Goal: Contribute content: Contribute content

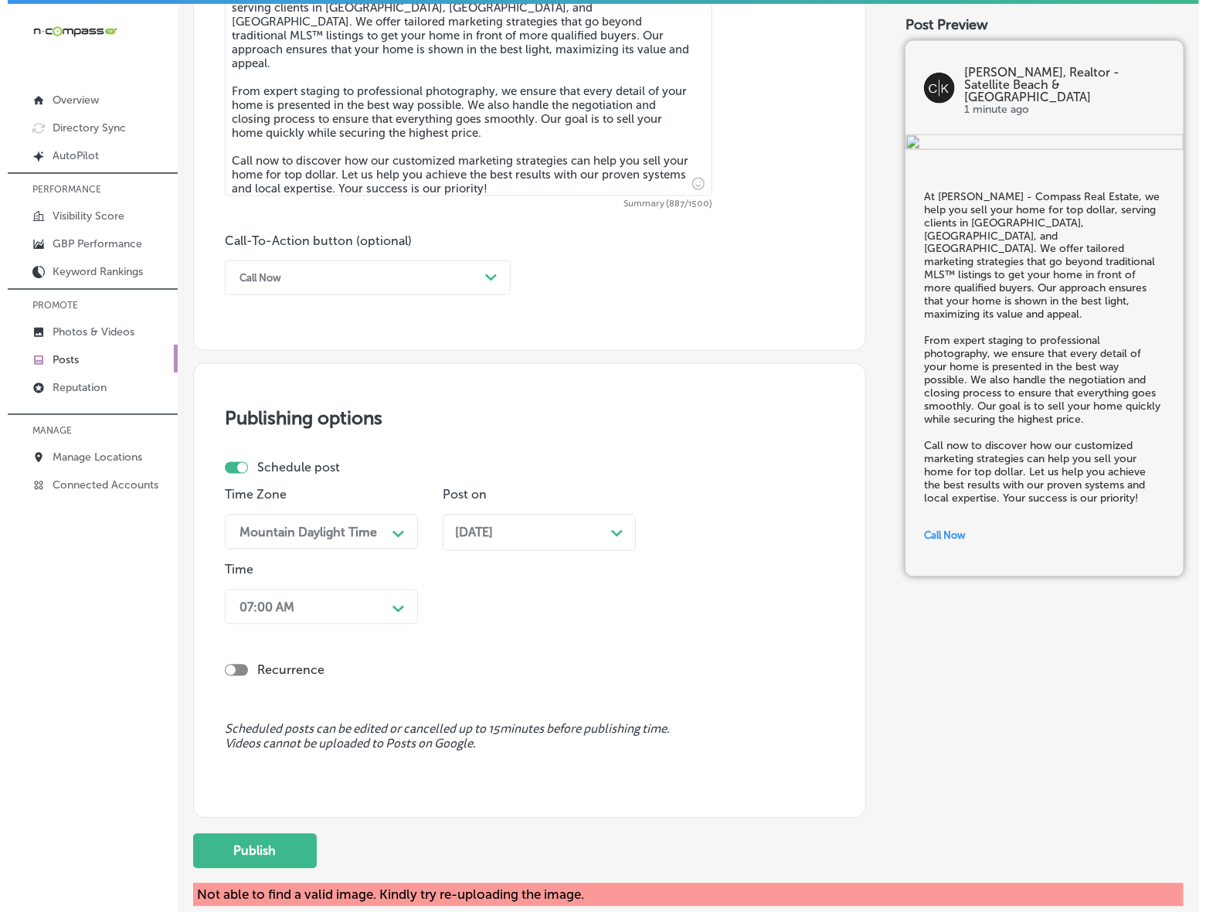
scroll to position [1037, 0]
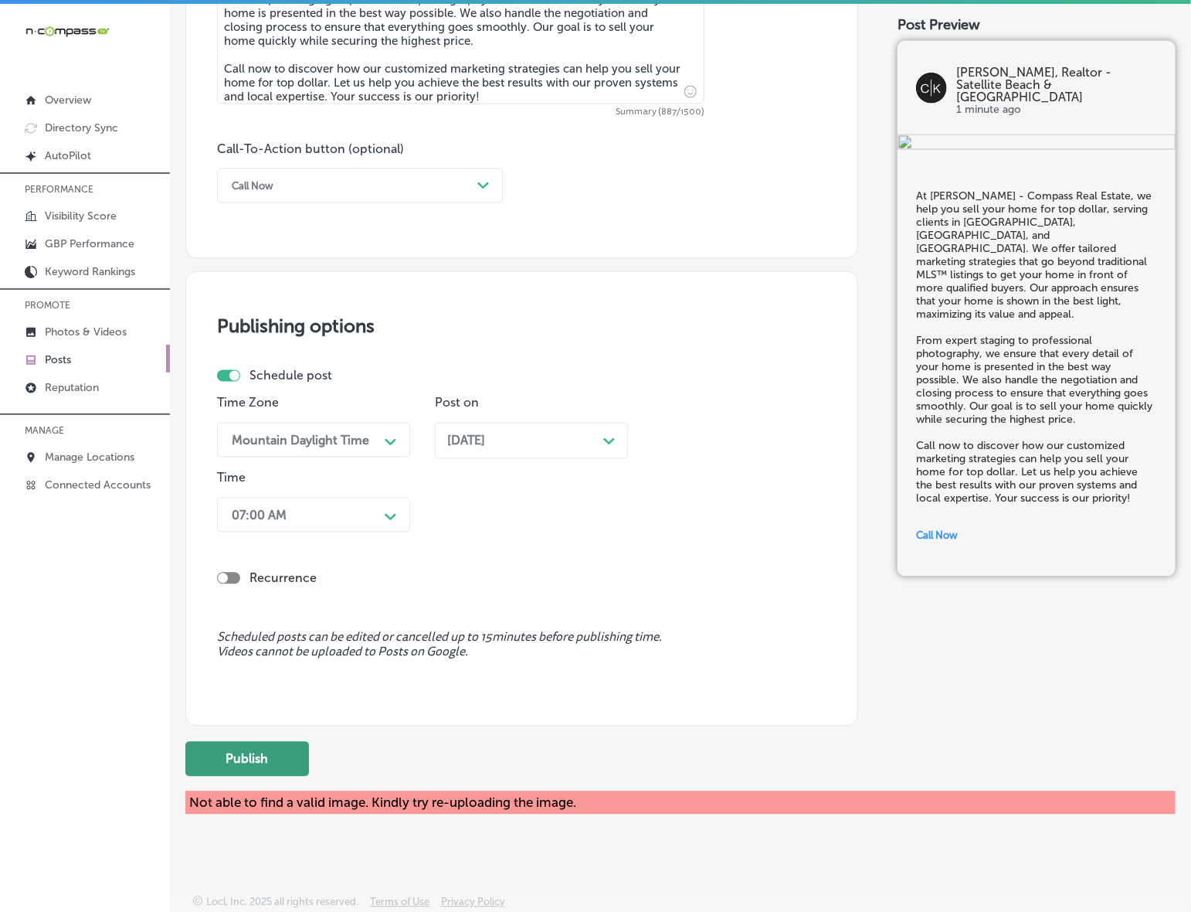
click at [280, 761] on button "Publish" at bounding box center [247, 759] width 124 height 35
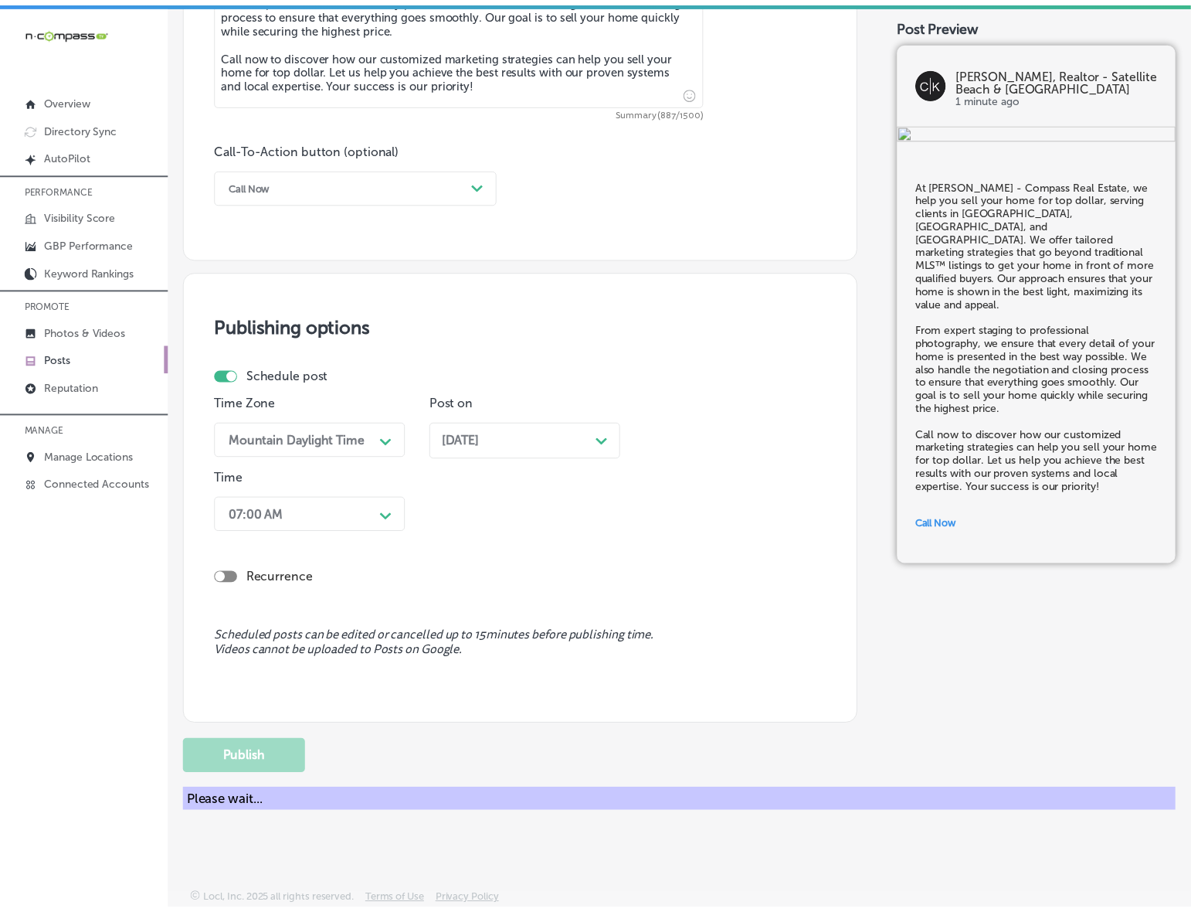
scroll to position [945, 0]
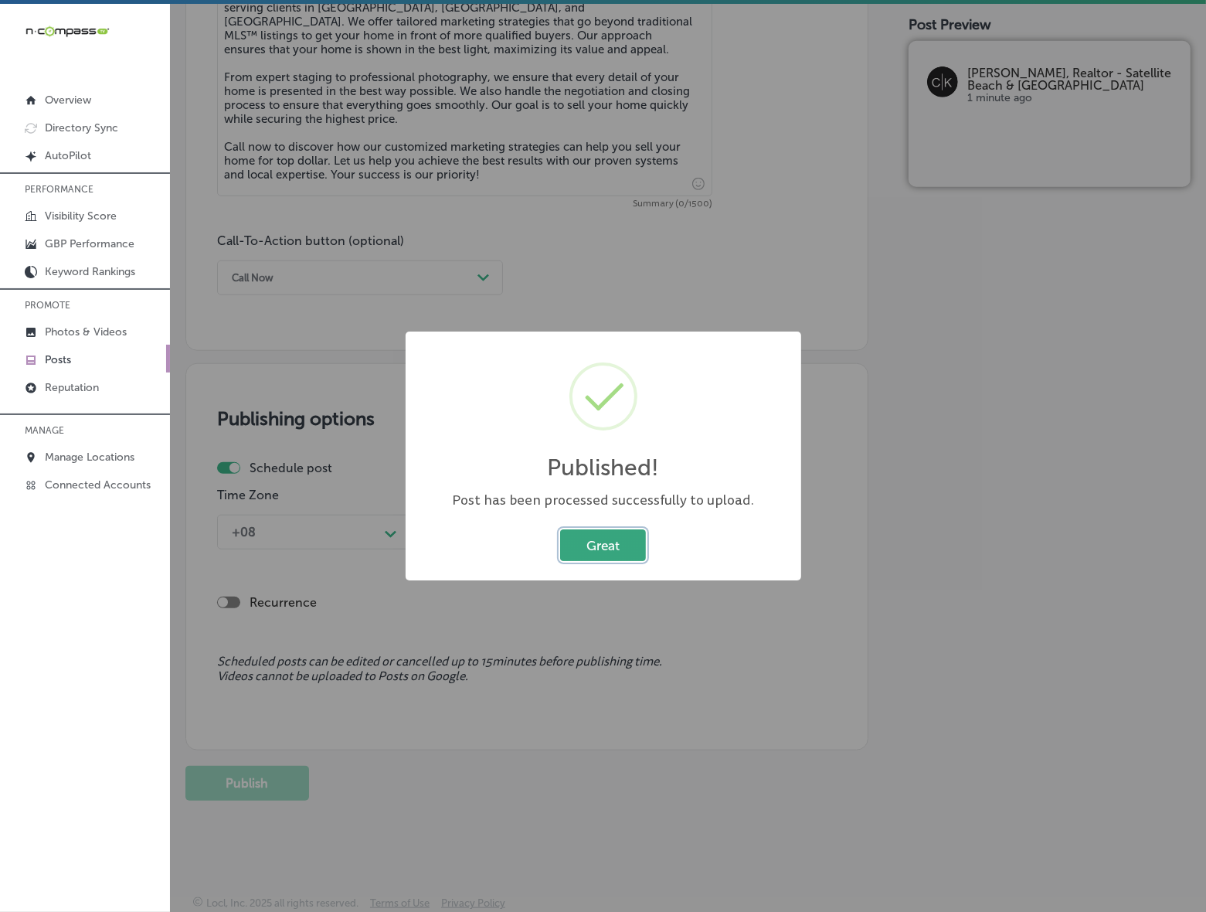
click at [619, 545] on button "Great" at bounding box center [603, 545] width 86 height 32
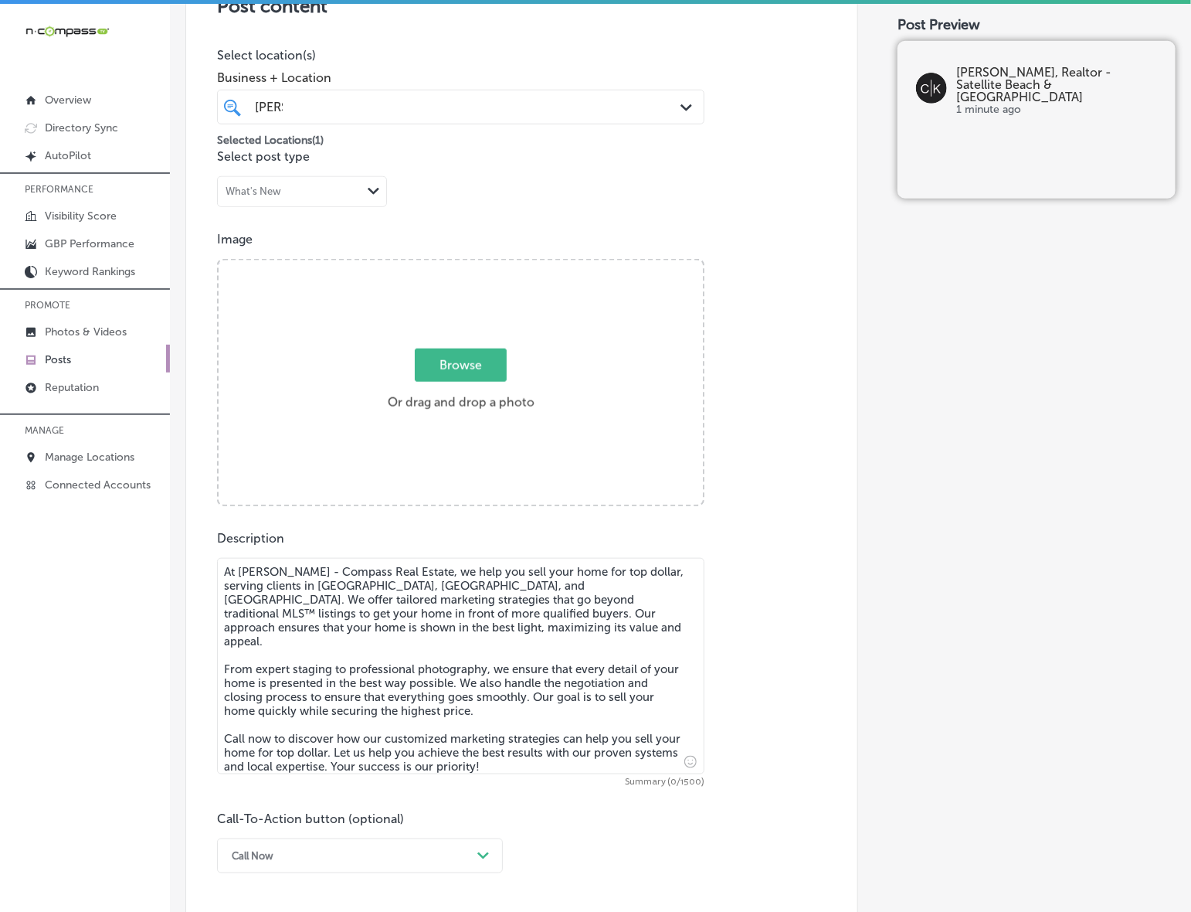
scroll to position [365, 0]
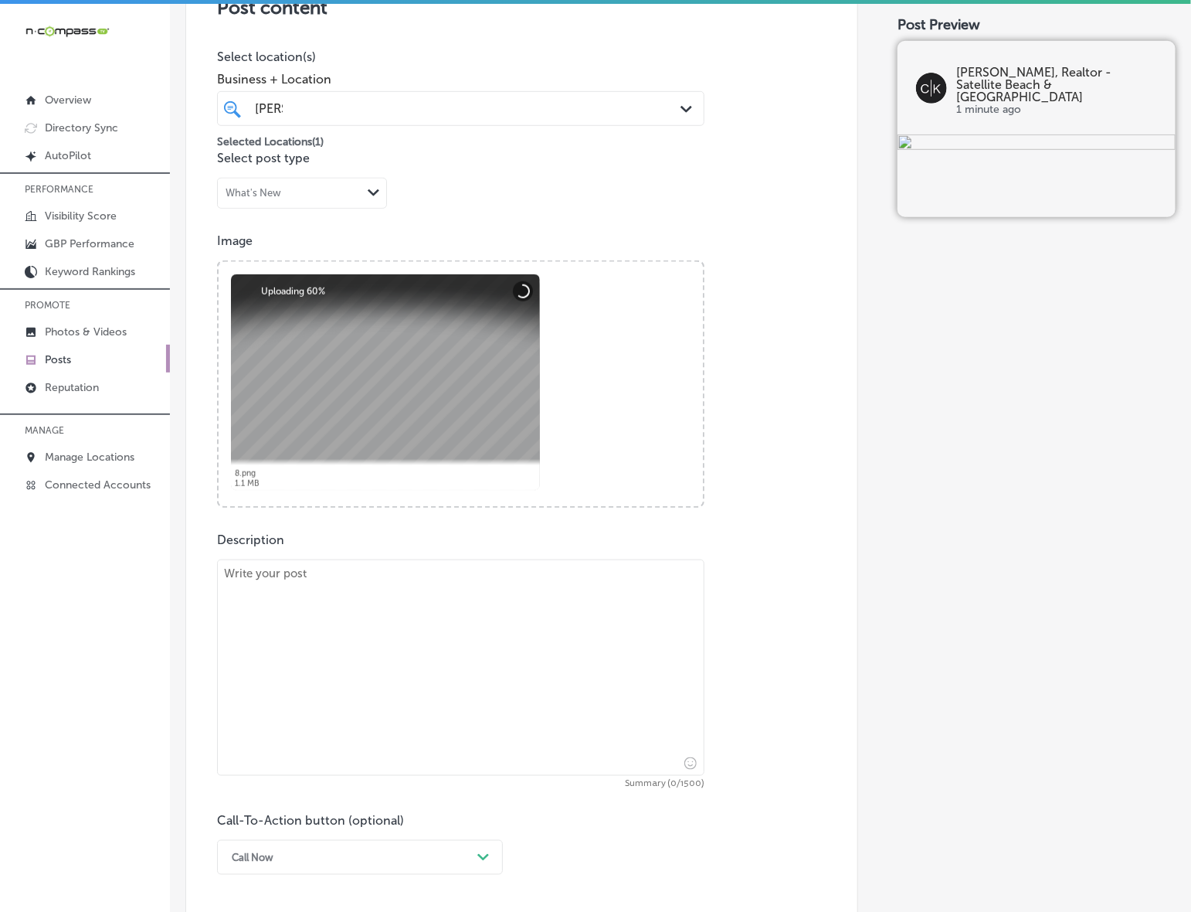
click at [348, 630] on textarea at bounding box center [461, 667] width 488 height 216
paste textarea "Relocating to [GEOGRAPHIC_DATA], [GEOGRAPHIC_DATA], [GEOGRAPHIC_DATA], [GEOGRAP…"
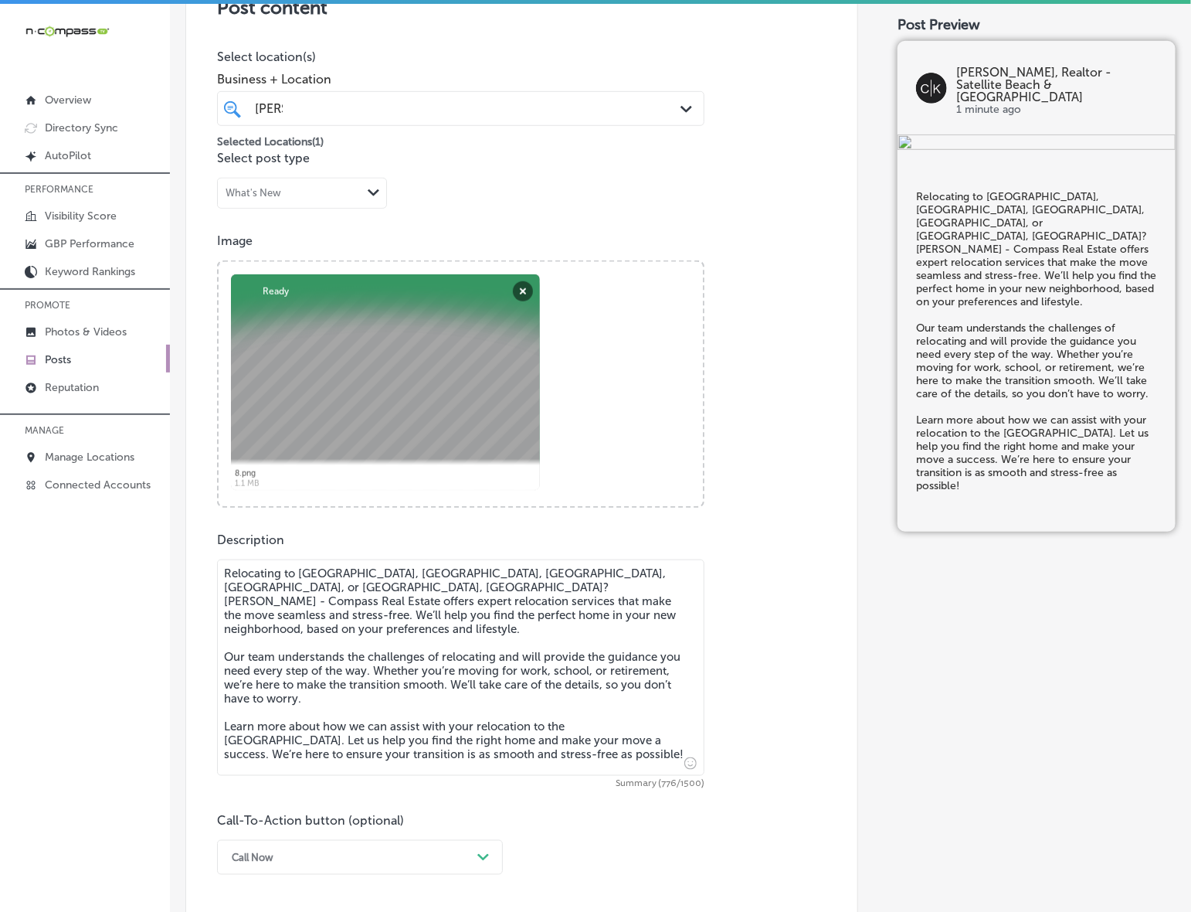
type textarea "Relocating to [GEOGRAPHIC_DATA], [GEOGRAPHIC_DATA], [GEOGRAPHIC_DATA], [GEOGRAP…"
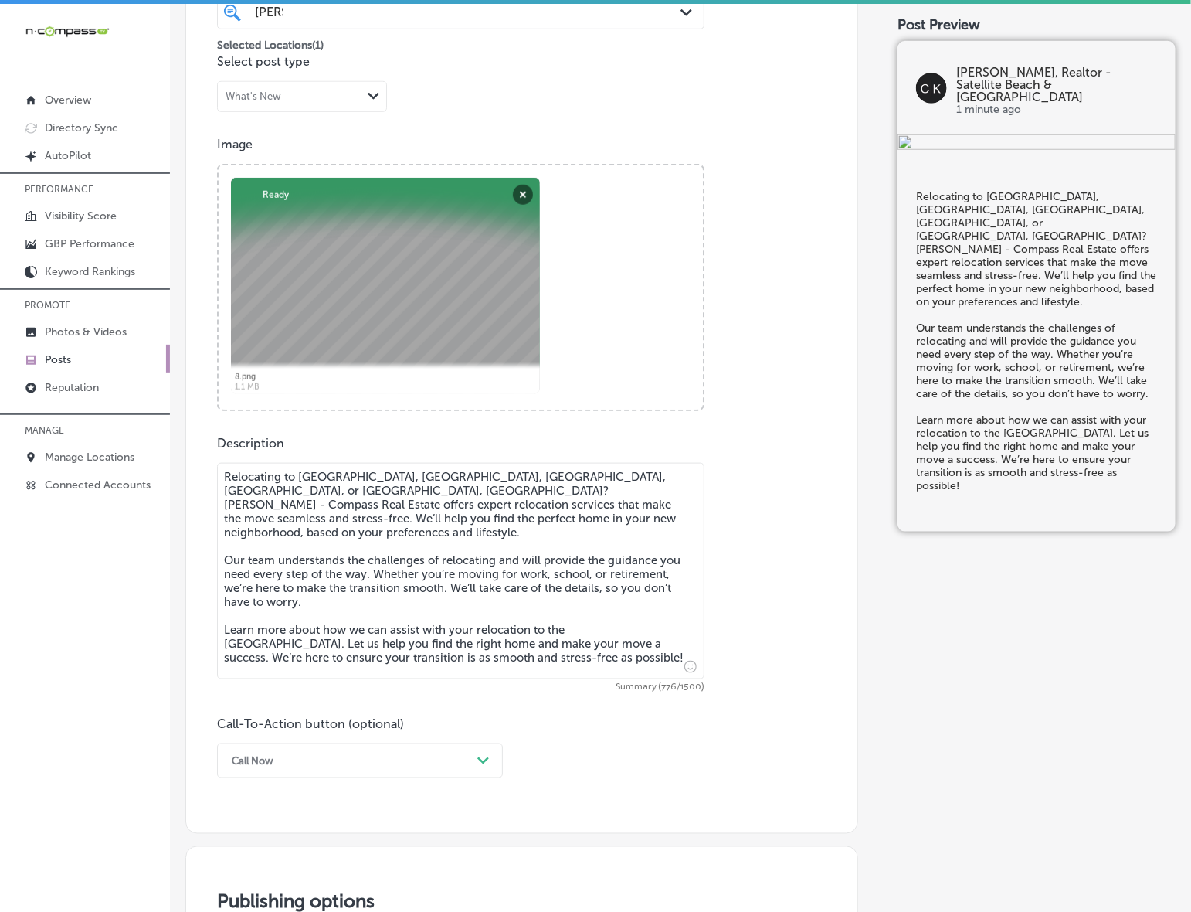
click at [411, 753] on div "Call Now Path Created with Sketch." at bounding box center [360, 760] width 286 height 35
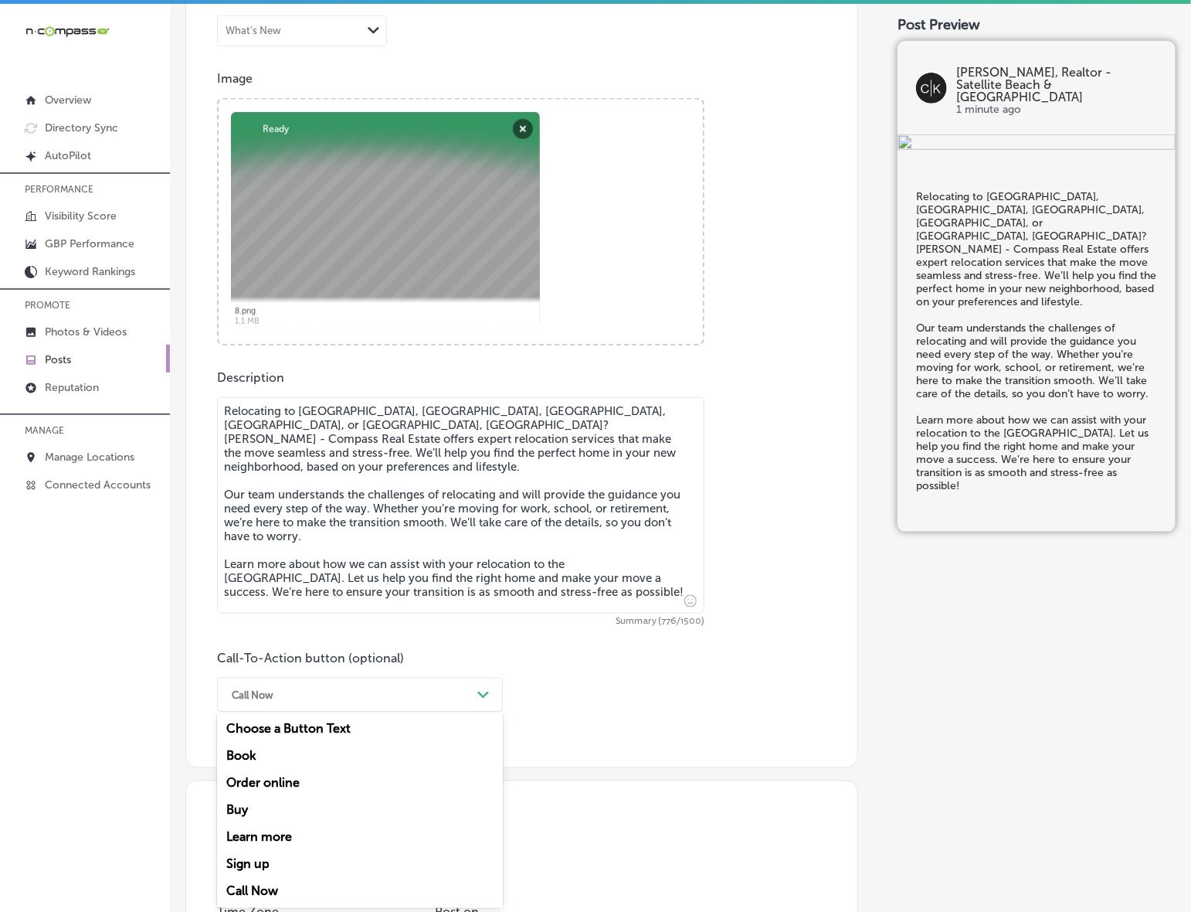
click at [279, 835] on div "Learn more" at bounding box center [360, 837] width 286 height 27
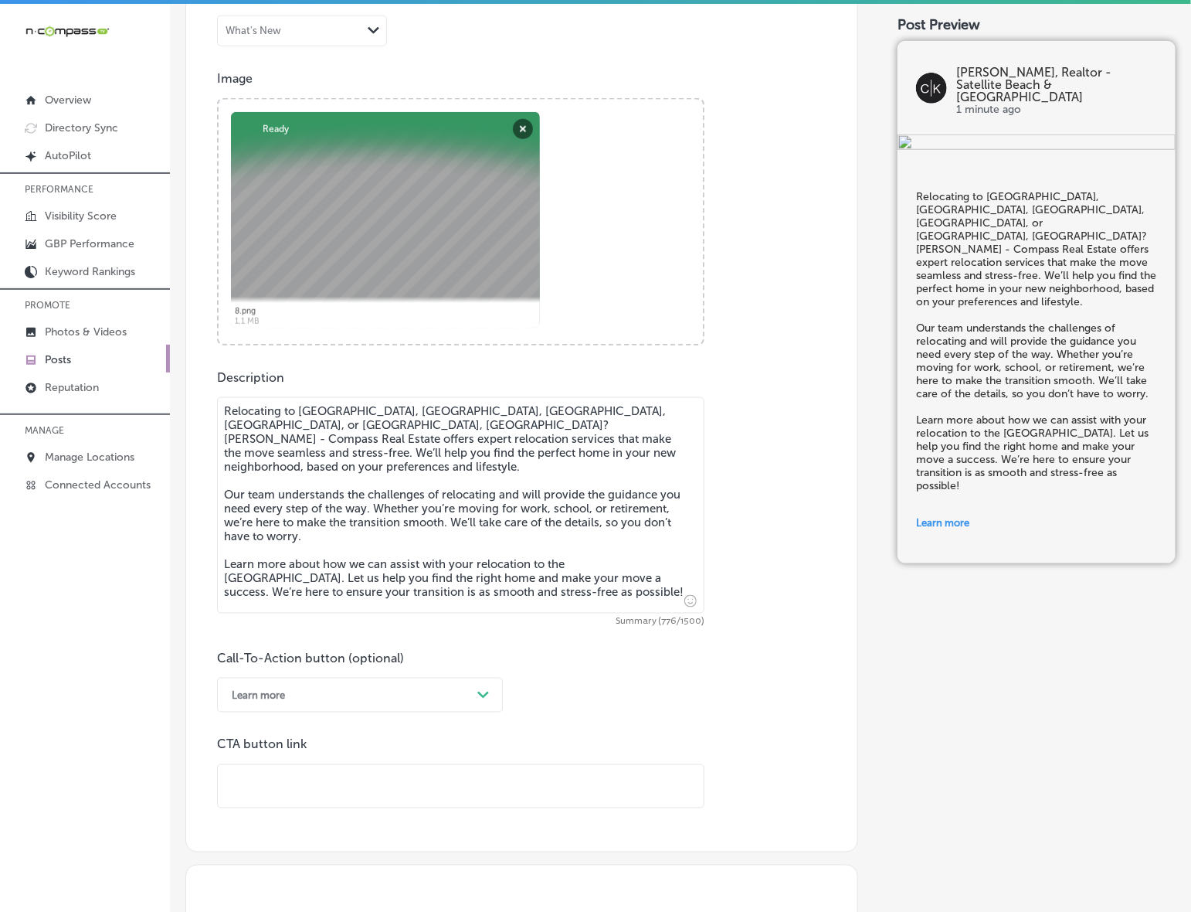
click at [338, 793] on input "text" at bounding box center [461, 786] width 486 height 42
paste input "[URL][DOMAIN_NAME][PERSON_NAME]"
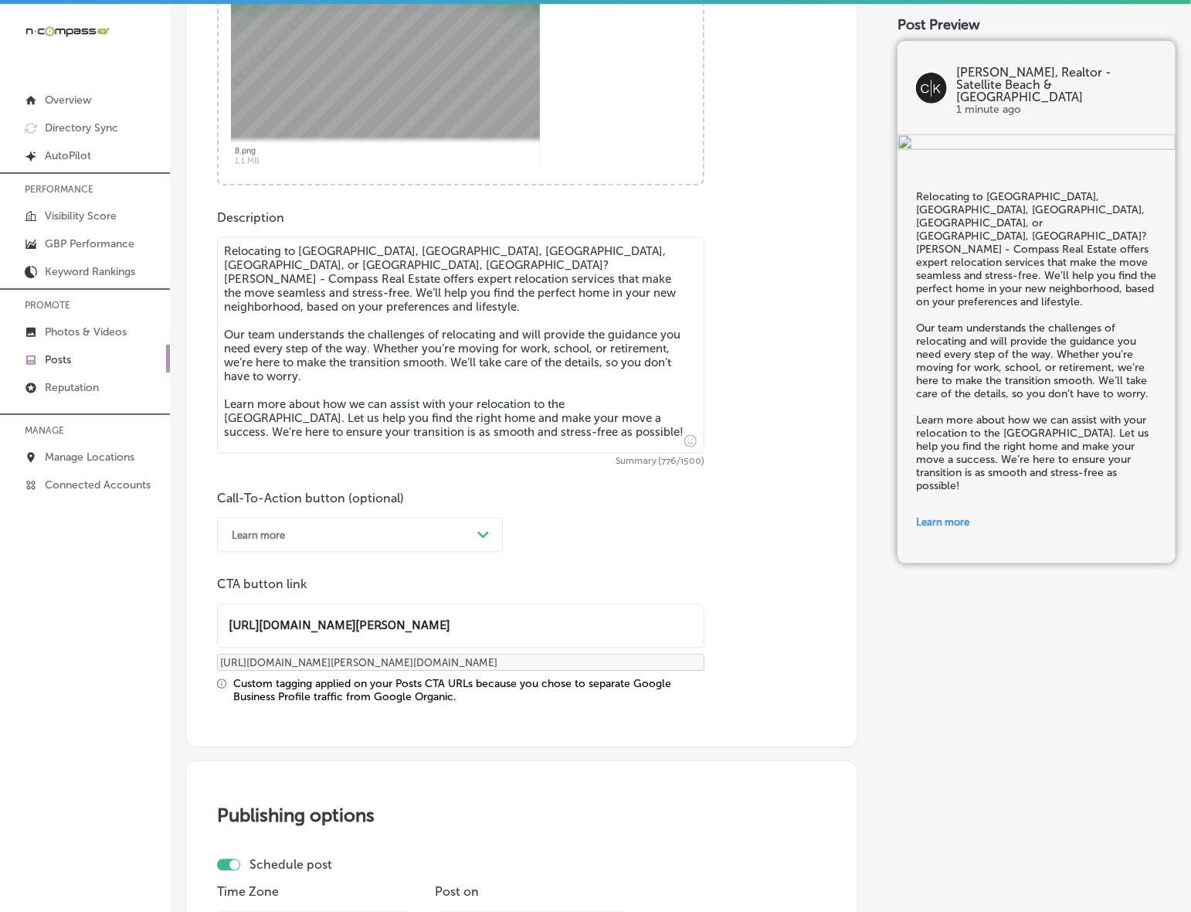
scroll to position [1086, 0]
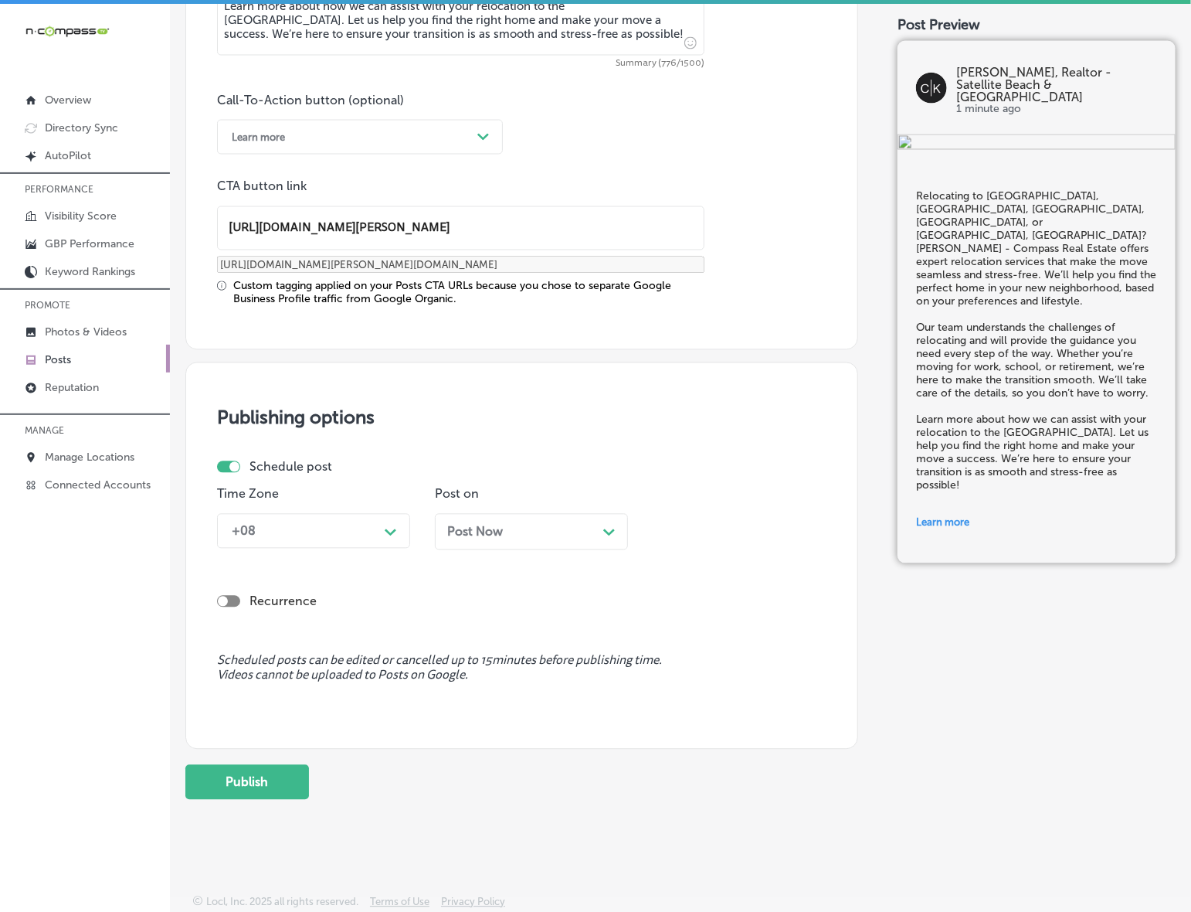
type input "[URL][DOMAIN_NAME][PERSON_NAME]"
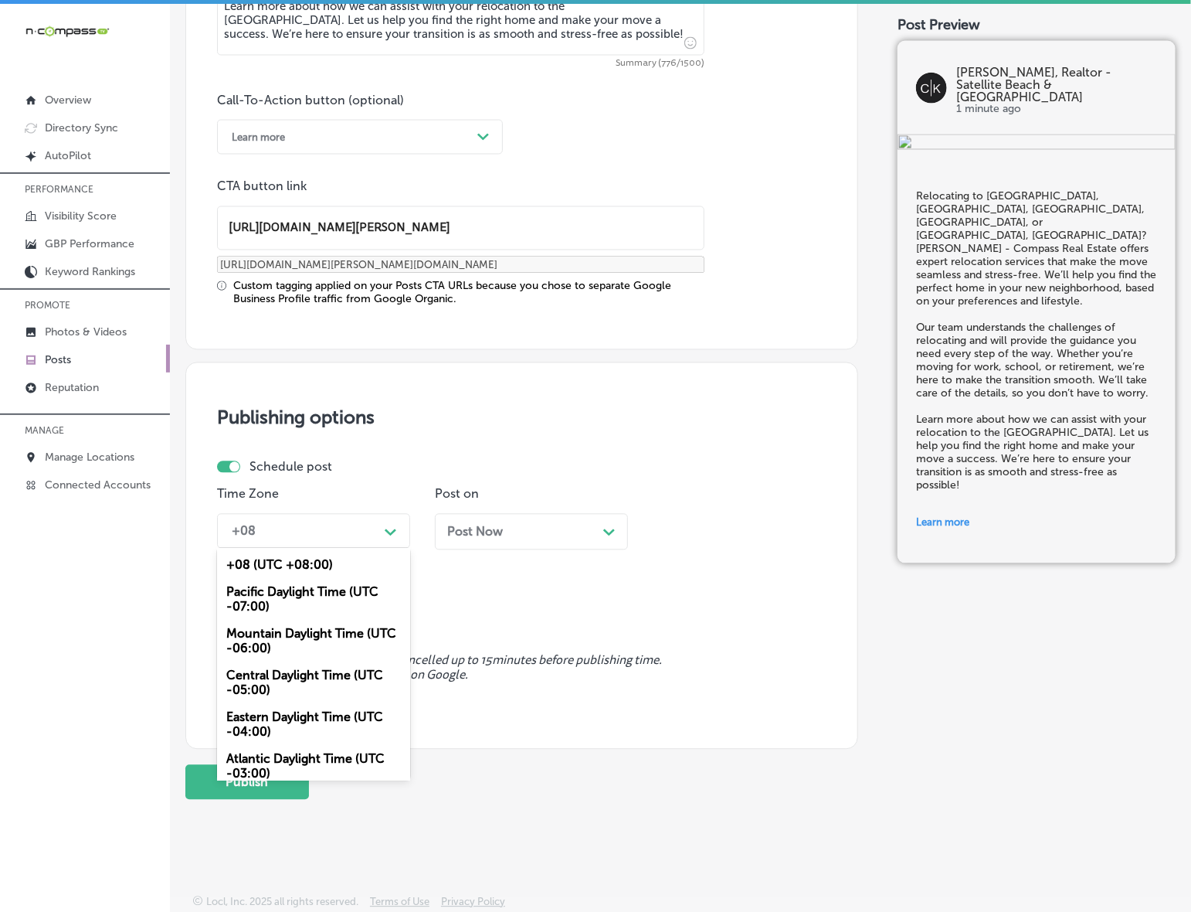
click at [352, 527] on div "+08" at bounding box center [301, 531] width 155 height 27
click at [314, 643] on div "Mountain Daylight Time (UTC -06:00)" at bounding box center [313, 641] width 193 height 42
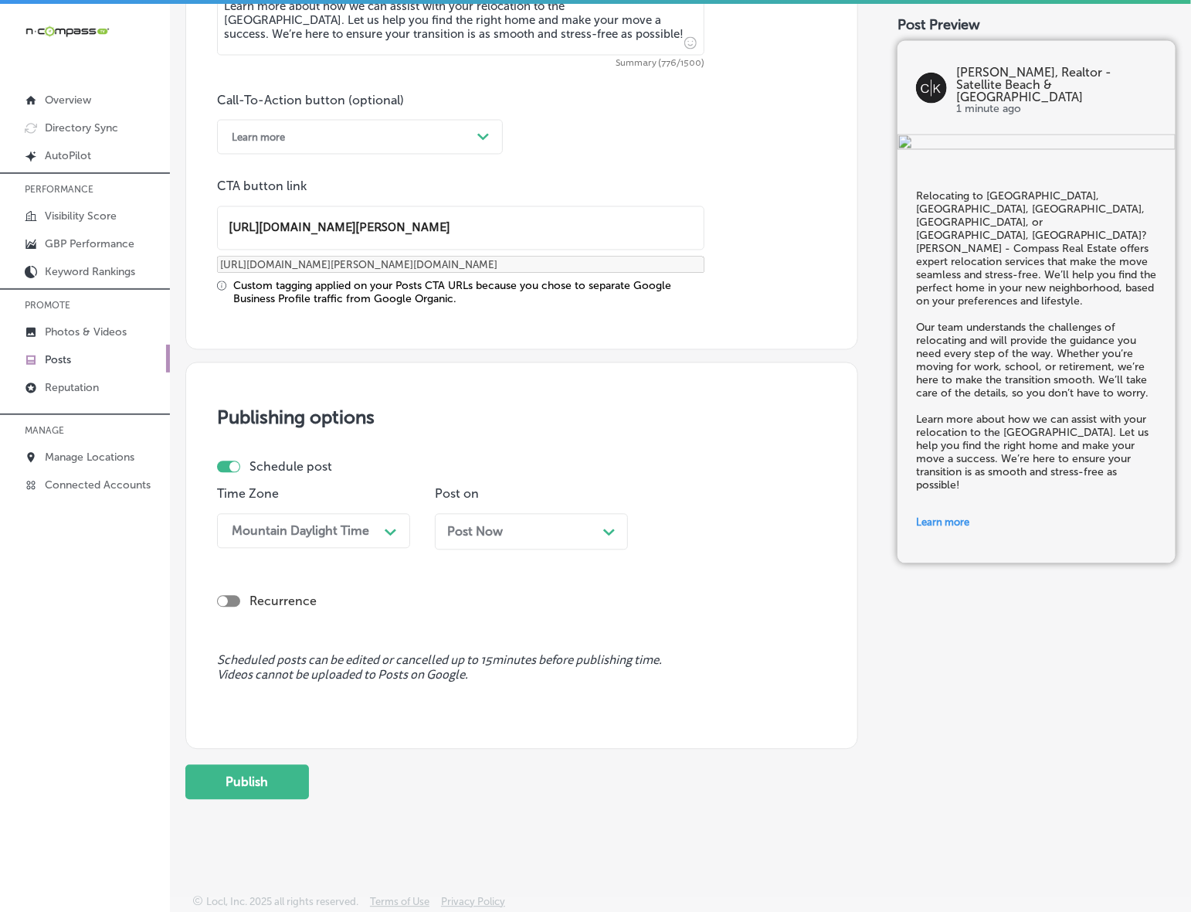
click at [497, 531] on span "Post Now" at bounding box center [475, 532] width 56 height 15
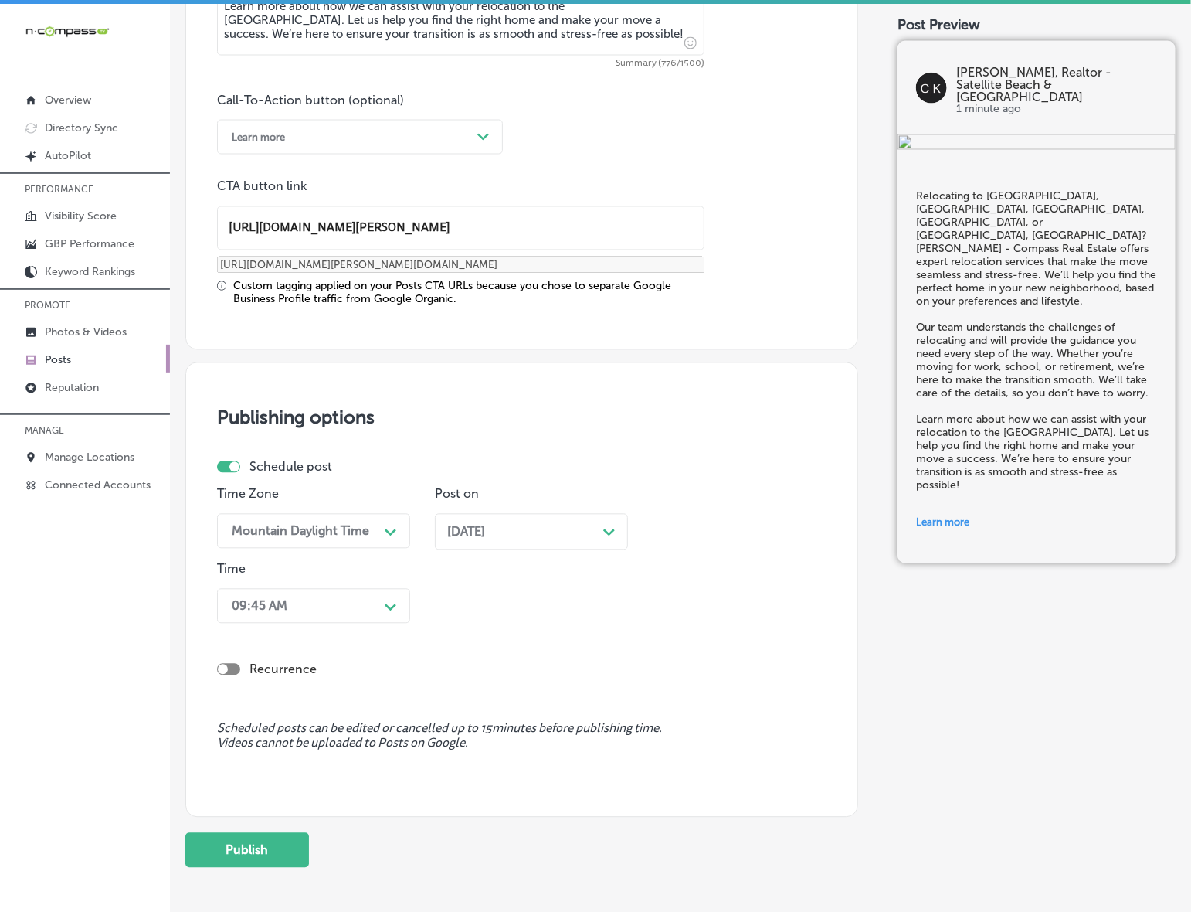
click at [382, 605] on div "Path Created with Sketch." at bounding box center [391, 605] width 25 height 25
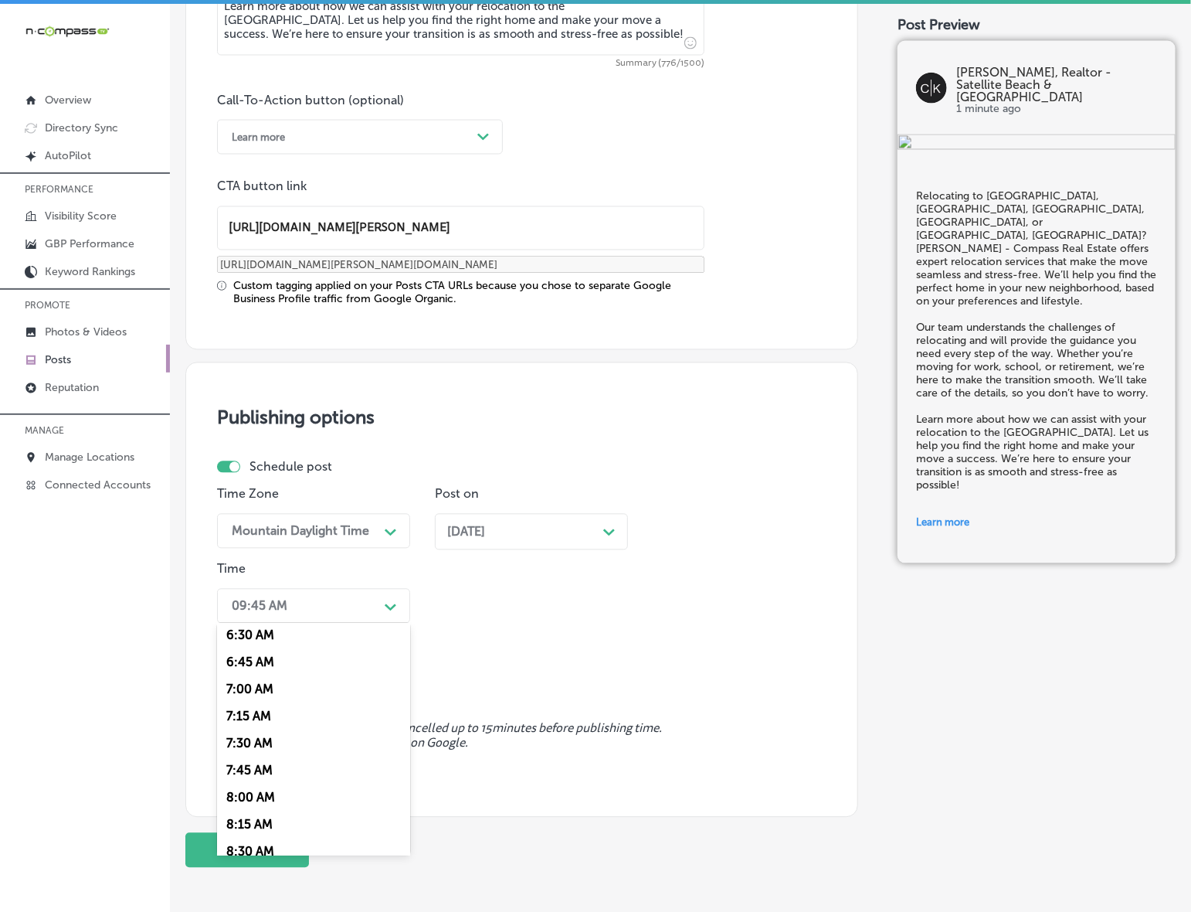
scroll to position [676, 0]
click at [245, 711] on div "7:00 AM" at bounding box center [313, 721] width 193 height 27
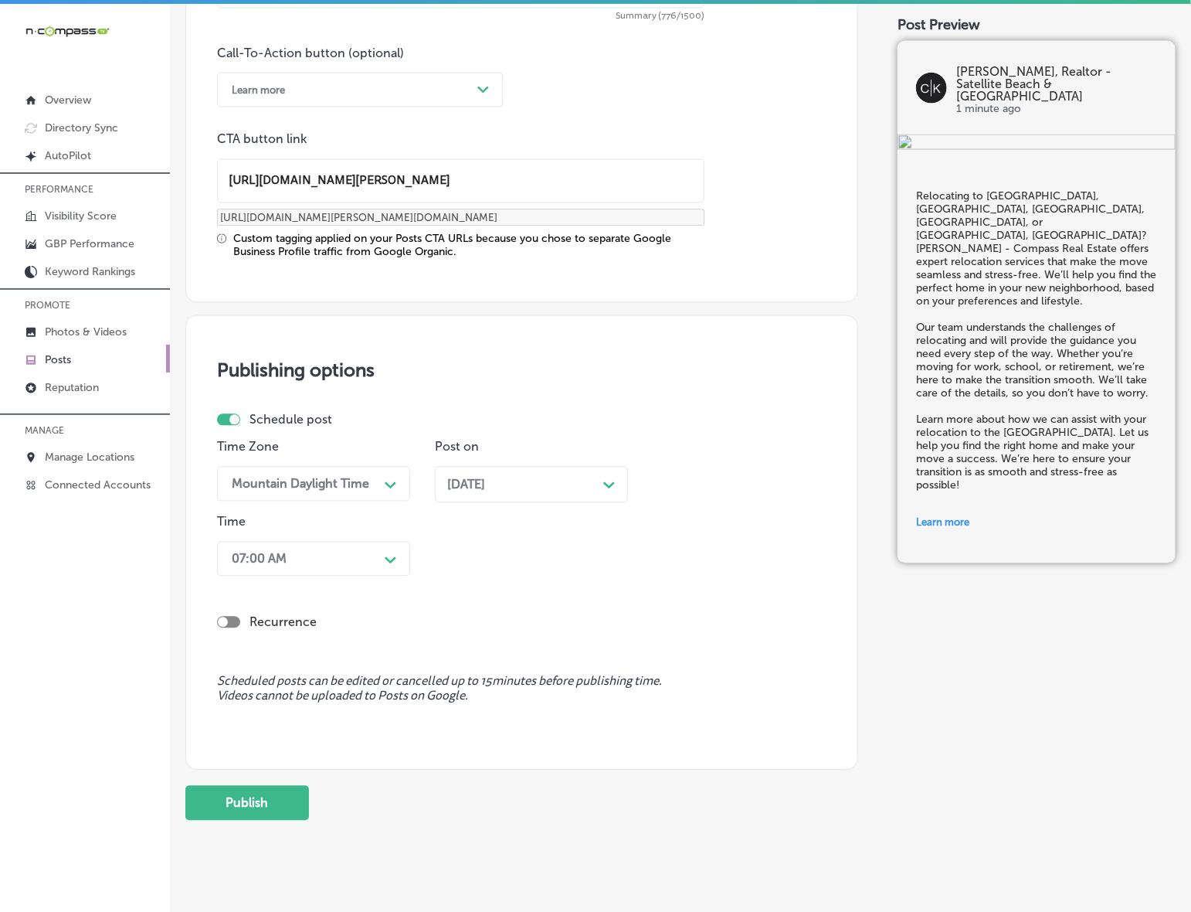
scroll to position [1153, 0]
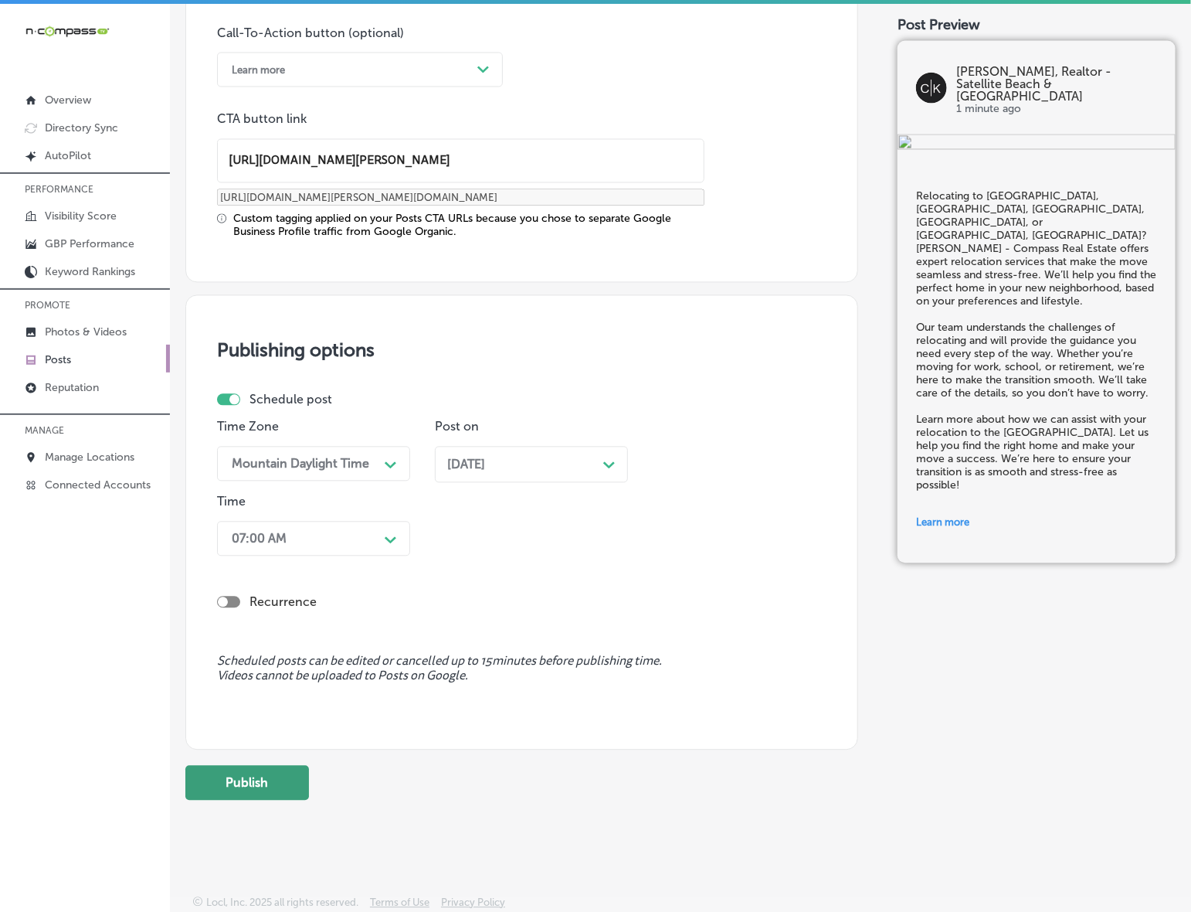
click at [253, 777] on button "Publish" at bounding box center [247, 783] width 124 height 35
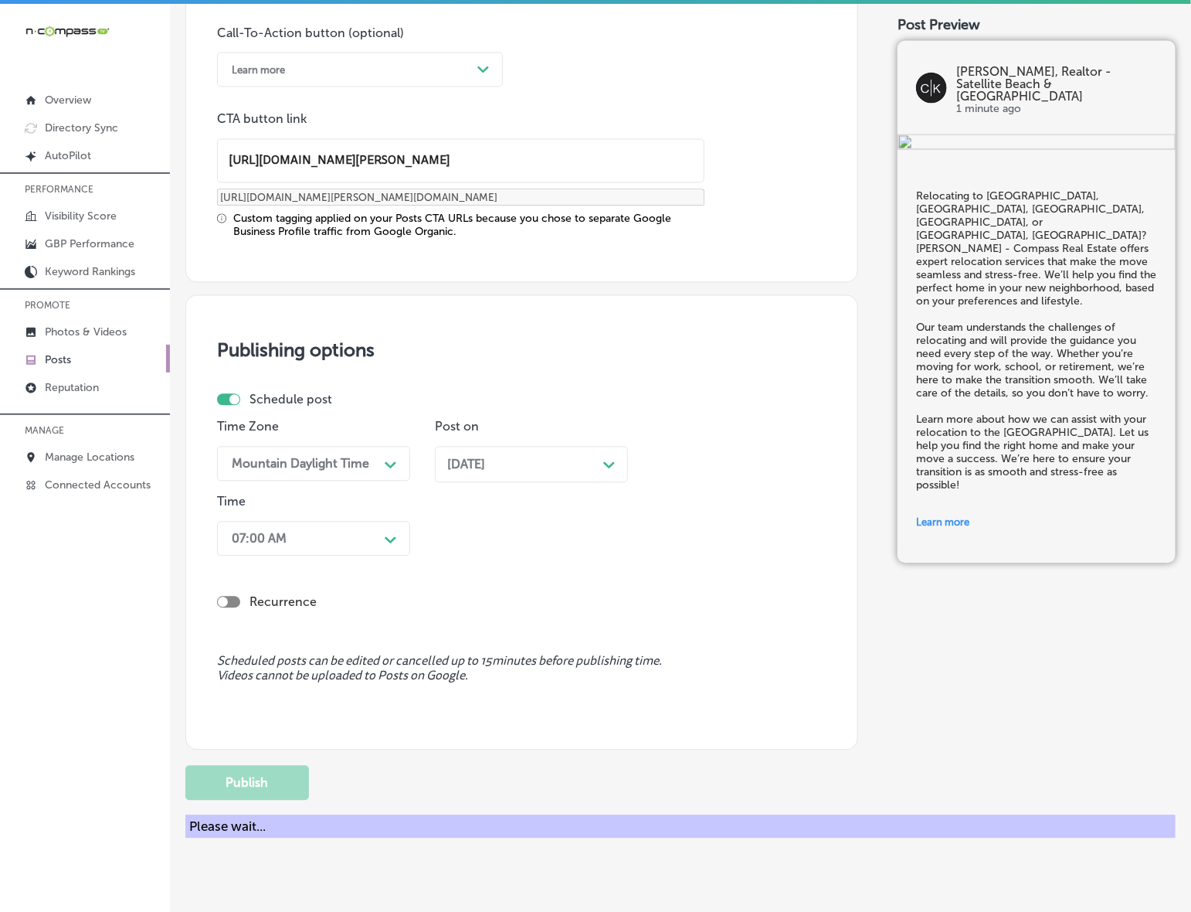
scroll to position [945, 0]
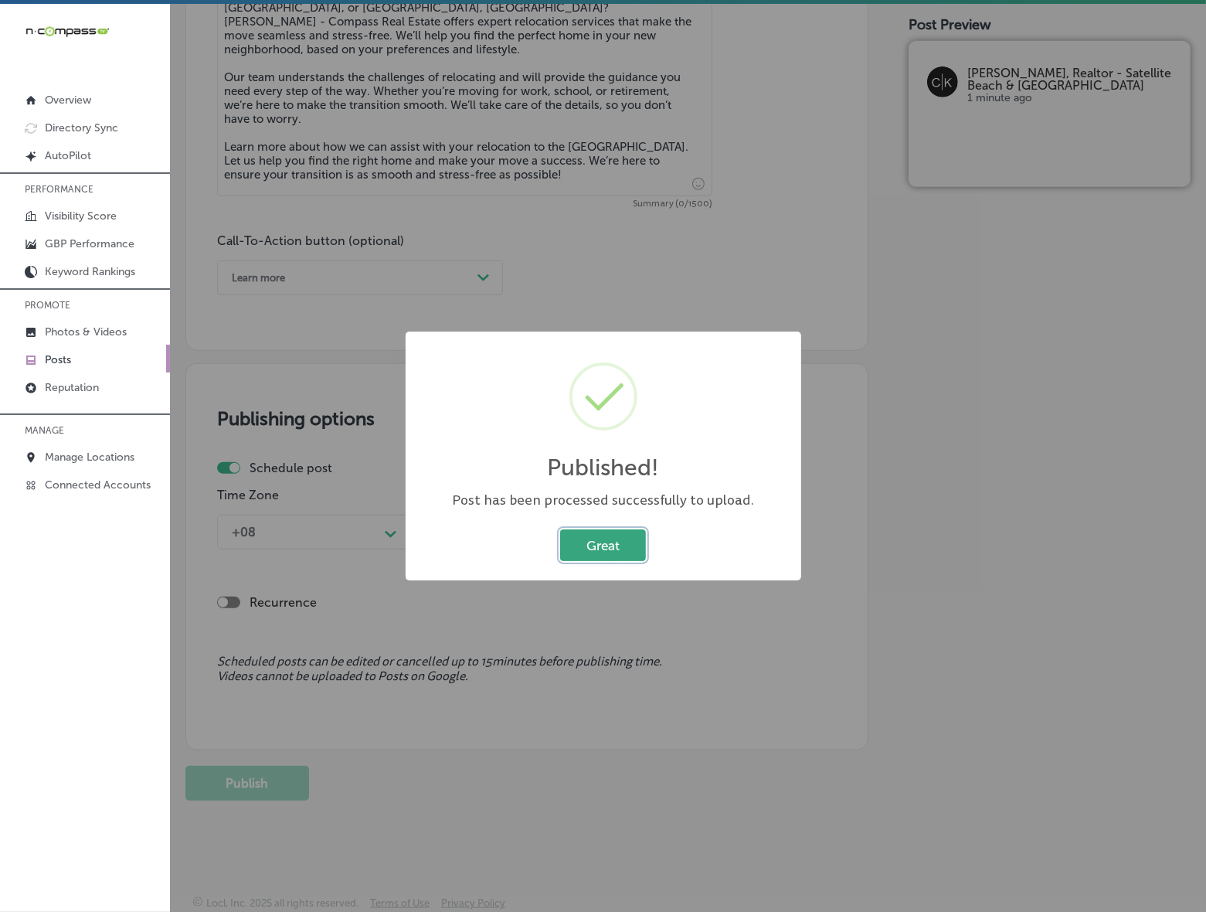
click at [582, 543] on button "Great" at bounding box center [603, 545] width 86 height 32
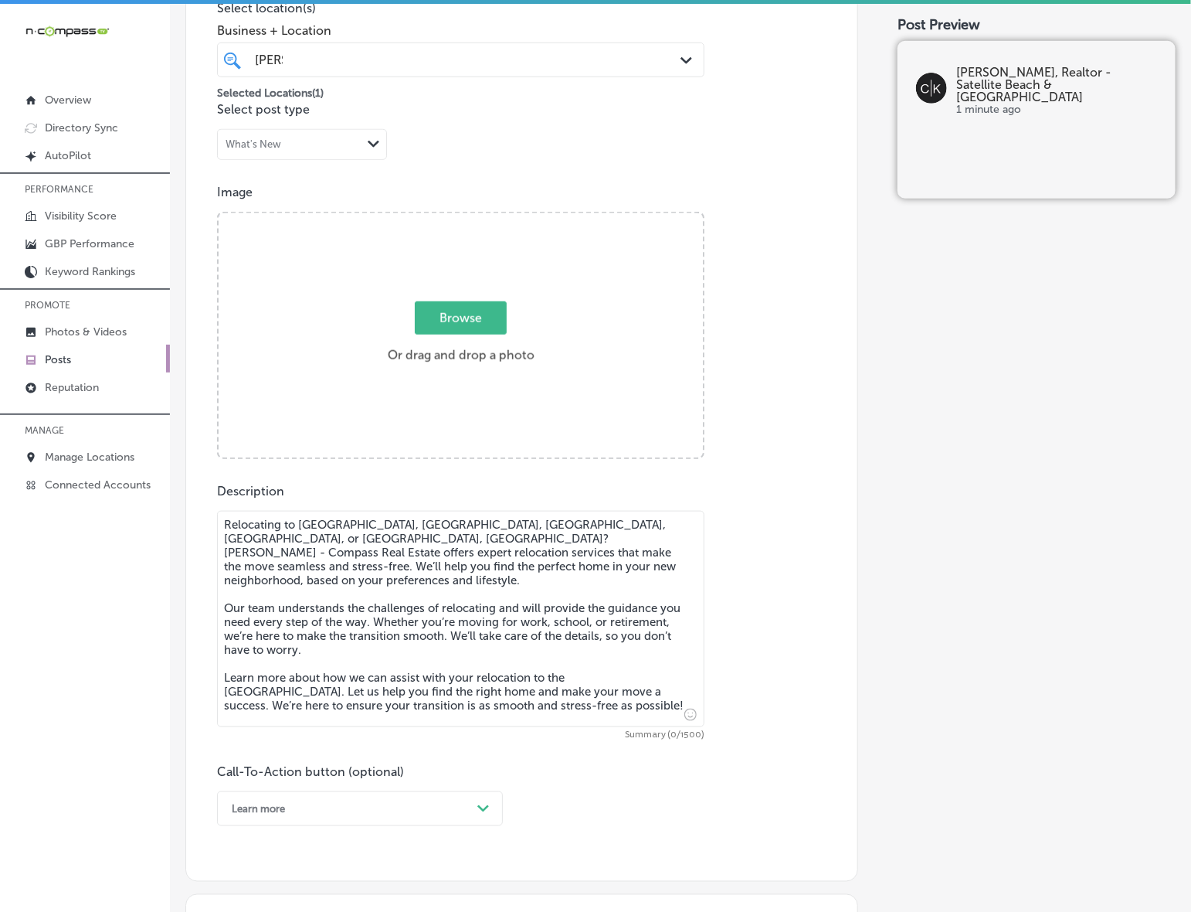
scroll to position [365, 0]
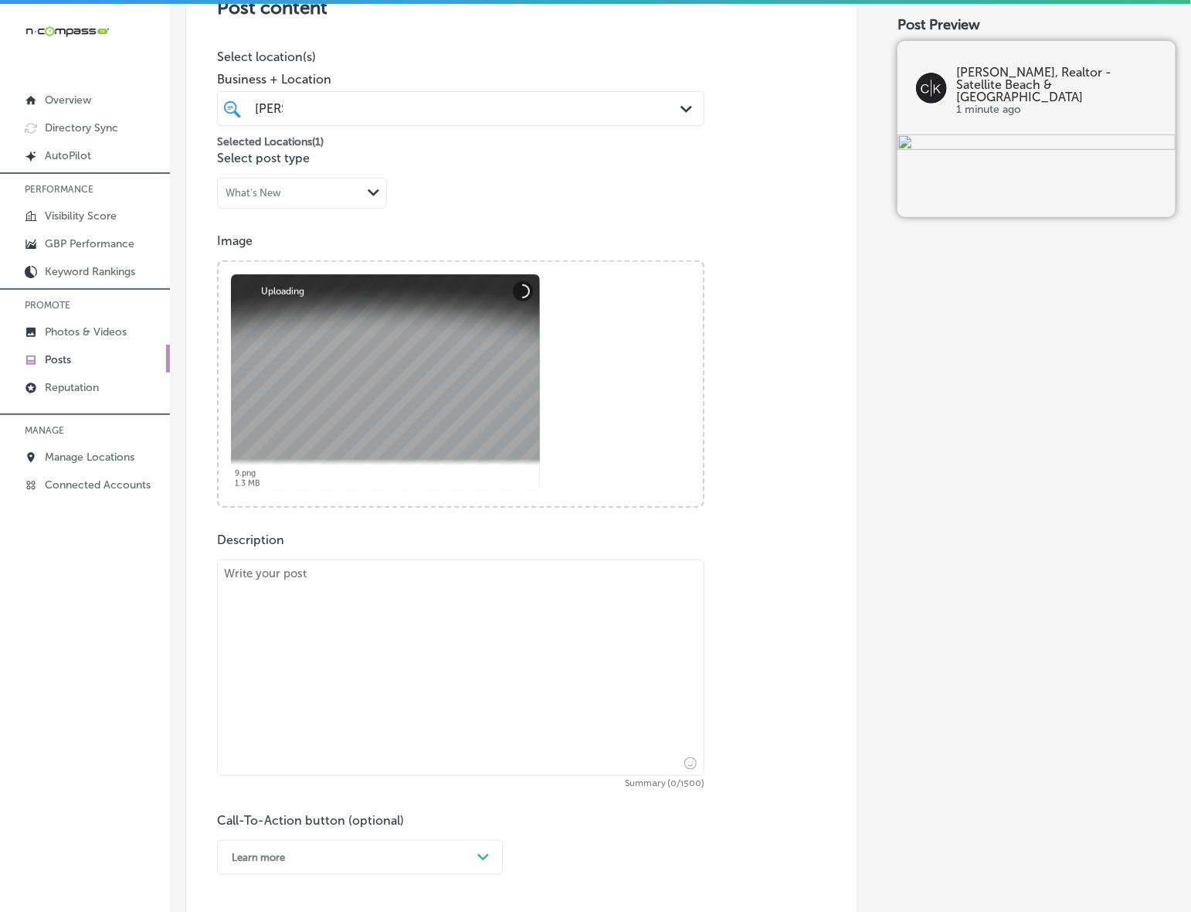
click at [361, 611] on textarea at bounding box center [461, 667] width 488 height 216
paste textarea "[PERSON_NAME] - Compass Real Estate specializes in finding the best luxury home…"
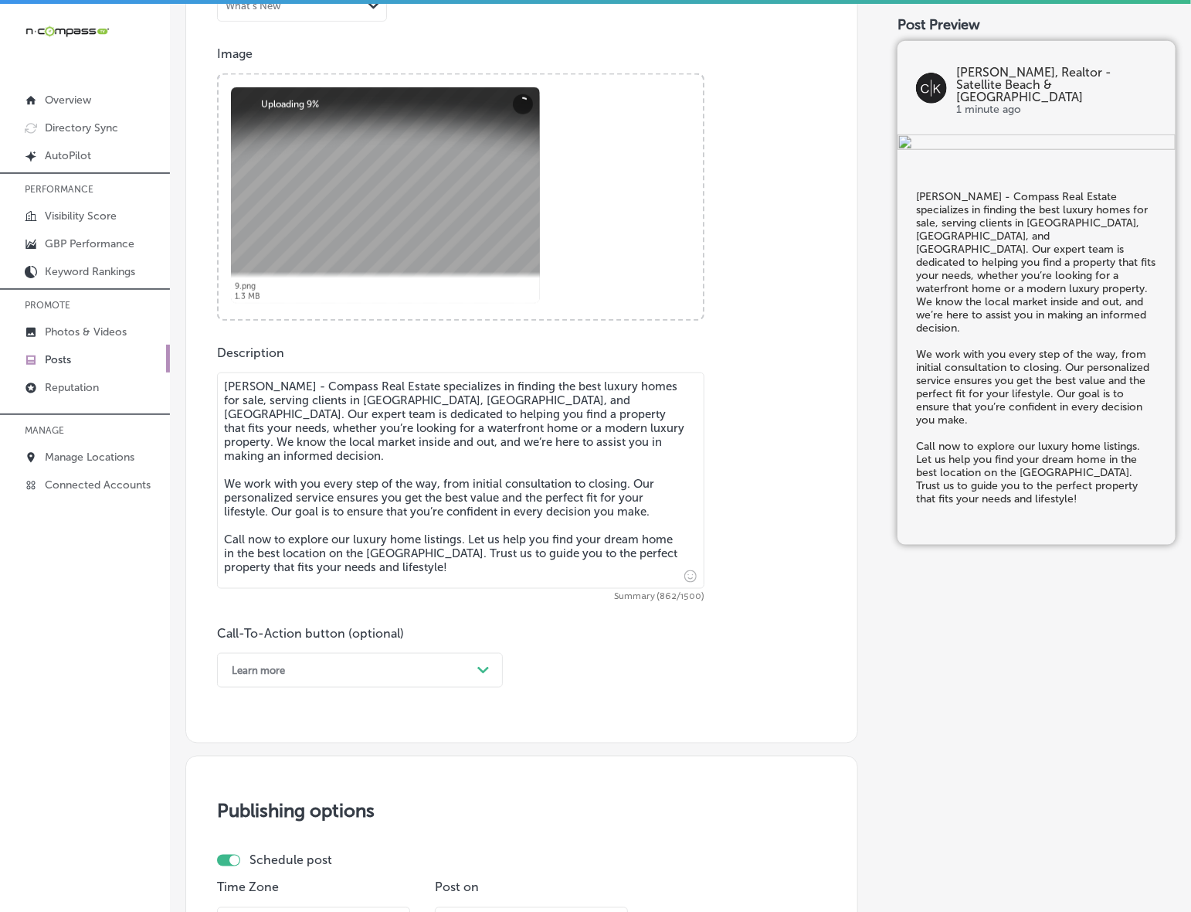
scroll to position [559, 0]
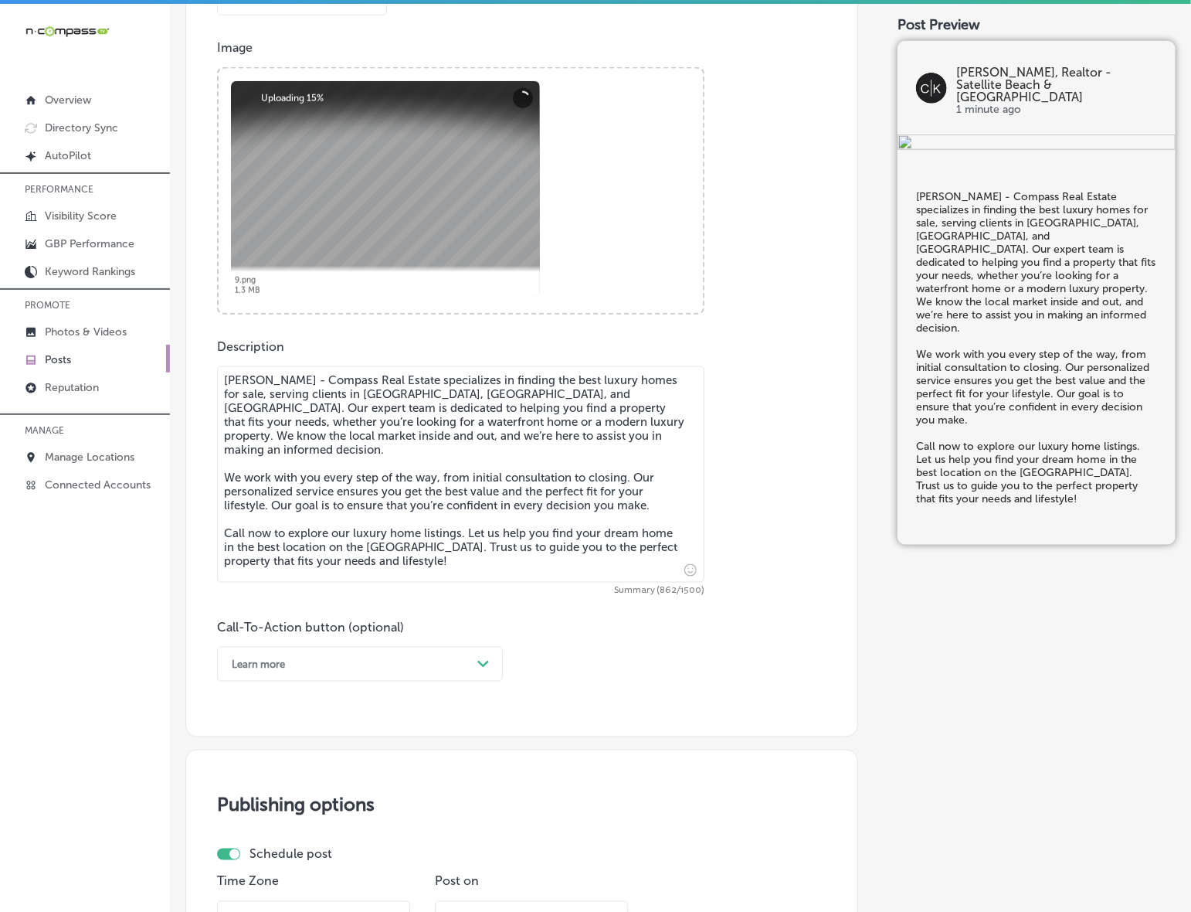
type textarea "[PERSON_NAME] - Compass Real Estate specializes in finding the best luxury home…"
click at [473, 662] on div "Path Created with Sketch." at bounding box center [483, 664] width 25 height 25
drag, startPoint x: 241, startPoint y: 854, endPoint x: 253, endPoint y: 850, distance: 12.2
click at [241, 855] on div "Call Now" at bounding box center [360, 860] width 286 height 27
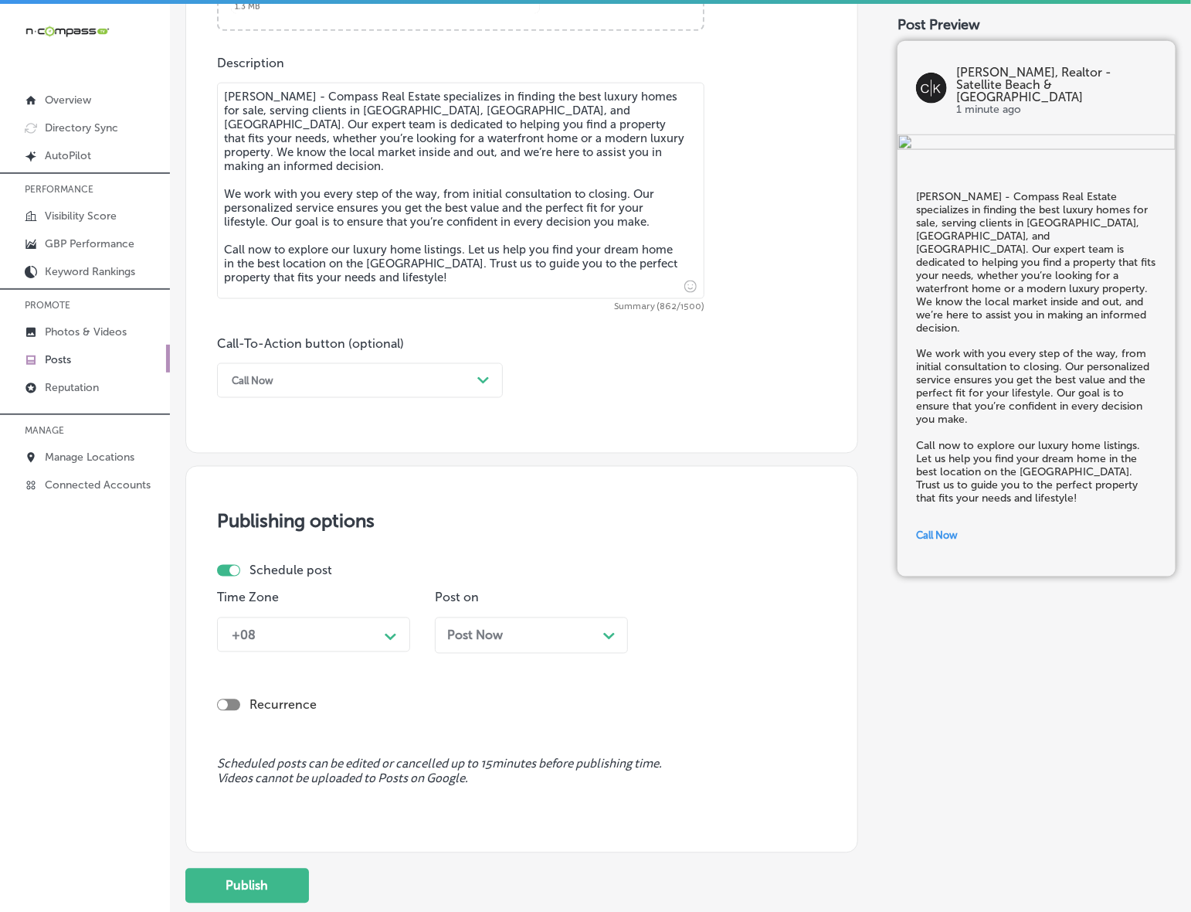
scroll to position [848, 0]
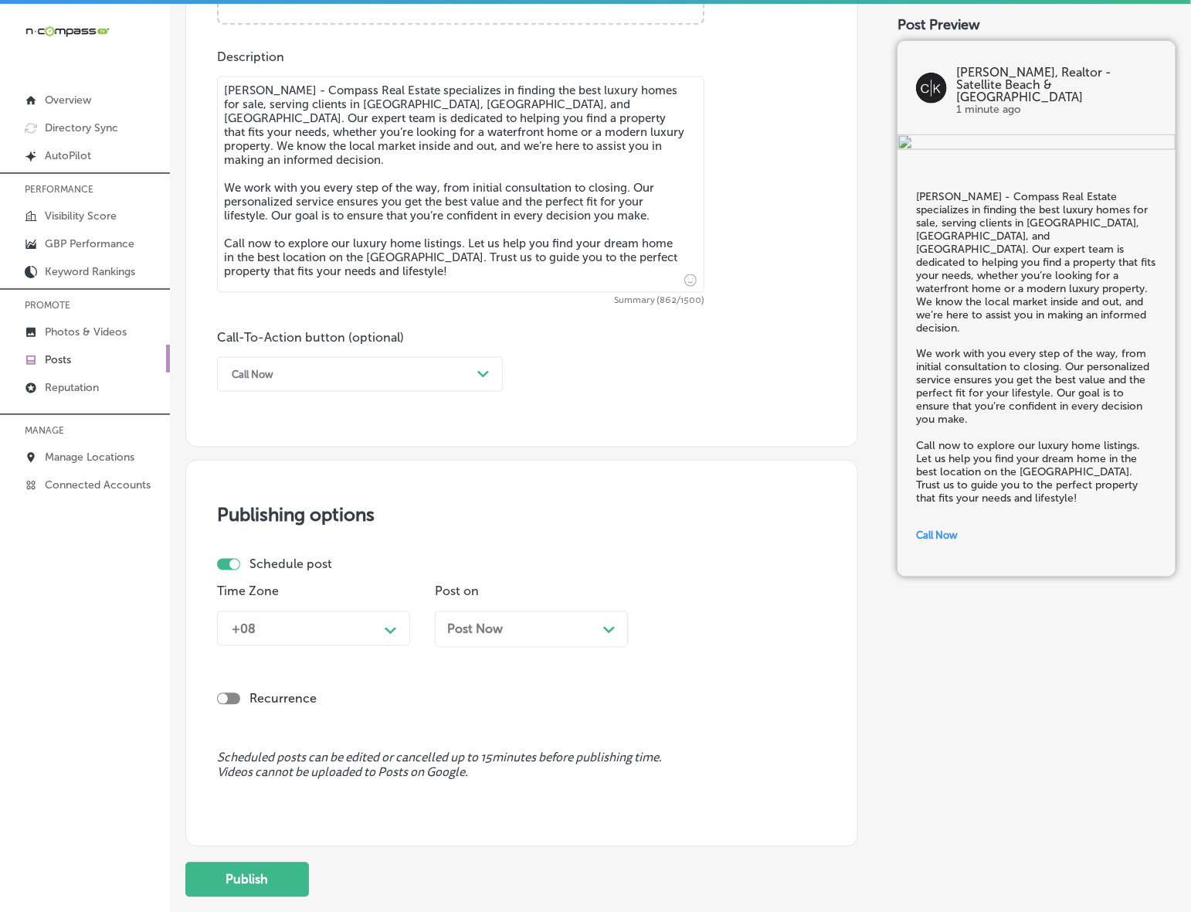
click at [400, 626] on div "Path Created with Sketch." at bounding box center [391, 629] width 25 height 25
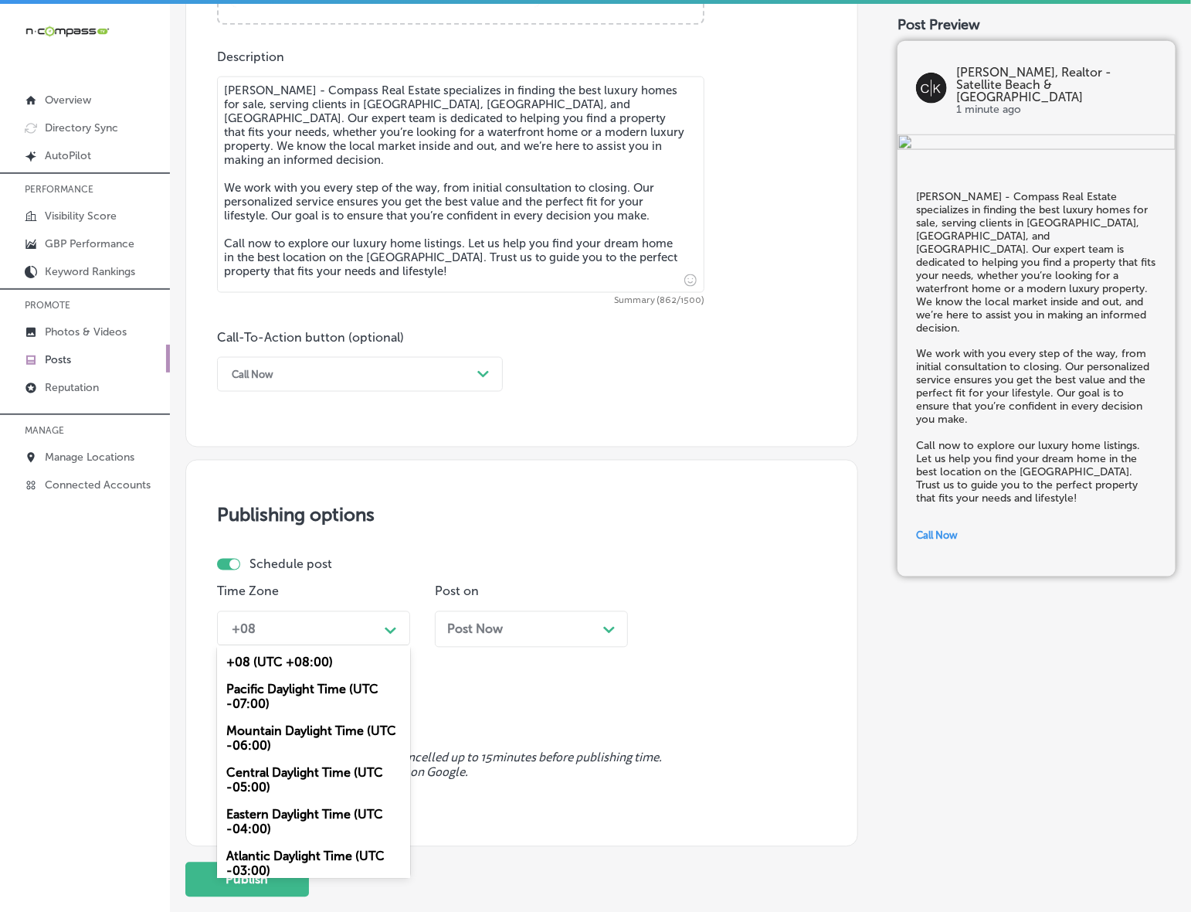
click at [333, 723] on div "Mountain Daylight Time (UTC -06:00)" at bounding box center [313, 739] width 193 height 42
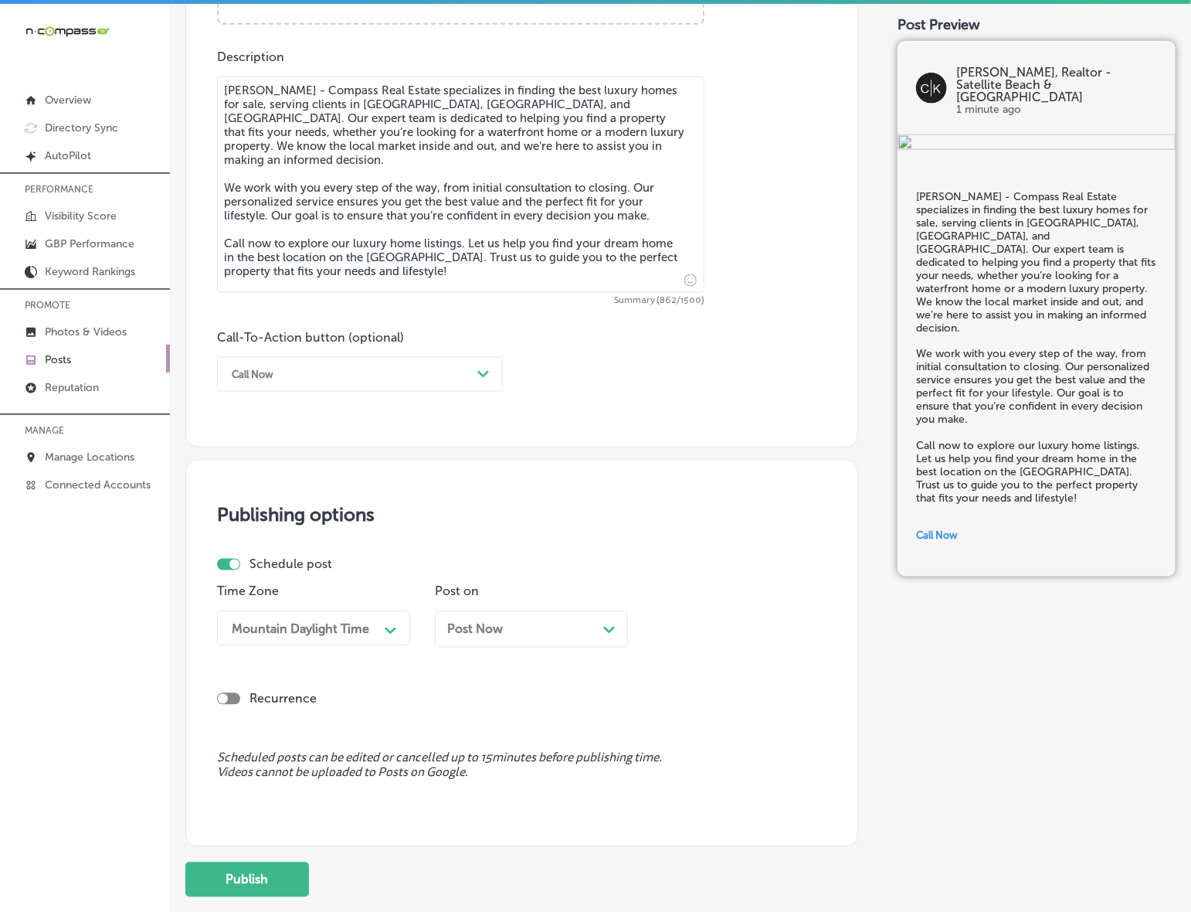
click at [485, 635] on span "Post Now" at bounding box center [475, 629] width 56 height 15
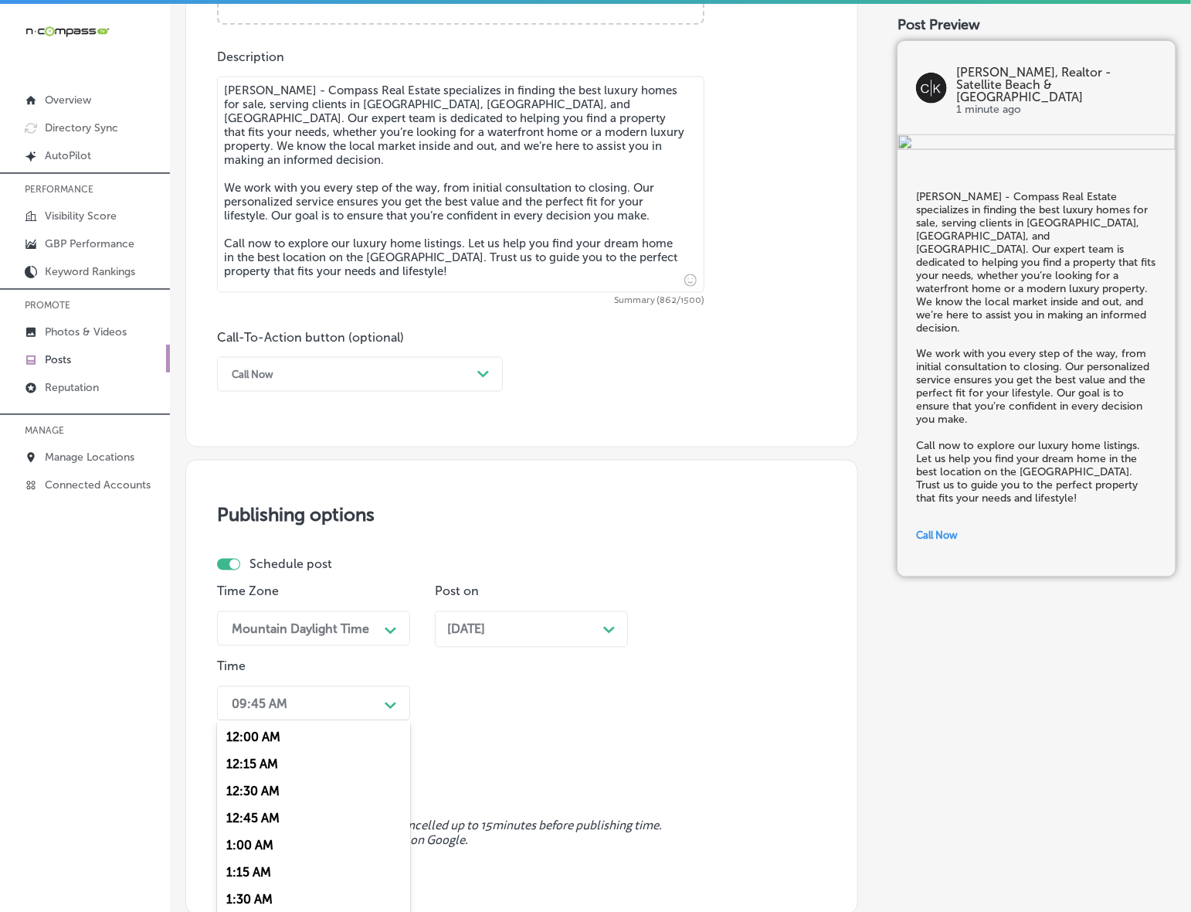
click at [352, 709] on div "option 7:00 AM, selected. option 12:15 AM focused, 2 of 96. 96 results availabl…" at bounding box center [313, 703] width 193 height 35
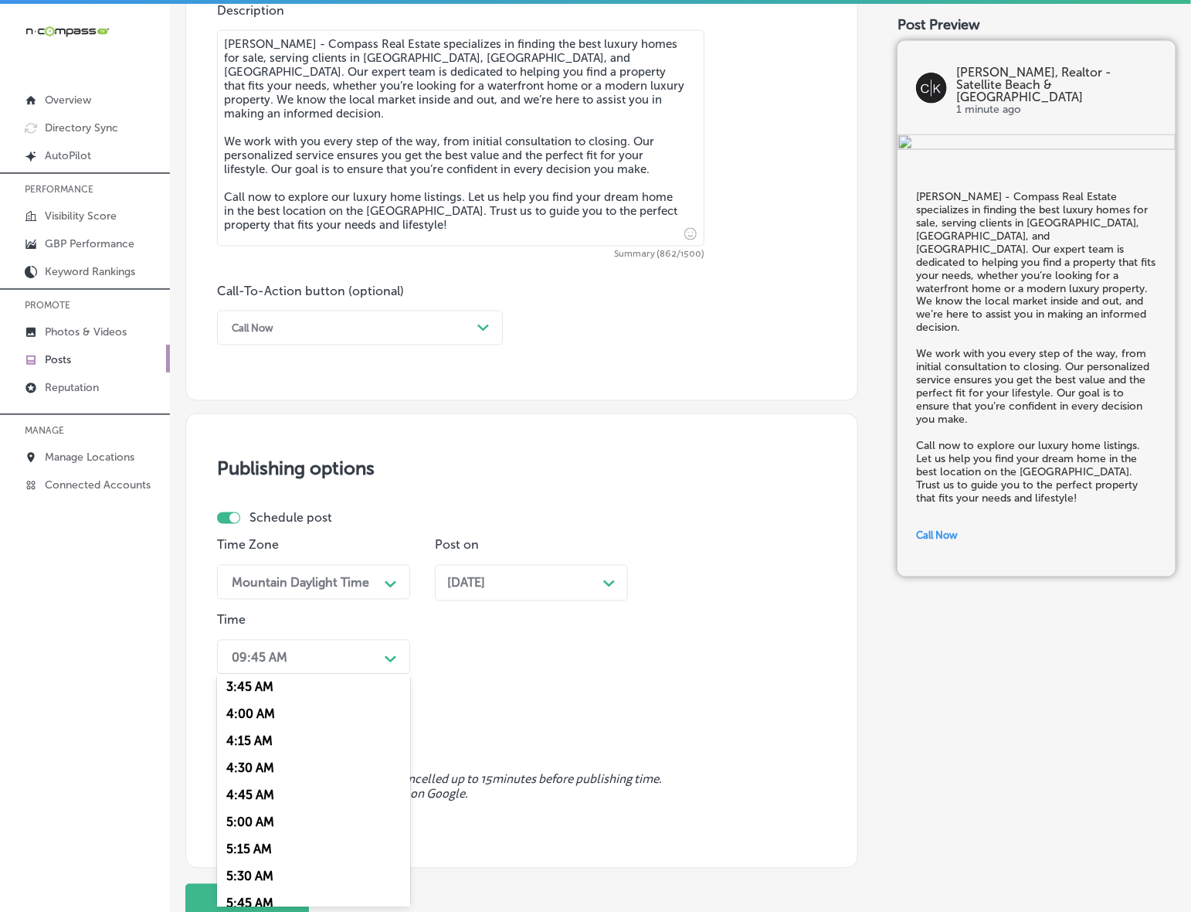
scroll to position [579, 0]
click at [251, 864] on div "7:00 AM" at bounding box center [313, 868] width 193 height 27
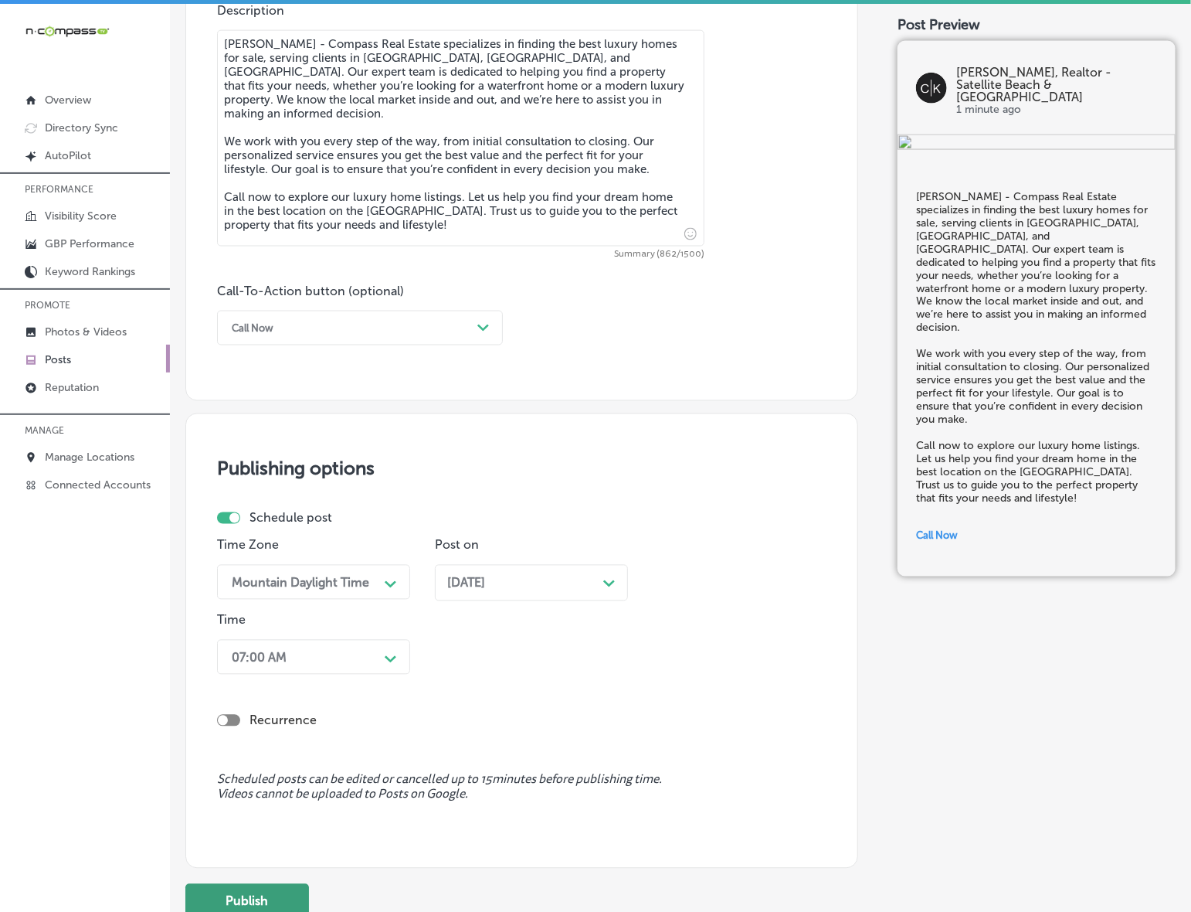
click at [251, 896] on button "Publish" at bounding box center [247, 901] width 124 height 35
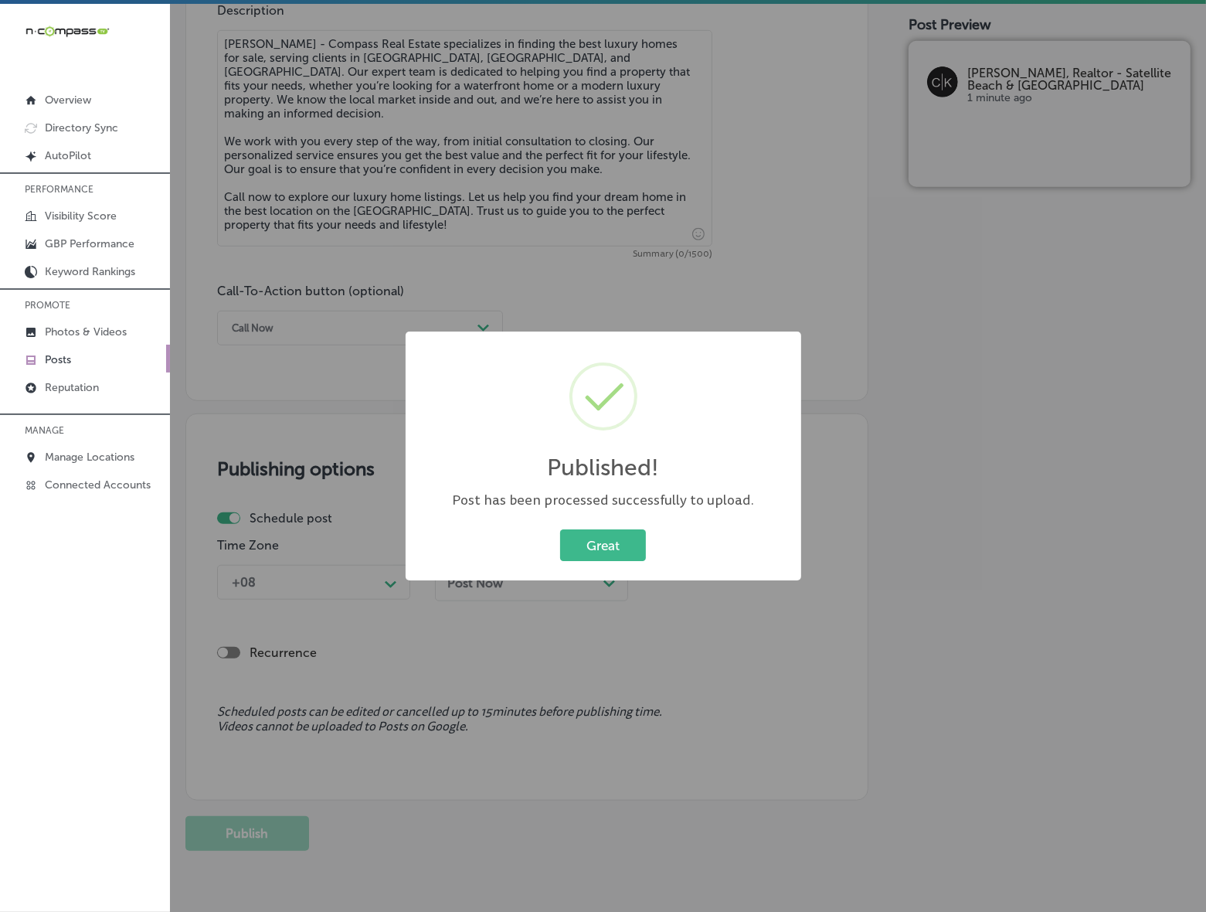
click at [560, 529] on button "Great" at bounding box center [603, 545] width 86 height 32
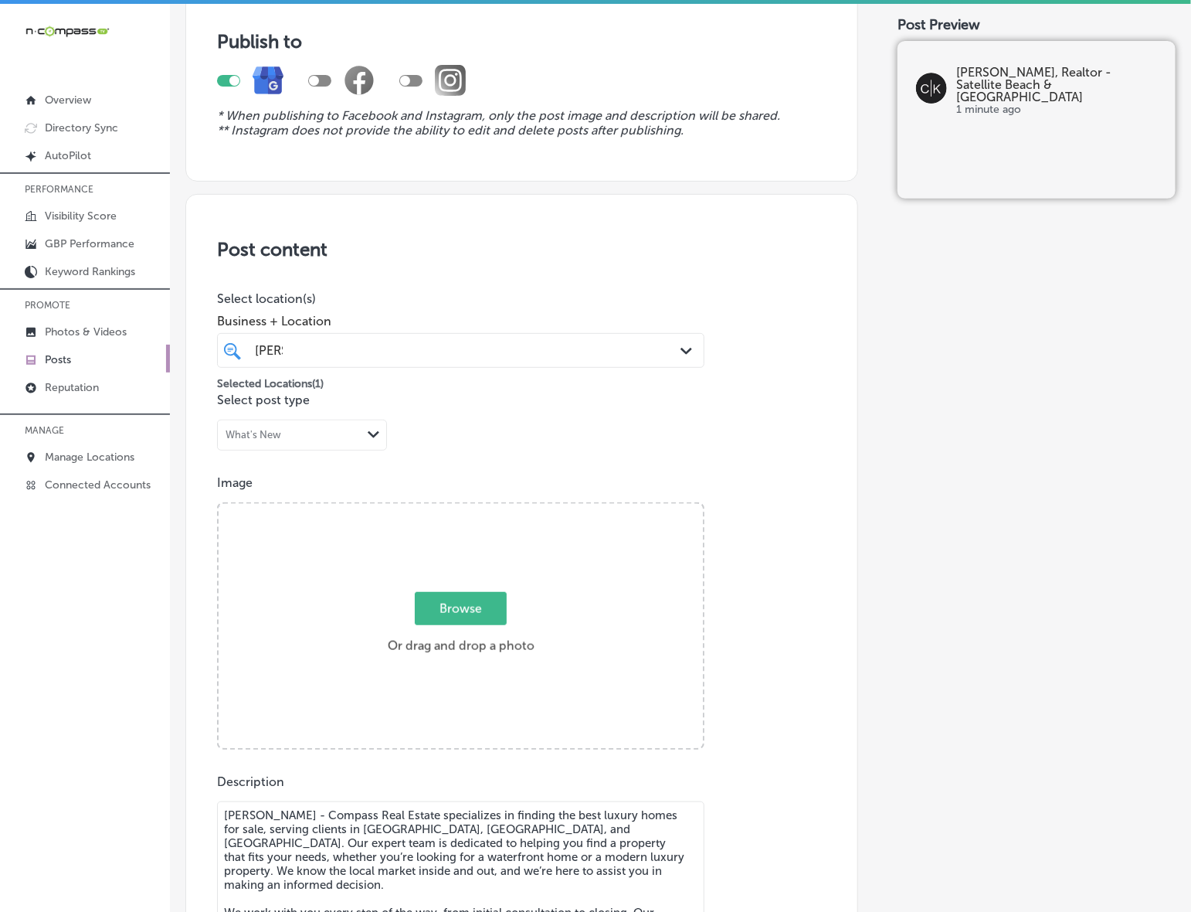
scroll to position [122, 0]
click at [480, 617] on span "Browse" at bounding box center [461, 609] width 92 height 33
click at [480, 510] on input "Browse Or drag and drop a photo" at bounding box center [461, 507] width 484 height 5
type input "C:\fakepath\[PERSON_NAME] Compass (1080 x 1080 px) (3).png"
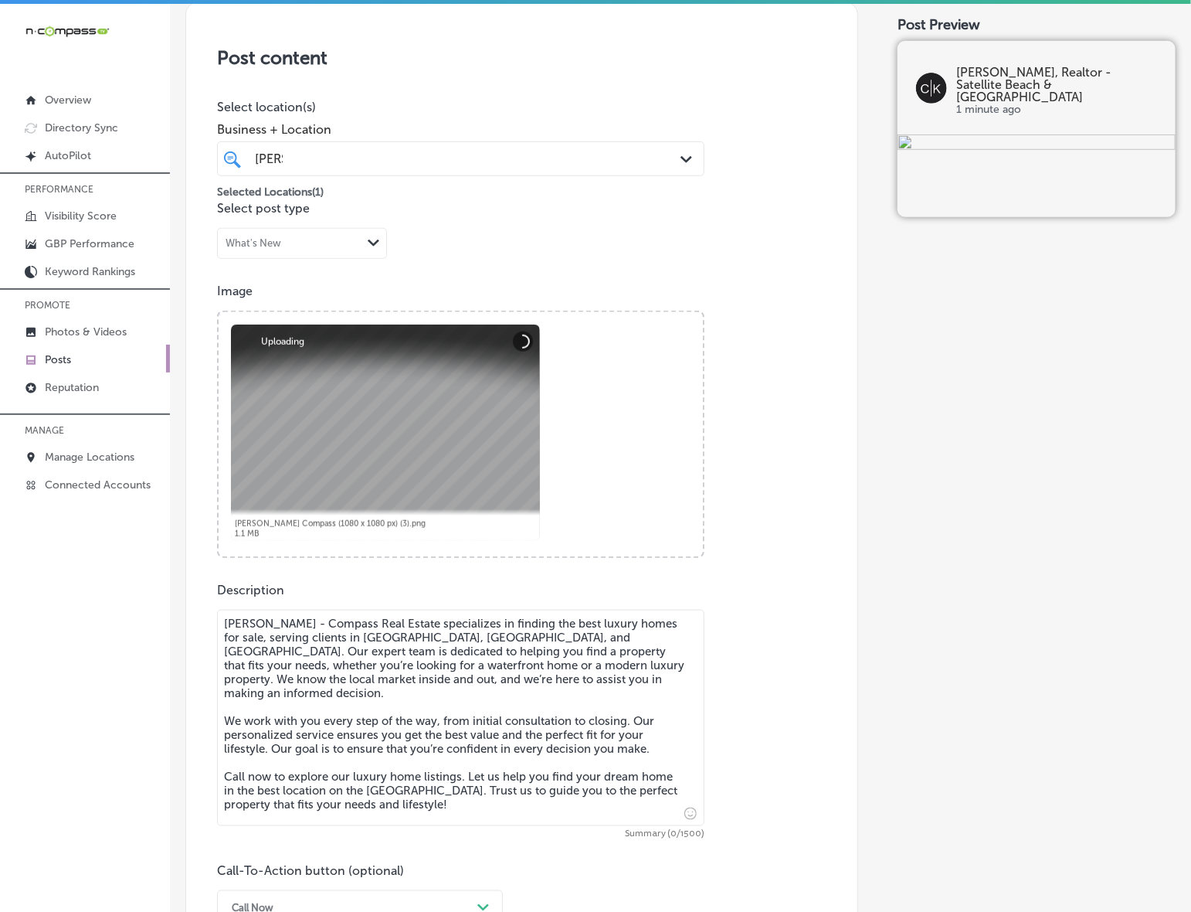
click at [528, 740] on textarea "[PERSON_NAME] - Compass Real Estate specializes in finding the best luxury home…" at bounding box center [461, 718] width 488 height 216
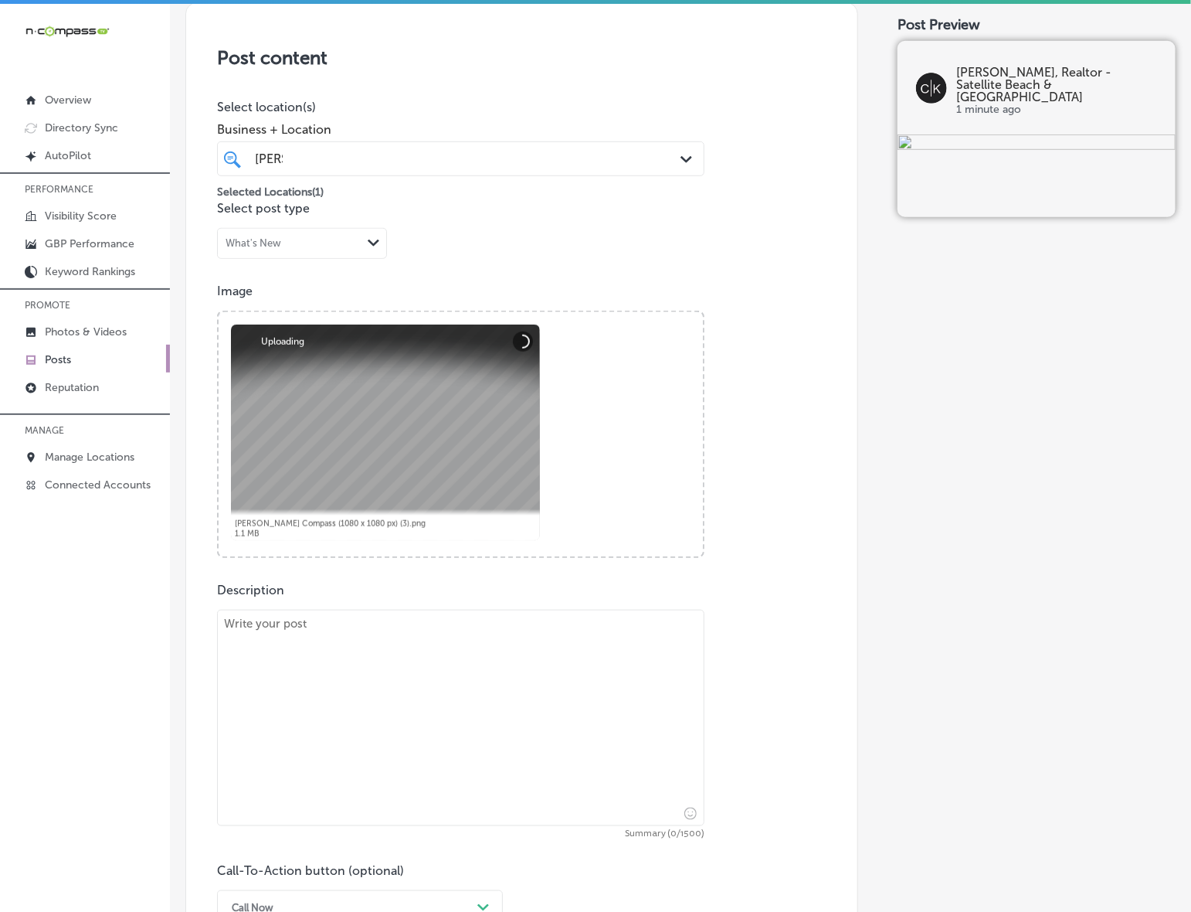
paste textarea "Selling your home requires a trusted partner, and [PERSON_NAME] - Compass Real …"
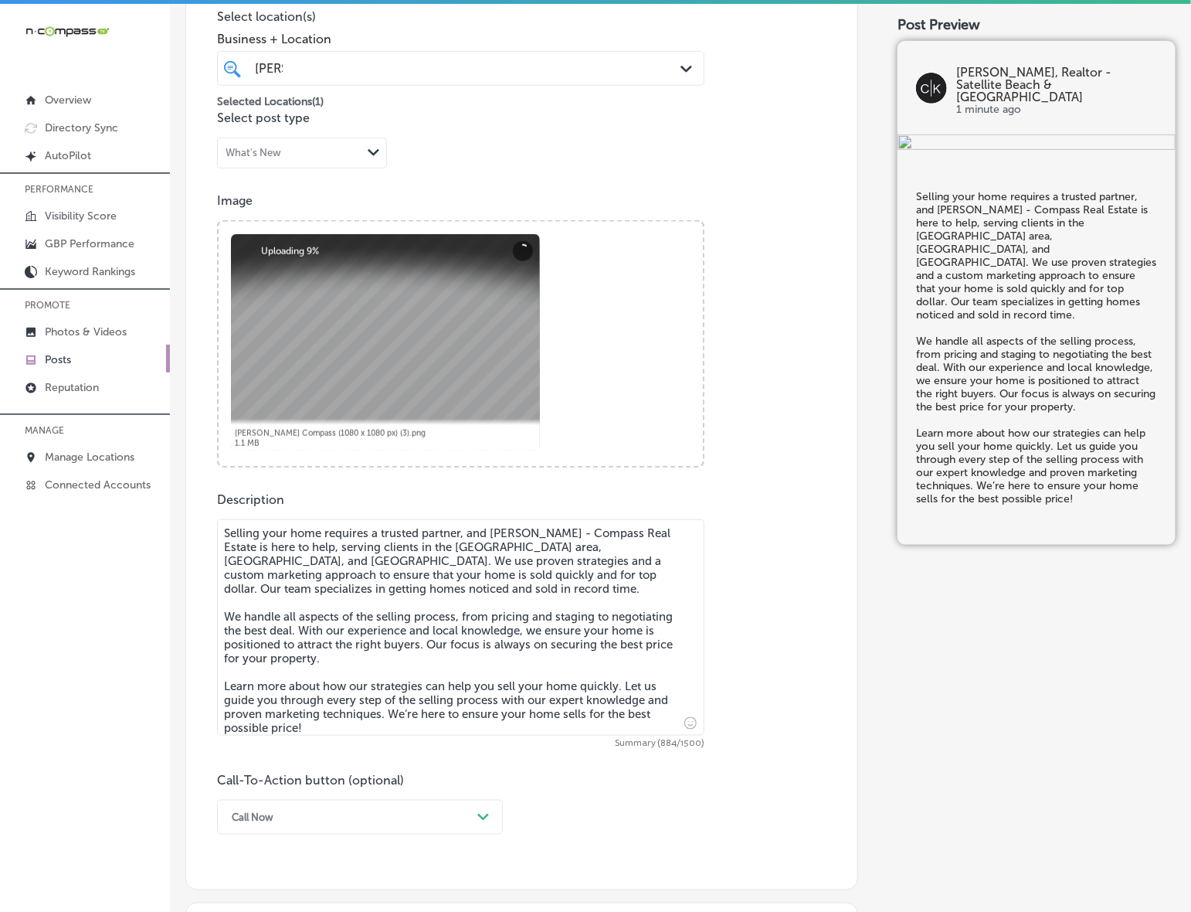
scroll to position [508, 0]
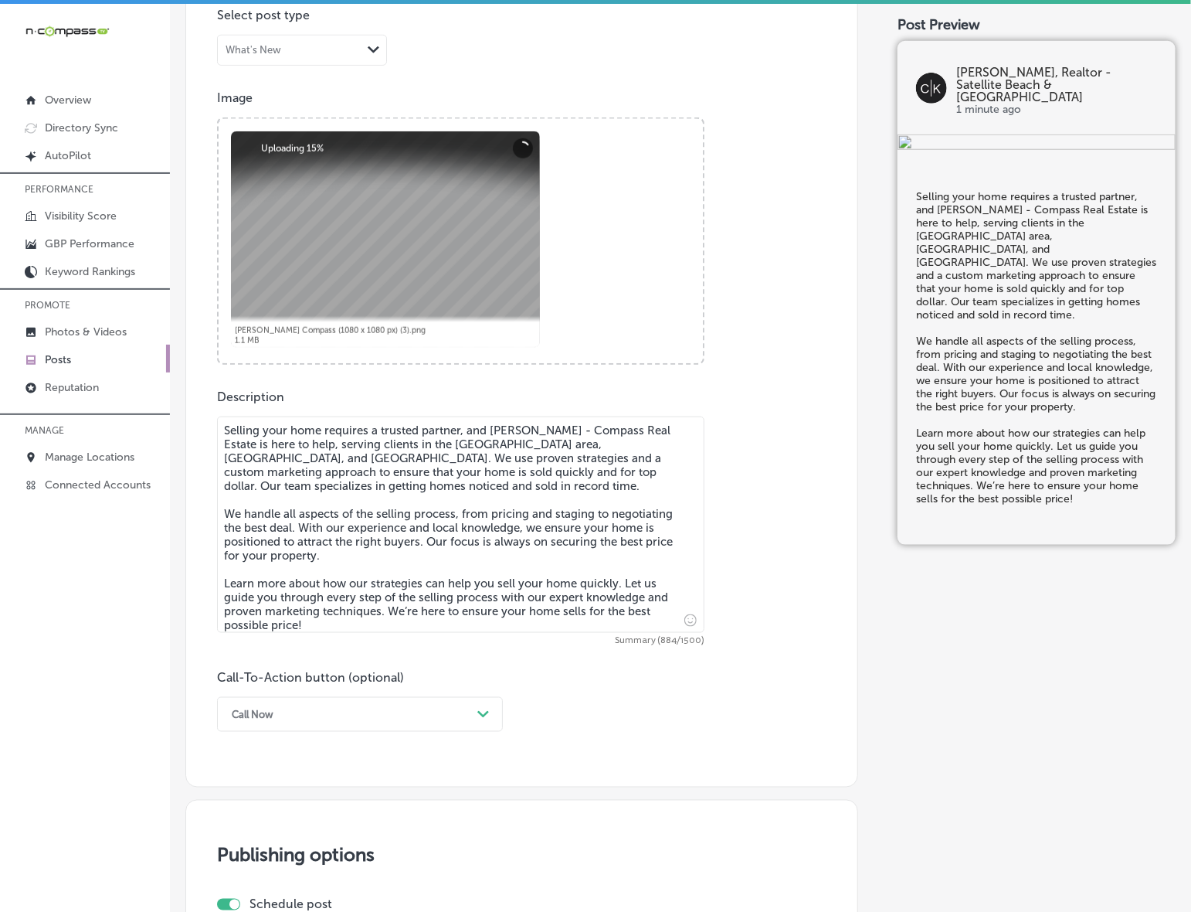
type textarea "Selling your home requires a trusted partner, and [PERSON_NAME] - Compass Real …"
click at [348, 711] on div "Call Now Path Created with Sketch." at bounding box center [360, 714] width 286 height 35
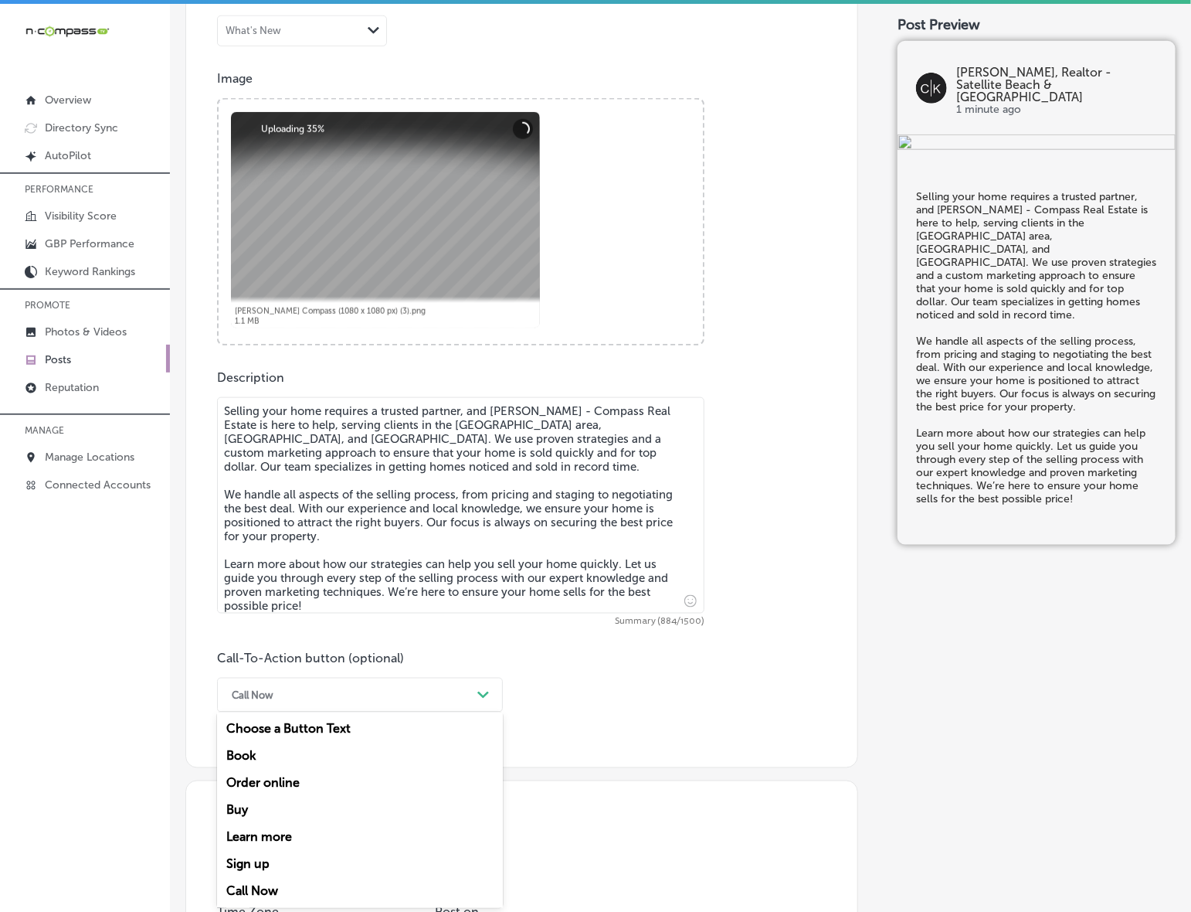
click at [240, 828] on div "Learn more" at bounding box center [360, 837] width 286 height 27
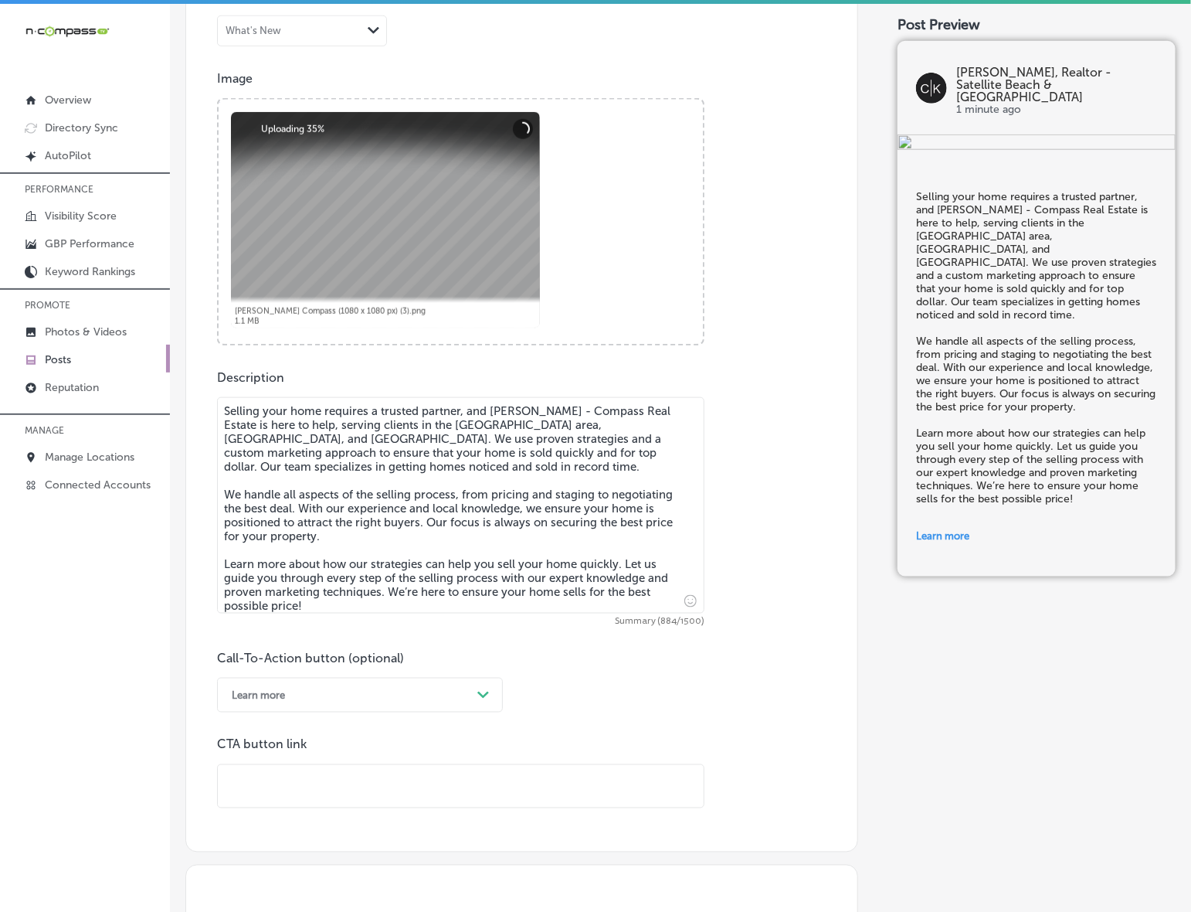
click at [263, 798] on input "text" at bounding box center [461, 786] width 486 height 42
paste input "[URL][DOMAIN_NAME][PERSON_NAME]"
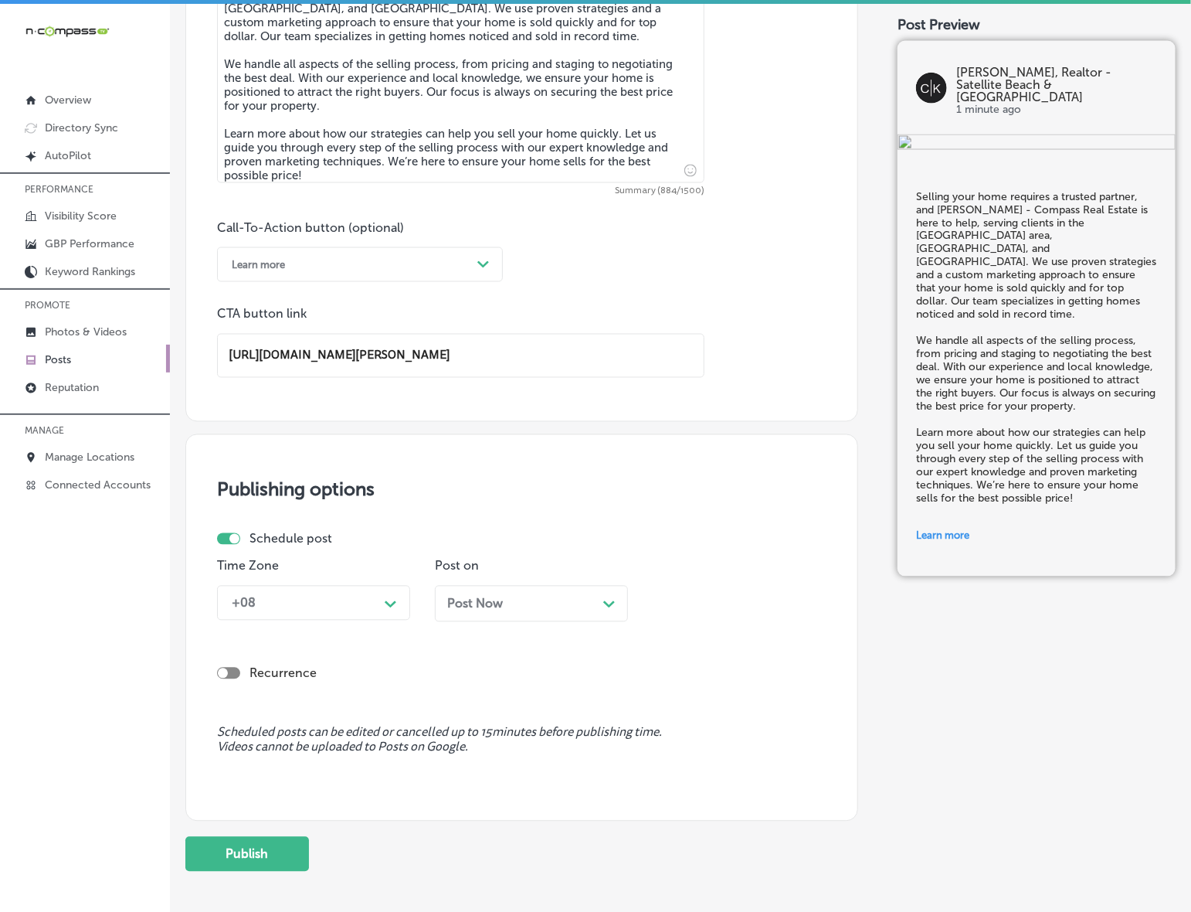
scroll to position [1011, 0]
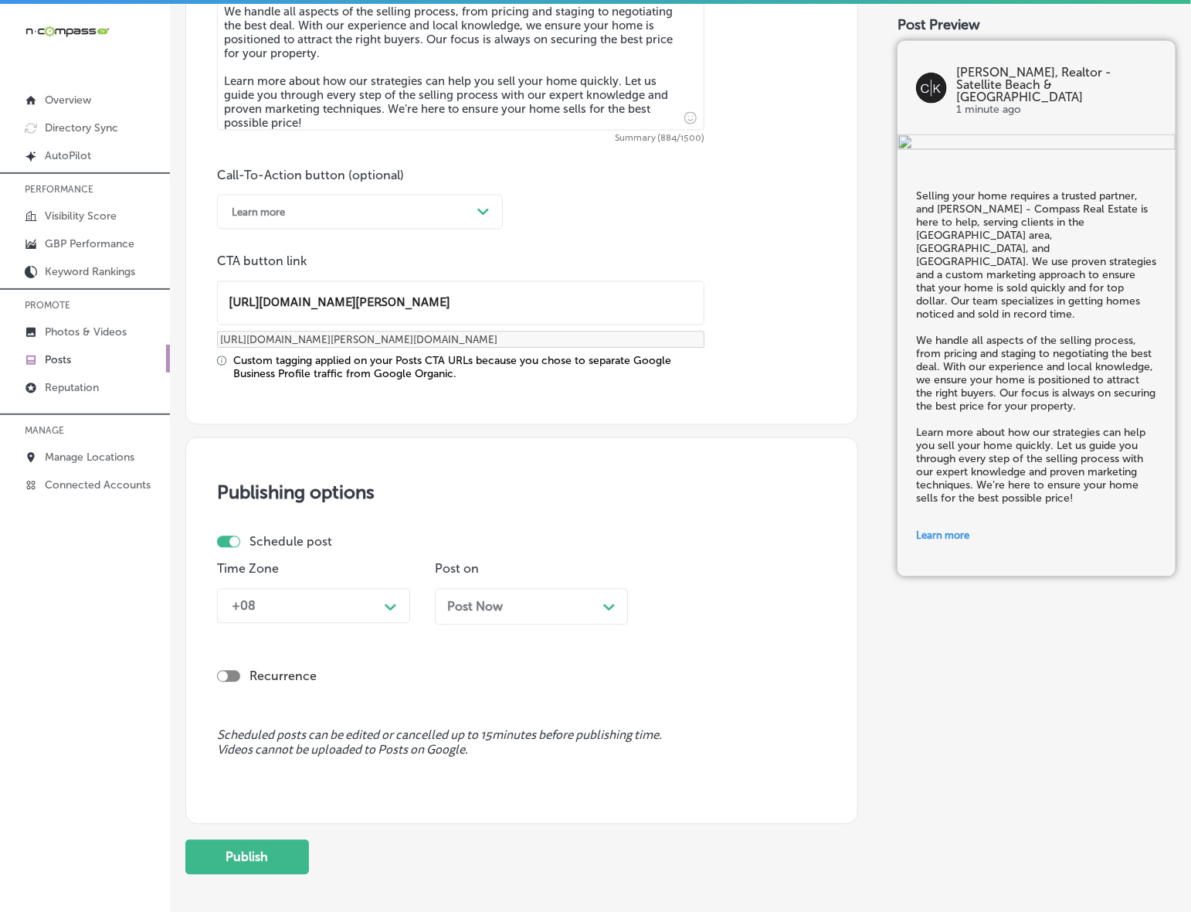
type input "[URL][DOMAIN_NAME][PERSON_NAME]"
click at [386, 614] on div "Path Created with Sketch." at bounding box center [391, 605] width 25 height 25
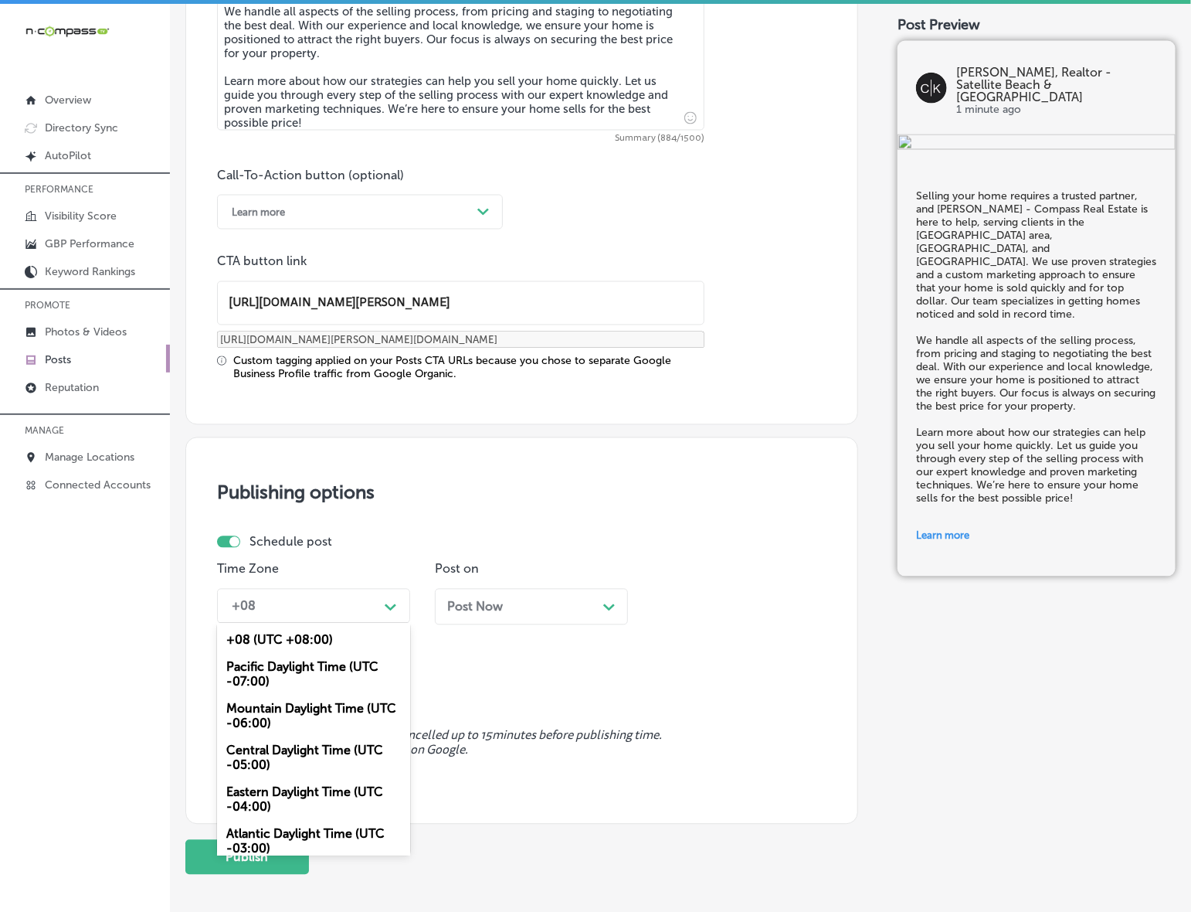
click at [360, 716] on div "Mountain Daylight Time (UTC -06:00)" at bounding box center [313, 716] width 193 height 42
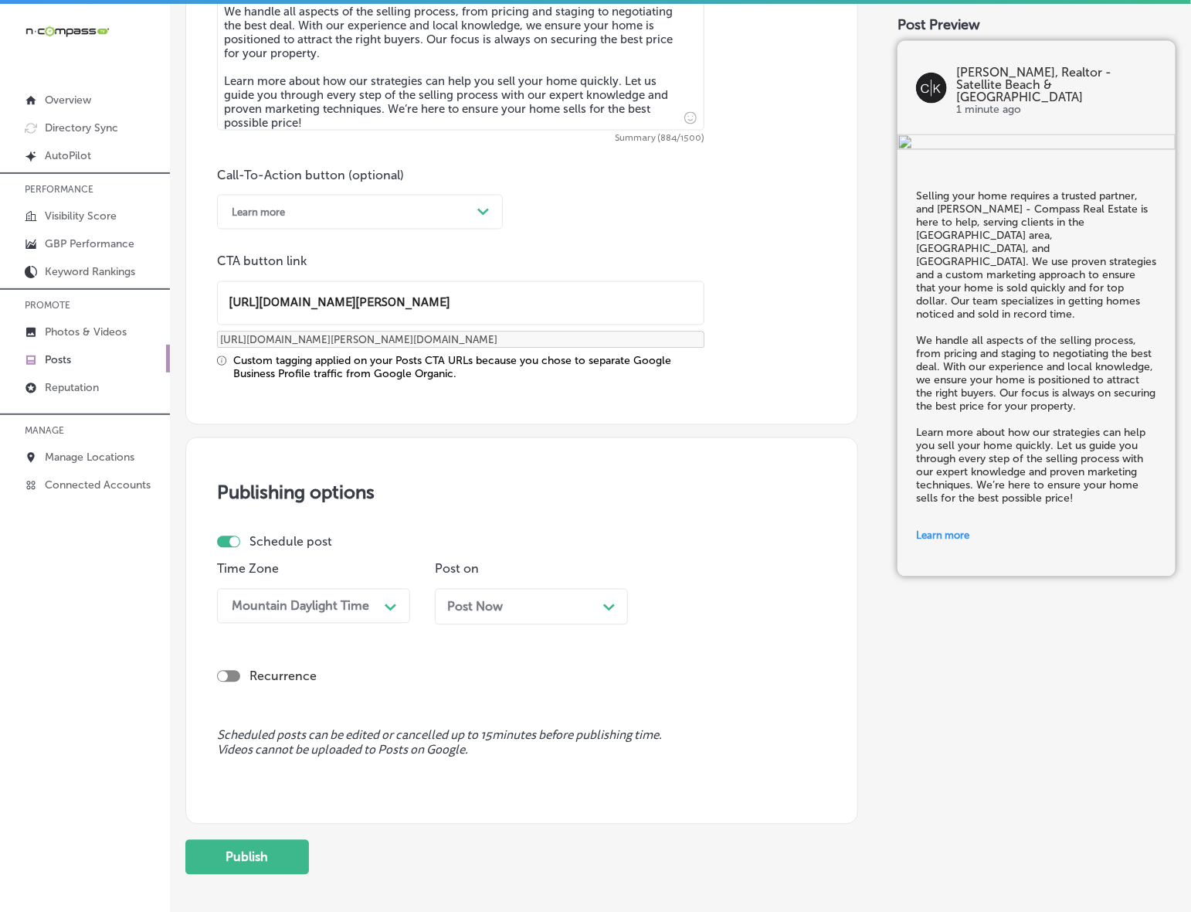
click at [475, 623] on div "Post Now Path Created with Sketch." at bounding box center [531, 607] width 193 height 36
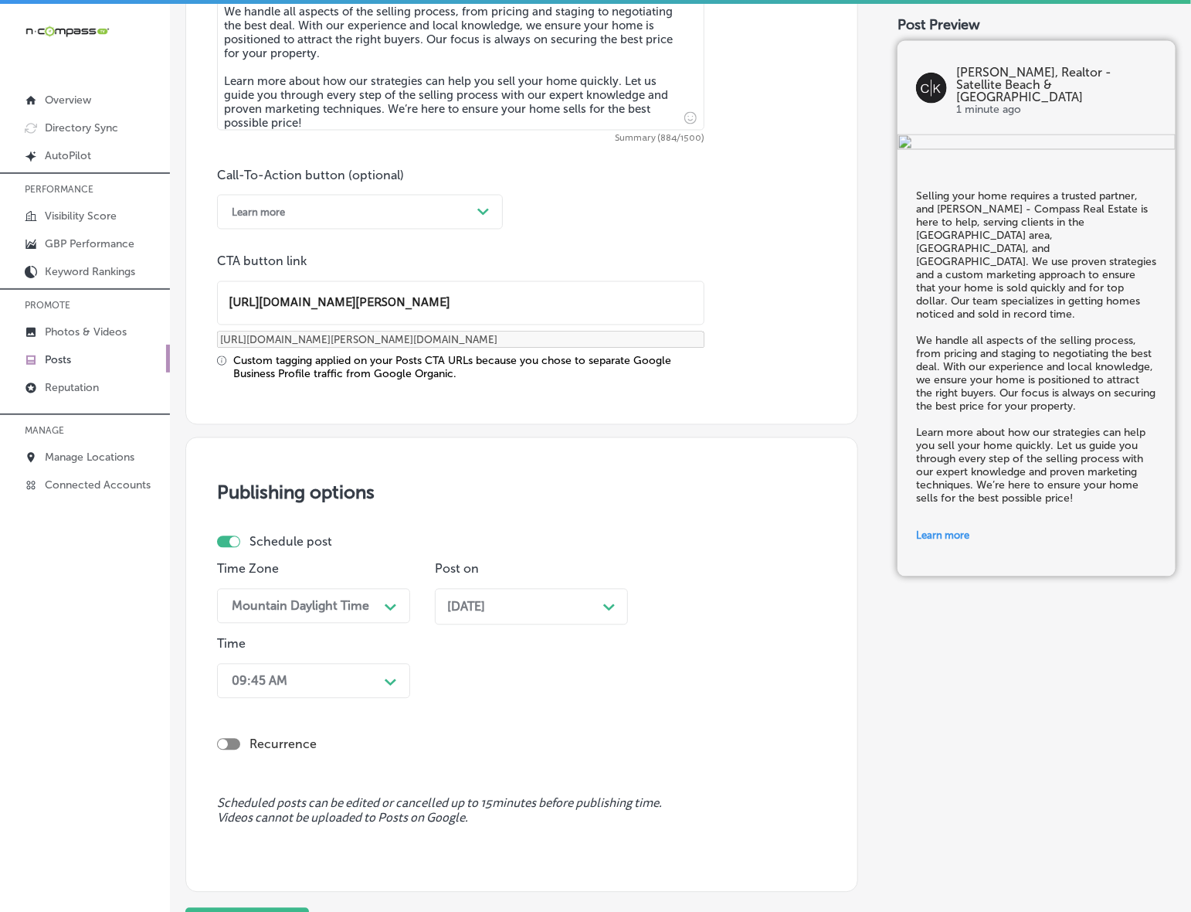
click at [394, 678] on div "09:45 AM Path Created with Sketch." at bounding box center [313, 681] width 193 height 35
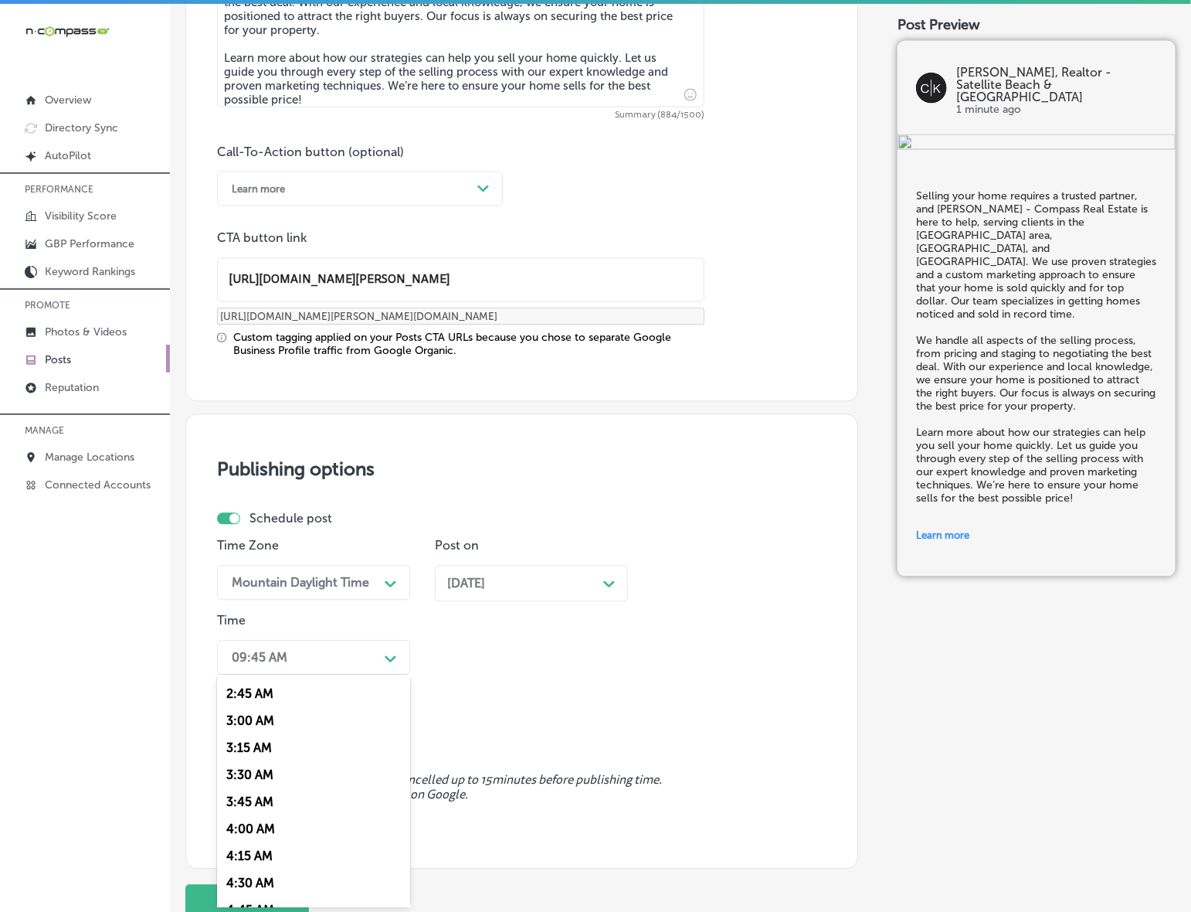
scroll to position [579, 0]
click at [253, 862] on div "7:00 AM" at bounding box center [313, 869] width 193 height 27
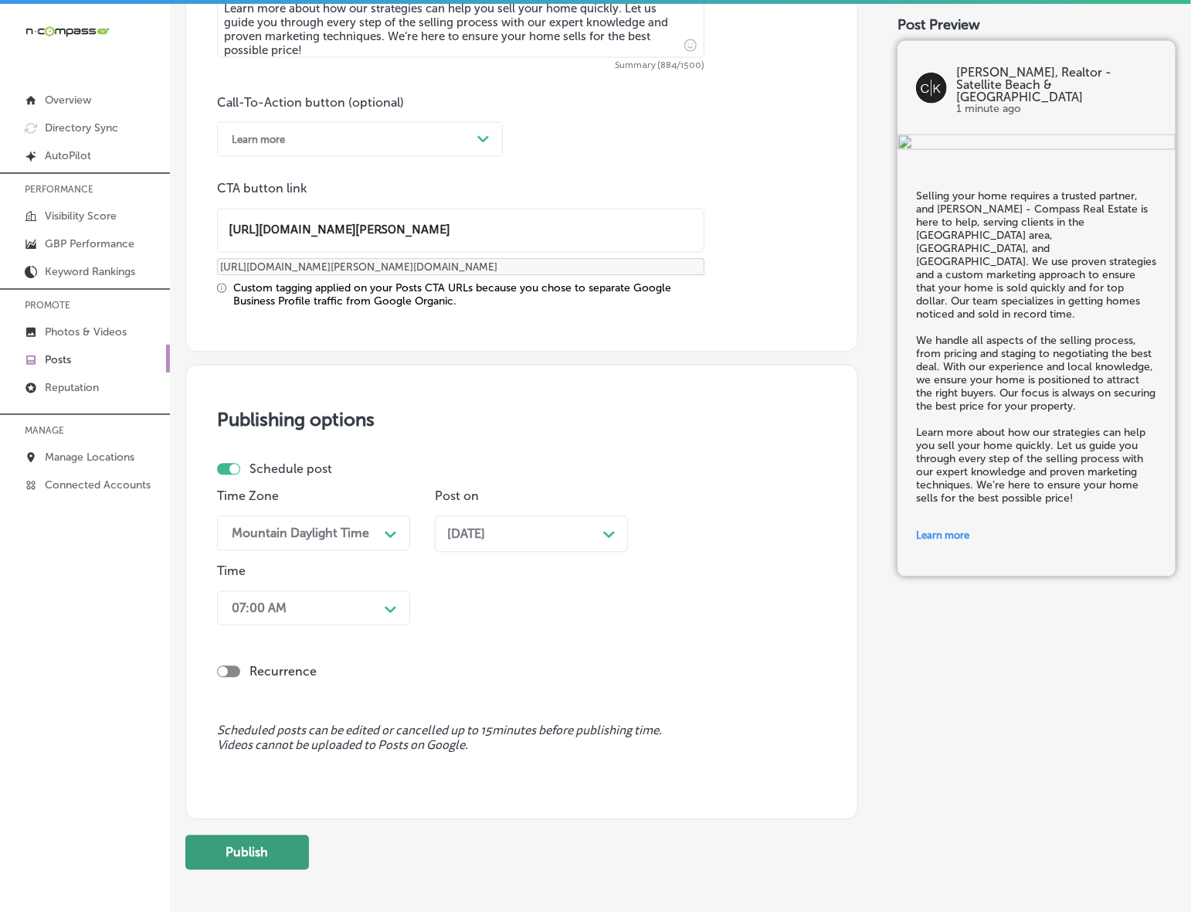
scroll to position [1130, 0]
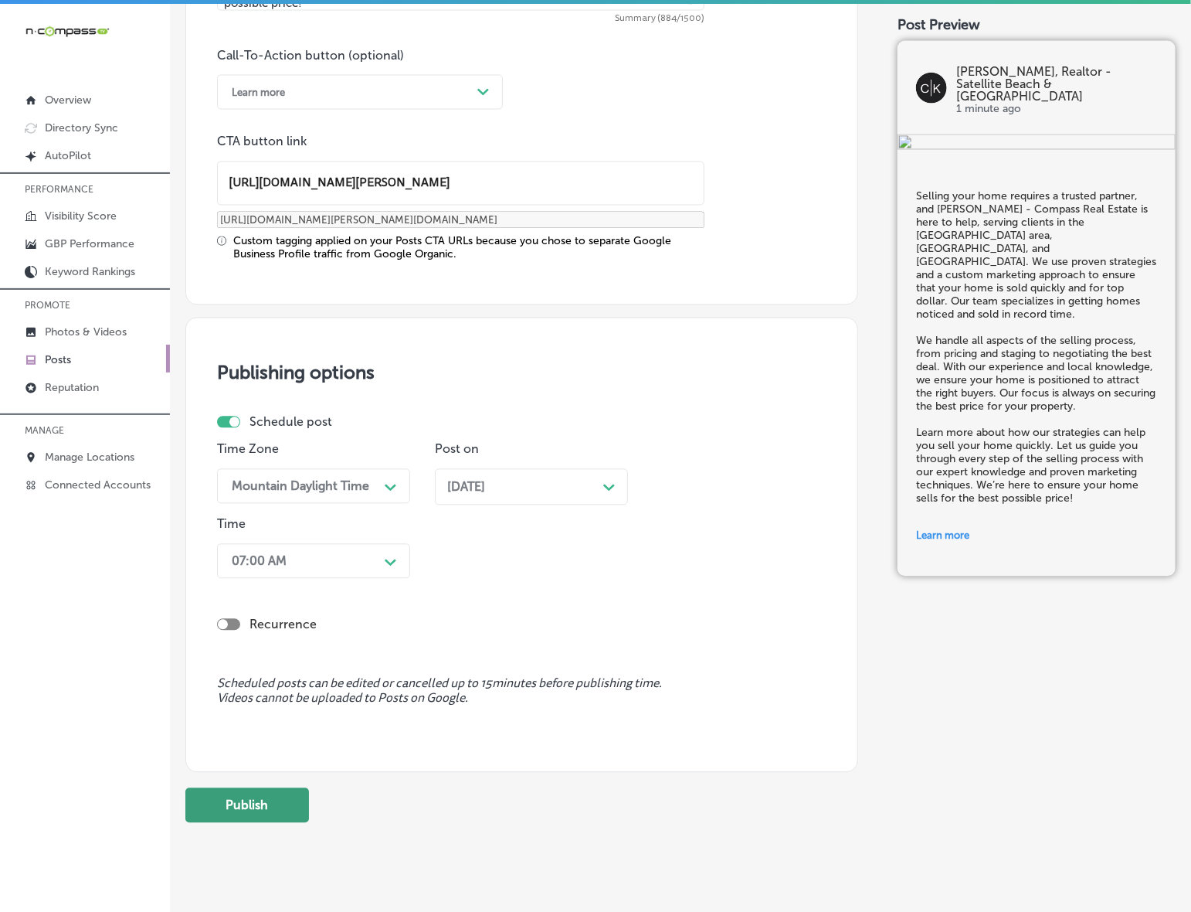
click at [278, 810] on button "Publish" at bounding box center [247, 805] width 124 height 35
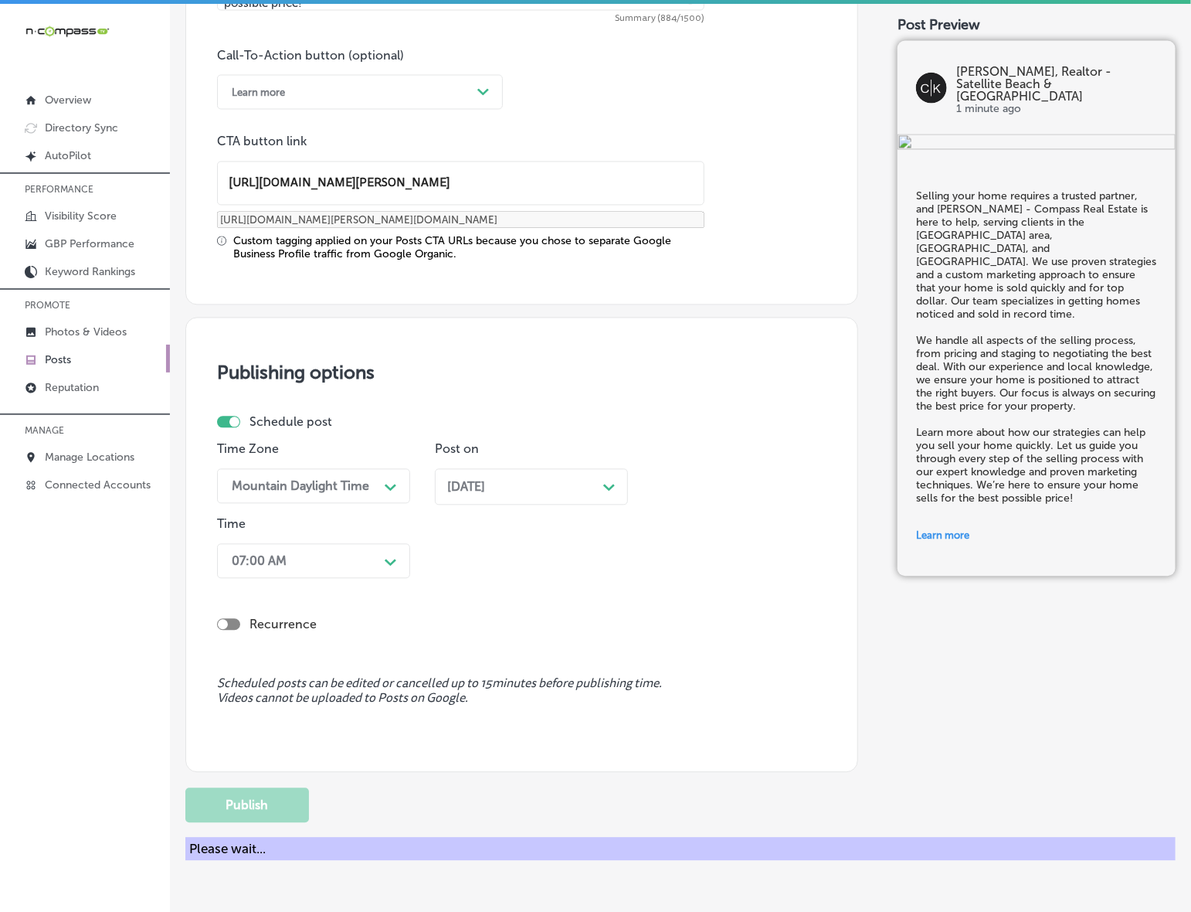
scroll to position [945, 0]
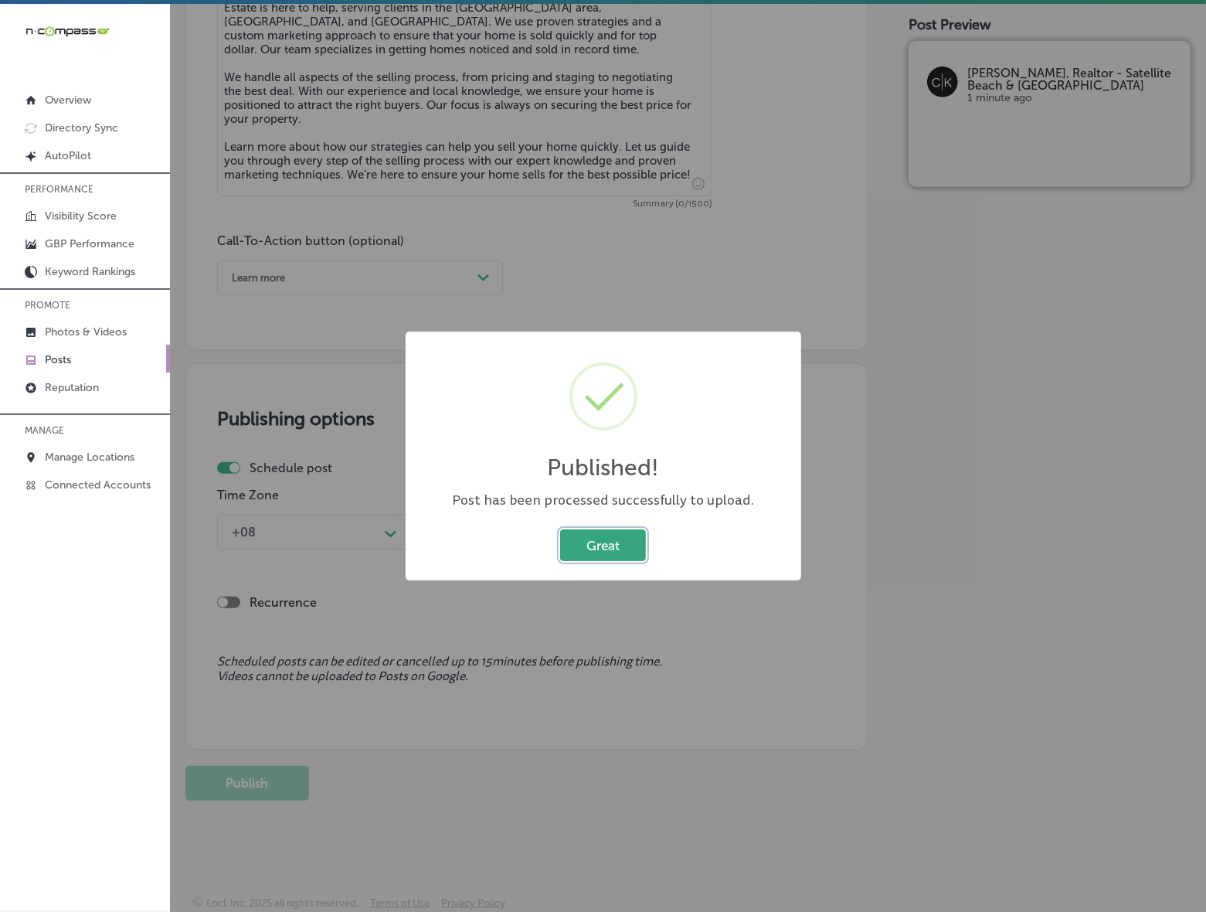
click at [605, 545] on button "Great" at bounding box center [603, 545] width 86 height 32
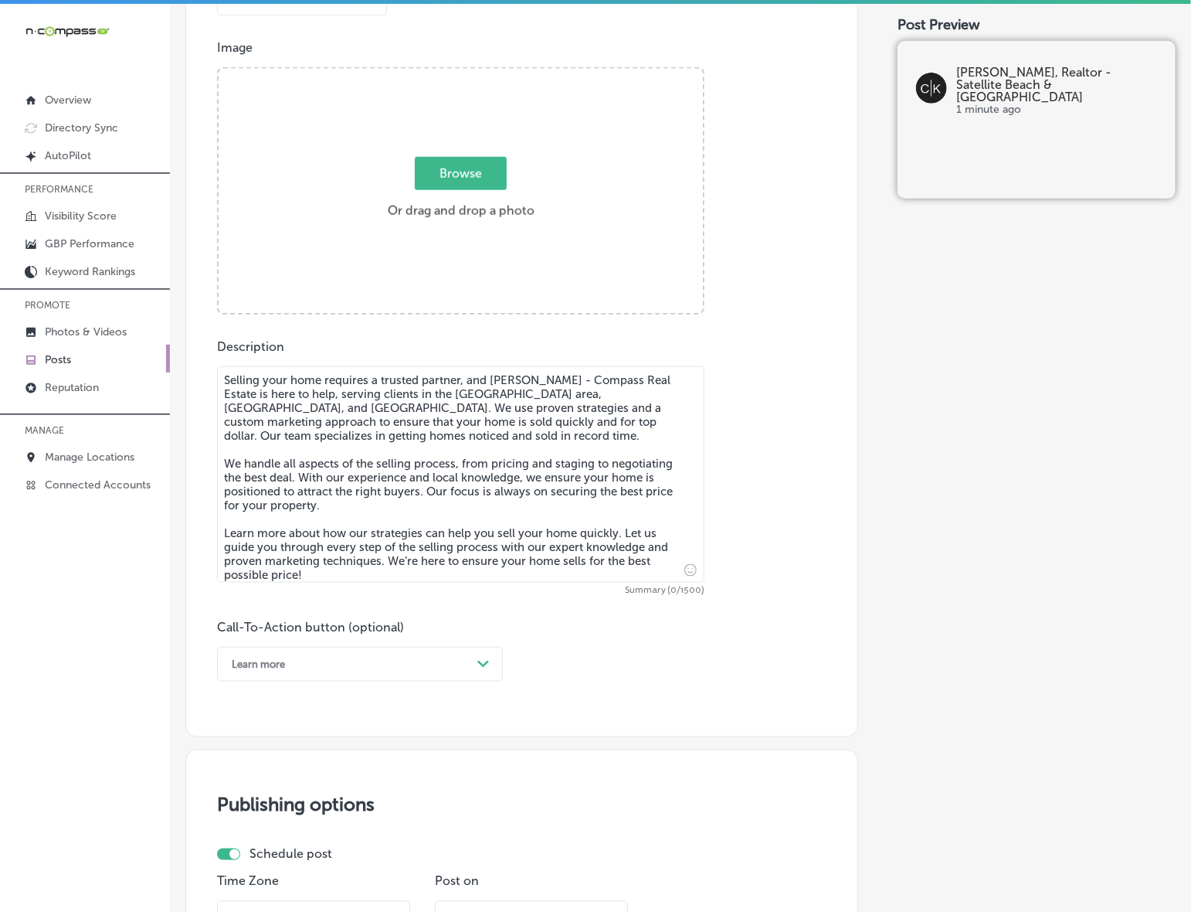
scroll to position [462, 0]
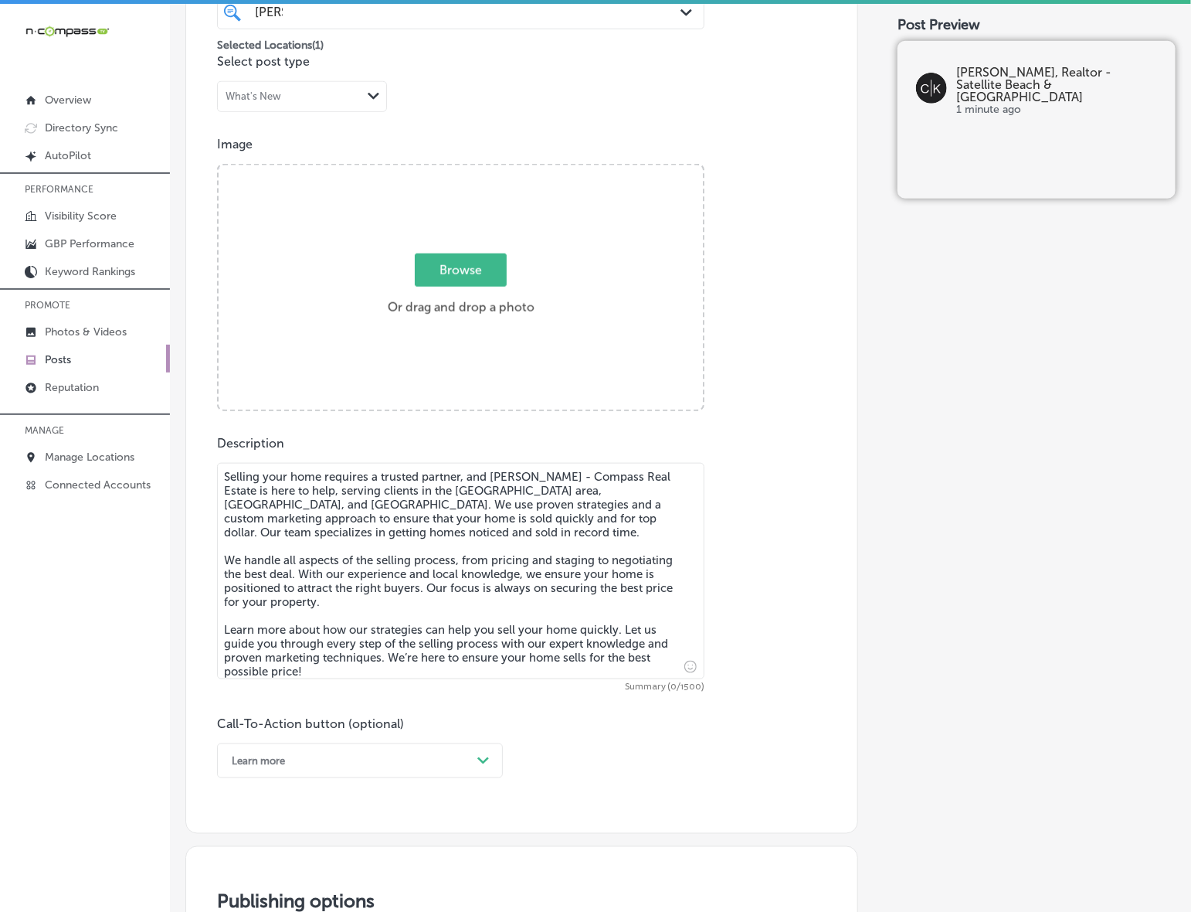
click at [475, 269] on span "Browse" at bounding box center [461, 269] width 92 height 33
click at [475, 170] on input "Browse Or drag and drop a photo" at bounding box center [461, 167] width 484 height 5
type input "C:\fakepath\[PERSON_NAME] Compass (1080 x 1080 px) (4).png"
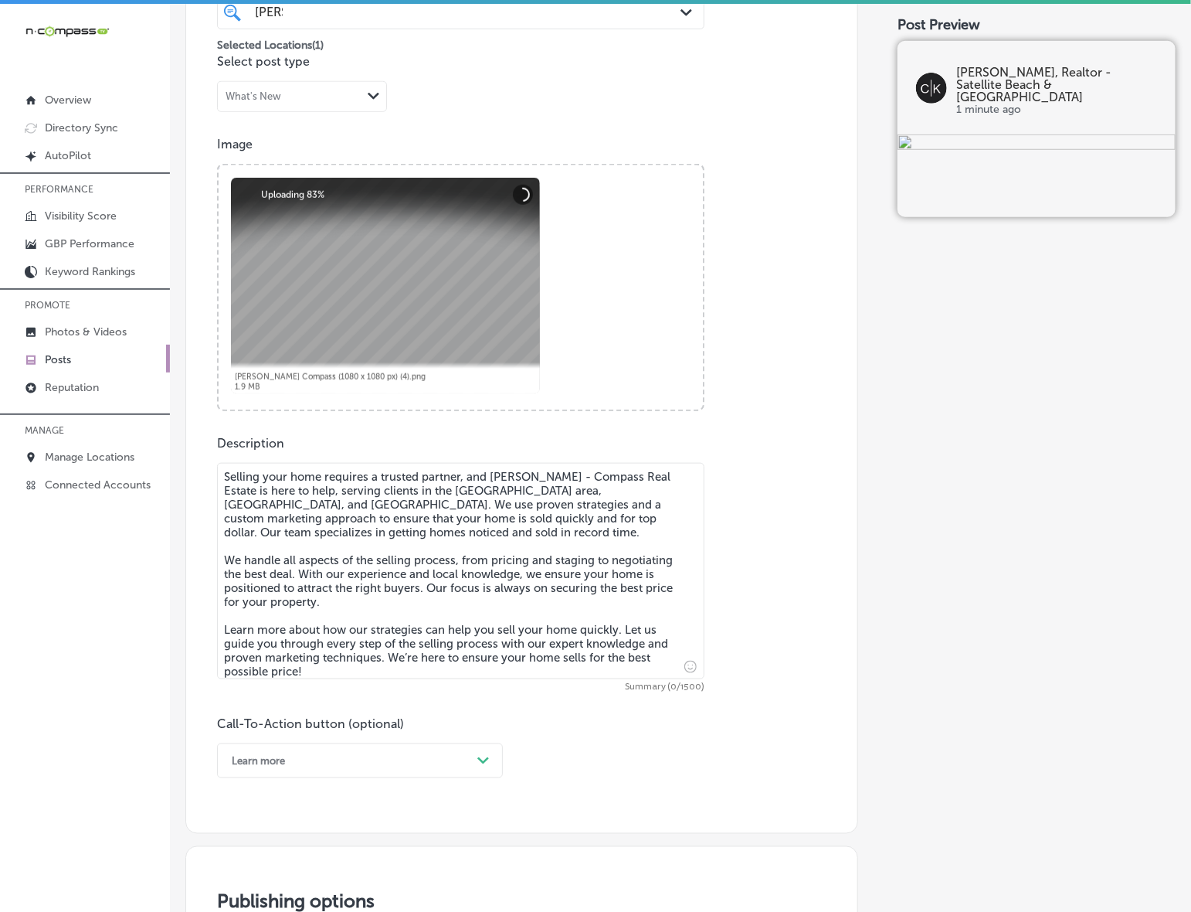
click at [515, 528] on textarea "Selling your home requires a trusted partner, and [PERSON_NAME] - Compass Real …" at bounding box center [461, 571] width 488 height 216
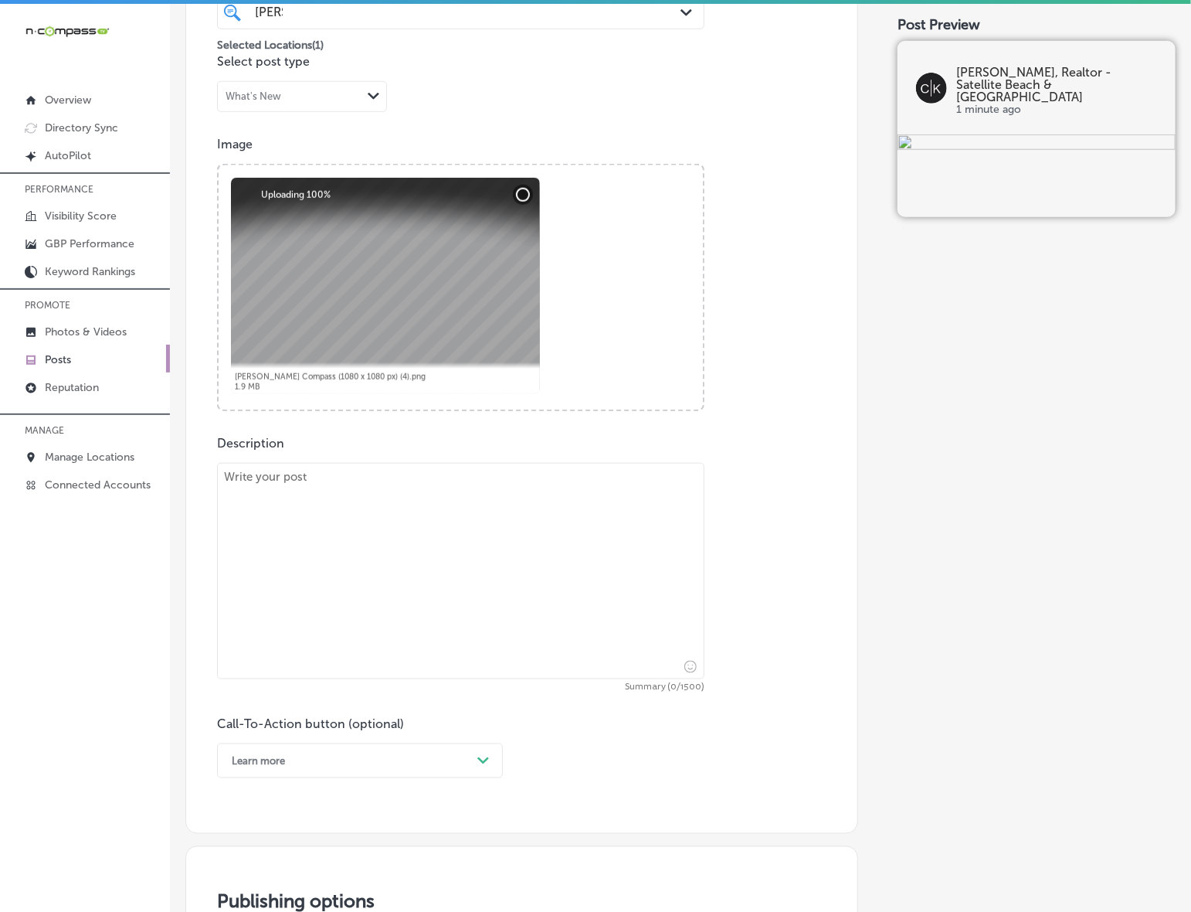
paste textarea "[PERSON_NAME] - Compass Real Estate offers customized selling strategies for wa…"
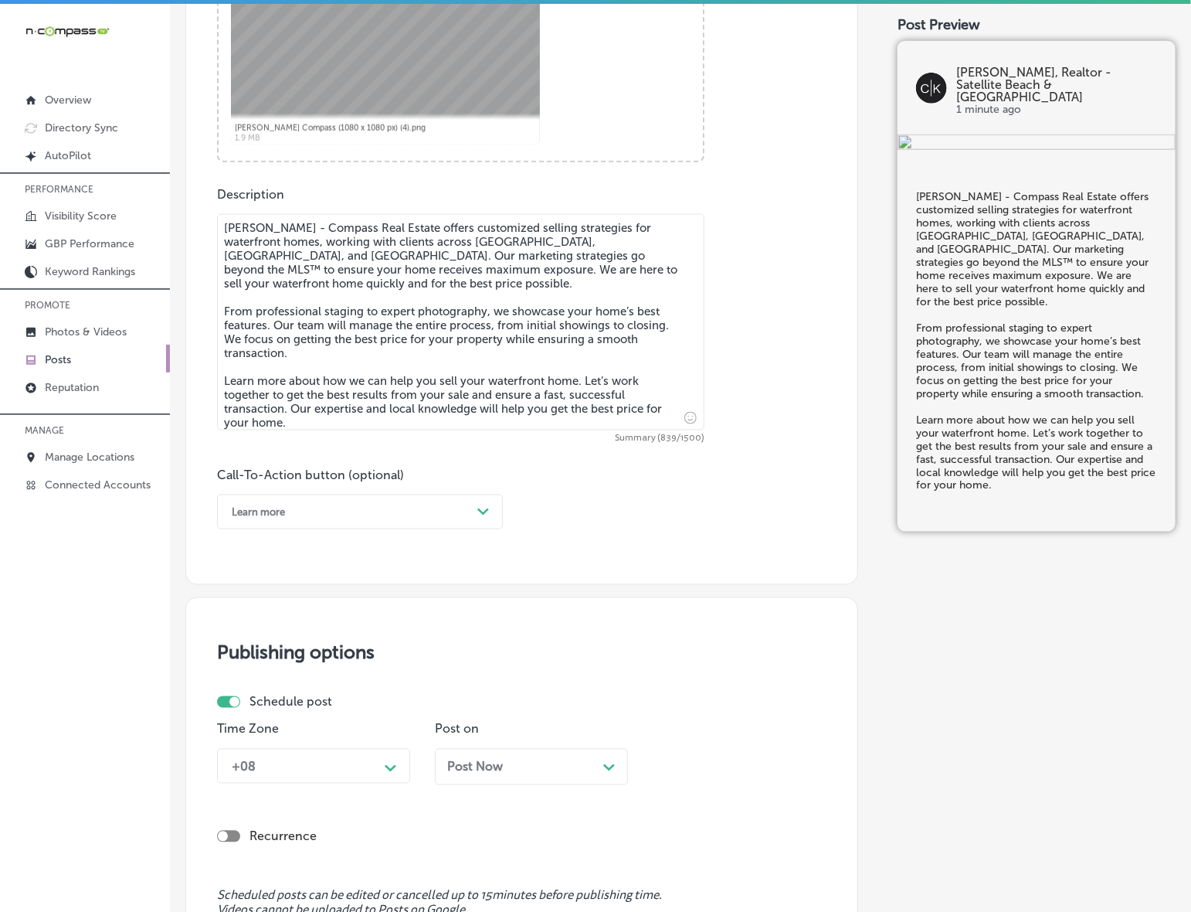
scroll to position [752, 0]
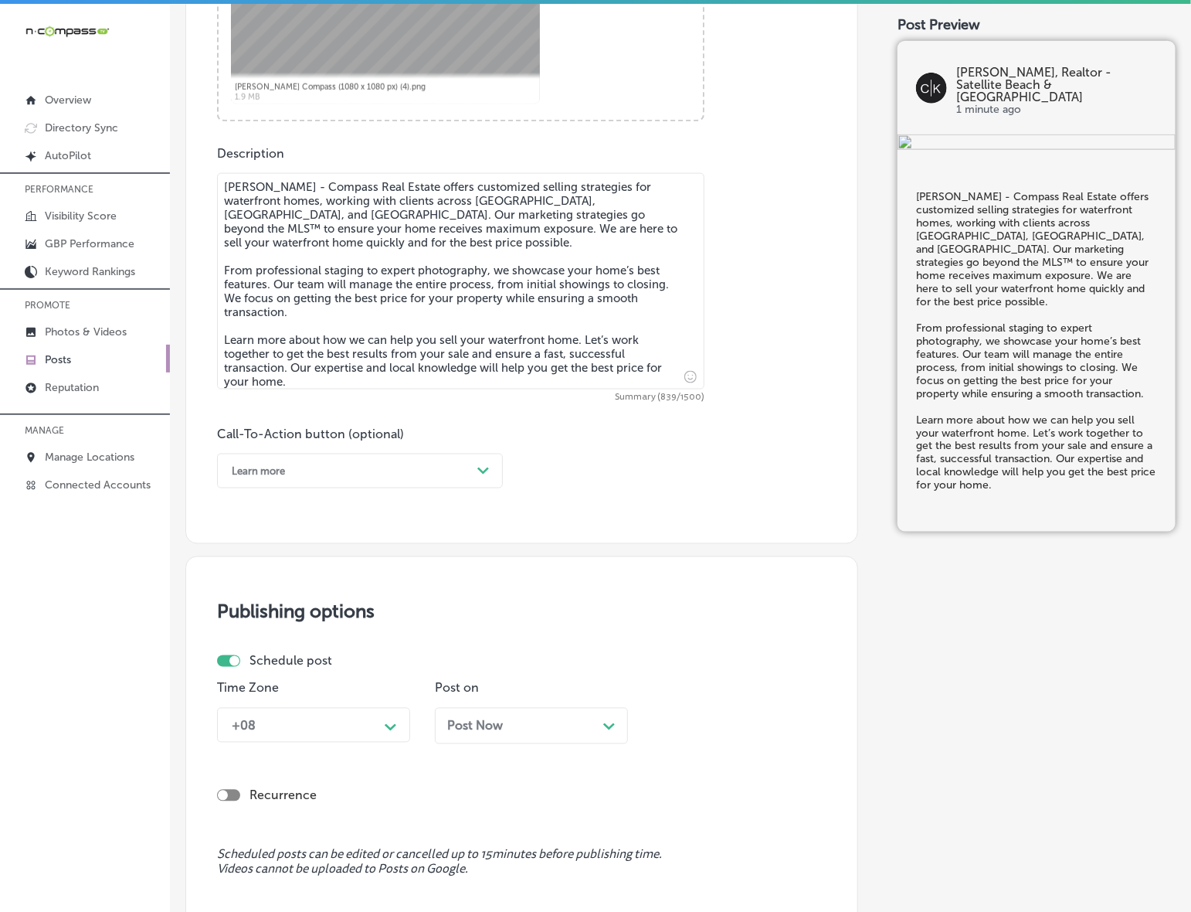
click at [533, 723] on div "Post Now Path Created with Sketch." at bounding box center [531, 726] width 168 height 15
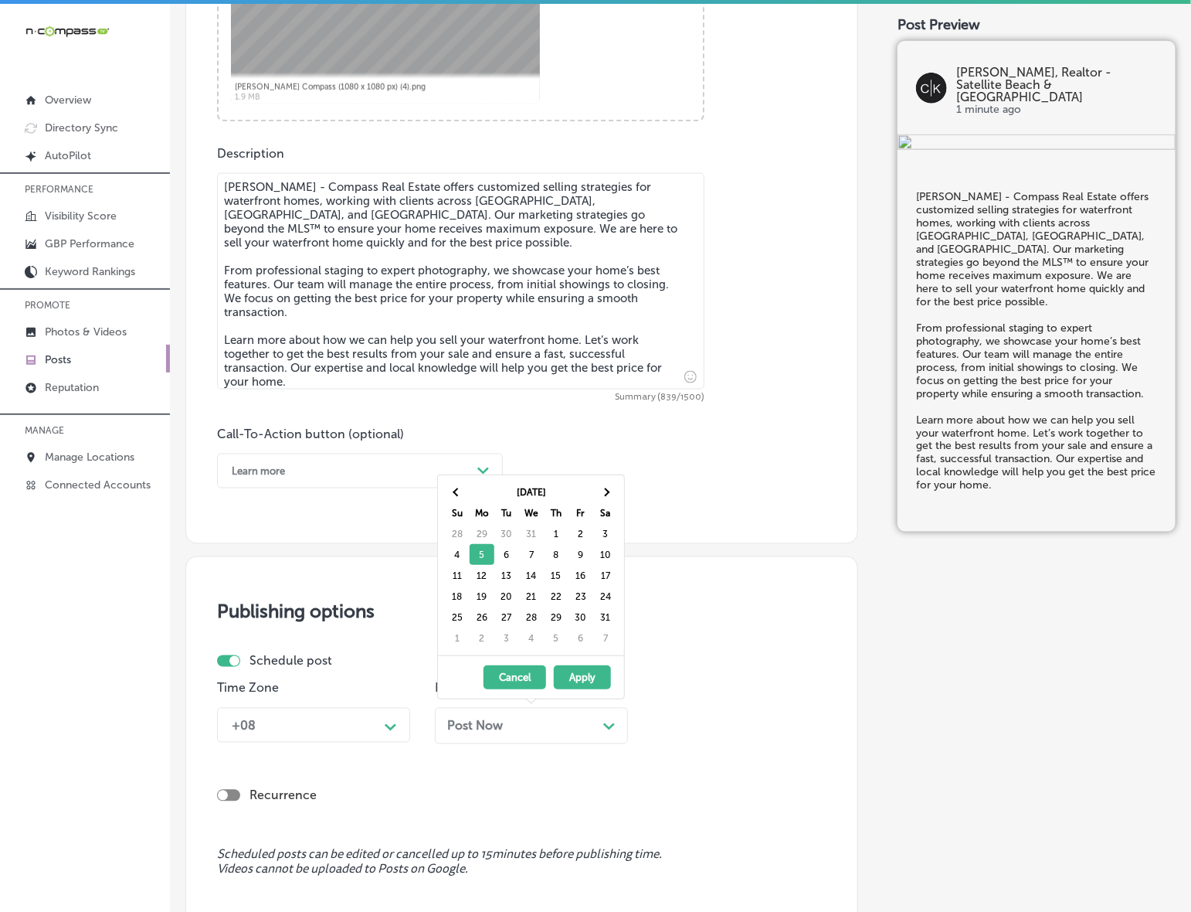
click at [694, 665] on div "Schedule post" at bounding box center [515, 661] width 597 height 15
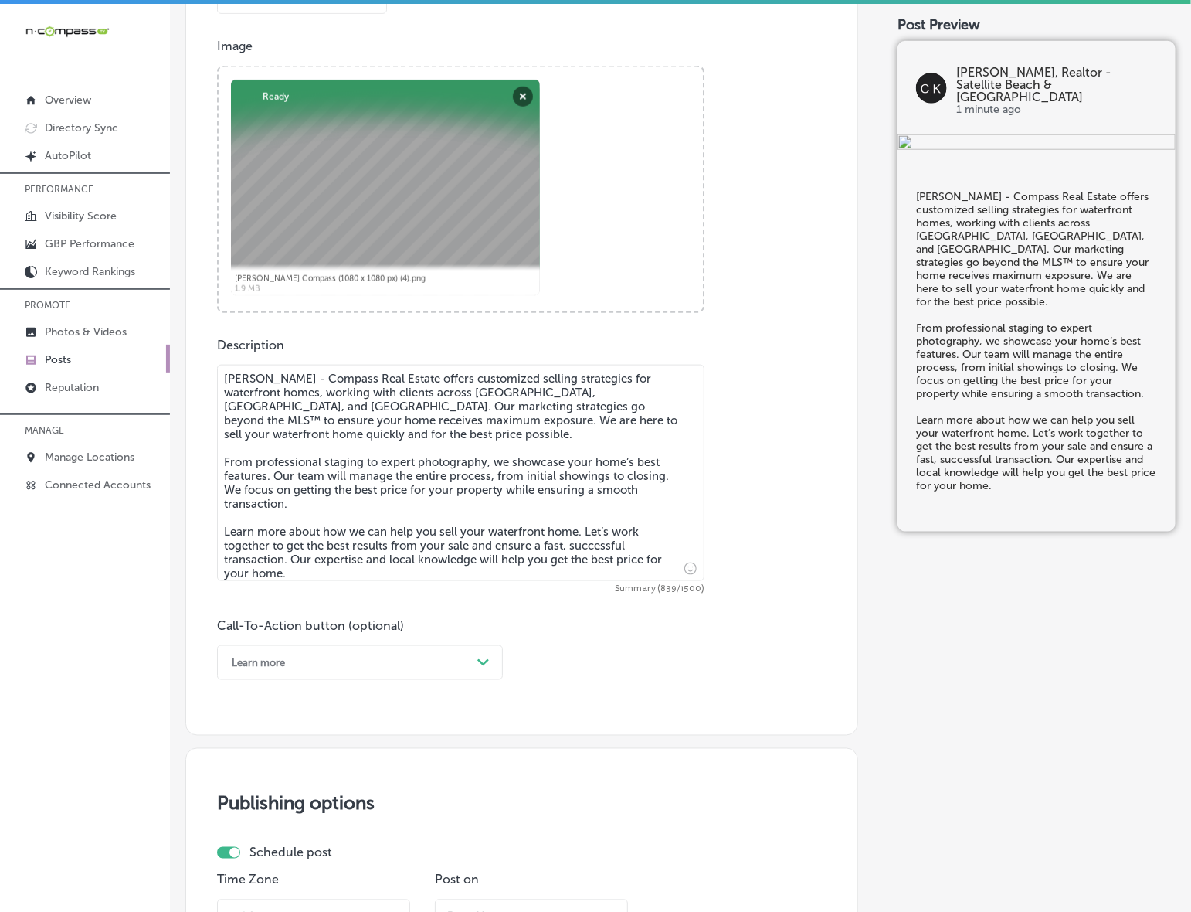
scroll to position [559, 0]
click at [524, 94] on button "Remove" at bounding box center [523, 98] width 20 height 20
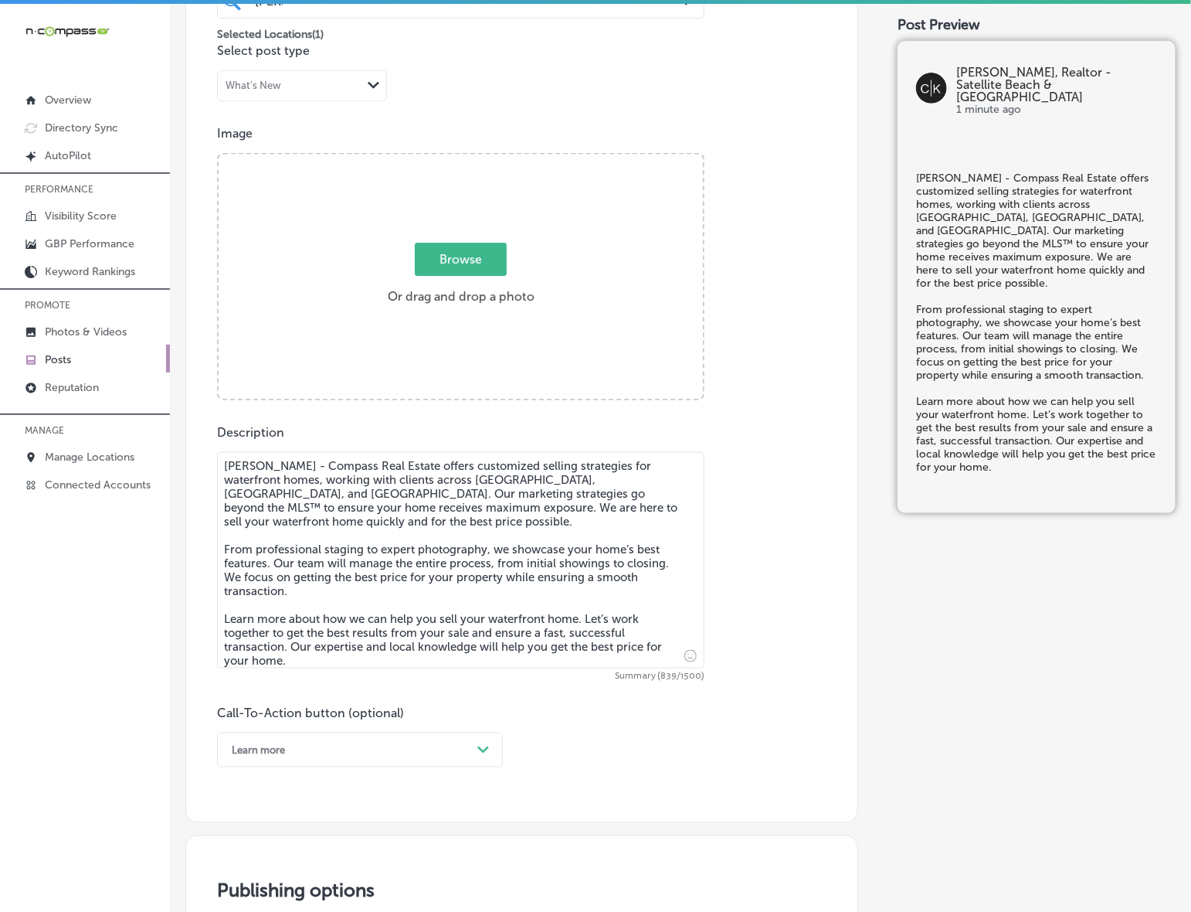
scroll to position [365, 0]
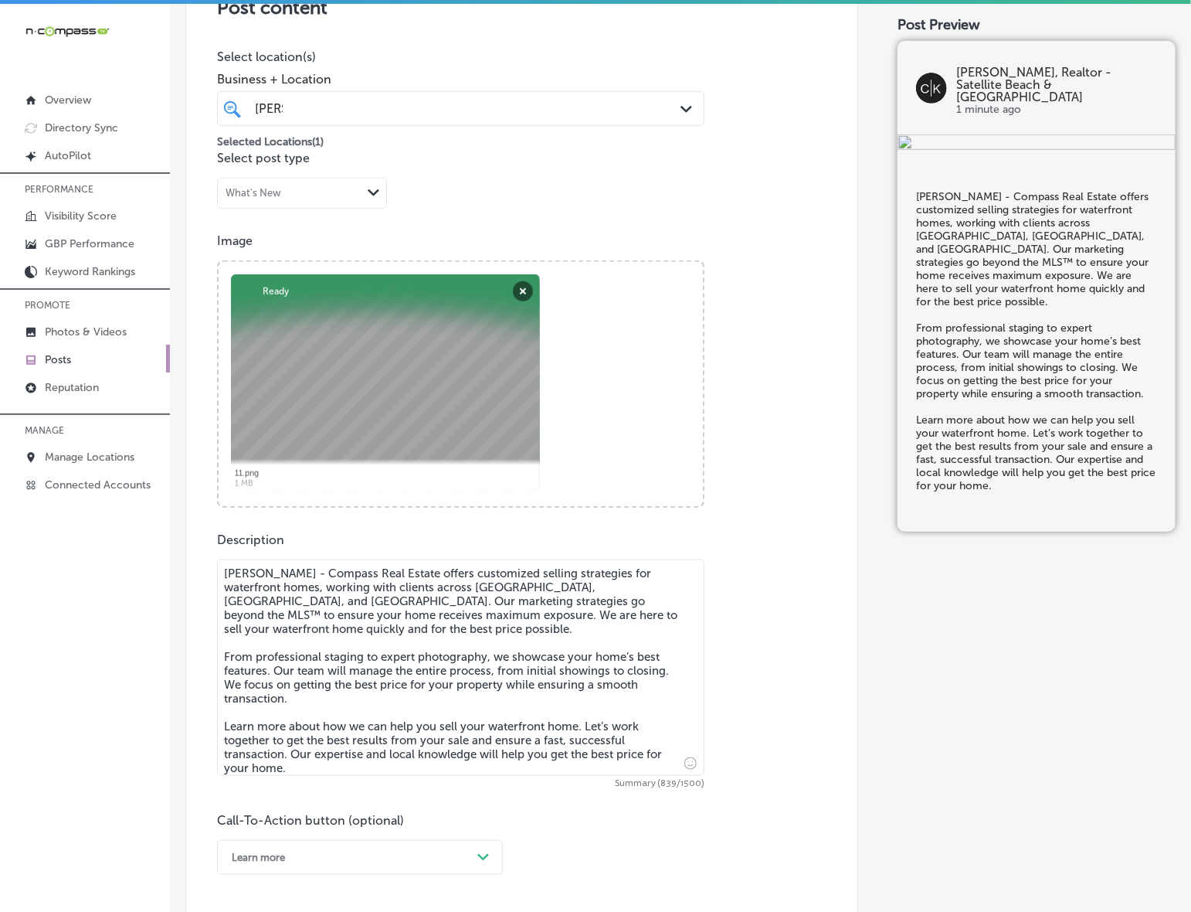
drag, startPoint x: 224, startPoint y: 576, endPoint x: 441, endPoint y: 865, distance: 361.4
click at [441, 865] on div "Description [PERSON_NAME] - Compass Real Estate offers customized selling strat…" at bounding box center [522, 703] width 610 height 342
paste textarea "Searching for a luxury home doesn’t have to be overwhelming, and [PERSON_NAME] …"
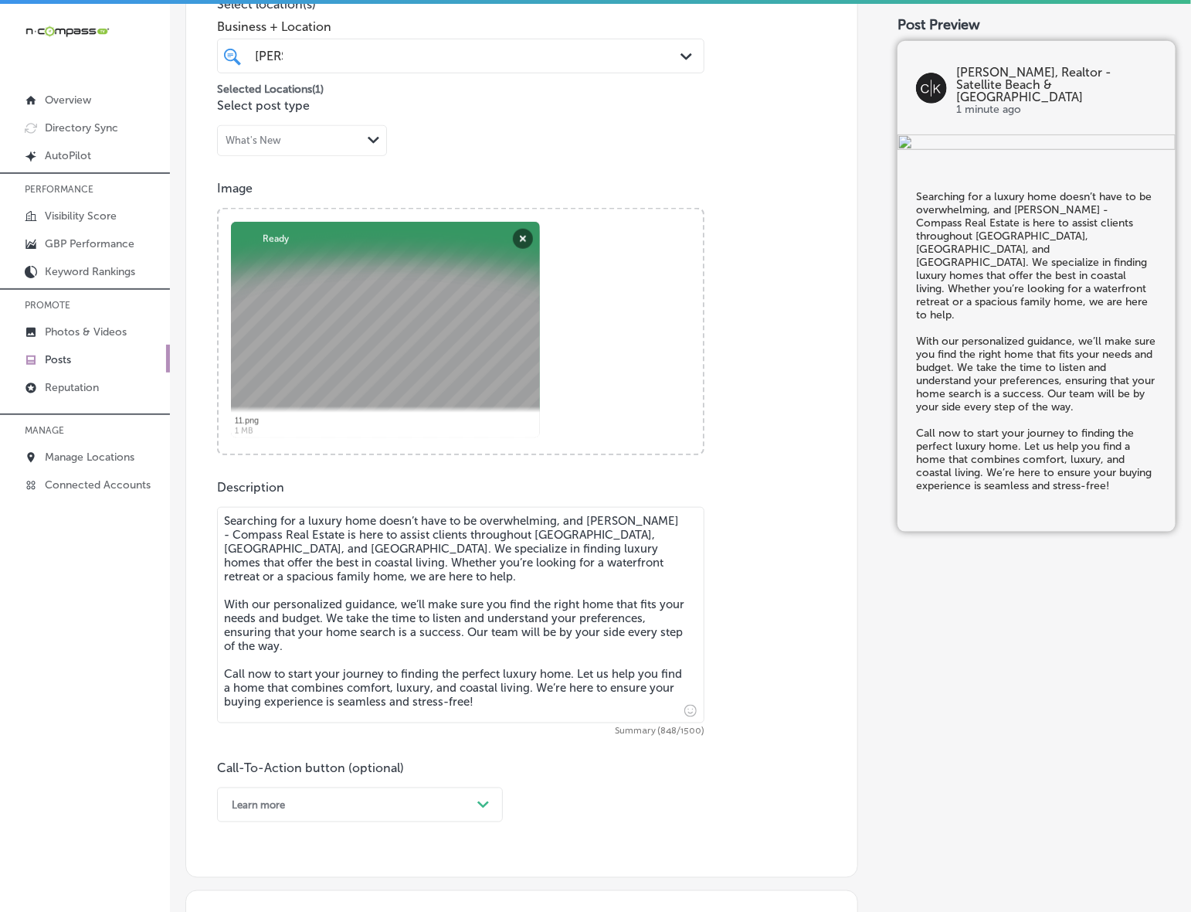
scroll to position [559, 0]
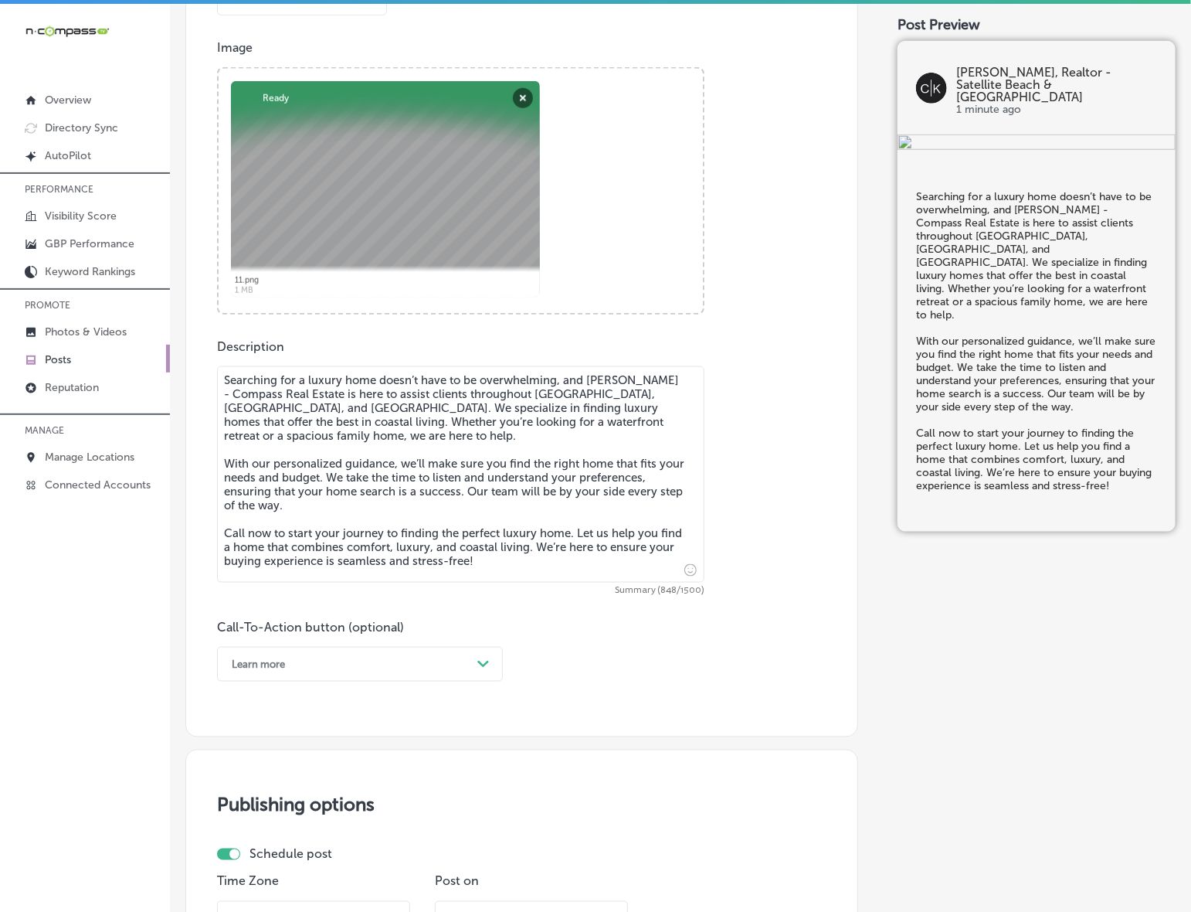
type textarea "Searching for a luxury home doesn’t have to be overwhelming, and [PERSON_NAME] …"
click at [448, 663] on div "Learn more" at bounding box center [347, 664] width 247 height 24
click at [233, 854] on div "Call Now" at bounding box center [360, 860] width 286 height 27
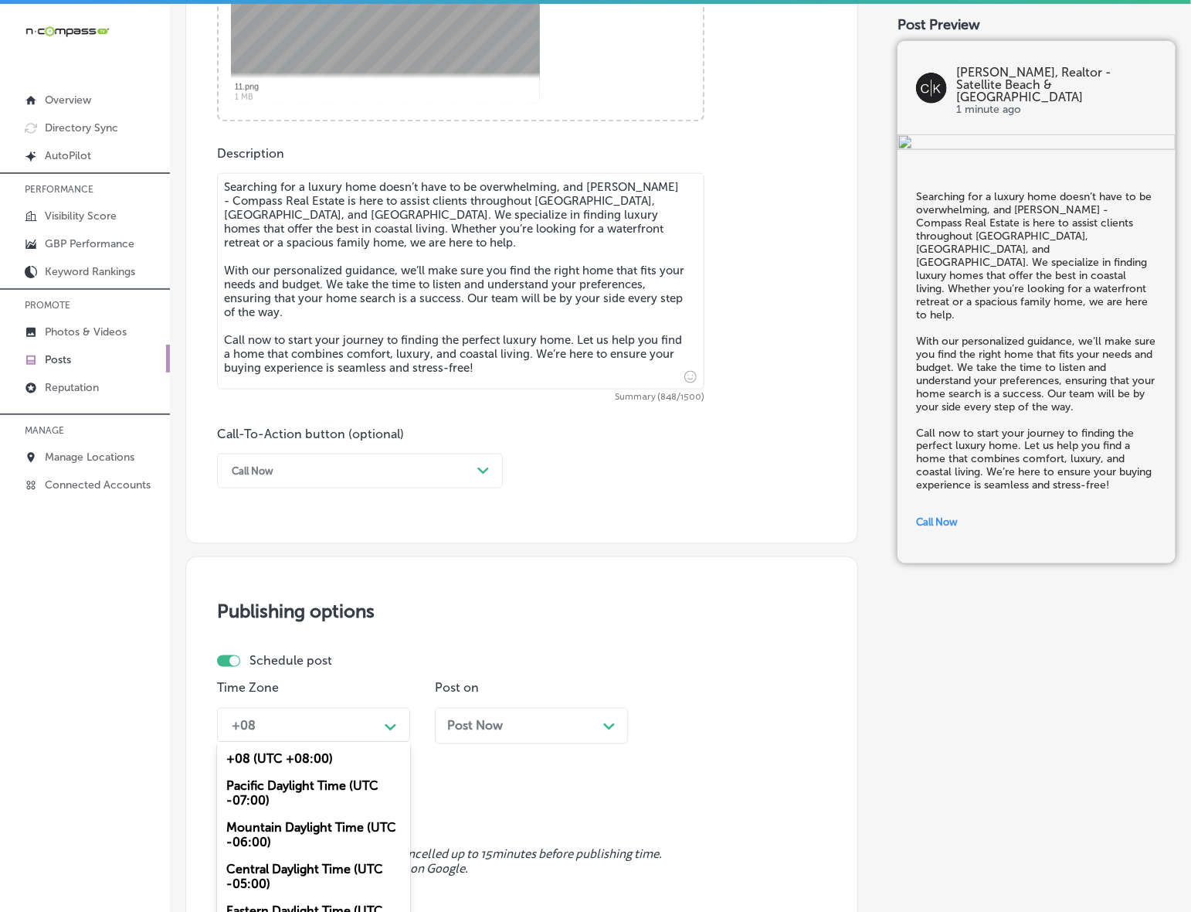
click at [328, 725] on div "option Mountain Daylight Time (UTC -06:00), selected. option Pacific Daylight T…" at bounding box center [313, 725] width 193 height 35
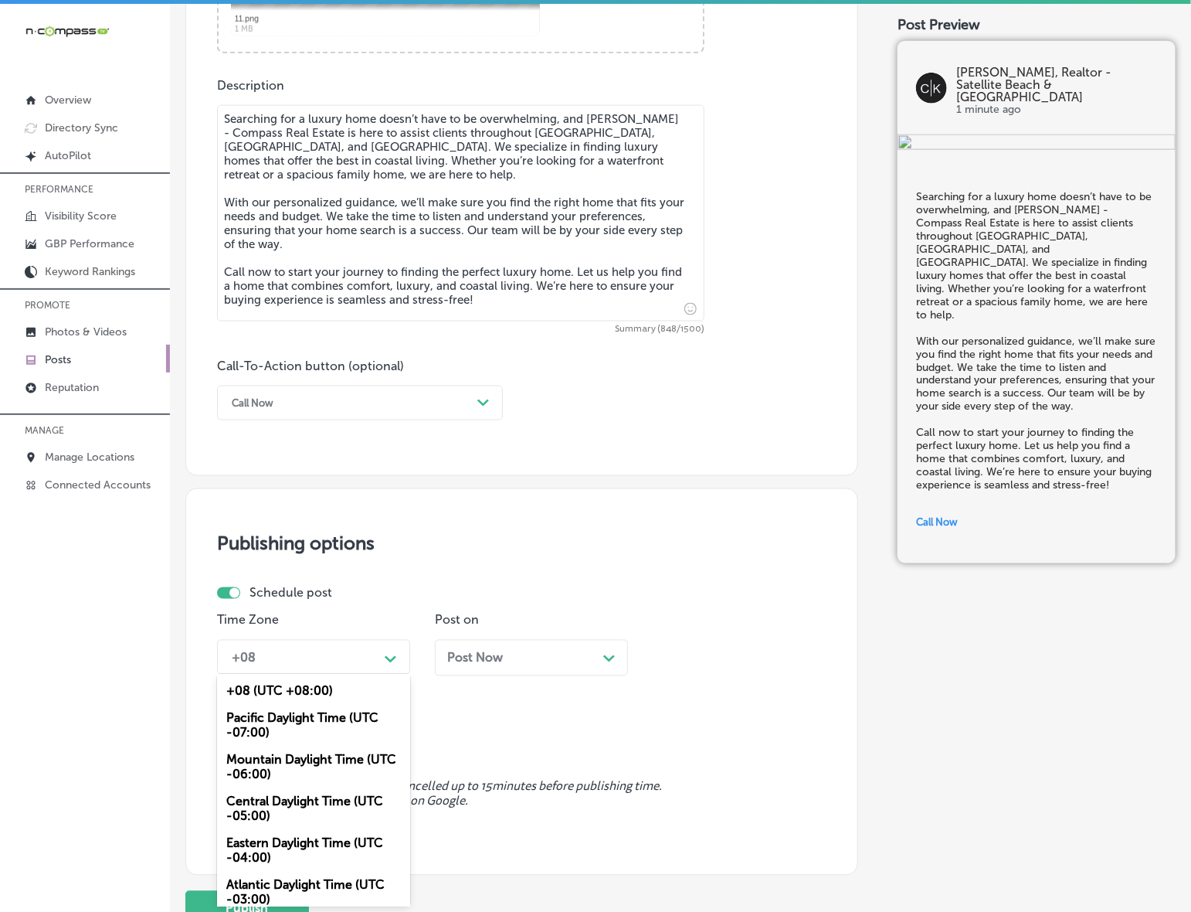
click at [311, 765] on div "Mountain Daylight Time (UTC -06:00)" at bounding box center [313, 767] width 193 height 42
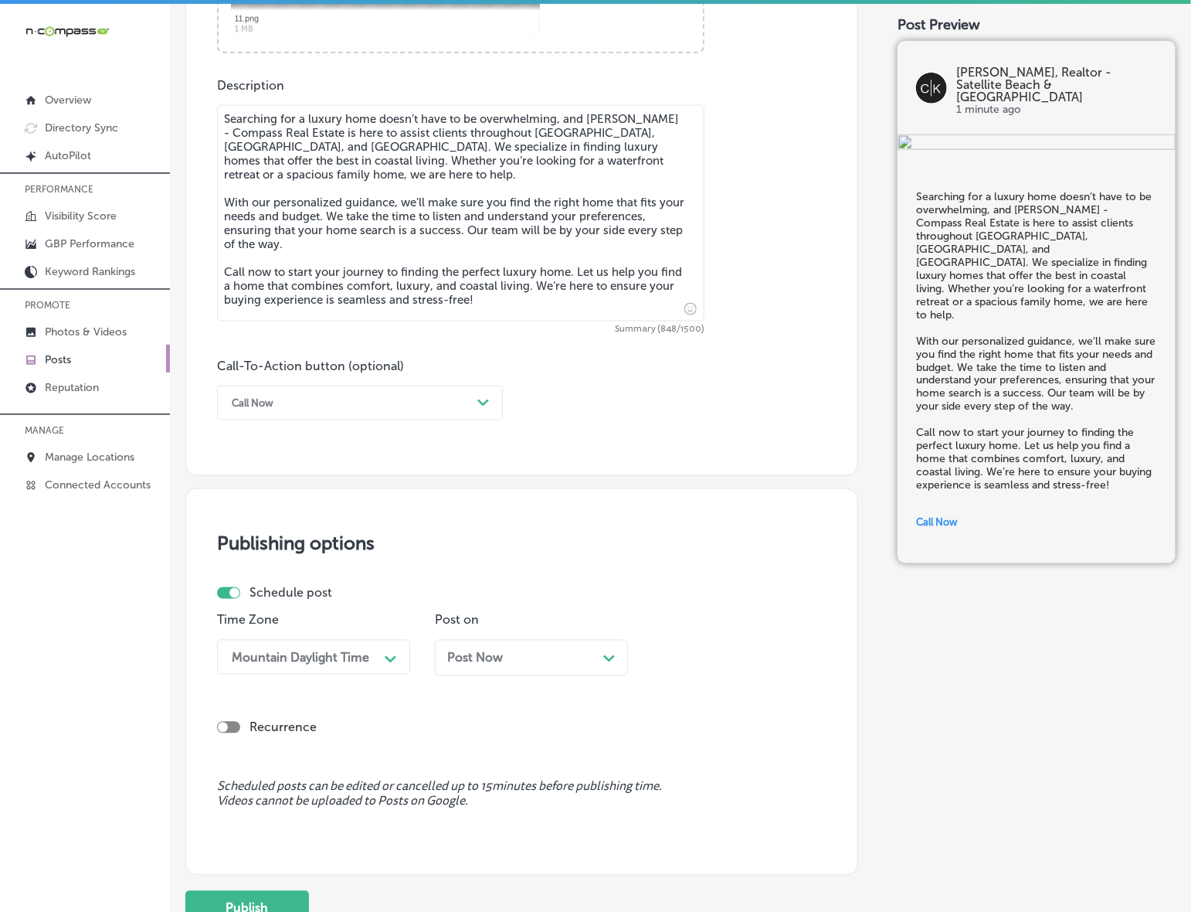
click at [511, 661] on div "Post Now Path Created with Sketch." at bounding box center [531, 658] width 168 height 15
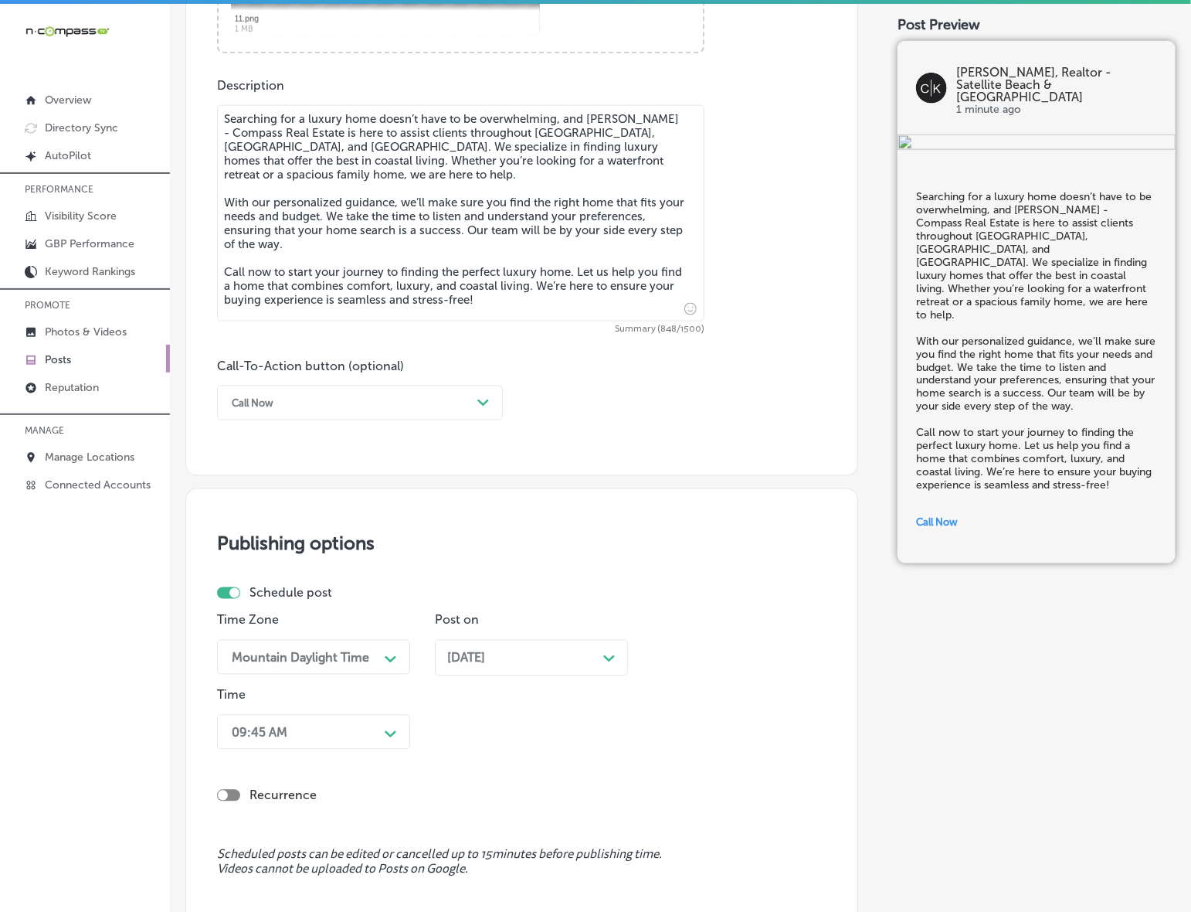
click at [379, 736] on div "09:45 AM Path Created with Sketch." at bounding box center [313, 732] width 193 height 35
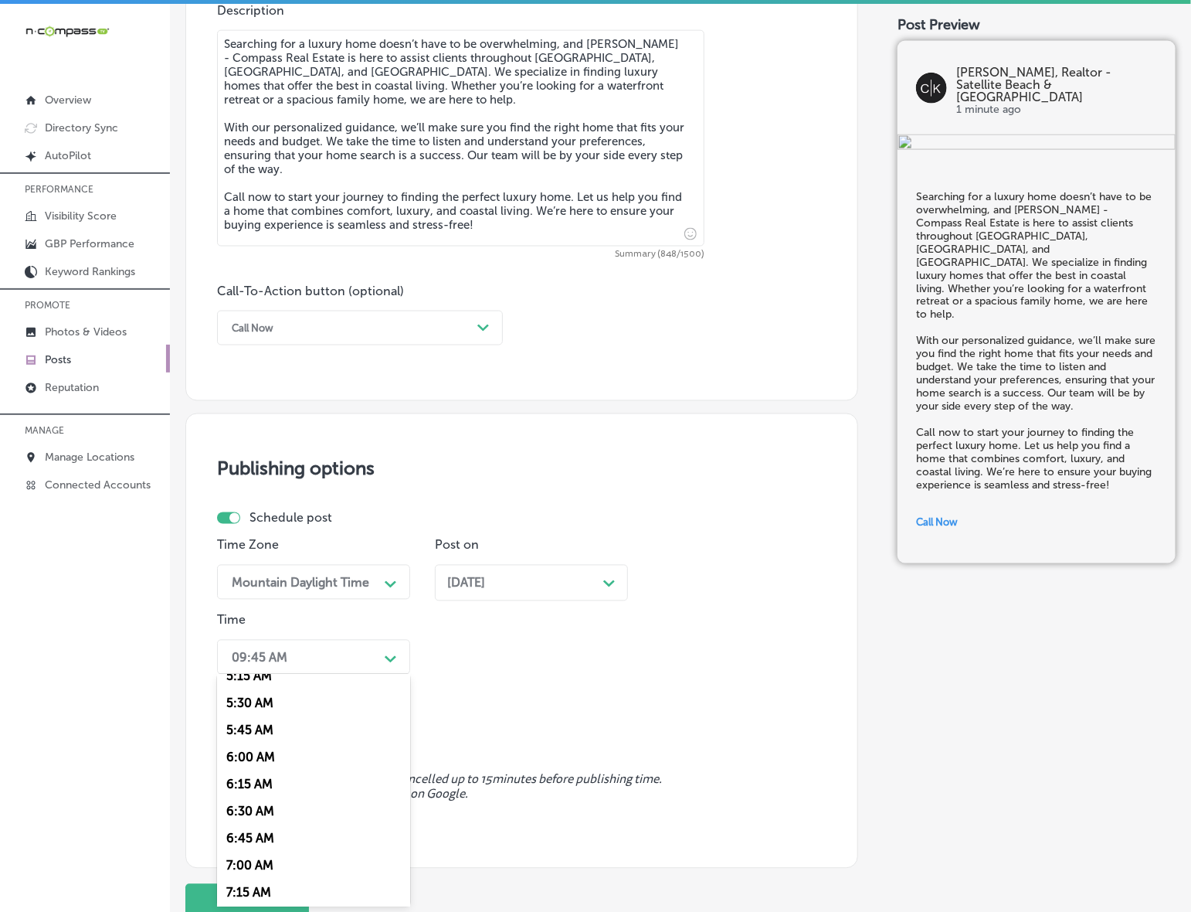
scroll to position [676, 0]
click at [240, 763] on div "7:00 AM" at bounding box center [313, 772] width 193 height 27
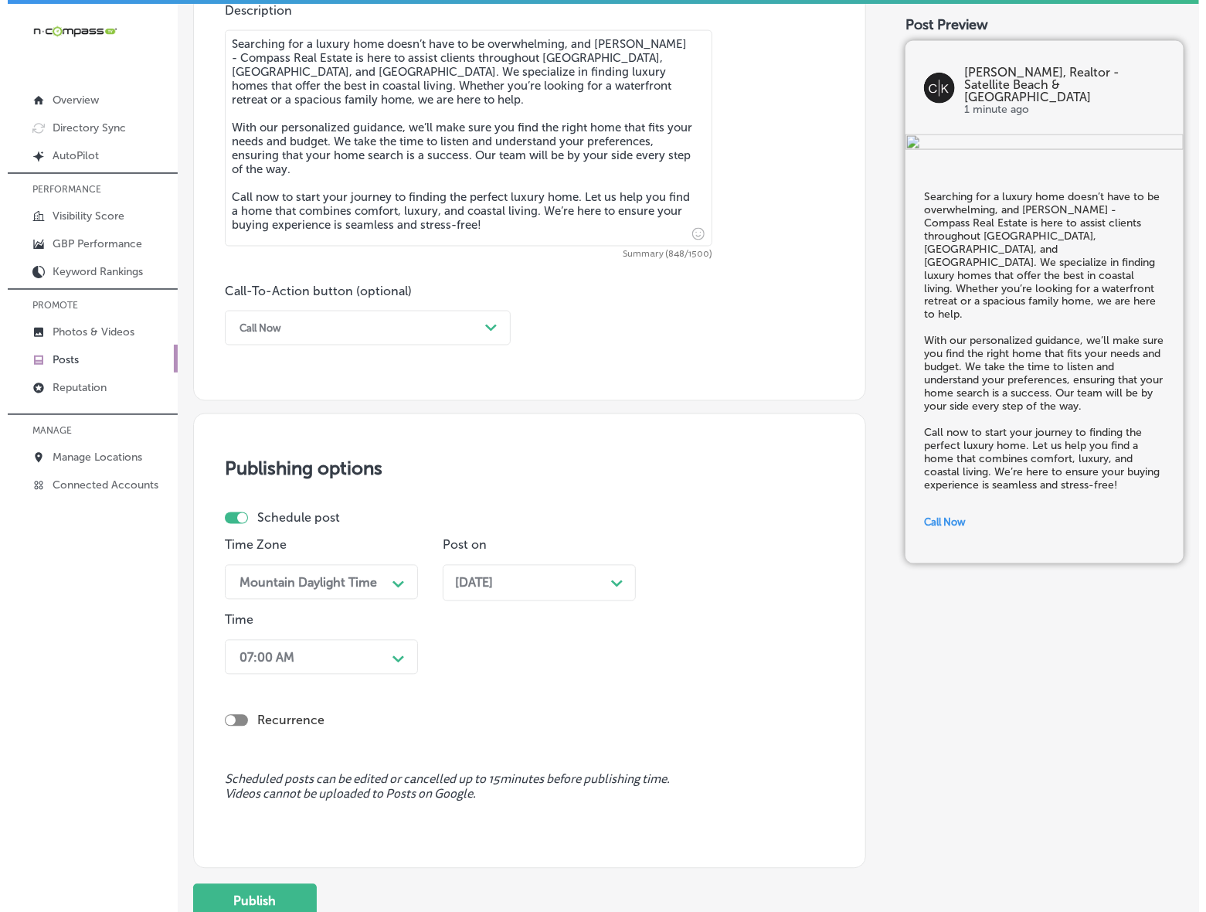
scroll to position [1013, 0]
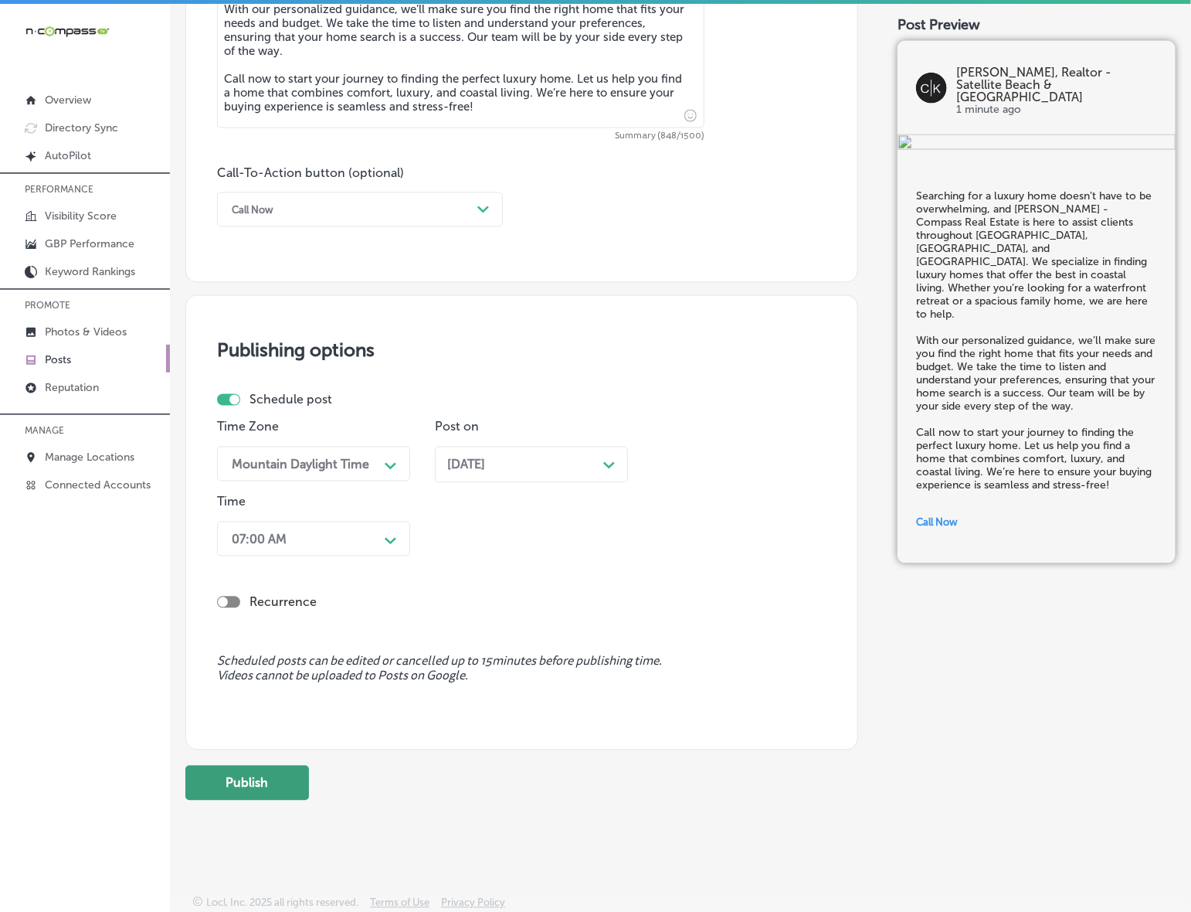
click at [301, 788] on button "Publish" at bounding box center [247, 783] width 124 height 35
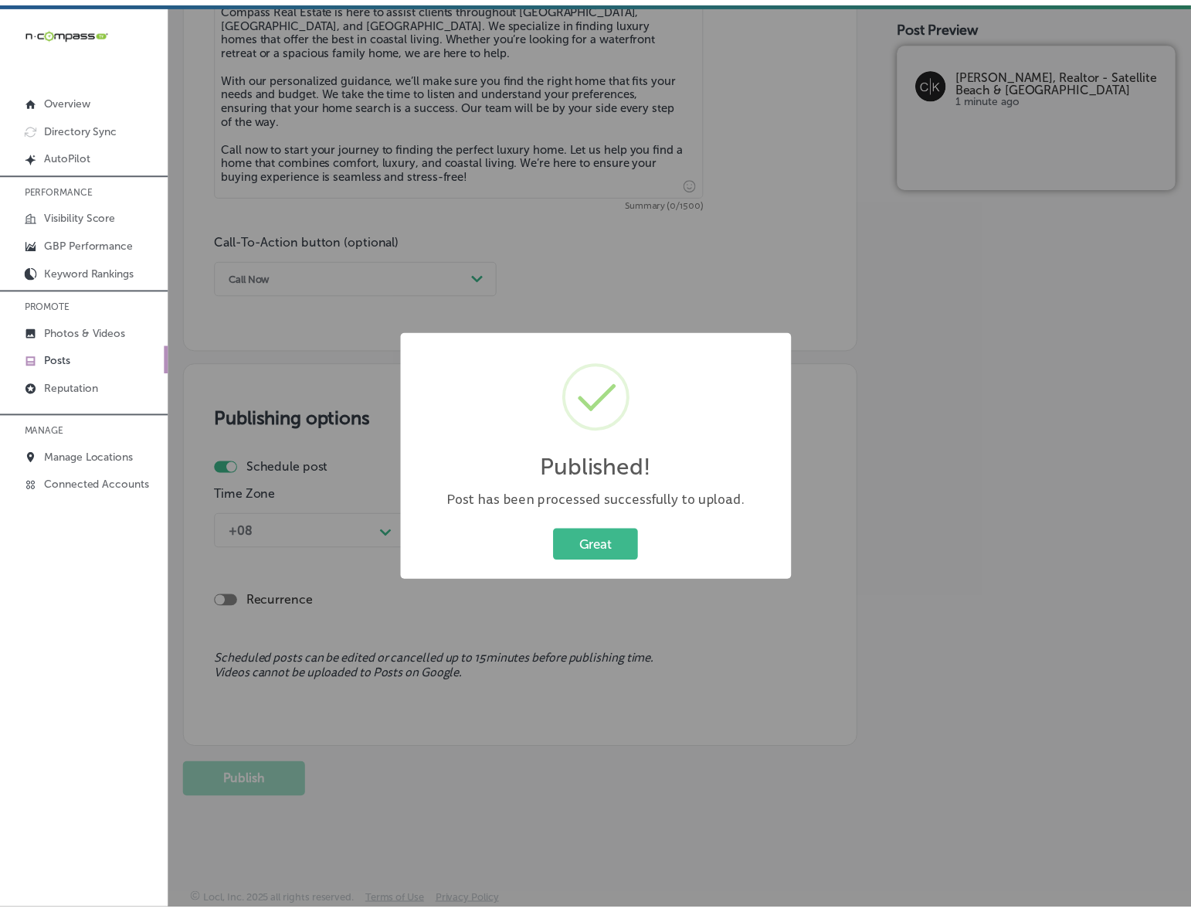
scroll to position [945, 0]
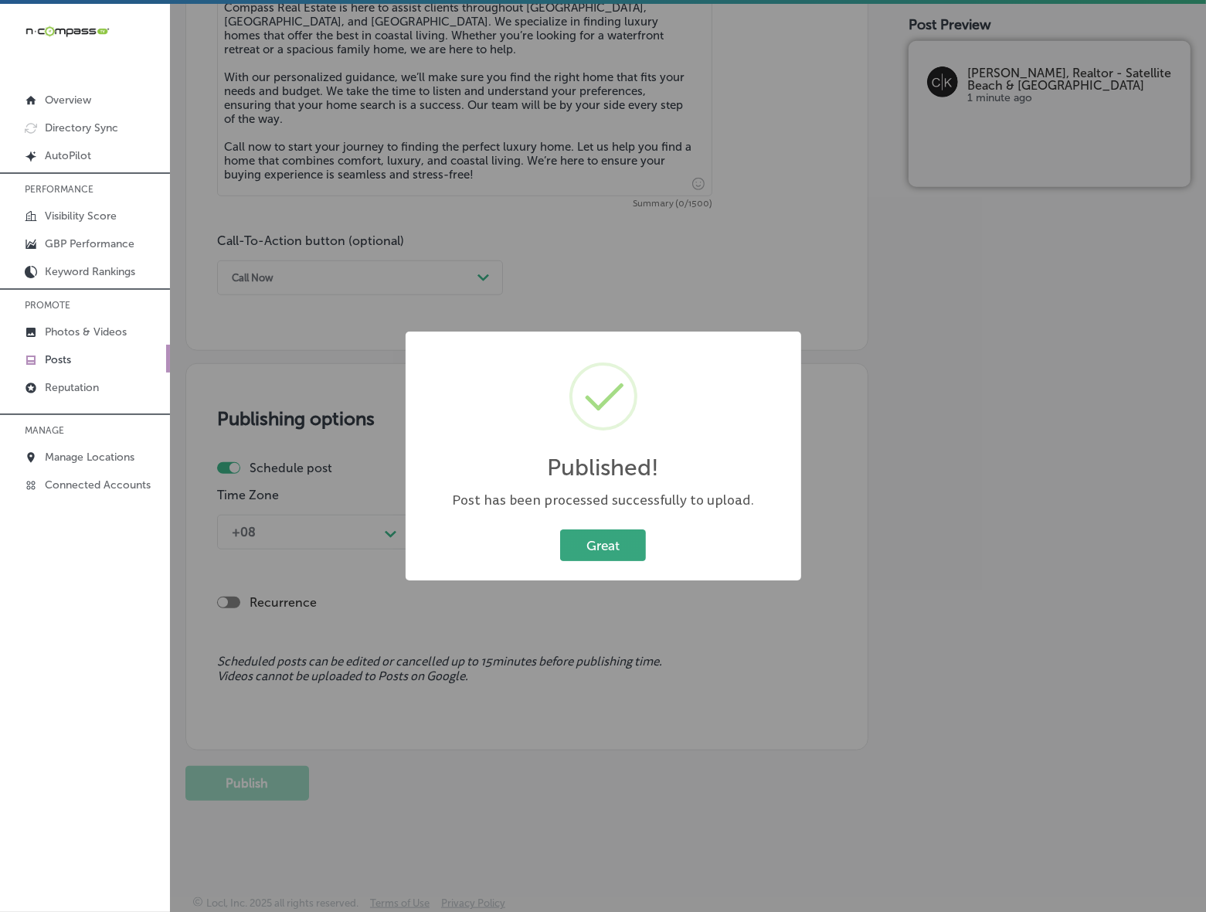
click at [617, 545] on button "Great" at bounding box center [603, 545] width 86 height 32
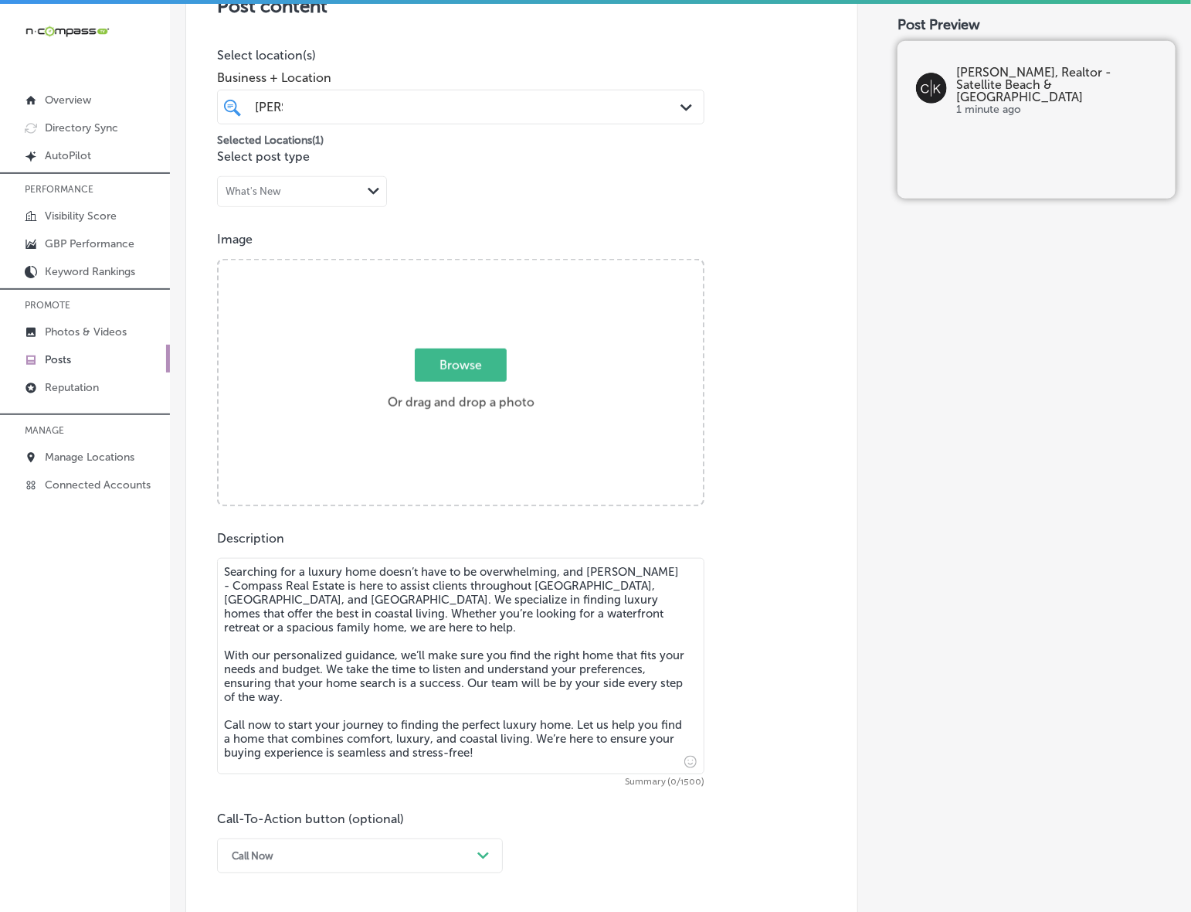
scroll to position [365, 0]
click at [489, 348] on div "Browse Or drag and drop a photo" at bounding box center [461, 385] width 484 height 247
click at [219, 262] on input "Browse Or drag and drop a photo" at bounding box center [461, 264] width 484 height 5
type input "C:\fakepath\[PERSON_NAME] Compass (1080 x 1080 px) (4).png"
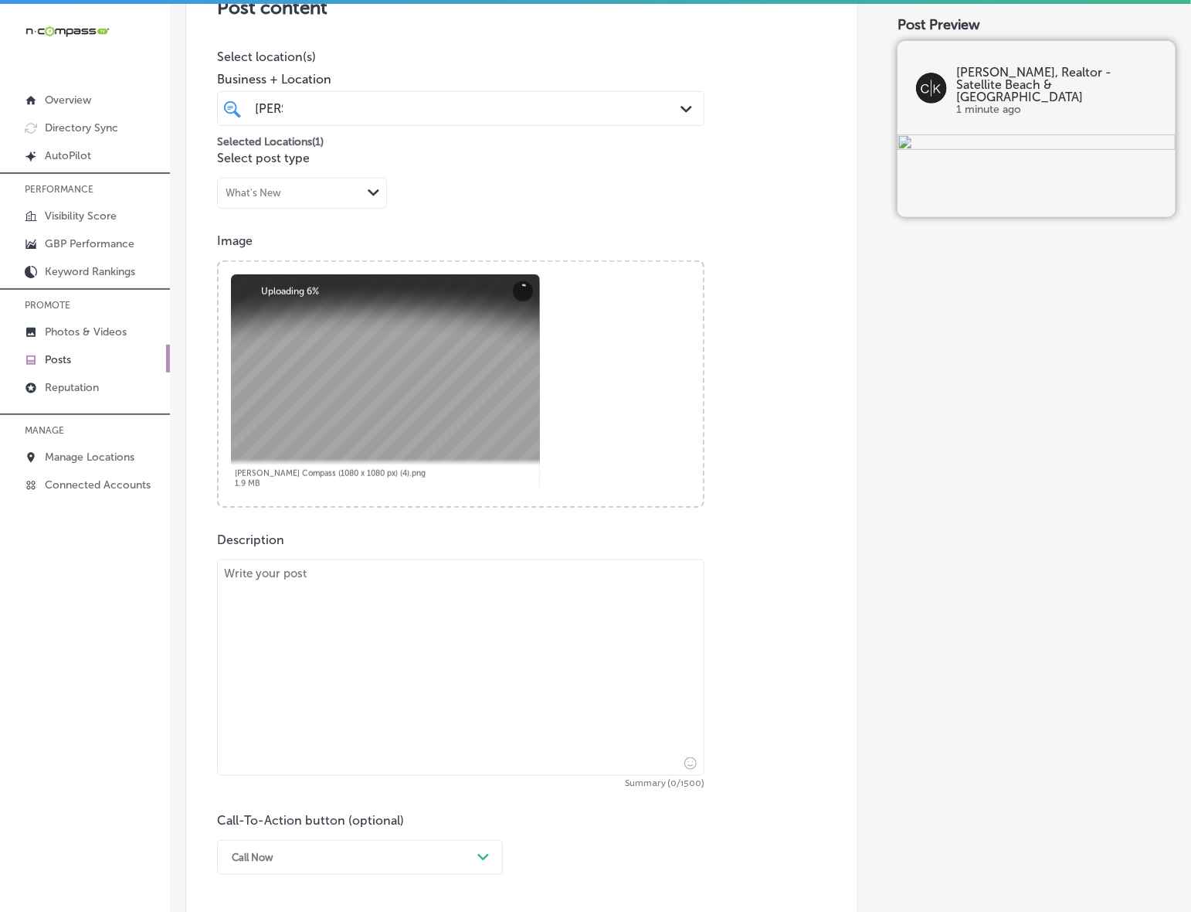
click at [512, 686] on textarea at bounding box center [461, 667] width 488 height 216
paste textarea "[PERSON_NAME] - Compass Real Estate offers customized selling strategies for wa…"
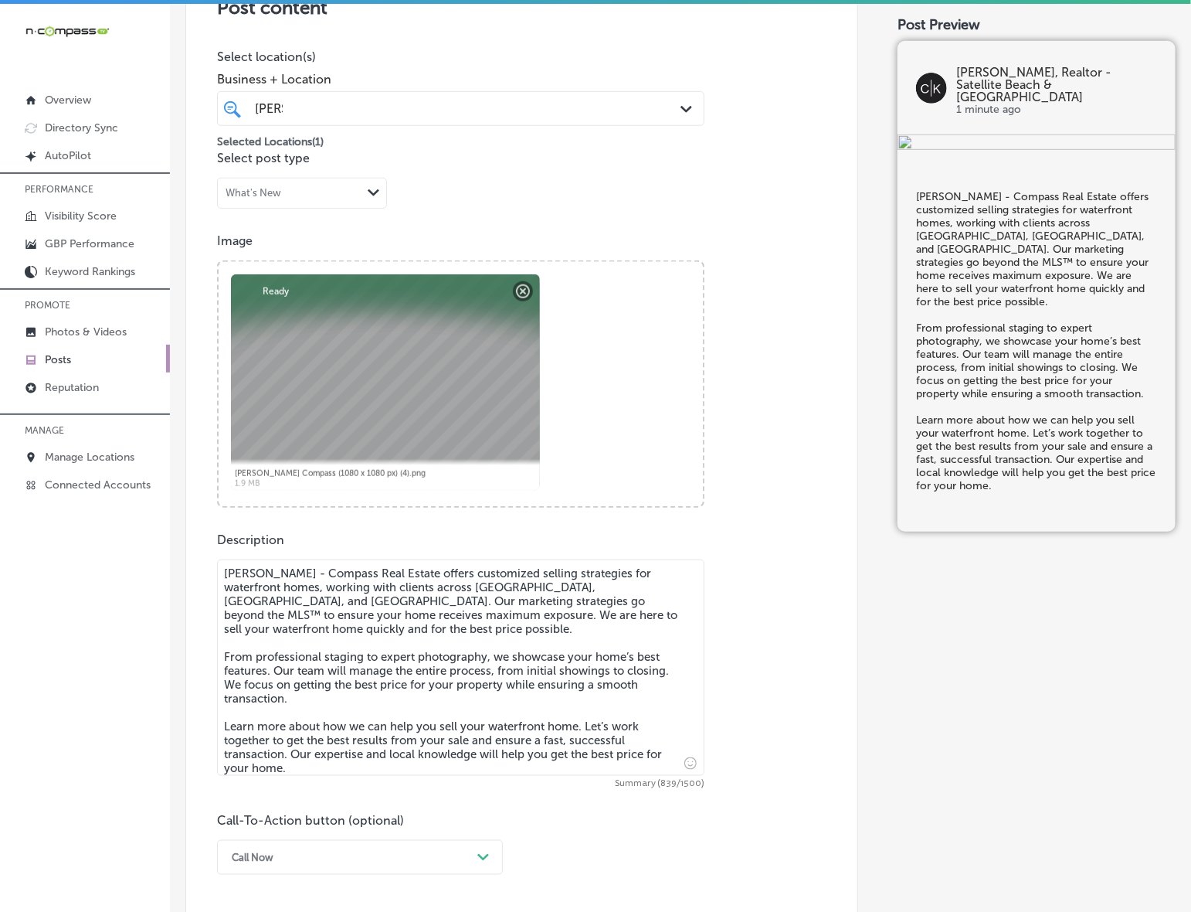
type textarea "[PERSON_NAME] - Compass Real Estate offers customized selling strategies for wa…"
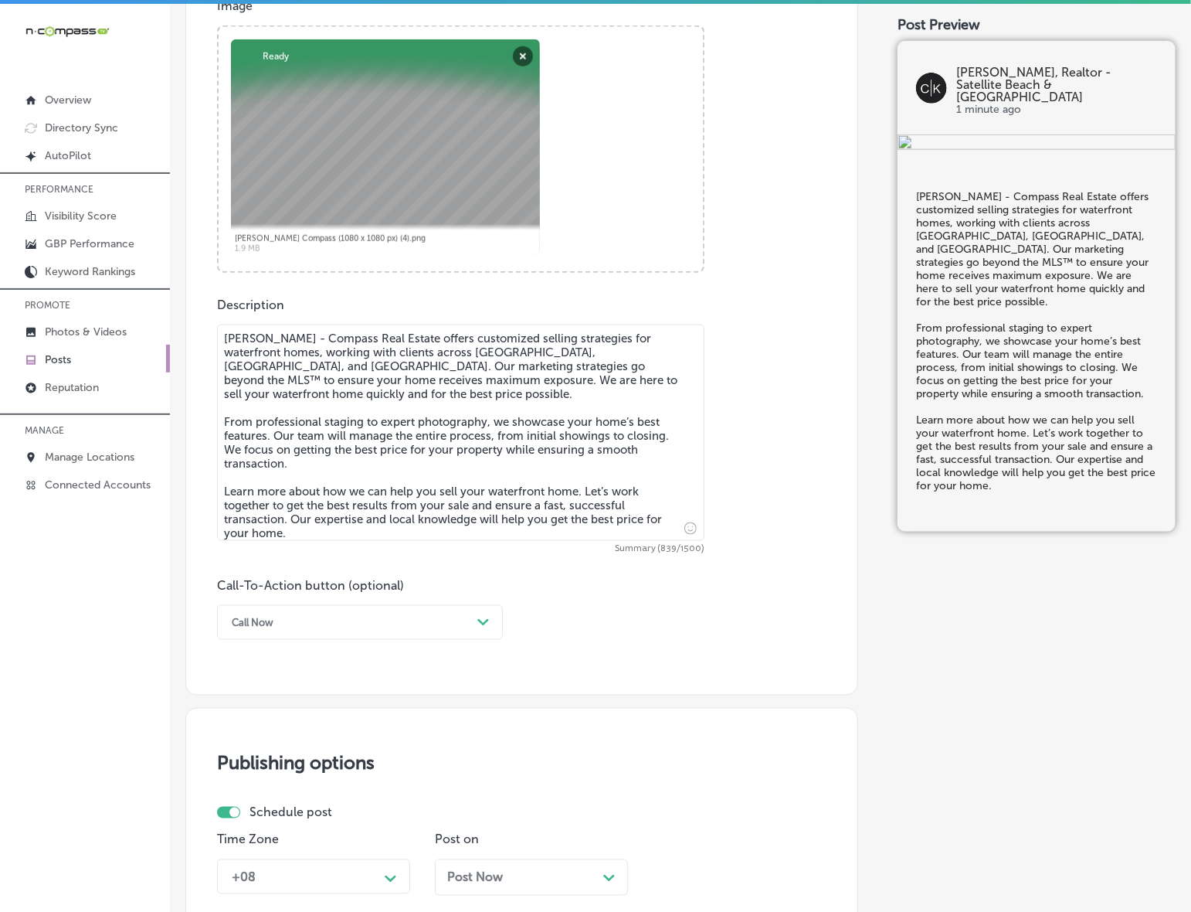
scroll to position [655, 0]
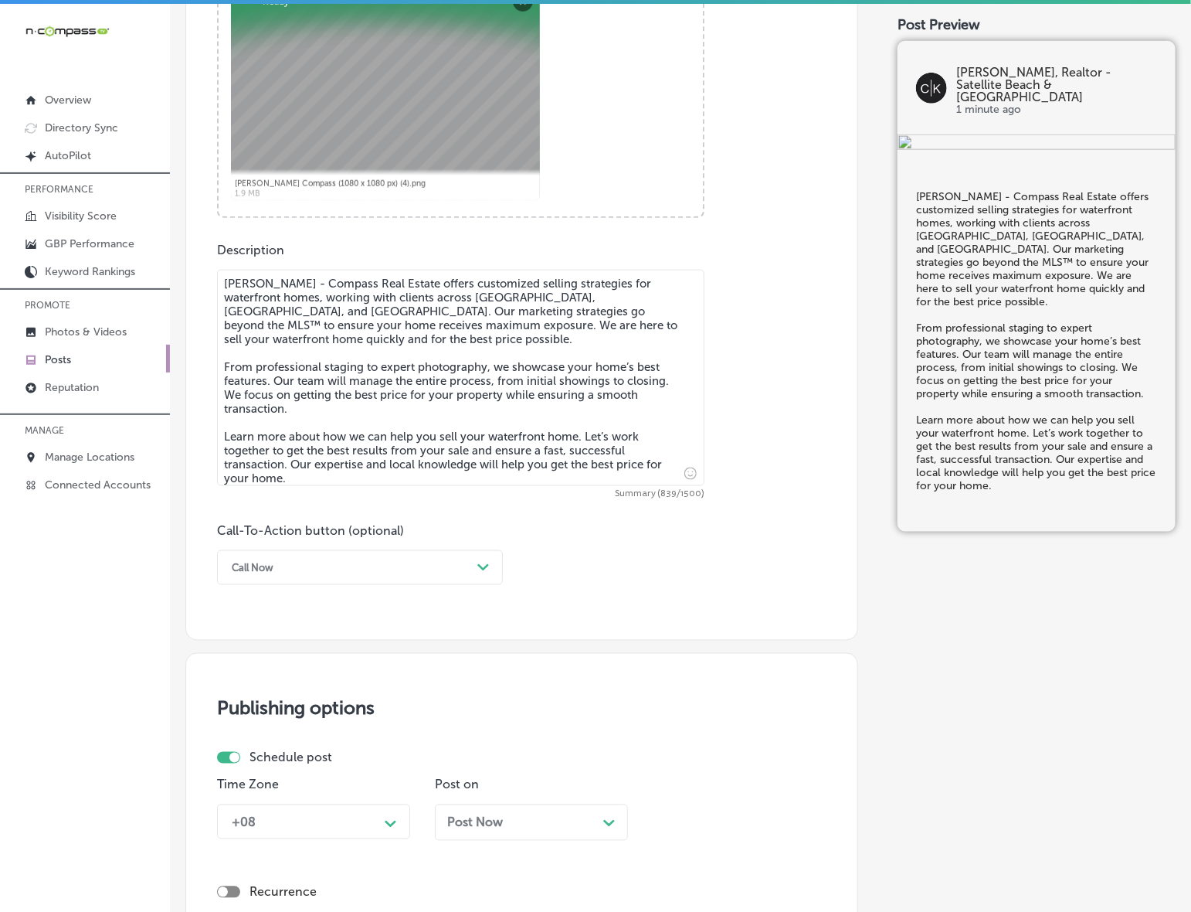
click at [418, 585] on div "Post content Select location(s) Business + Location [PERSON_NAME] Path Created …" at bounding box center [521, 151] width 673 height 978
click at [384, 566] on div "Call Now" at bounding box center [347, 568] width 247 height 24
click at [307, 711] on div "Learn more" at bounding box center [360, 709] width 286 height 27
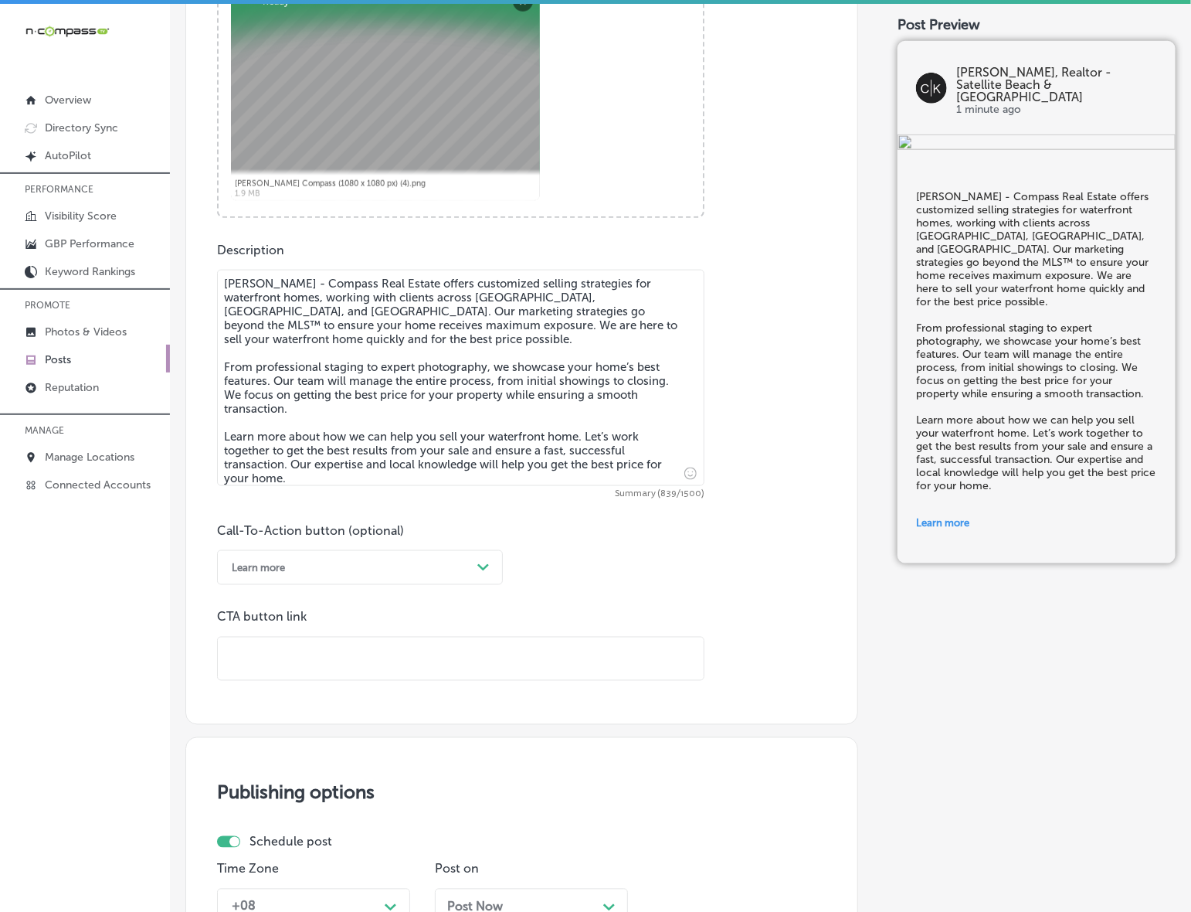
click at [363, 640] on input "text" at bounding box center [461, 658] width 486 height 42
paste input "[URL][DOMAIN_NAME][PERSON_NAME]"
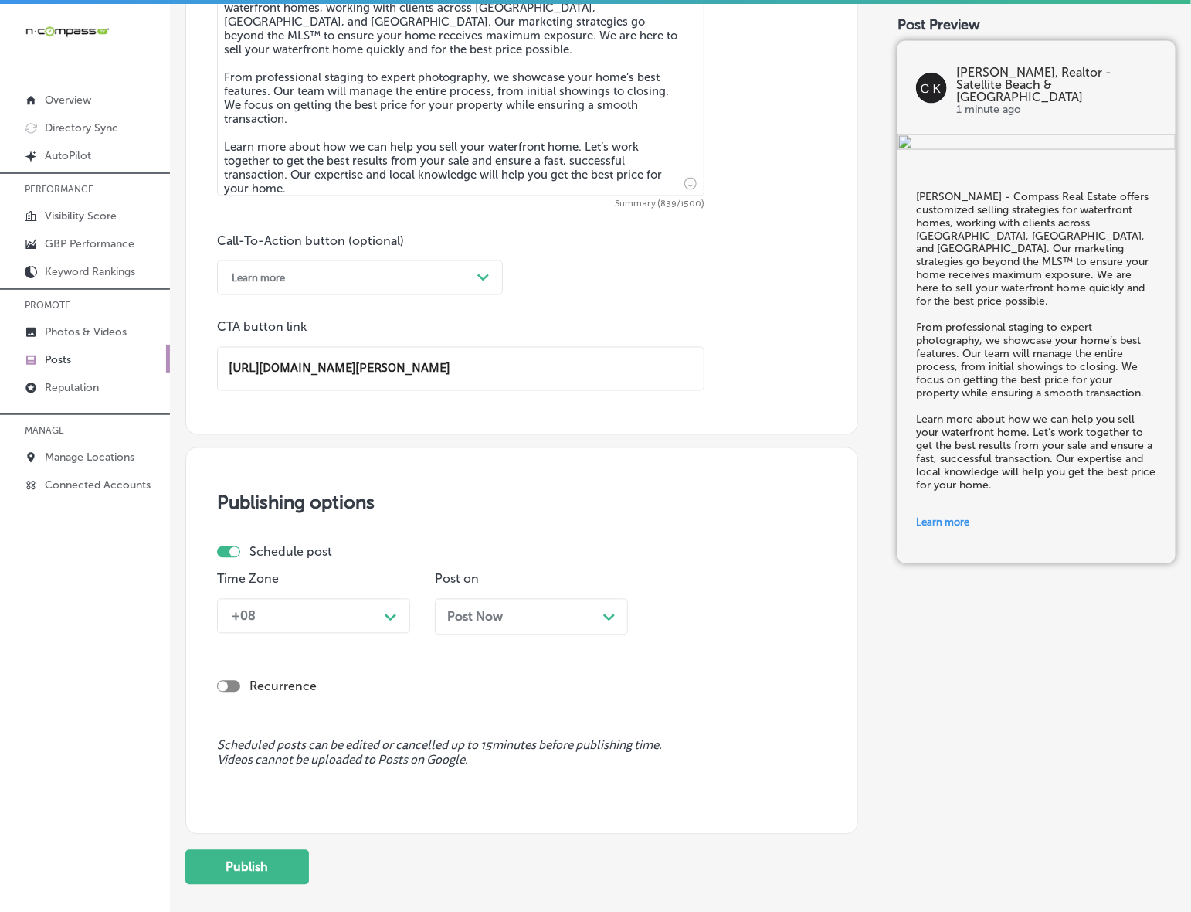
type input "[URL][DOMAIN_NAME][PERSON_NAME]"
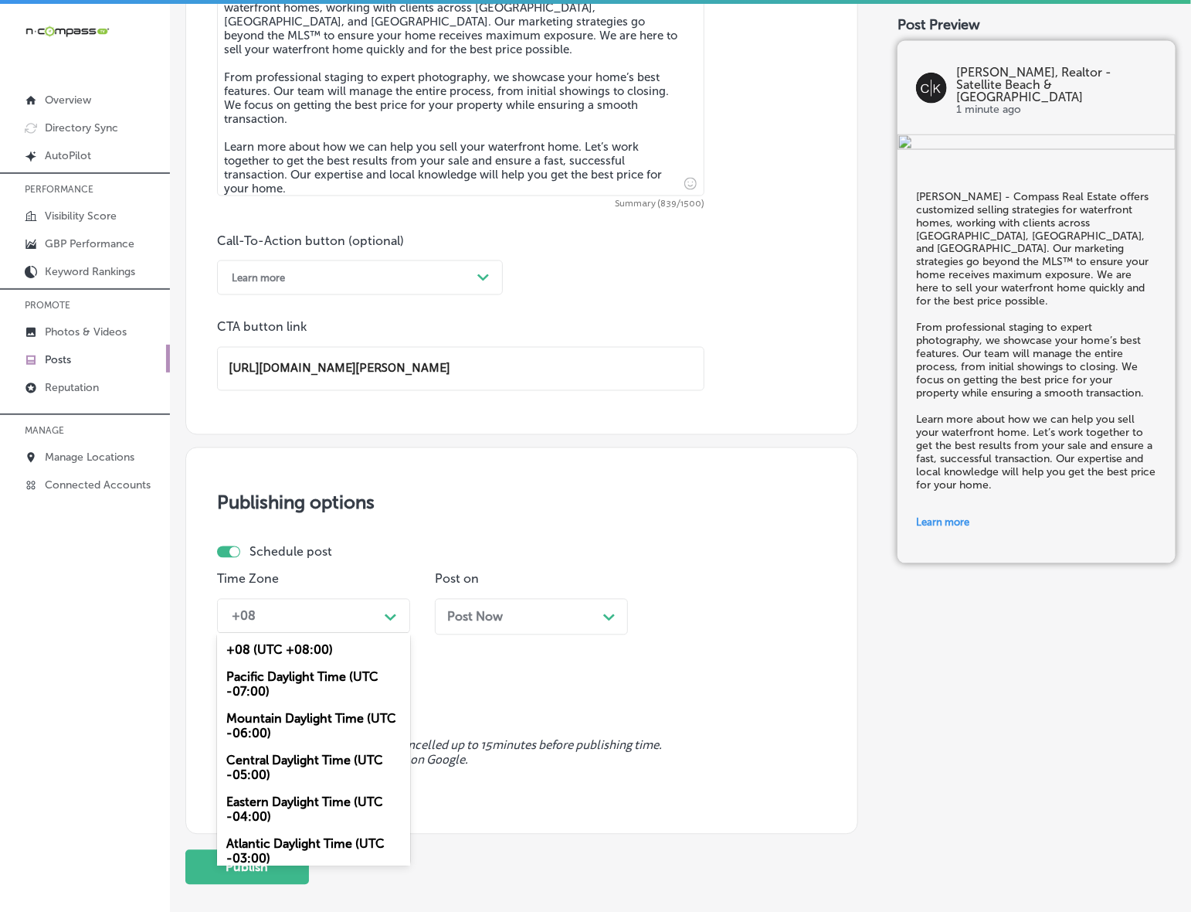
click at [373, 627] on div "+08" at bounding box center [301, 616] width 155 height 27
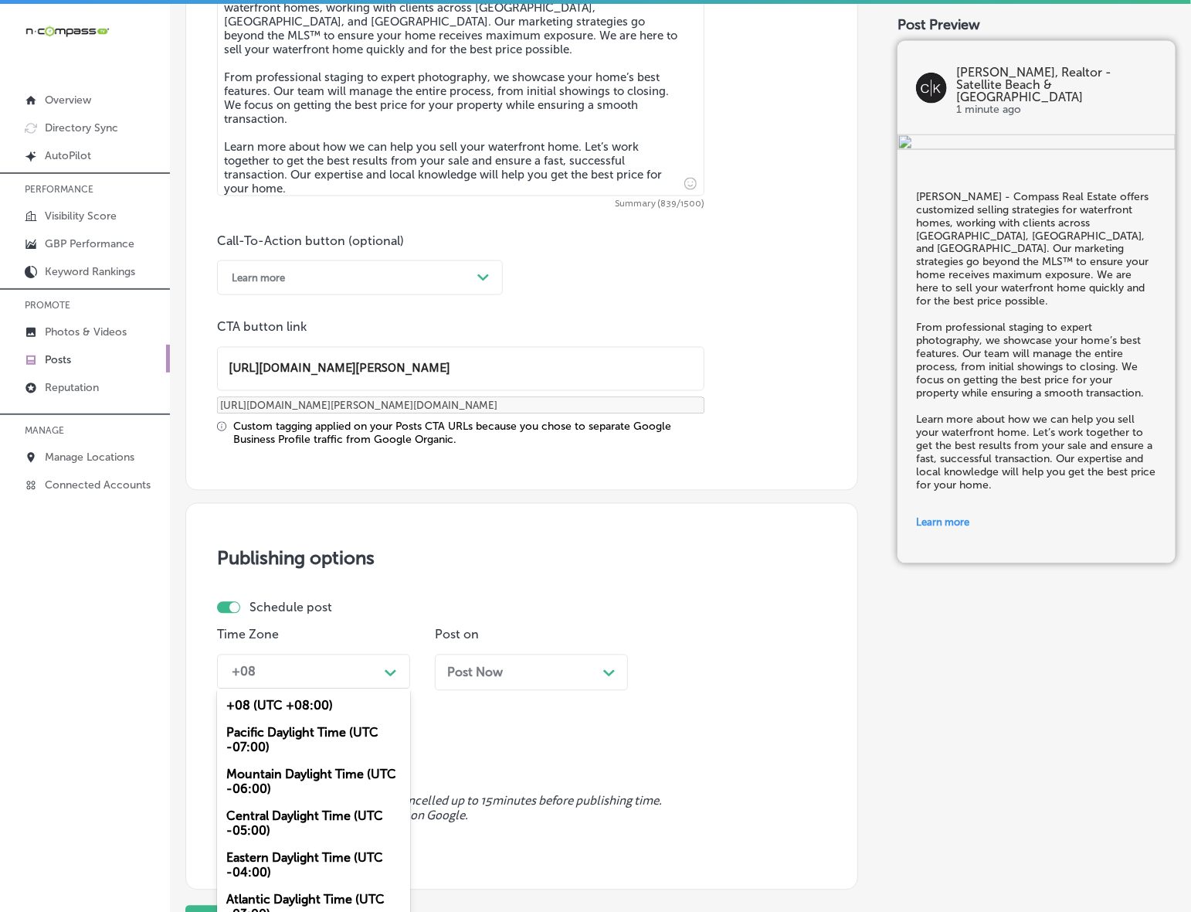
click at [322, 782] on div "Mountain Daylight Time (UTC -06:00)" at bounding box center [313, 782] width 193 height 42
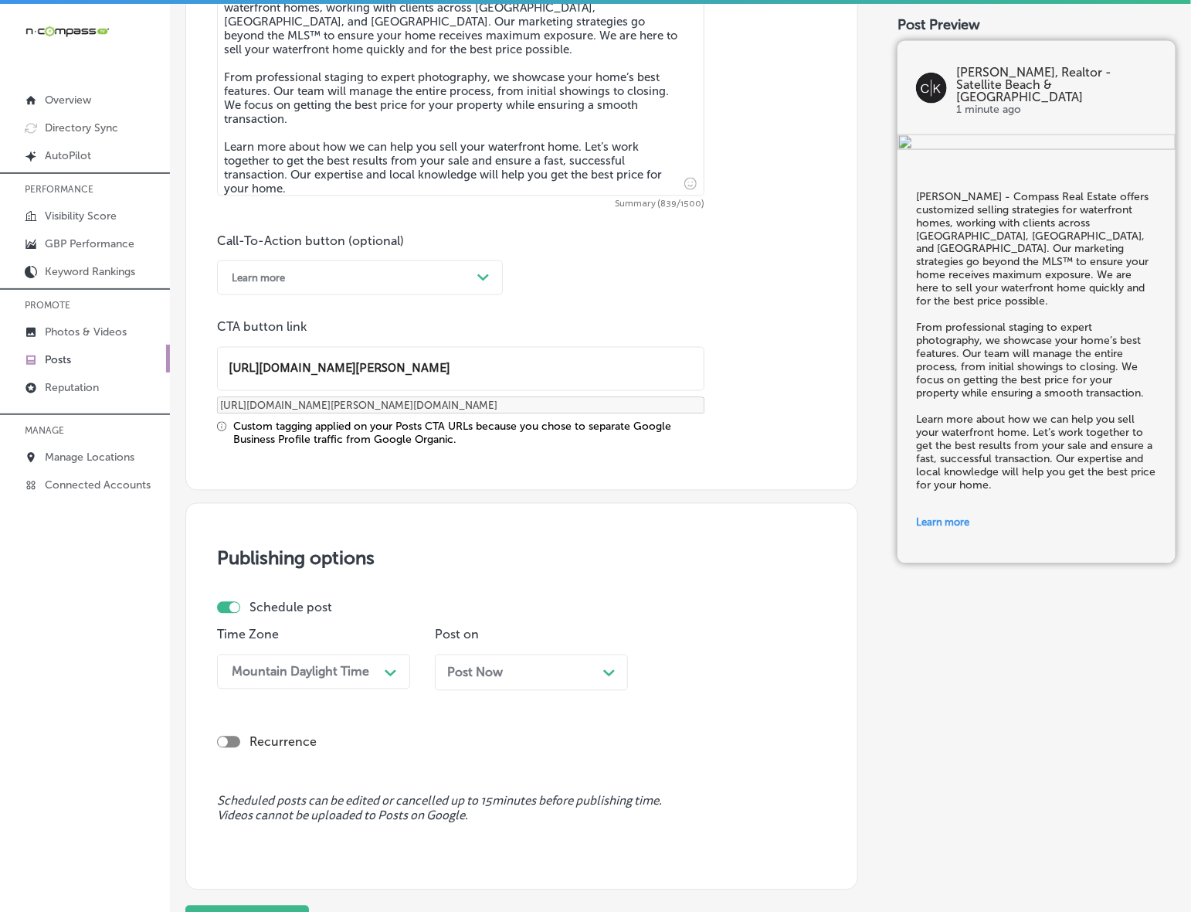
click at [506, 675] on div "Post Now Path Created with Sketch." at bounding box center [531, 672] width 168 height 15
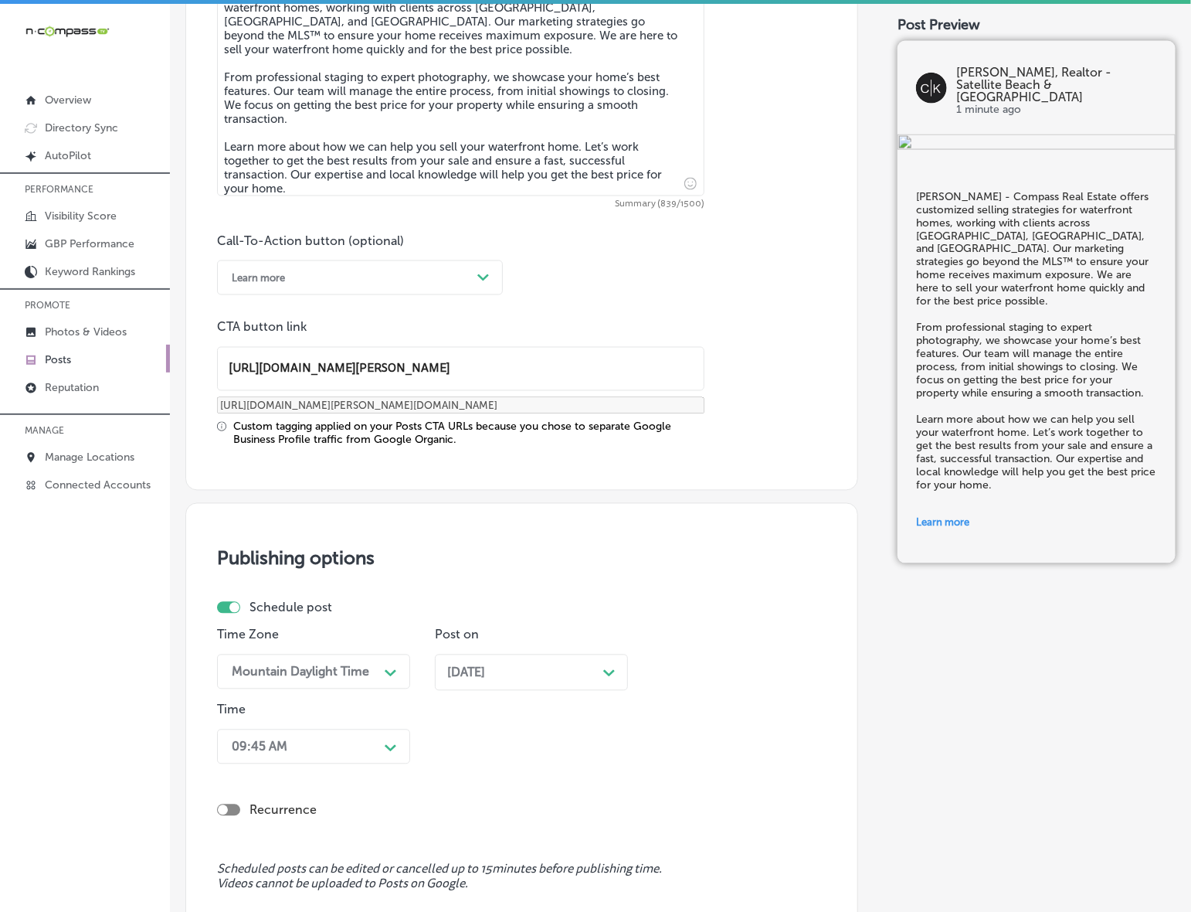
click at [394, 742] on div "09:45 AM Path Created with Sketch." at bounding box center [313, 746] width 193 height 35
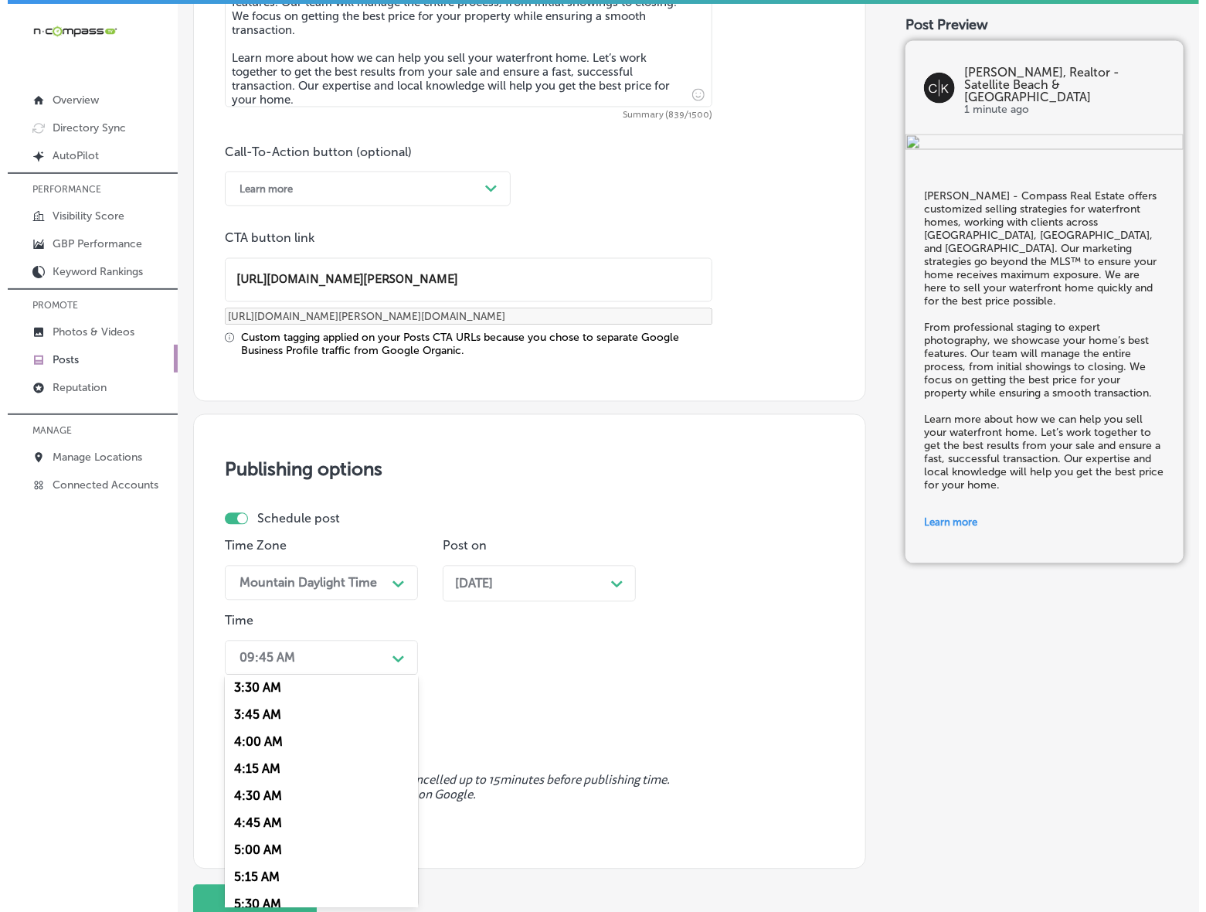
scroll to position [579, 0]
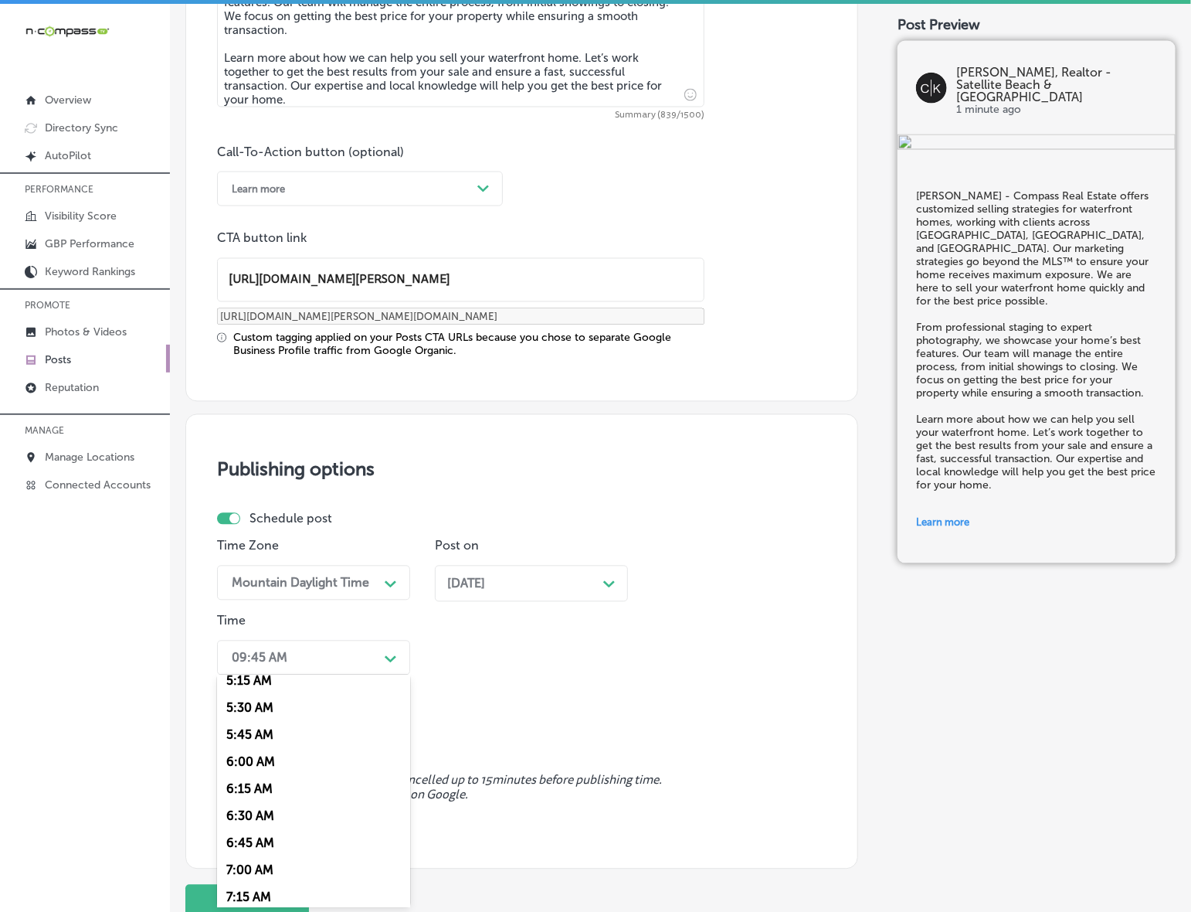
click at [248, 861] on div "7:00 AM" at bounding box center [313, 869] width 193 height 27
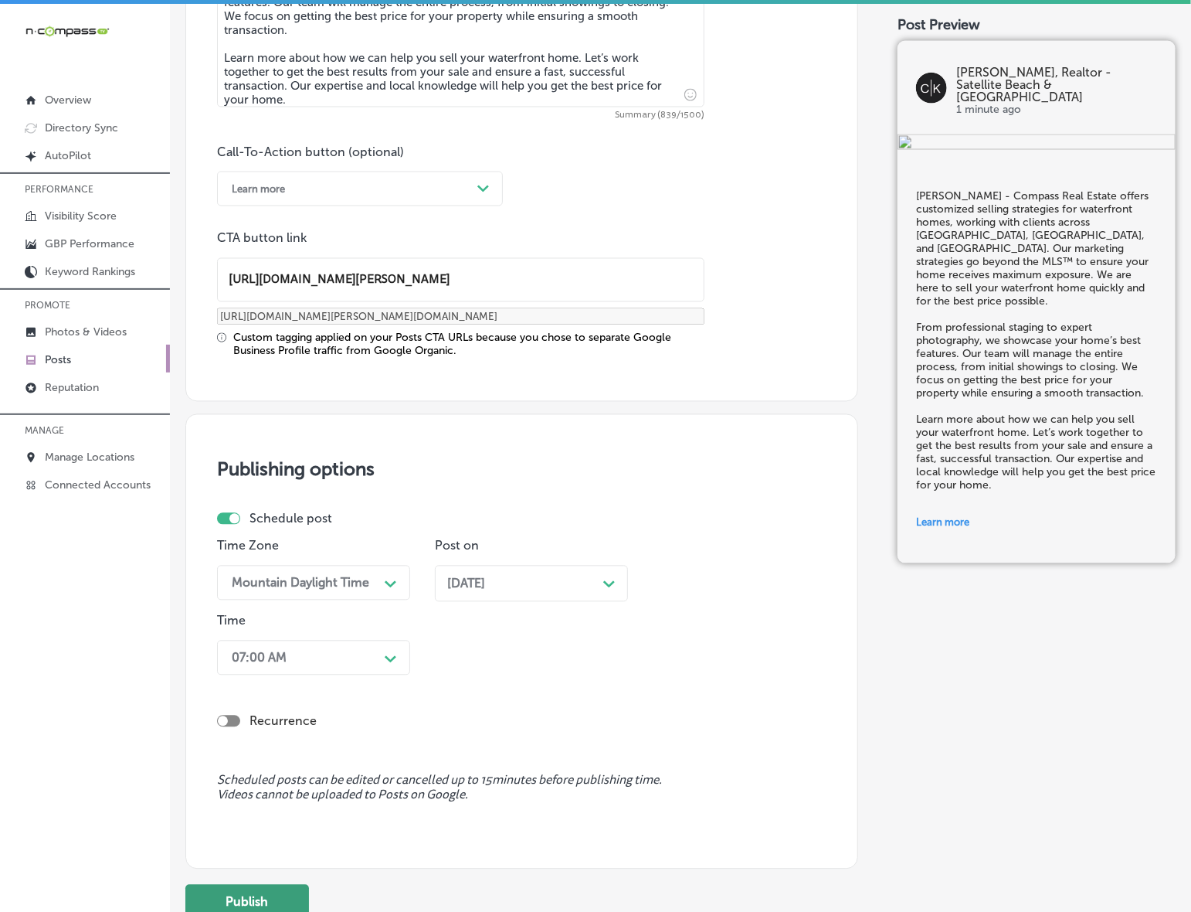
click at [260, 902] on button "Publish" at bounding box center [247, 902] width 124 height 35
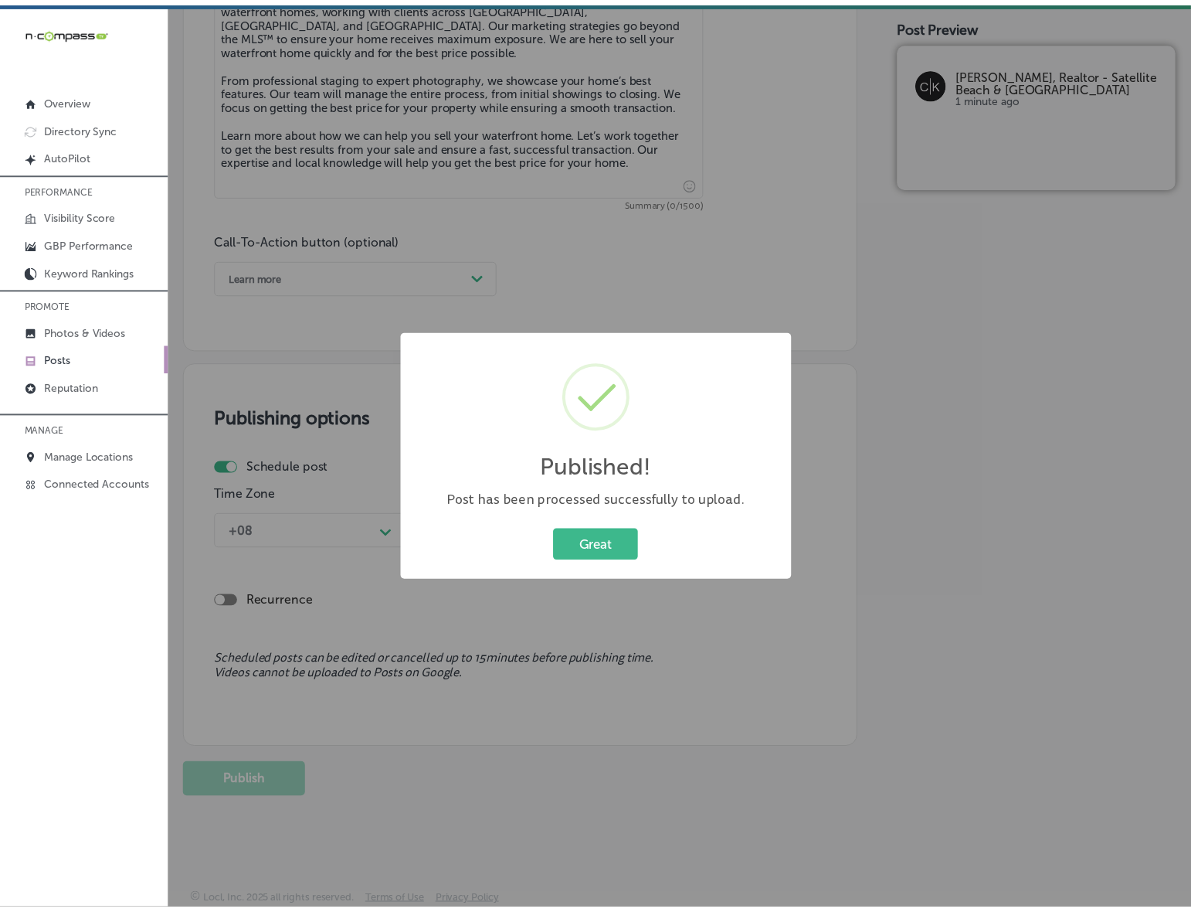
scroll to position [945, 0]
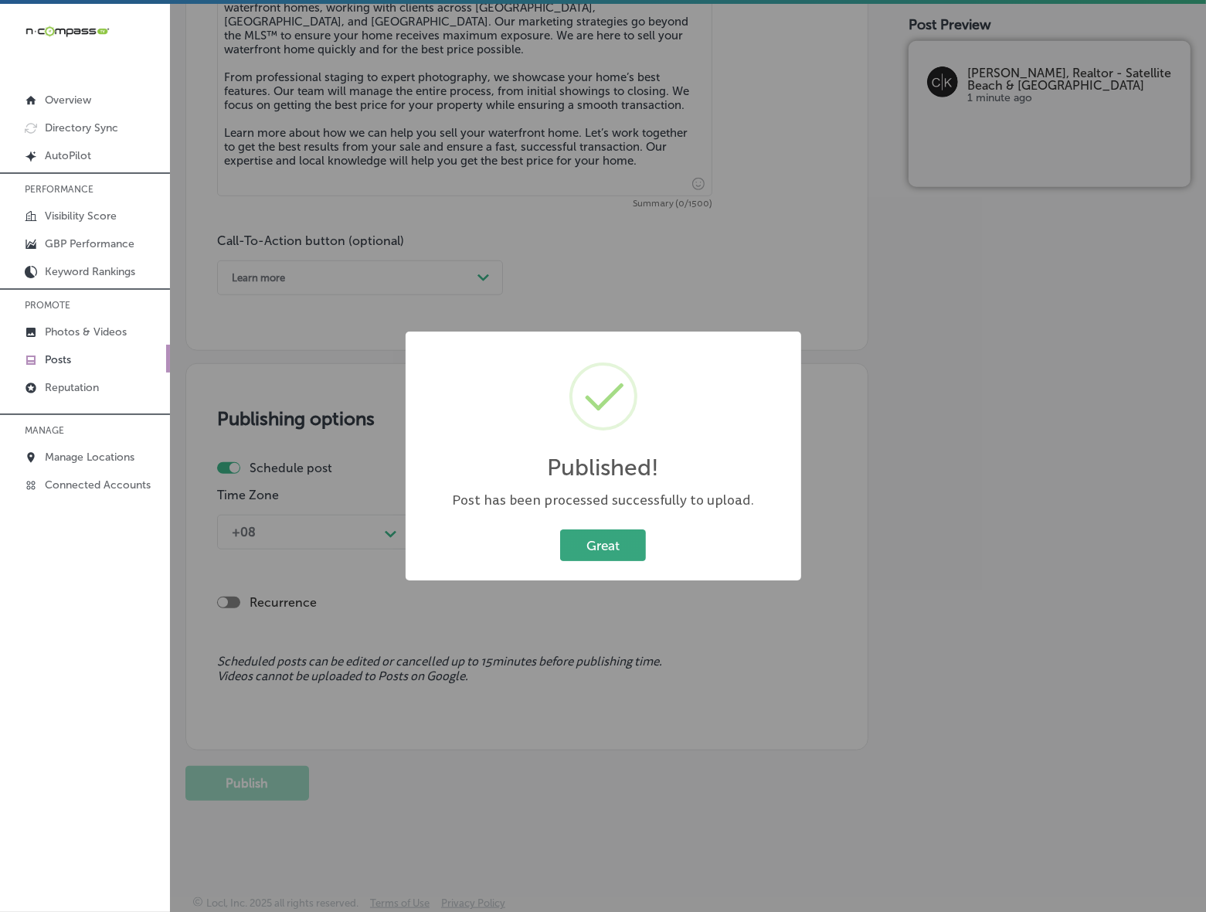
click at [632, 555] on button "Great" at bounding box center [603, 545] width 86 height 32
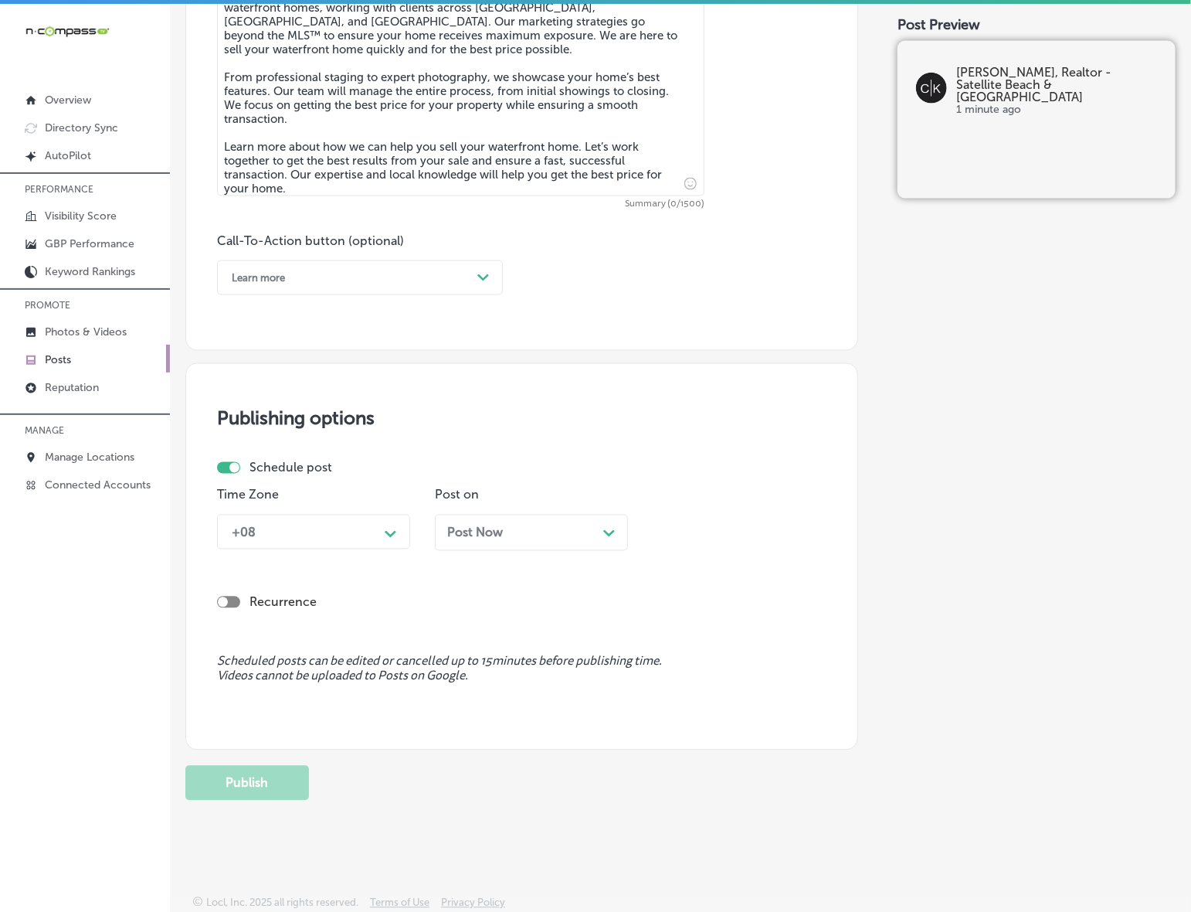
click at [607, 531] on icon "Path Created with Sketch." at bounding box center [609, 533] width 12 height 7
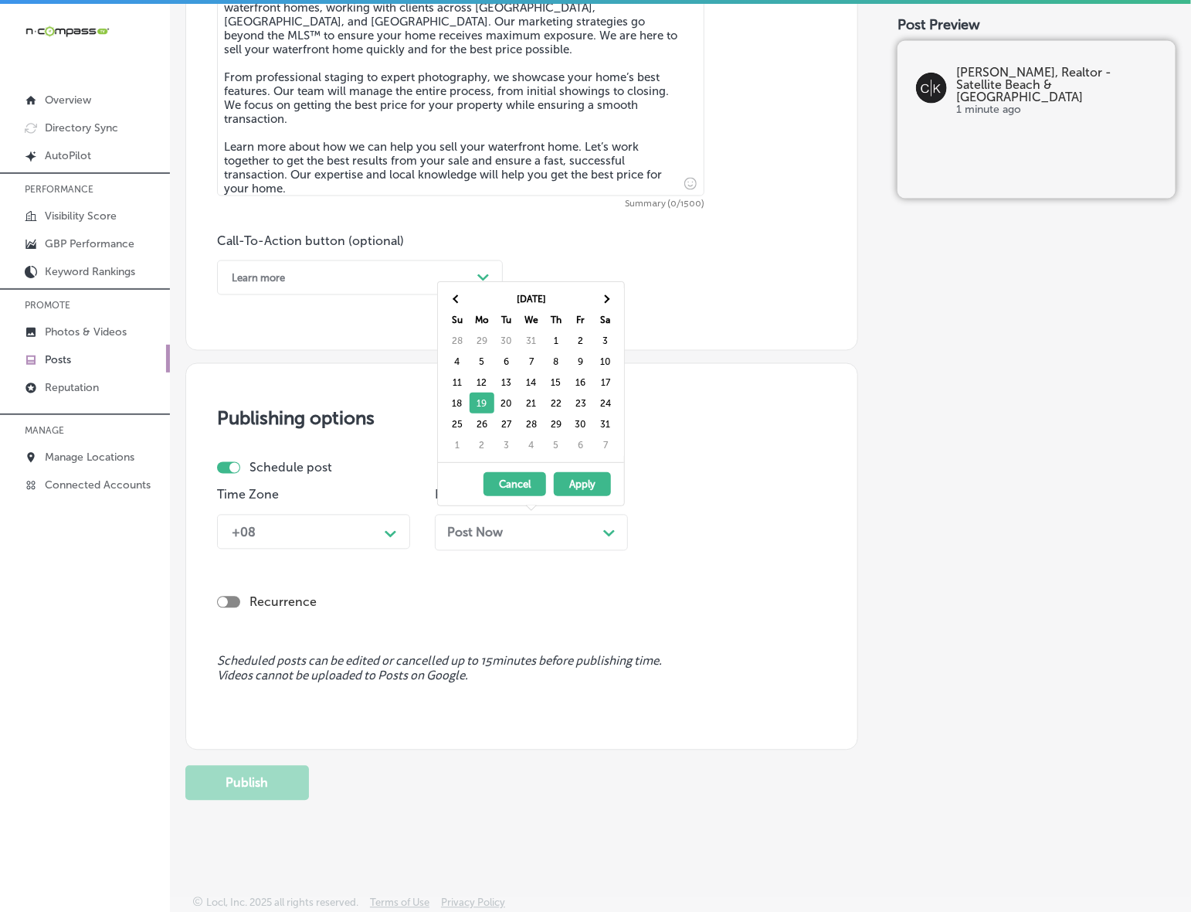
click at [754, 541] on div "Time Zone +08 Path Created with Sketch. Post on Post Now Path Created with Sket…" at bounding box center [515, 525] width 597 height 75
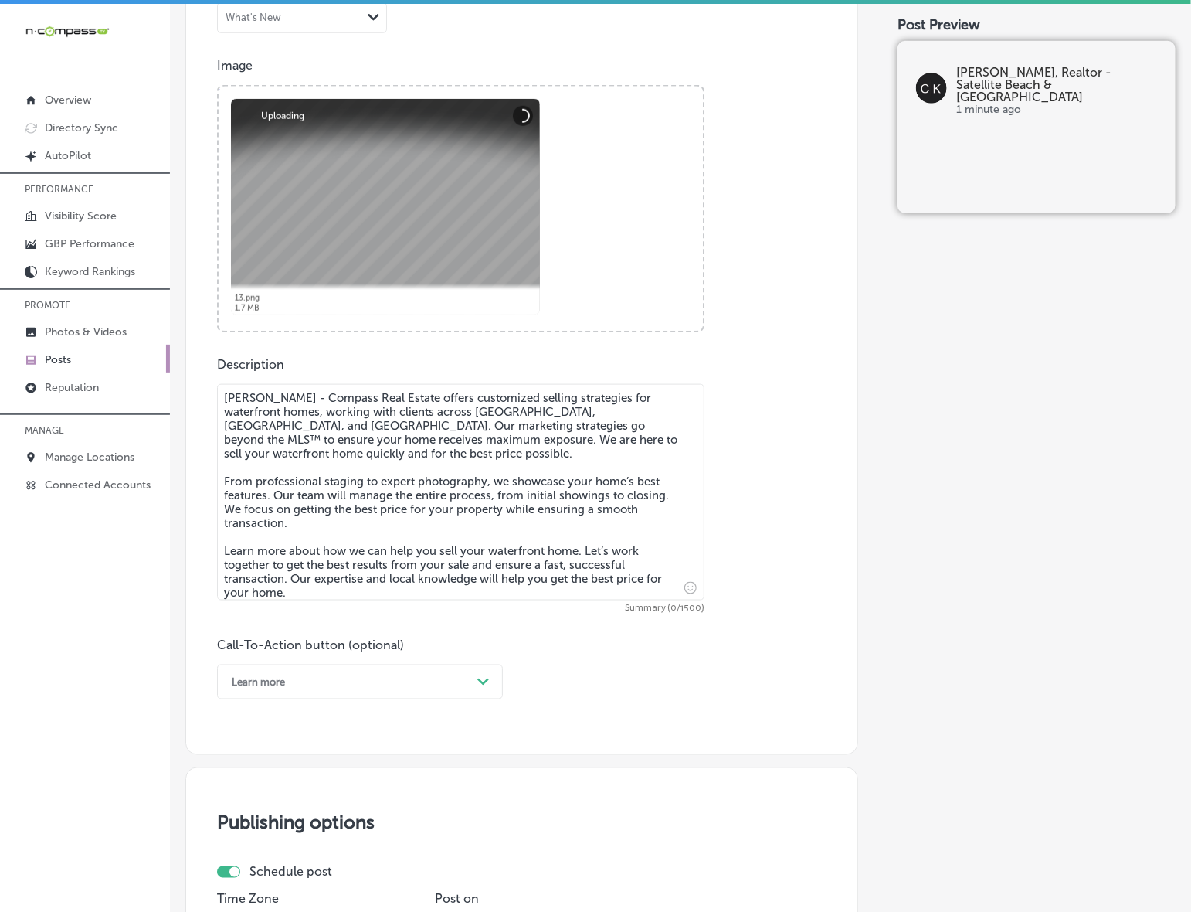
scroll to position [579, 0]
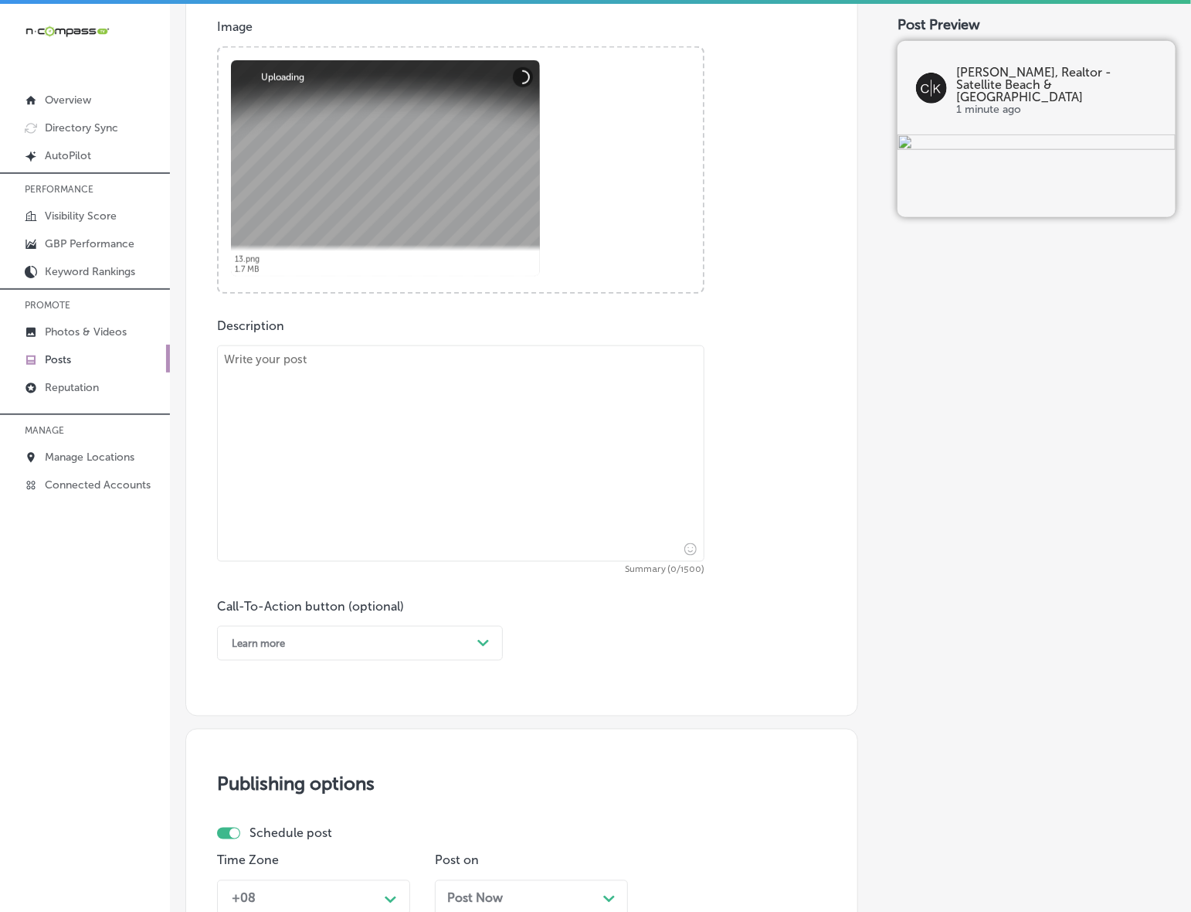
click at [667, 503] on textarea at bounding box center [461, 453] width 488 height 216
paste textarea "At [PERSON_NAME] - Compass Real Estate, we unlock the best deals in luxury real…"
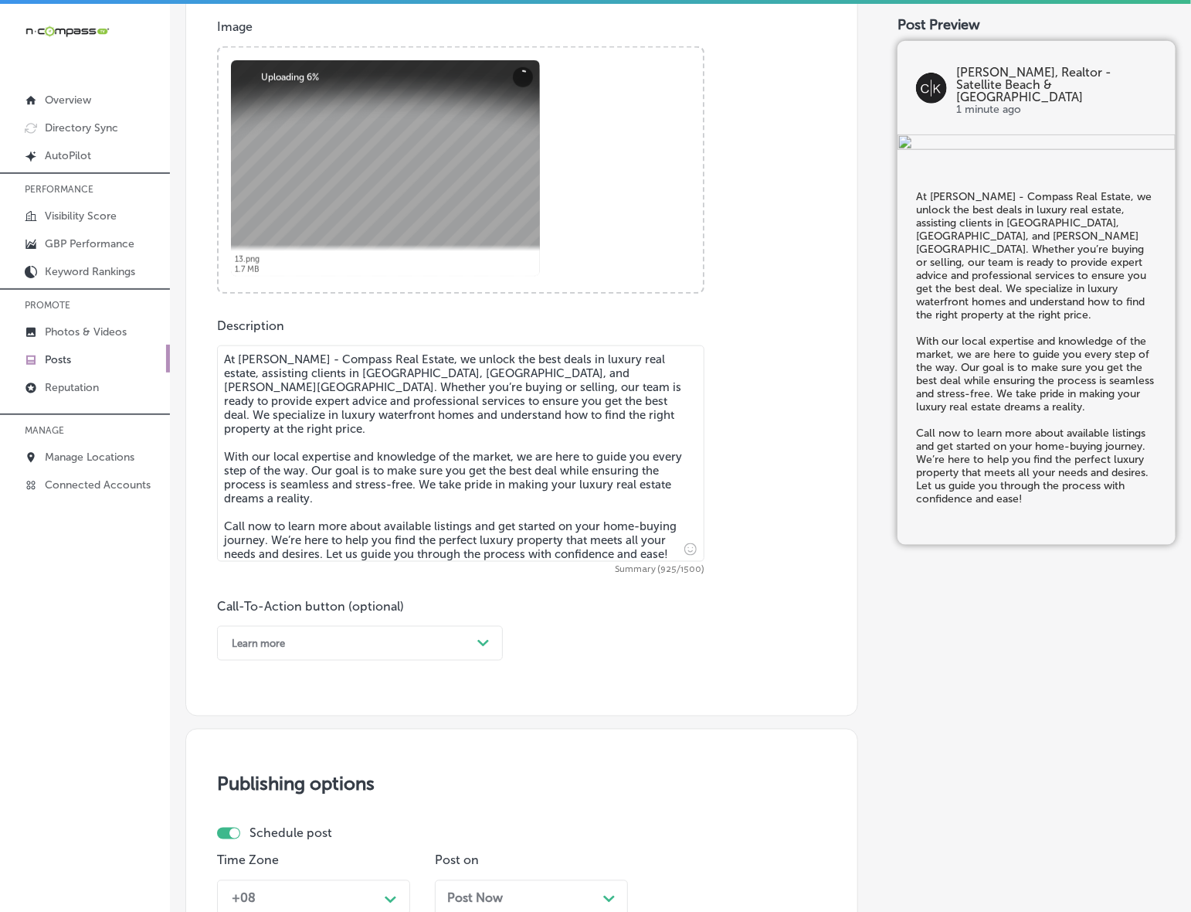
type textarea "At [PERSON_NAME] - Compass Real Estate, we unlock the best deals in luxury real…"
click at [449, 643] on div "Learn more" at bounding box center [347, 643] width 247 height 24
click at [273, 834] on div "Call Now" at bounding box center [360, 839] width 286 height 27
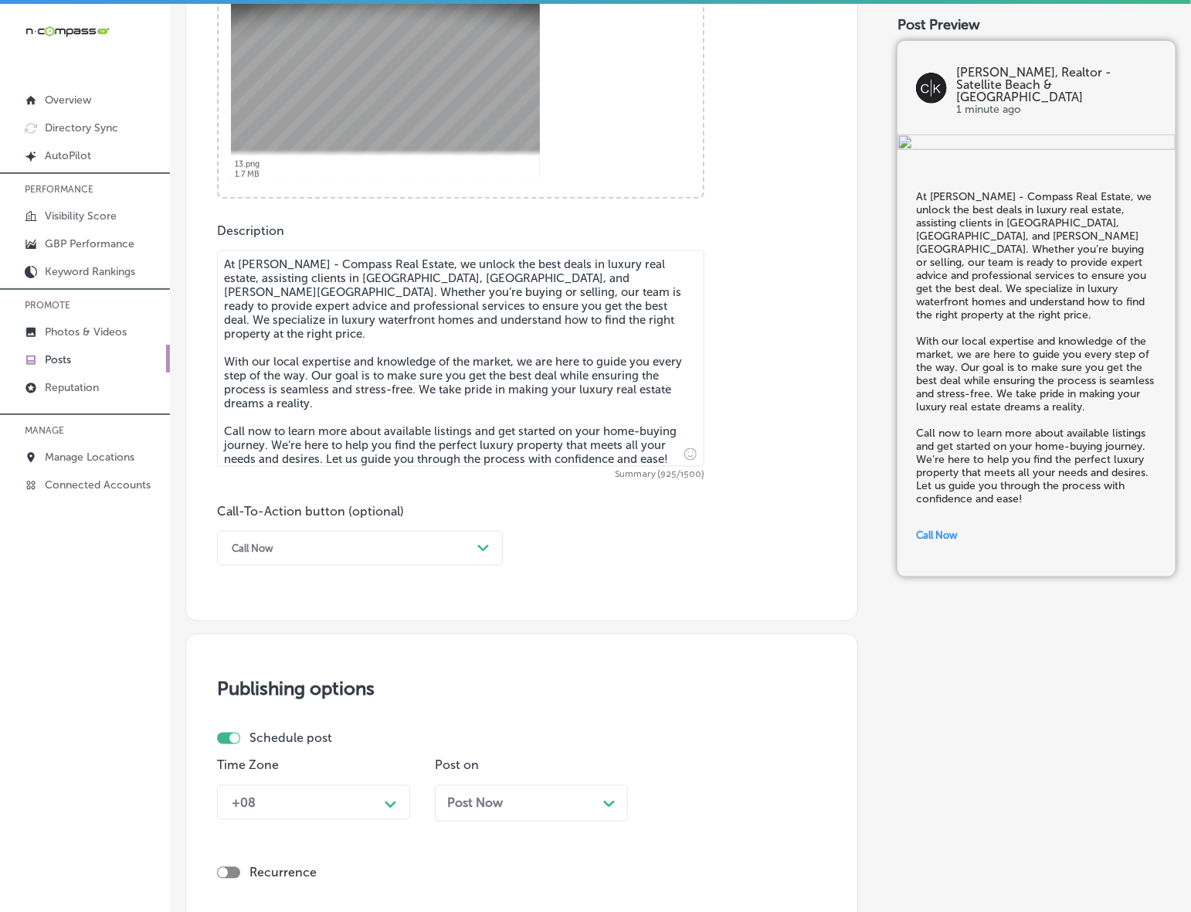
scroll to position [869, 0]
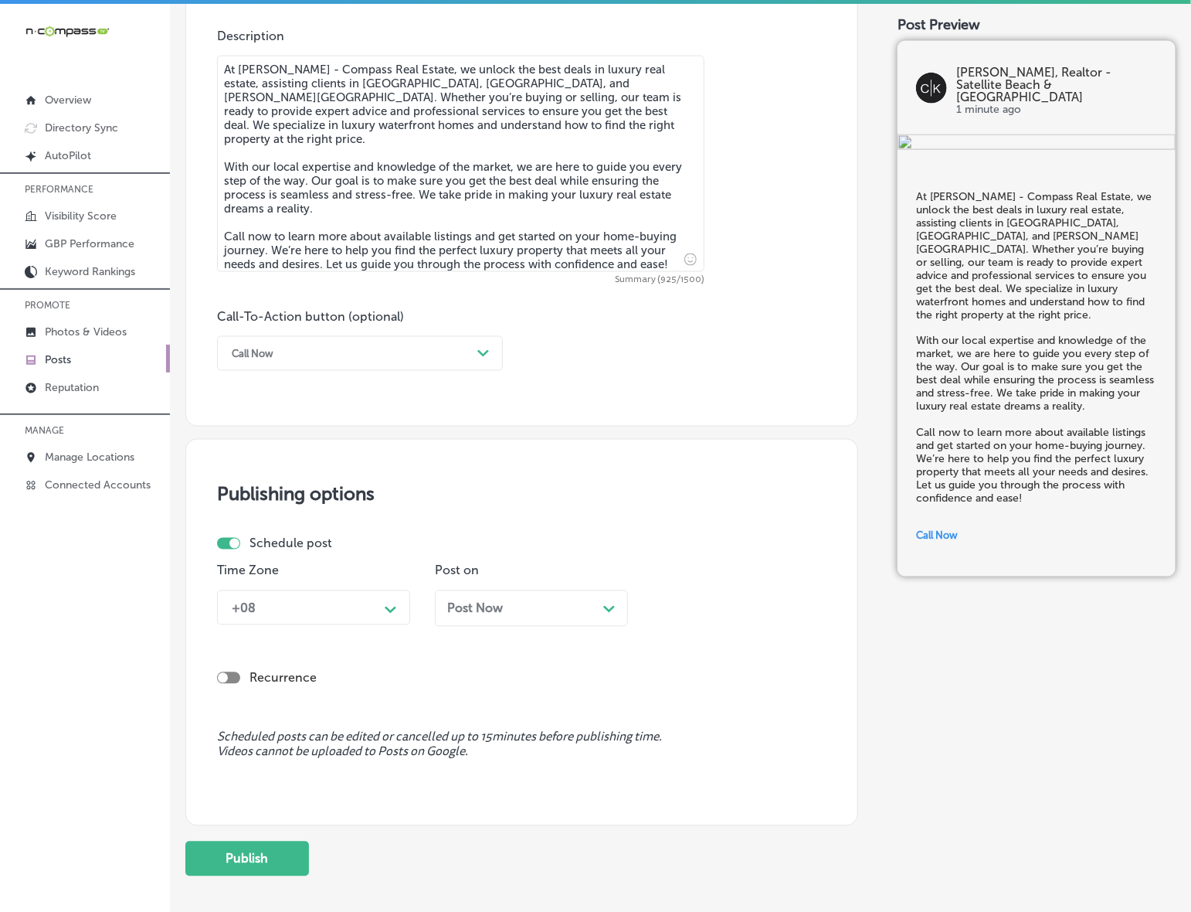
click at [399, 608] on div "Path Created with Sketch." at bounding box center [391, 608] width 25 height 25
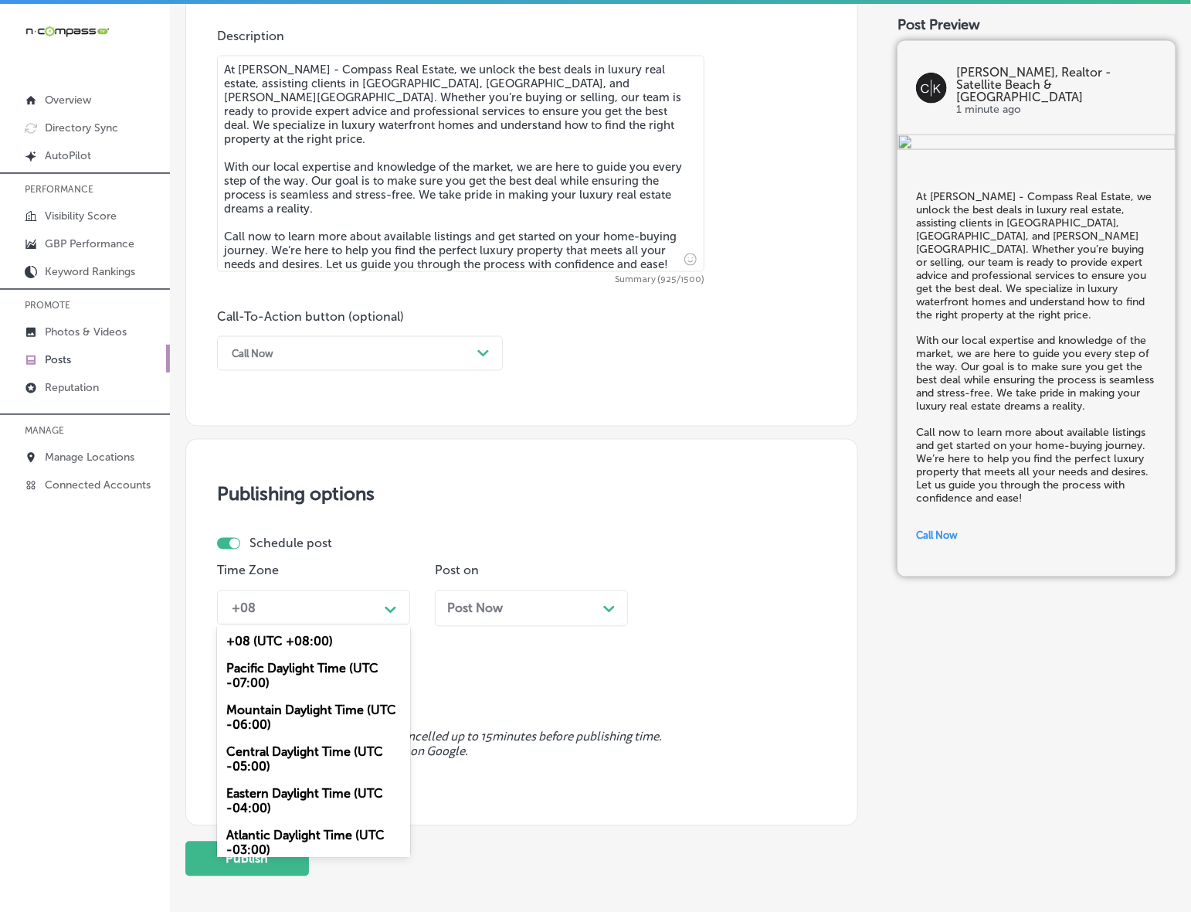
click at [350, 711] on div "Mountain Daylight Time (UTC -06:00)" at bounding box center [313, 718] width 193 height 42
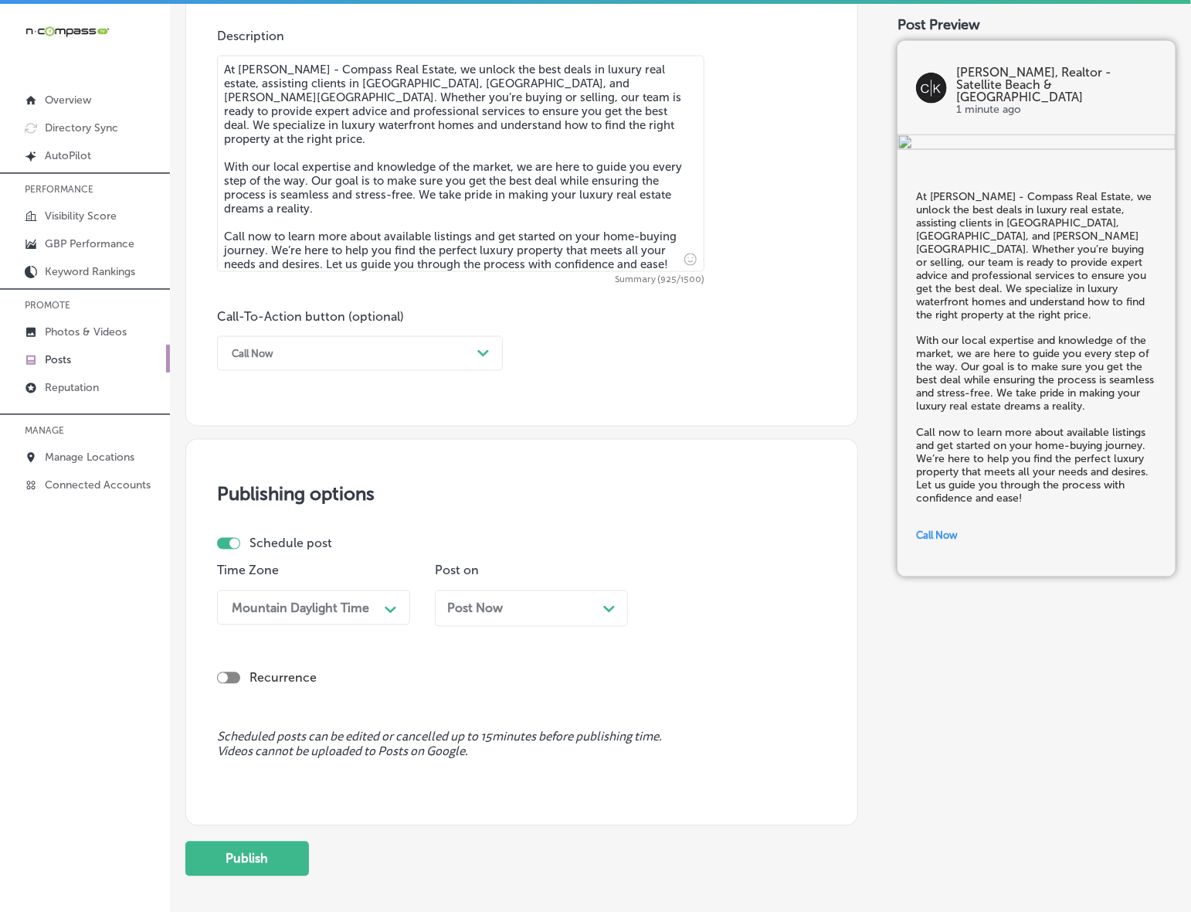
click at [508, 620] on div "Post Now Path Created with Sketch." at bounding box center [531, 608] width 193 height 36
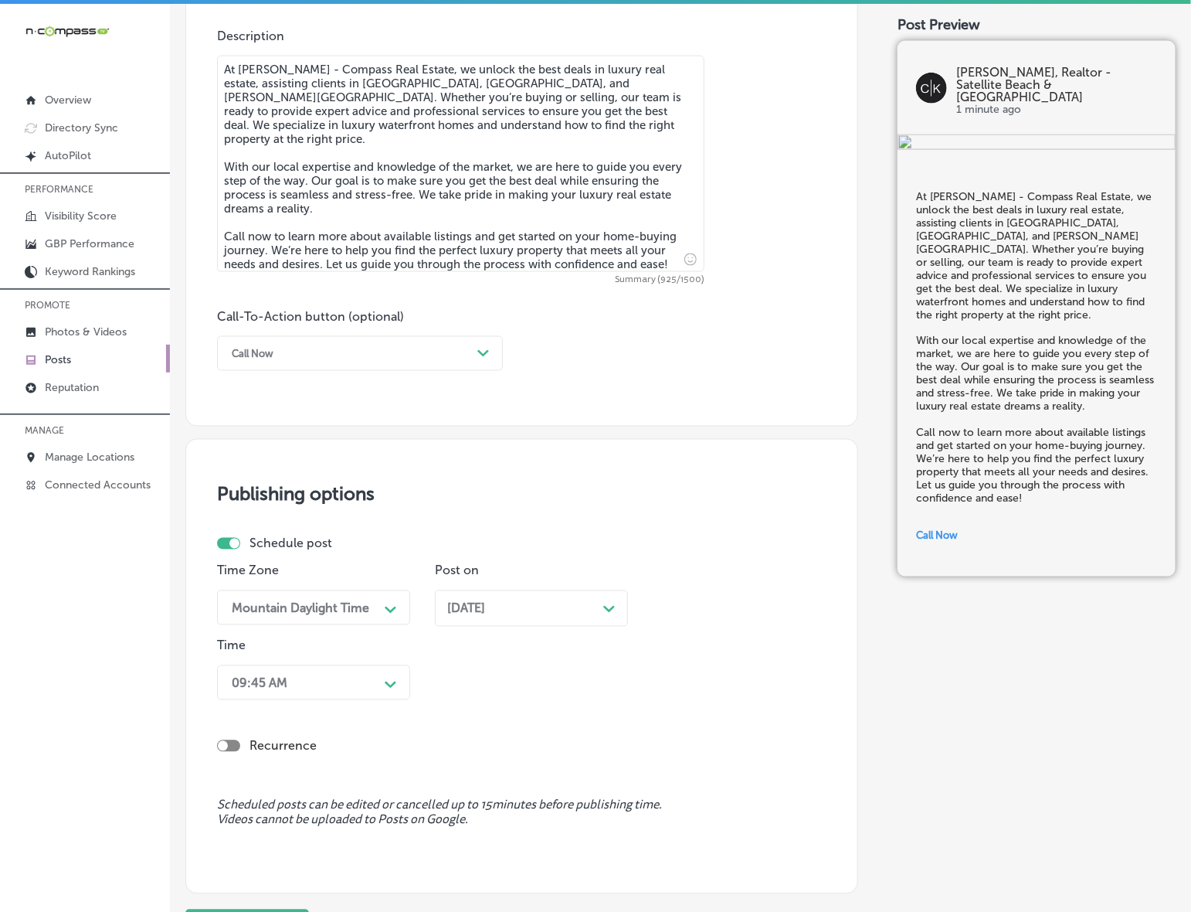
click at [376, 685] on div "09:45 AM Path Created with Sketch." at bounding box center [313, 682] width 193 height 35
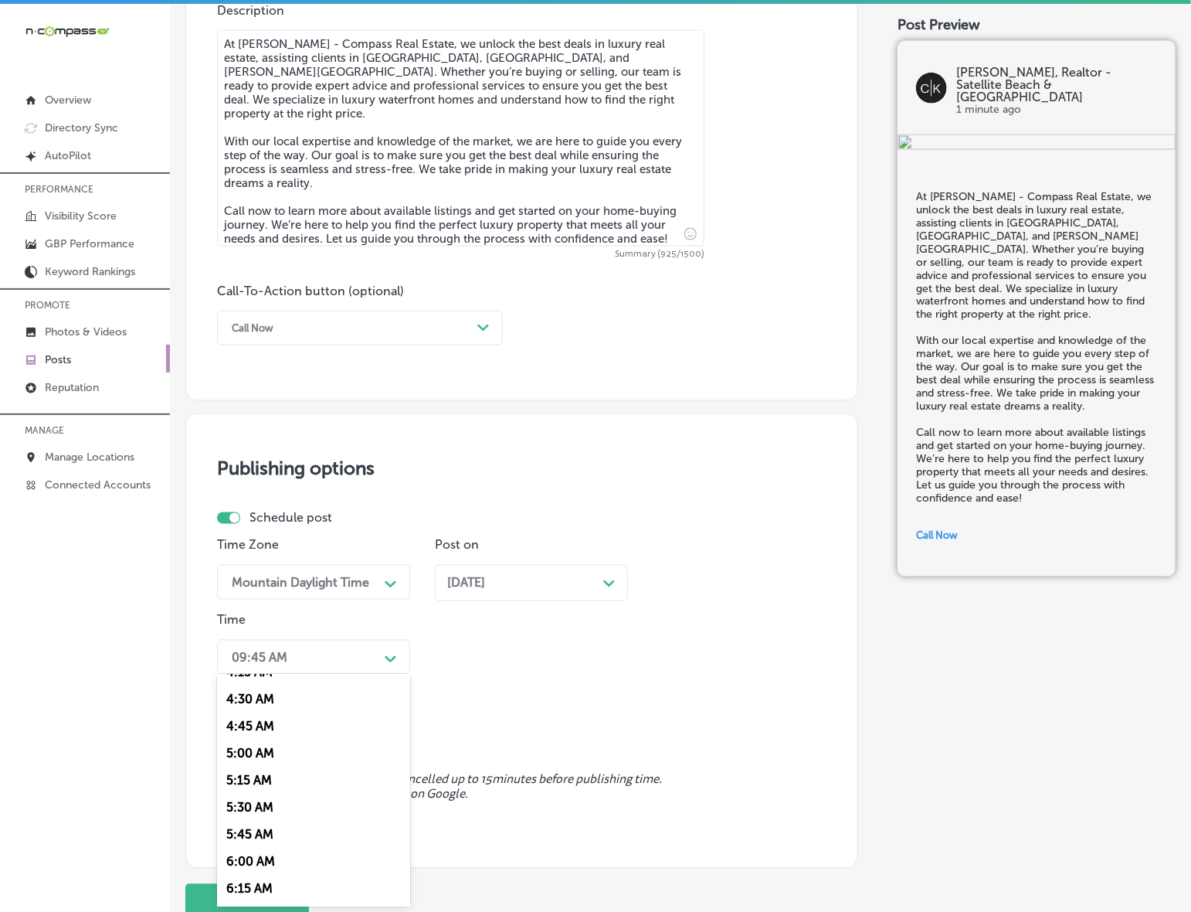
scroll to position [676, 0]
click at [263, 765] on div "7:00 AM" at bounding box center [313, 772] width 193 height 27
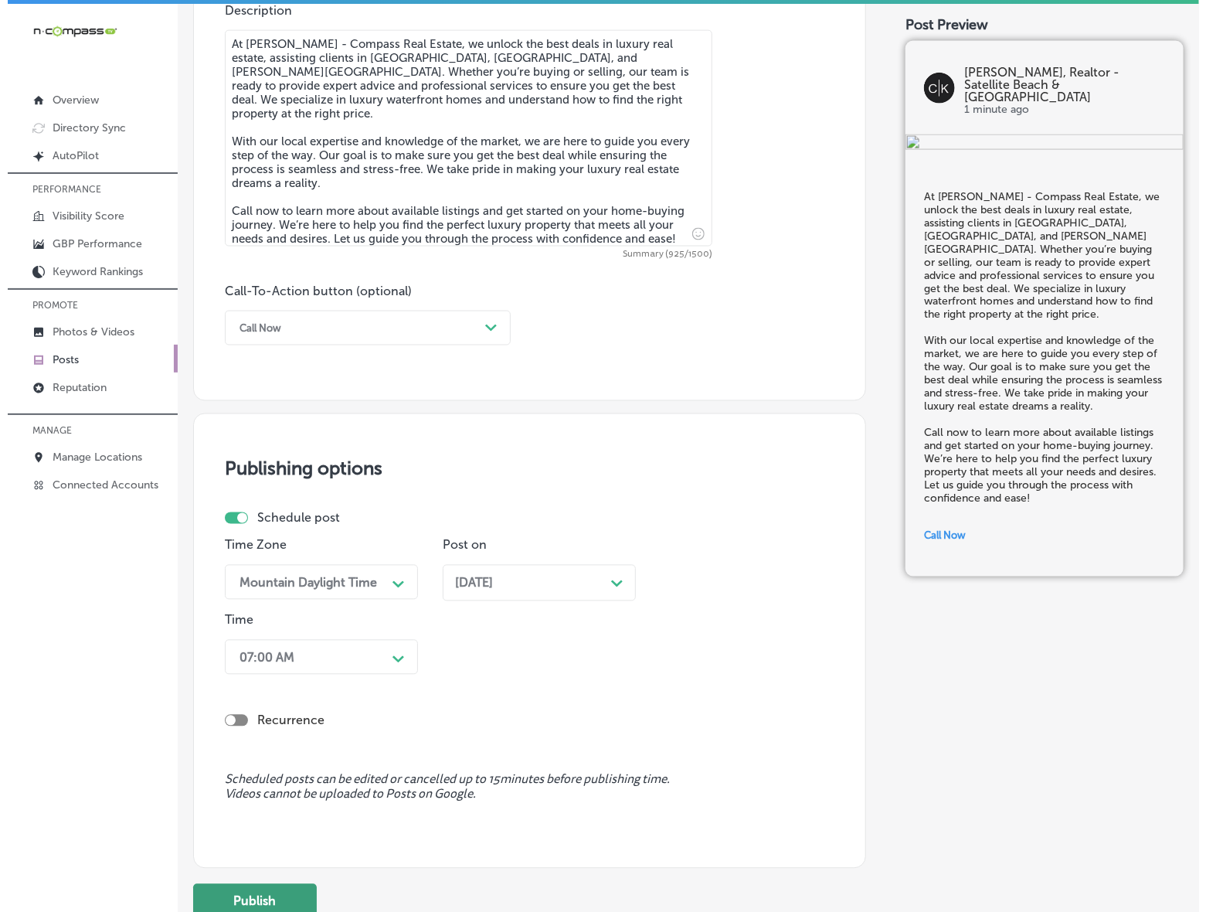
scroll to position [1013, 0]
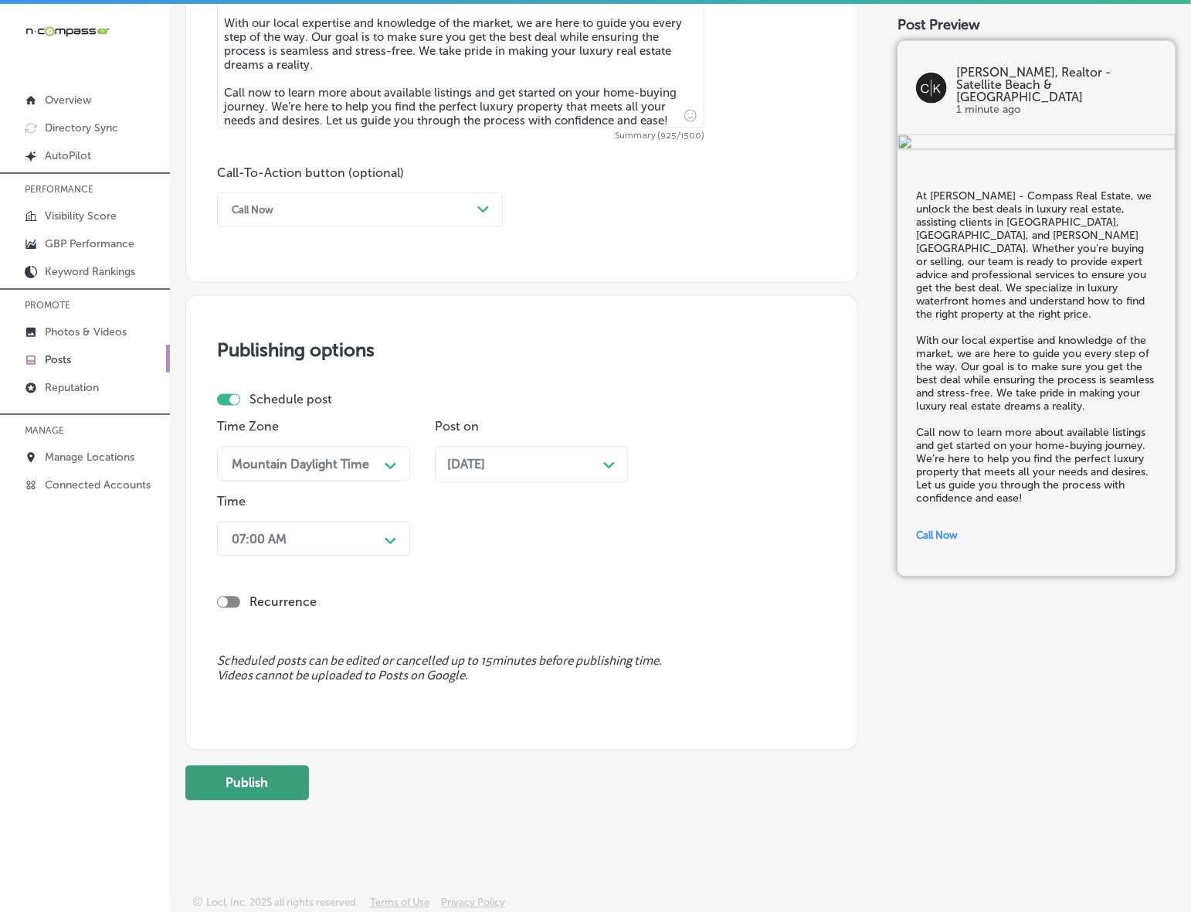
click at [287, 766] on button "Publish" at bounding box center [247, 783] width 124 height 35
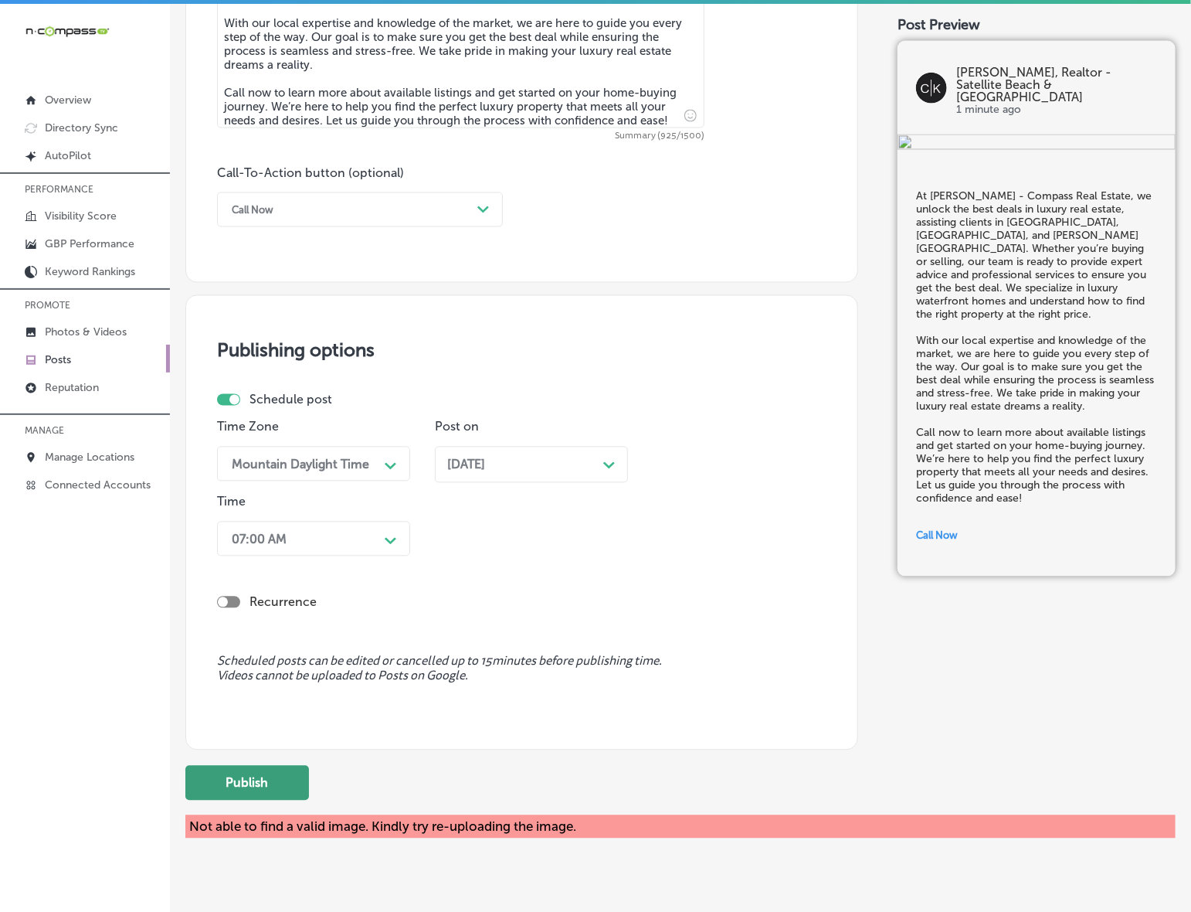
click at [287, 770] on button "Publish" at bounding box center [247, 783] width 124 height 35
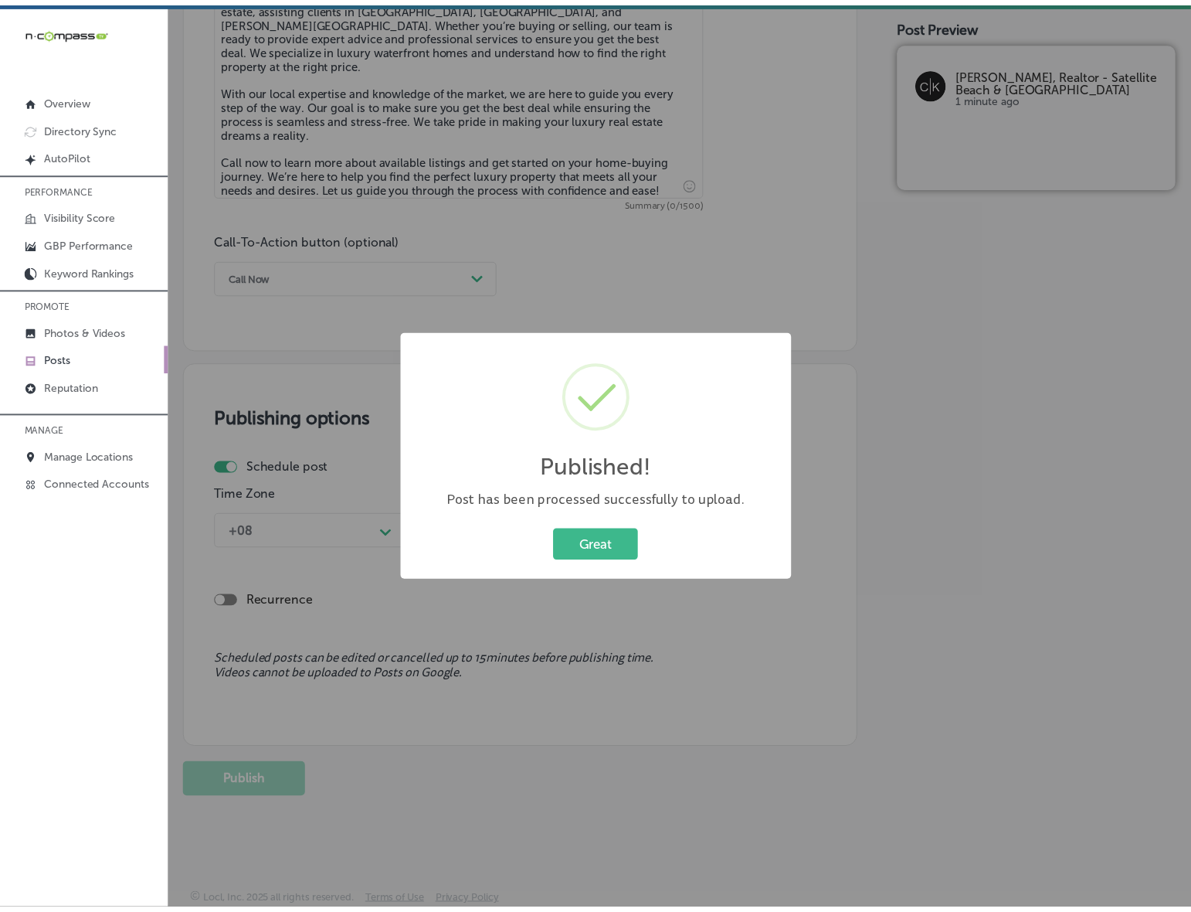
scroll to position [945, 0]
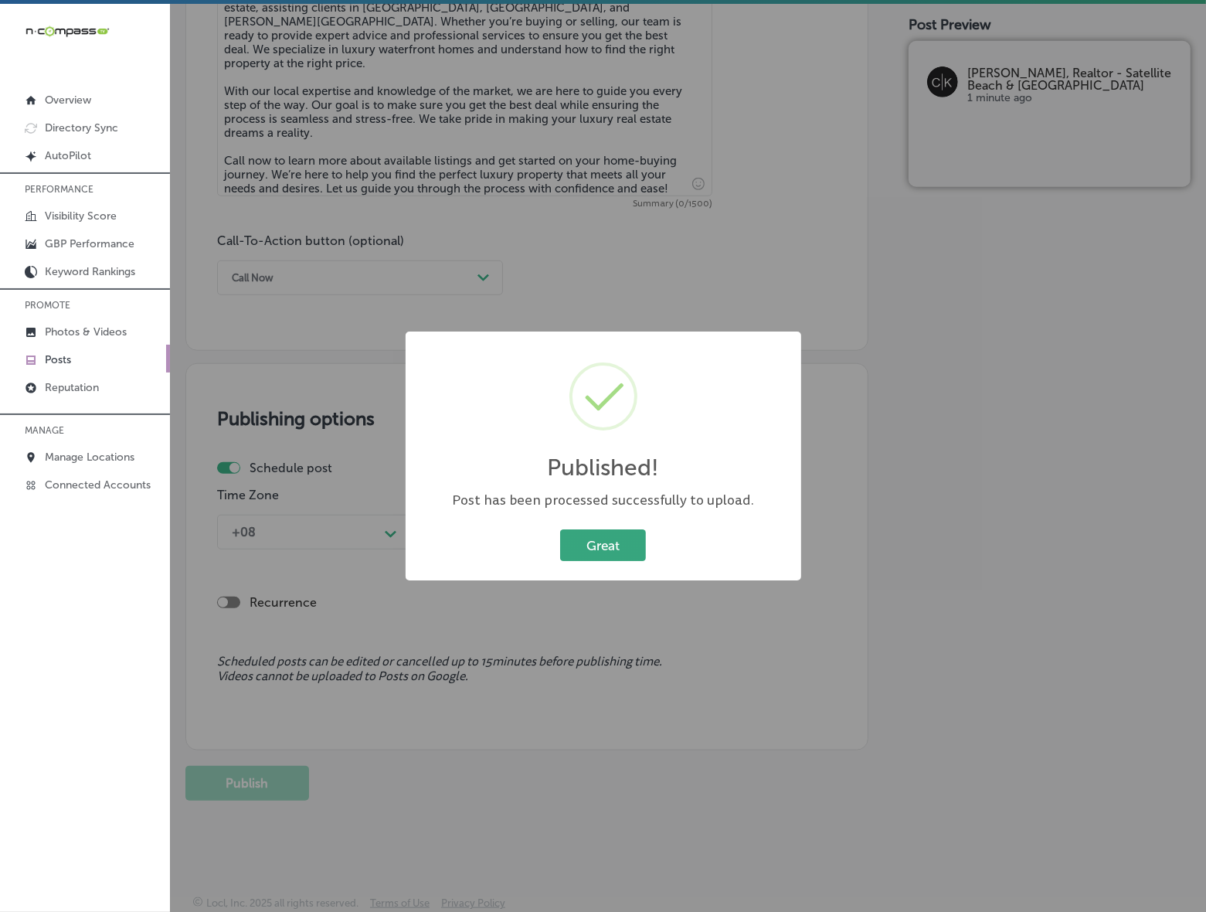
click at [608, 546] on button "Great" at bounding box center [603, 545] width 86 height 32
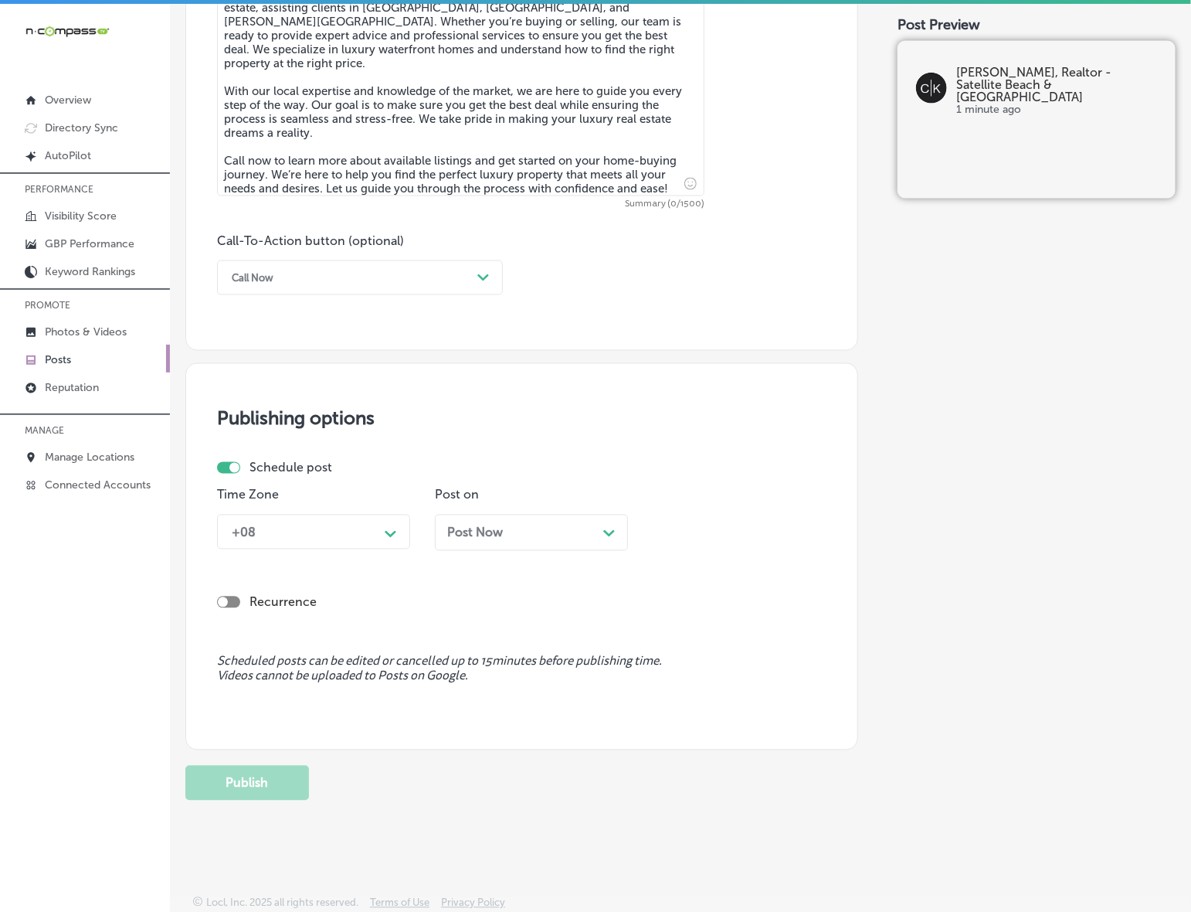
click at [60, 366] on p "Posts" at bounding box center [58, 359] width 26 height 13
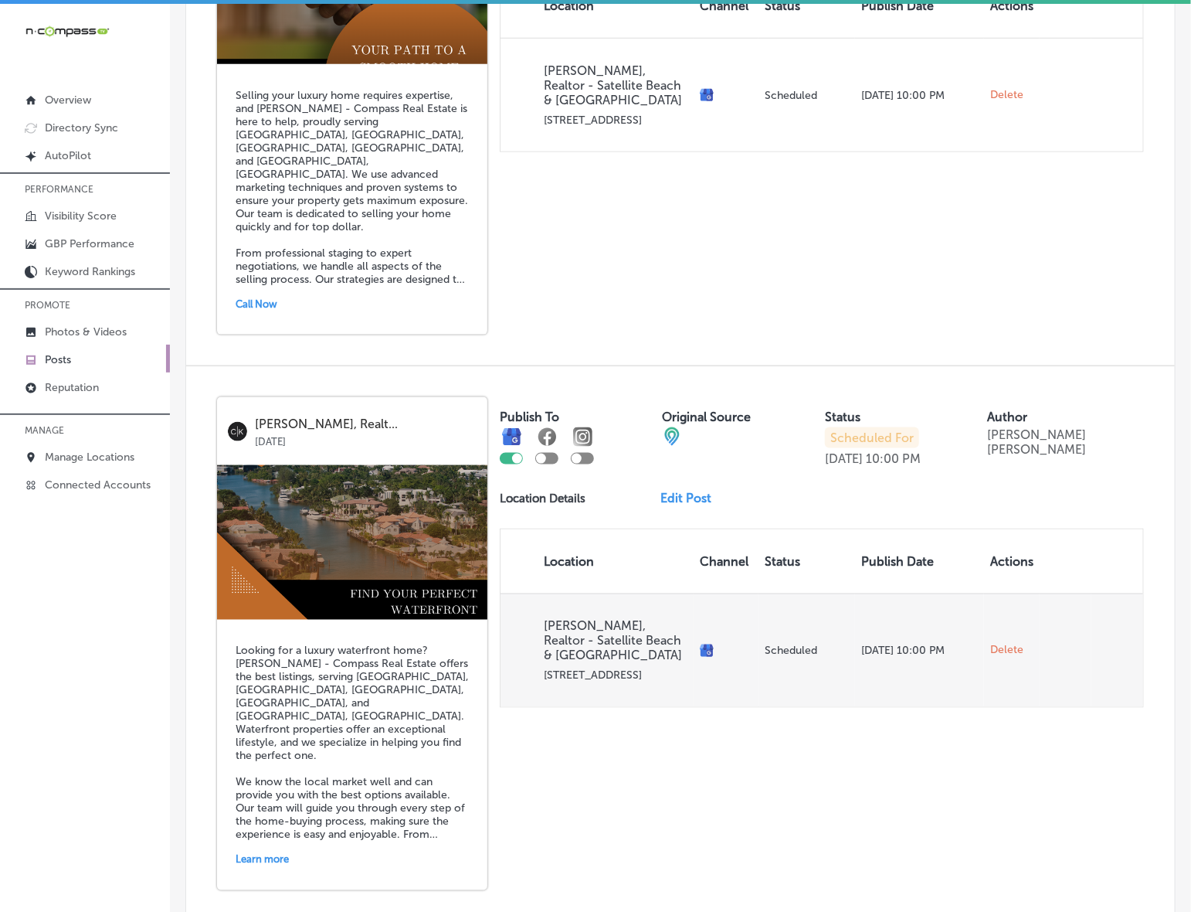
scroll to position [3180, 0]
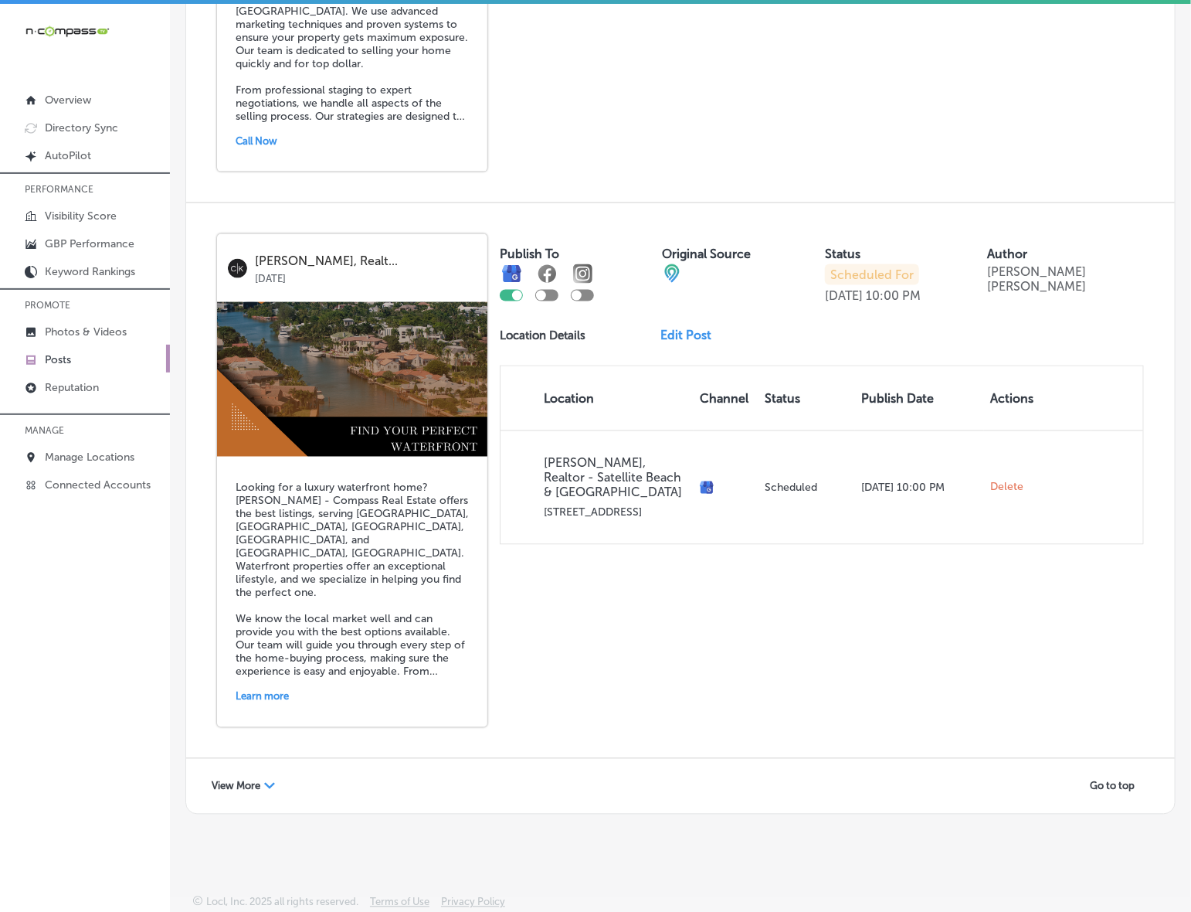
click at [259, 785] on span "View More" at bounding box center [236, 786] width 49 height 12
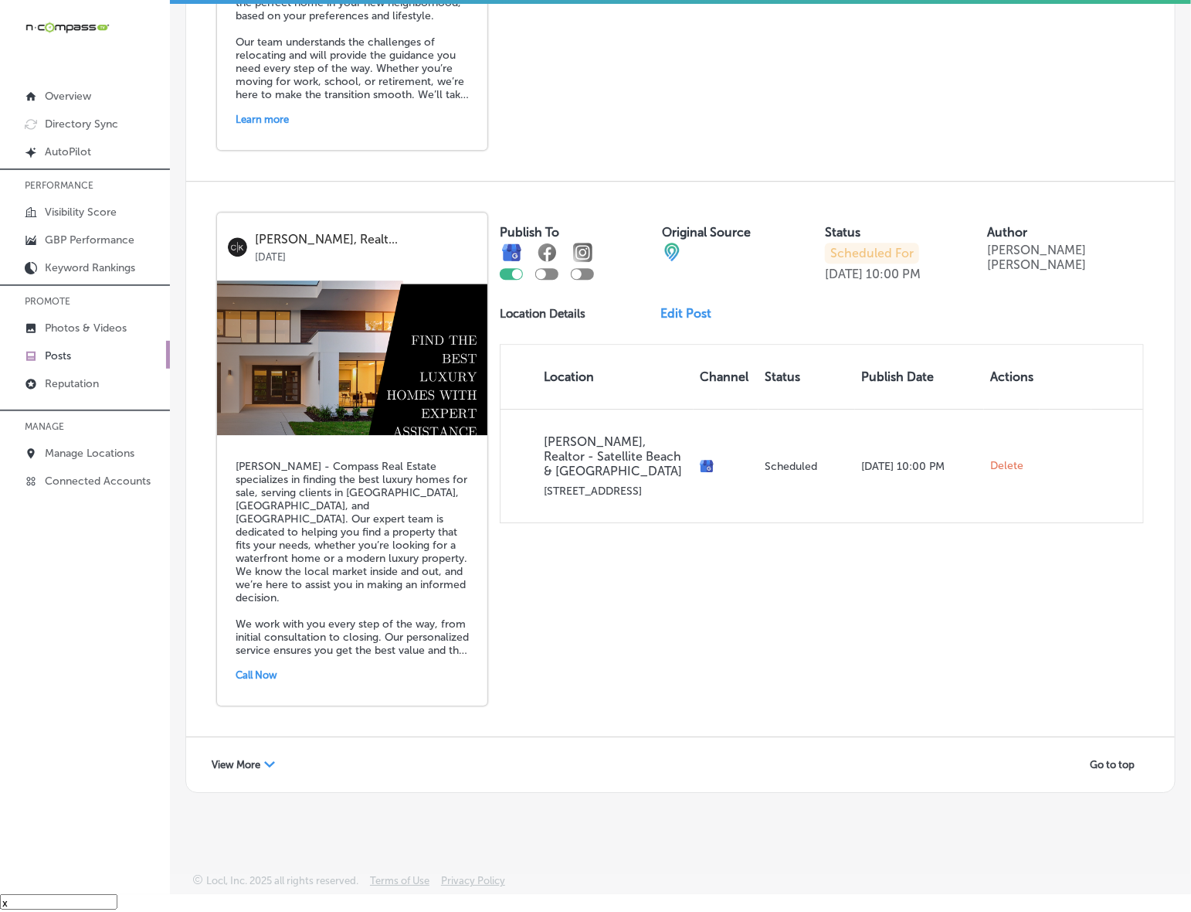
scroll to position [6554, 0]
click at [242, 766] on span "View More" at bounding box center [236, 765] width 49 height 12
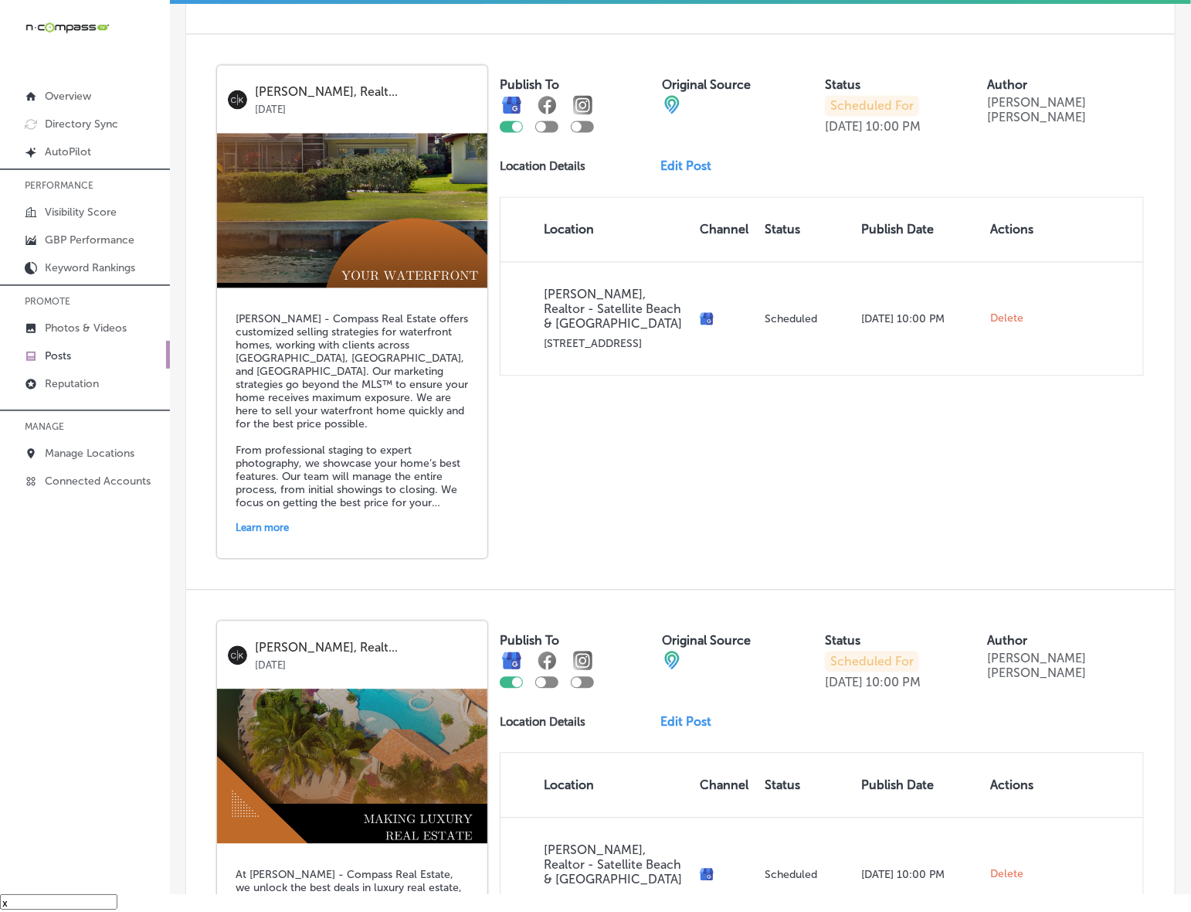
scroll to position [7839, 0]
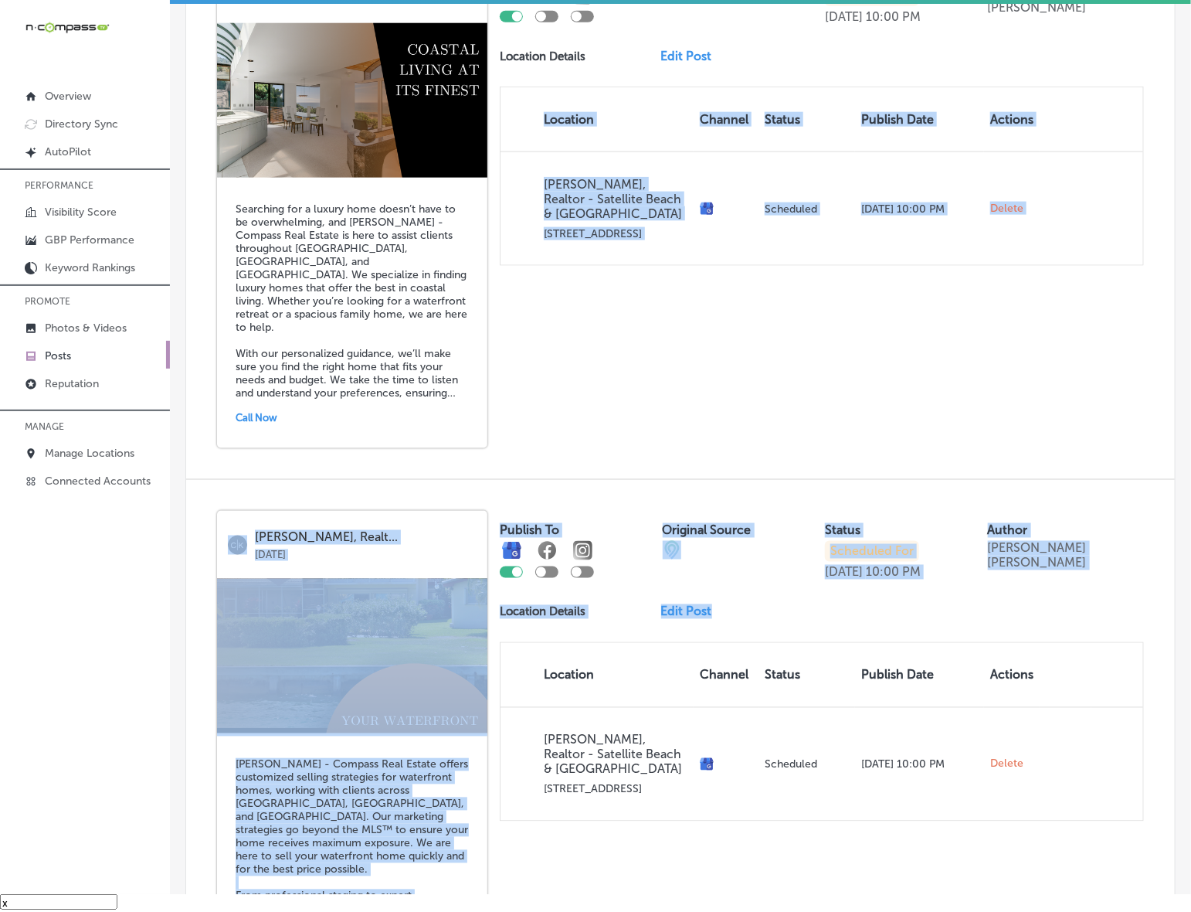
drag, startPoint x: 1175, startPoint y: 740, endPoint x: 1221, endPoint y: 246, distance: 496.6
click at [1191, 246] on html "iconmonstr-menu-thin copy Created with Sketch. Overview Directory Sync Created …" at bounding box center [595, 445] width 1191 height 934
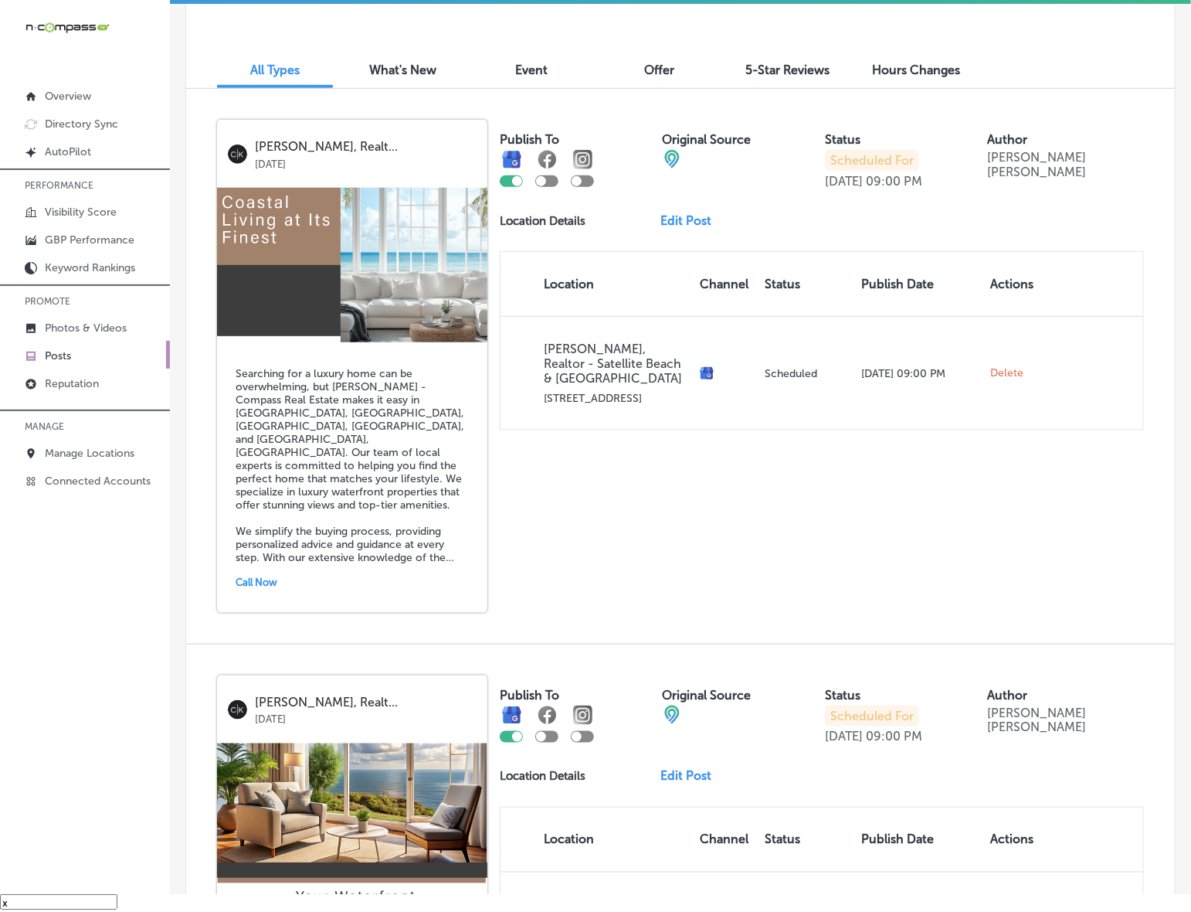
scroll to position [0, 0]
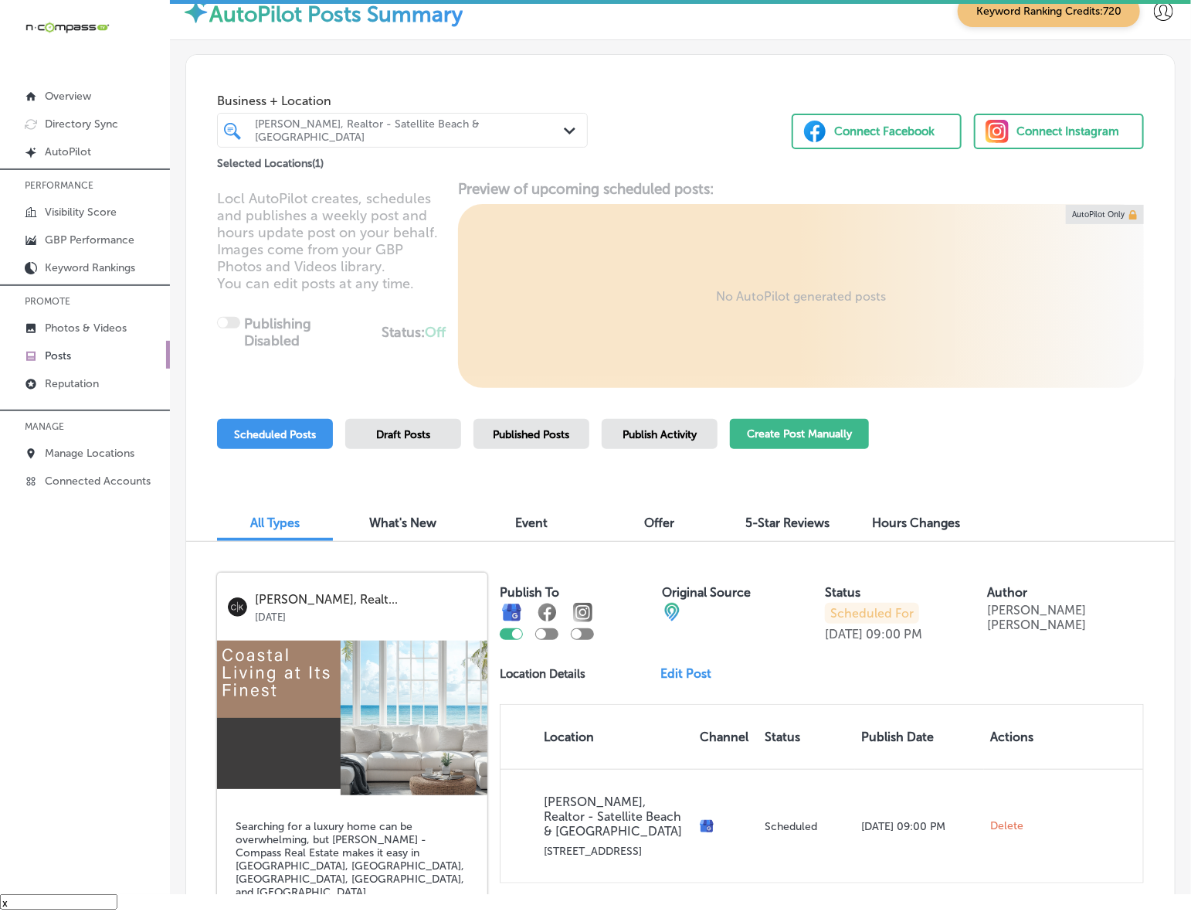
click at [776, 435] on button "Create Post Manually" at bounding box center [799, 434] width 139 height 30
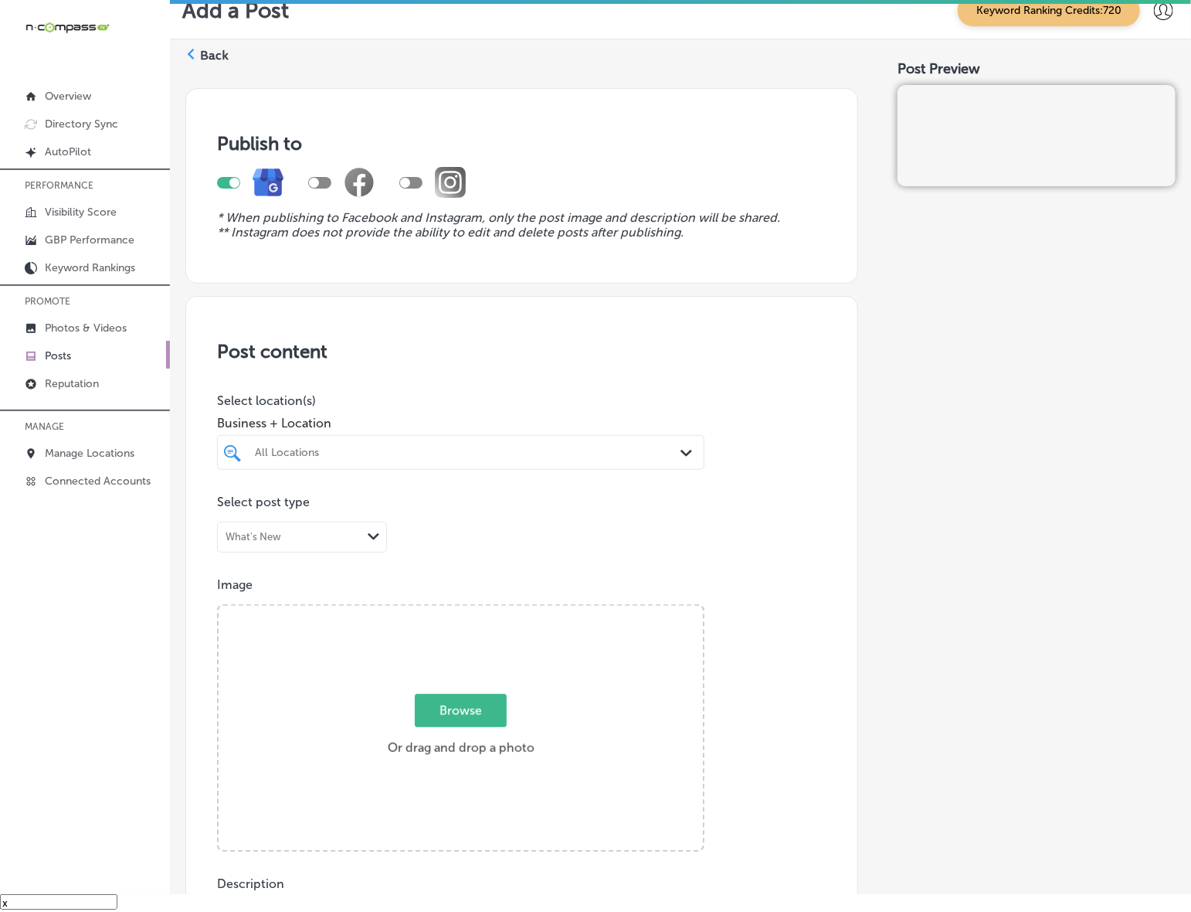
click at [434, 450] on div "All Locations" at bounding box center [468, 452] width 427 height 13
click at [468, 505] on label "[STREET_ADDRESS][PERSON_NAME][PERSON_NAME]" at bounding box center [476, 515] width 134 height 20
type input "[PERSON_NAME]"
click at [851, 443] on div "Publish to * When publishing to Facebook and Instagram, only the post image and…" at bounding box center [680, 862] width 991 height 1573
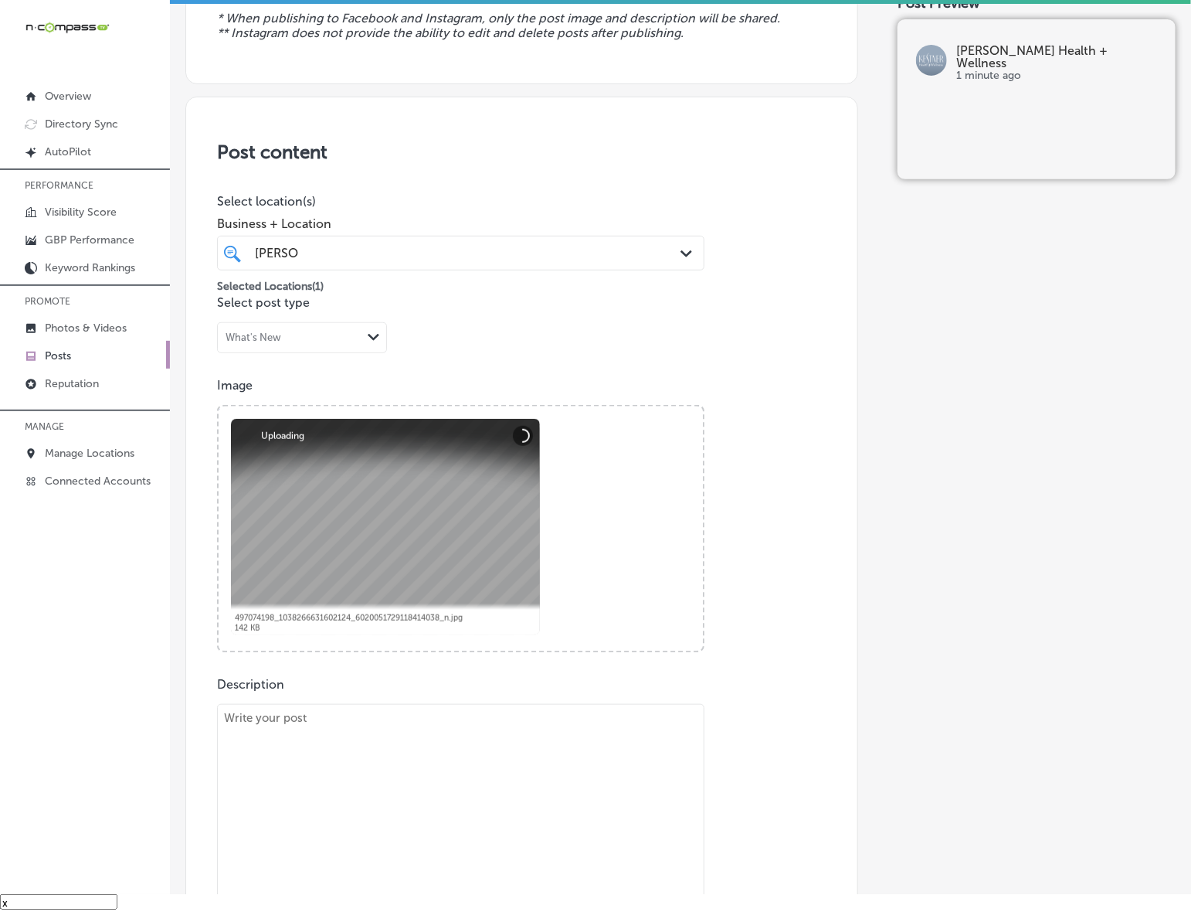
scroll to position [290, 0]
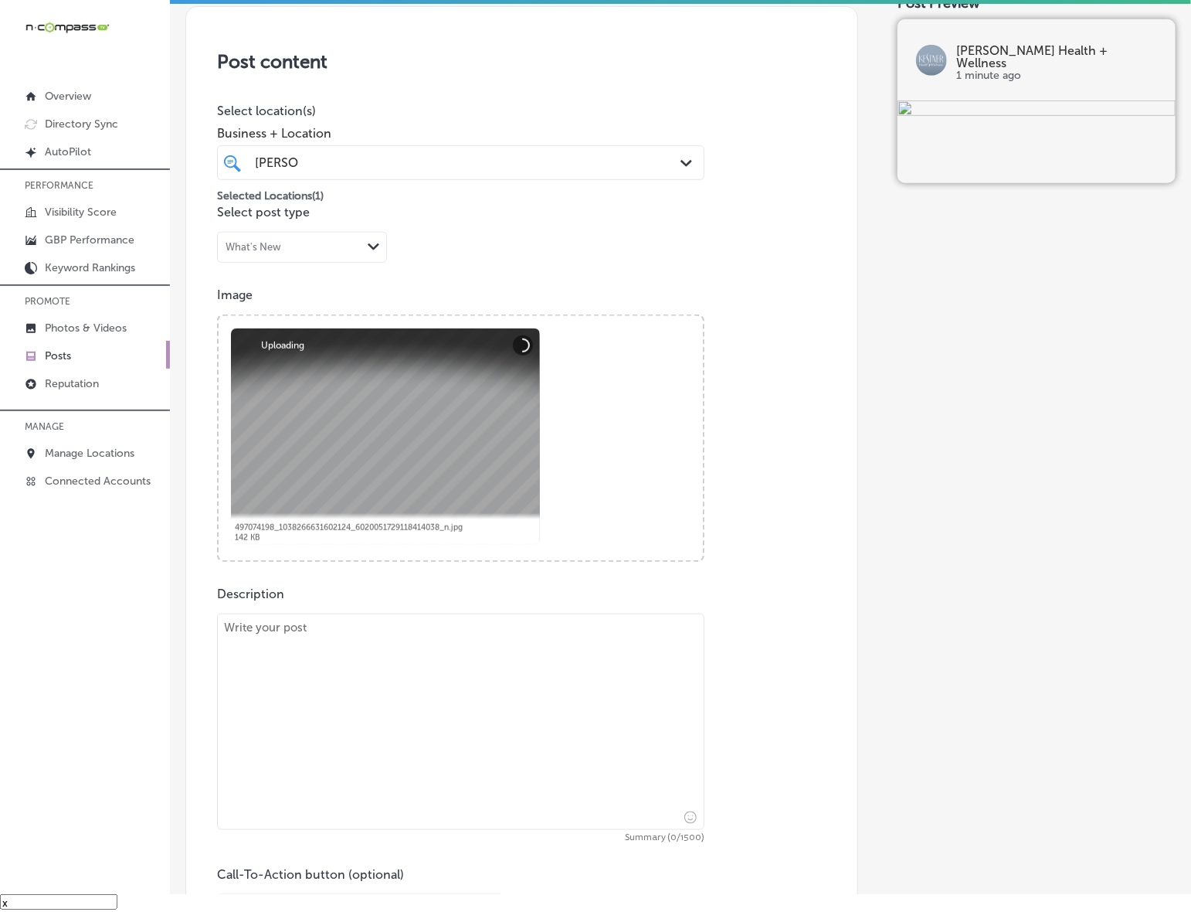
click at [499, 693] on textarea at bounding box center [461, 721] width 488 height 216
paste textarea "Dealing with chronic back pain or [MEDICAL_DATA]? [PERSON_NAME] Health + Wellne…"
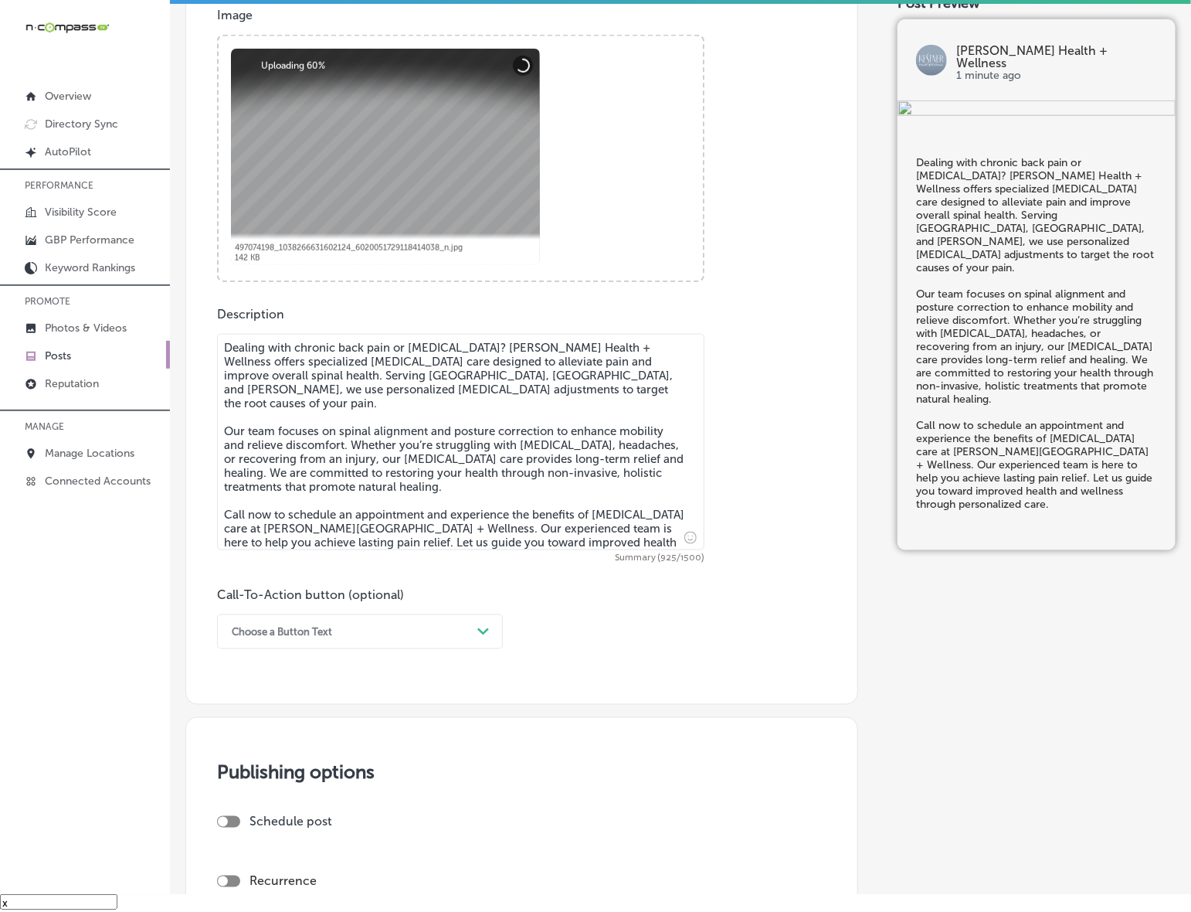
scroll to position [579, 0]
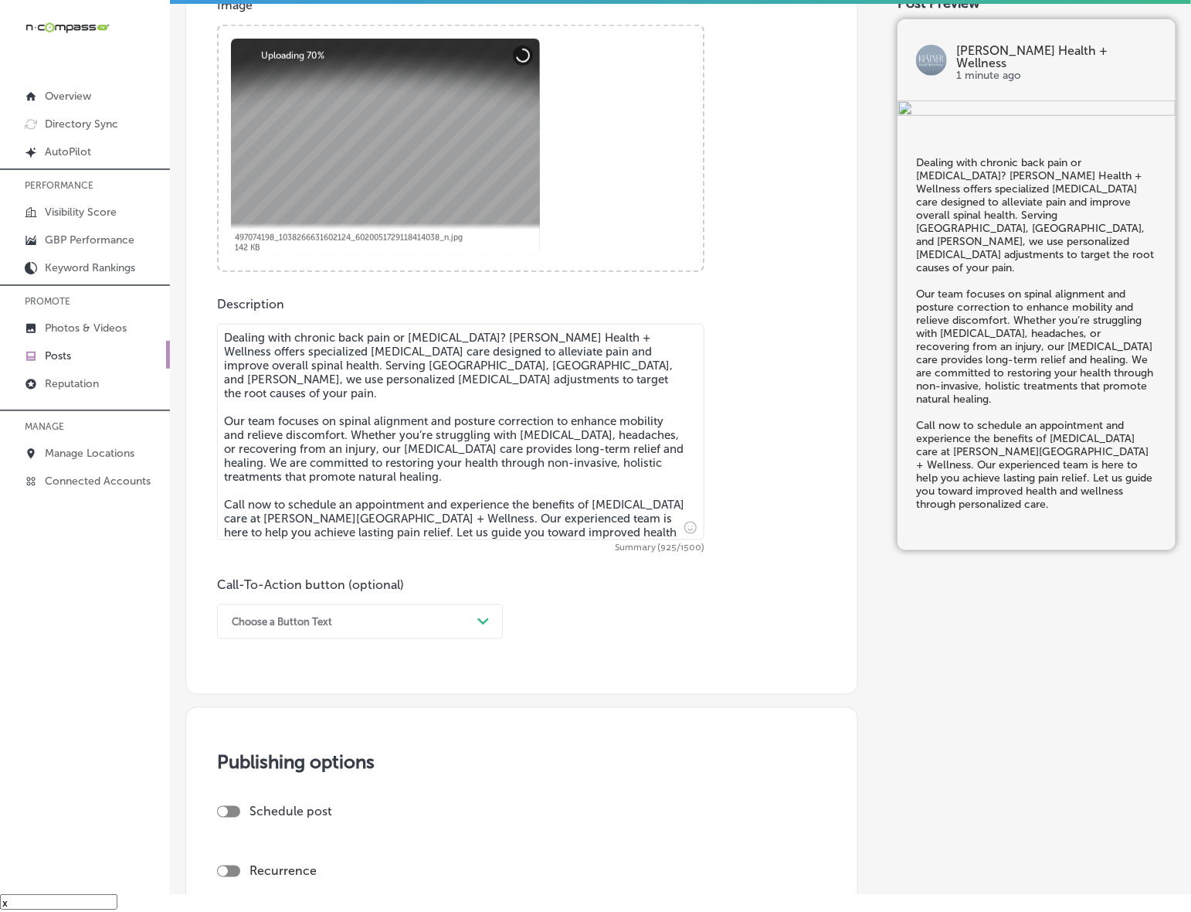
type textarea "Dealing with chronic back pain or [MEDICAL_DATA]? [PERSON_NAME] Health + Wellne…"
click at [450, 615] on div "Choose a Button Text" at bounding box center [347, 622] width 247 height 24
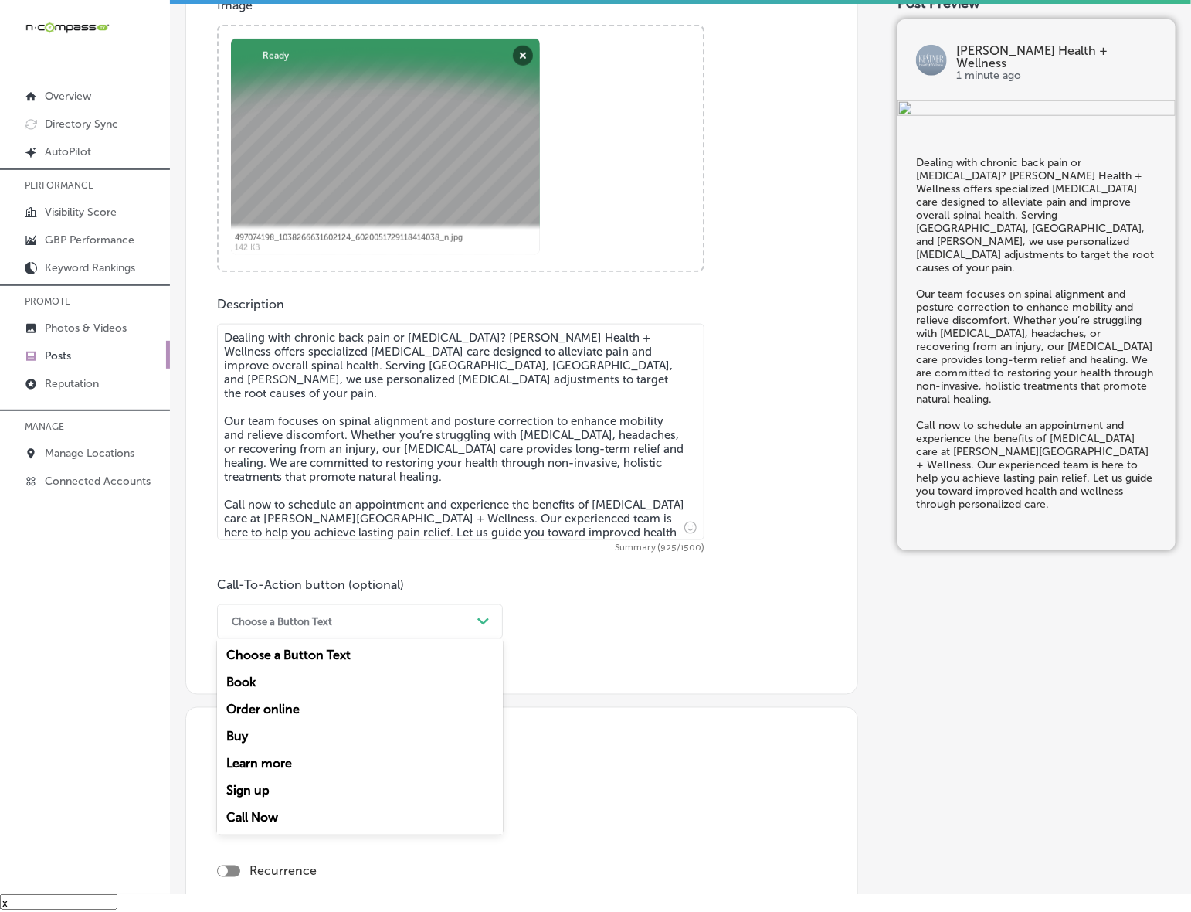
click at [276, 817] on div "Call Now" at bounding box center [360, 817] width 286 height 27
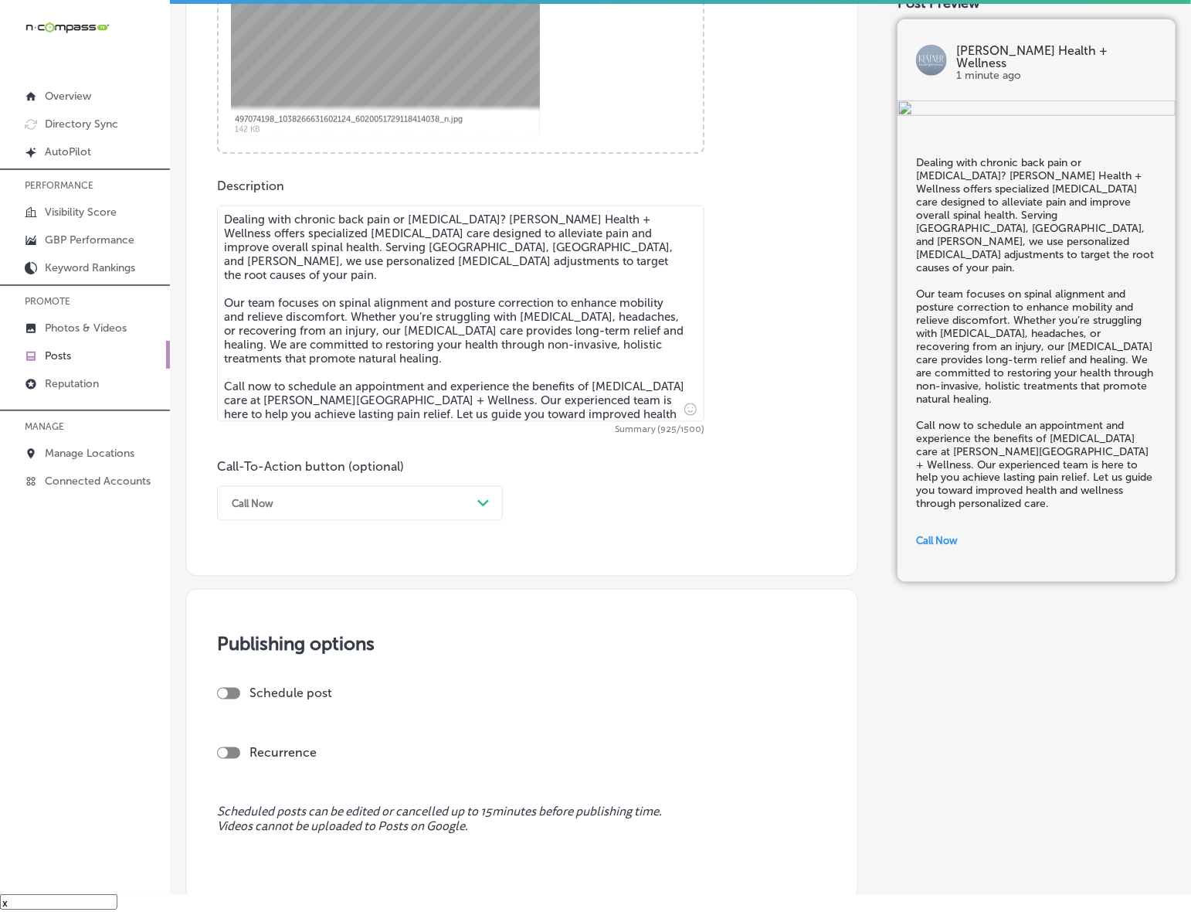
scroll to position [869, 0]
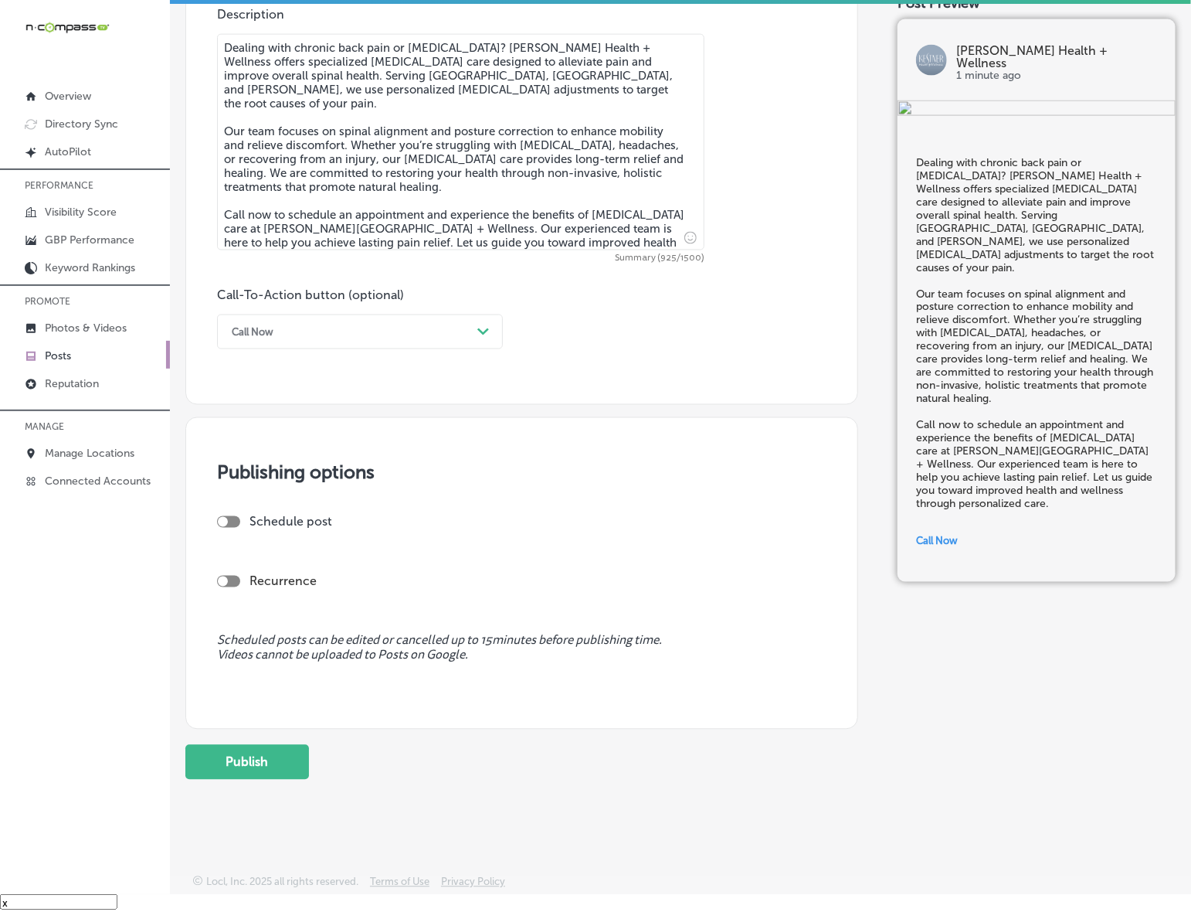
click at [225, 520] on div at bounding box center [223, 522] width 10 height 10
checkbox input "true"
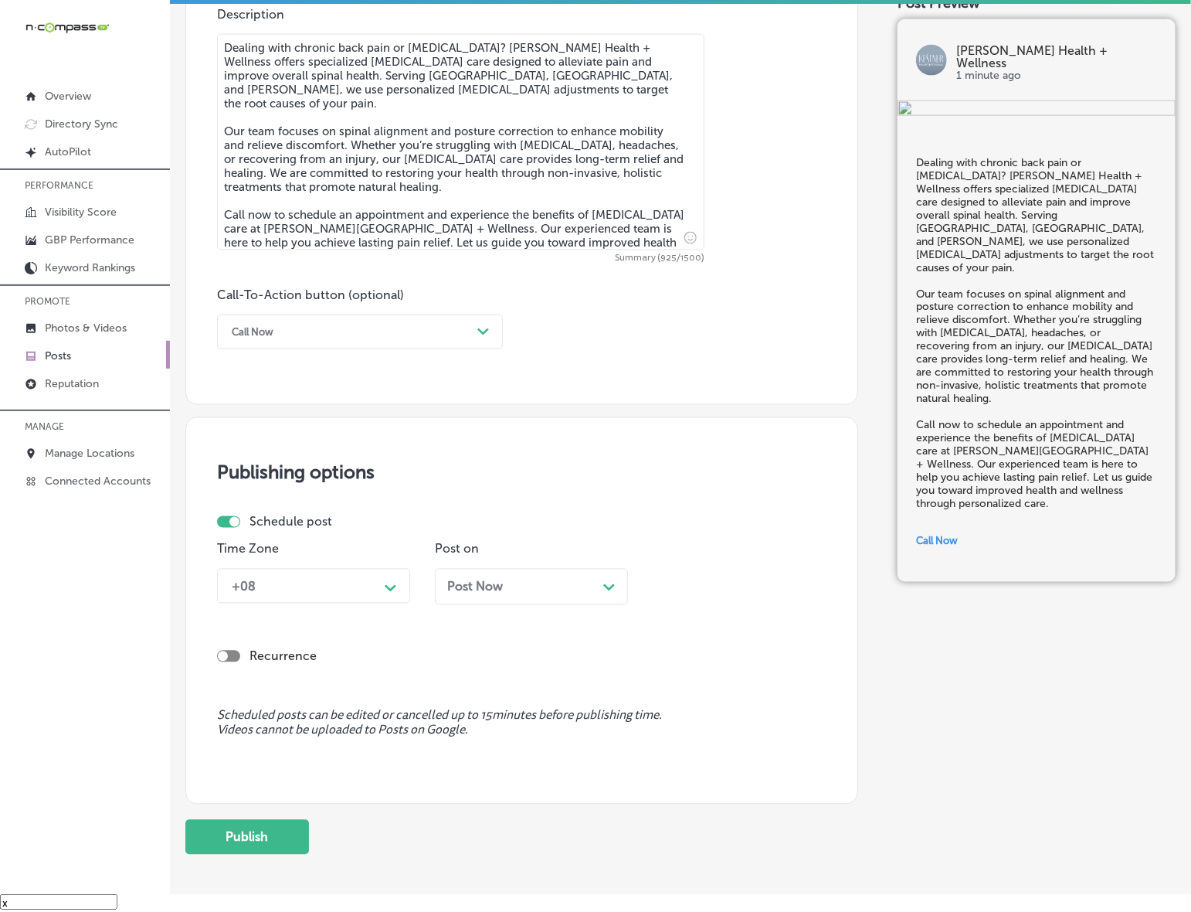
click at [350, 590] on div "+08" at bounding box center [301, 586] width 155 height 27
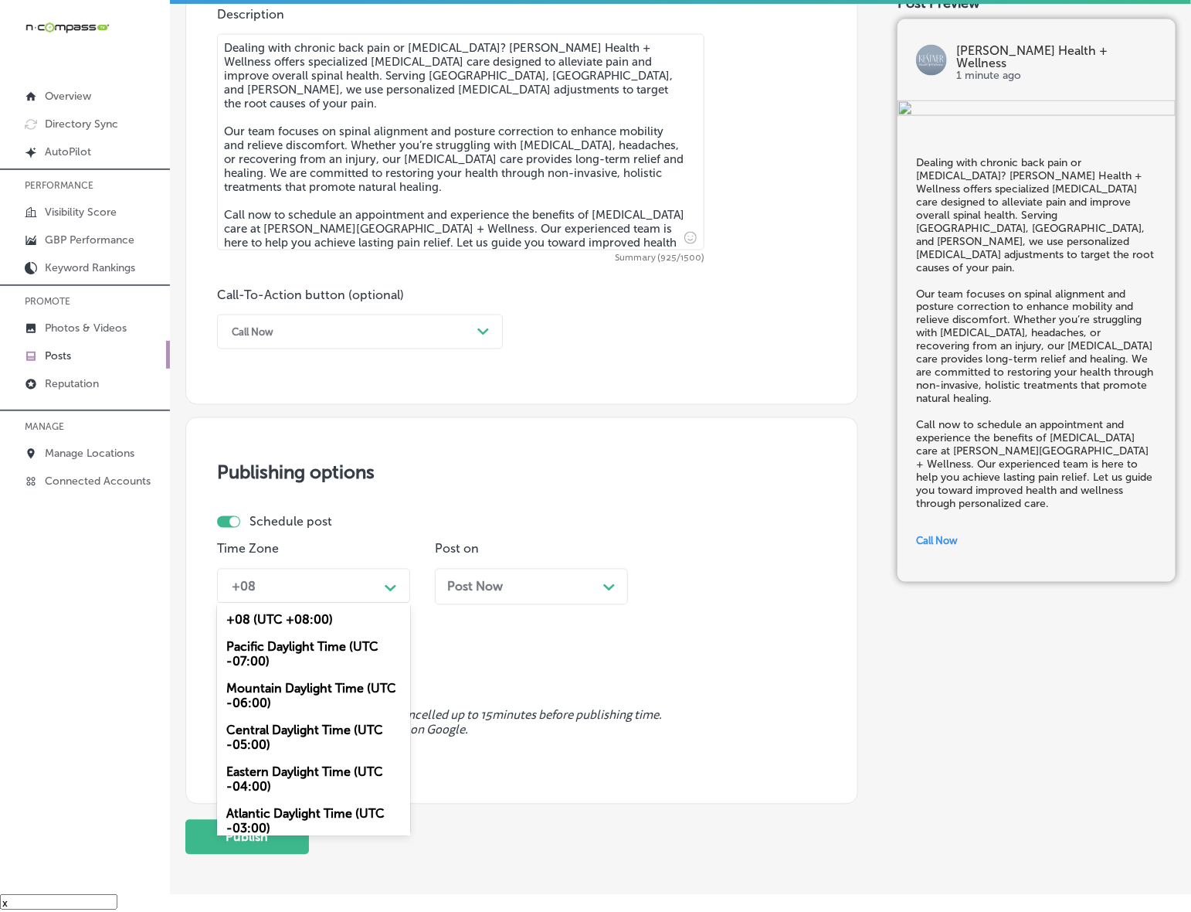
click at [336, 681] on div "Mountain Daylight Time (UTC -06:00)" at bounding box center [313, 696] width 193 height 42
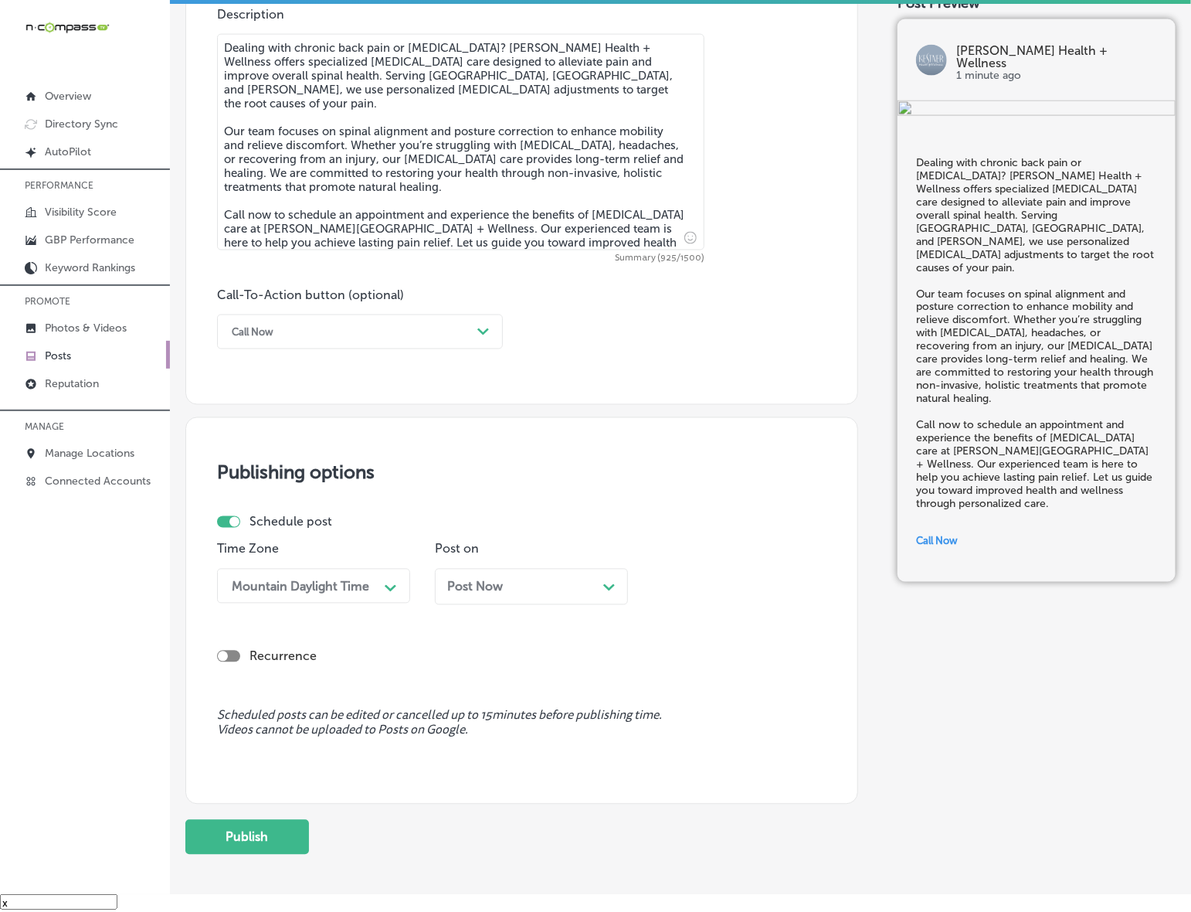
click at [516, 593] on div "Post Now Path Created with Sketch." at bounding box center [531, 586] width 168 height 15
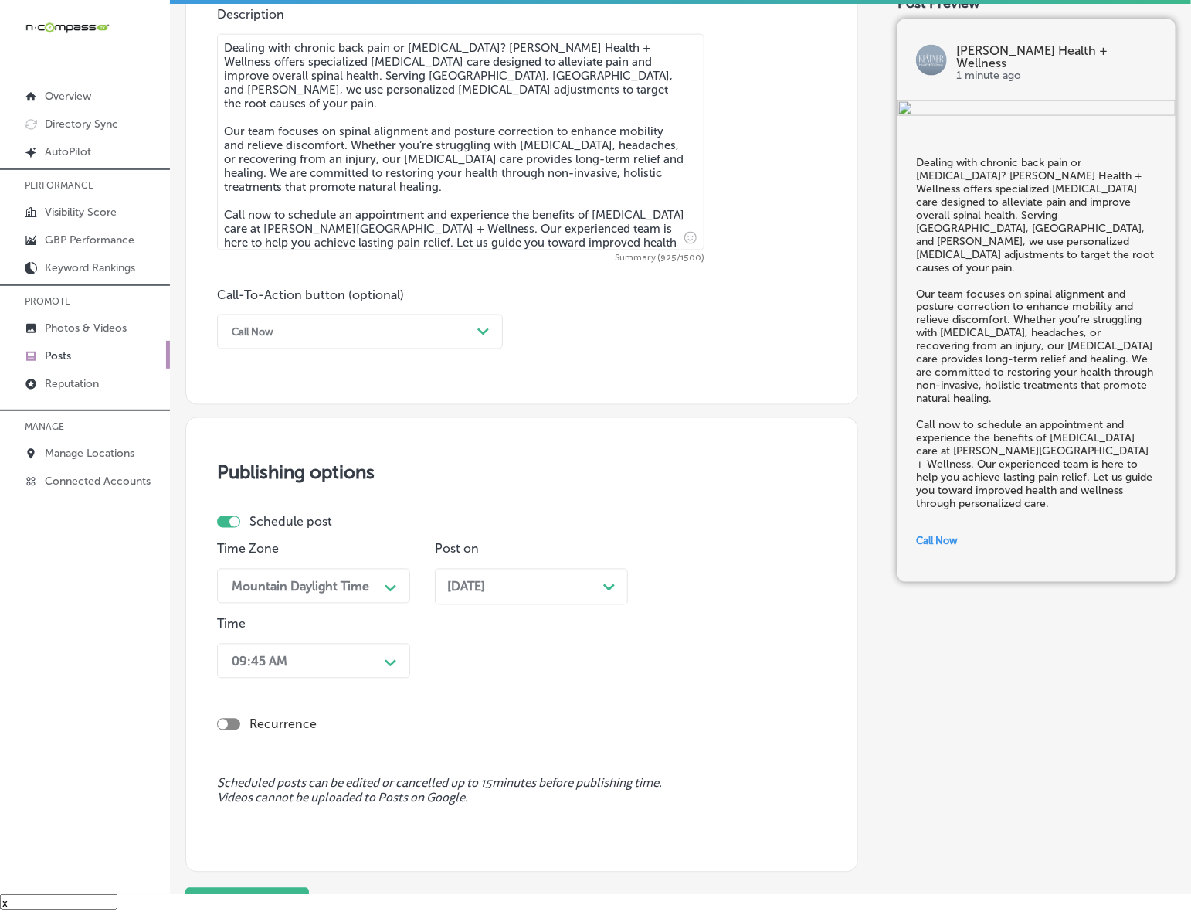
click at [368, 667] on div "09:45 AM" at bounding box center [301, 660] width 155 height 27
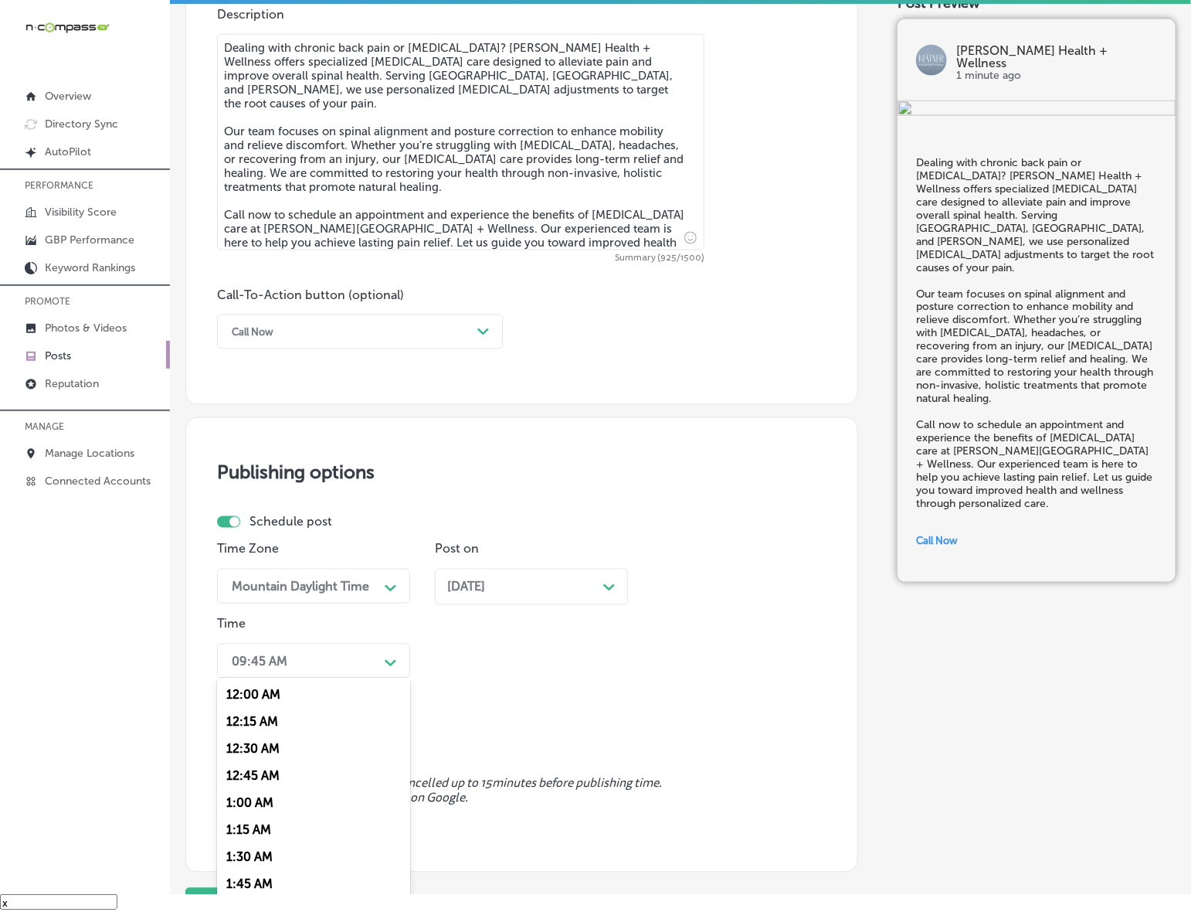
scroll to position [579, 0]
click at [260, 859] on div "7:00 AM" at bounding box center [313, 872] width 193 height 27
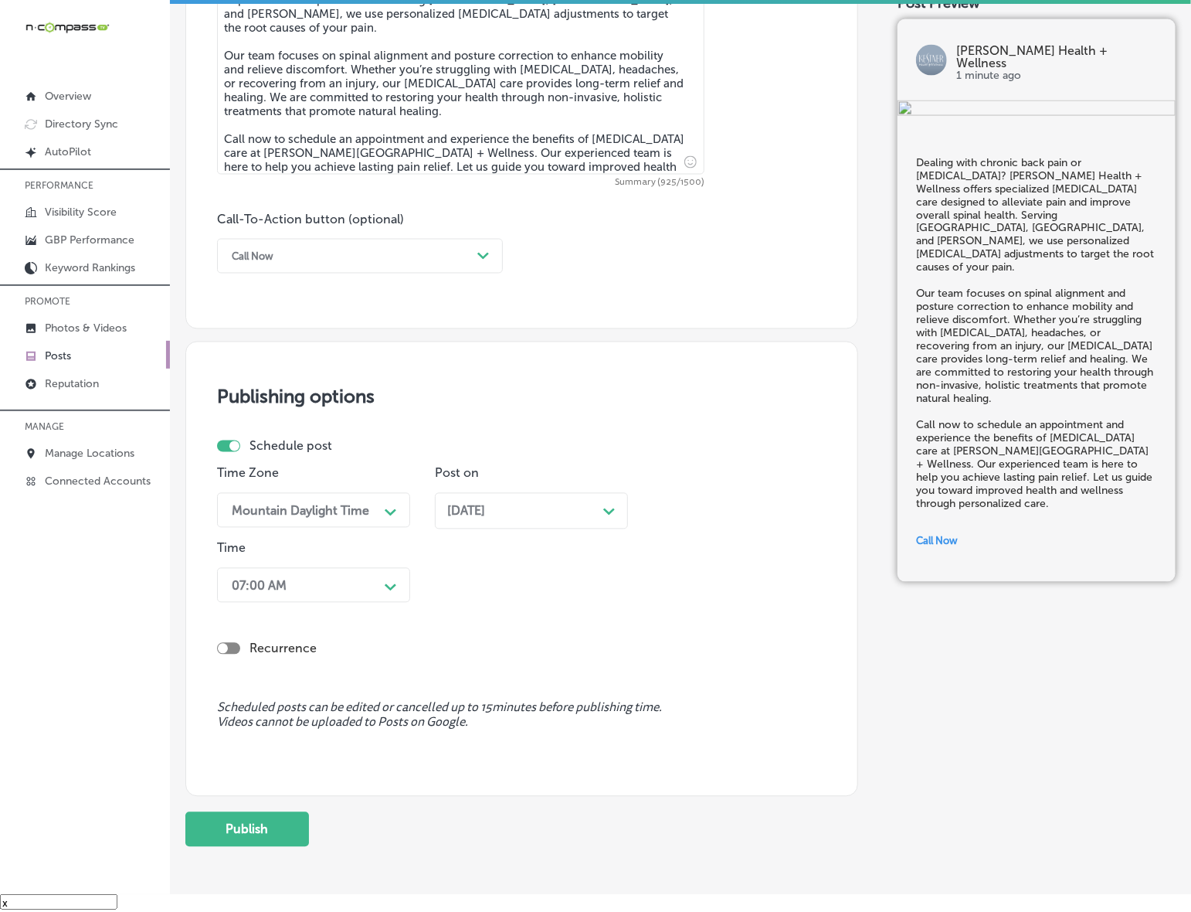
scroll to position [1013, 0]
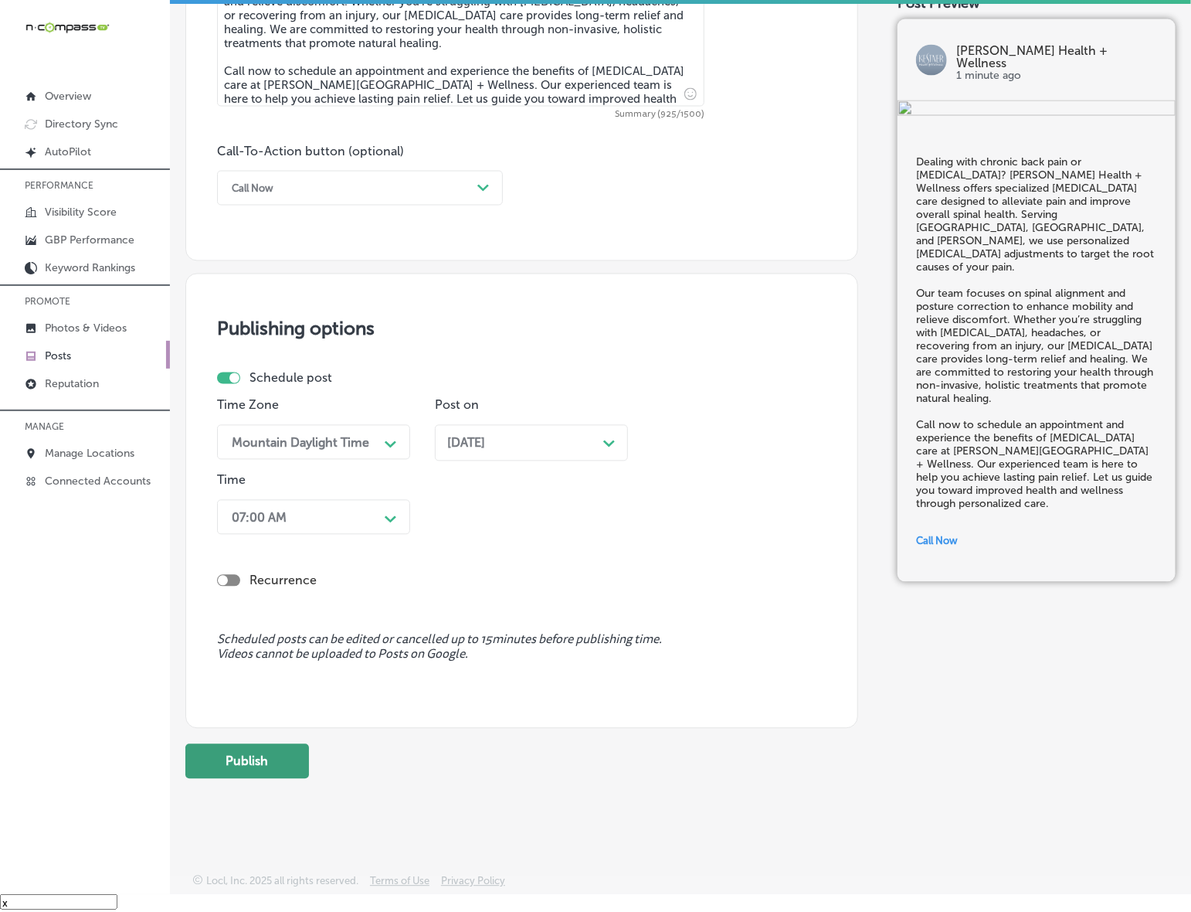
click at [277, 760] on button "Publish" at bounding box center [247, 761] width 124 height 35
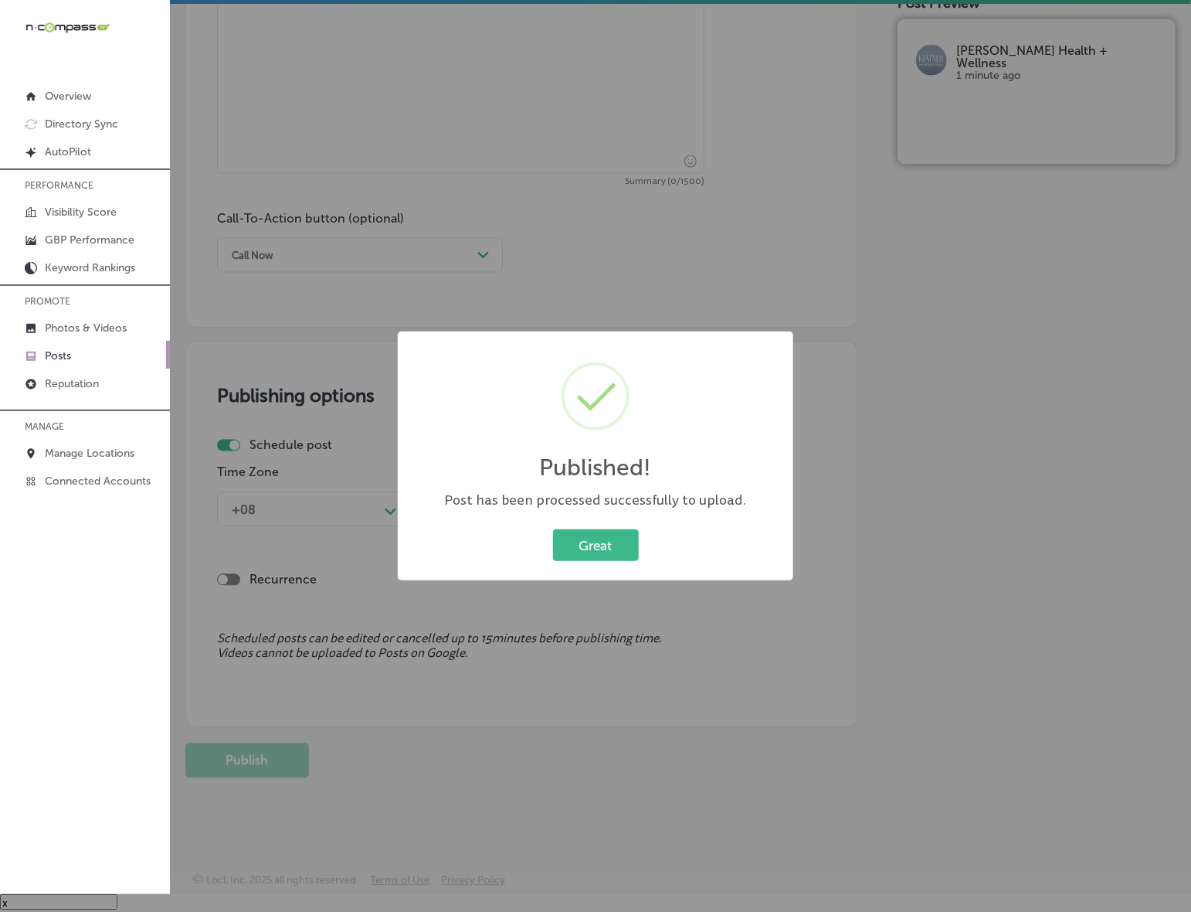
scroll to position [945, 0]
click at [622, 541] on button "Great" at bounding box center [596, 545] width 86 height 32
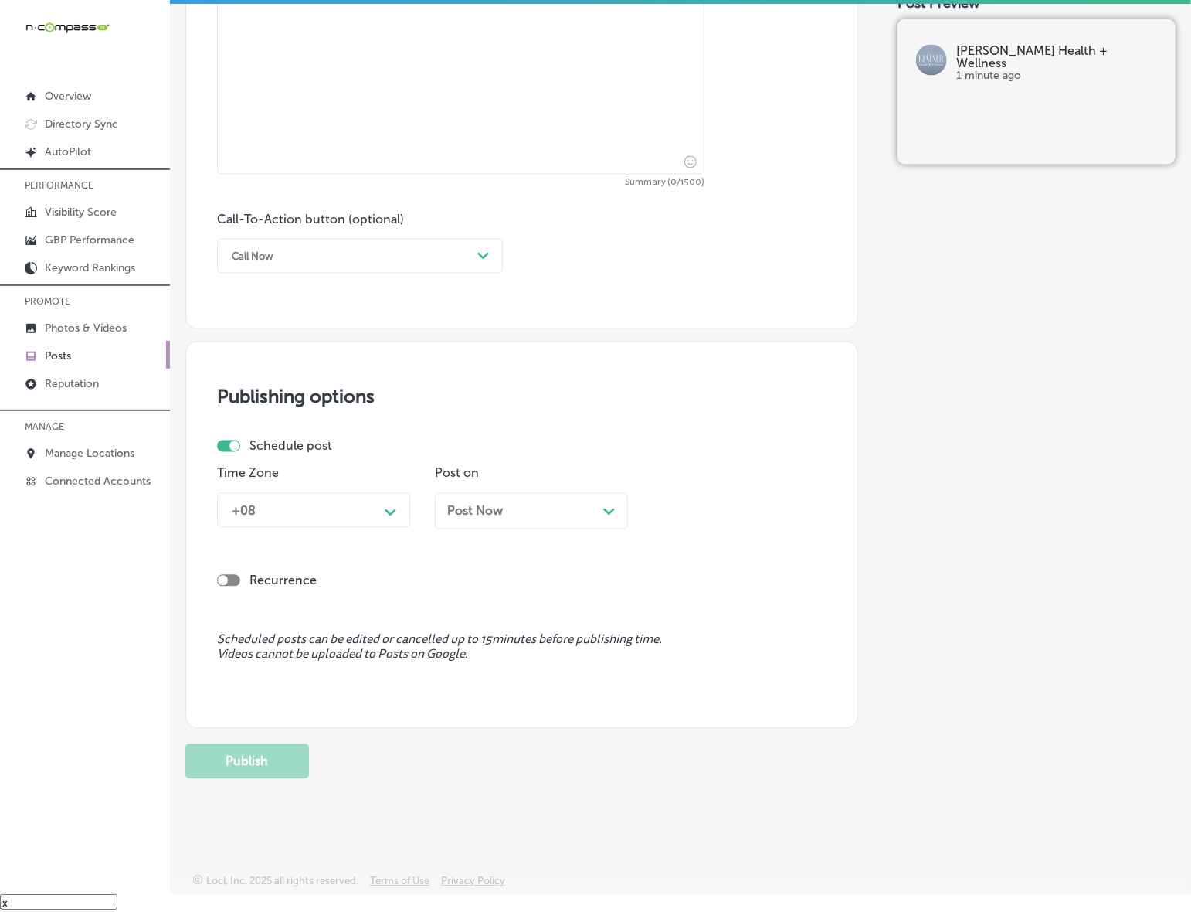
scroll to position [462, 0]
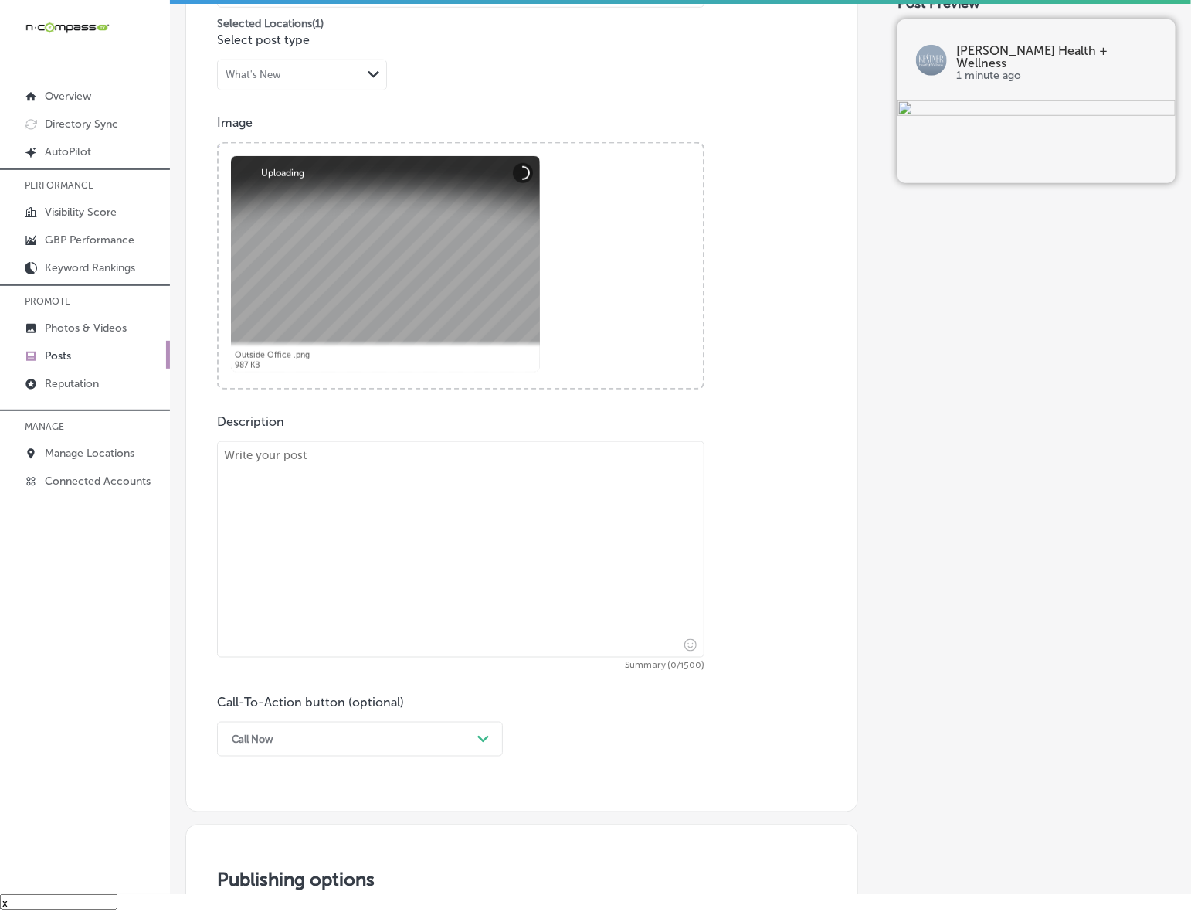
click at [484, 639] on textarea at bounding box center [461, 549] width 488 height 216
paste textarea "Pregnancy can bring about many physical challenges, including back and [MEDICAL…"
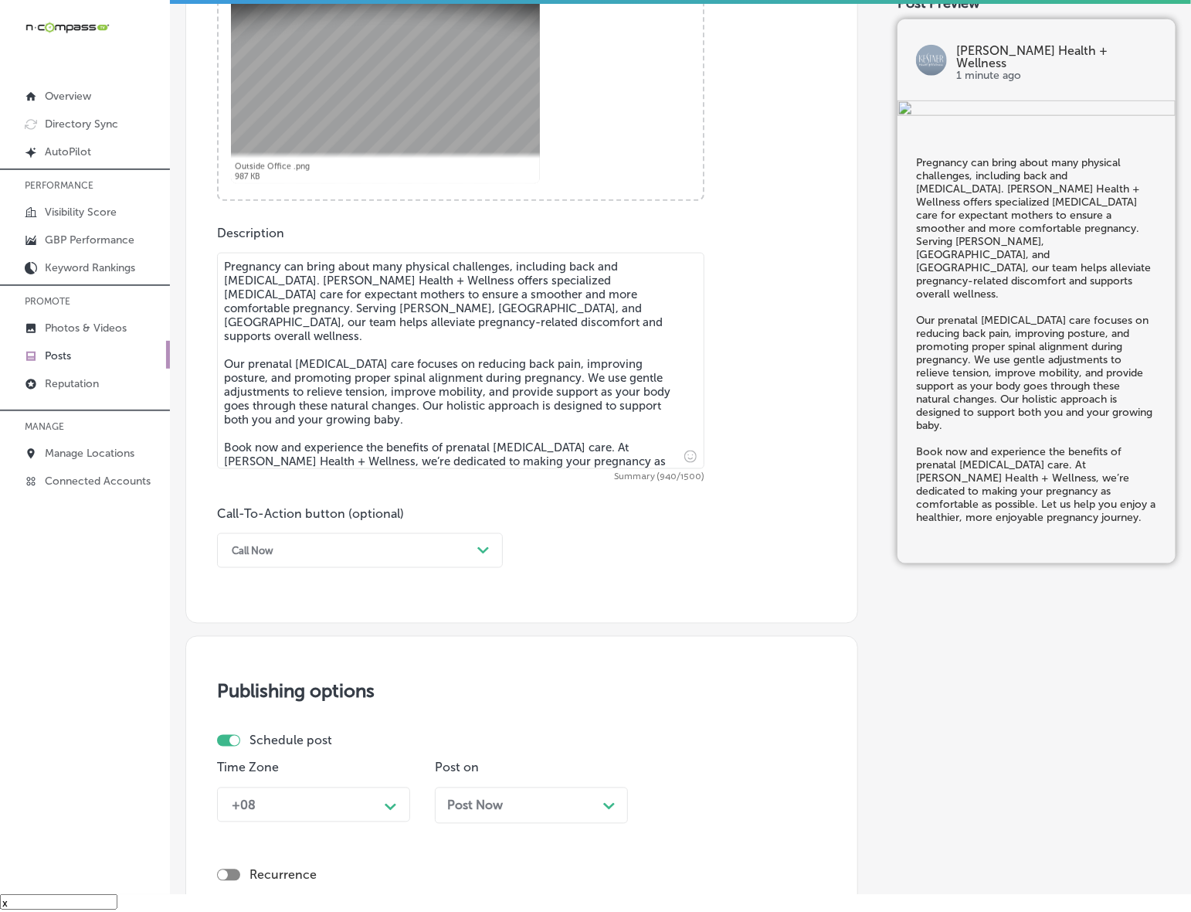
scroll to position [655, 0]
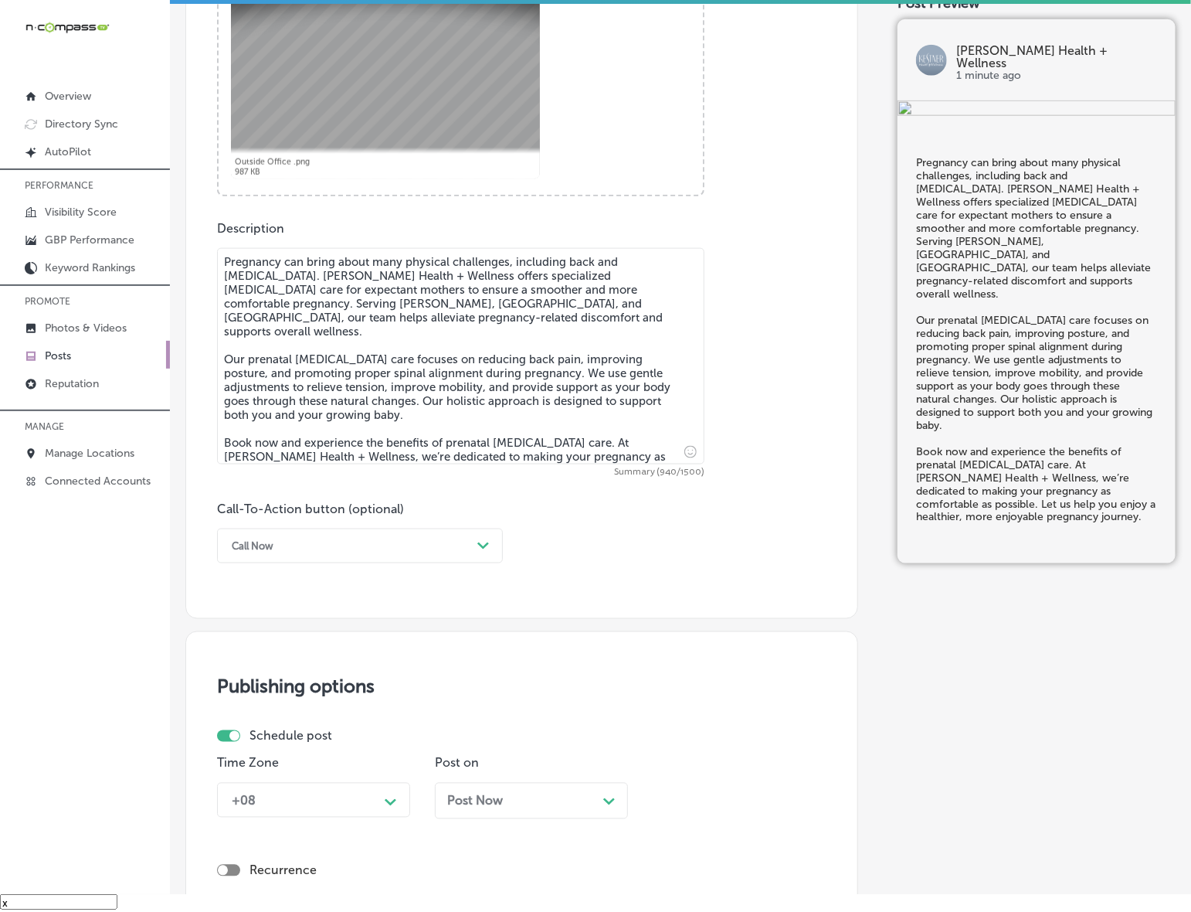
type textarea "Pregnancy can bring about many physical challenges, including back and [MEDICAL…"
click at [298, 545] on div "Call Now" at bounding box center [347, 546] width 247 height 24
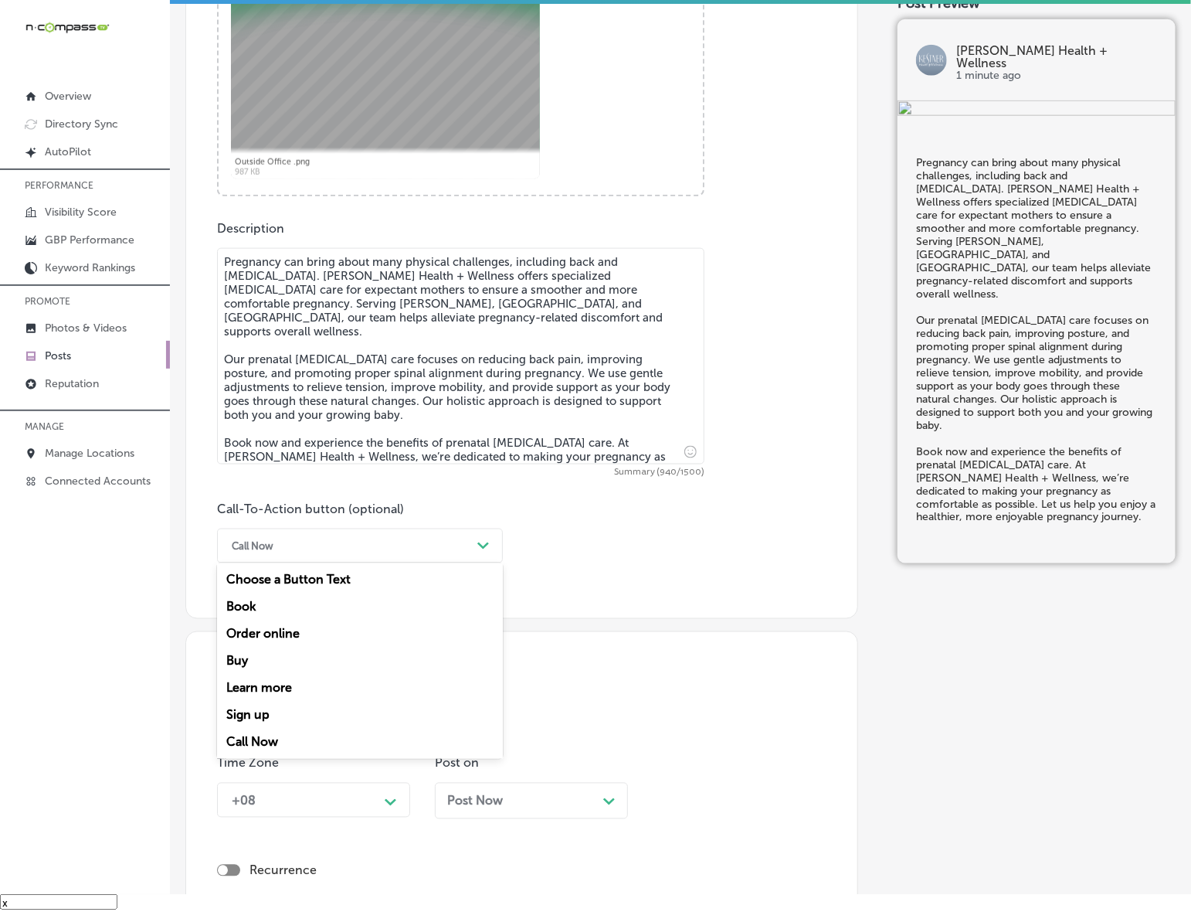
click at [257, 605] on div "Book" at bounding box center [360, 606] width 286 height 27
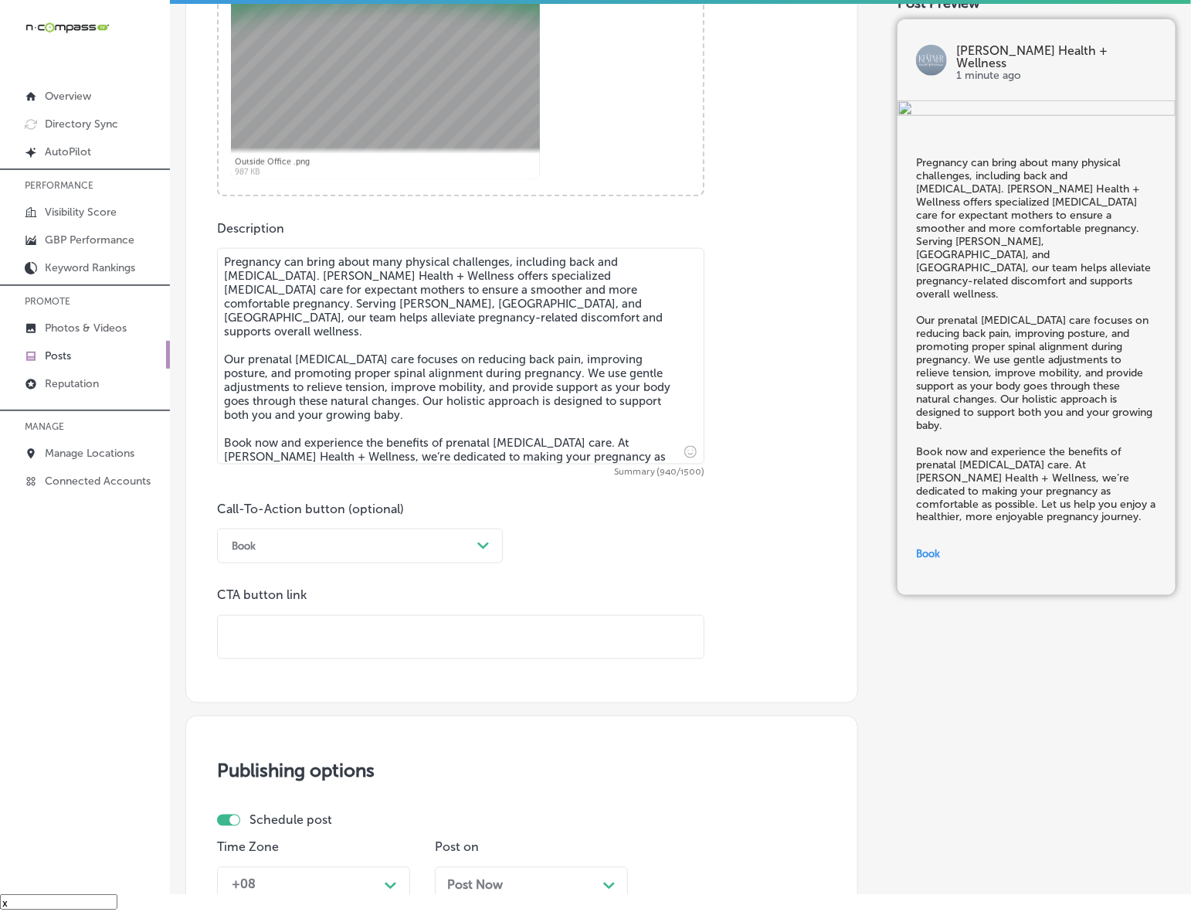
click at [288, 632] on input "text" at bounding box center [461, 637] width 486 height 42
paste input "[URL][DOMAIN_NAME]"
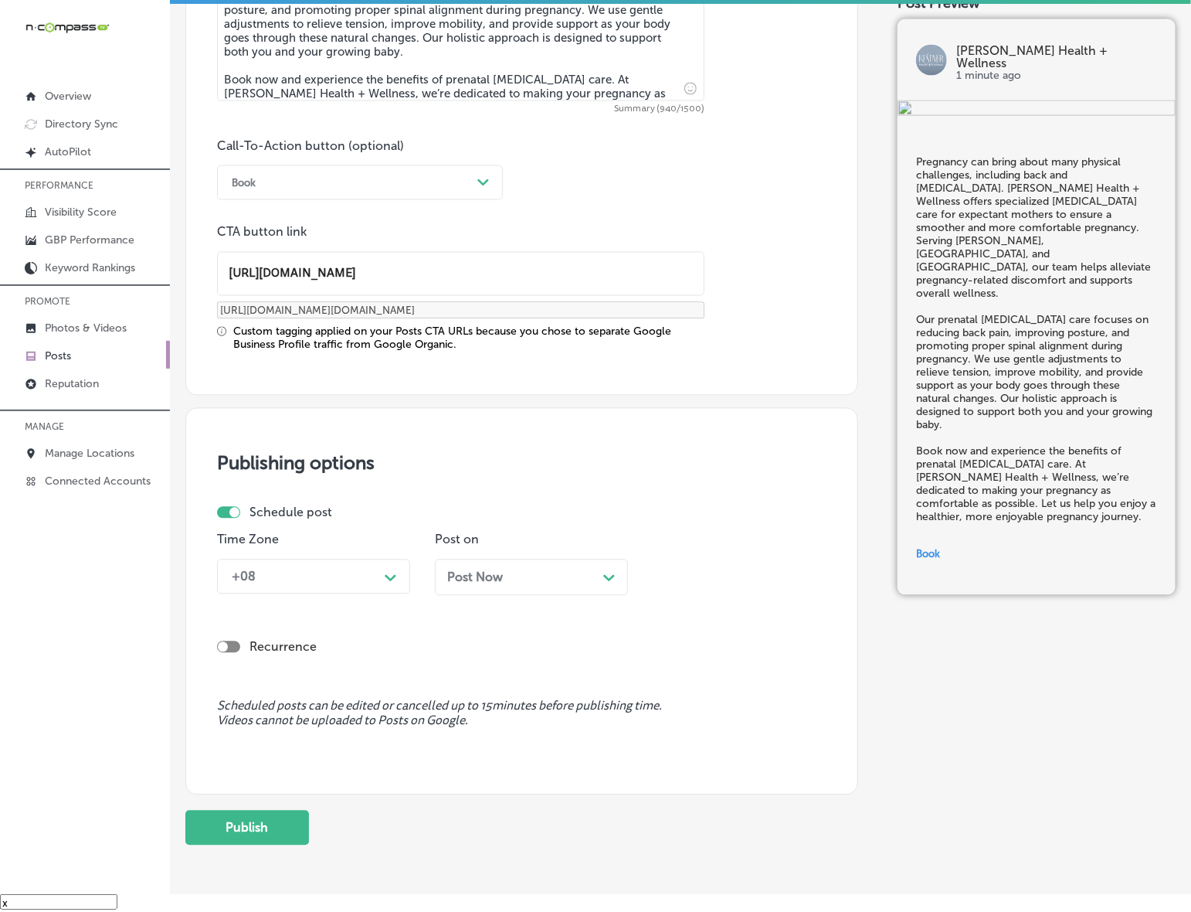
scroll to position [1029, 0]
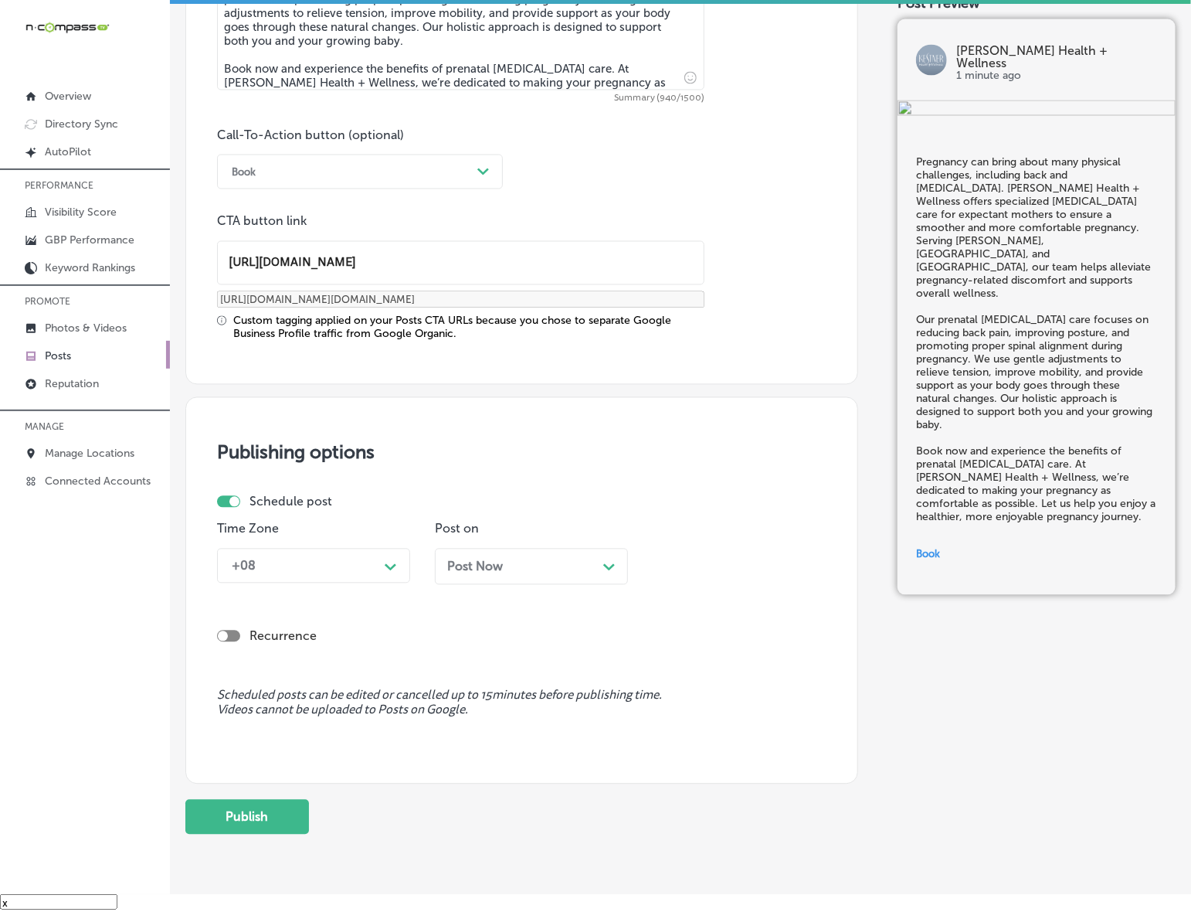
type input "[URL][DOMAIN_NAME]"
drag, startPoint x: 384, startPoint y: 566, endPoint x: 380, endPoint y: 576, distance: 10.0
click at [385, 566] on div "Path Created with Sketch." at bounding box center [391, 565] width 25 height 25
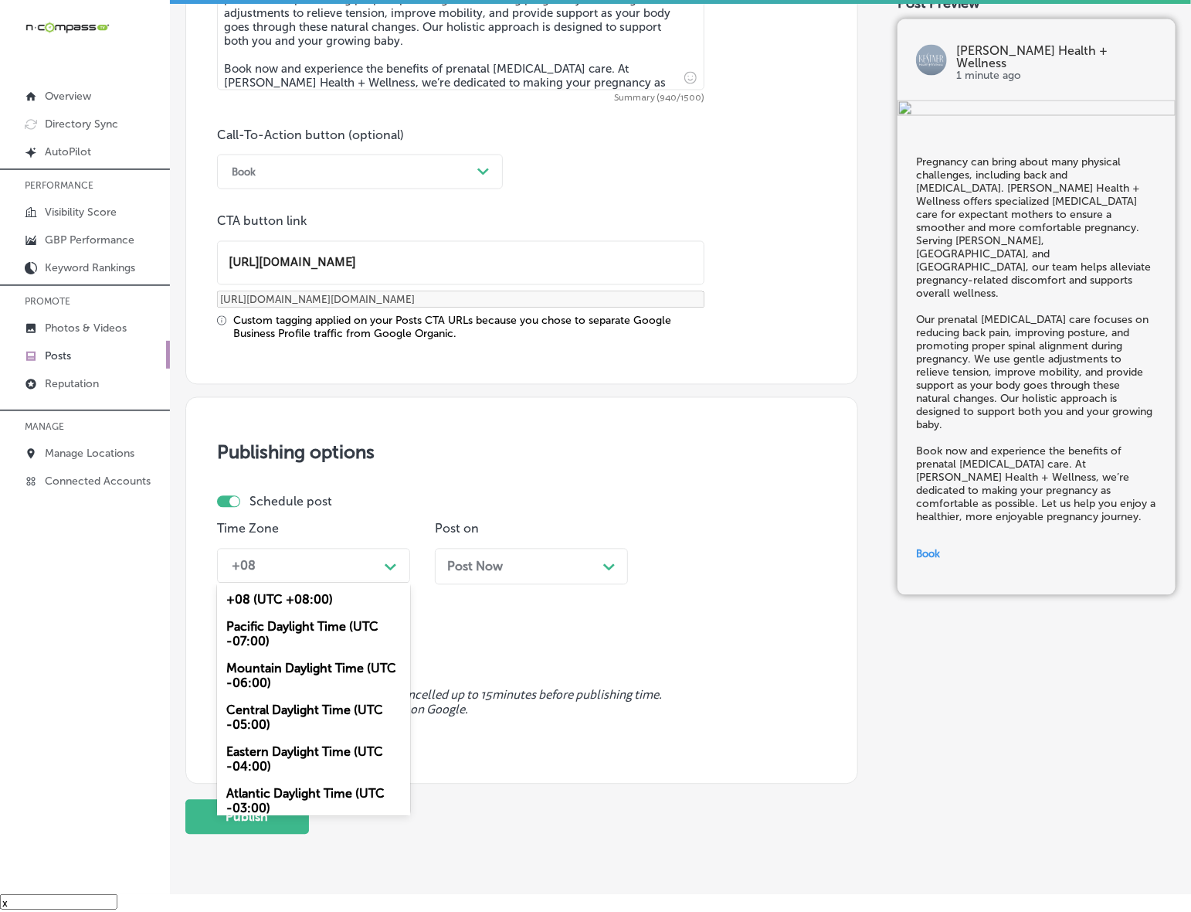
click at [290, 672] on div "Mountain Daylight Time (UTC -06:00)" at bounding box center [313, 676] width 193 height 42
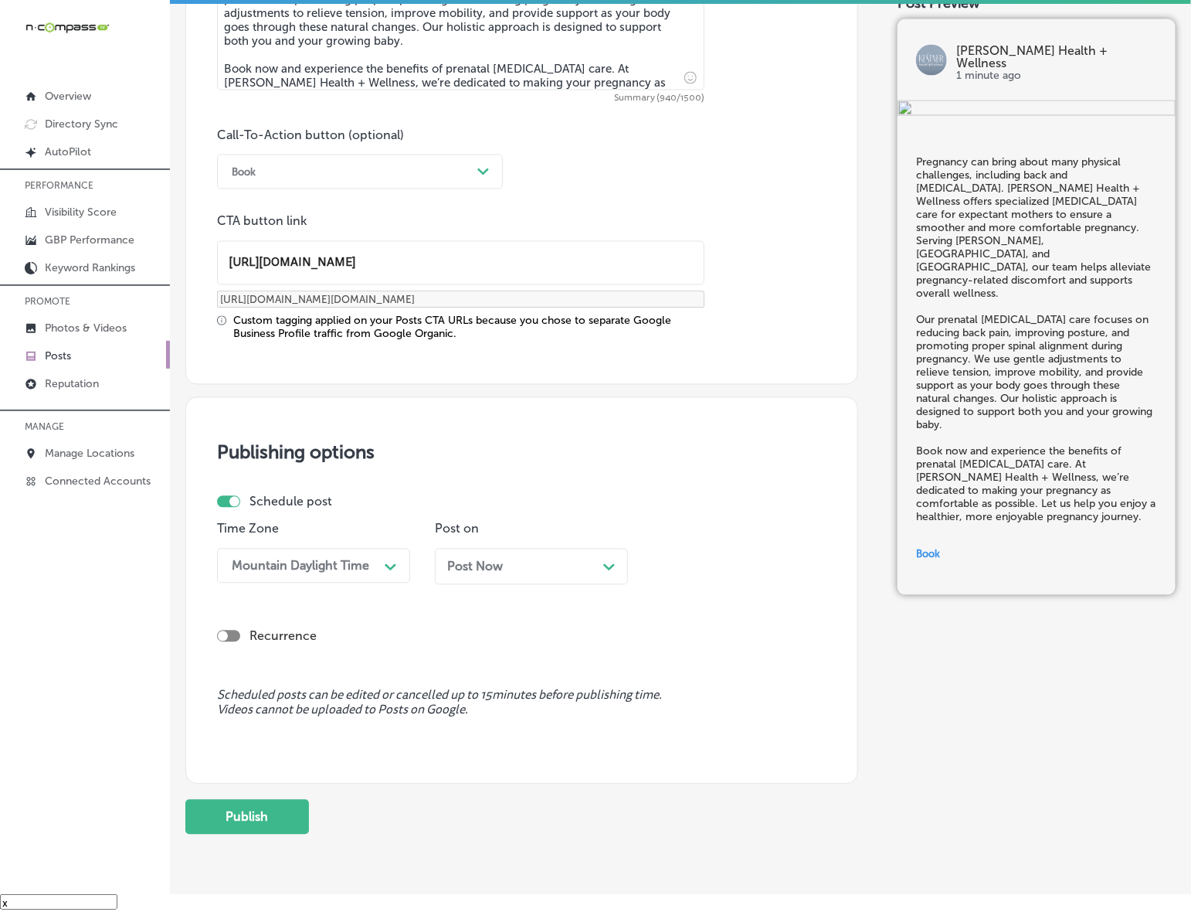
click at [550, 568] on div "Post Now Path Created with Sketch." at bounding box center [531, 566] width 168 height 15
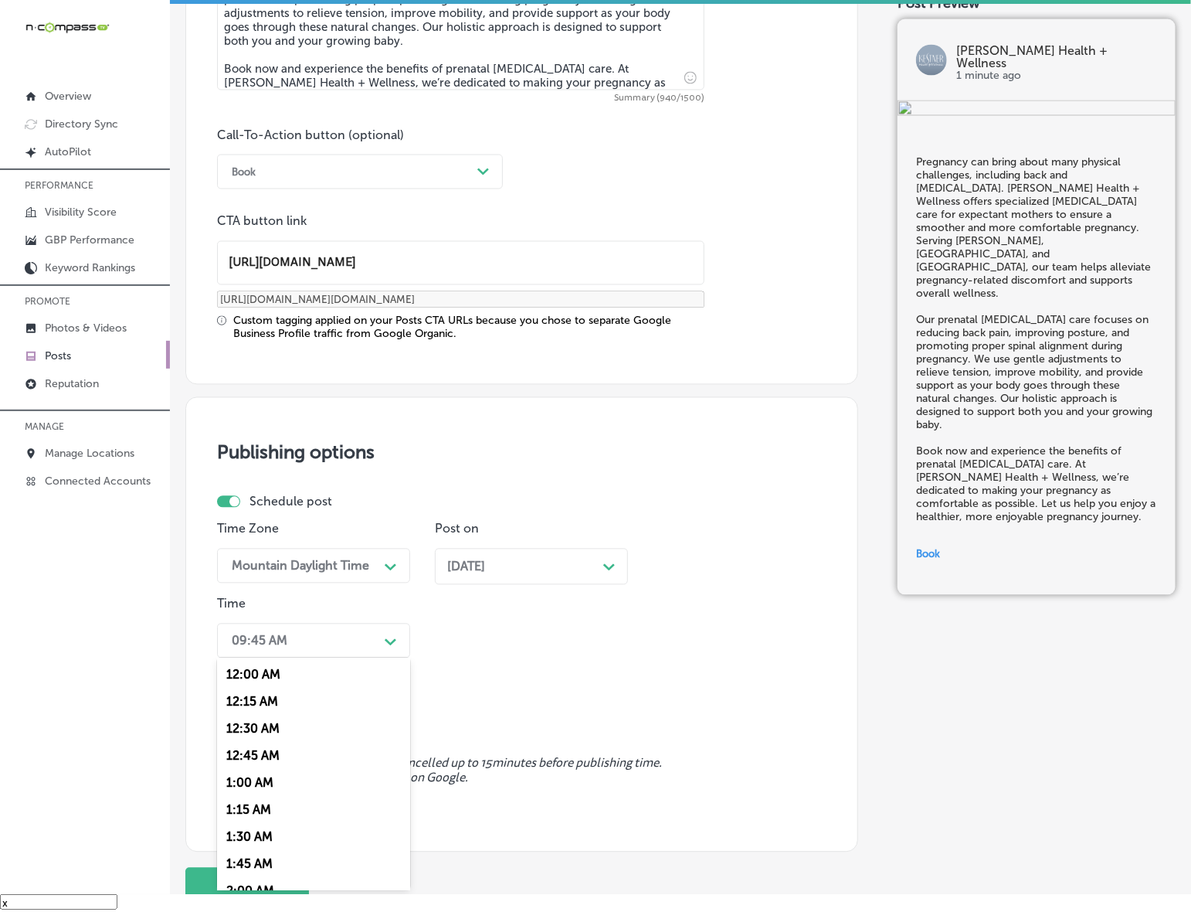
click at [338, 636] on div "09:45 AM" at bounding box center [301, 640] width 155 height 27
click at [279, 848] on div "7:00 AM" at bounding box center [313, 852] width 193 height 27
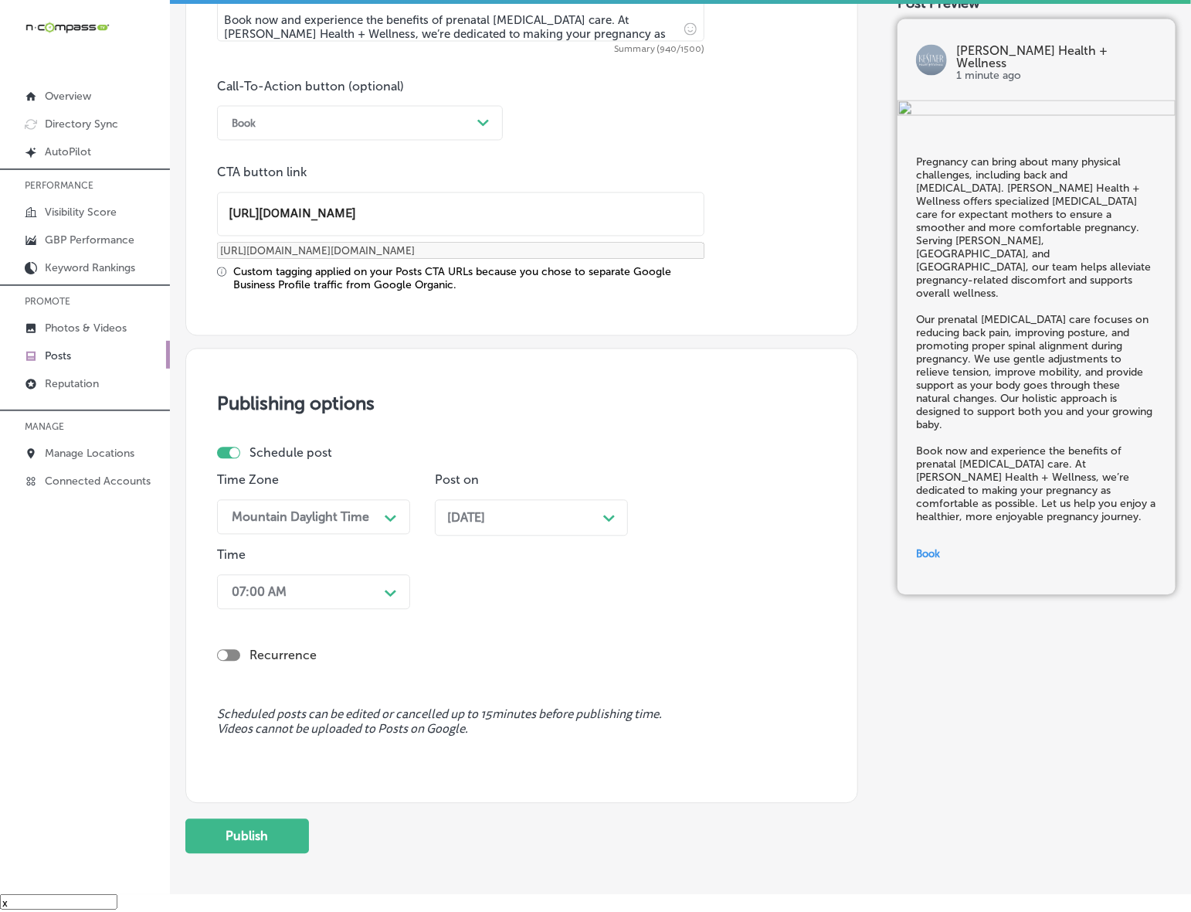
scroll to position [1153, 0]
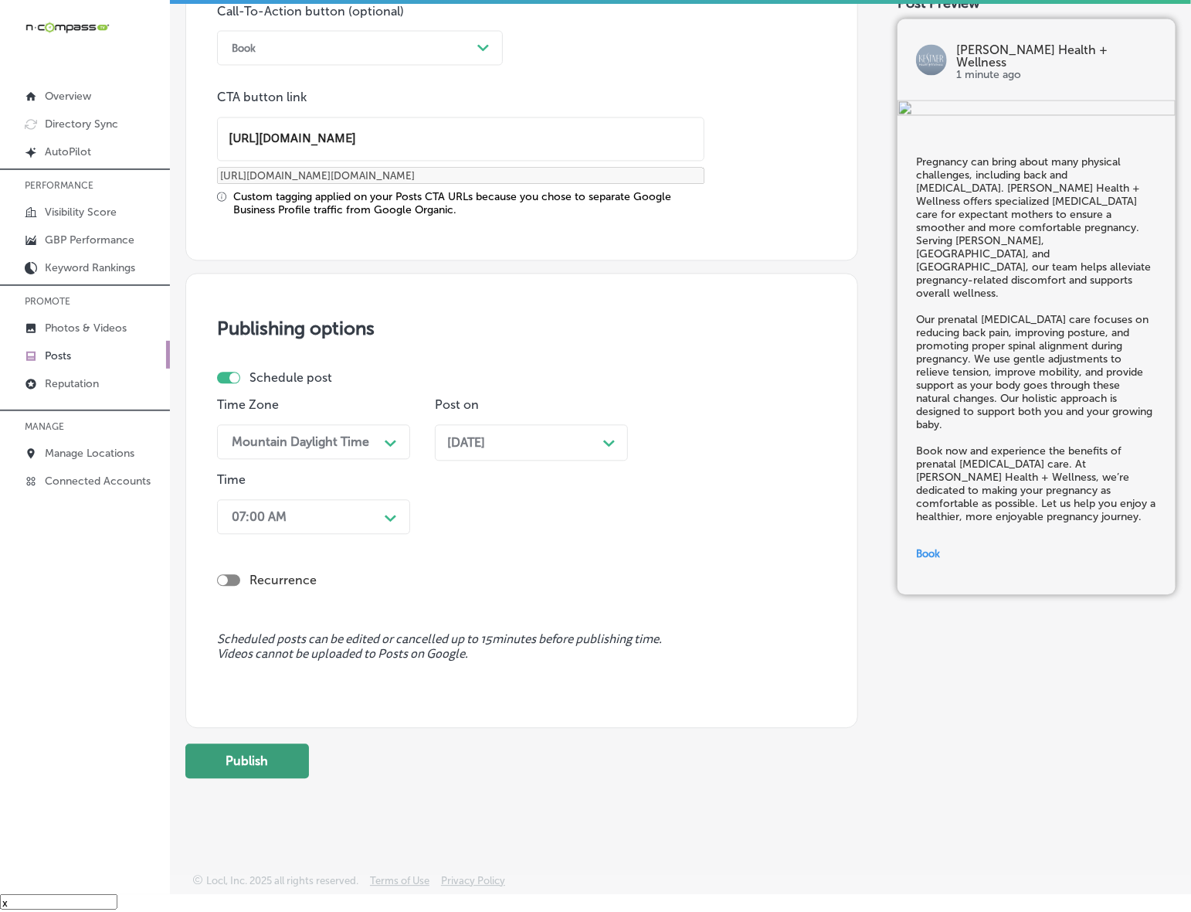
click at [247, 748] on button "Publish" at bounding box center [247, 761] width 124 height 35
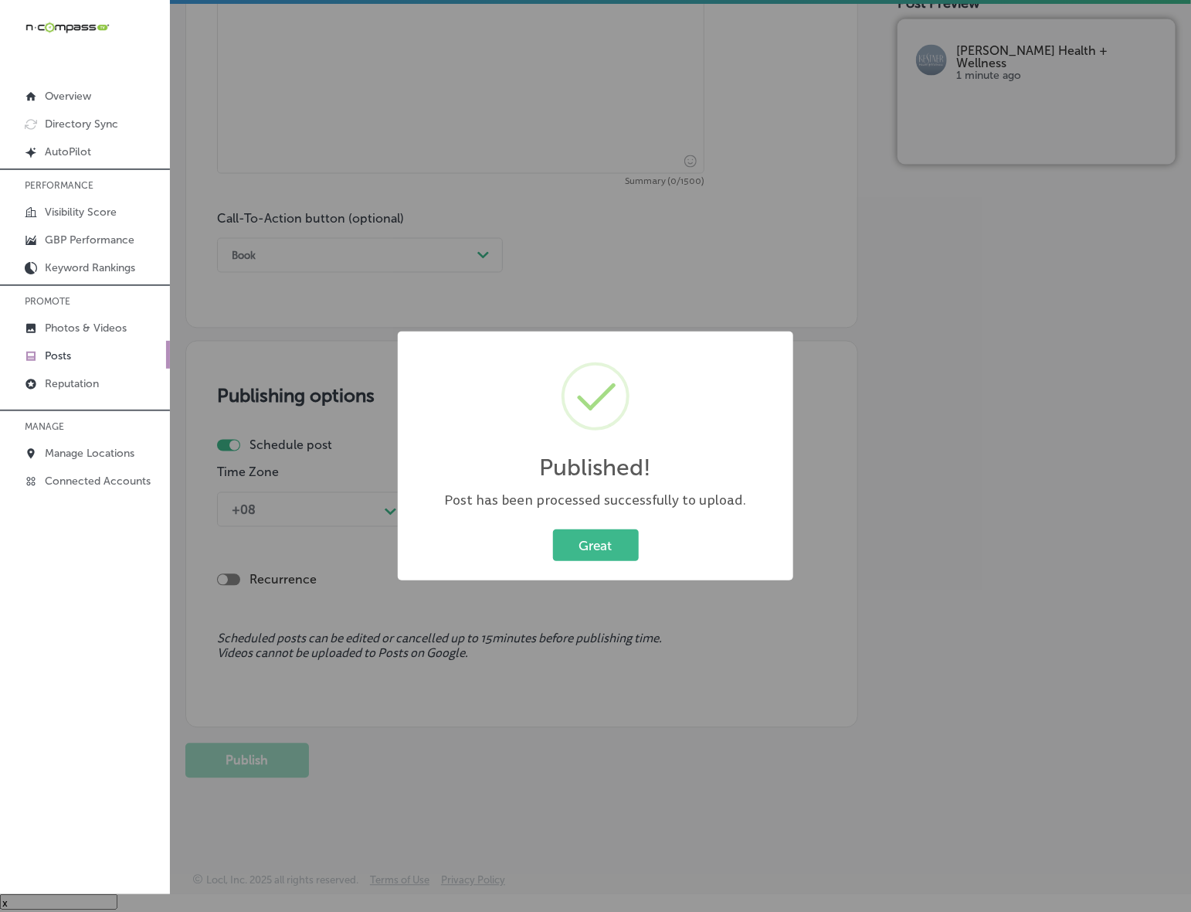
scroll to position [945, 0]
click at [587, 552] on button "Great" at bounding box center [596, 545] width 86 height 32
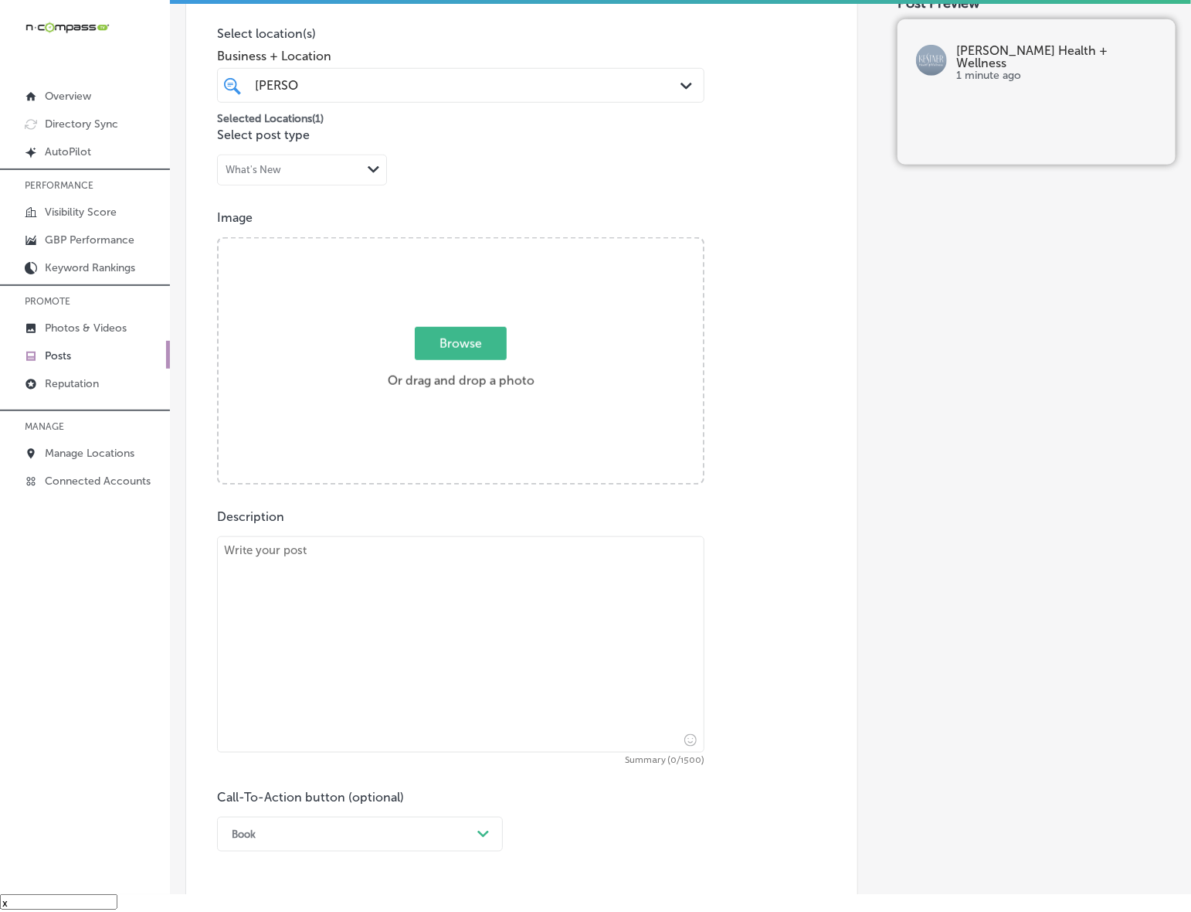
scroll to position [365, 0]
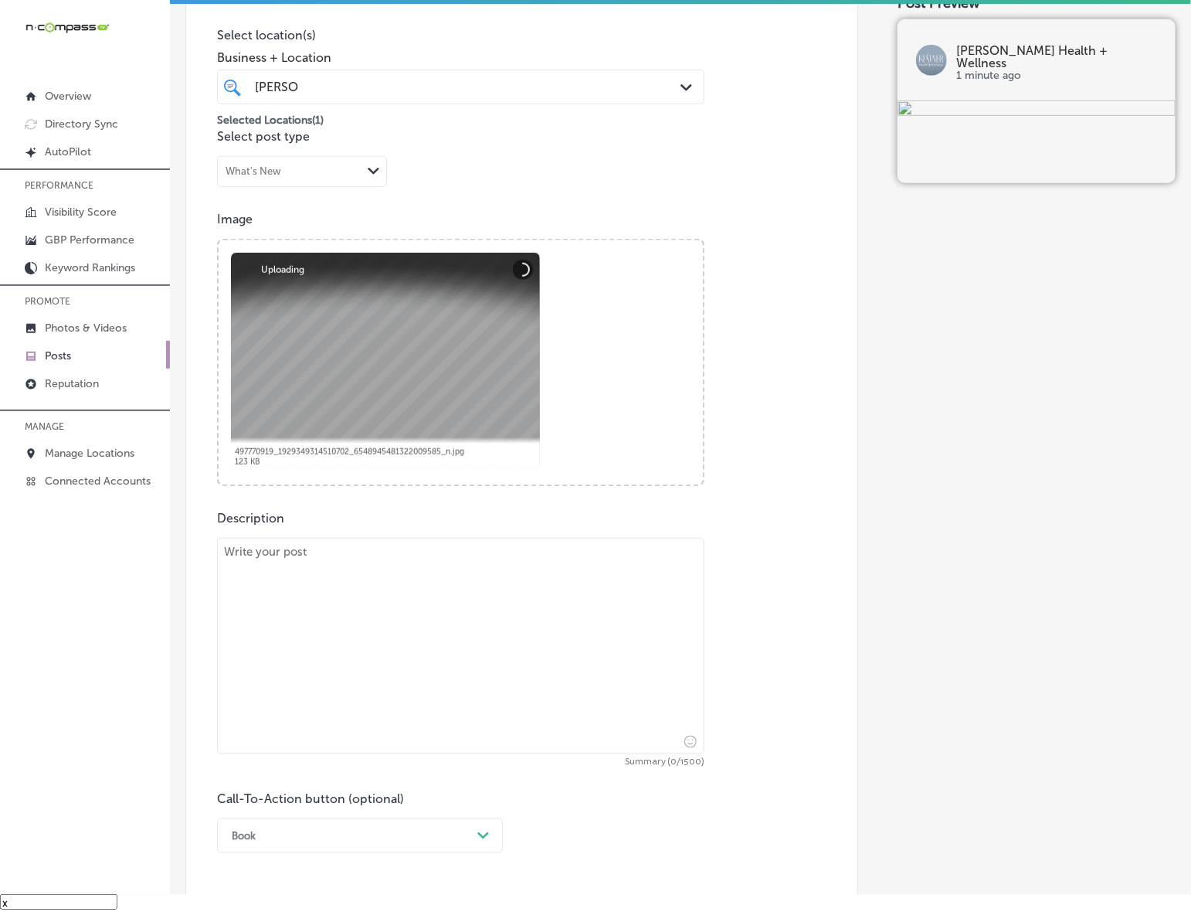
click at [342, 582] on textarea at bounding box center [461, 646] width 488 height 216
paste textarea "Good posture is essential for overall health, but many of us struggle with [MED…"
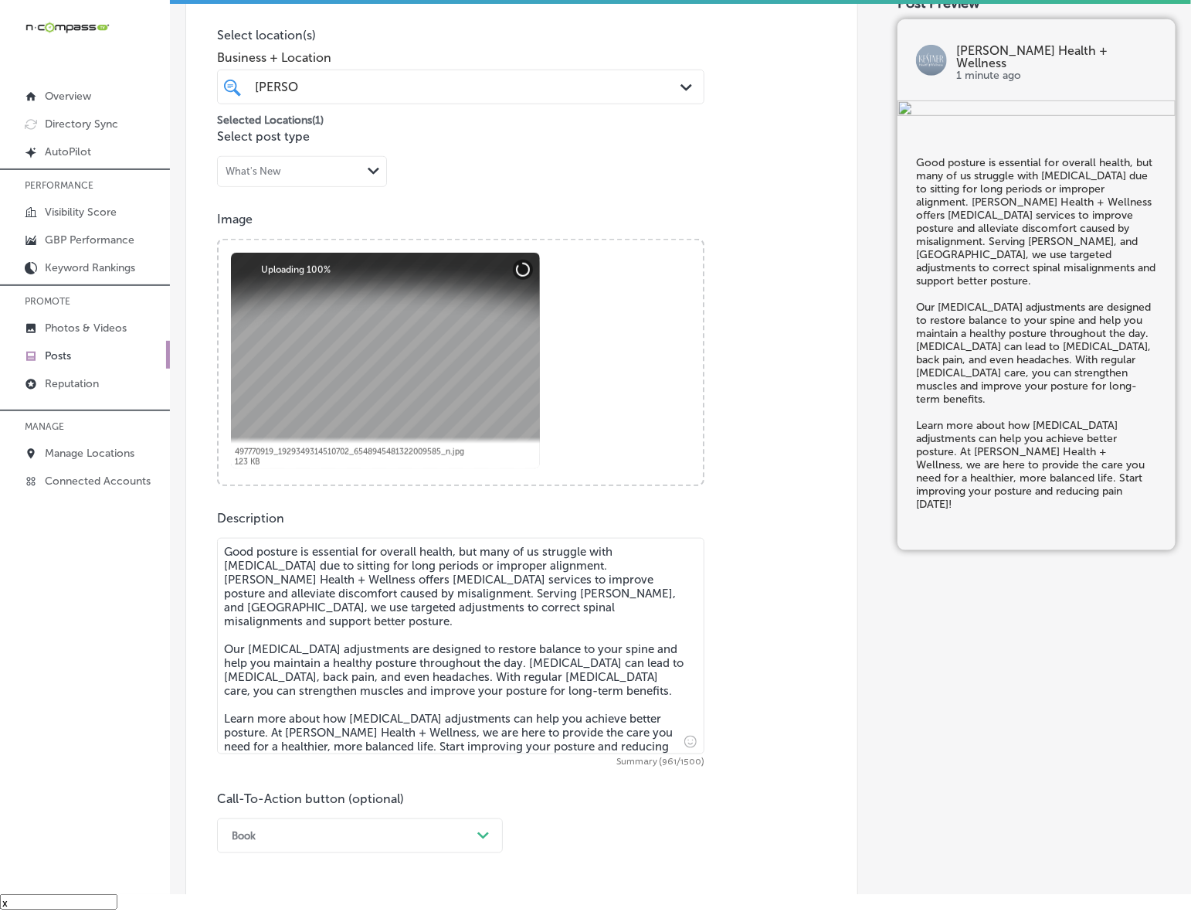
type textarea "Good posture is essential for overall health, but many of us struggle with [MED…"
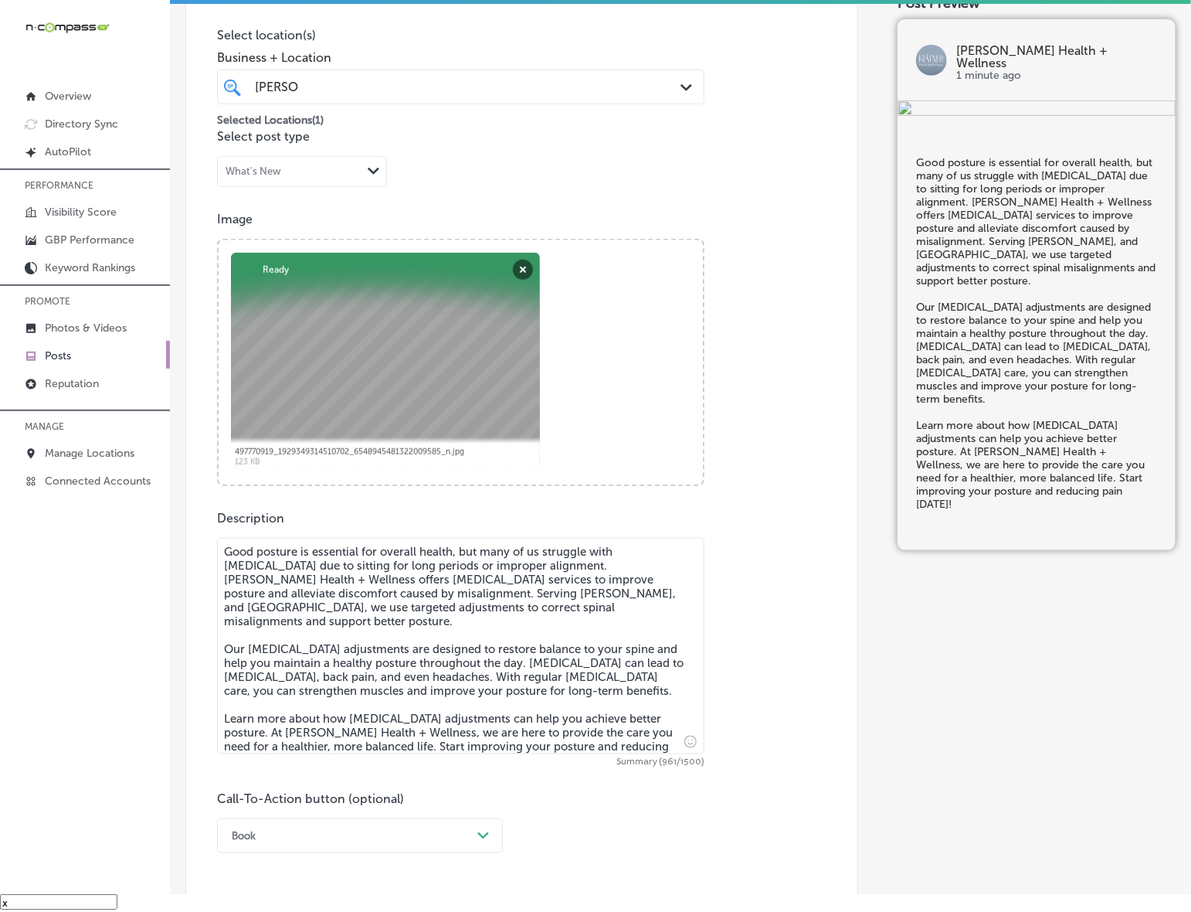
click at [367, 847] on div "Book Path Created with Sketch." at bounding box center [360, 835] width 286 height 35
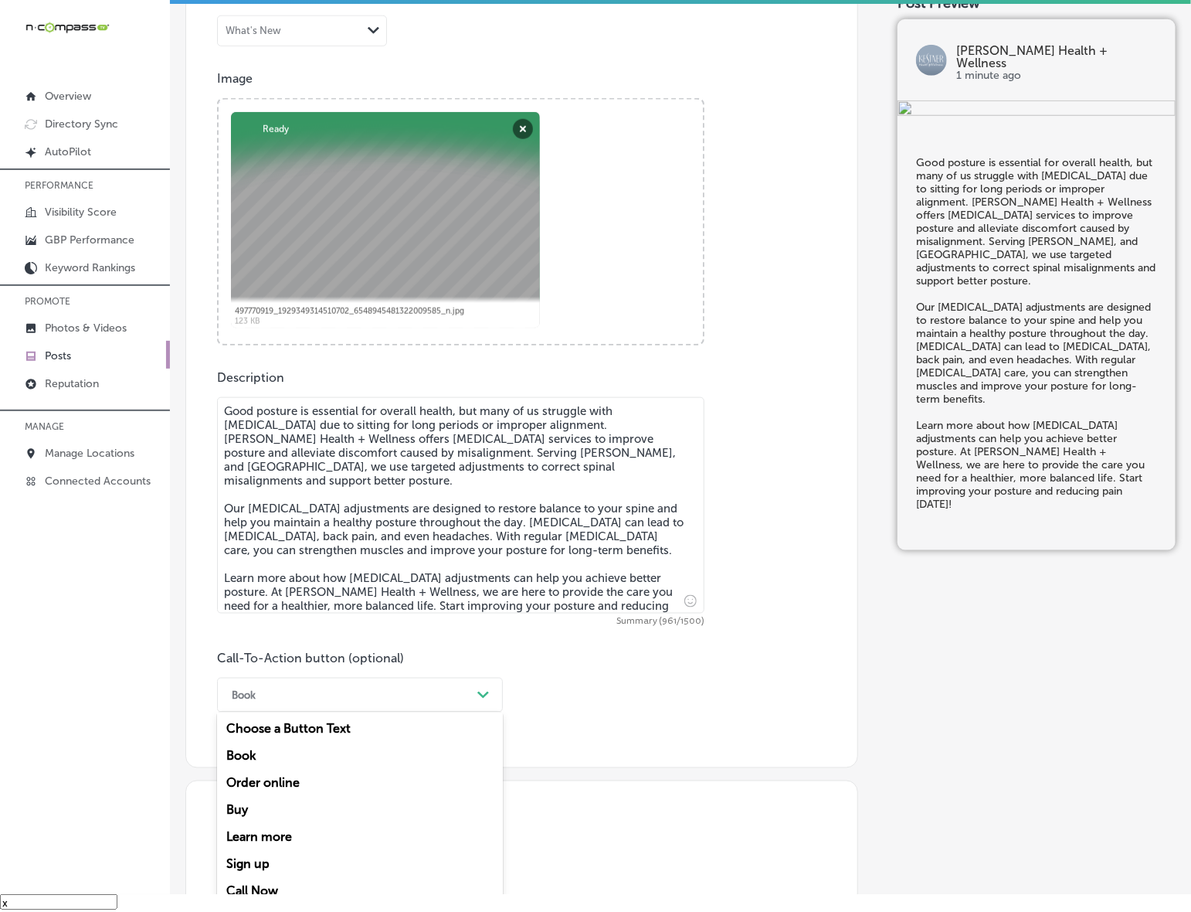
click at [282, 831] on div "Learn more" at bounding box center [360, 837] width 286 height 27
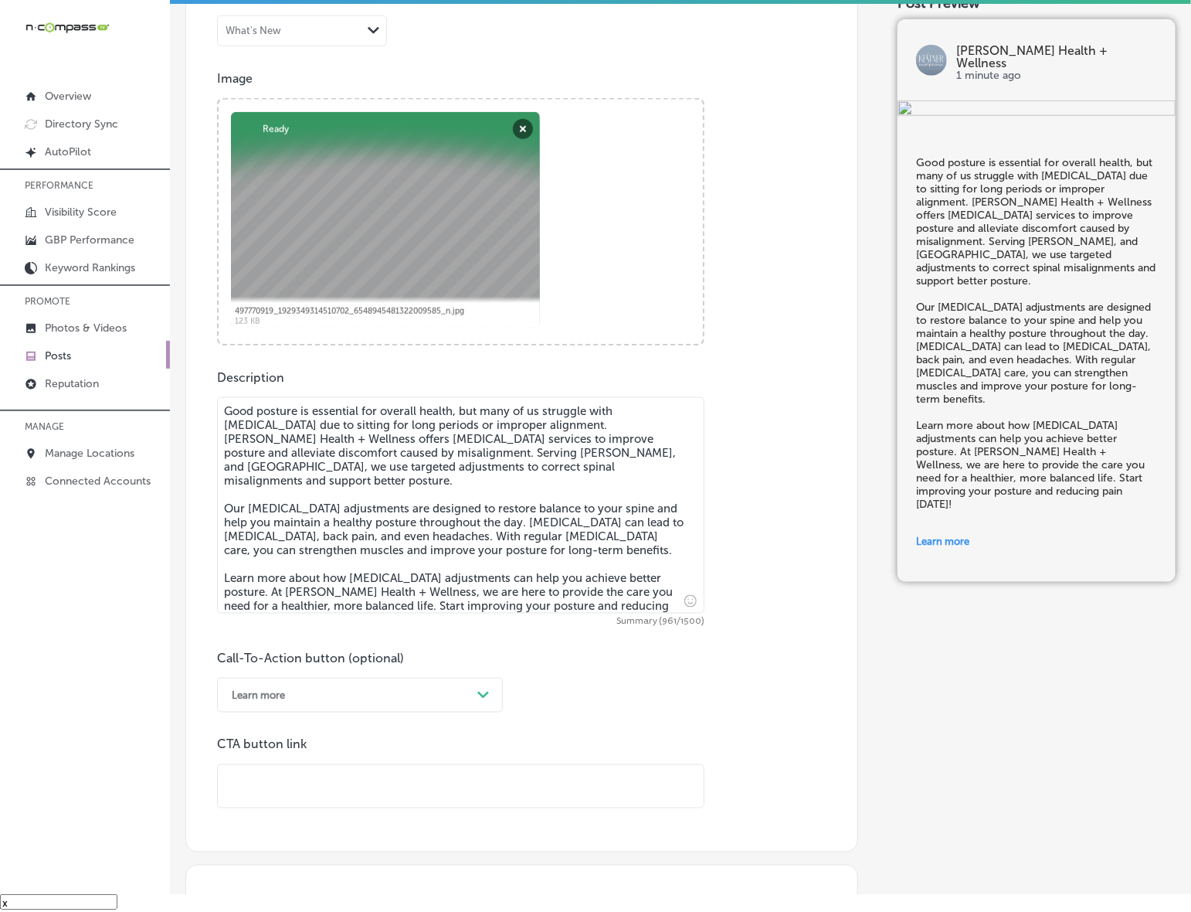
click at [318, 778] on input "text" at bounding box center [461, 786] width 486 height 42
paste input "[URL][DOMAIN_NAME]"
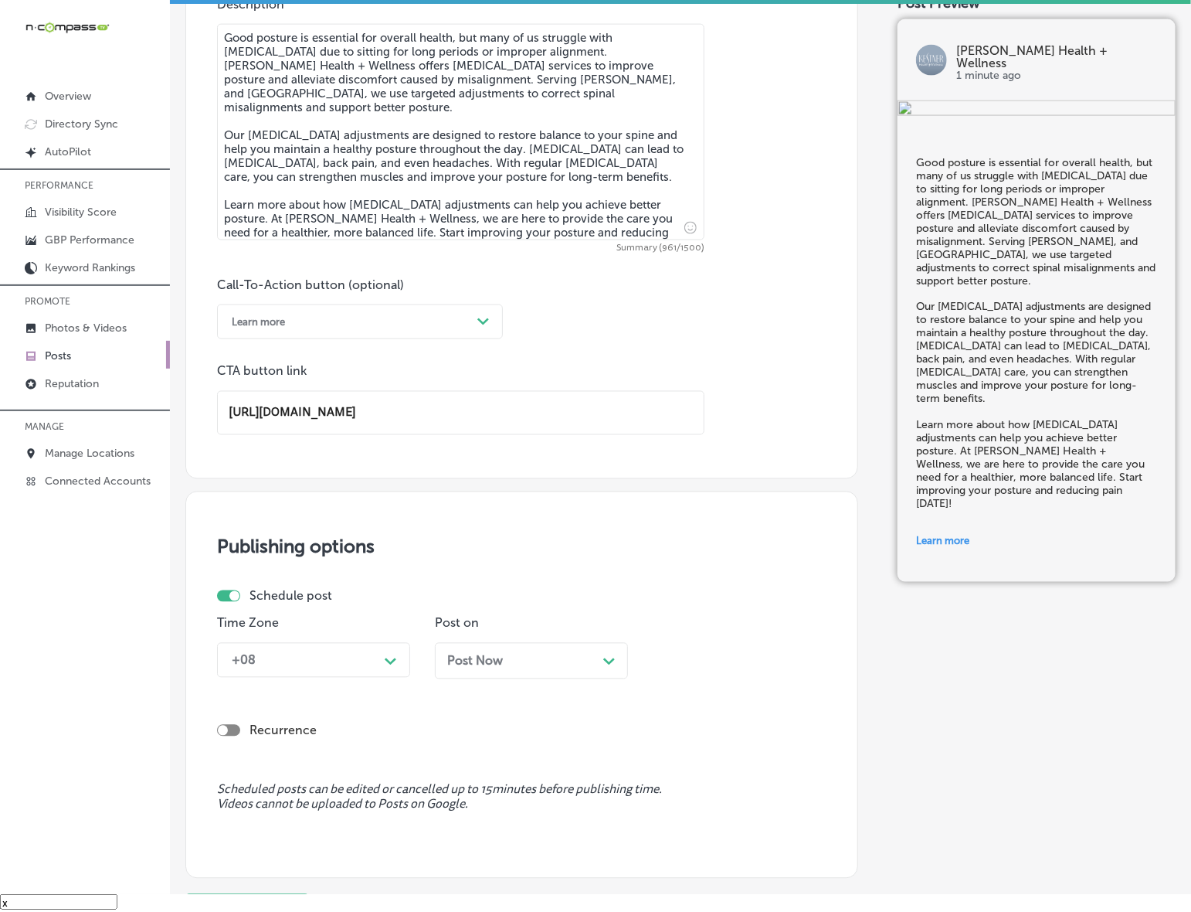
scroll to position [892, 0]
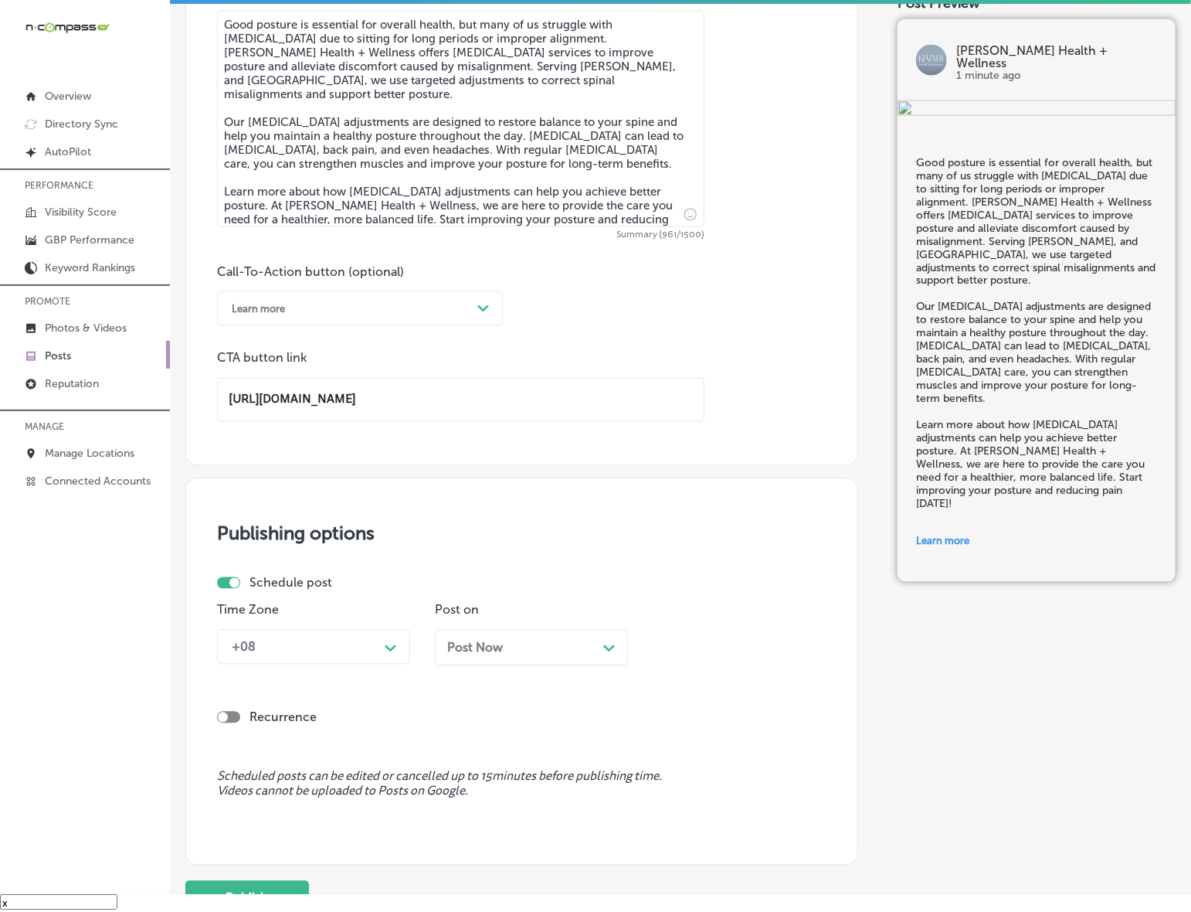
type input "[URL][DOMAIN_NAME]"
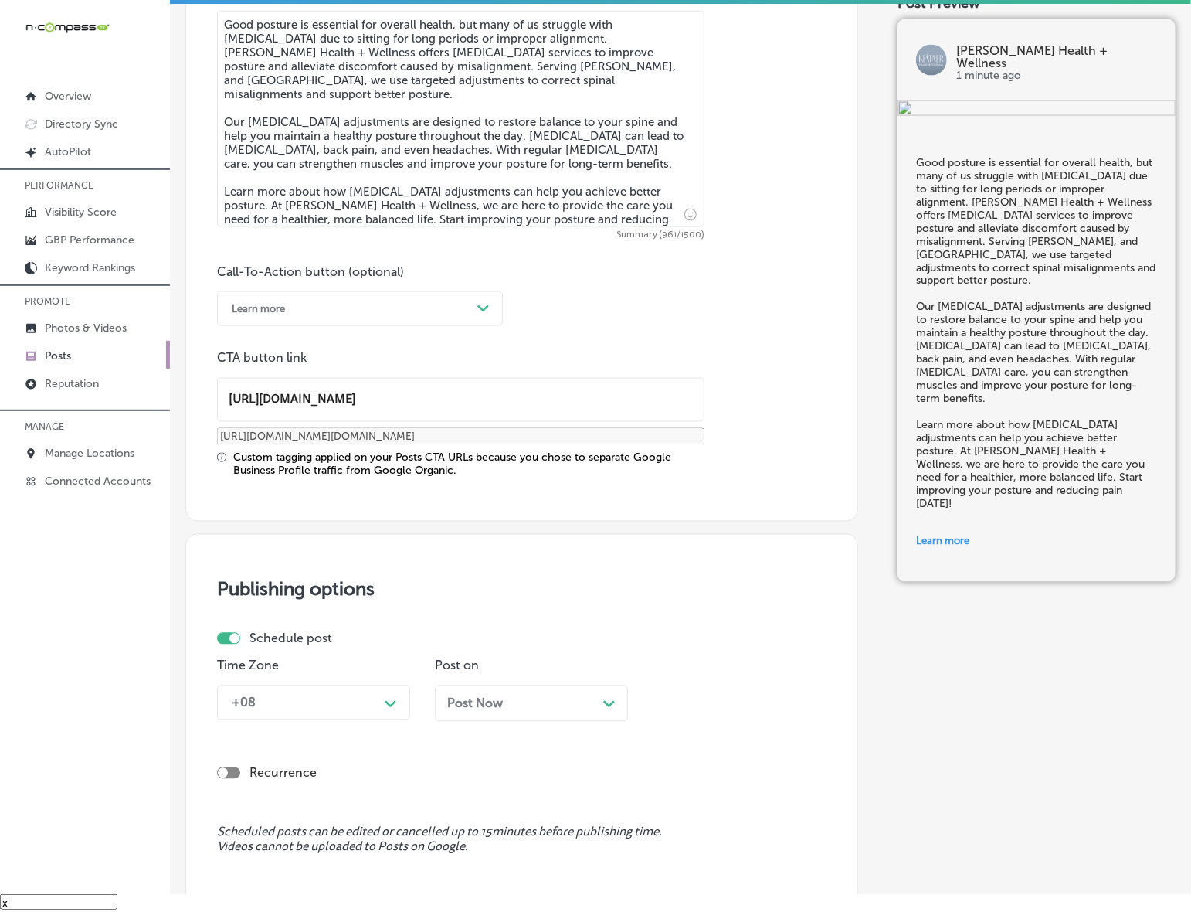
click at [363, 647] on div "Schedule post Time Zone +08 Path Created with Sketch. Post on Post Now Path Cre…" at bounding box center [515, 682] width 597 height 102
click at [335, 701] on div "+08 Path Created with Sketch." at bounding box center [313, 702] width 193 height 35
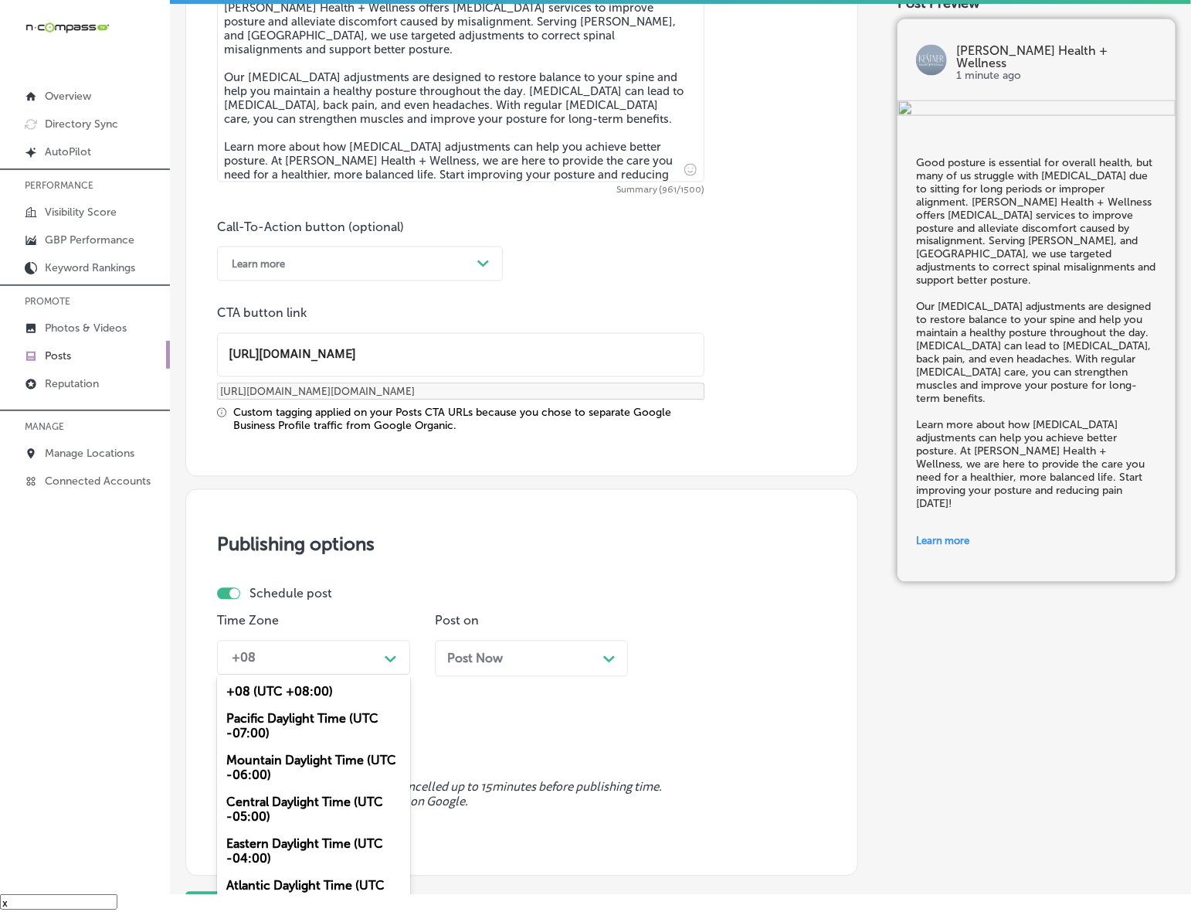
click at [315, 760] on div "Mountain Daylight Time (UTC -06:00)" at bounding box center [313, 768] width 193 height 42
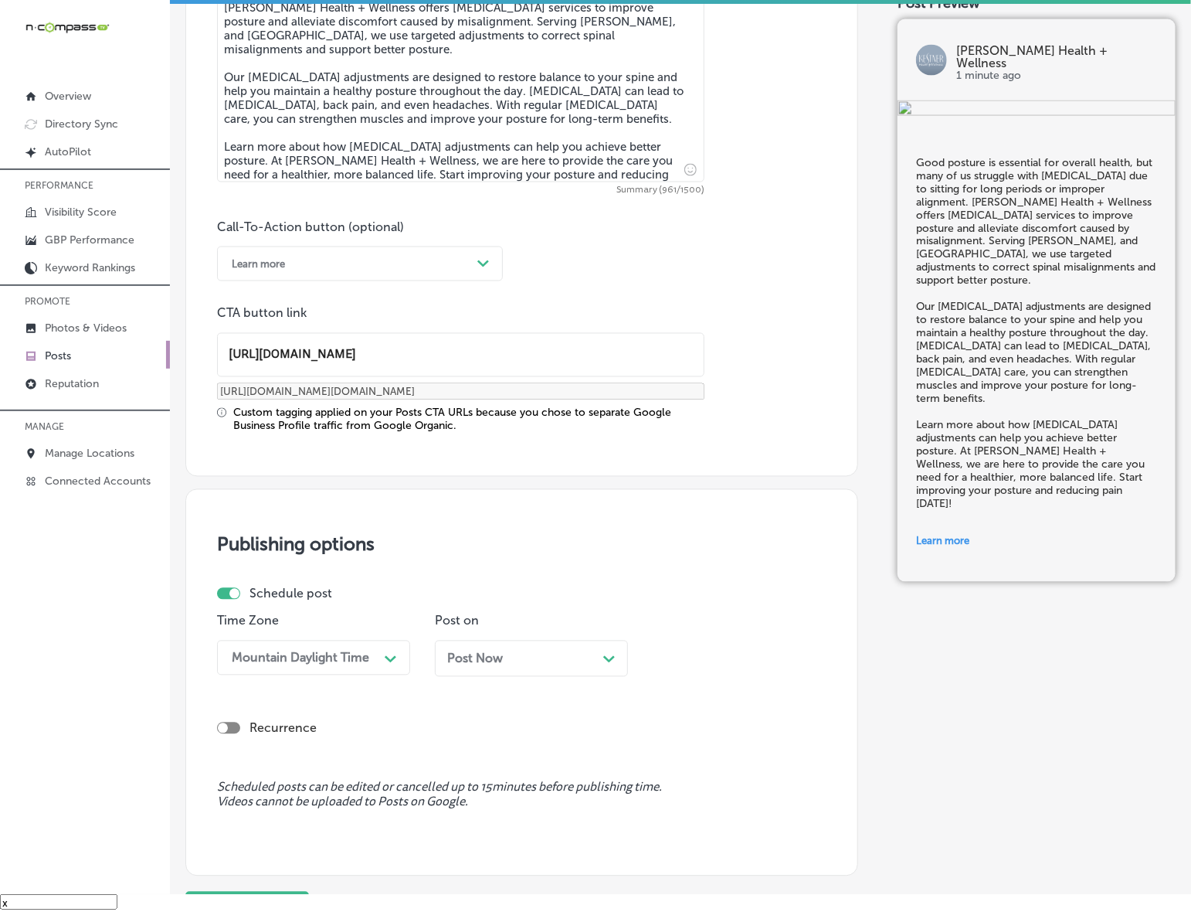
click at [592, 665] on div "Post Now Path Created with Sketch." at bounding box center [531, 659] width 193 height 36
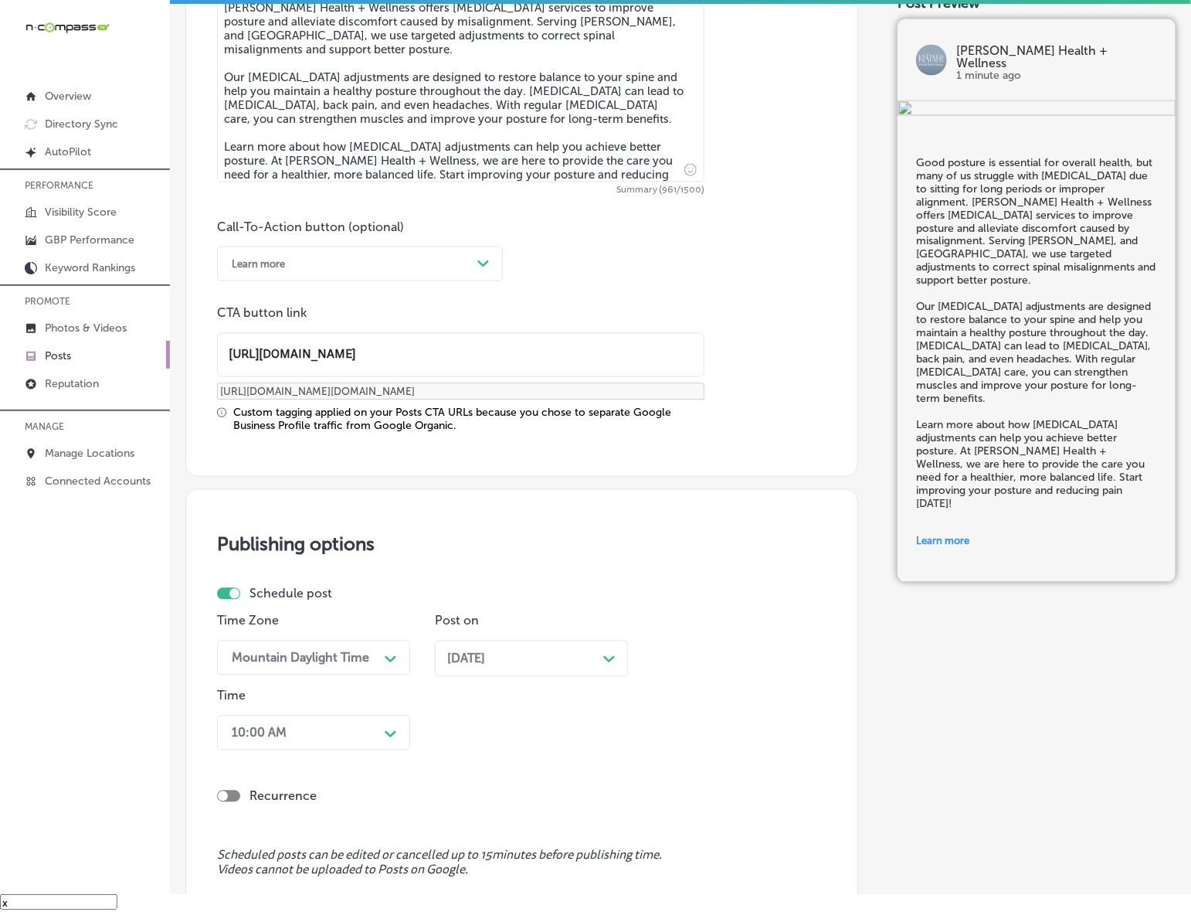
click at [402, 723] on div "10:00 AM Path Created with Sketch." at bounding box center [313, 732] width 193 height 35
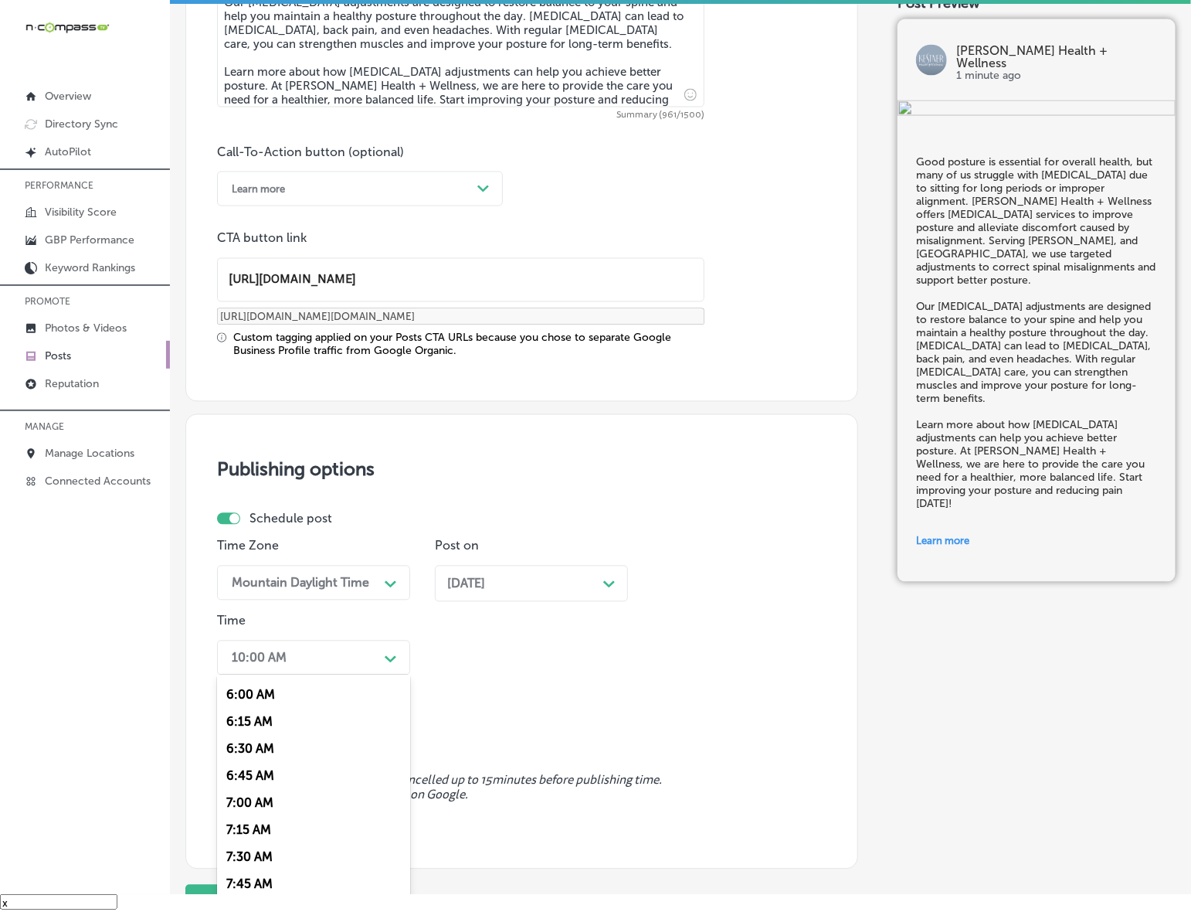
scroll to position [676, 0]
click at [271, 763] on div "7:00 AM" at bounding box center [313, 773] width 193 height 27
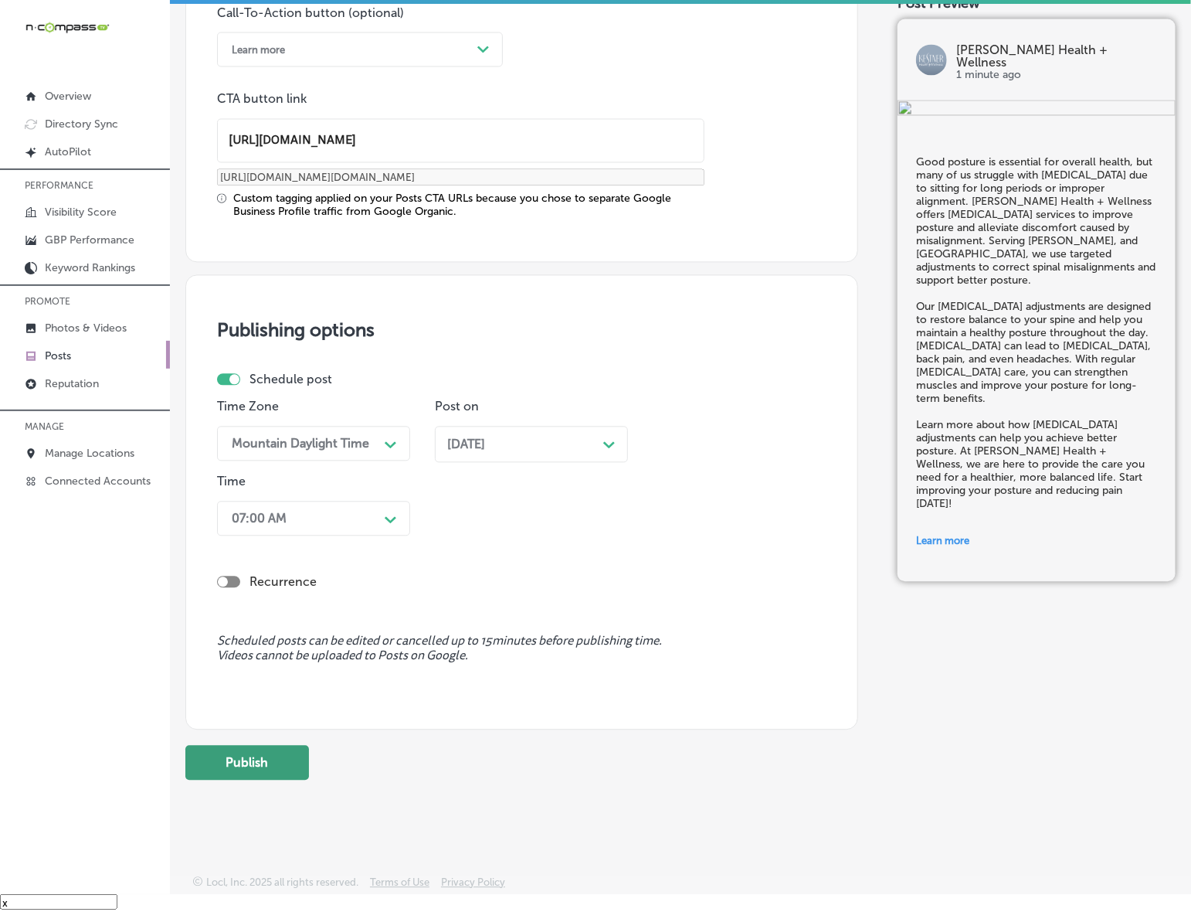
scroll to position [1153, 0]
click at [261, 756] on button "Publish" at bounding box center [247, 761] width 124 height 35
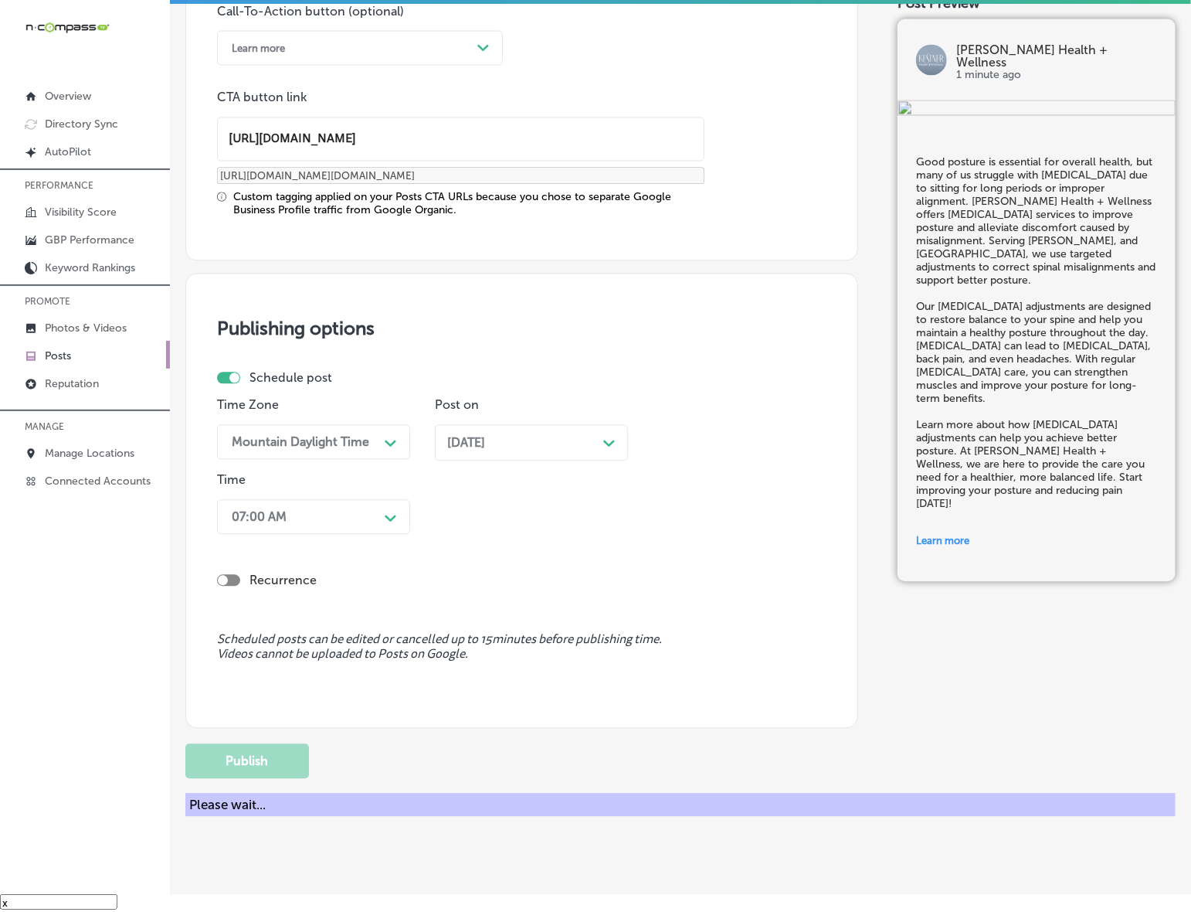
scroll to position [945, 0]
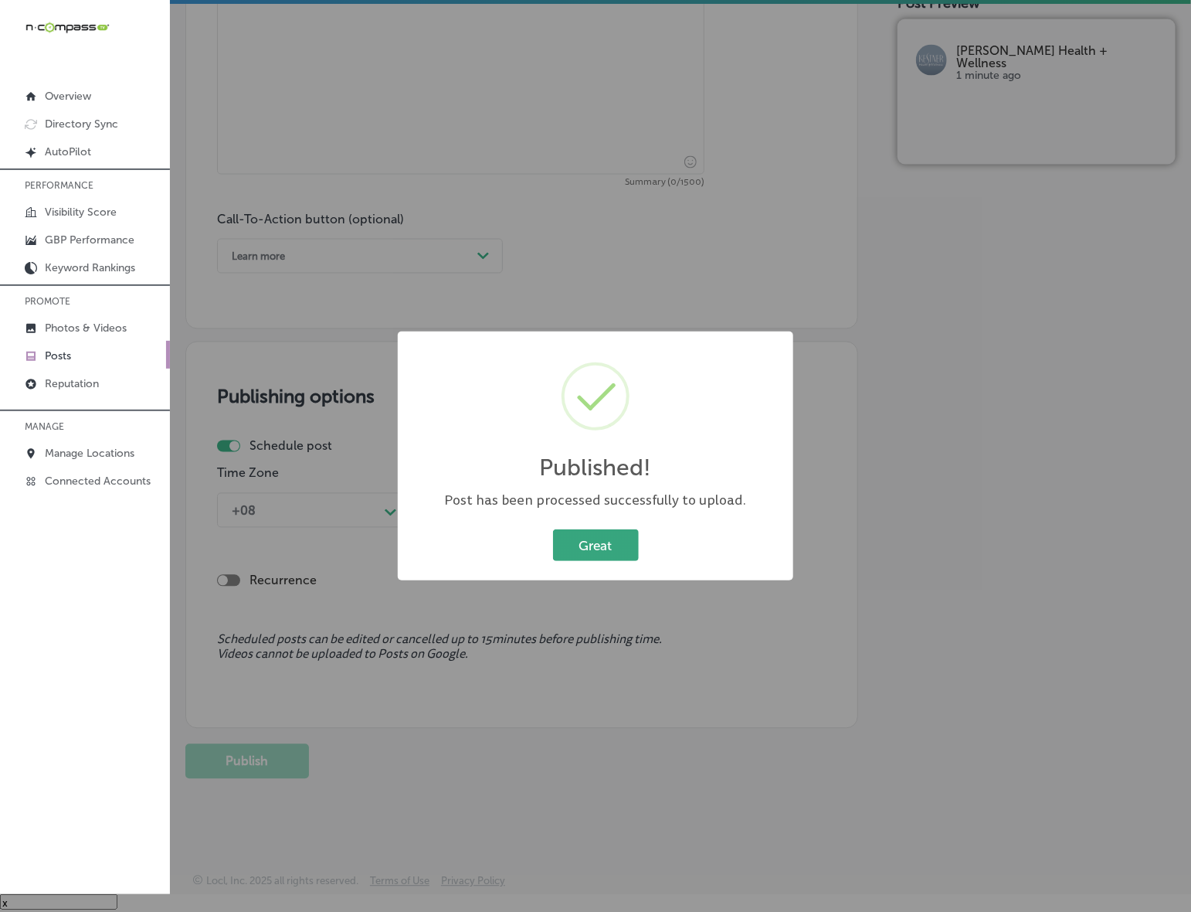
click at [574, 542] on button "Great" at bounding box center [596, 545] width 86 height 32
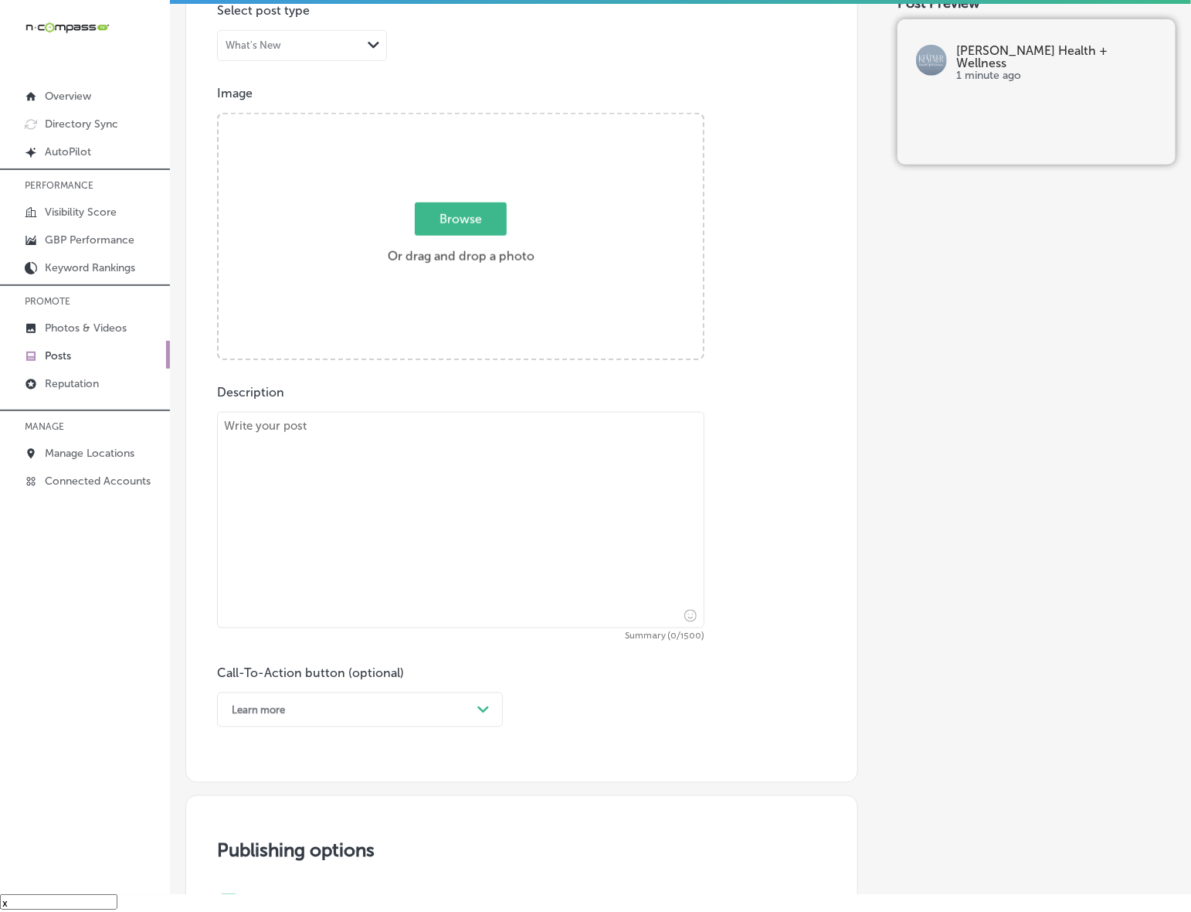
scroll to position [462, 0]
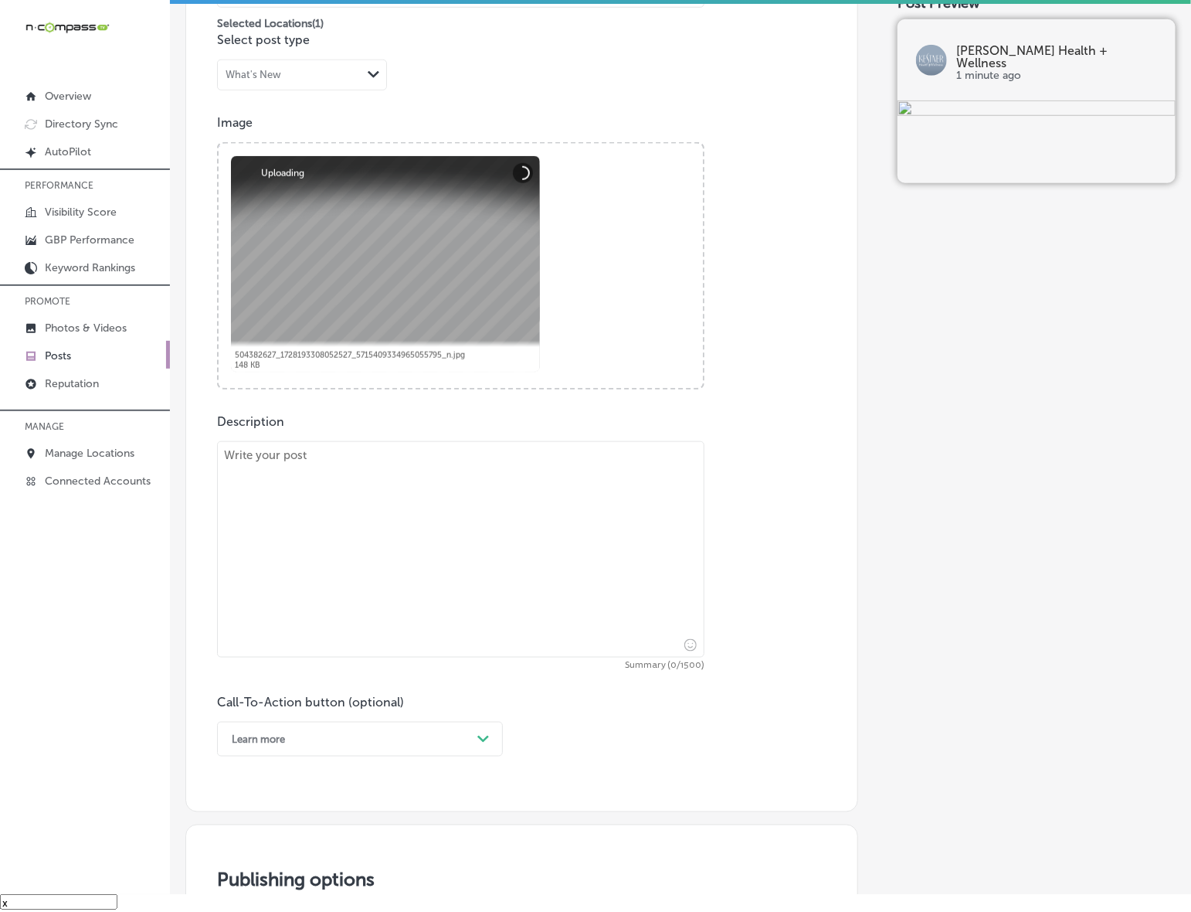
click at [310, 502] on textarea at bounding box center [461, 549] width 488 height 216
paste textarea "Injuries can take a significant toll on your body, but [MEDICAL_DATA] care can …"
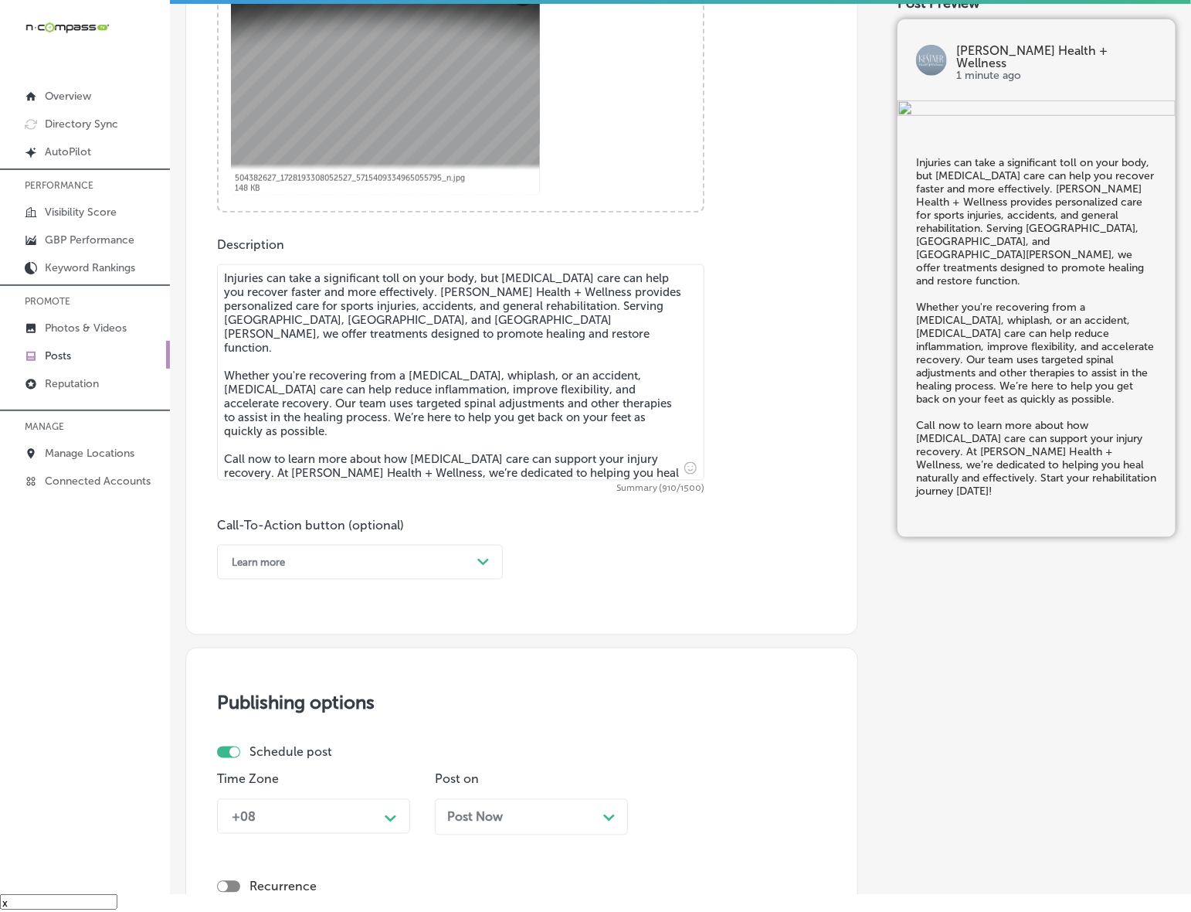
scroll to position [655, 0]
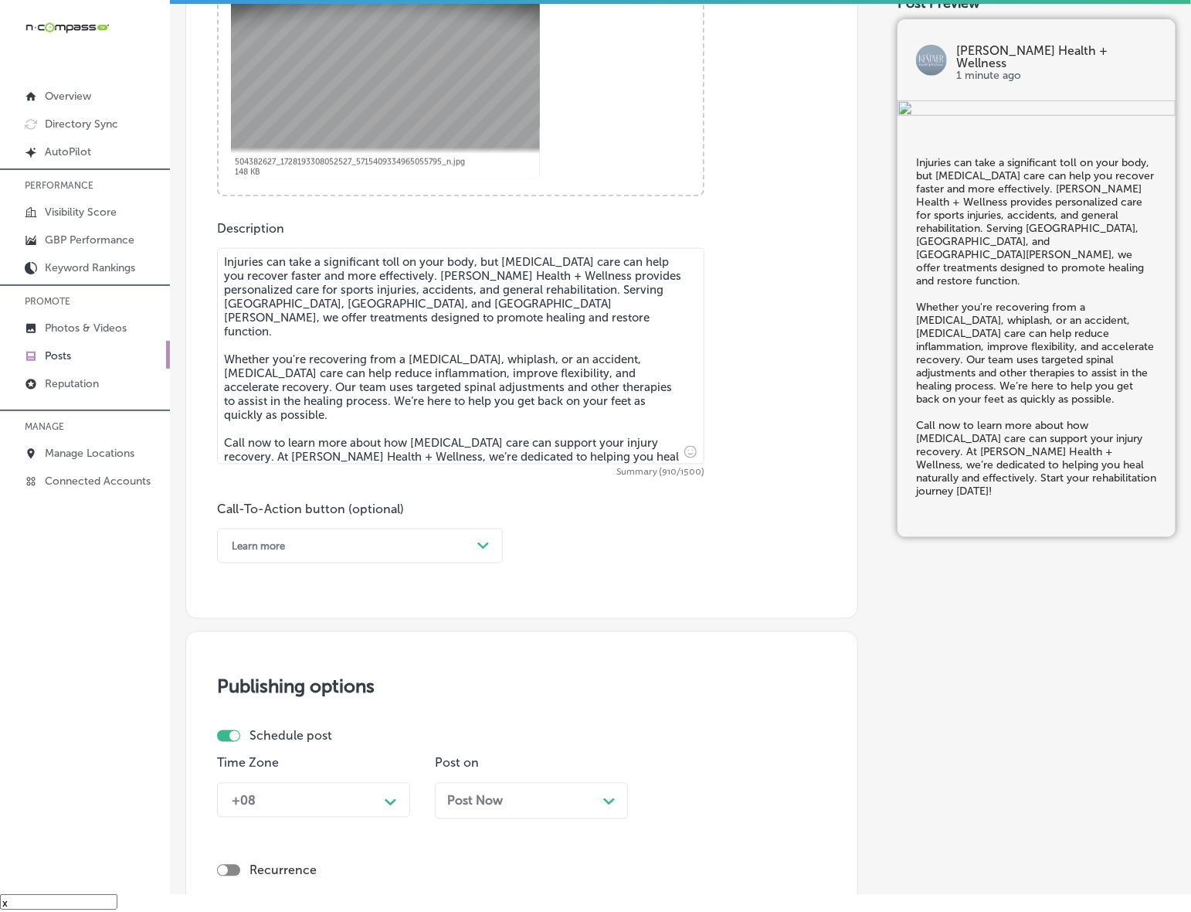
type textarea "Injuries can take a significant toll on your body, but [MEDICAL_DATA] care can …"
click at [493, 547] on div "Path Created with Sketch." at bounding box center [483, 546] width 25 height 25
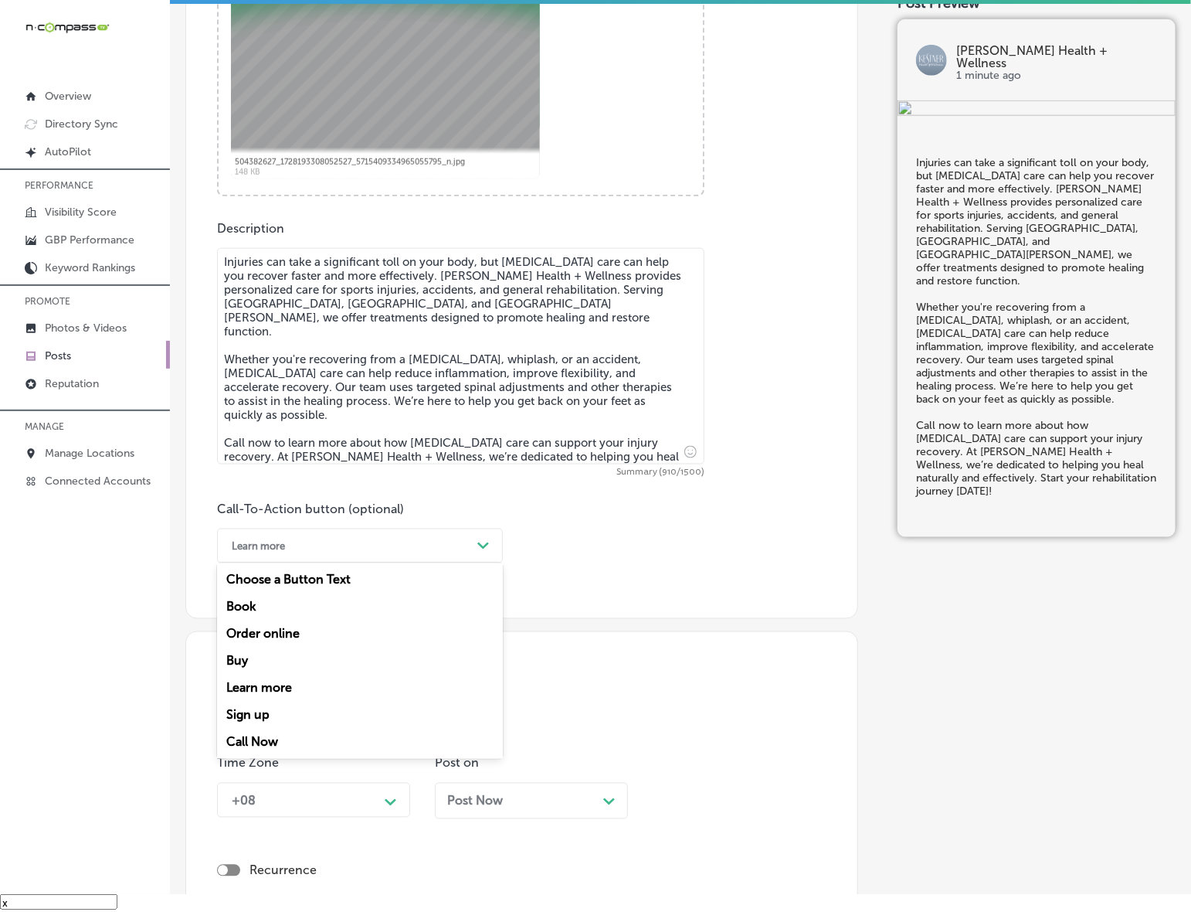
click at [284, 740] on div "Call Now" at bounding box center [360, 742] width 286 height 27
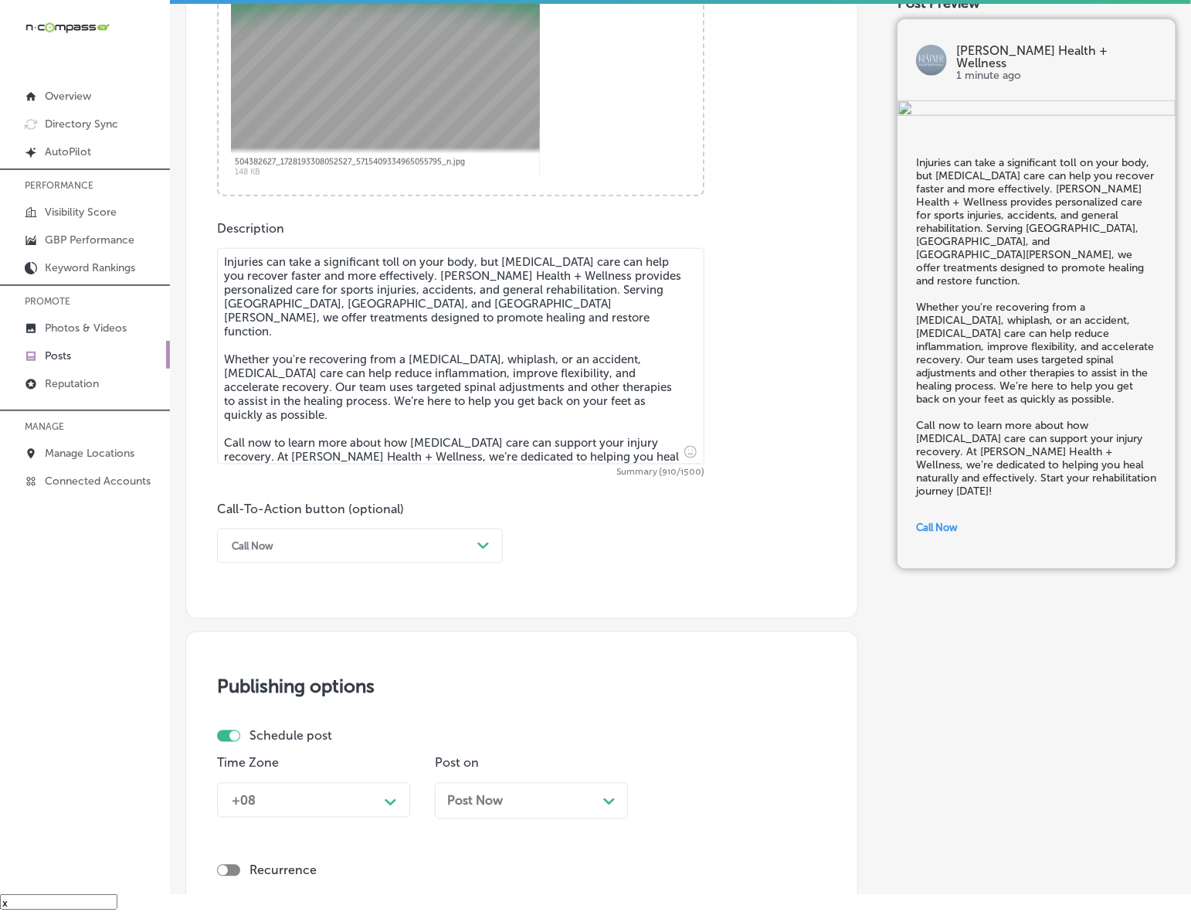
scroll to position [848, 0]
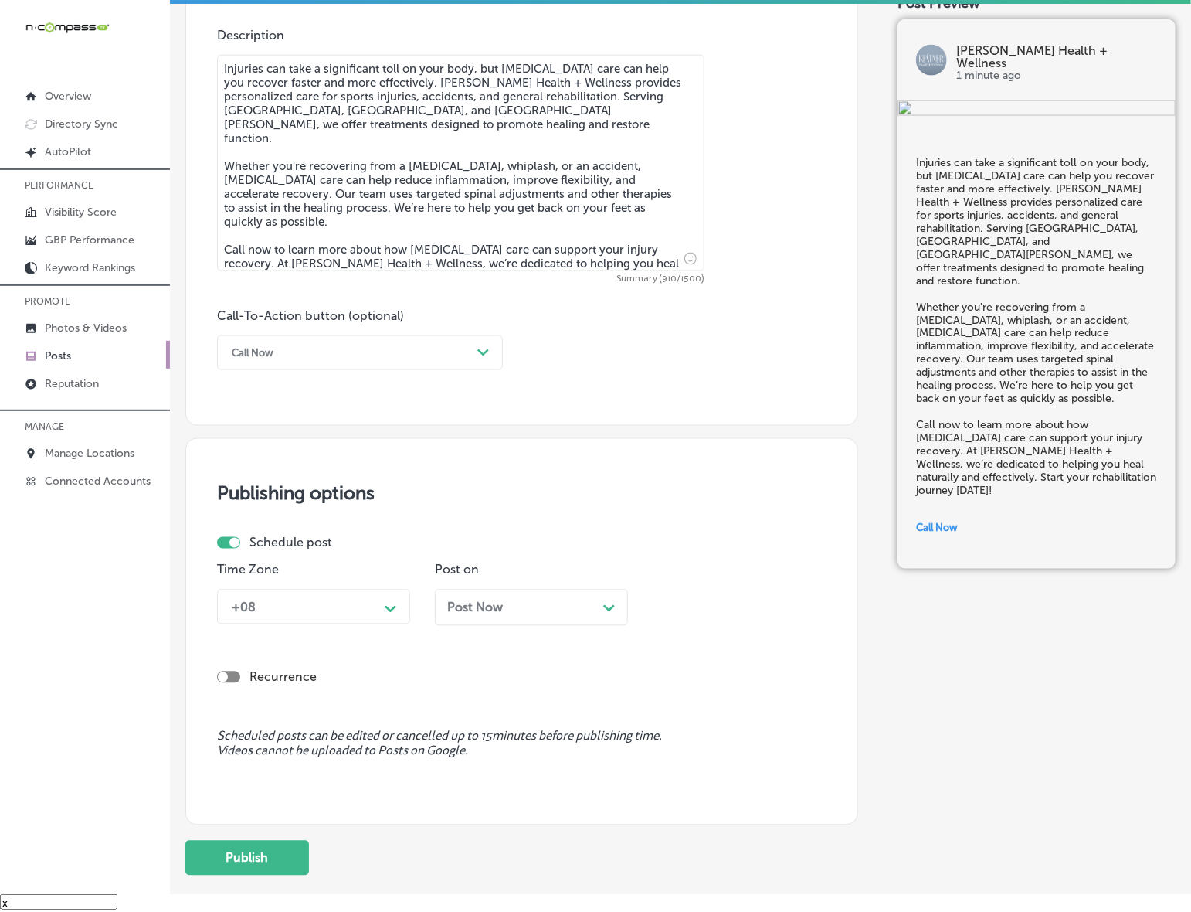
click at [360, 615] on div "+08" at bounding box center [301, 606] width 155 height 27
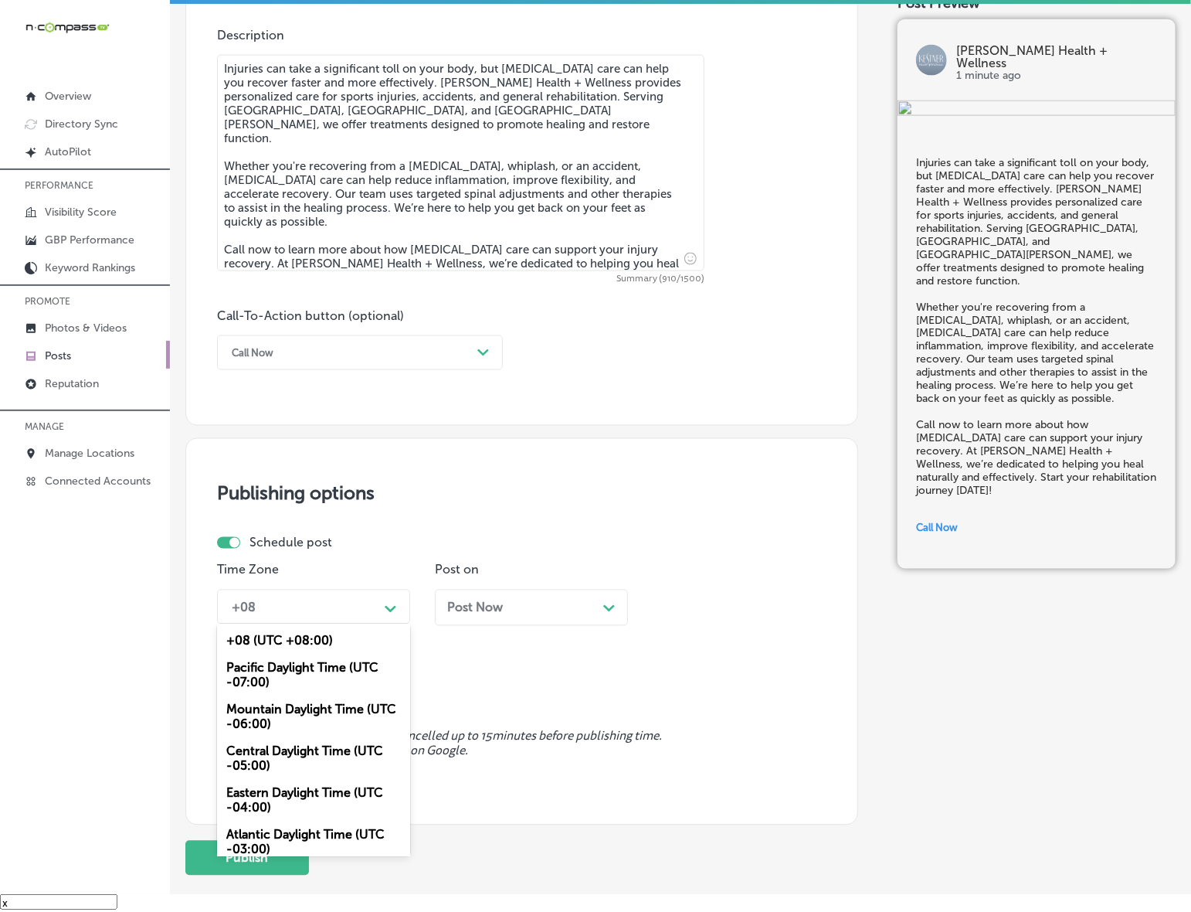
click at [308, 703] on div "Mountain Daylight Time (UTC -06:00)" at bounding box center [313, 717] width 193 height 42
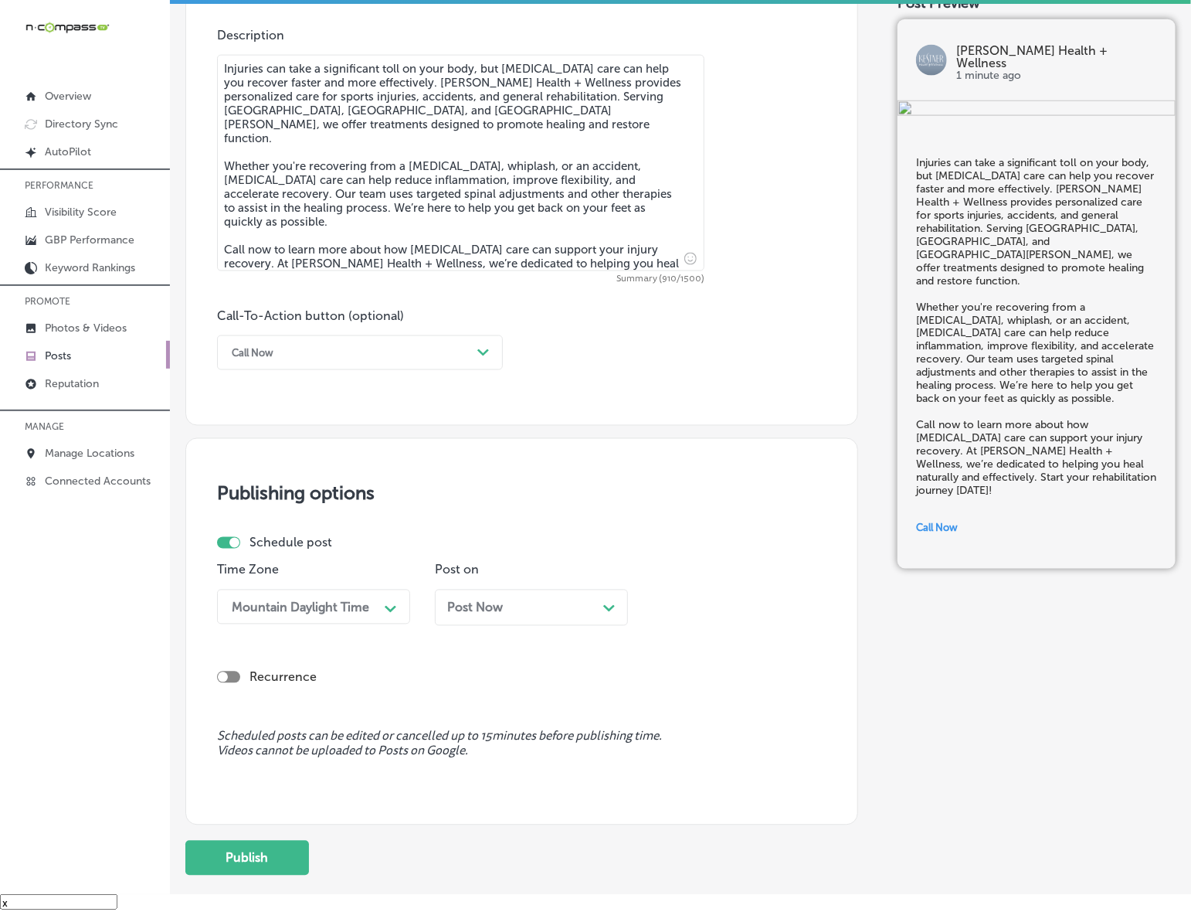
click at [522, 603] on div "Post Now Path Created with Sketch." at bounding box center [531, 607] width 168 height 15
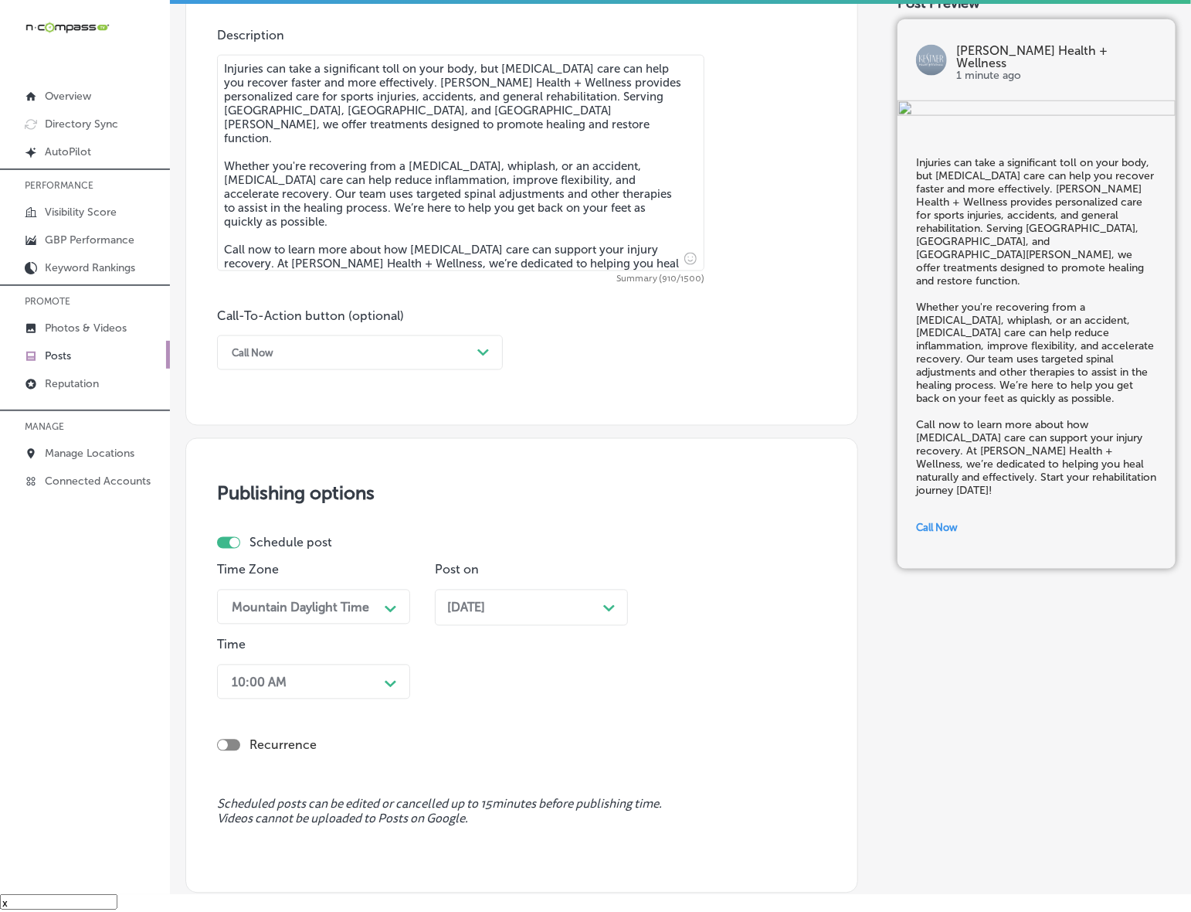
click at [387, 680] on div "10:00 AM Path Created with Sketch." at bounding box center [313, 681] width 193 height 35
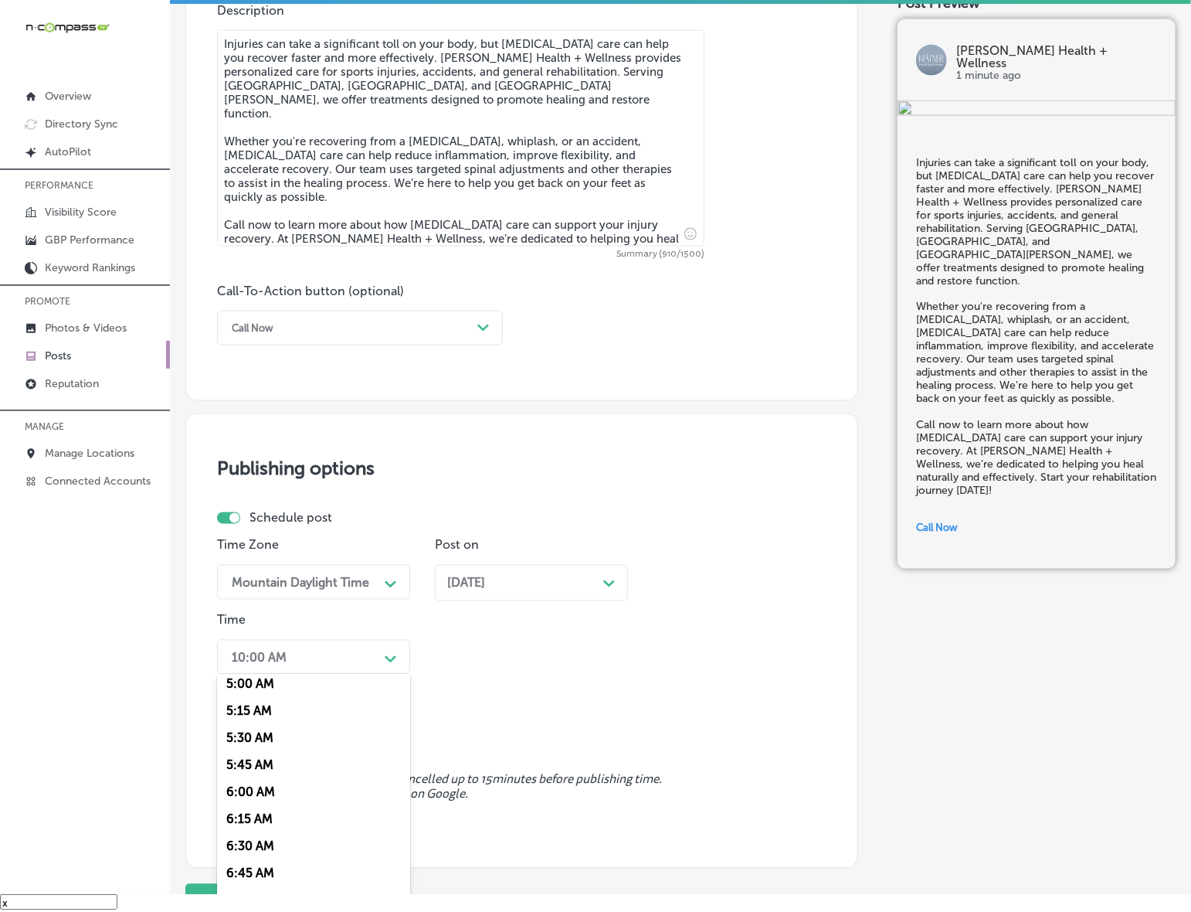
scroll to position [579, 0]
click at [255, 860] on div "7:00 AM" at bounding box center [313, 868] width 193 height 27
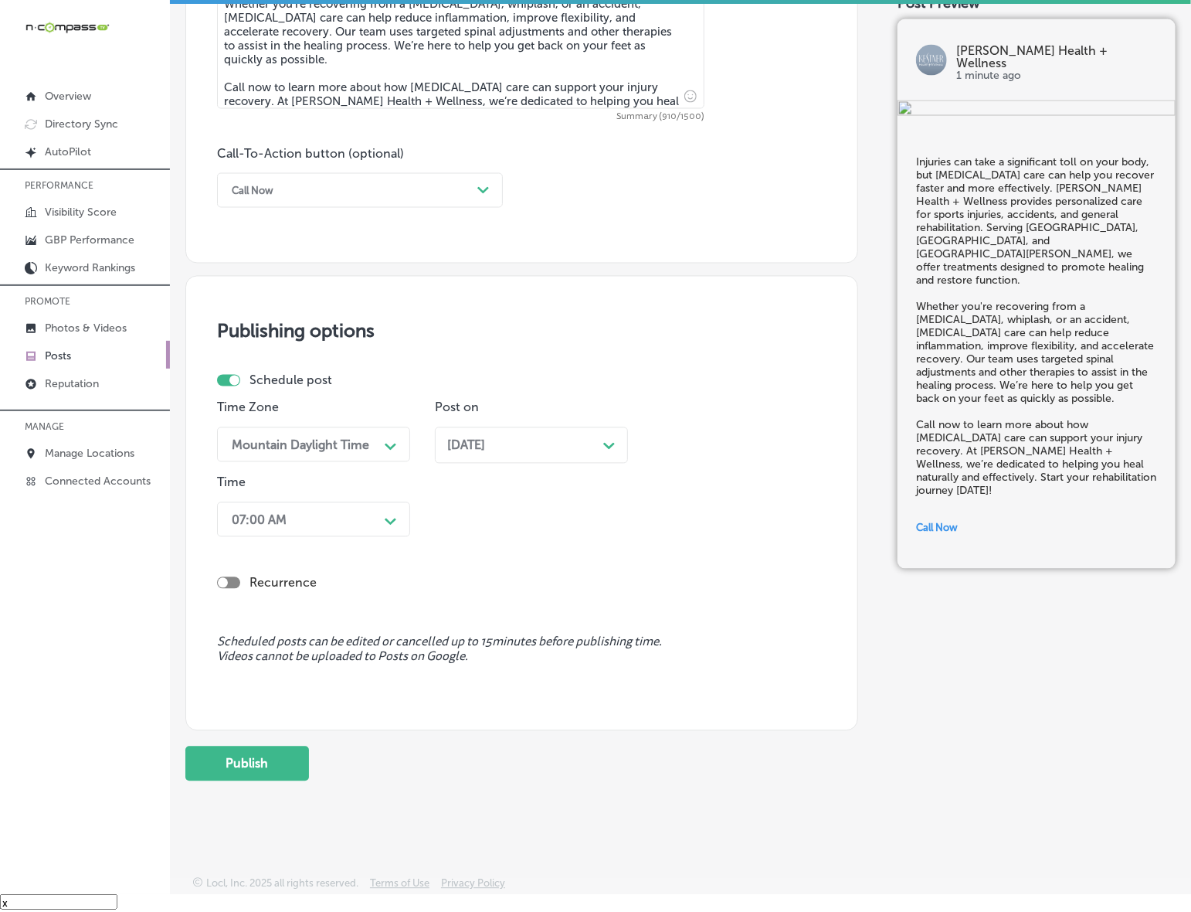
scroll to position [1013, 0]
click at [283, 767] on button "Publish" at bounding box center [247, 761] width 124 height 35
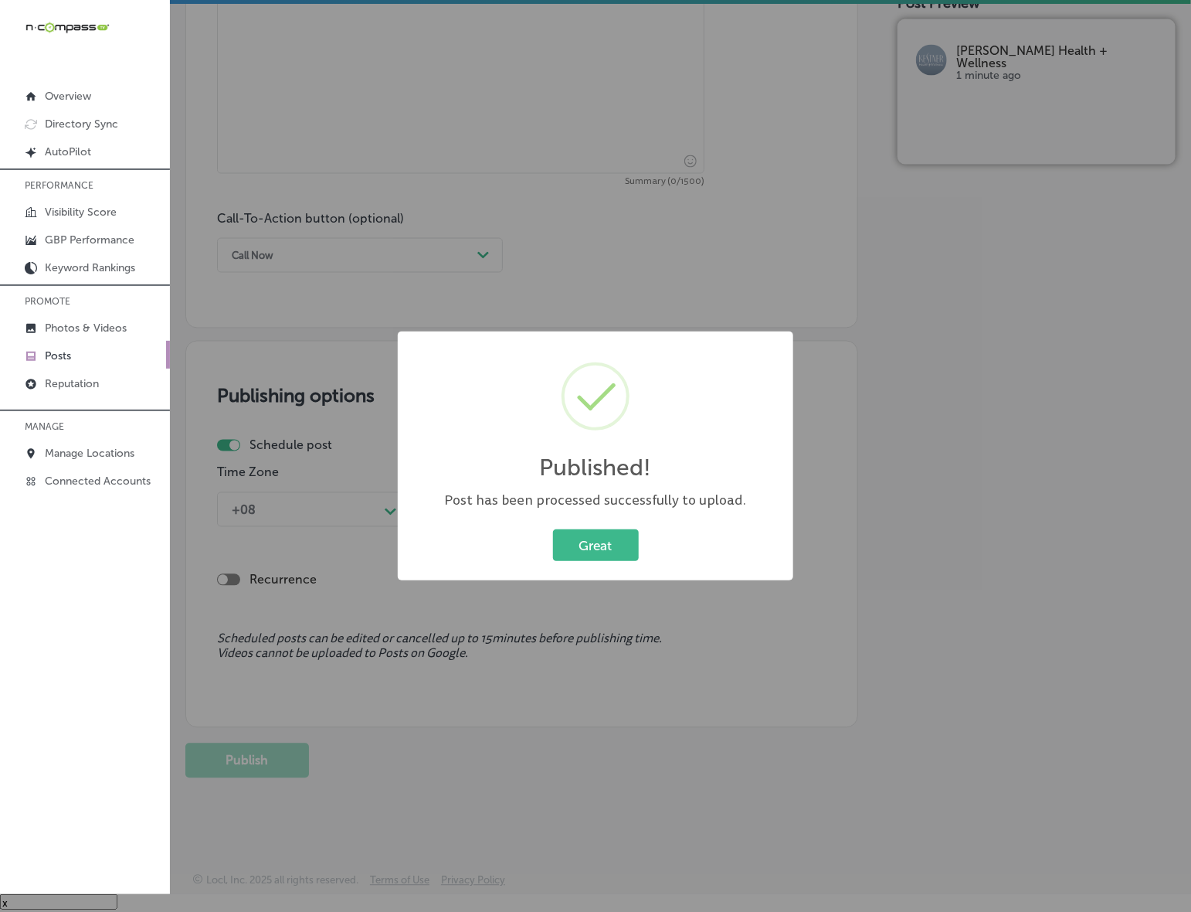
scroll to position [945, 0]
click at [566, 546] on button "Great" at bounding box center [596, 545] width 86 height 32
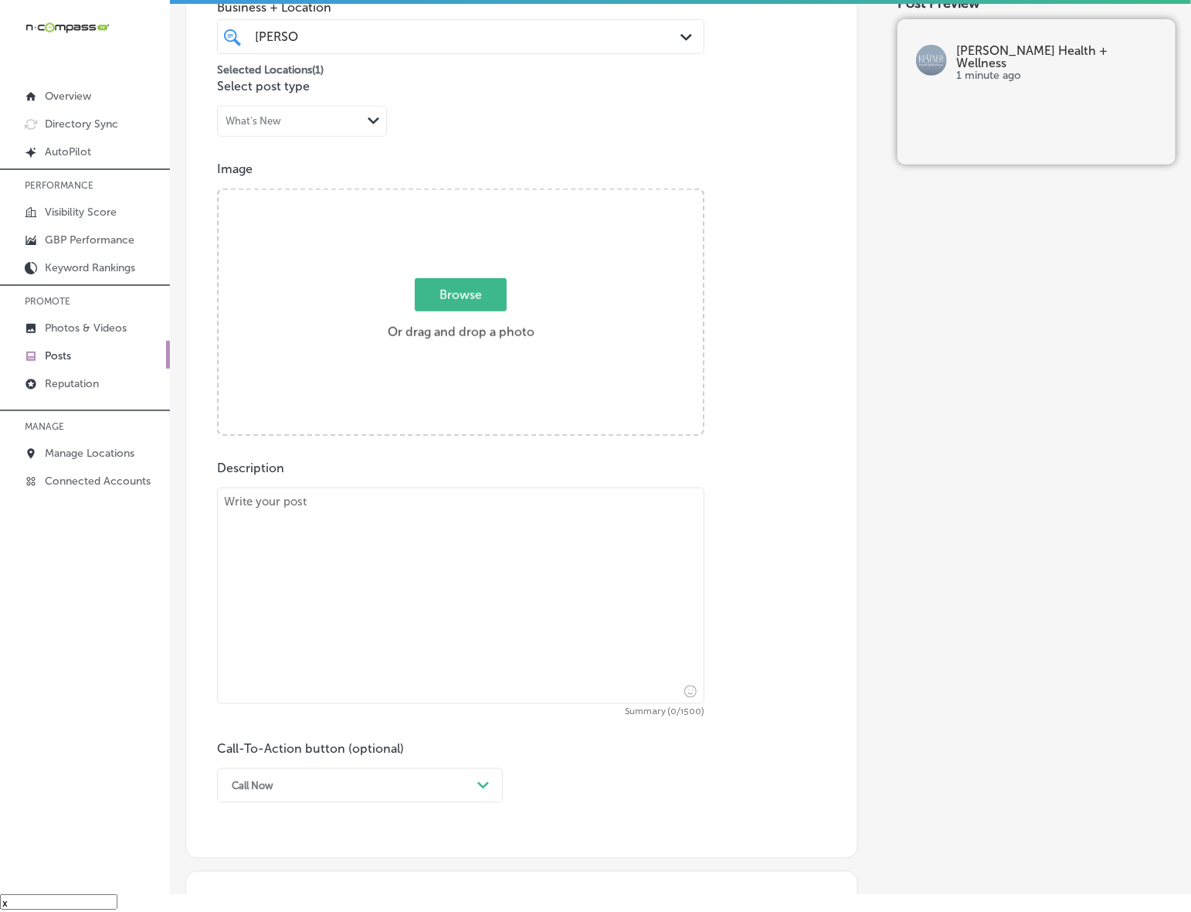
scroll to position [365, 0]
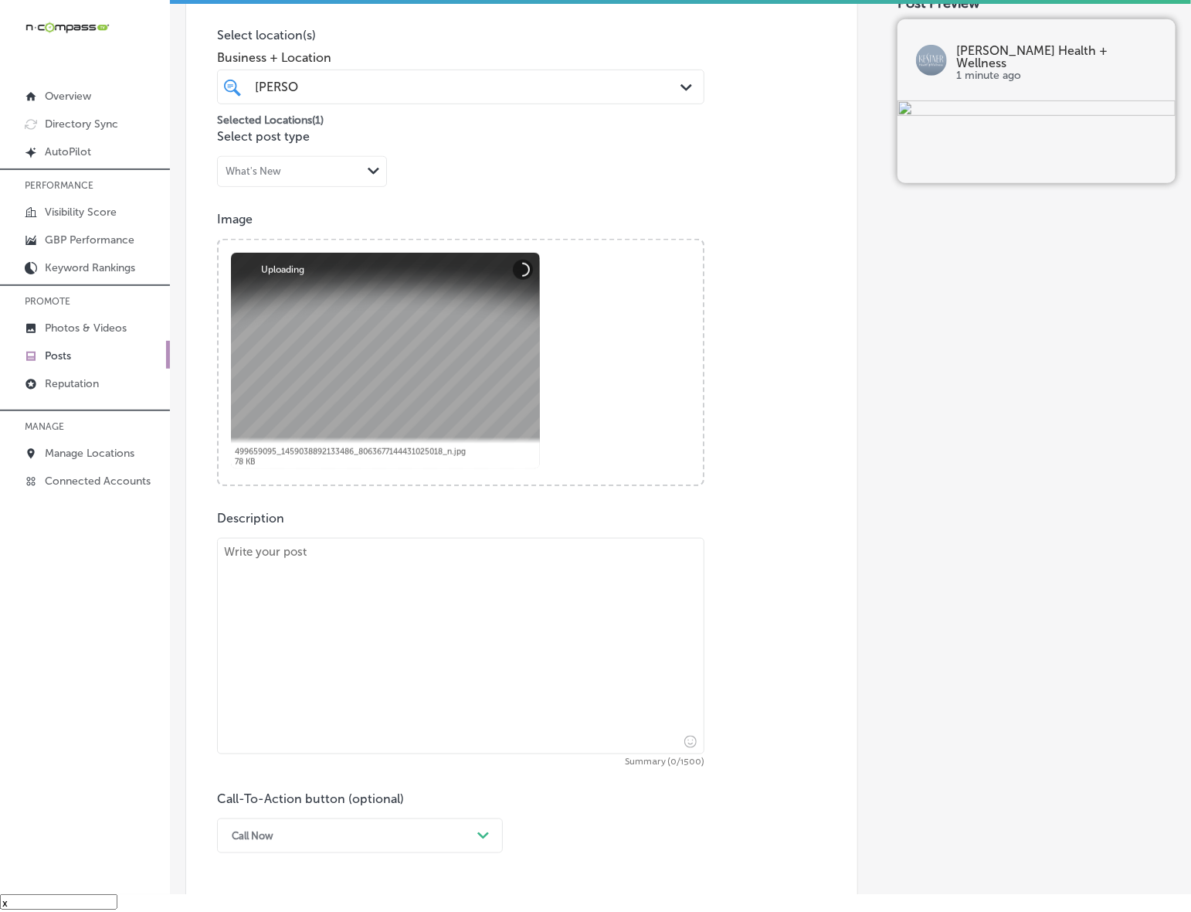
click at [566, 552] on textarea at bounding box center [461, 646] width 488 height 216
paste textarea "Prevention is key to maintaining optimal health, and [PERSON_NAME] Health + Wel…"
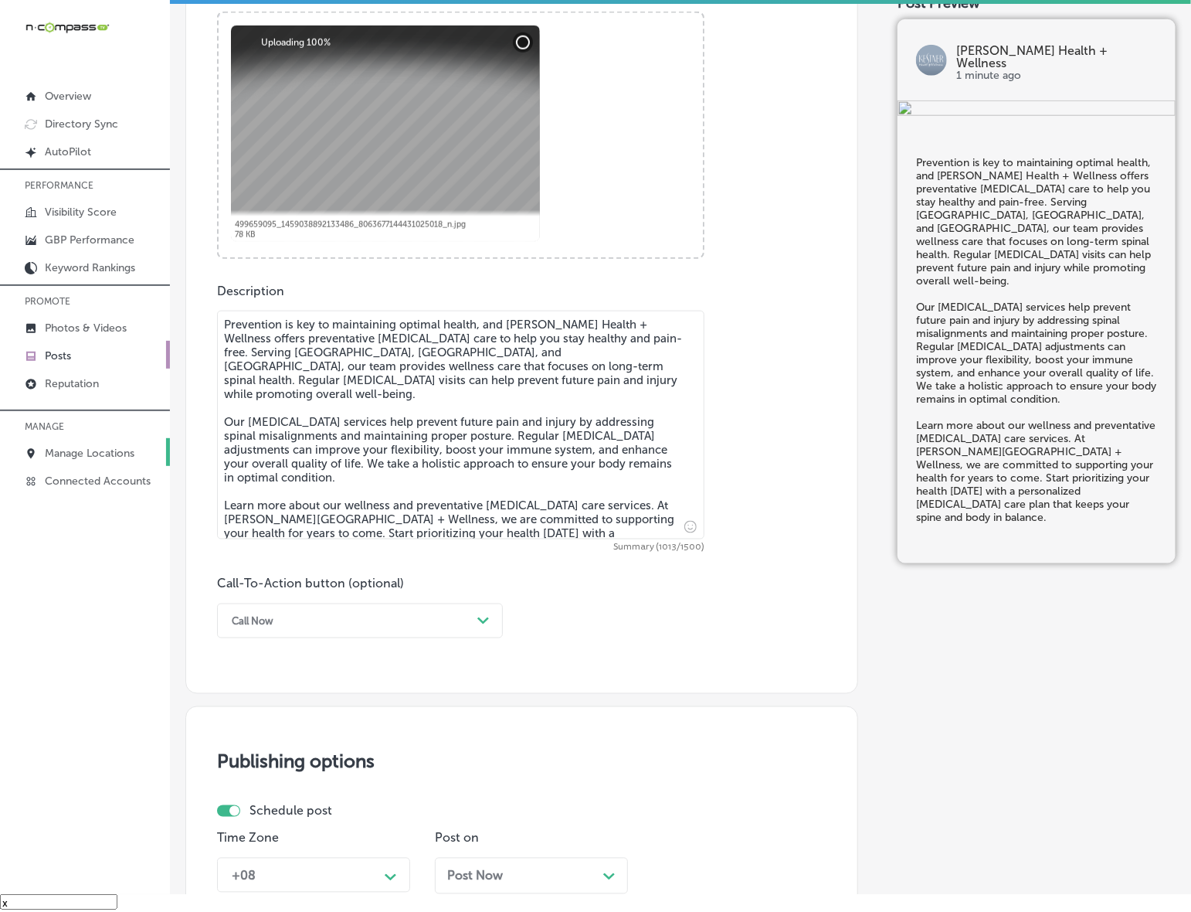
scroll to position [655, 0]
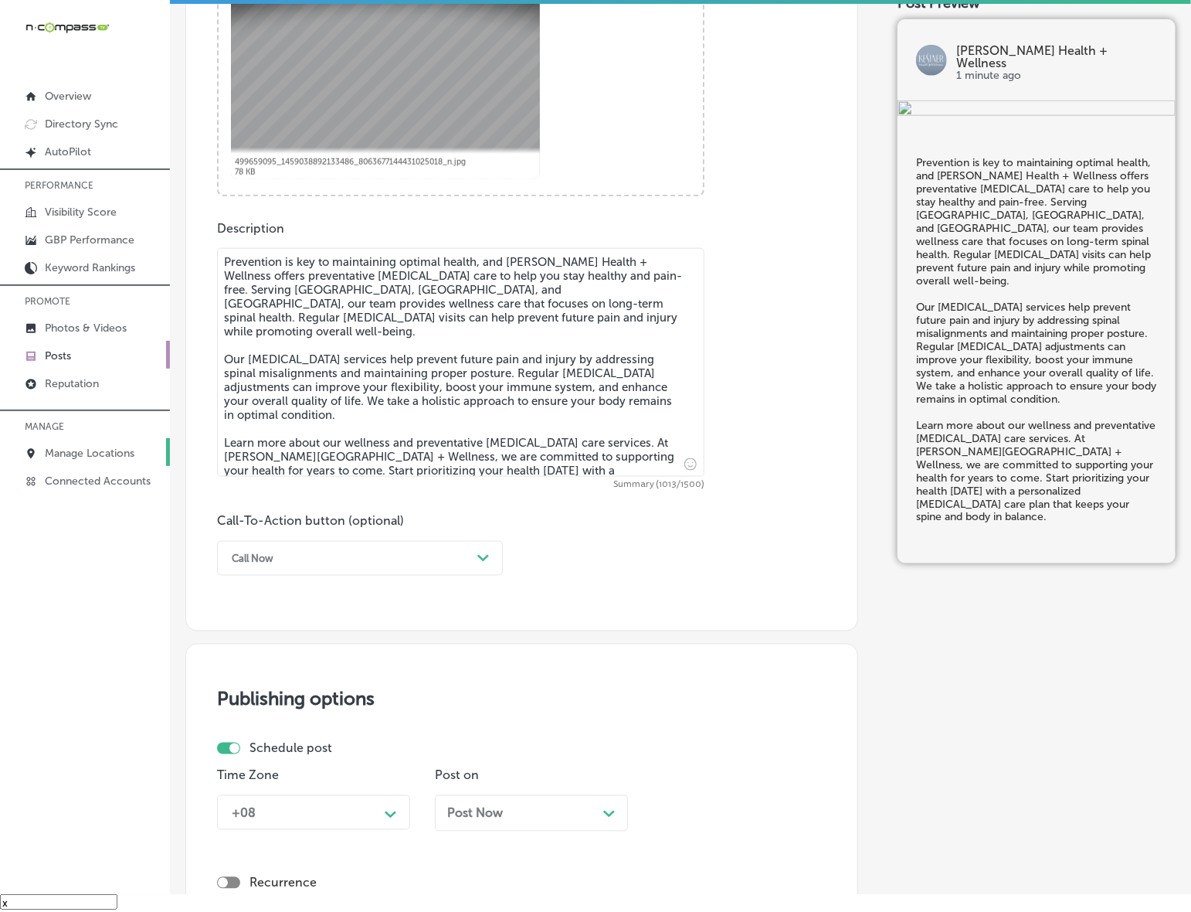
type textarea "Prevention is key to maintaining optimal health, and [PERSON_NAME] Health + Wel…"
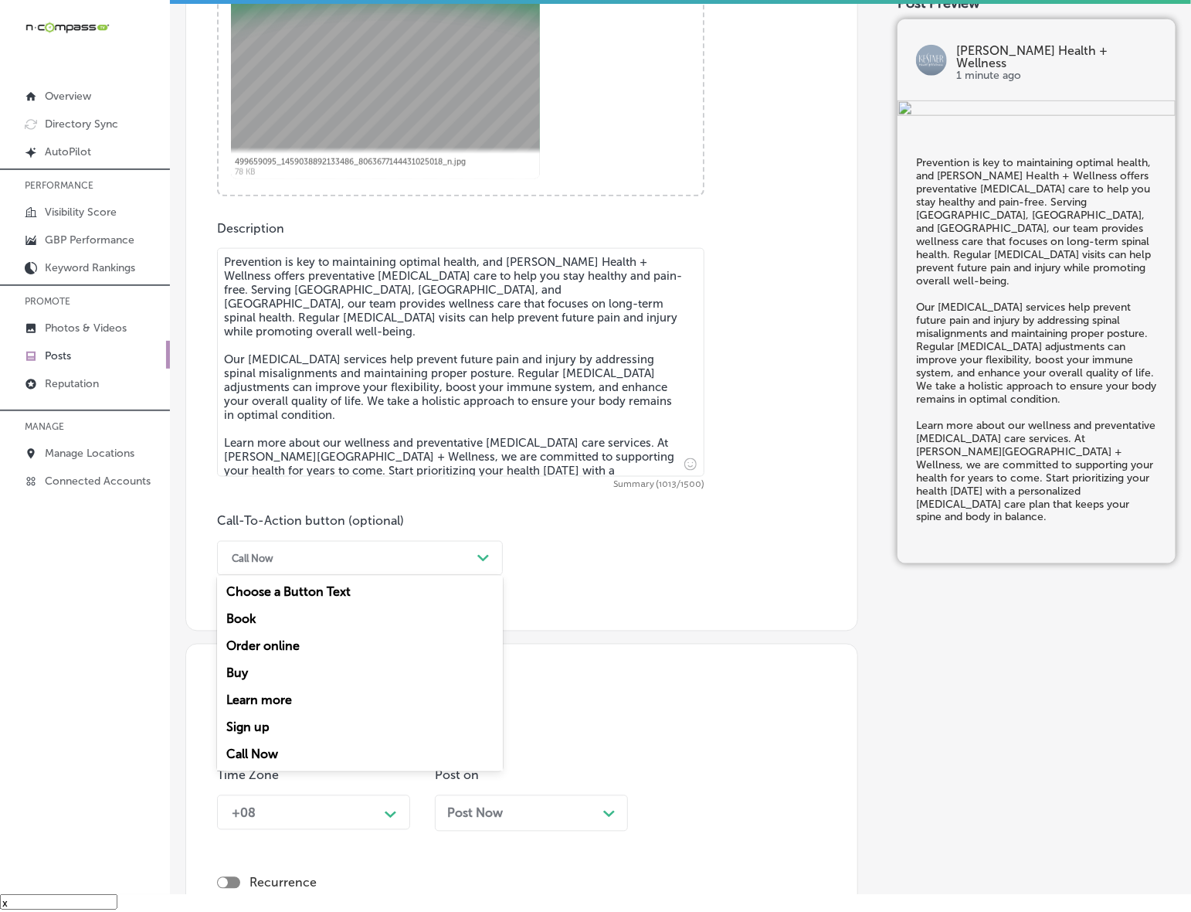
click at [468, 559] on div "Call Now" at bounding box center [347, 558] width 247 height 24
click at [311, 697] on div "Learn more" at bounding box center [360, 700] width 286 height 27
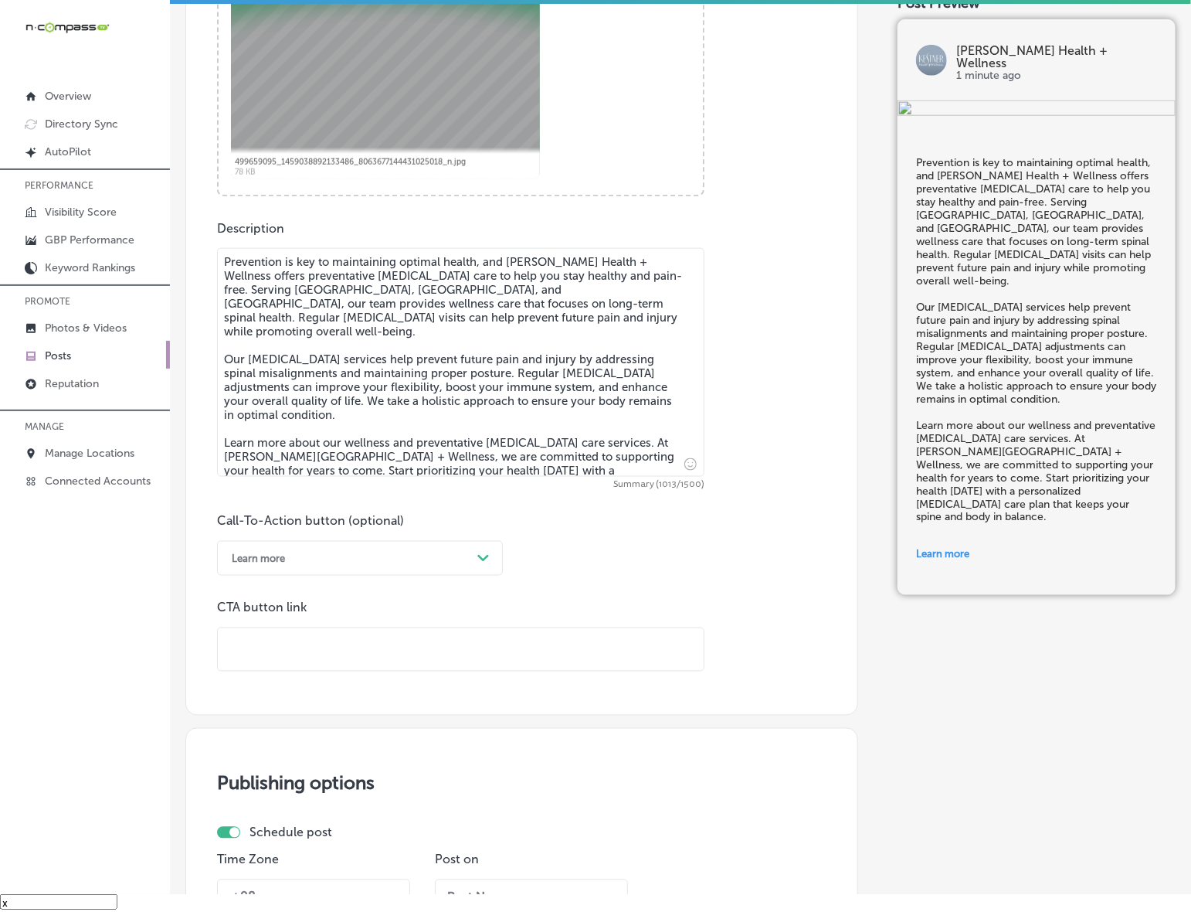
click at [369, 624] on div "CTA button link" at bounding box center [461, 635] width 488 height 71
click at [369, 644] on input "text" at bounding box center [461, 649] width 486 height 42
paste input "[URL][DOMAIN_NAME]"
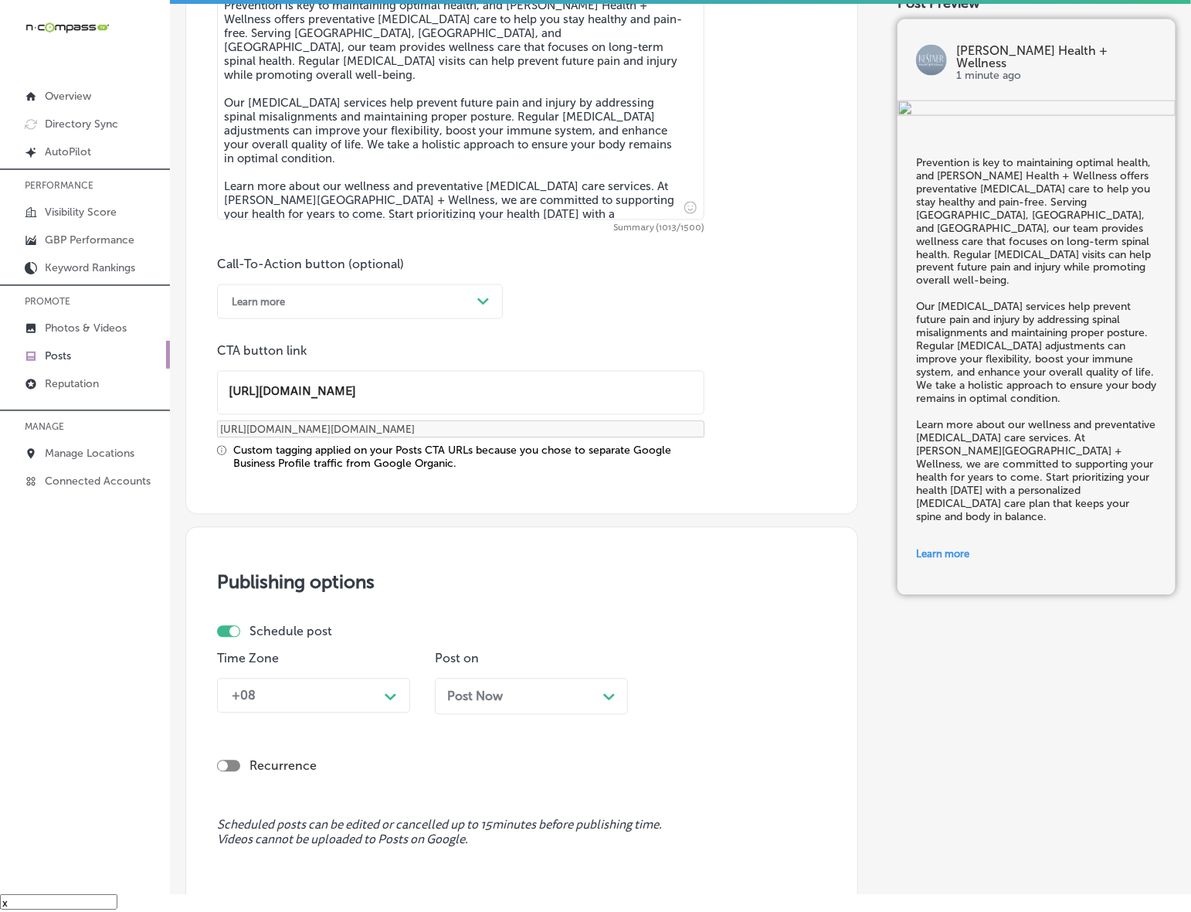
scroll to position [945, 0]
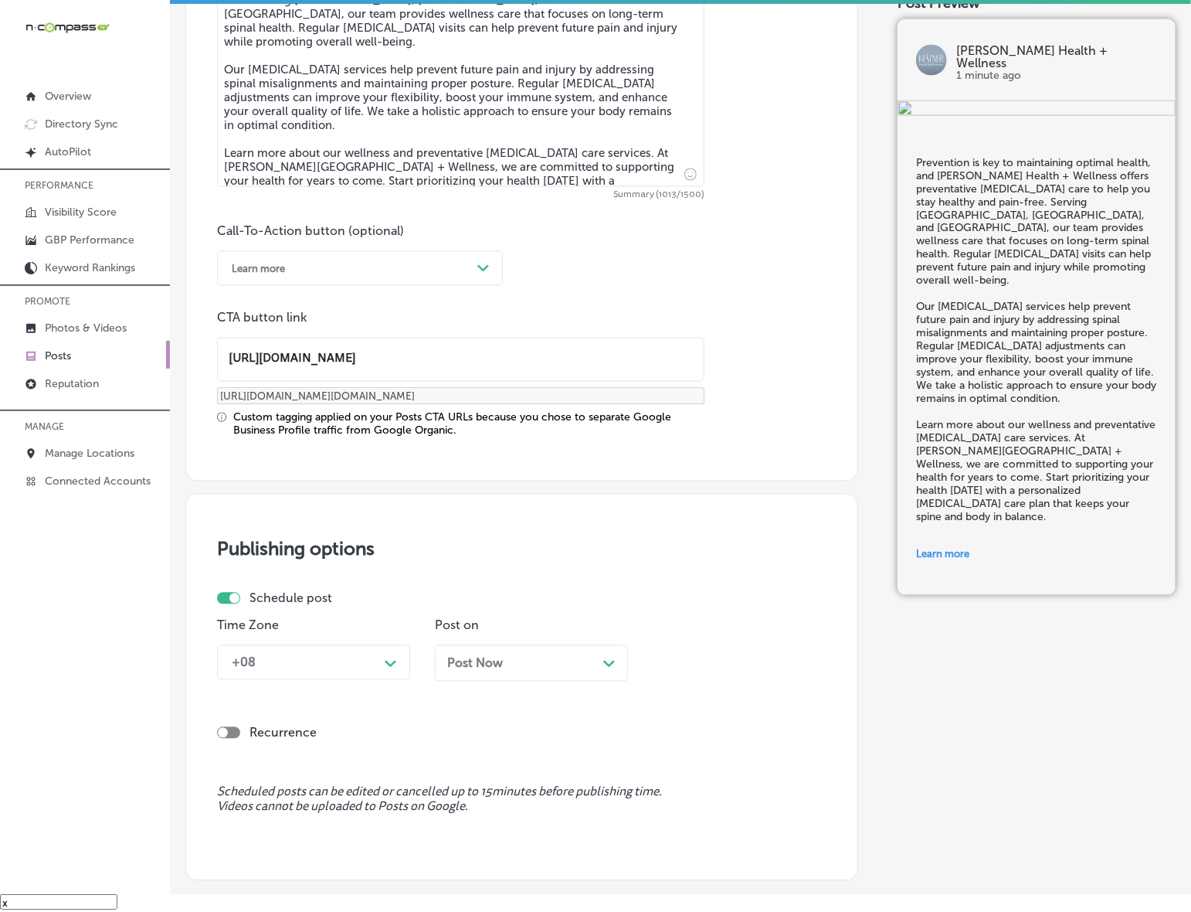
type input "[URL][DOMAIN_NAME]"
click at [389, 661] on icon "Path Created with Sketch." at bounding box center [391, 664] width 12 height 7
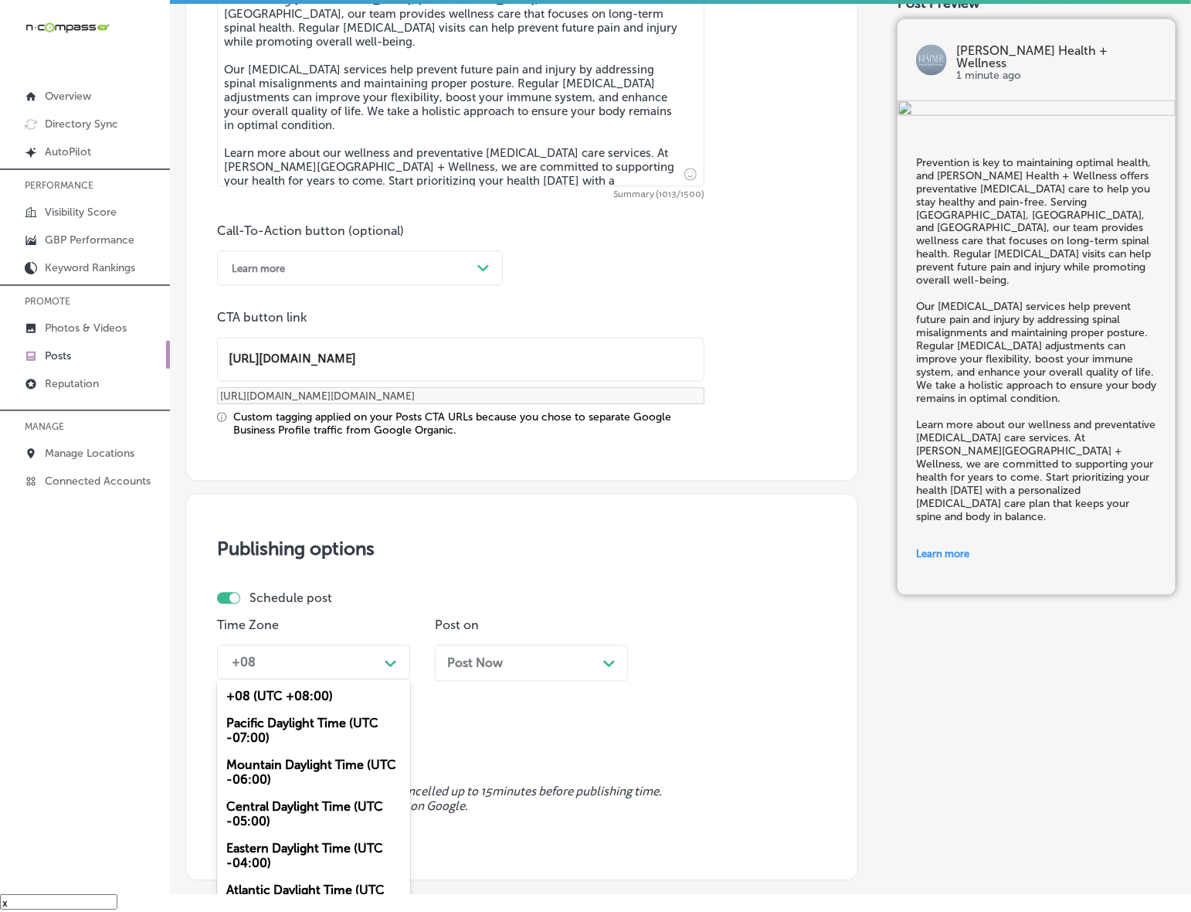
click at [329, 758] on div "Mountain Daylight Time (UTC -06:00)" at bounding box center [313, 773] width 193 height 42
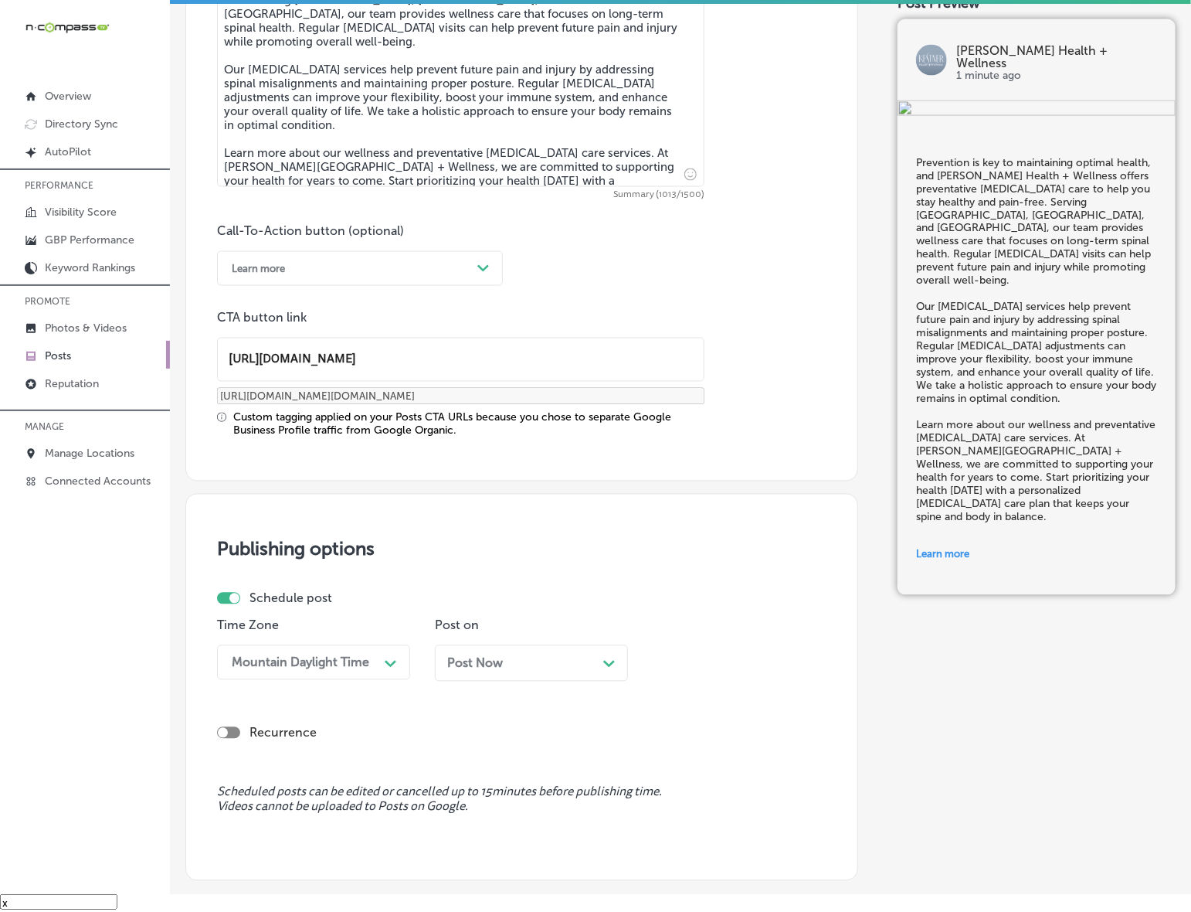
click at [518, 665] on div "Post Now Path Created with Sketch." at bounding box center [531, 663] width 168 height 15
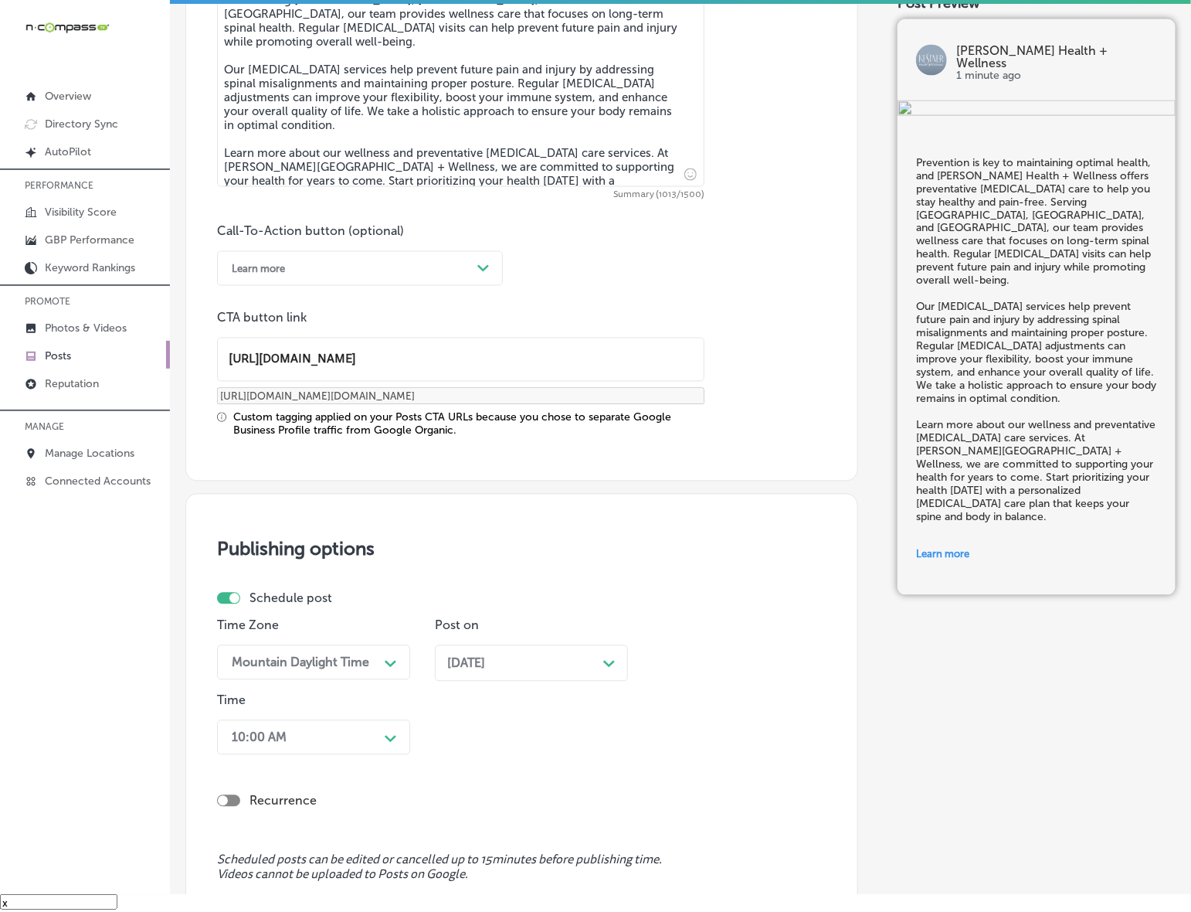
click at [381, 735] on div "10:00 AM Path Created with Sketch." at bounding box center [313, 737] width 193 height 35
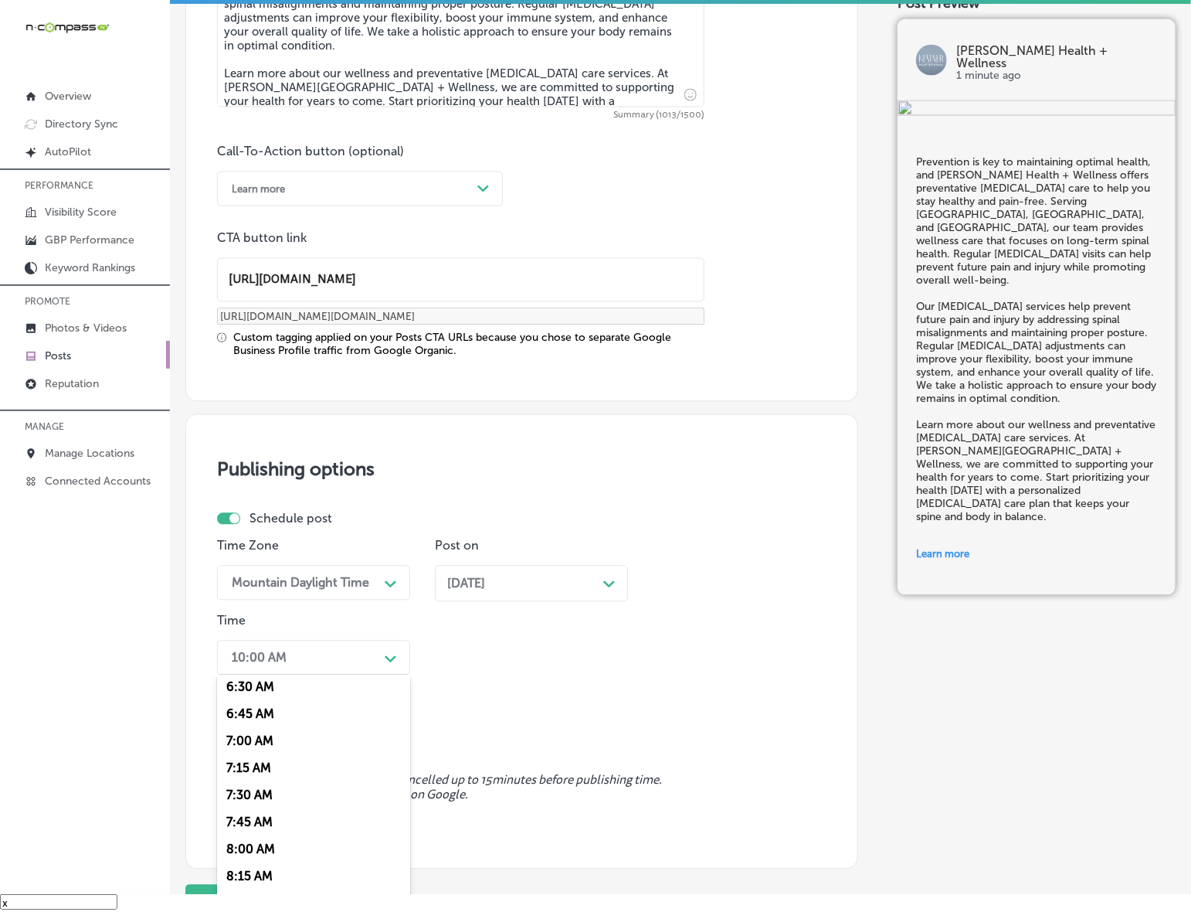
scroll to position [676, 0]
click at [260, 765] on div "7:00 AM" at bounding box center [313, 773] width 193 height 27
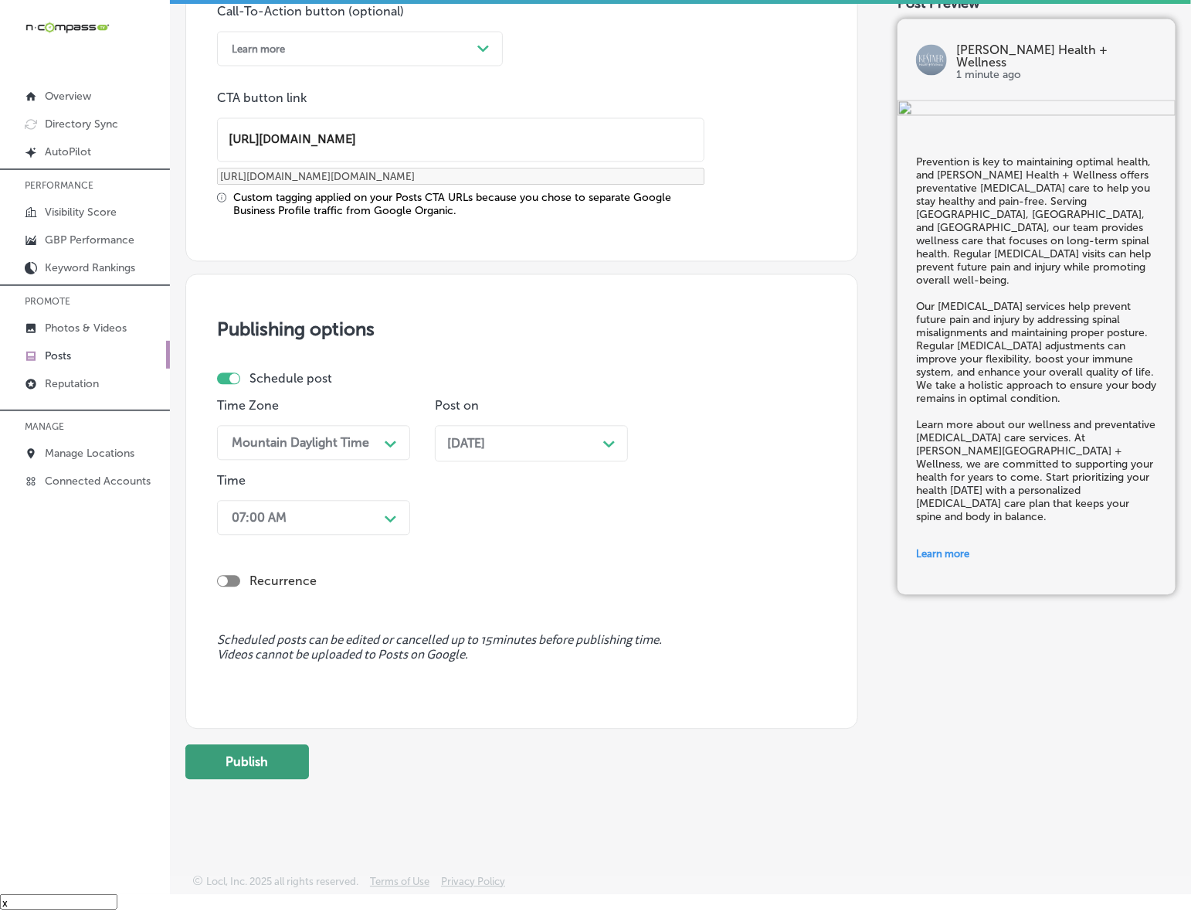
scroll to position [1165, 0]
click at [261, 763] on button "Publish" at bounding box center [247, 761] width 124 height 35
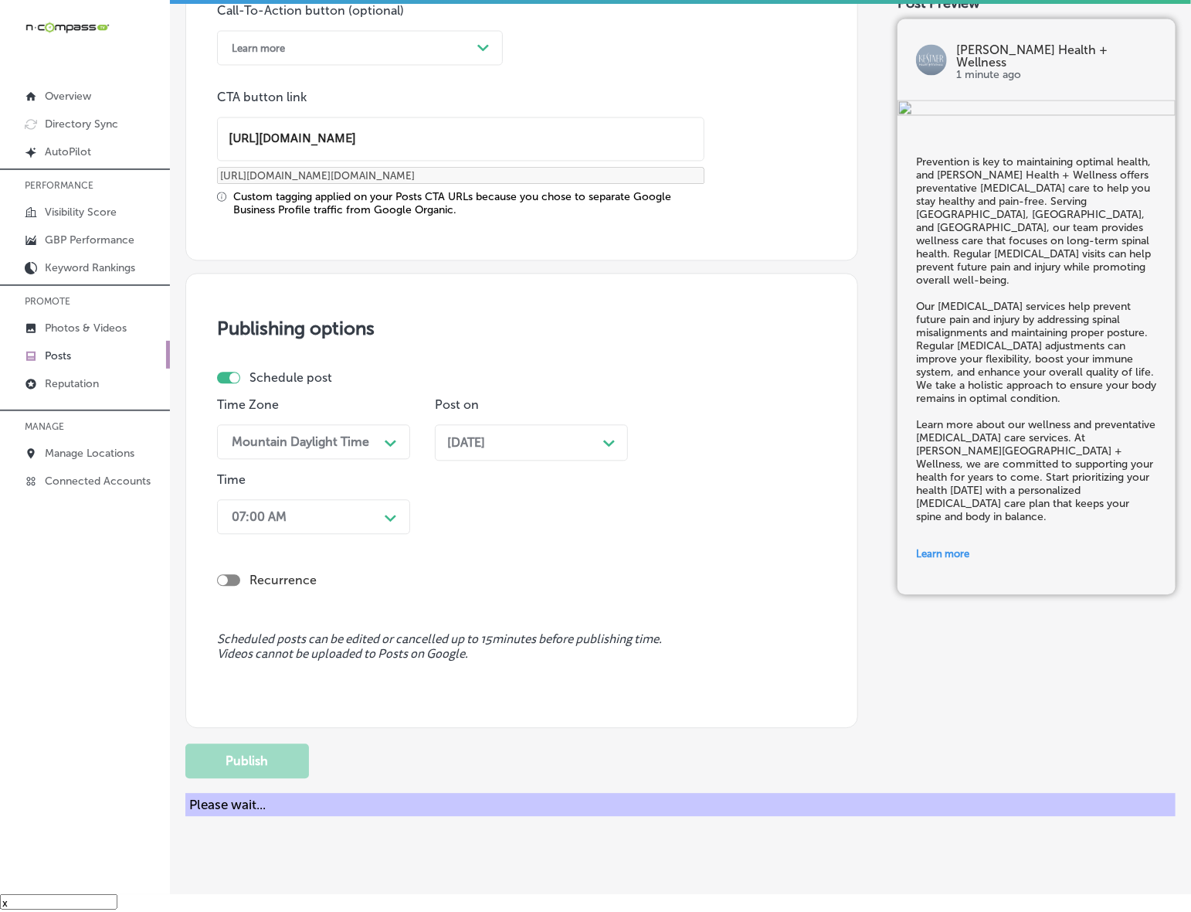
scroll to position [958, 0]
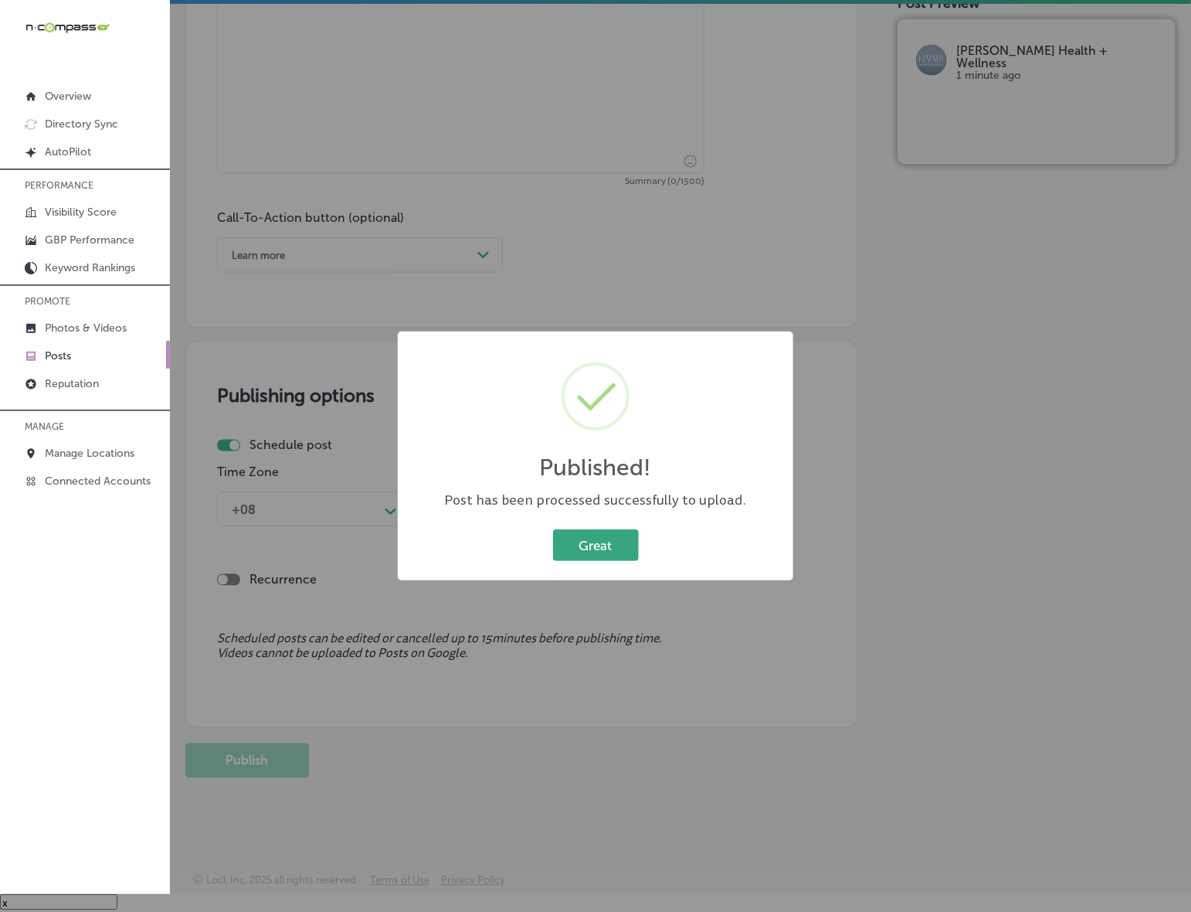
click at [588, 560] on button "Great" at bounding box center [596, 545] width 86 height 32
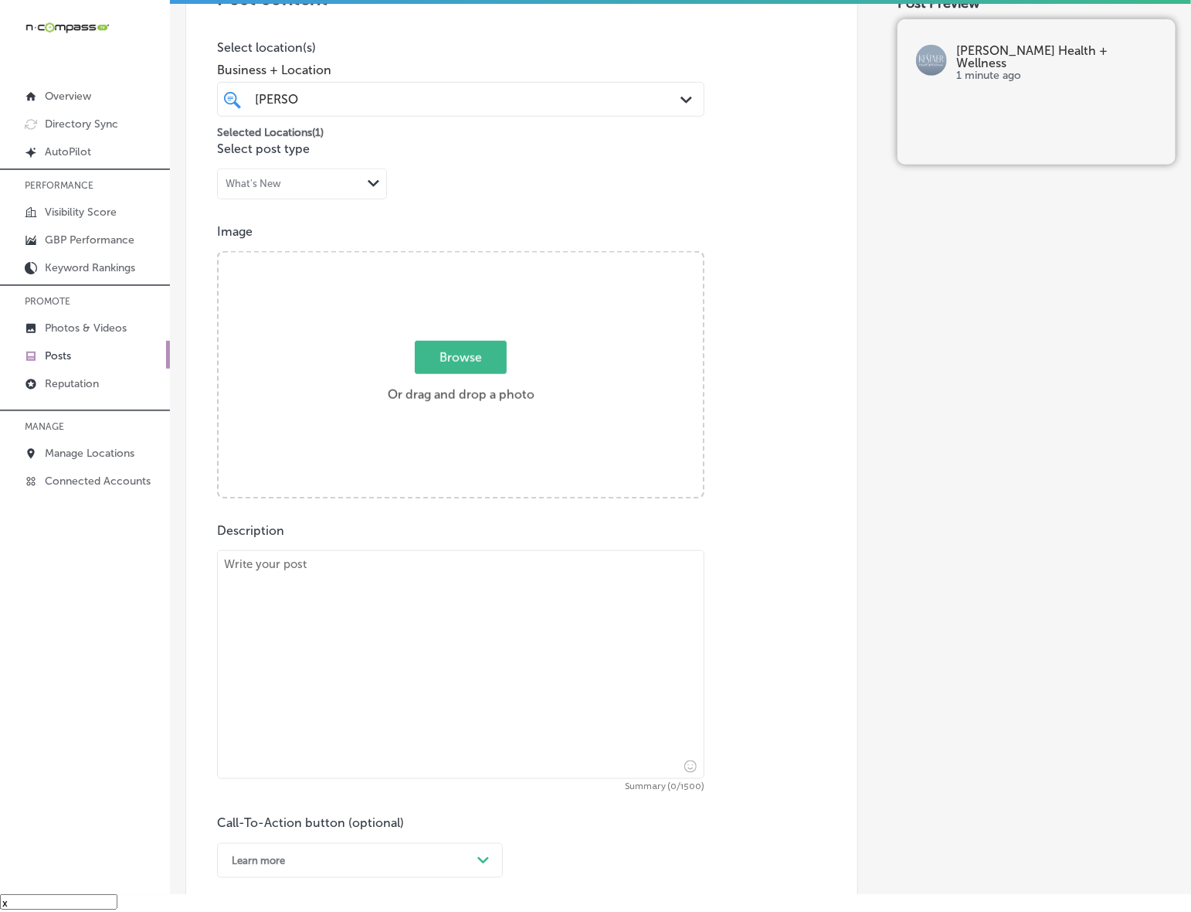
scroll to position [282, 0]
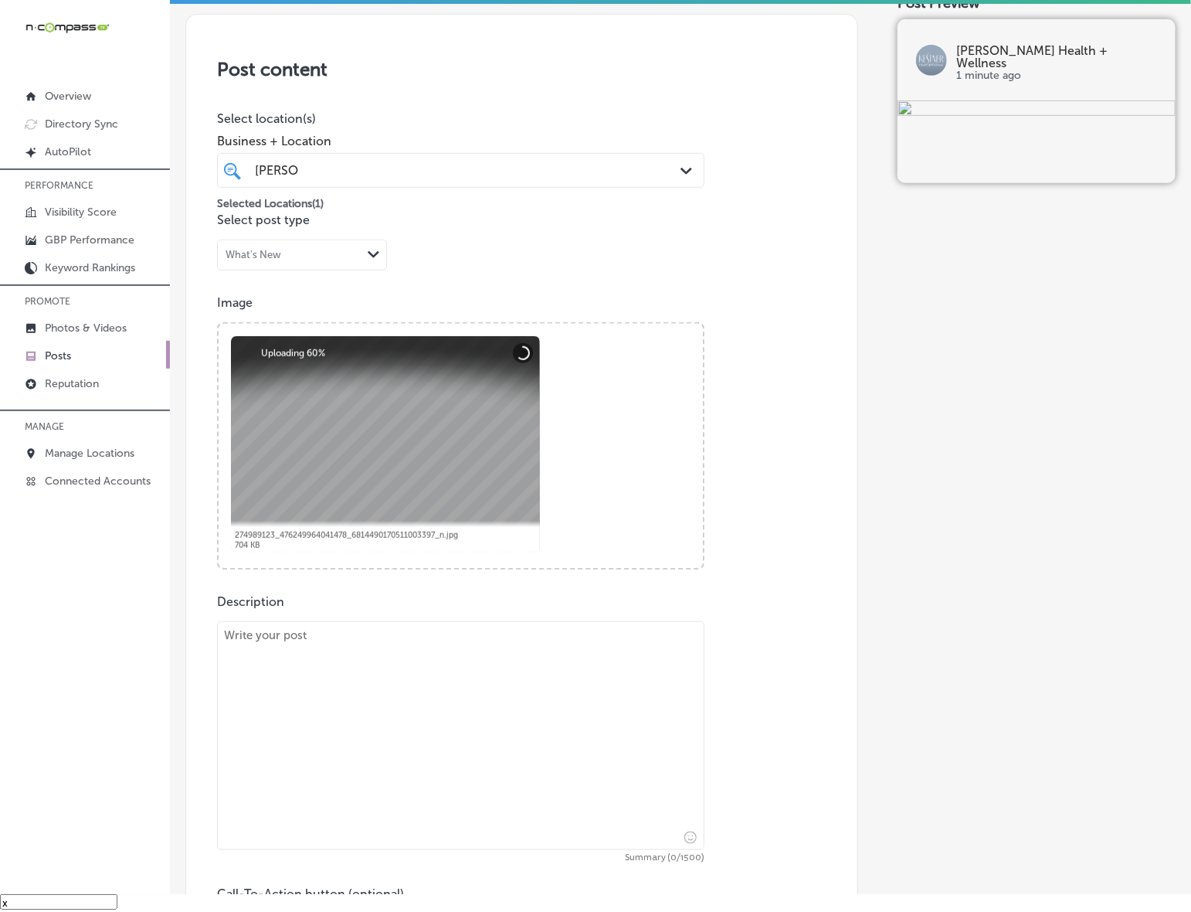
drag, startPoint x: 449, startPoint y: 686, endPoint x: 472, endPoint y: 685, distance: 23.2
click at [449, 688] on textarea at bounding box center [461, 735] width 488 height 229
paste textarea "Looking for a natural way to support your weight loss goals? [PERSON_NAME] Heal…"
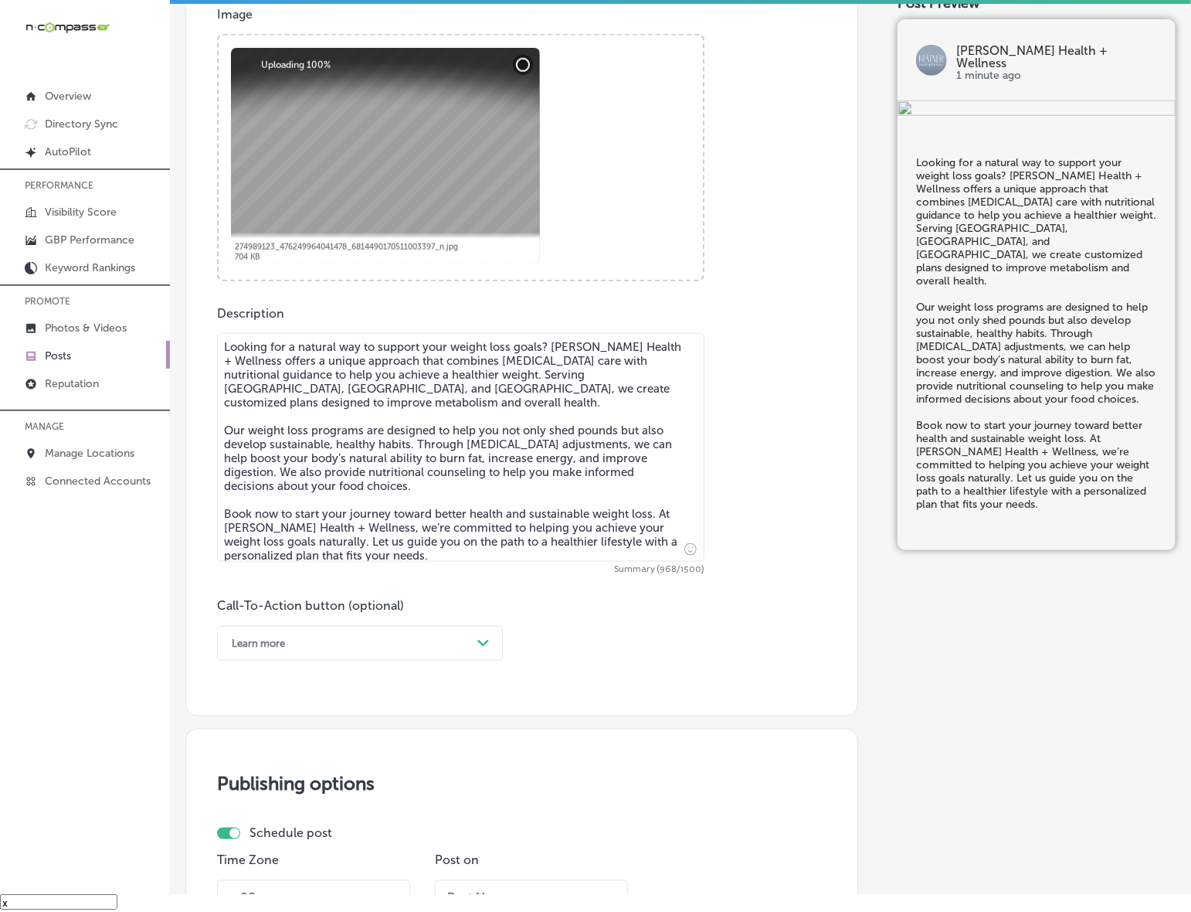
scroll to position [572, 0]
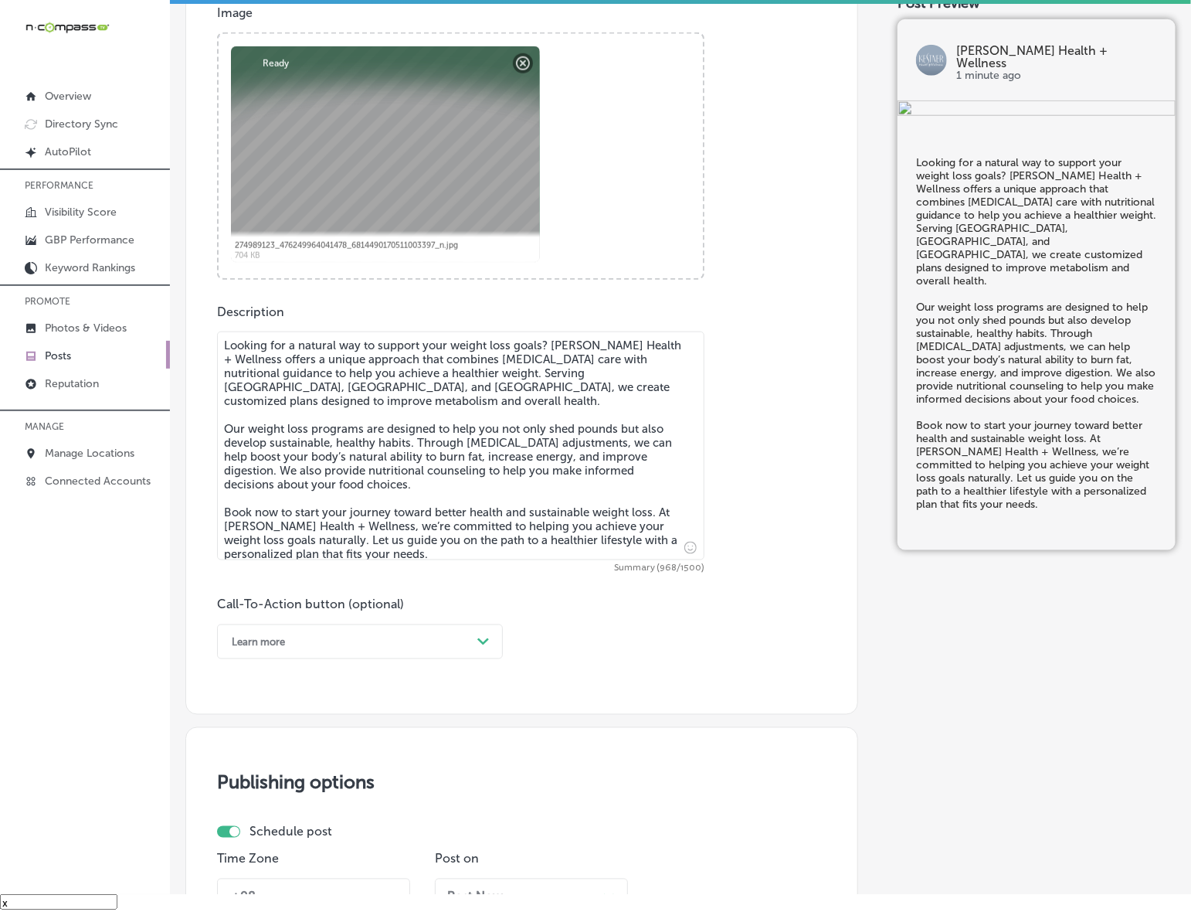
type textarea "Looking for a natural way to support your weight loss goals? [PERSON_NAME] Heal…"
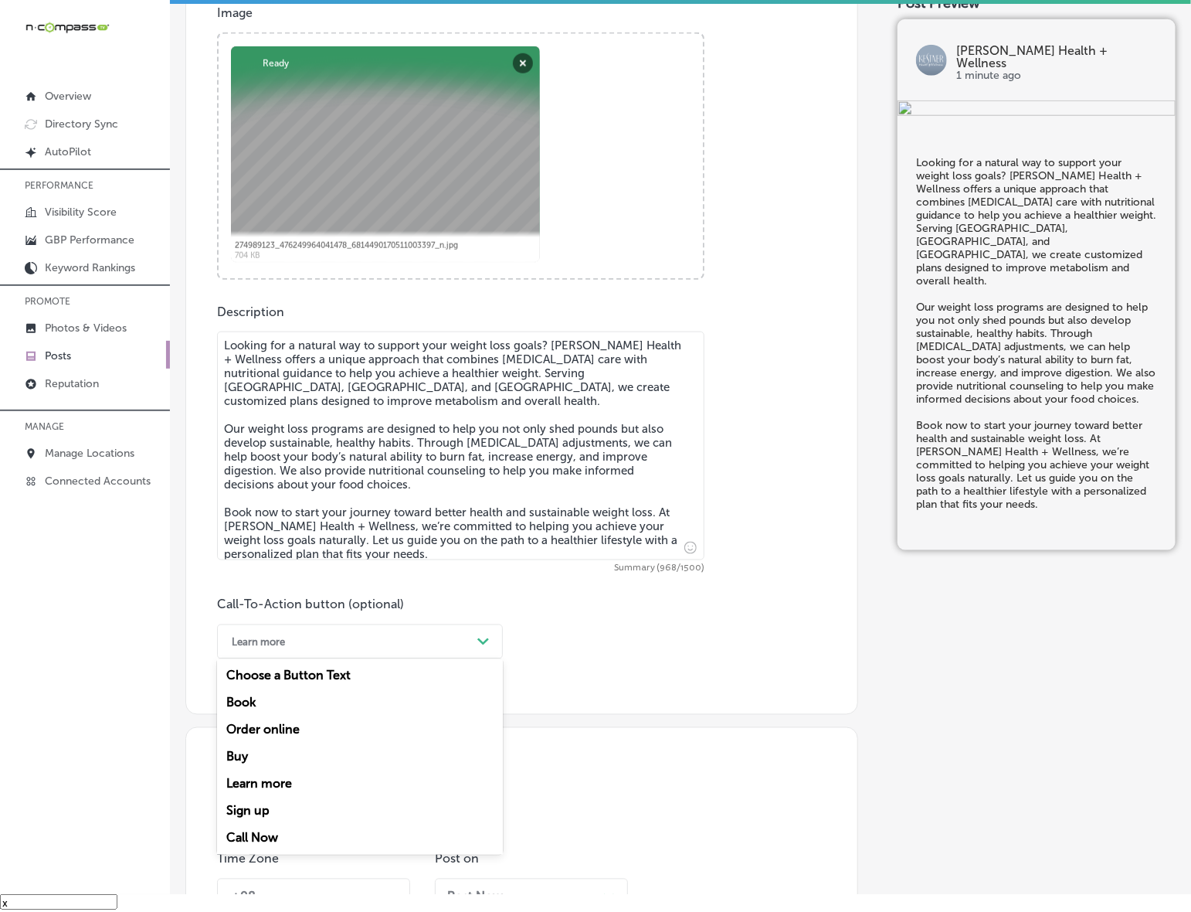
click at [334, 643] on div "Learn more" at bounding box center [347, 642] width 247 height 24
click at [257, 700] on div "Book" at bounding box center [360, 702] width 286 height 27
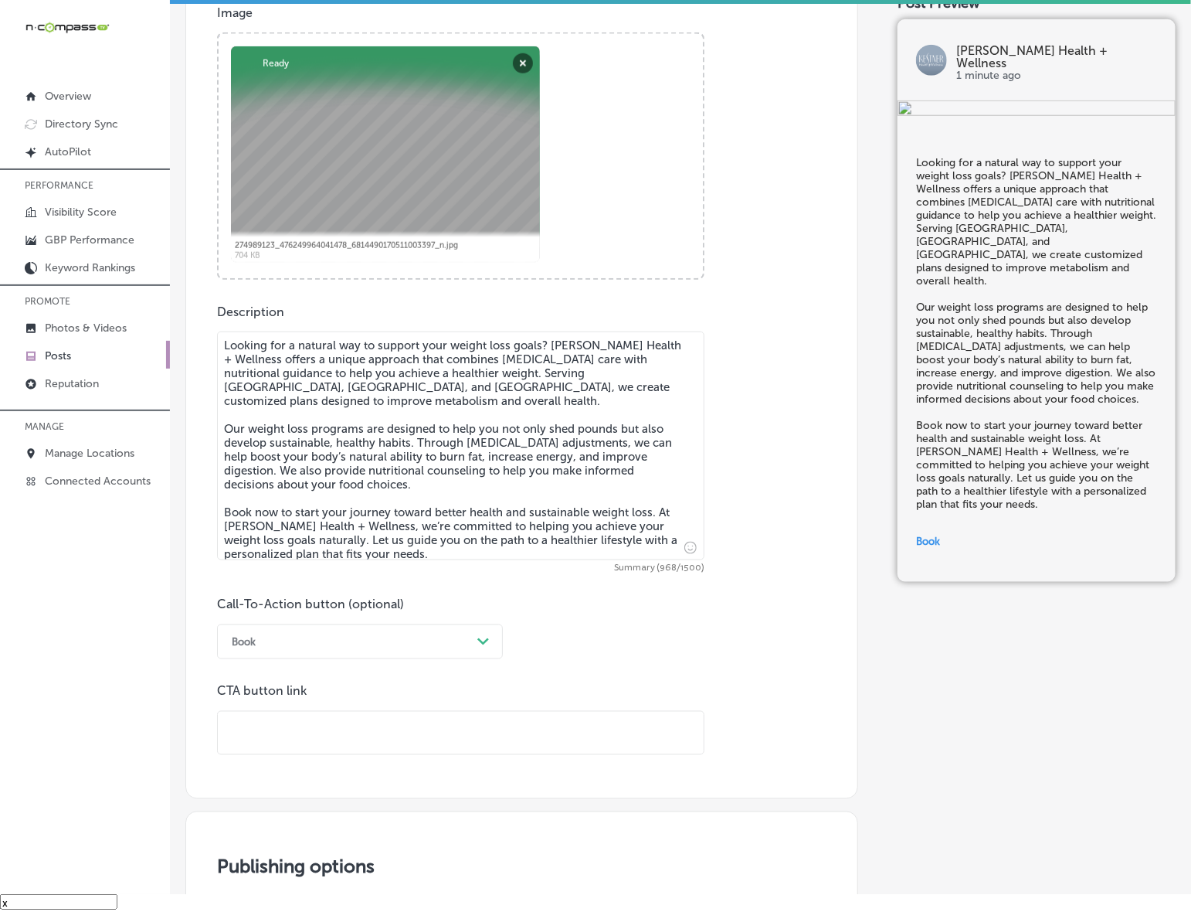
click at [322, 715] on input "text" at bounding box center [461, 733] width 486 height 42
paste input "[URL][DOMAIN_NAME]"
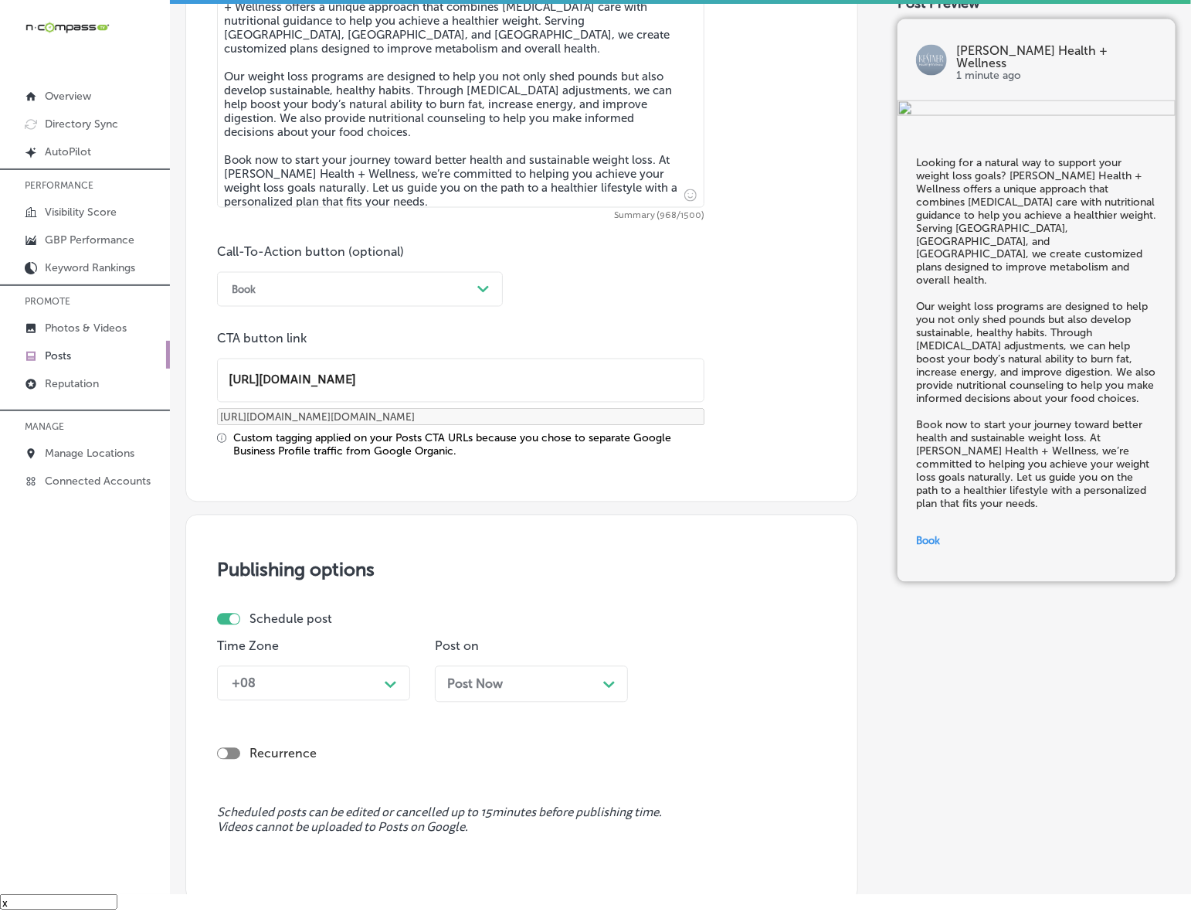
scroll to position [958, 0]
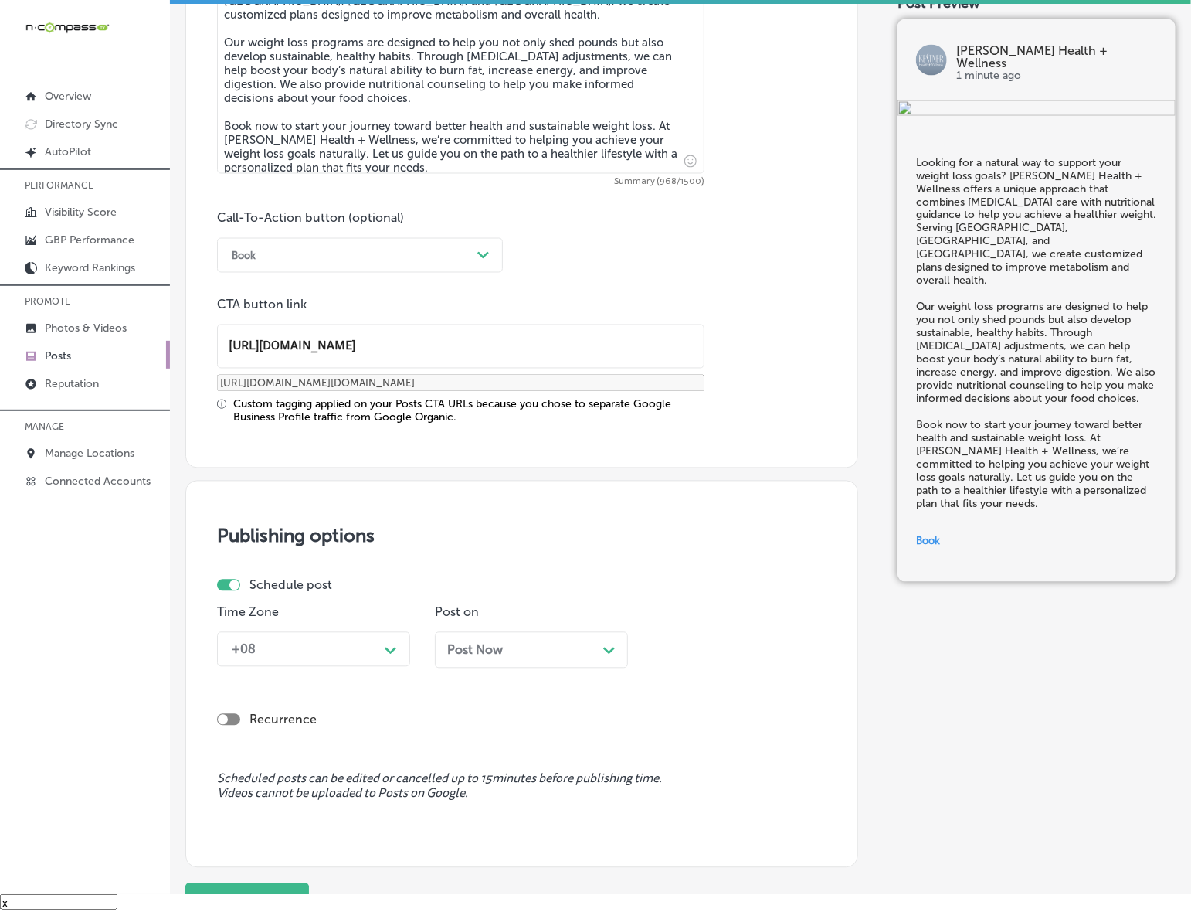
type input "[URL][DOMAIN_NAME]"
click at [383, 651] on div "Path Created with Sketch." at bounding box center [391, 649] width 25 height 25
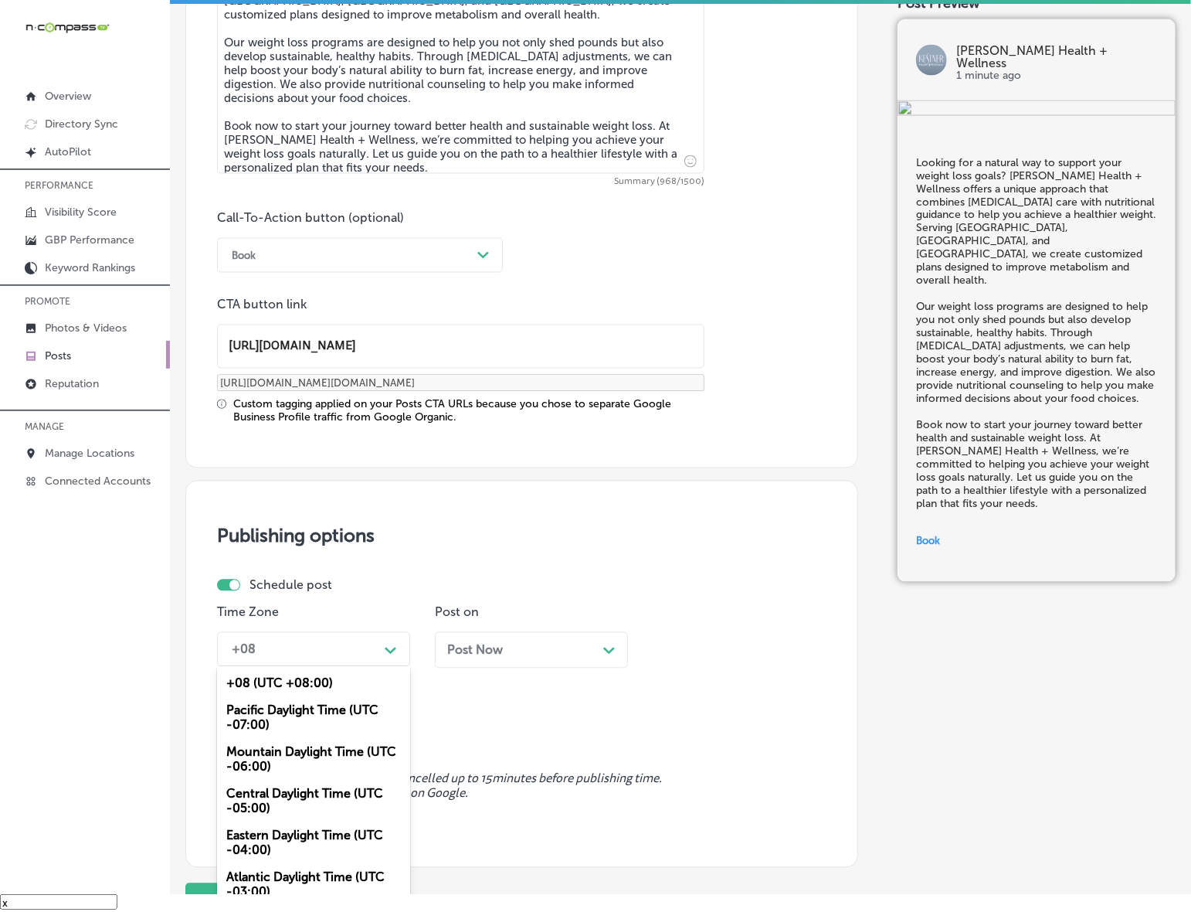
click at [311, 762] on div "Mountain Daylight Time (UTC -06:00)" at bounding box center [313, 760] width 193 height 42
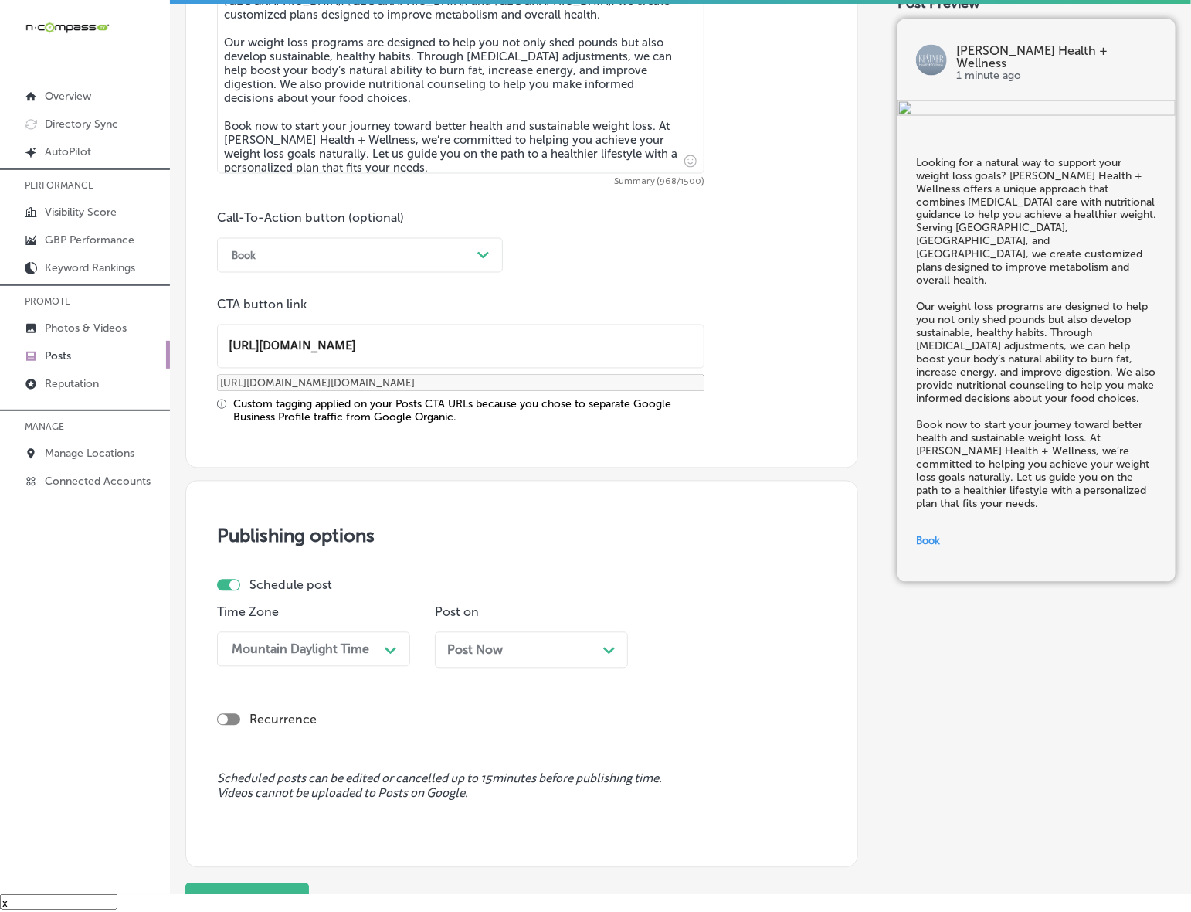
click at [552, 650] on div "Post Now Path Created with Sketch." at bounding box center [531, 650] width 168 height 15
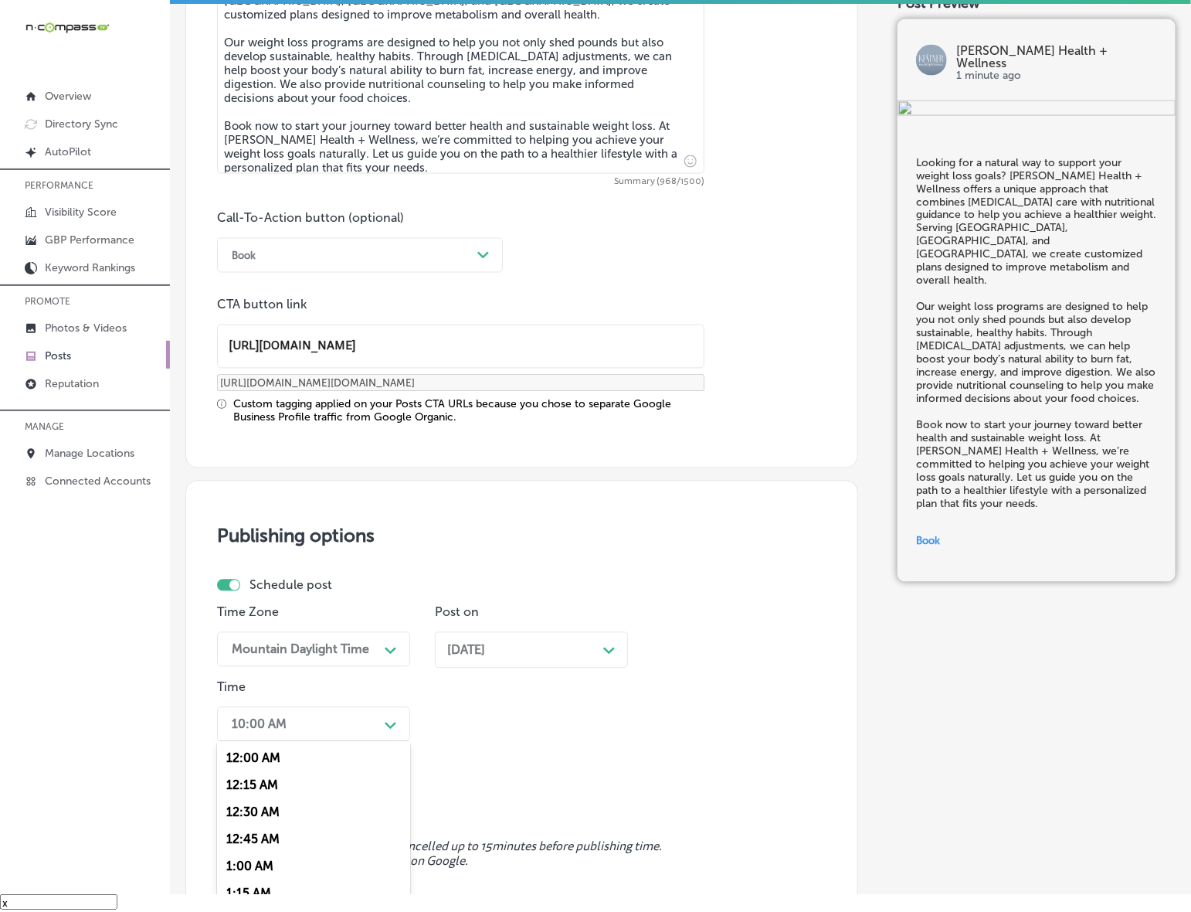
click at [390, 731] on div "option 7:00 AM, selected. option 12:30 AM focused, 3 of 96. 96 results availabl…" at bounding box center [313, 724] width 193 height 35
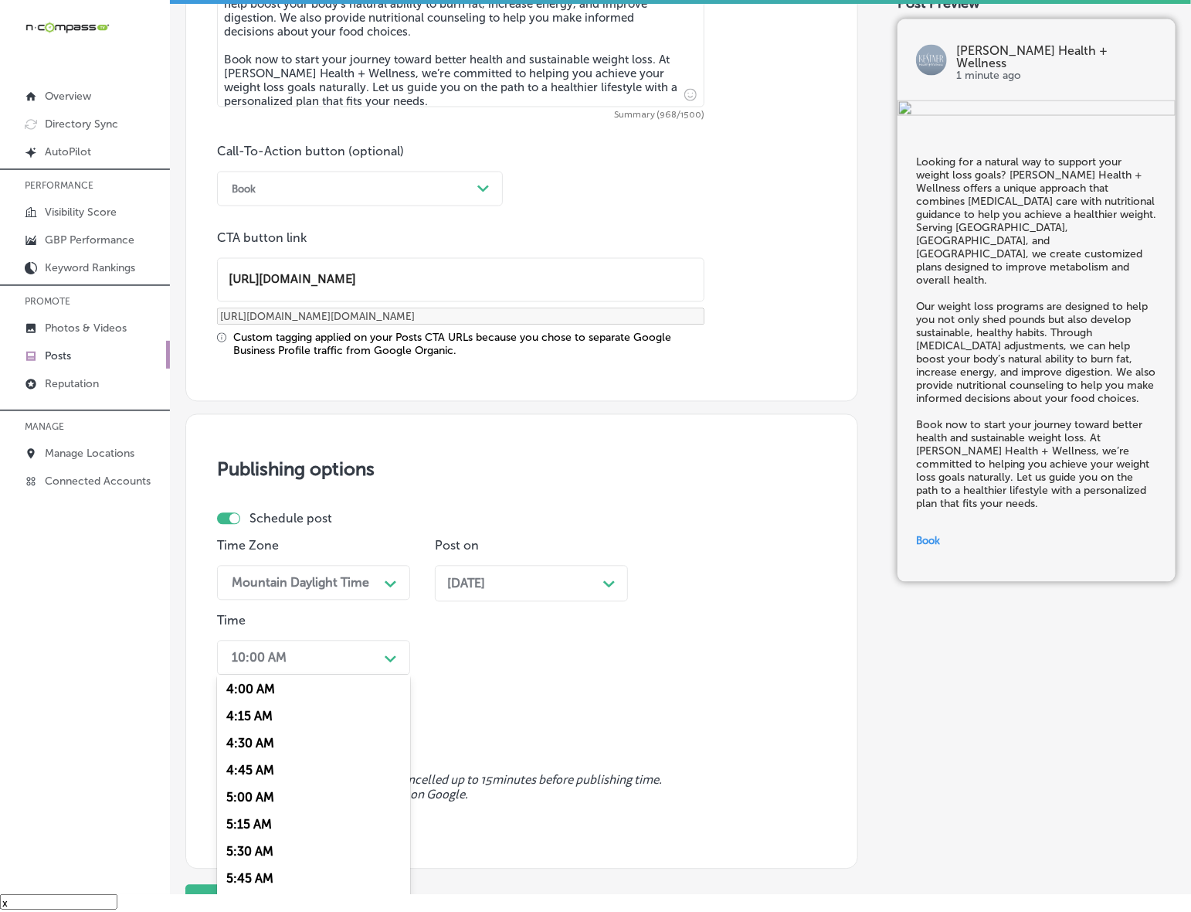
scroll to position [579, 0]
click at [259, 861] on div "7:00 AM" at bounding box center [313, 869] width 193 height 27
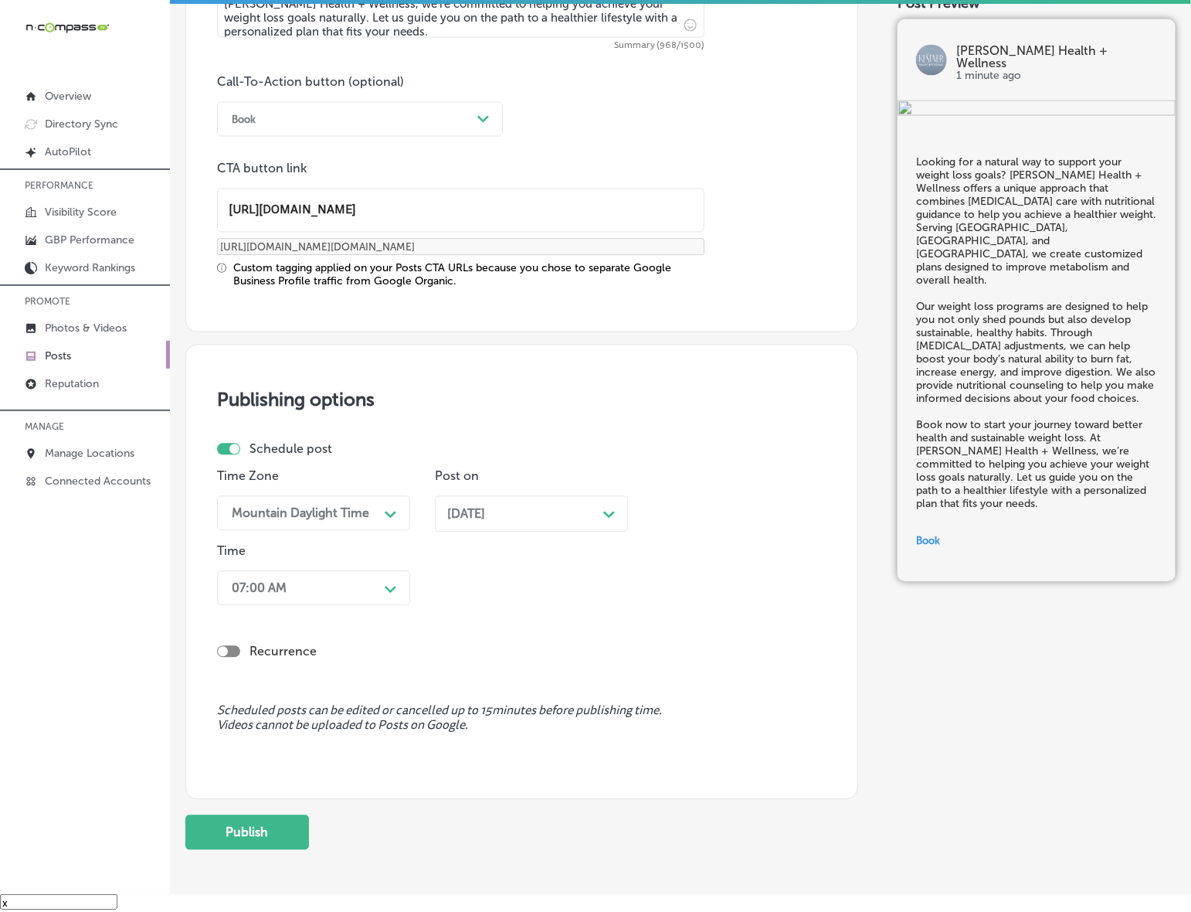
scroll to position [1165, 0]
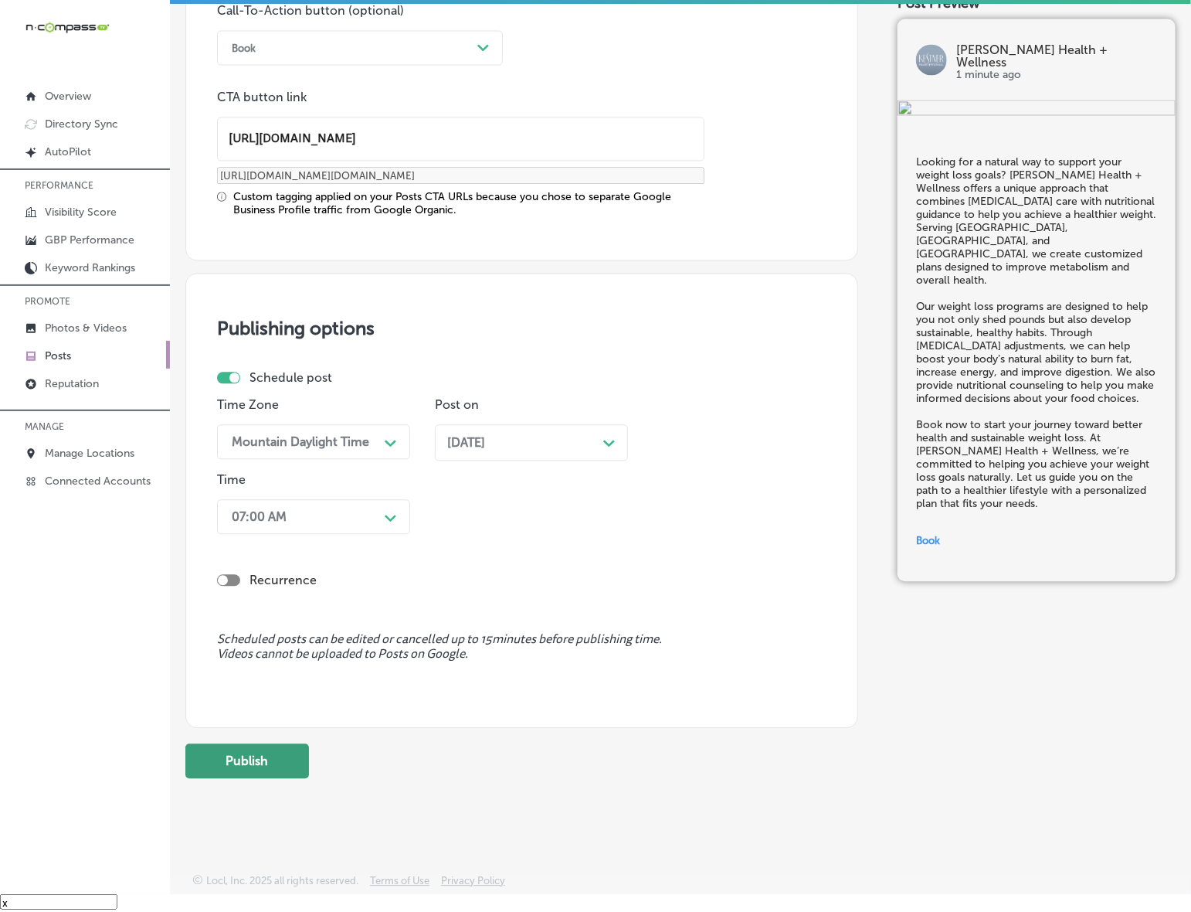
click at [279, 760] on button "Publish" at bounding box center [247, 761] width 124 height 35
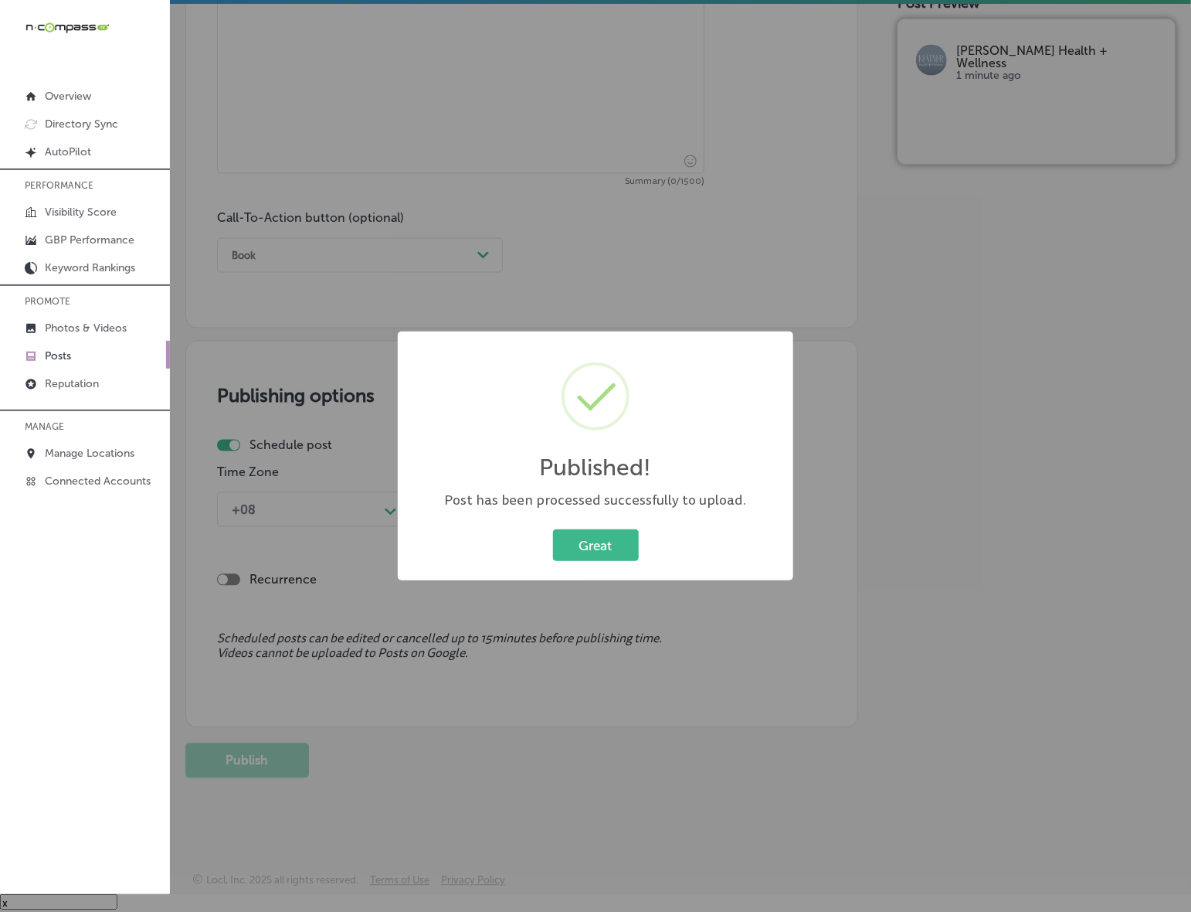
scroll to position [958, 0]
click at [603, 553] on button "Great" at bounding box center [596, 545] width 86 height 32
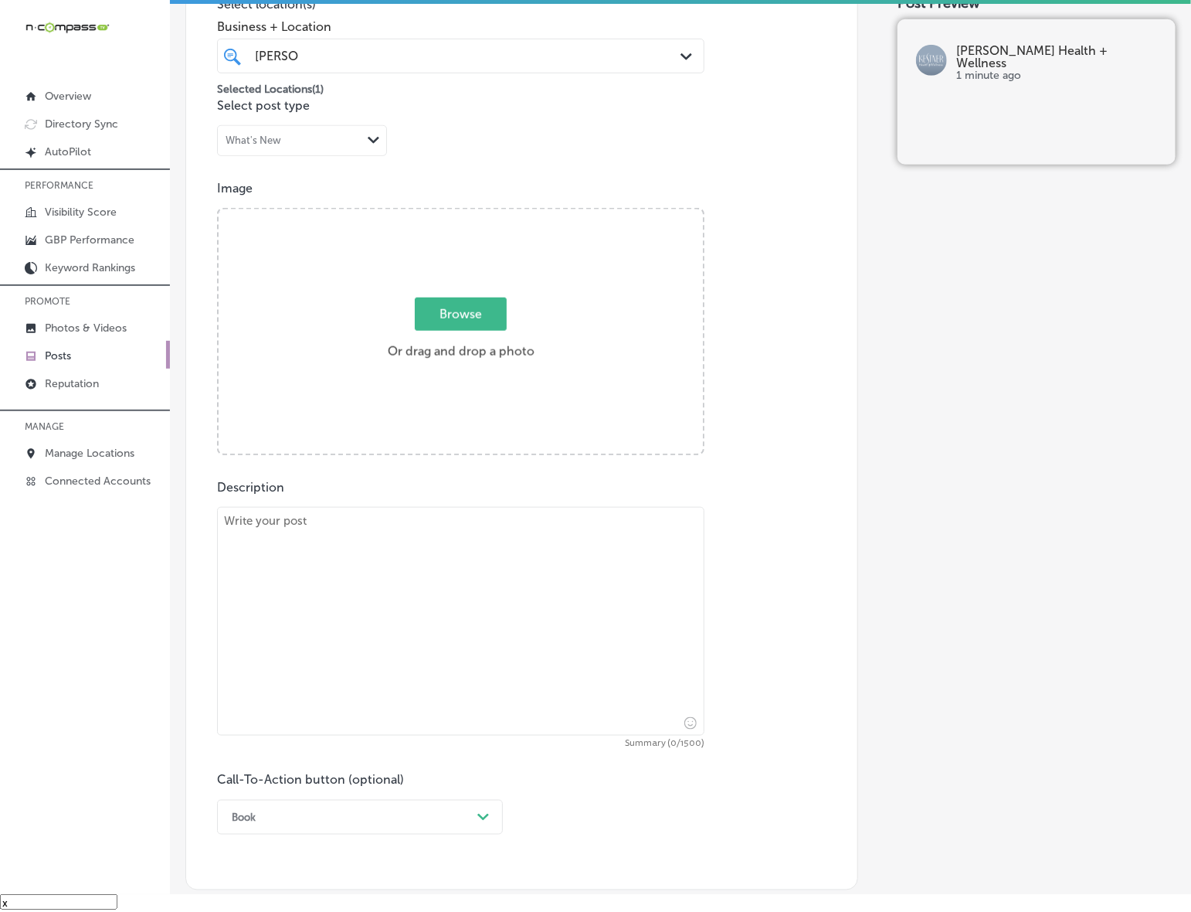
scroll to position [379, 0]
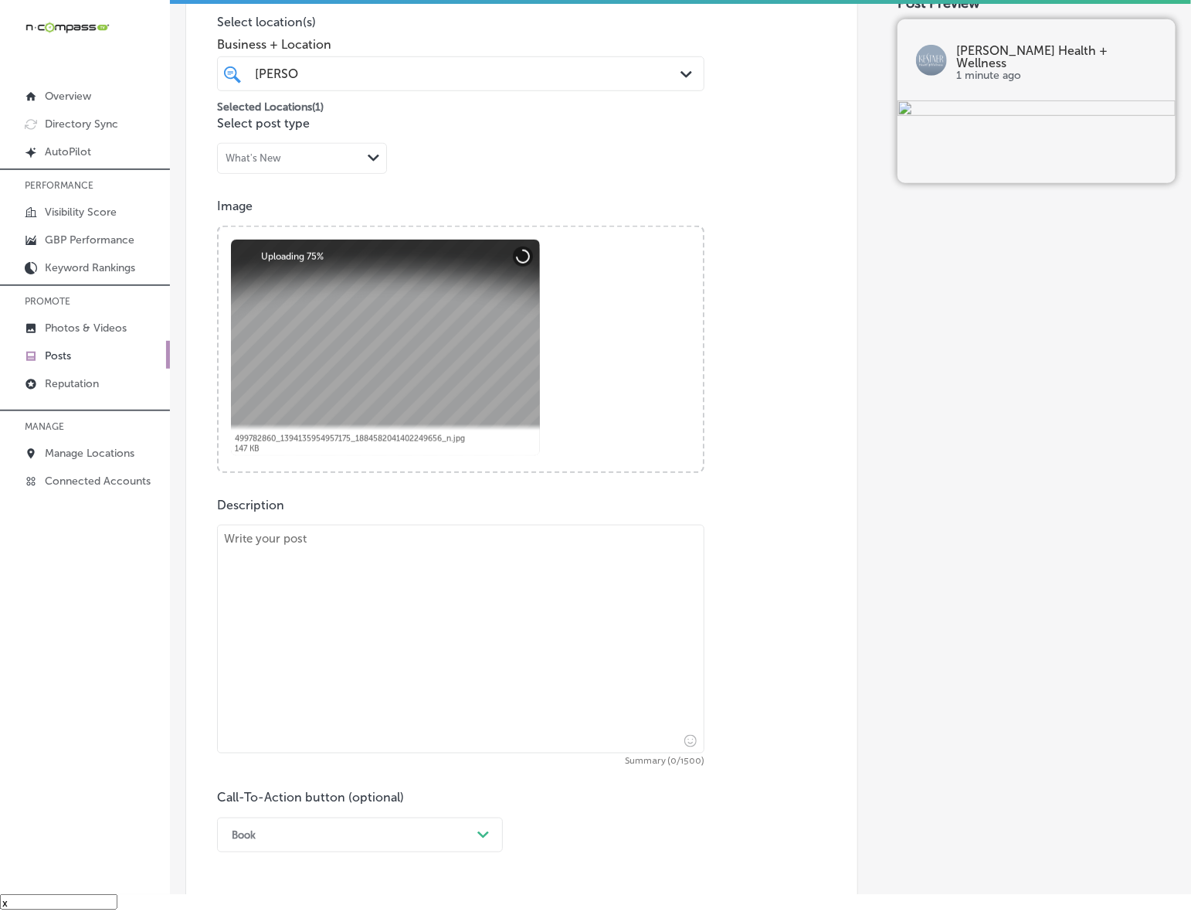
click at [430, 556] on textarea at bounding box center [461, 639] width 488 height 229
paste textarea "Stress can take a toll on your body, and [MEDICAL_DATA] care can help alleviate…"
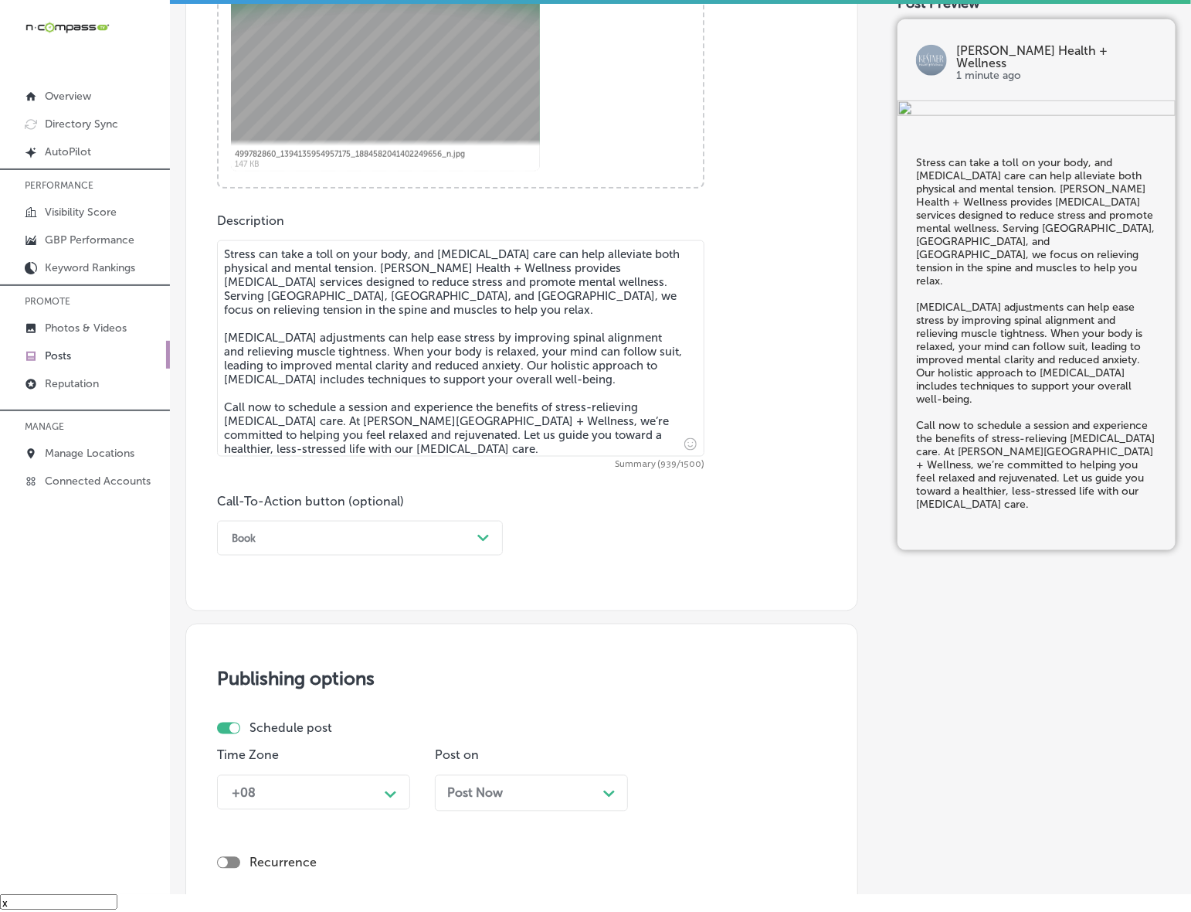
scroll to position [668, 0]
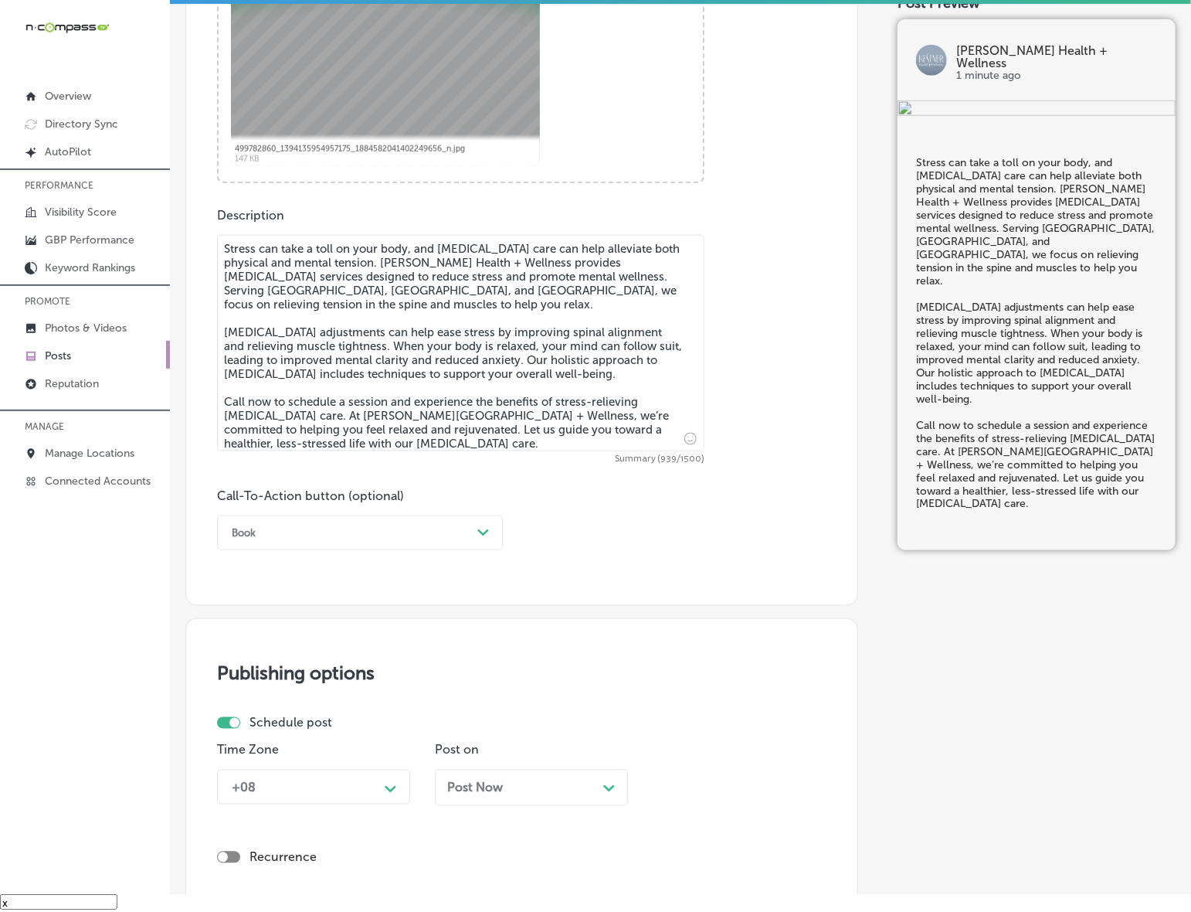
type textarea "Stress can take a toll on your body, and [MEDICAL_DATA] care can help alleviate…"
click at [441, 535] on div "Book" at bounding box center [347, 533] width 247 height 24
click at [253, 732] on div "Call Now" at bounding box center [360, 728] width 286 height 27
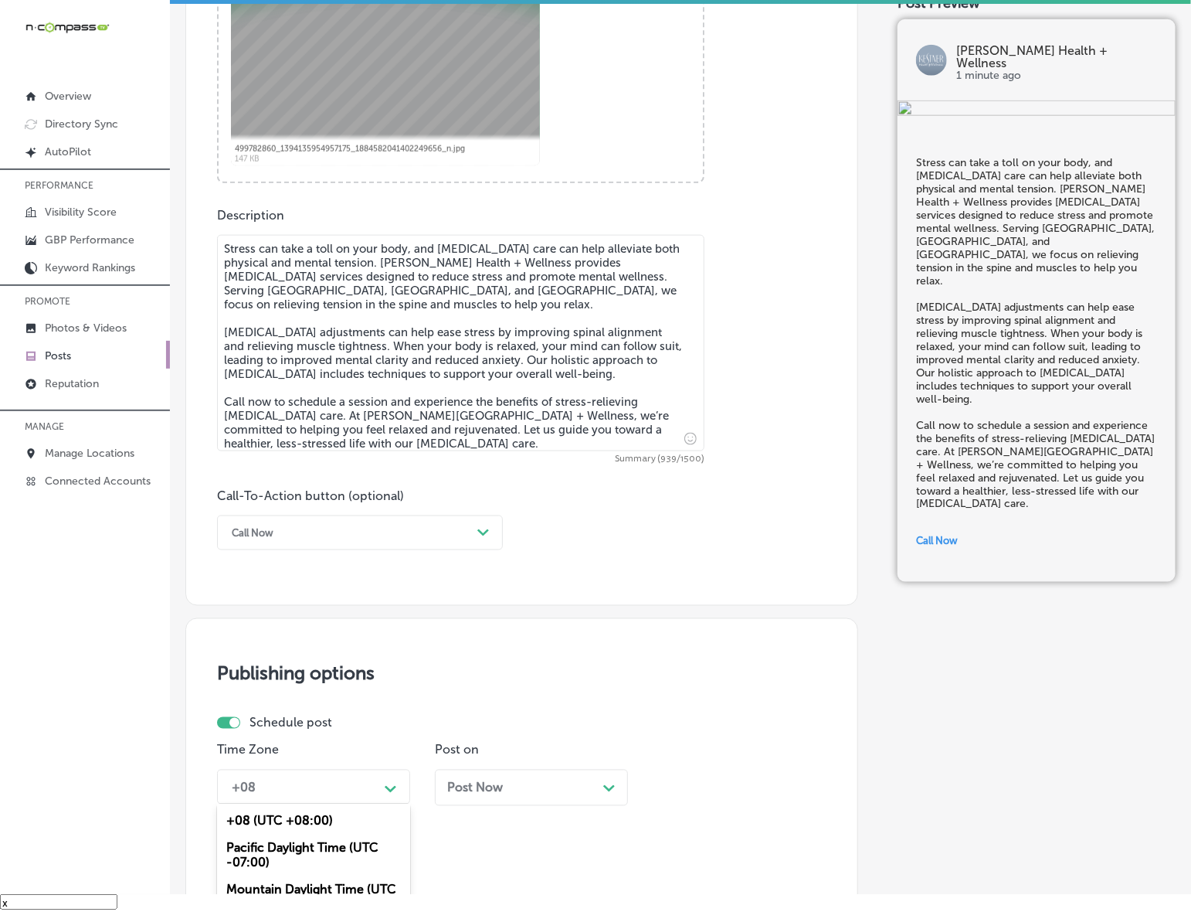
click at [396, 783] on div "option Mountain Daylight Time (UTC -06:00), selected. option +08 (UTC +08:00) f…" at bounding box center [313, 787] width 193 height 35
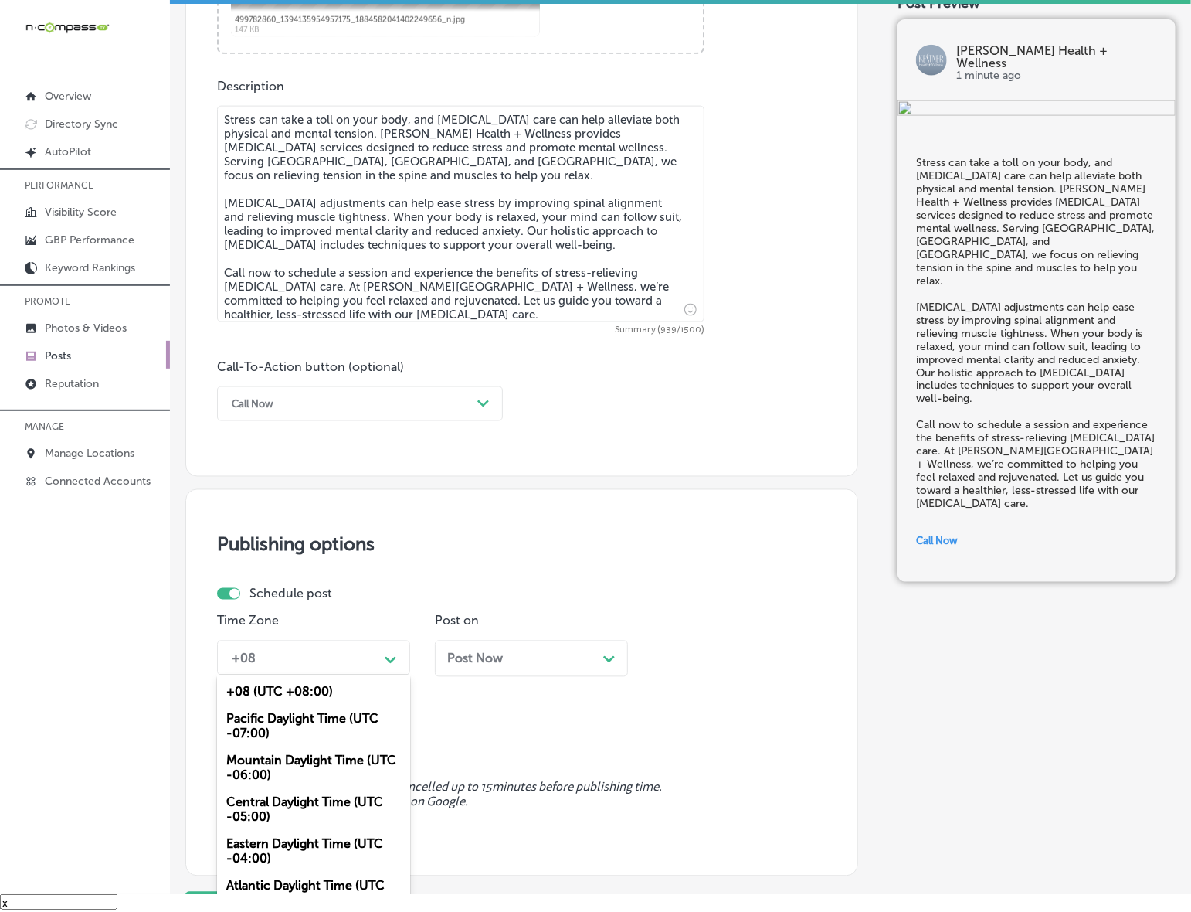
click at [303, 758] on div "Mountain Daylight Time (UTC -06:00)" at bounding box center [313, 768] width 193 height 42
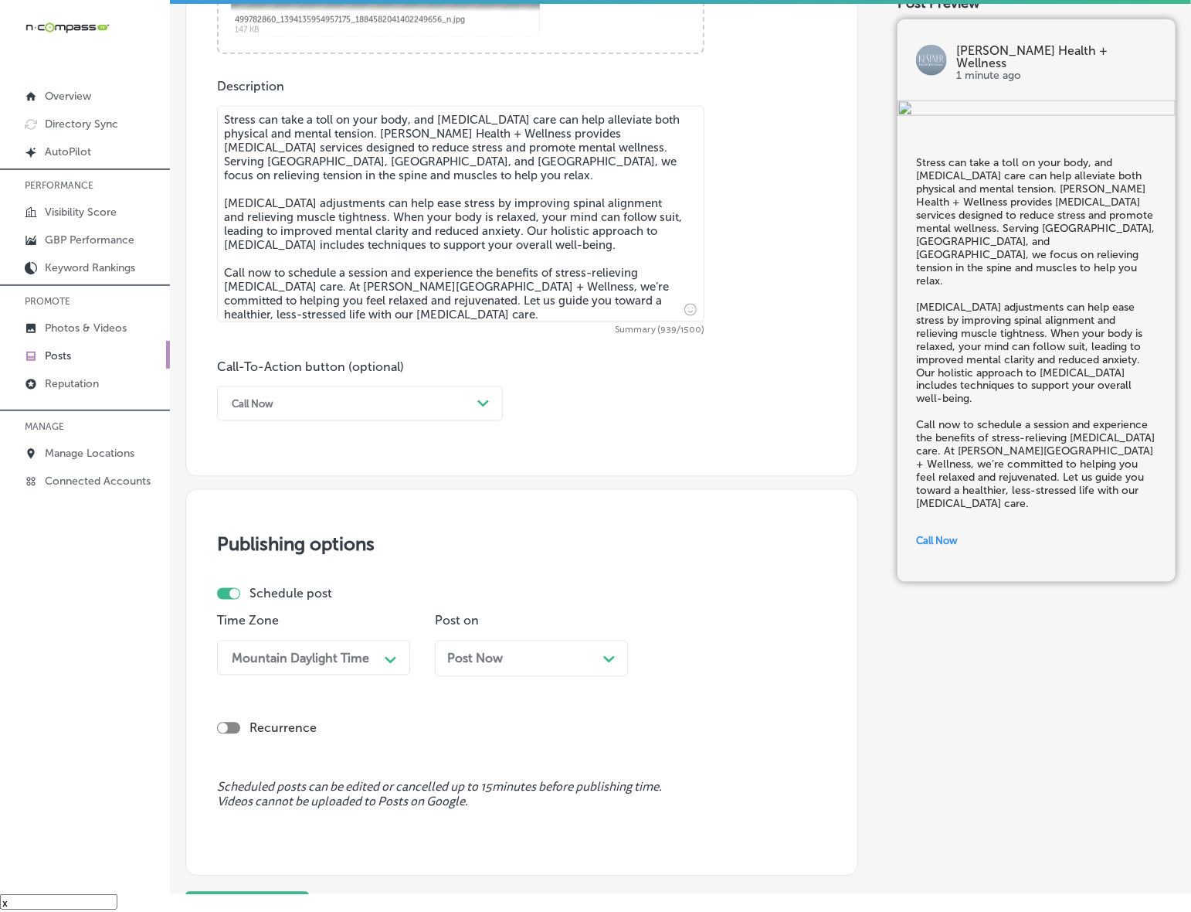
click at [477, 681] on div "Post Now Path Created with Sketch." at bounding box center [531, 665] width 193 height 48
click at [484, 643] on div "Post Now Path Created with Sketch." at bounding box center [531, 659] width 193 height 36
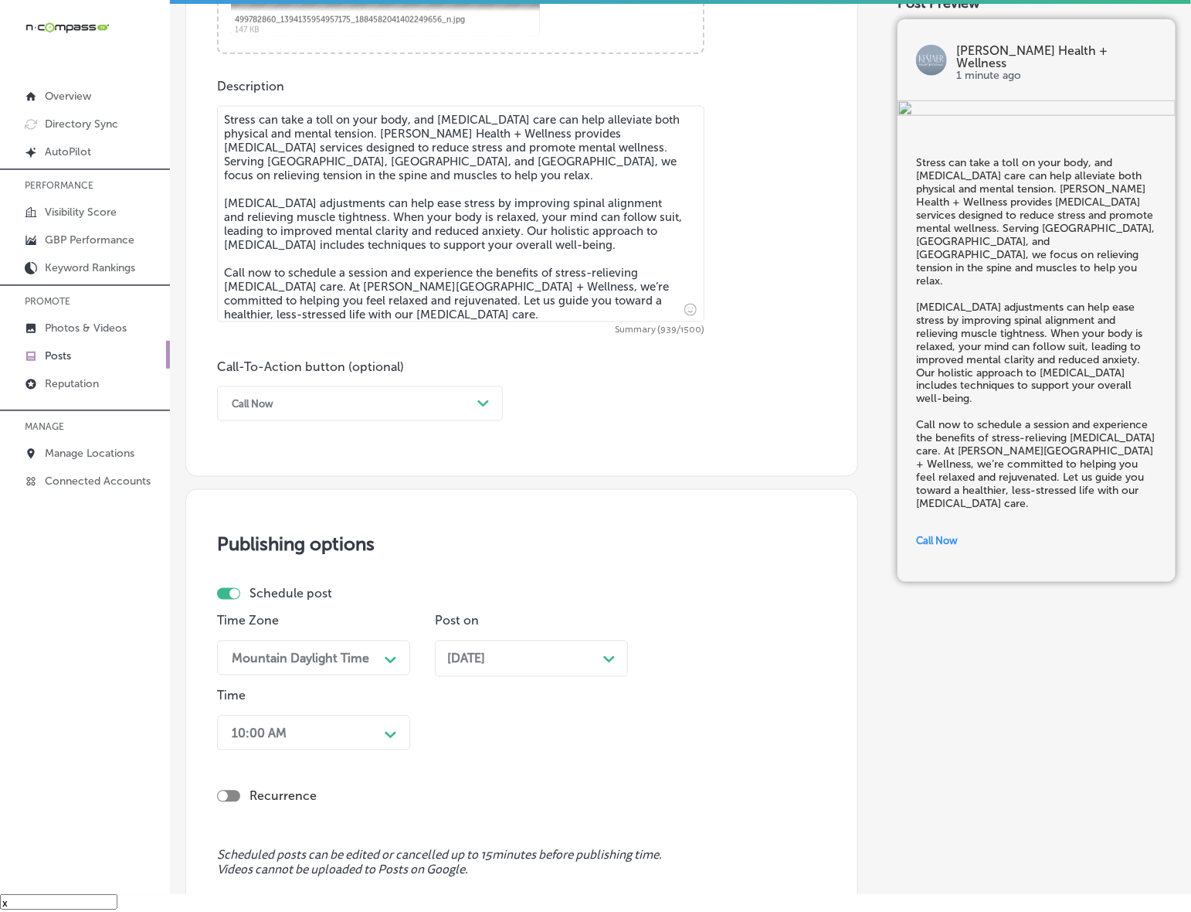
click at [372, 724] on div "10:00 AM Path Created with Sketch." at bounding box center [313, 732] width 193 height 35
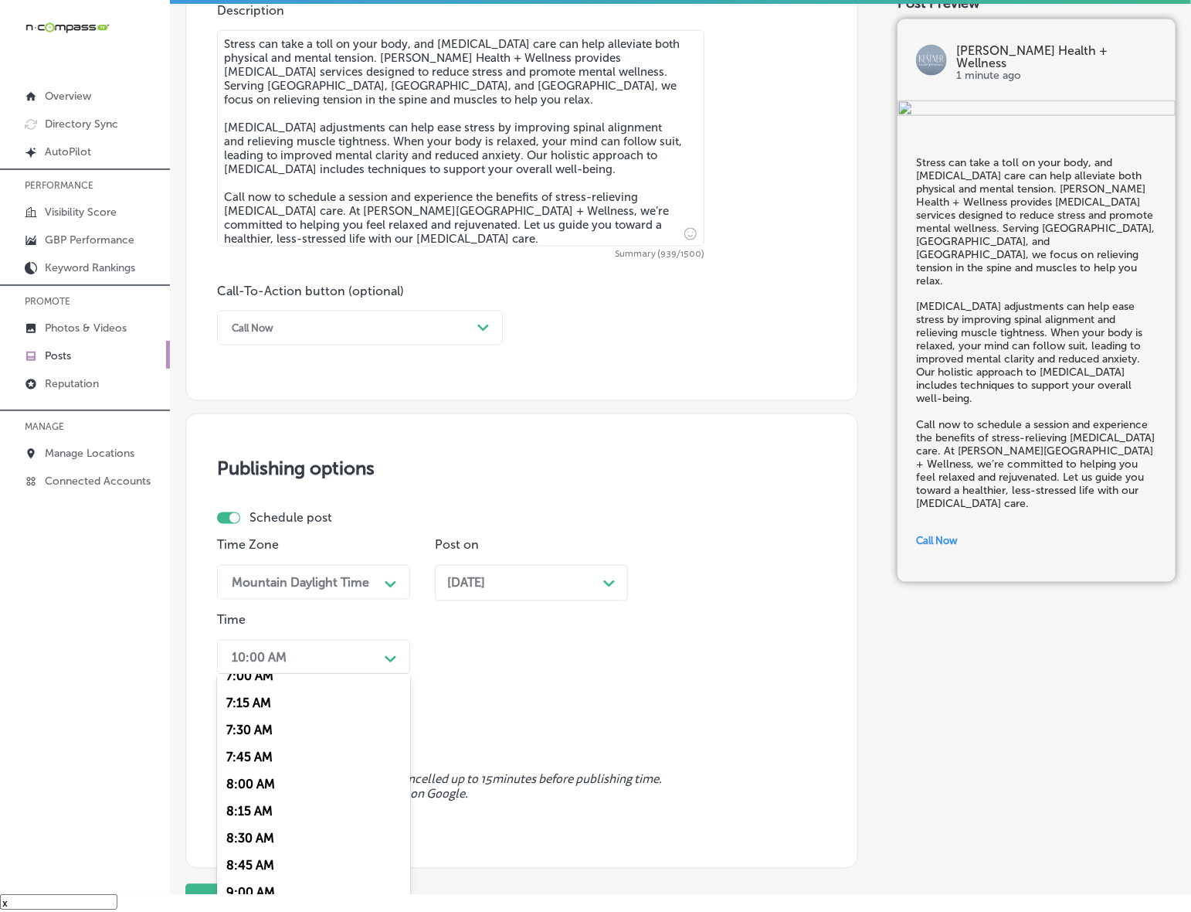
scroll to position [676, 0]
click at [253, 763] on div "7:00 AM" at bounding box center [313, 772] width 193 height 27
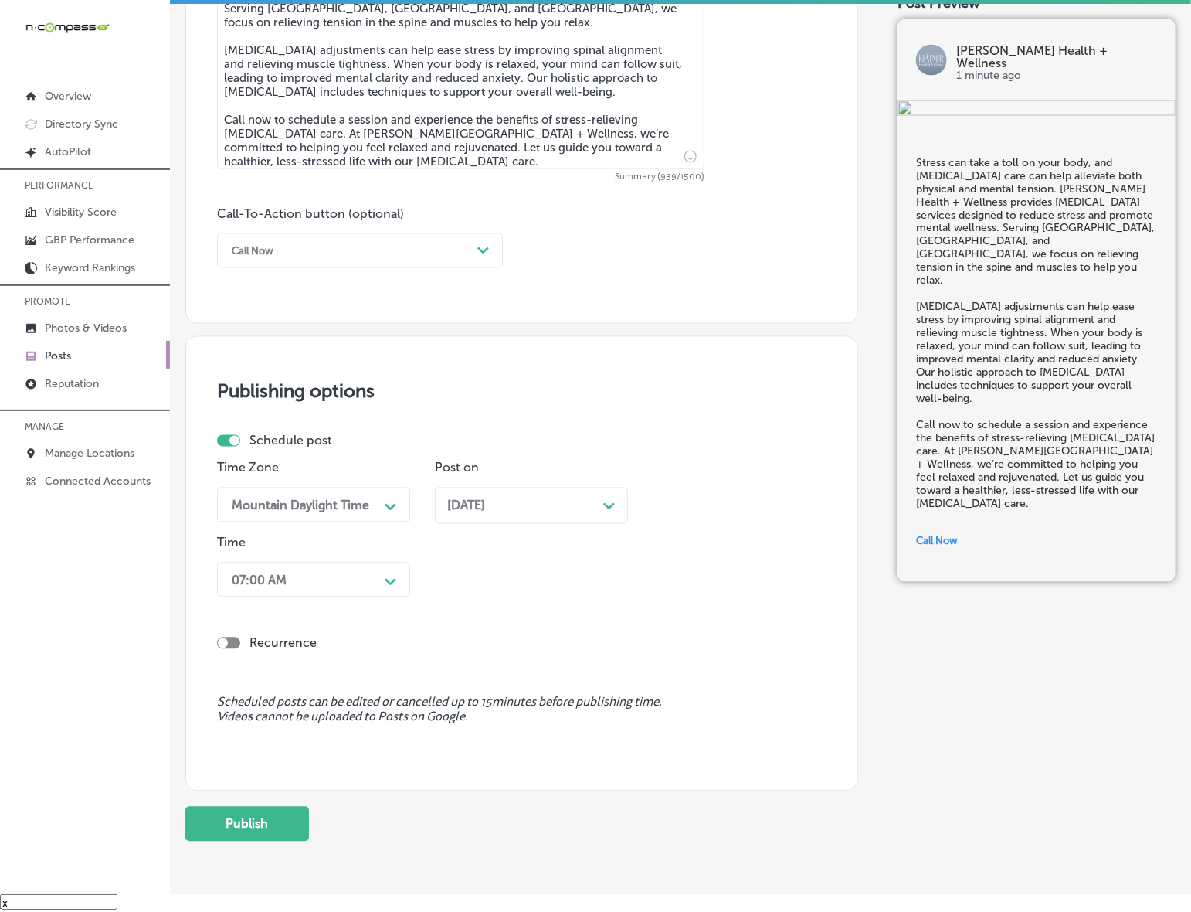
scroll to position [1013, 0]
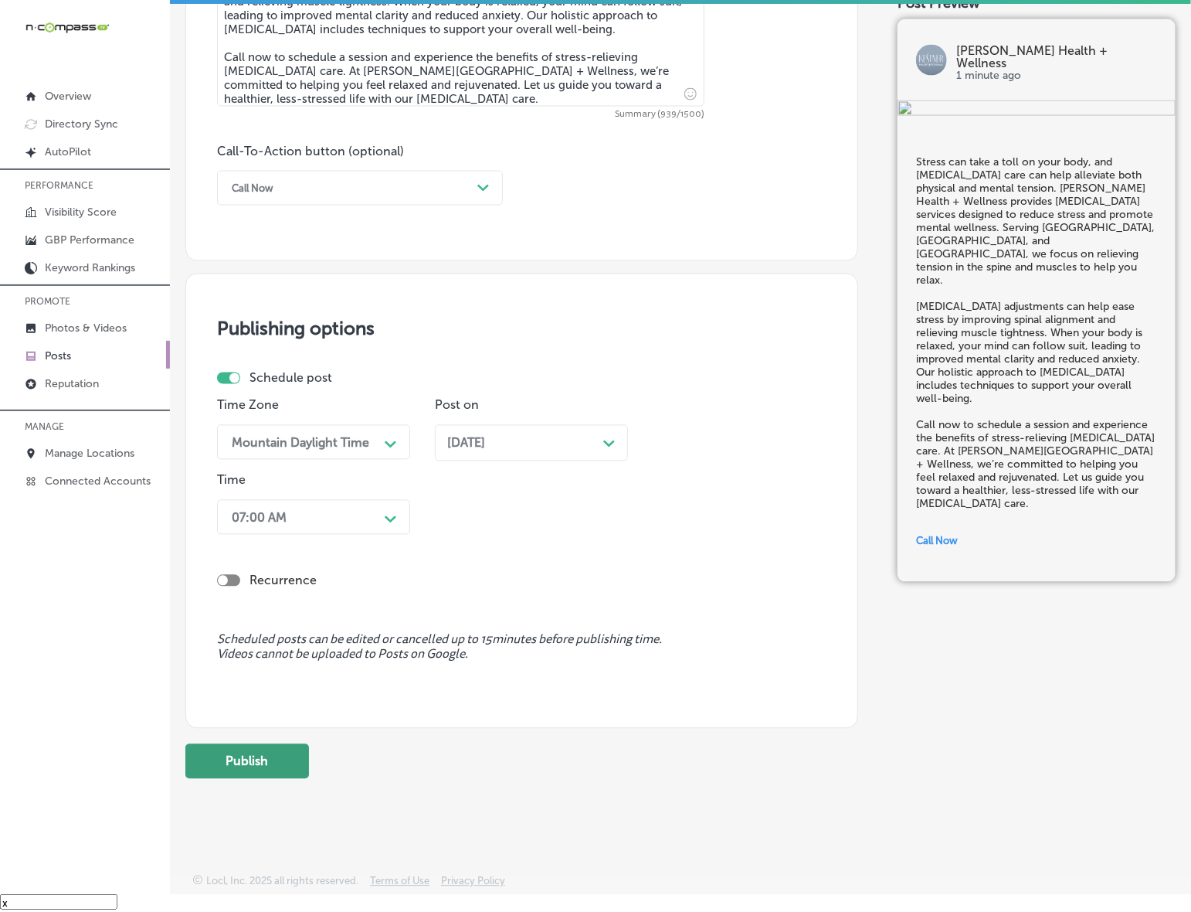
click at [255, 774] on button "Publish" at bounding box center [247, 761] width 124 height 35
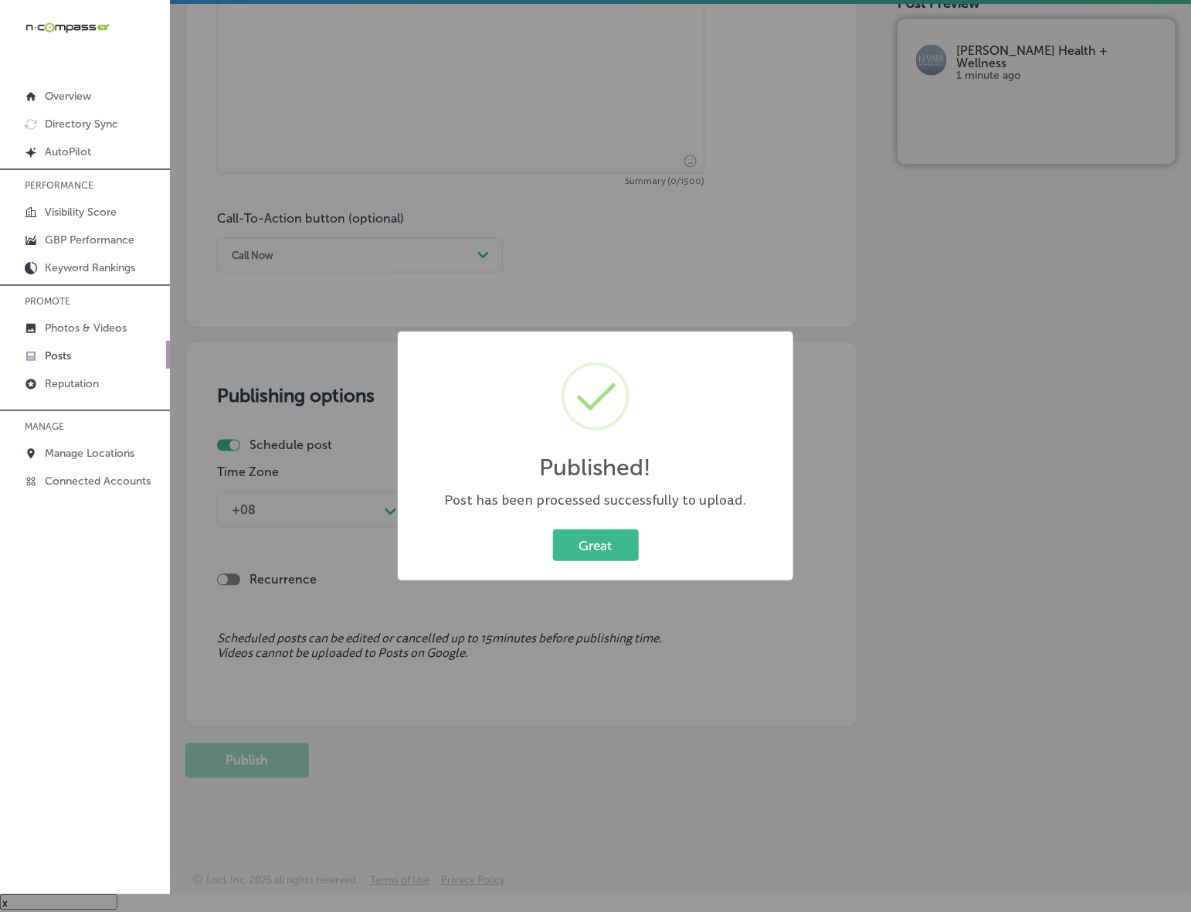
scroll to position [945, 0]
drag, startPoint x: 613, startPoint y: 552, endPoint x: 667, endPoint y: 553, distance: 54.1
click at [613, 552] on button "Great" at bounding box center [596, 545] width 86 height 32
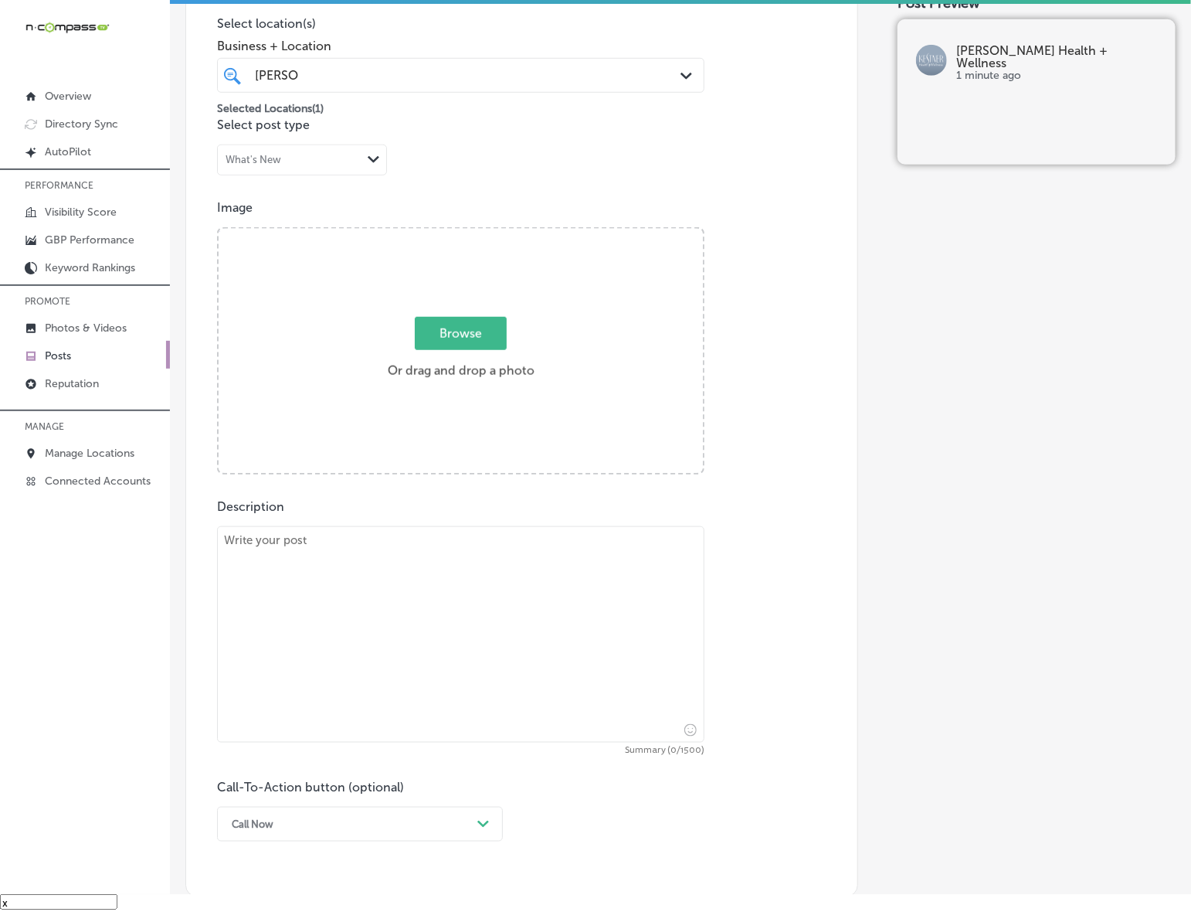
scroll to position [365, 0]
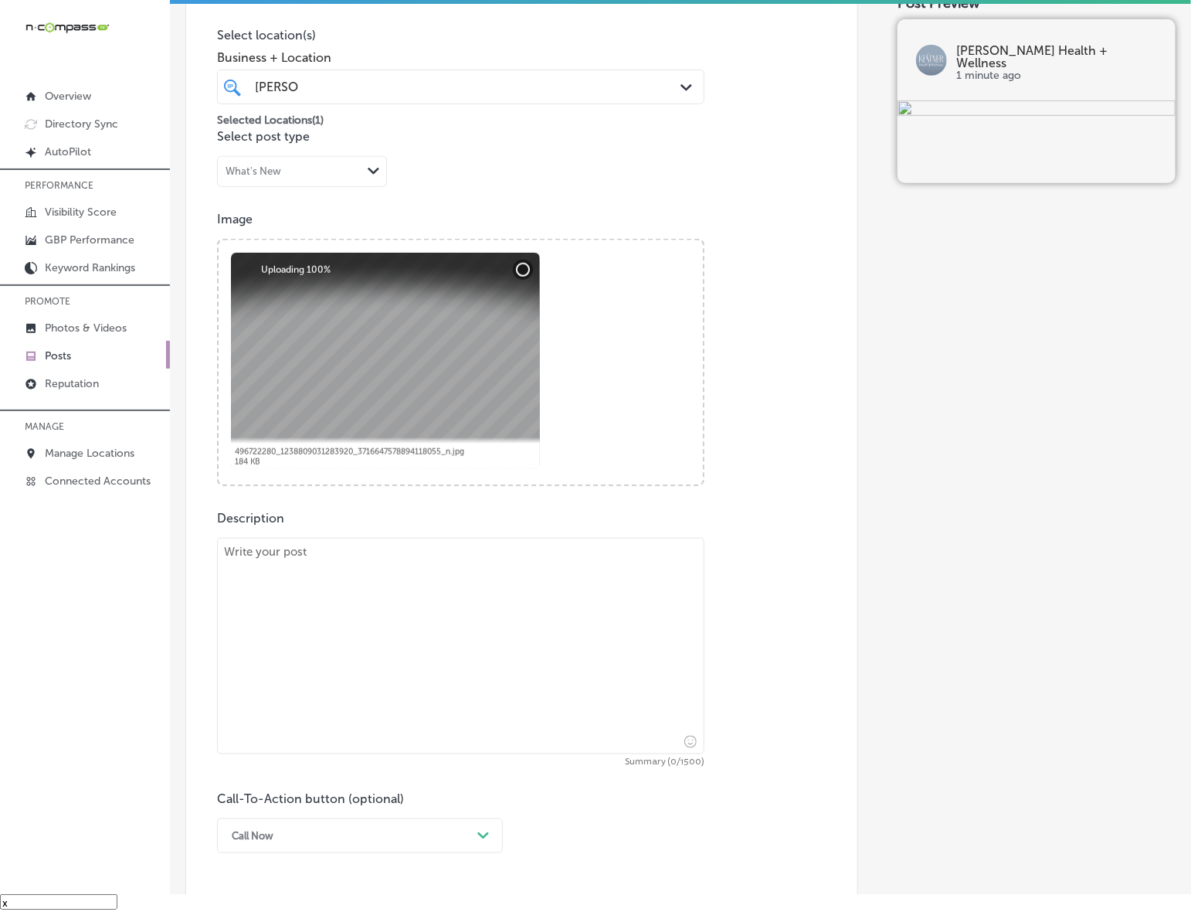
click at [433, 535] on div "Description Summary (0/1500) Call-To-Action button (optional) Call Now Path Cre…" at bounding box center [522, 682] width 610 height 342
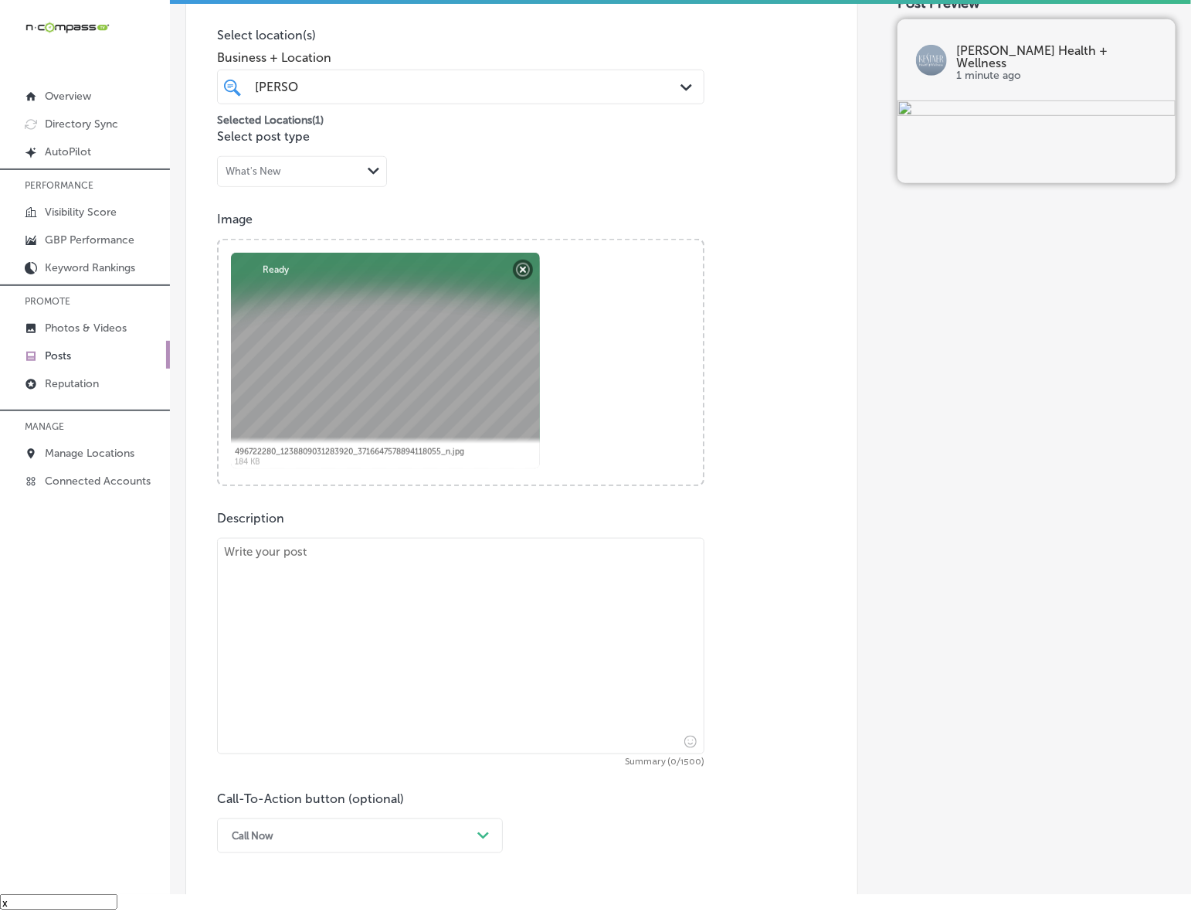
click at [404, 607] on textarea at bounding box center [461, 646] width 488 height 216
paste textarea "At [PERSON_NAME] Health + Wellness, we understand the toll that sports injuries…"
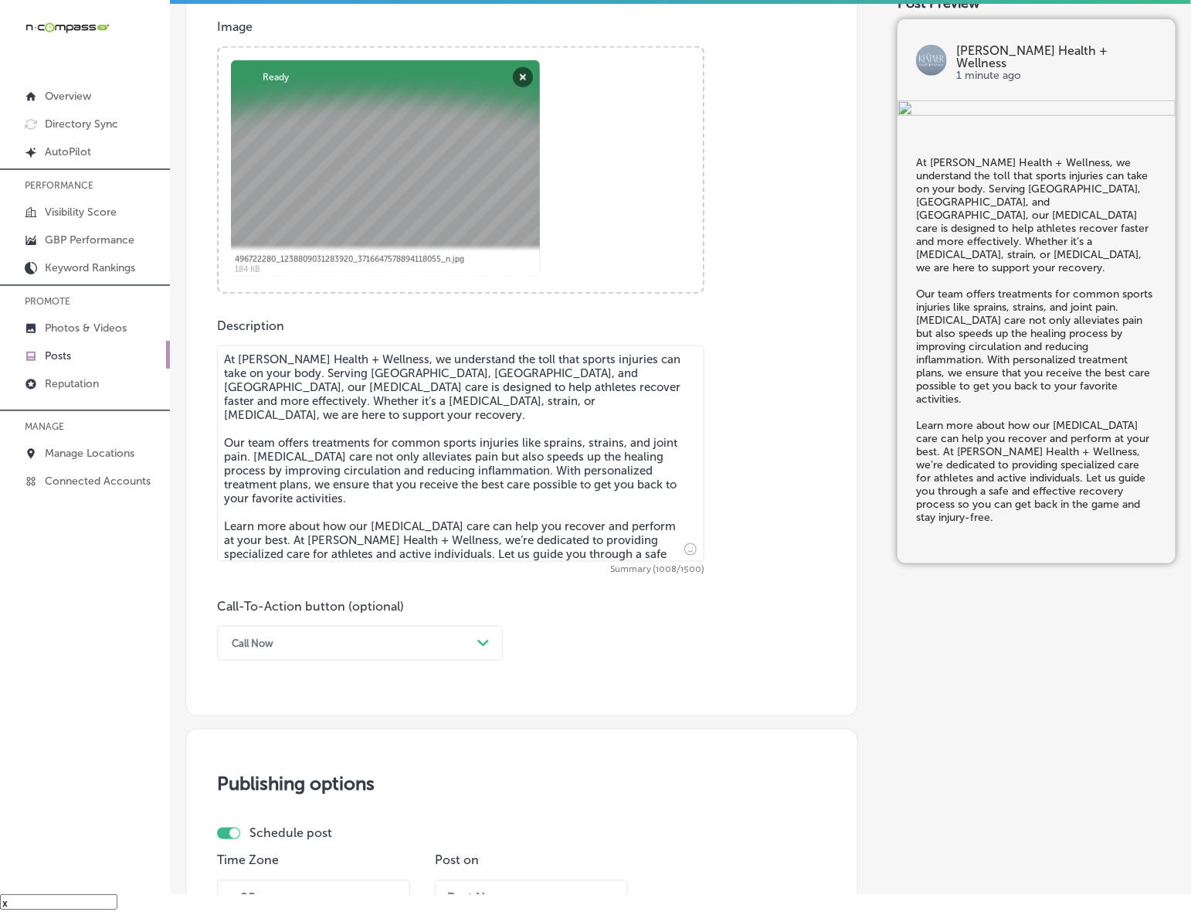
scroll to position [559, 0]
type textarea "At [PERSON_NAME] Health + Wellness, we understand the toll that sports injuries…"
click at [275, 634] on div "Call Now" at bounding box center [347, 642] width 247 height 24
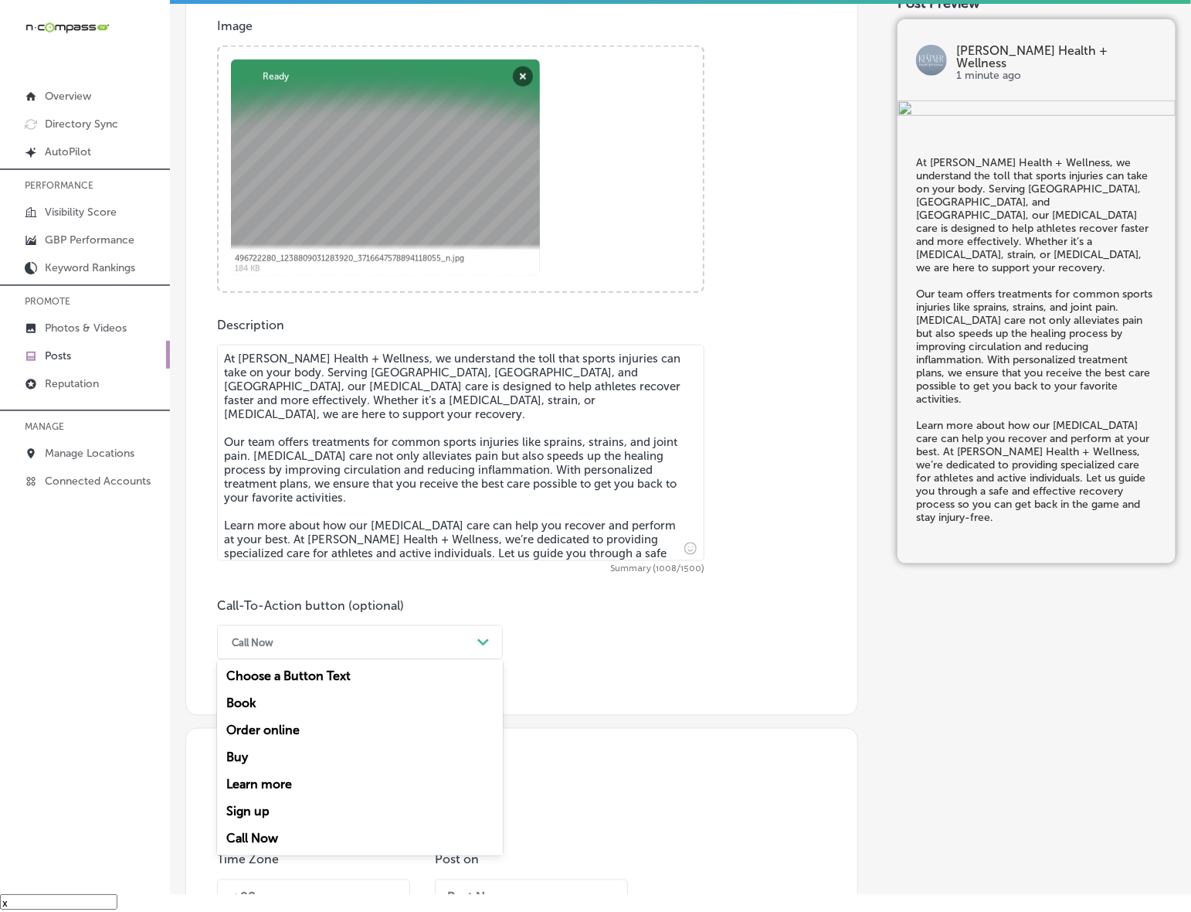
click at [287, 781] on div "Learn more" at bounding box center [360, 784] width 286 height 27
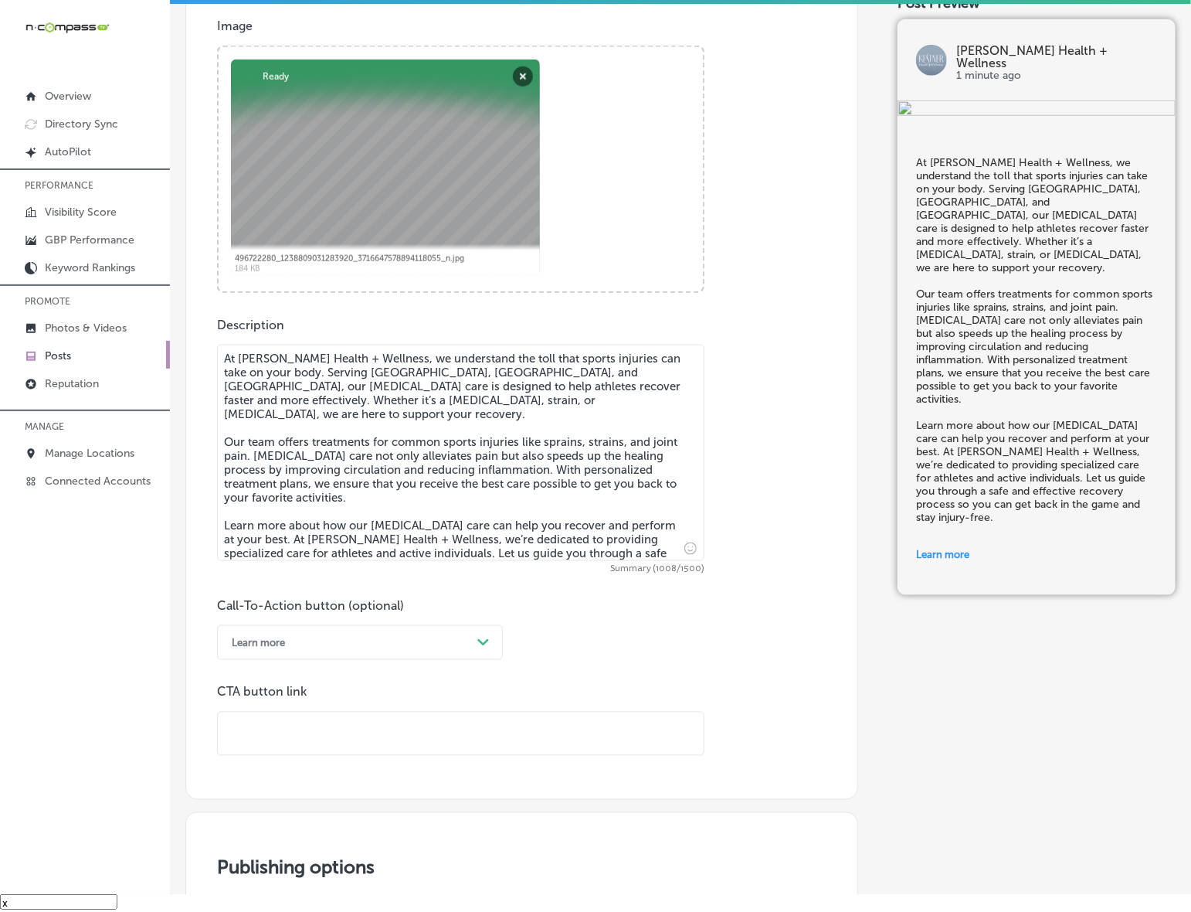
drag, startPoint x: 310, startPoint y: 755, endPoint x: 328, endPoint y: 735, distance: 27.3
click at [328, 735] on input "text" at bounding box center [461, 733] width 486 height 42
paste input "[URL][DOMAIN_NAME]"
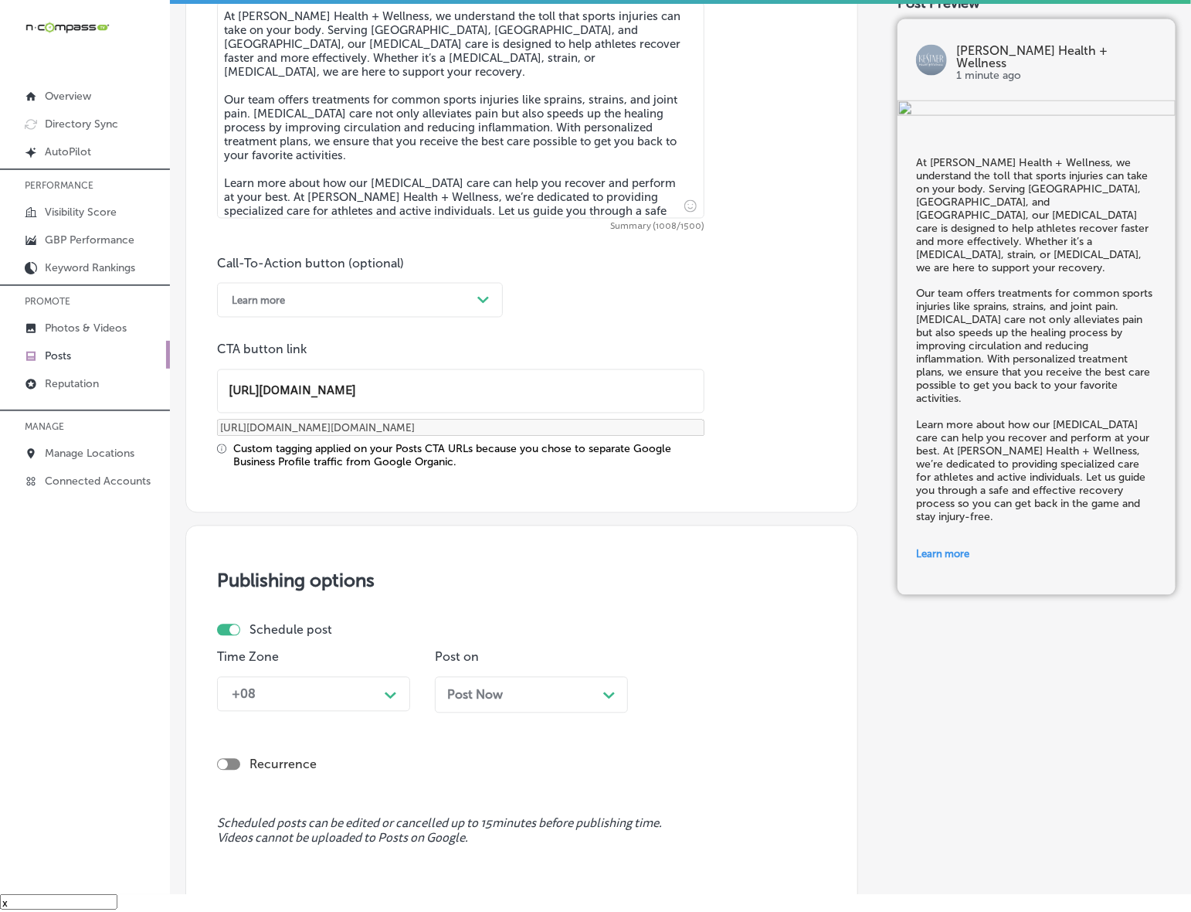
scroll to position [1042, 0]
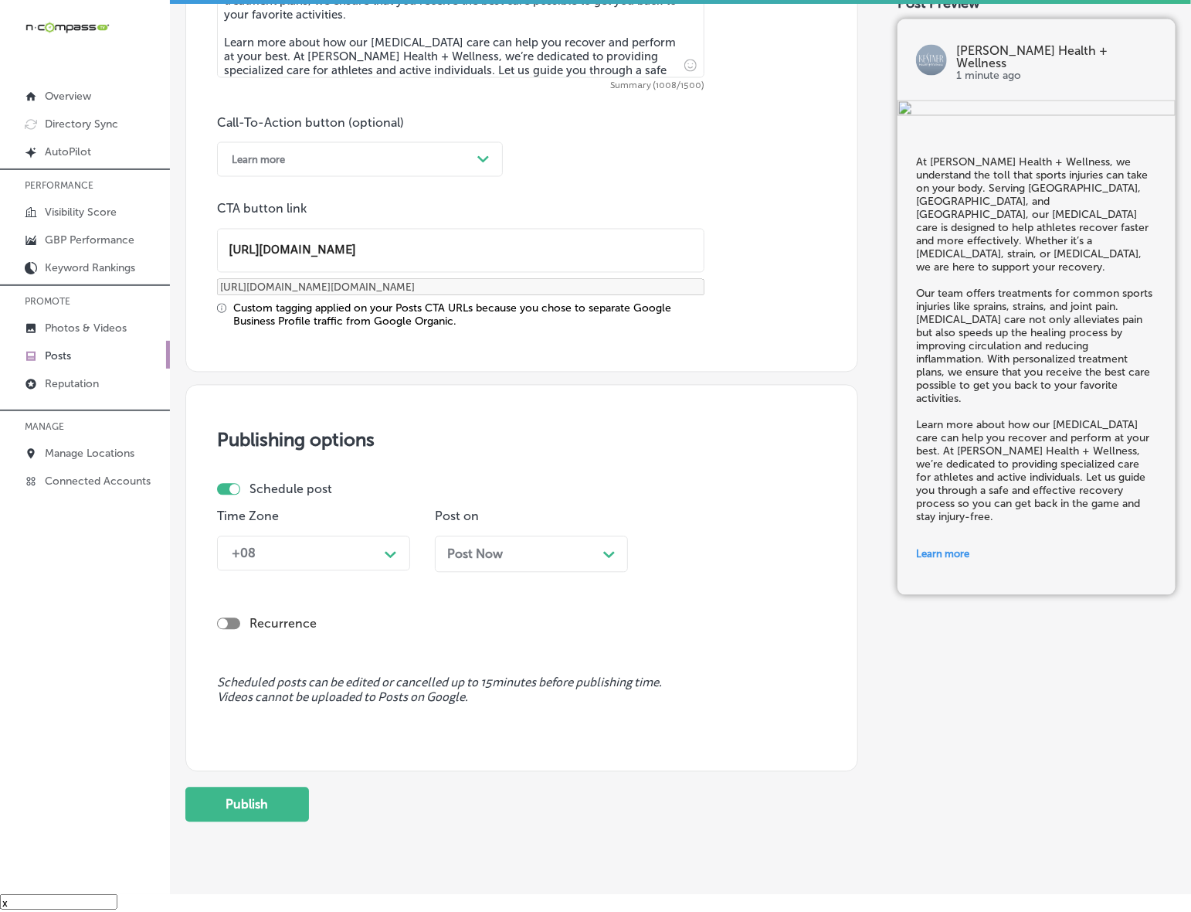
type input "[URL][DOMAIN_NAME]"
click at [390, 557] on icon "Path Created with Sketch." at bounding box center [391, 555] width 12 height 7
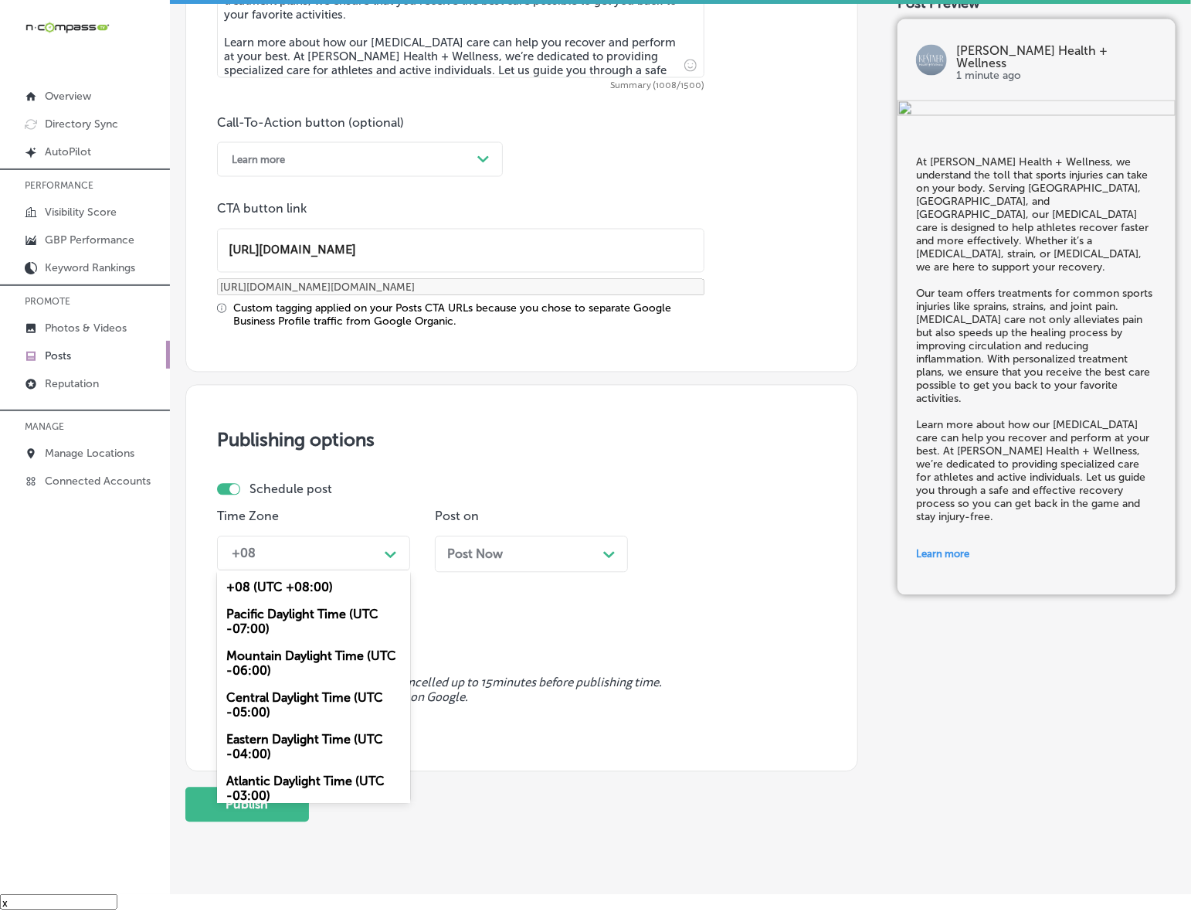
click at [348, 668] on div "Mountain Daylight Time (UTC -06:00)" at bounding box center [313, 664] width 193 height 42
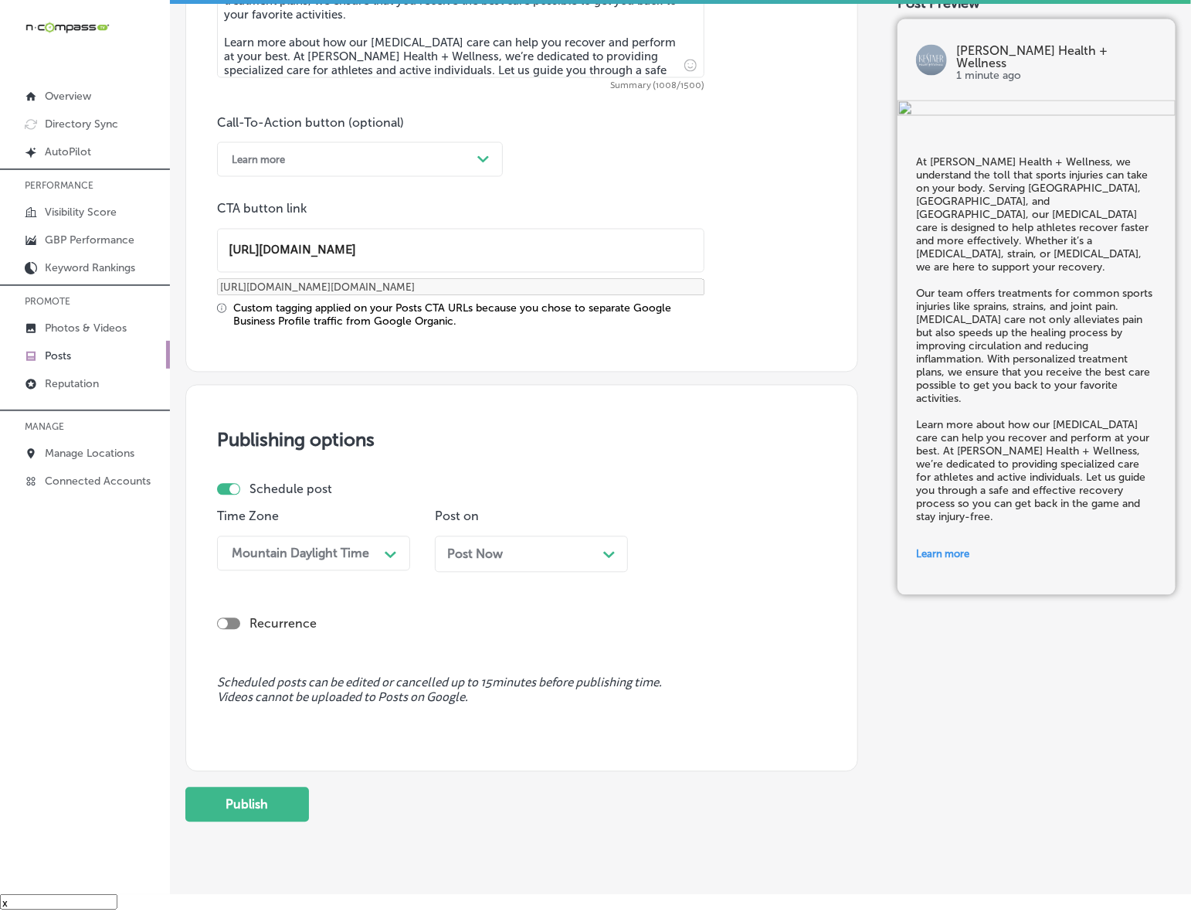
click at [495, 566] on div "Post Now Path Created with Sketch." at bounding box center [531, 554] width 193 height 36
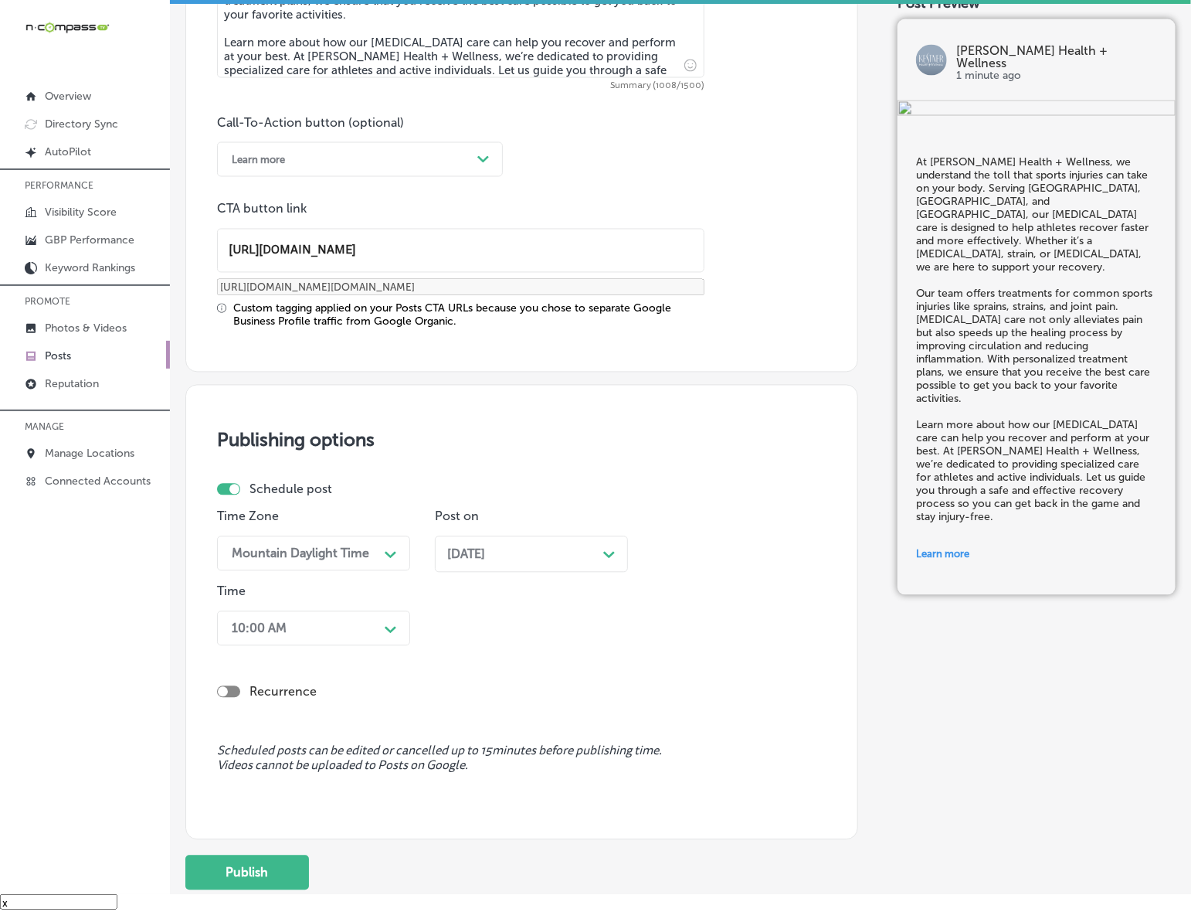
click at [389, 627] on icon "Path Created with Sketch." at bounding box center [391, 630] width 12 height 7
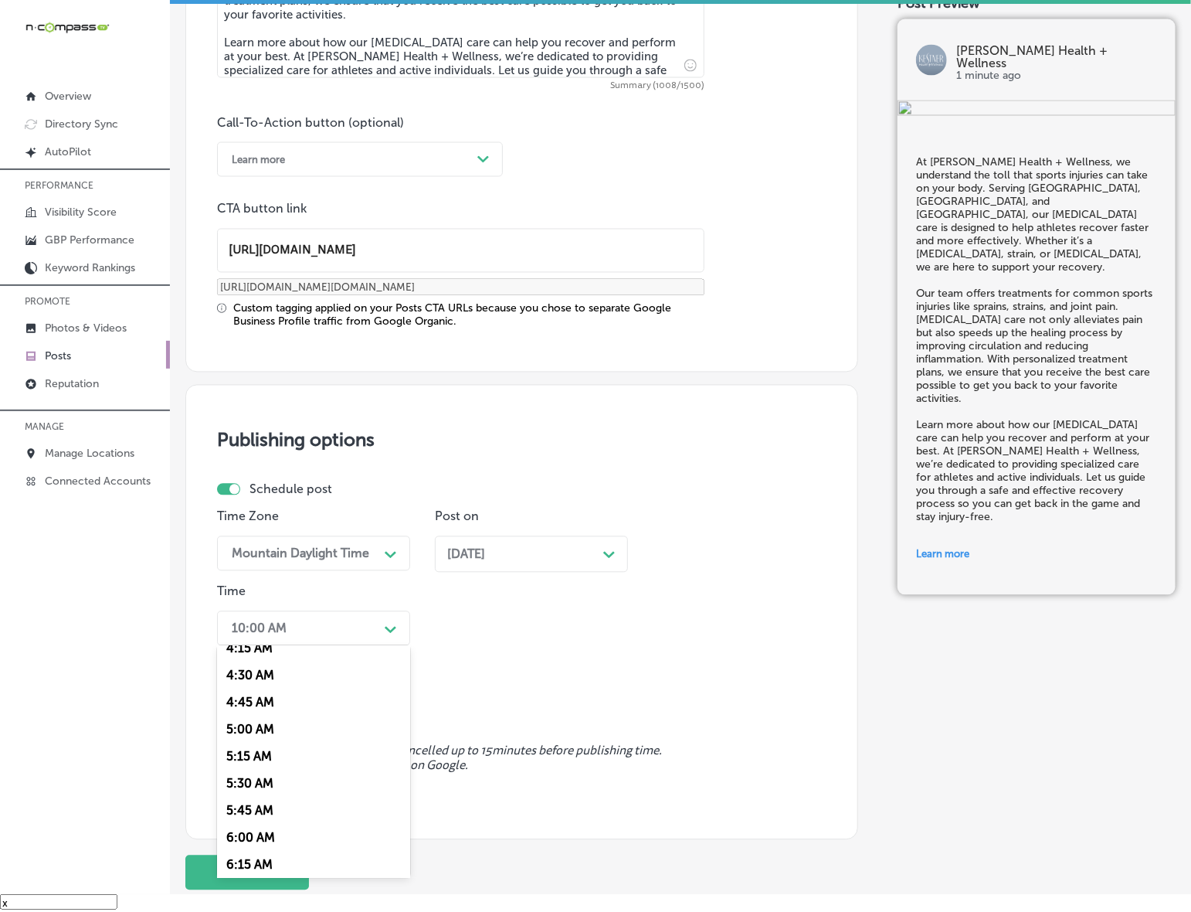
scroll to position [579, 0]
click at [257, 827] on div "7:00 AM" at bounding box center [313, 840] width 193 height 27
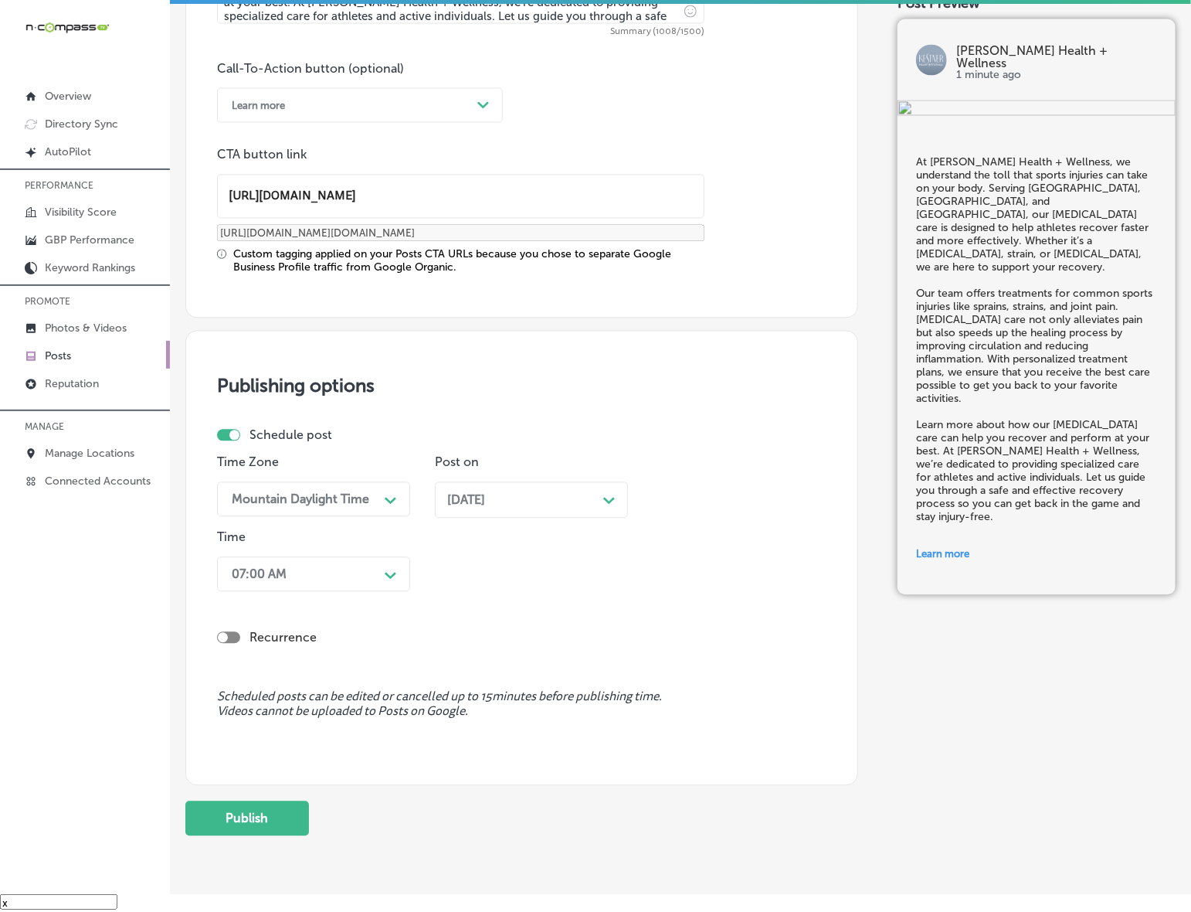
scroll to position [1153, 0]
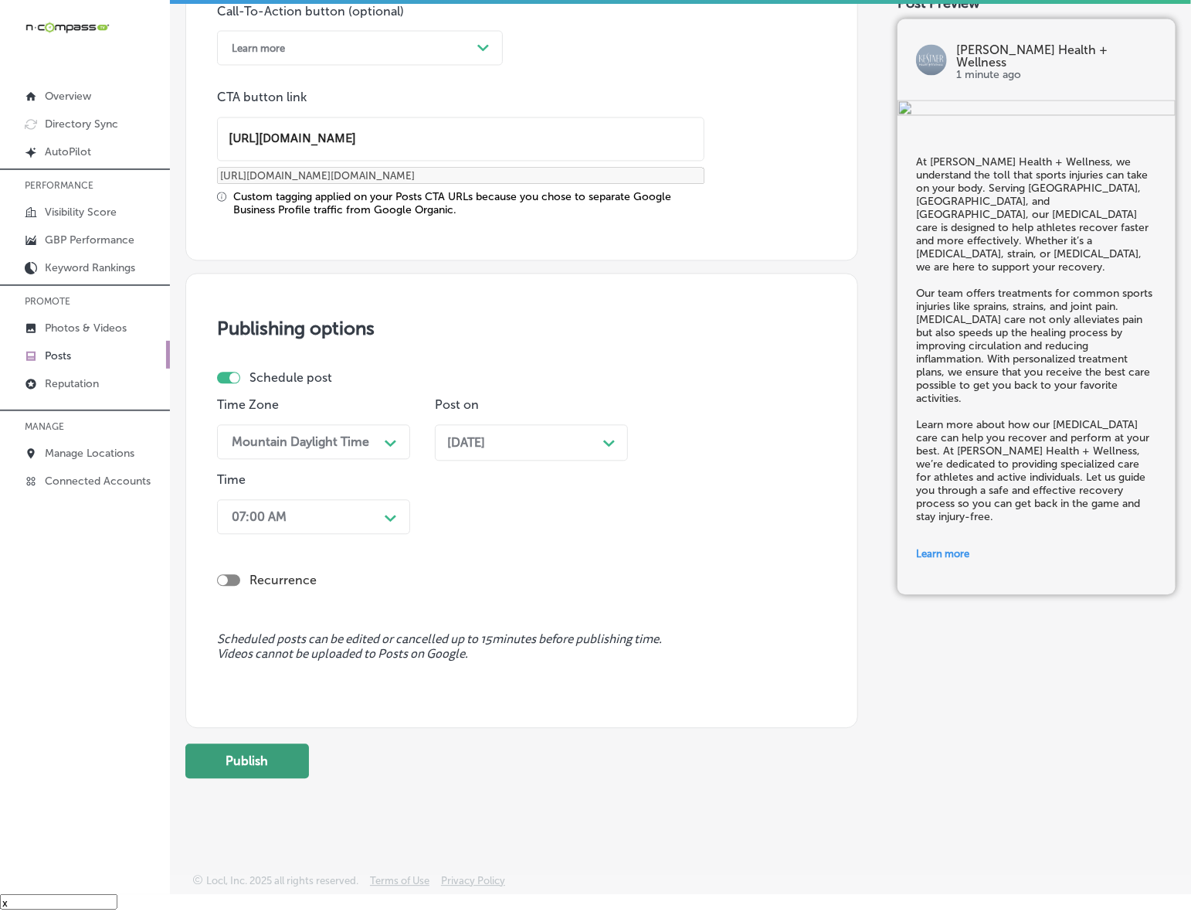
click at [280, 760] on button "Publish" at bounding box center [247, 761] width 124 height 35
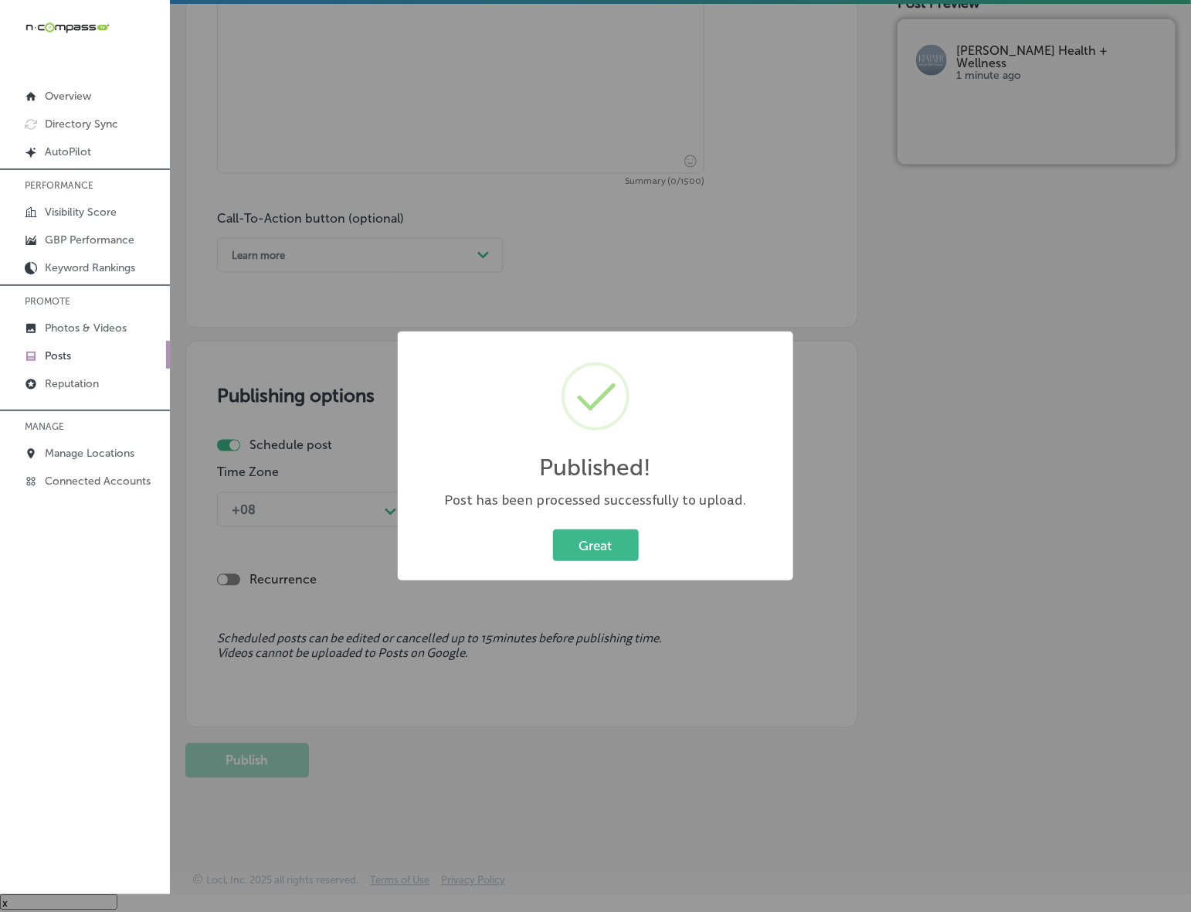
scroll to position [945, 0]
click at [593, 543] on button "Great" at bounding box center [596, 545] width 86 height 32
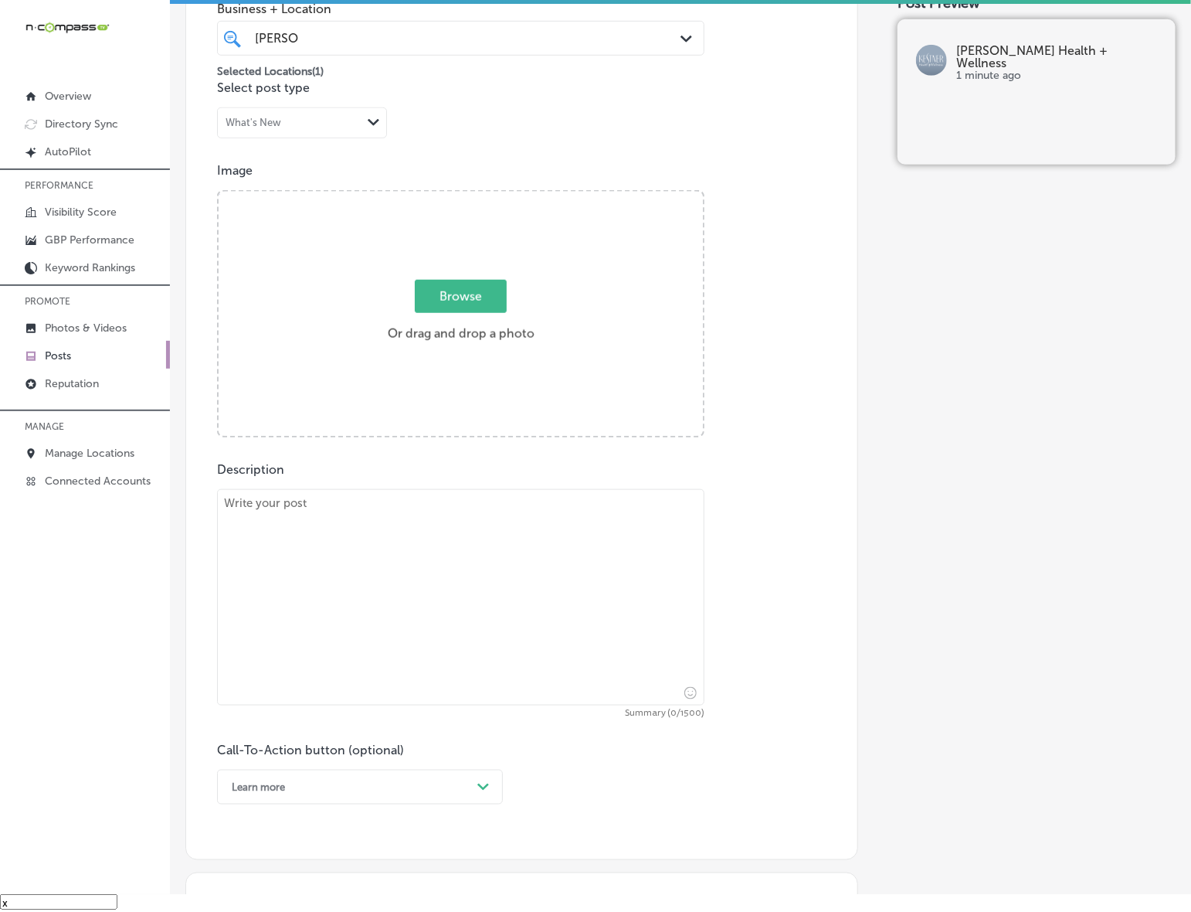
scroll to position [269, 0]
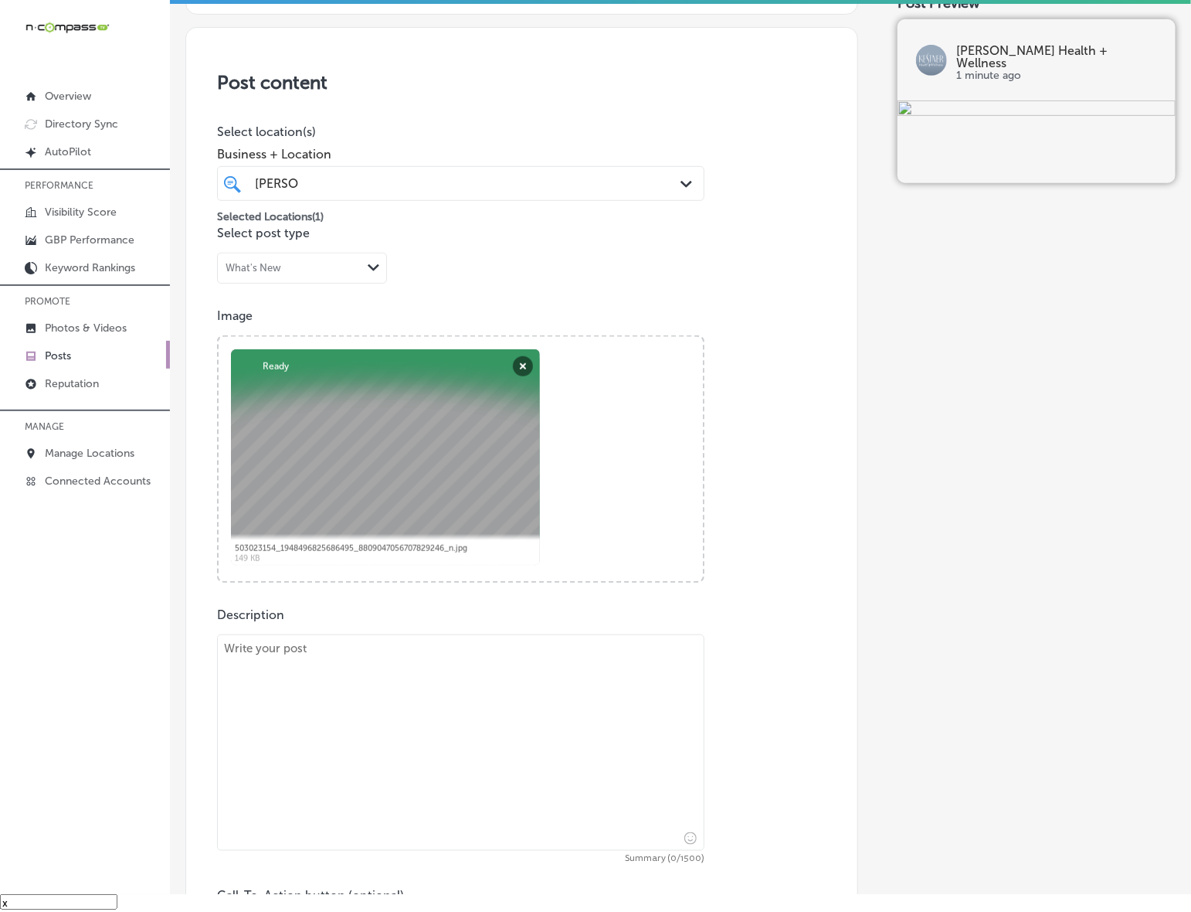
click at [410, 657] on textarea at bounding box center [461, 742] width 488 height 216
paste textarea "At [PERSON_NAME] Health + Wellness, we believe [MEDICAL_DATA] care should be ac…"
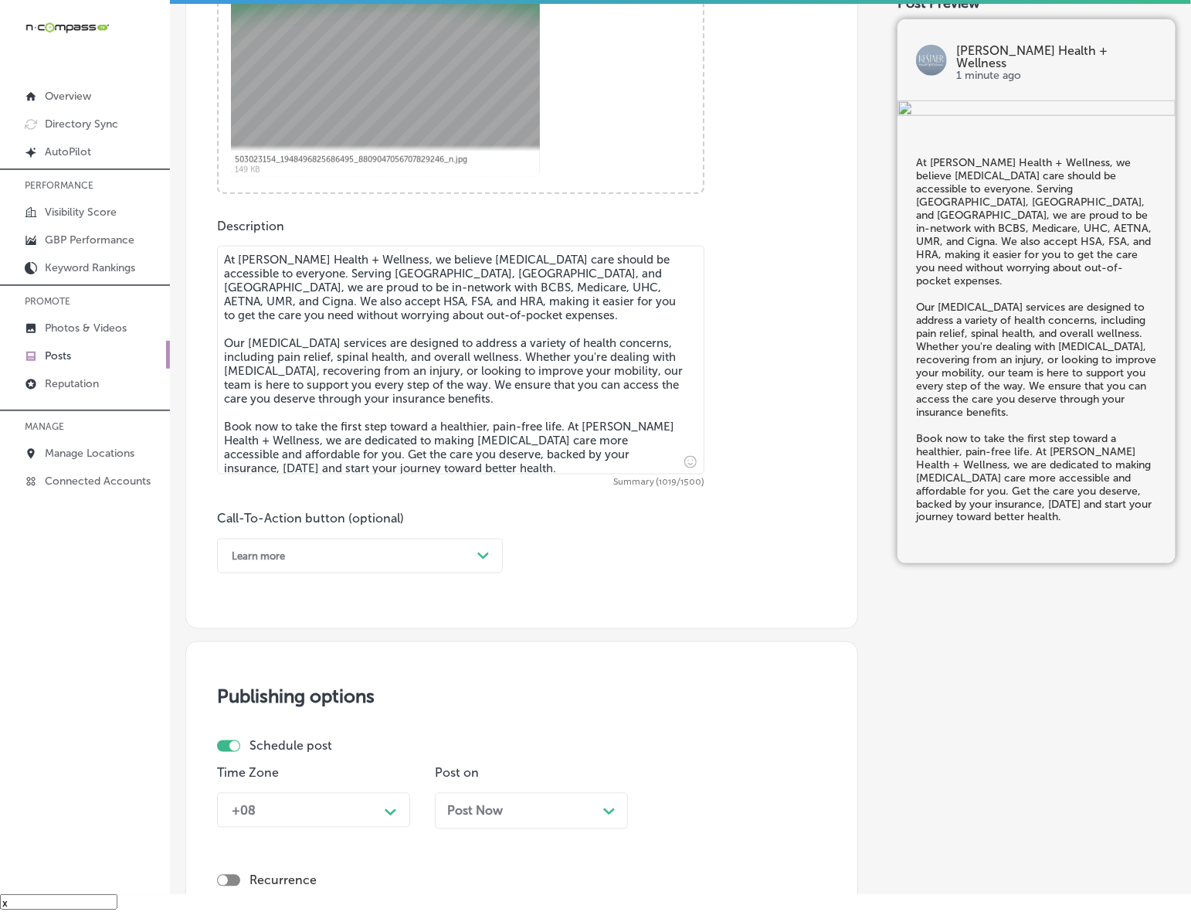
scroll to position [752, 0]
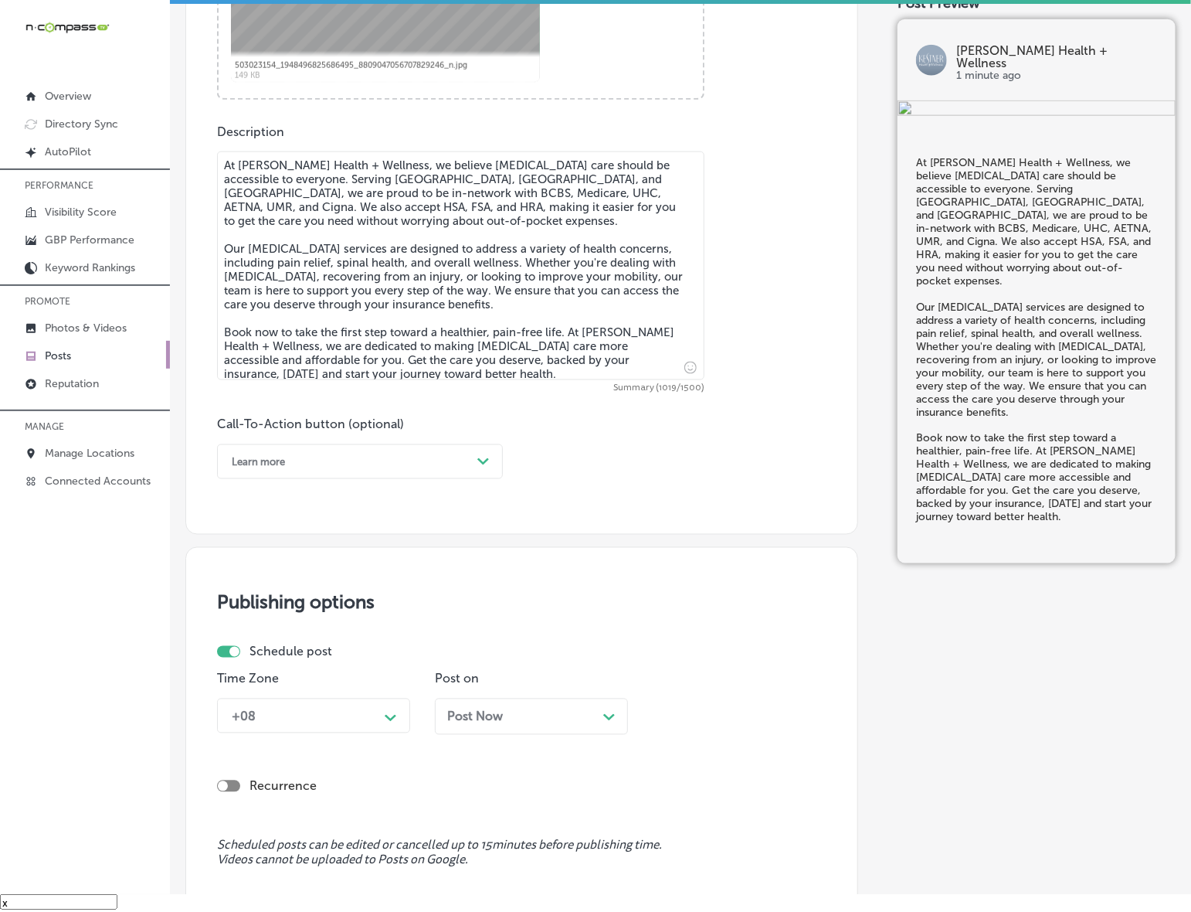
type textarea "At [PERSON_NAME] Health + Wellness, we believe [MEDICAL_DATA] care should be ac…"
click at [360, 466] on div "Learn more" at bounding box center [347, 462] width 247 height 24
click at [260, 520] on div "Book" at bounding box center [360, 522] width 286 height 27
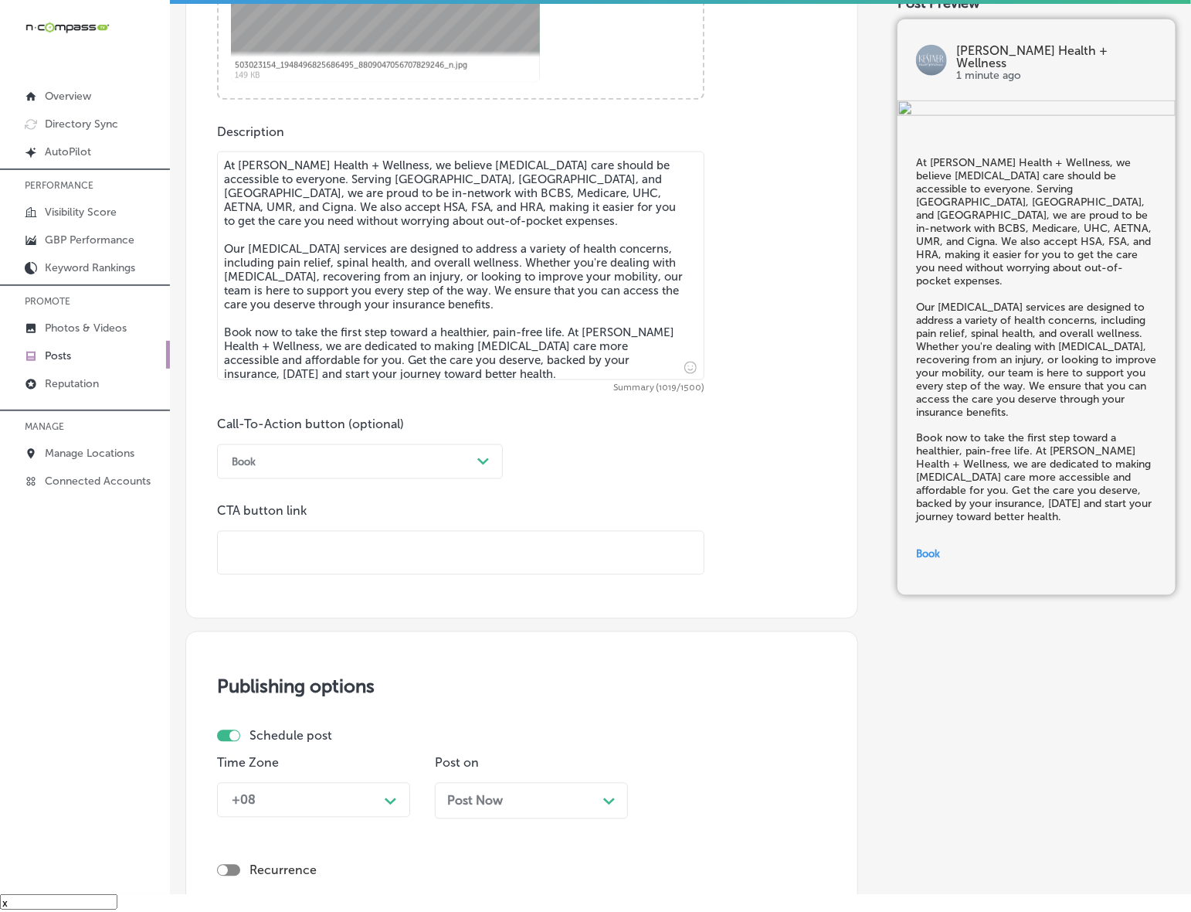
drag, startPoint x: 260, startPoint y: 520, endPoint x: 341, endPoint y: 551, distance: 86.1
click at [340, 551] on input "text" at bounding box center [461, 553] width 486 height 42
paste input "[URL][DOMAIN_NAME]"
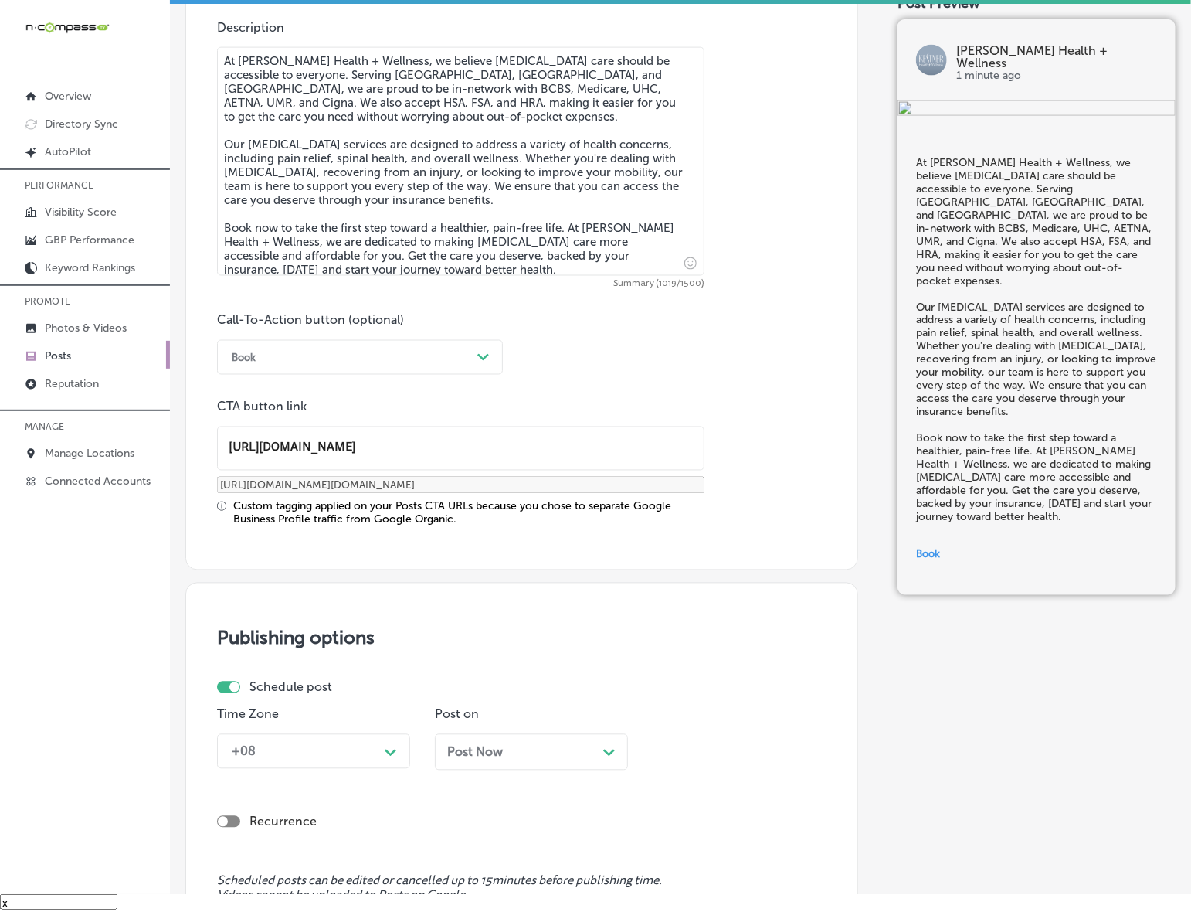
scroll to position [1097, 0]
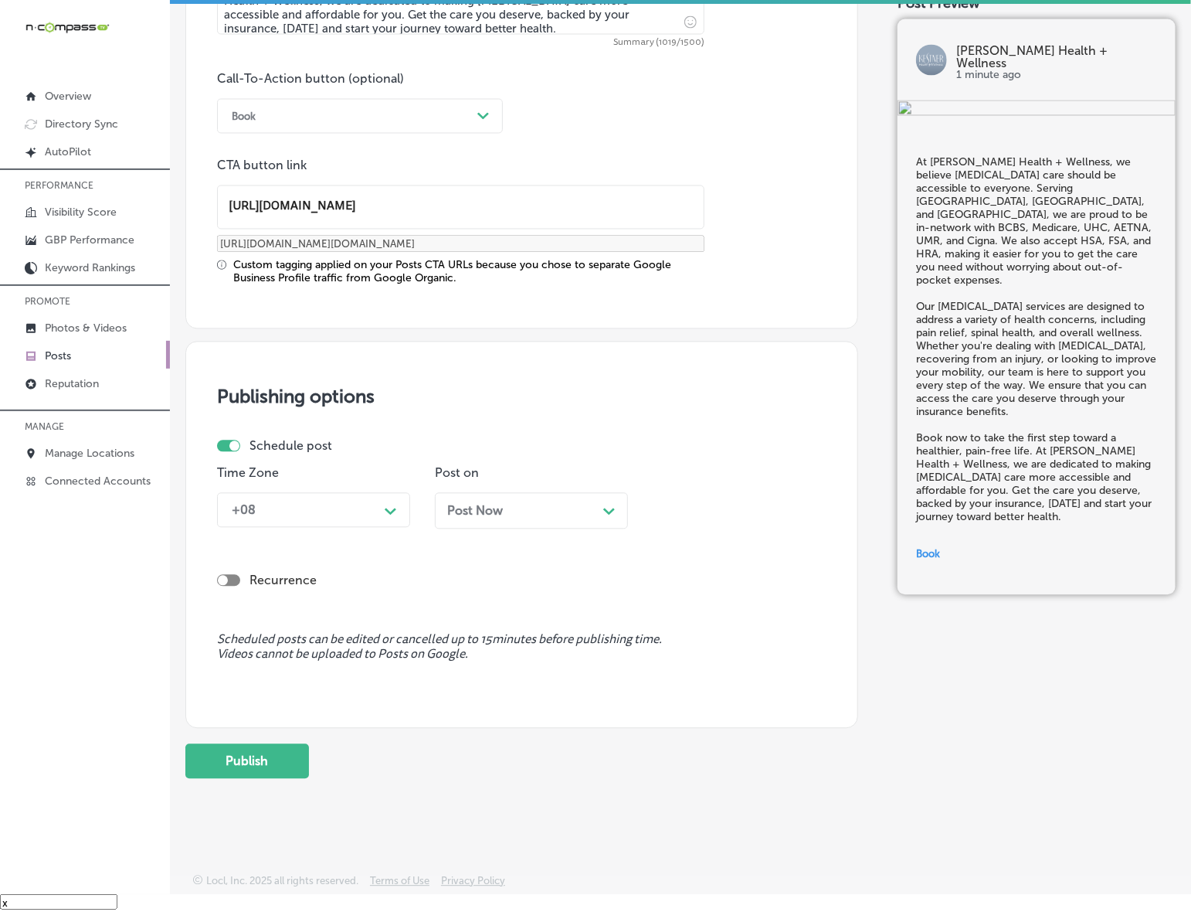
type input "[URL][DOMAIN_NAME]"
click at [395, 516] on div "Path Created with Sketch." at bounding box center [391, 510] width 25 height 25
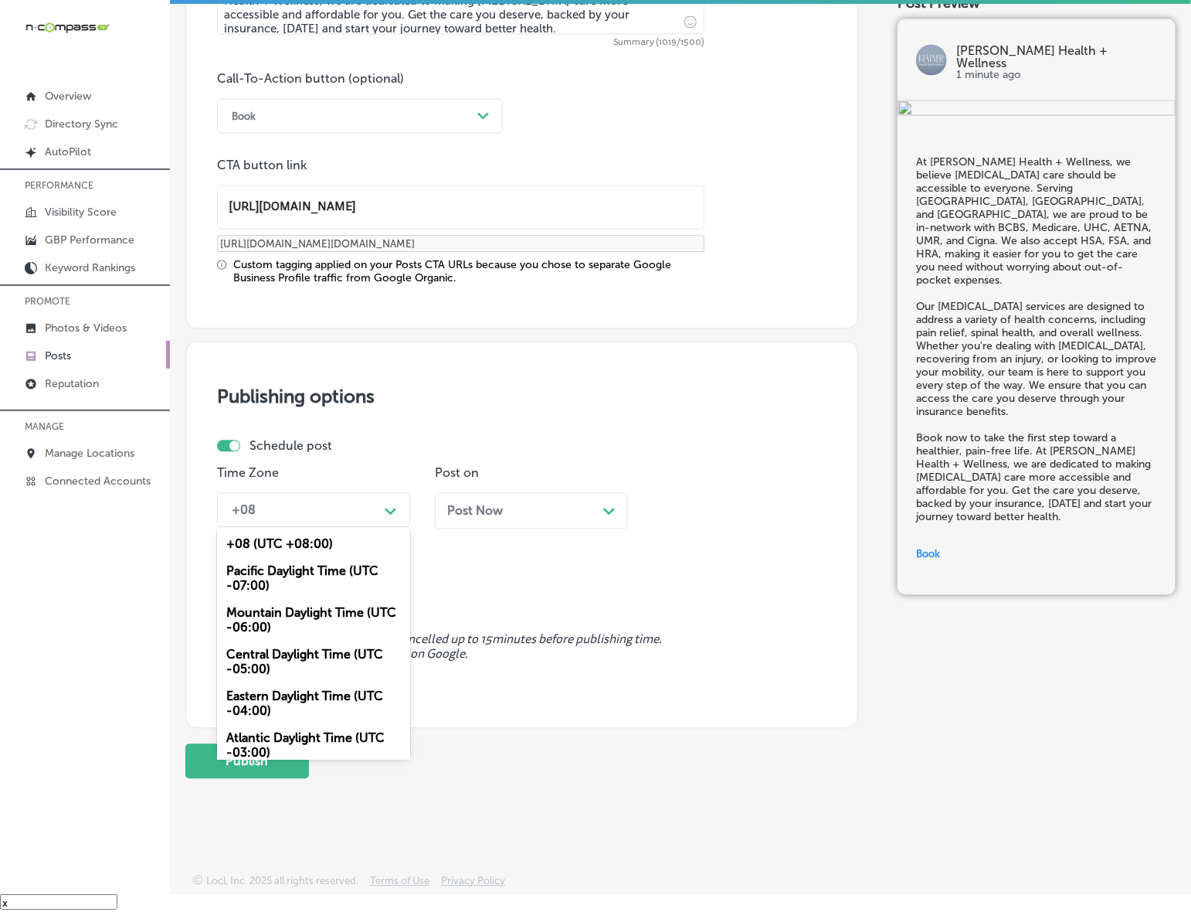
click at [345, 618] on div "Mountain Daylight Time (UTC -06:00)" at bounding box center [313, 621] width 193 height 42
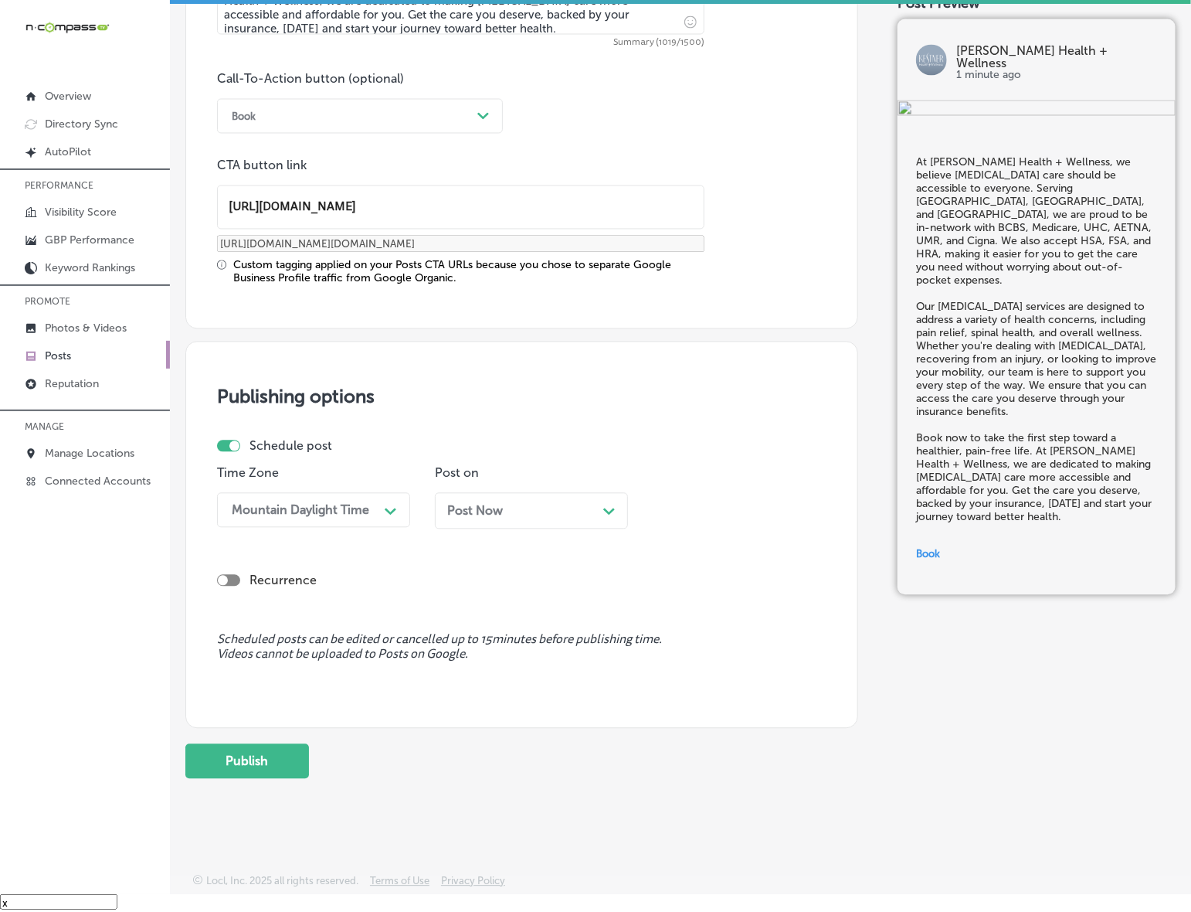
click at [519, 515] on div "Post Now Path Created with Sketch." at bounding box center [531, 511] width 168 height 15
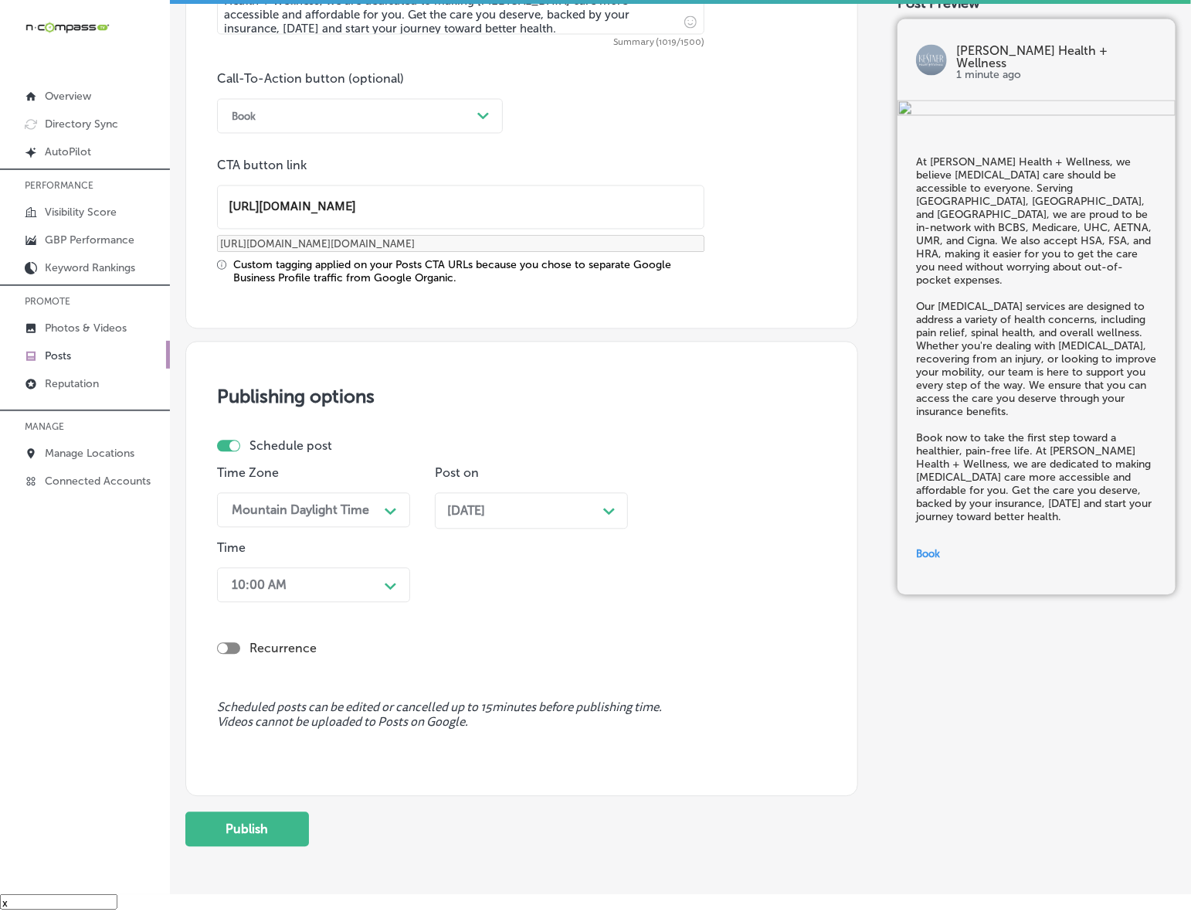
click at [396, 580] on div "Path Created with Sketch." at bounding box center [391, 585] width 12 height 12
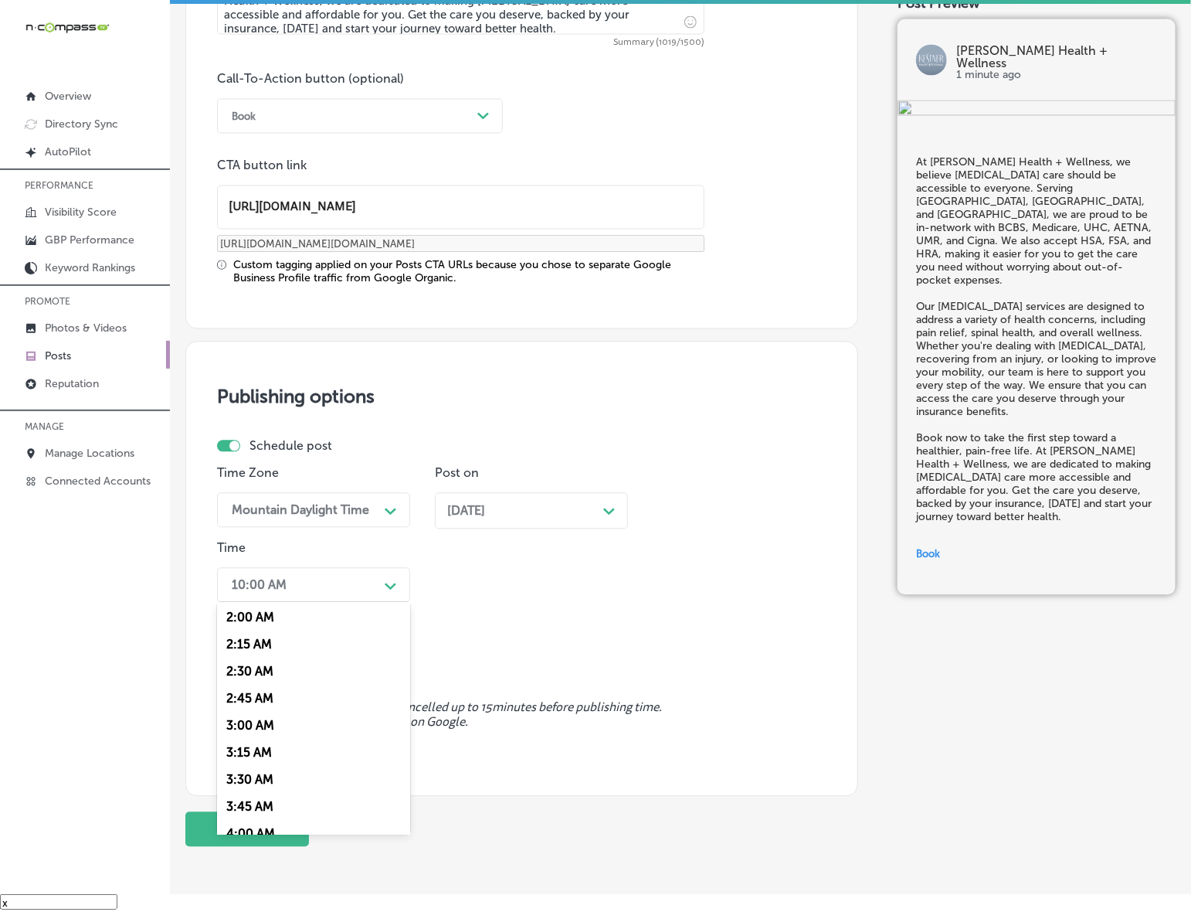
scroll to position [579, 0]
click at [246, 783] on div "7:00 AM" at bounding box center [313, 796] width 193 height 27
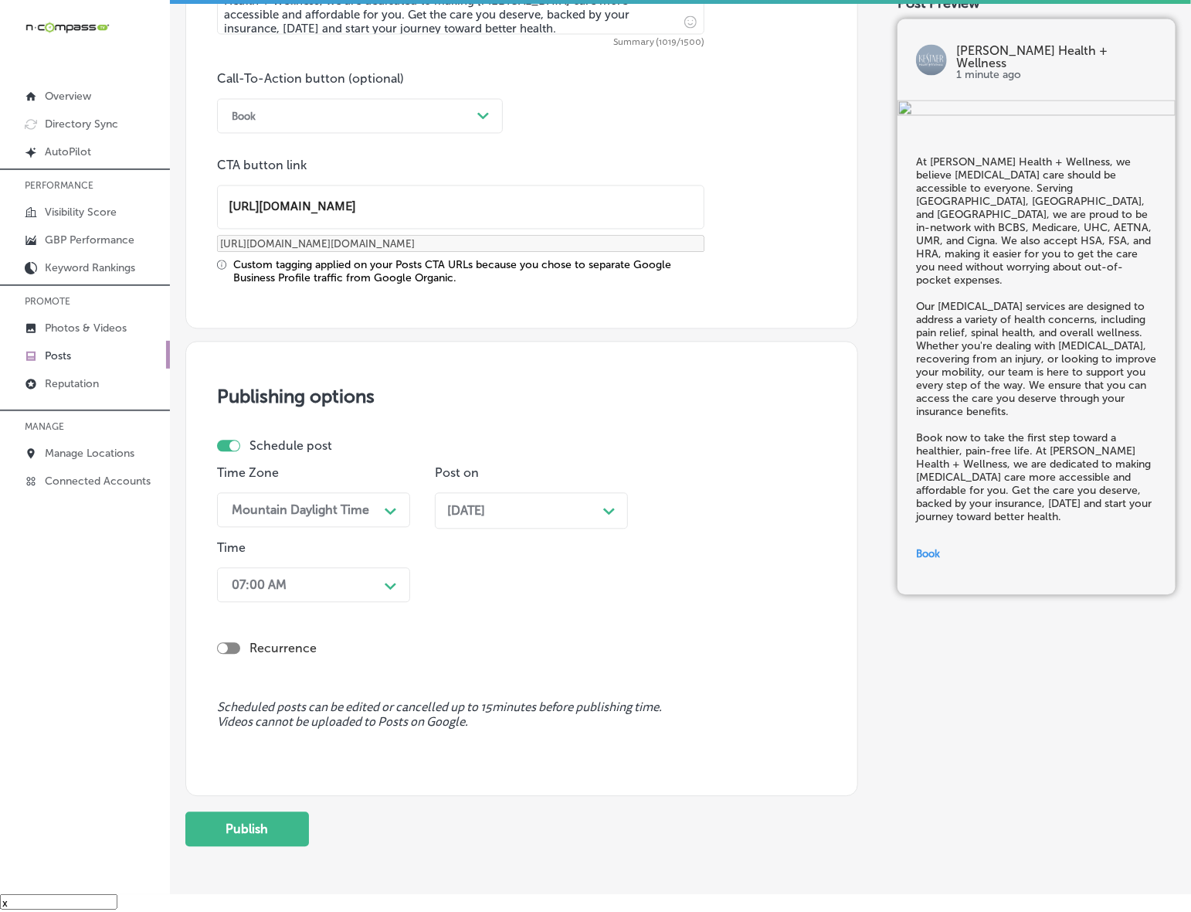
scroll to position [1165, 0]
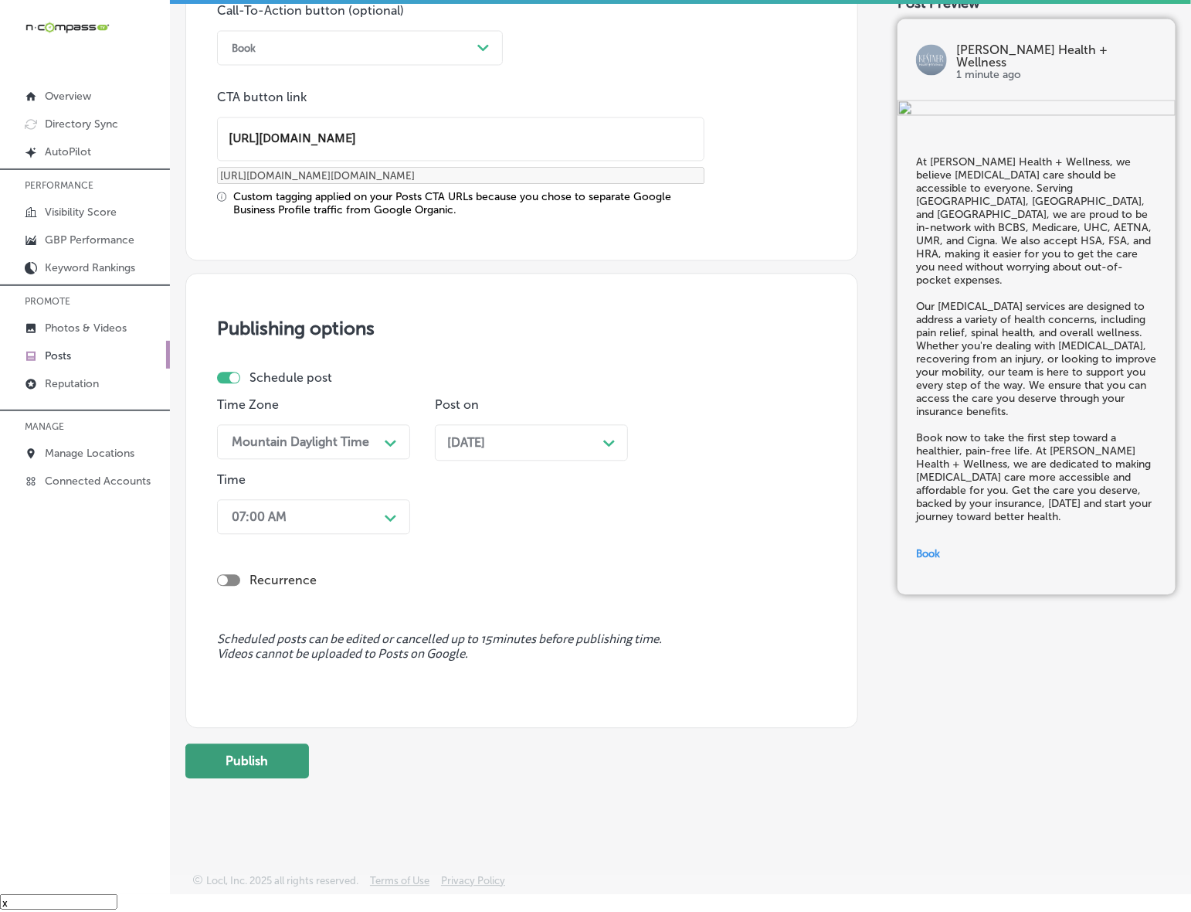
click at [260, 747] on button "Publish" at bounding box center [247, 761] width 124 height 35
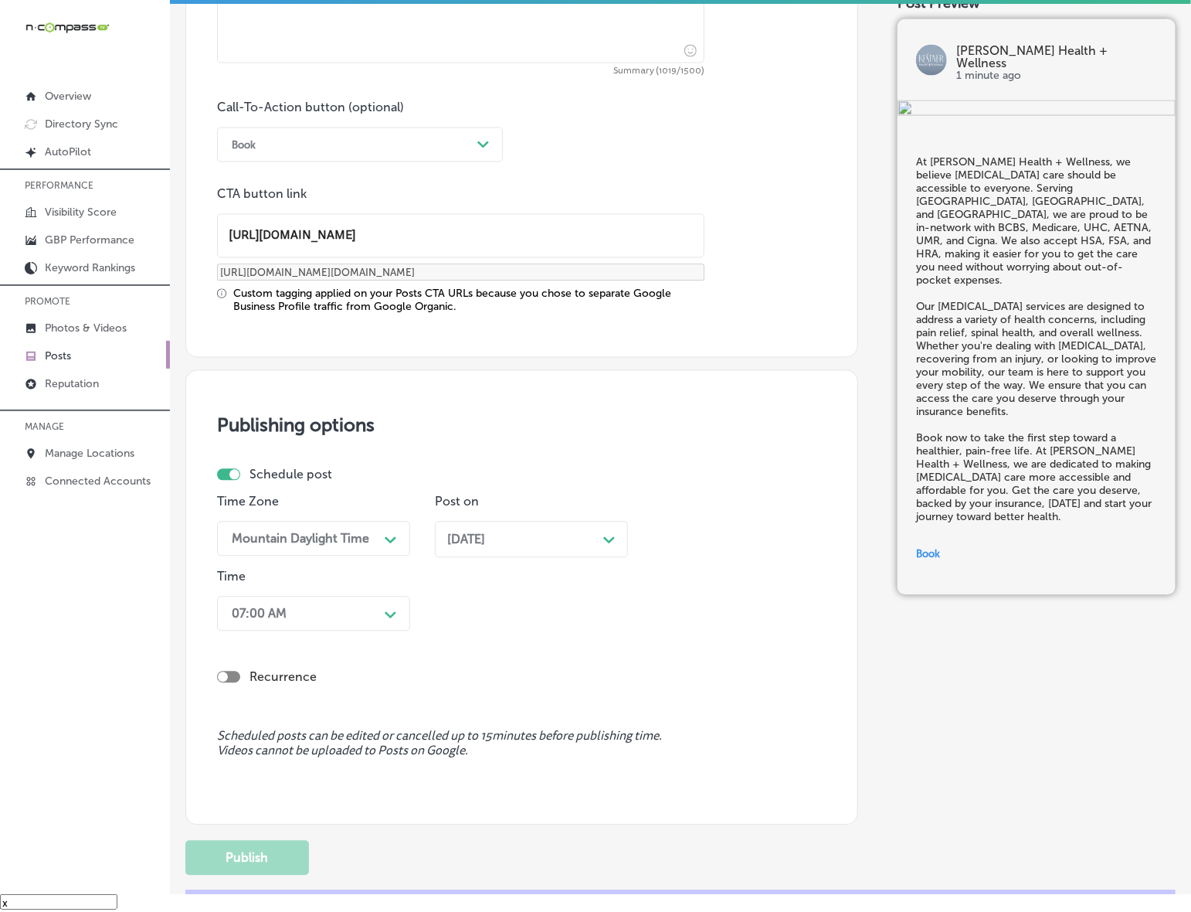
scroll to position [958, 0]
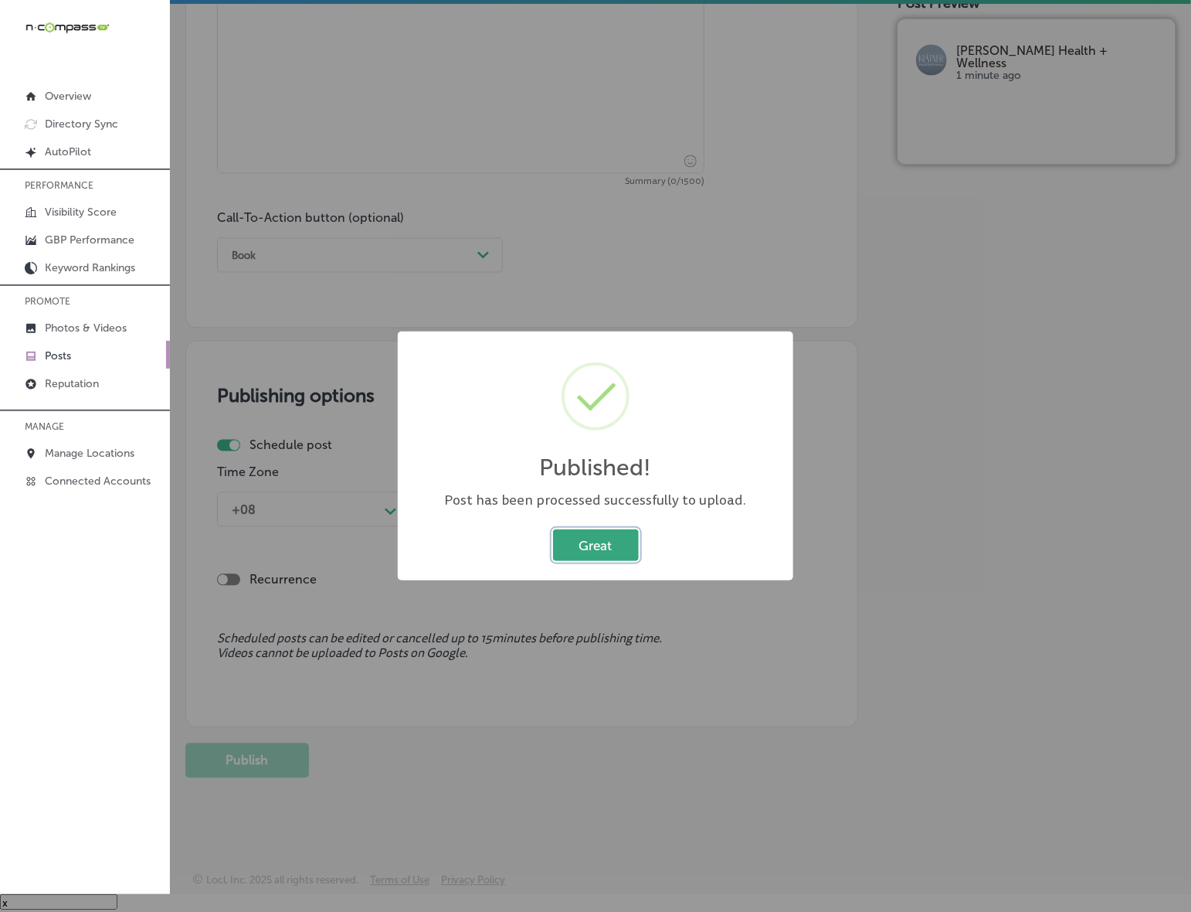
click at [634, 545] on button "Great" at bounding box center [596, 545] width 86 height 32
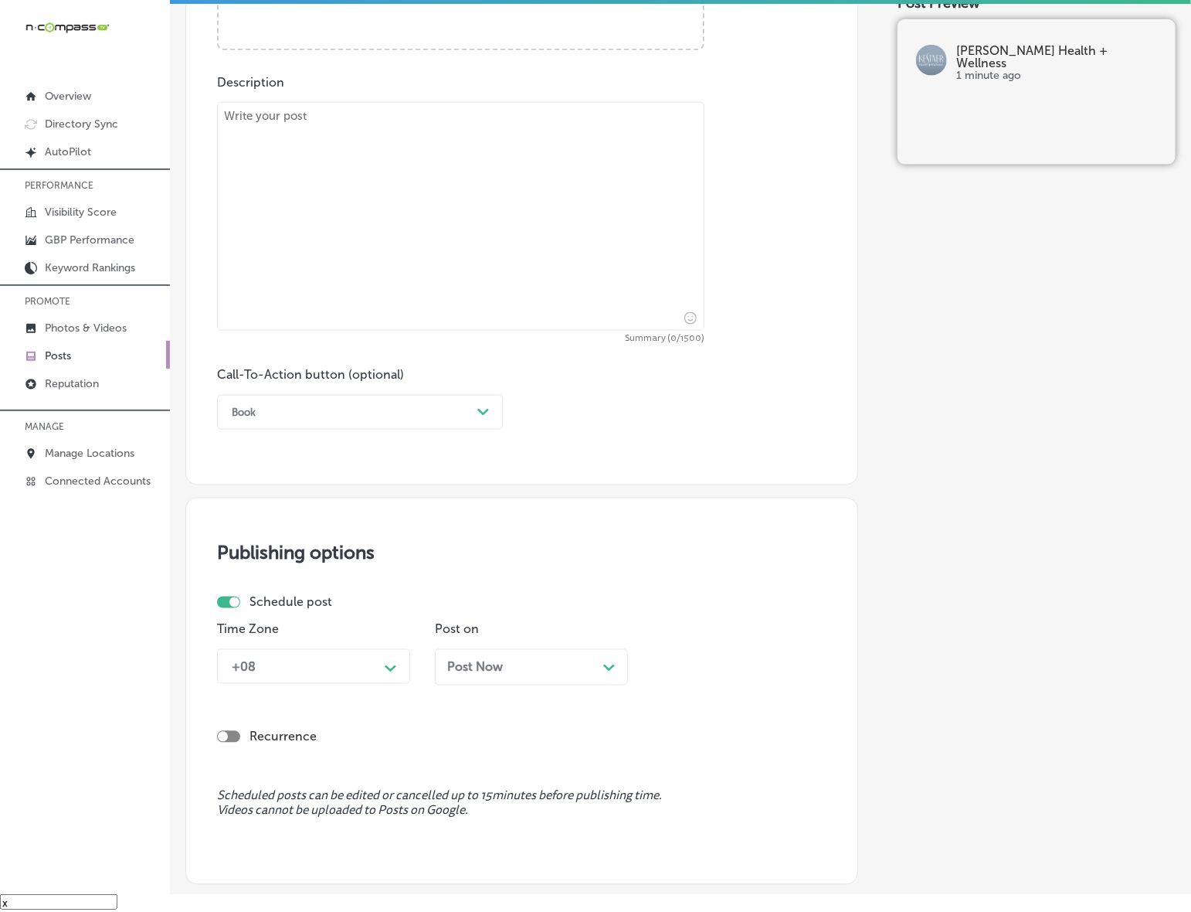
scroll to position [282, 0]
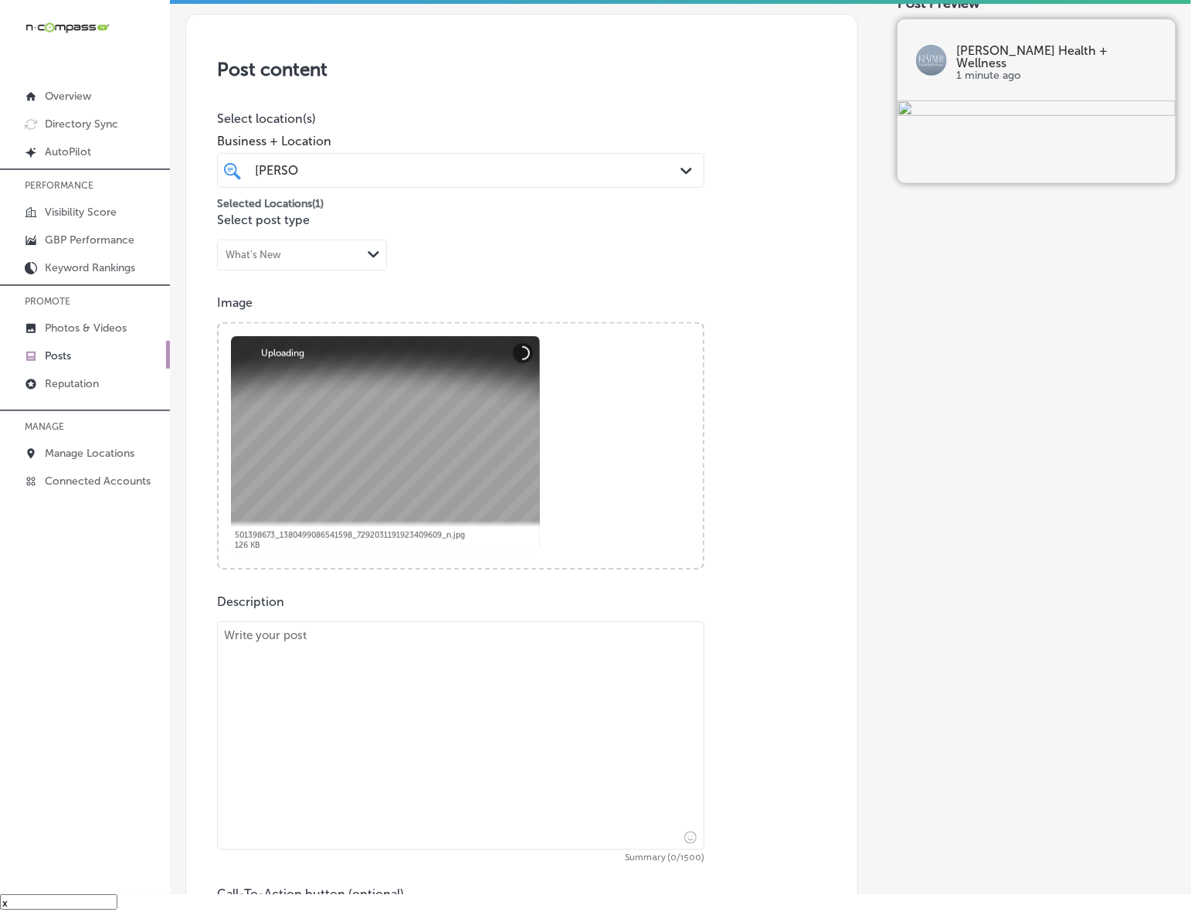
click at [446, 664] on textarea at bounding box center [461, 735] width 488 height 229
paste textarea "At [PERSON_NAME] Health + Wellness, we focus on improving your flexibility and …"
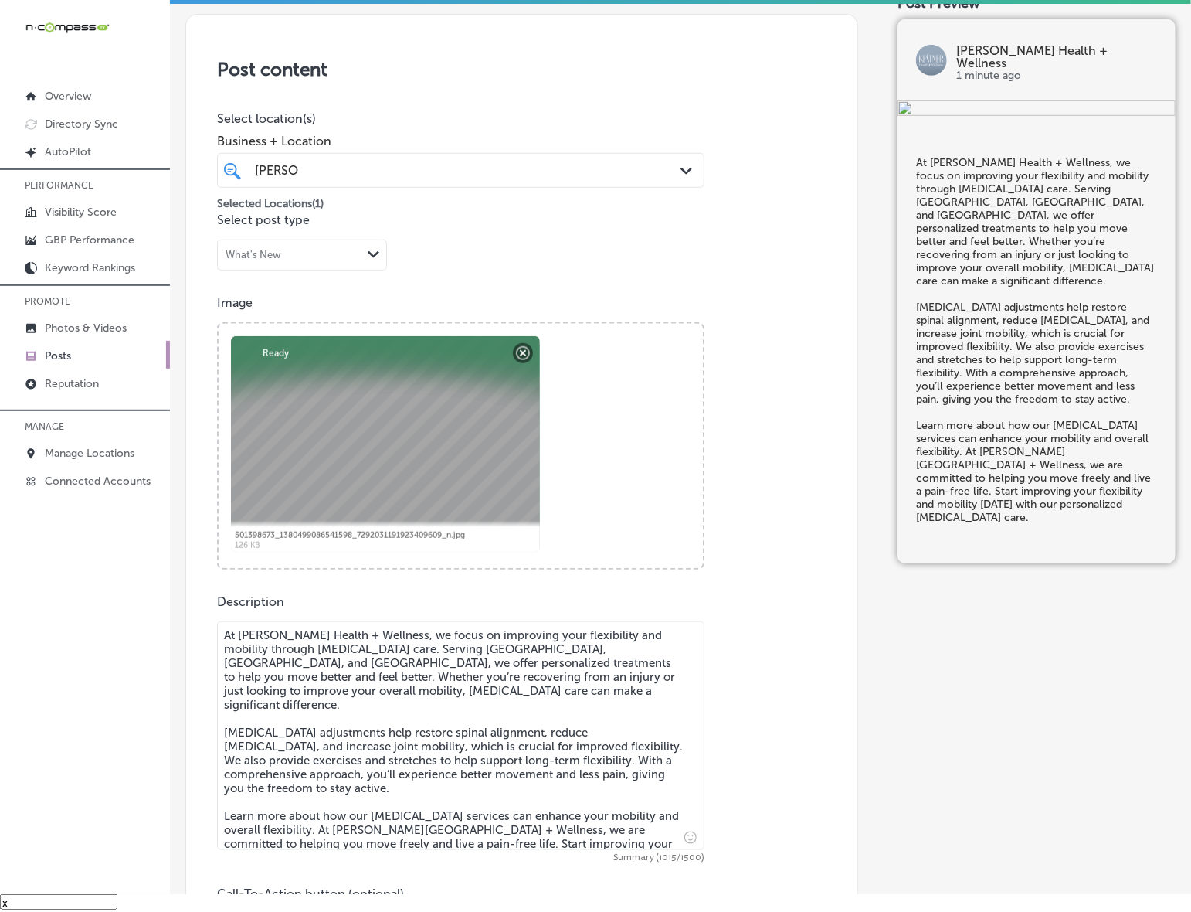
type textarea "At [PERSON_NAME] Health + Wellness, we focus on improving your flexibility and …"
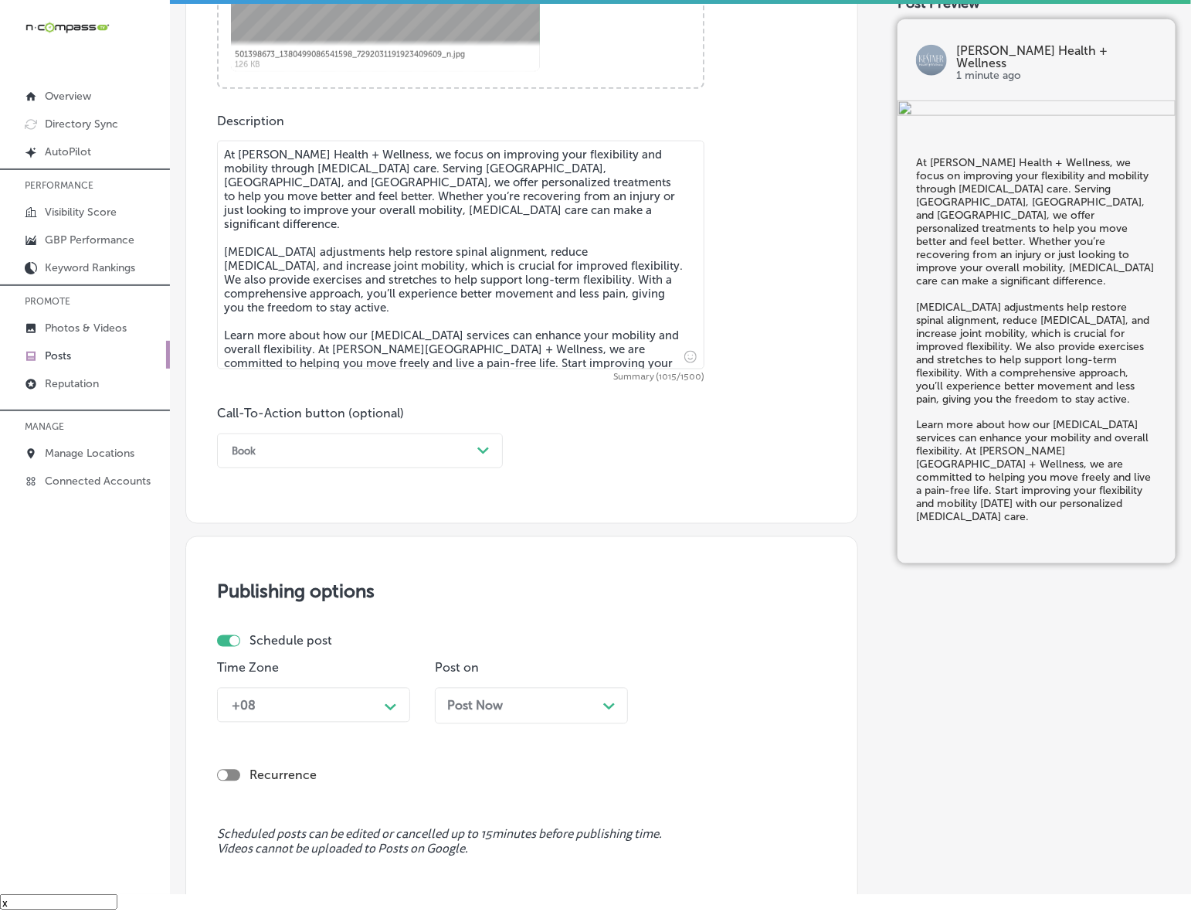
scroll to position [765, 0]
click at [433, 447] on div "Book" at bounding box center [347, 449] width 247 height 24
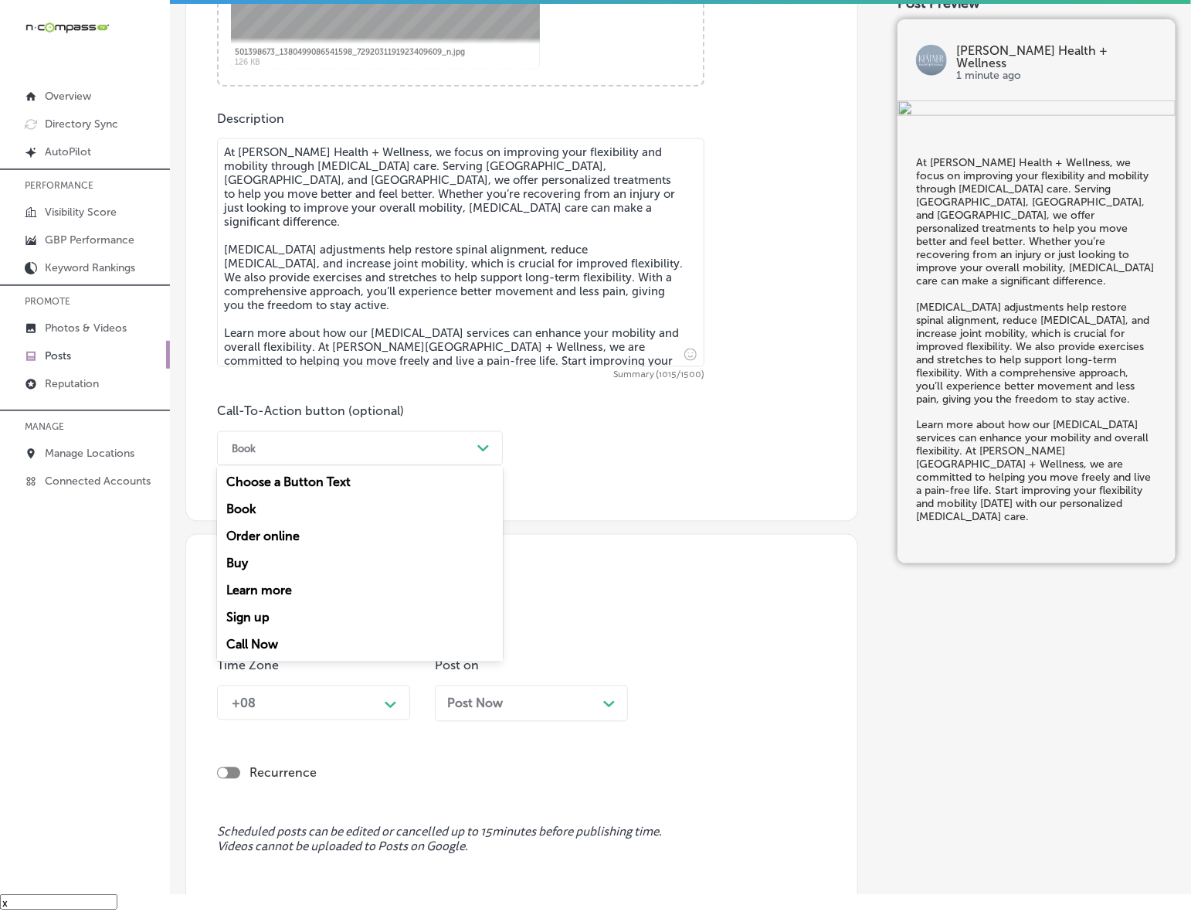
click at [302, 579] on div "Learn more" at bounding box center [360, 590] width 286 height 27
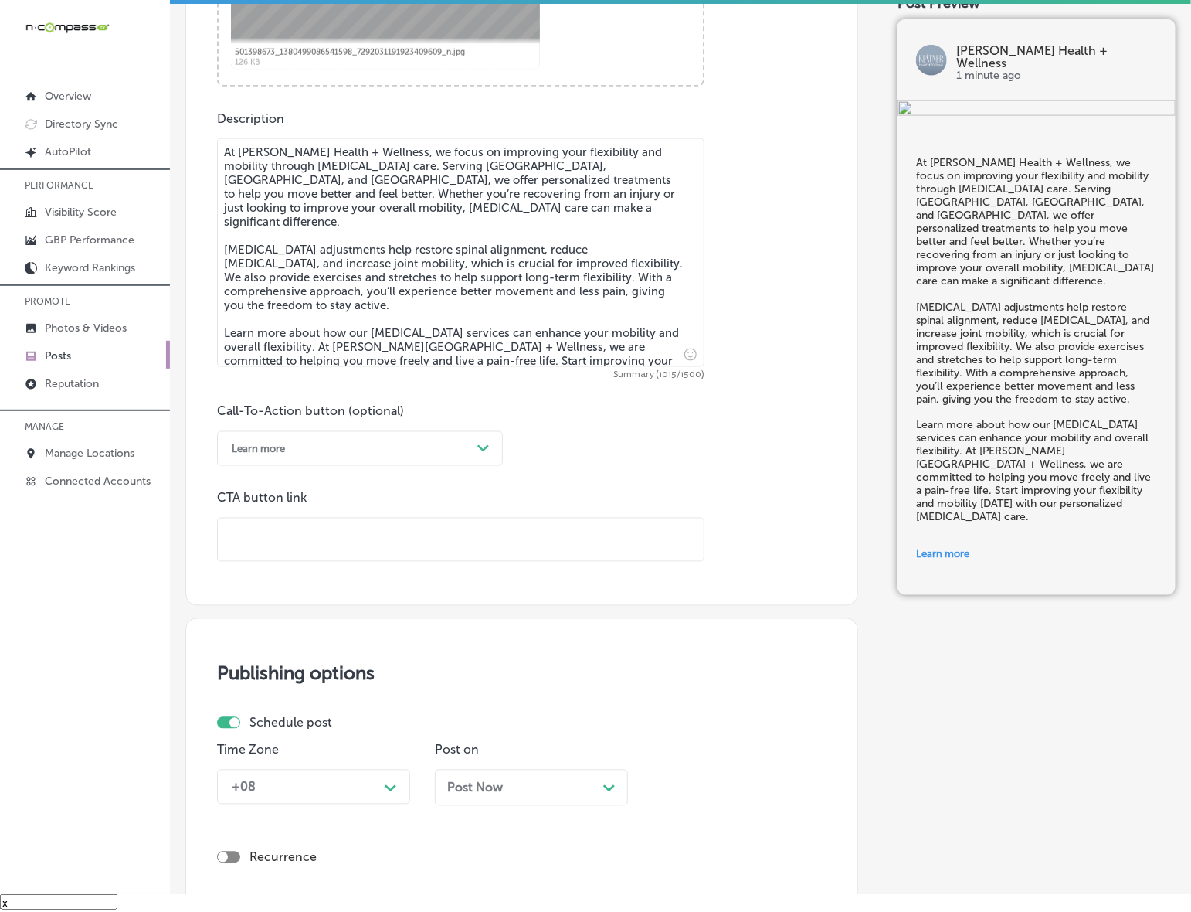
click at [325, 573] on div "Post content Select location(s) Business + Location [PERSON_NAME] [PERSON_NAME]…" at bounding box center [521, 68] width 673 height 1075
paste input "[URL][DOMAIN_NAME]"
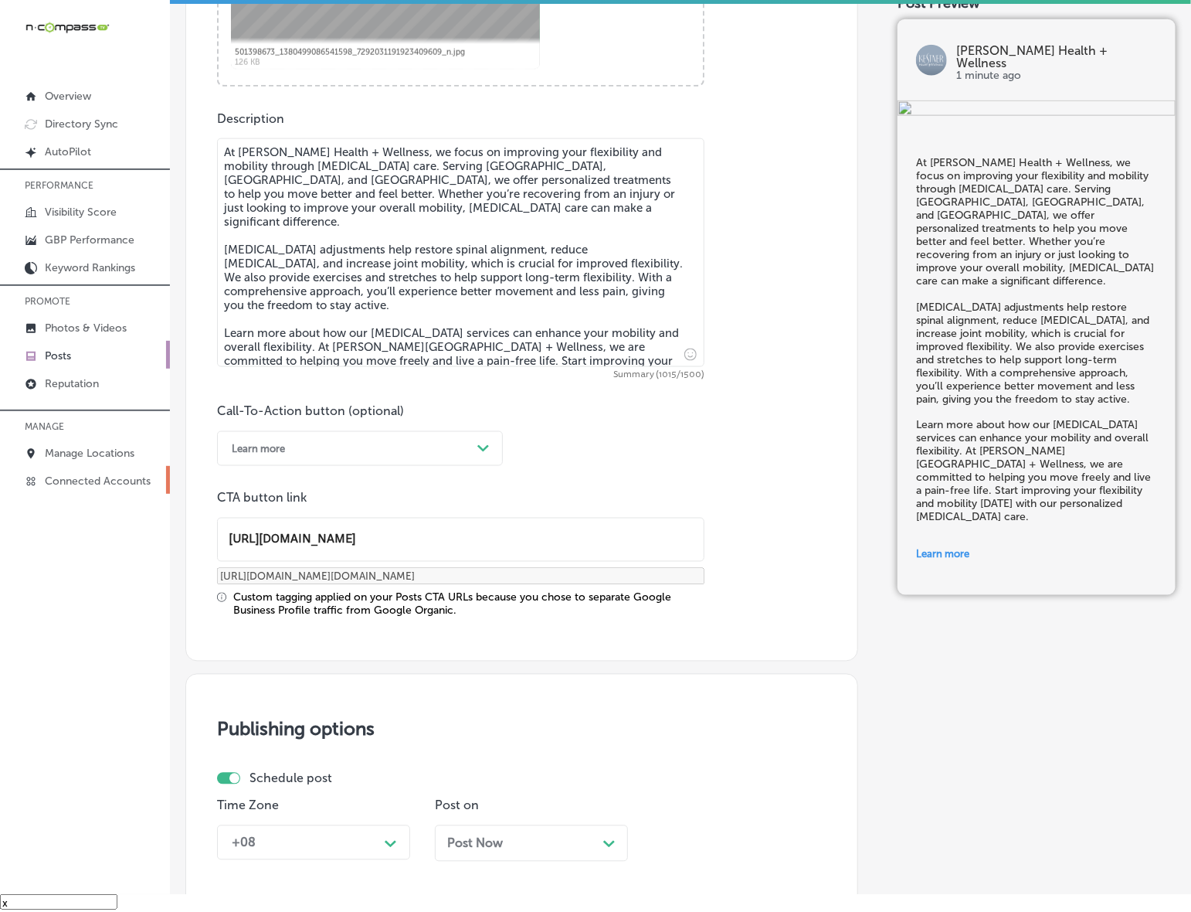
type input "[URL][DOMAIN_NAME]"
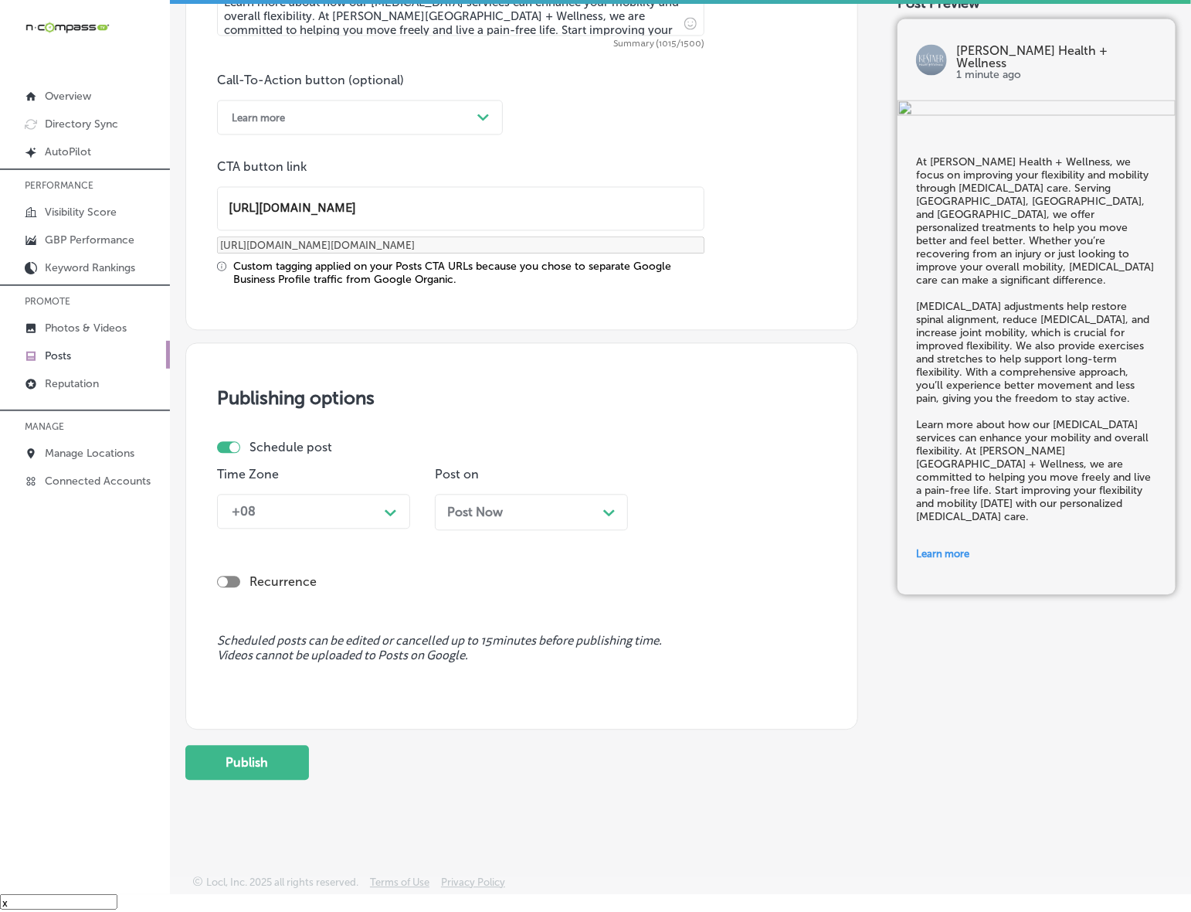
scroll to position [1097, 0]
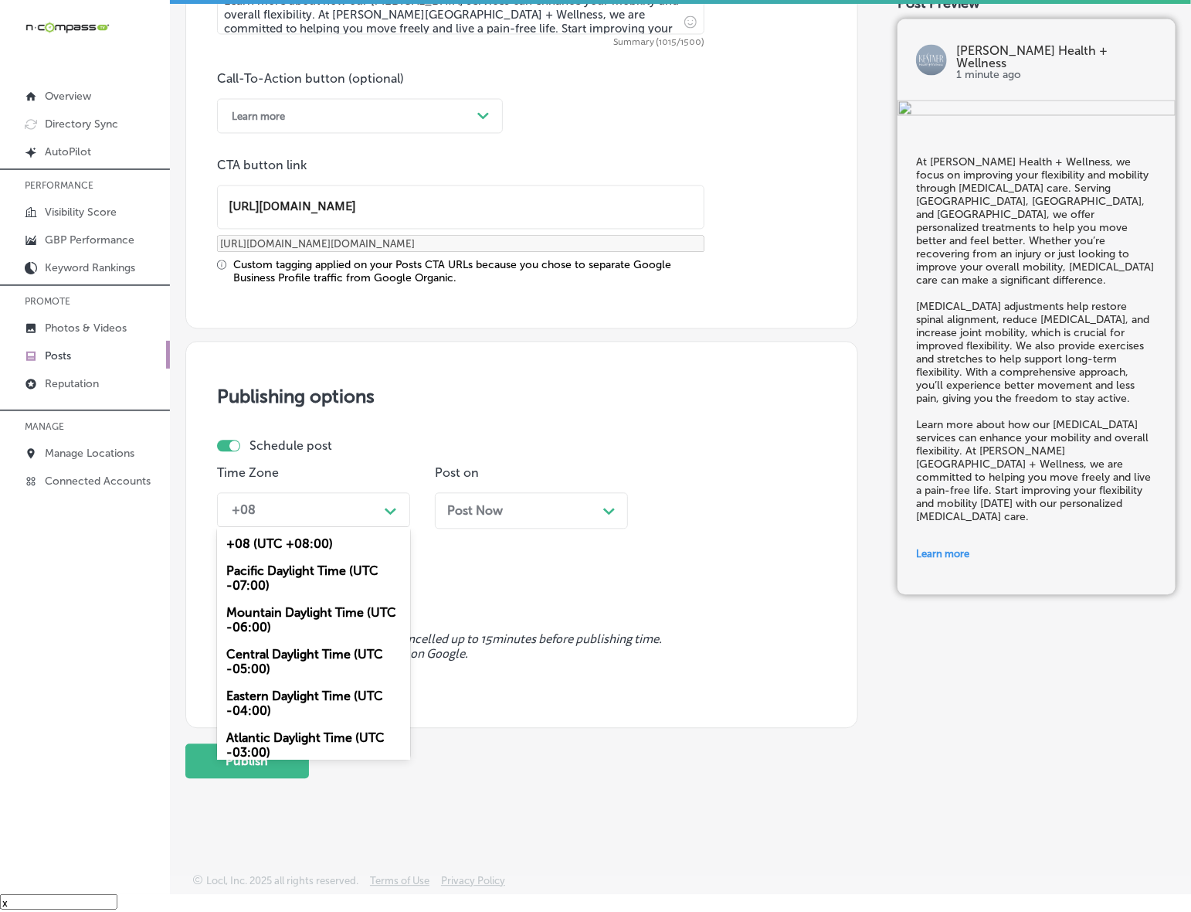
click at [386, 510] on polygon at bounding box center [391, 511] width 12 height 7
click at [333, 608] on div "Mountain Daylight Time (UTC -06:00)" at bounding box center [313, 621] width 193 height 42
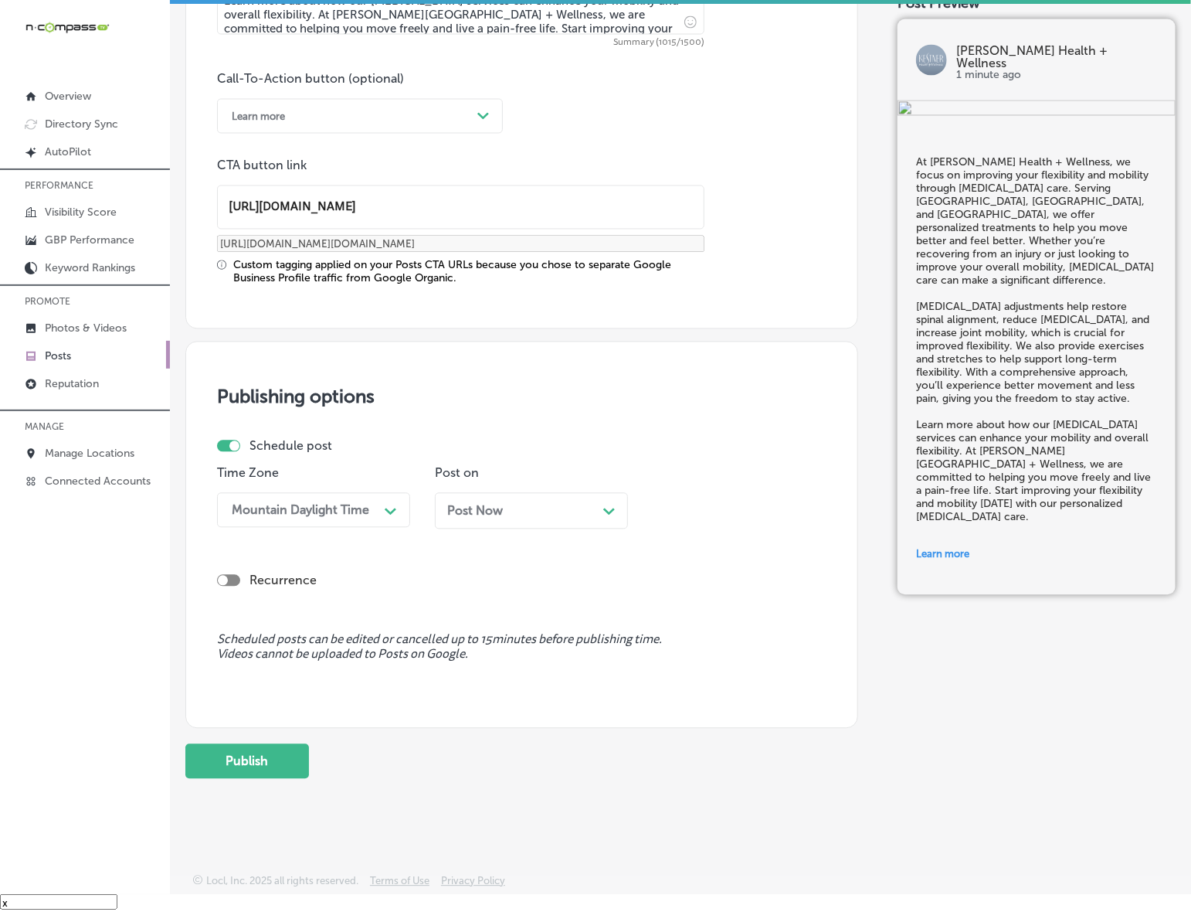
click at [522, 496] on div "Post Now Path Created with Sketch." at bounding box center [531, 511] width 193 height 36
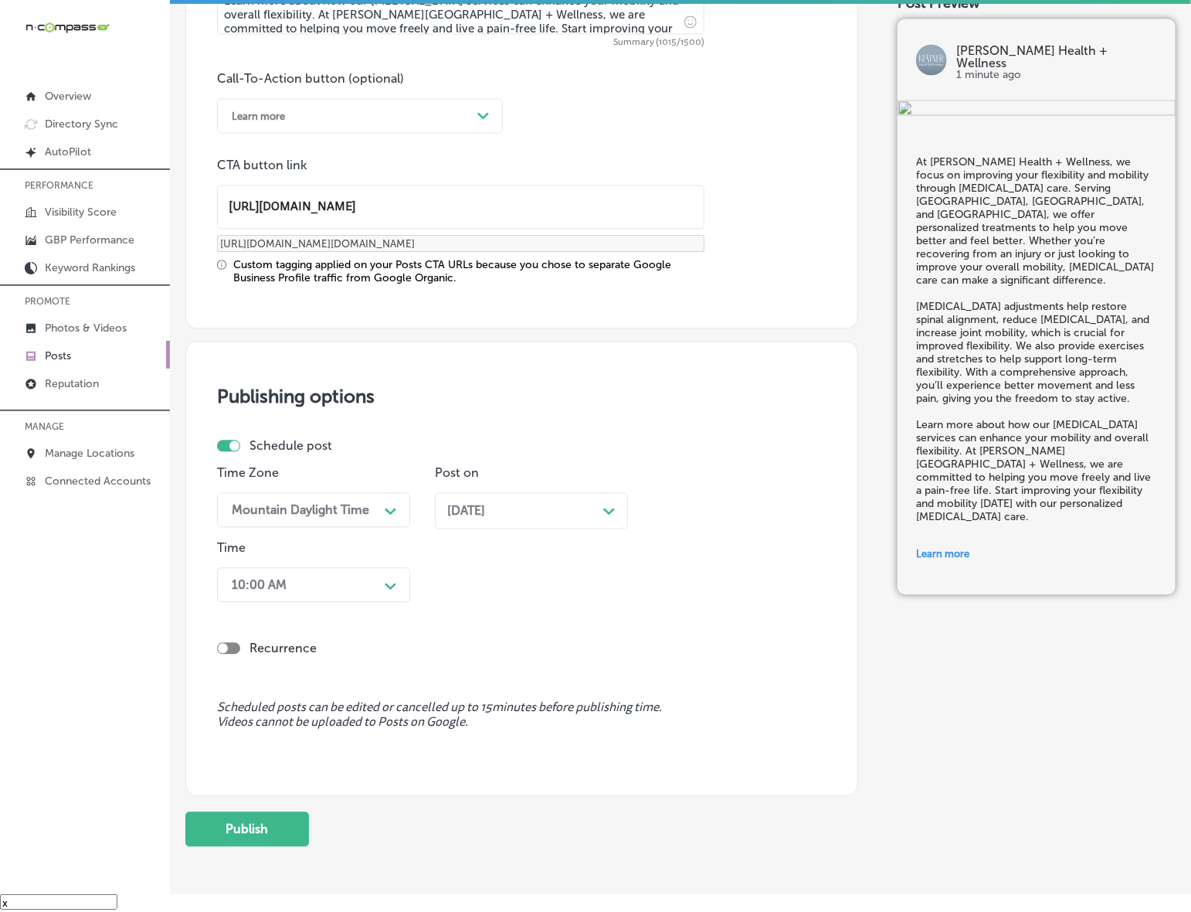
click at [390, 583] on icon "Path Created with Sketch." at bounding box center [391, 586] width 12 height 7
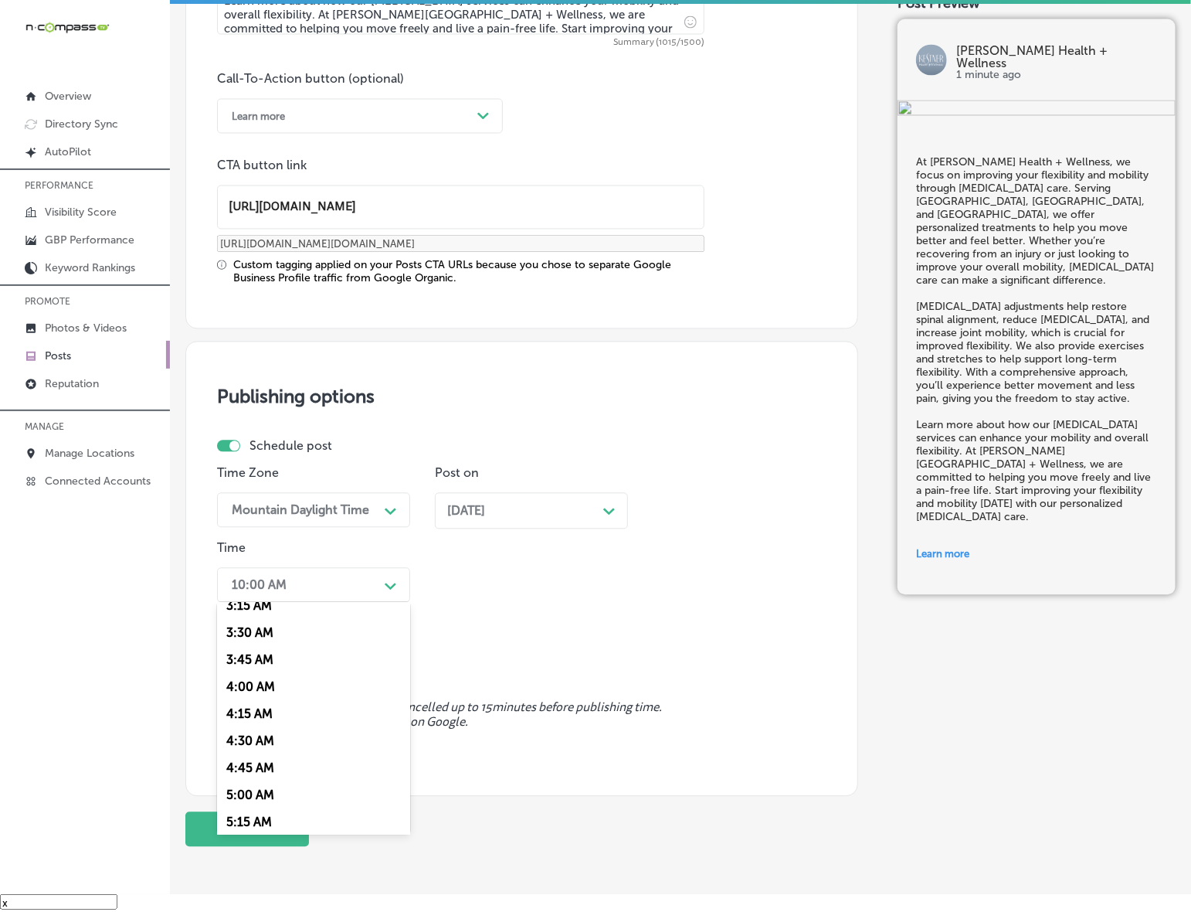
scroll to position [579, 0]
click at [240, 790] on div "7:00 AM" at bounding box center [313, 796] width 193 height 27
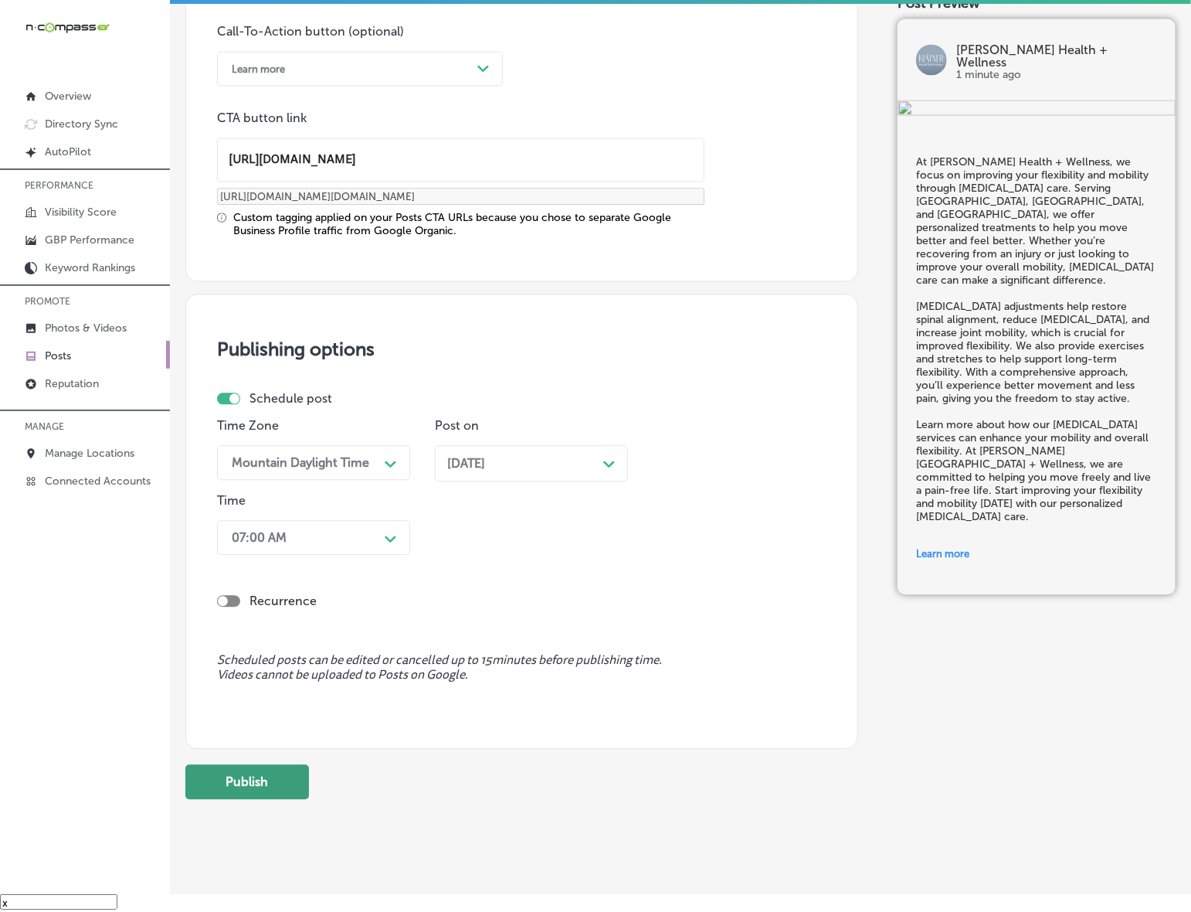
scroll to position [1165, 0]
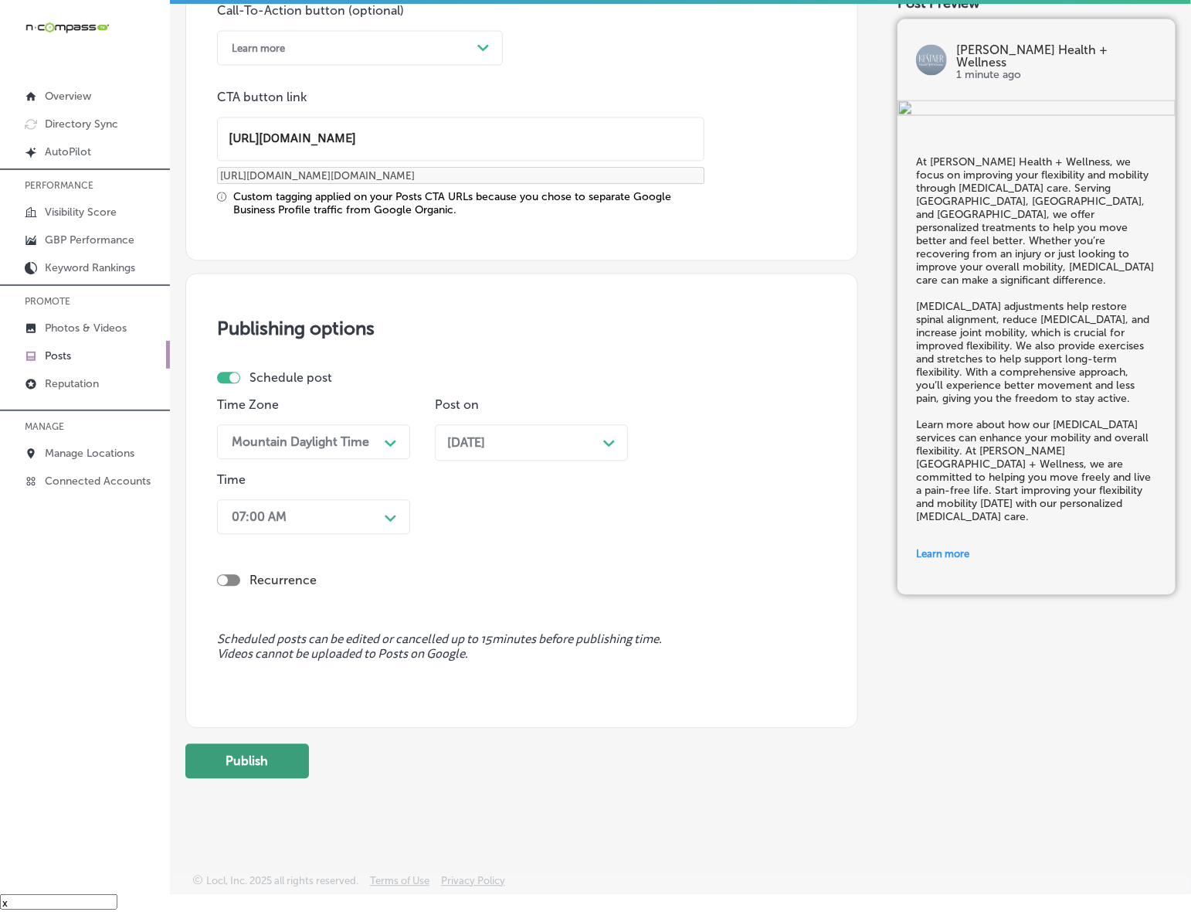
click at [236, 750] on button "Publish" at bounding box center [247, 761] width 124 height 35
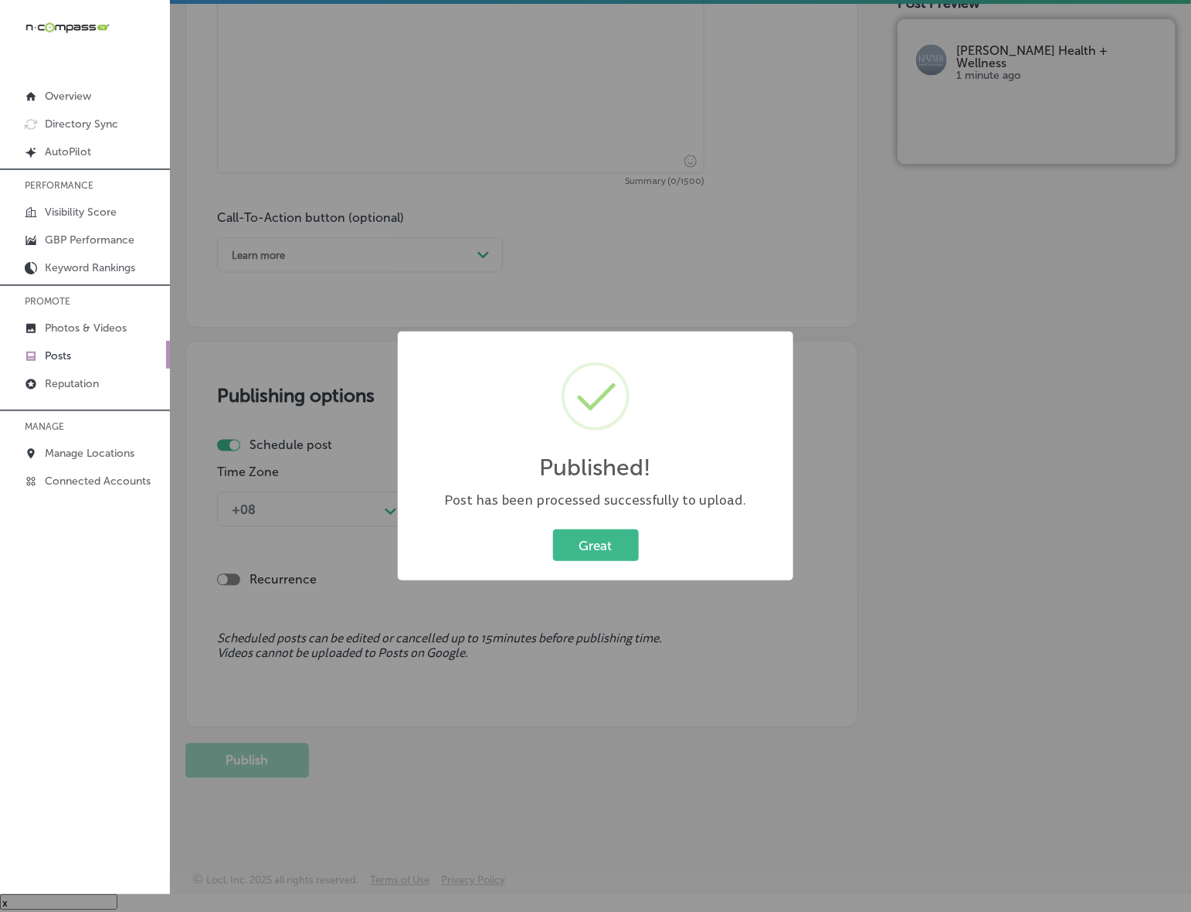
scroll to position [958, 0]
click at [578, 545] on button "Great" at bounding box center [596, 545] width 86 height 32
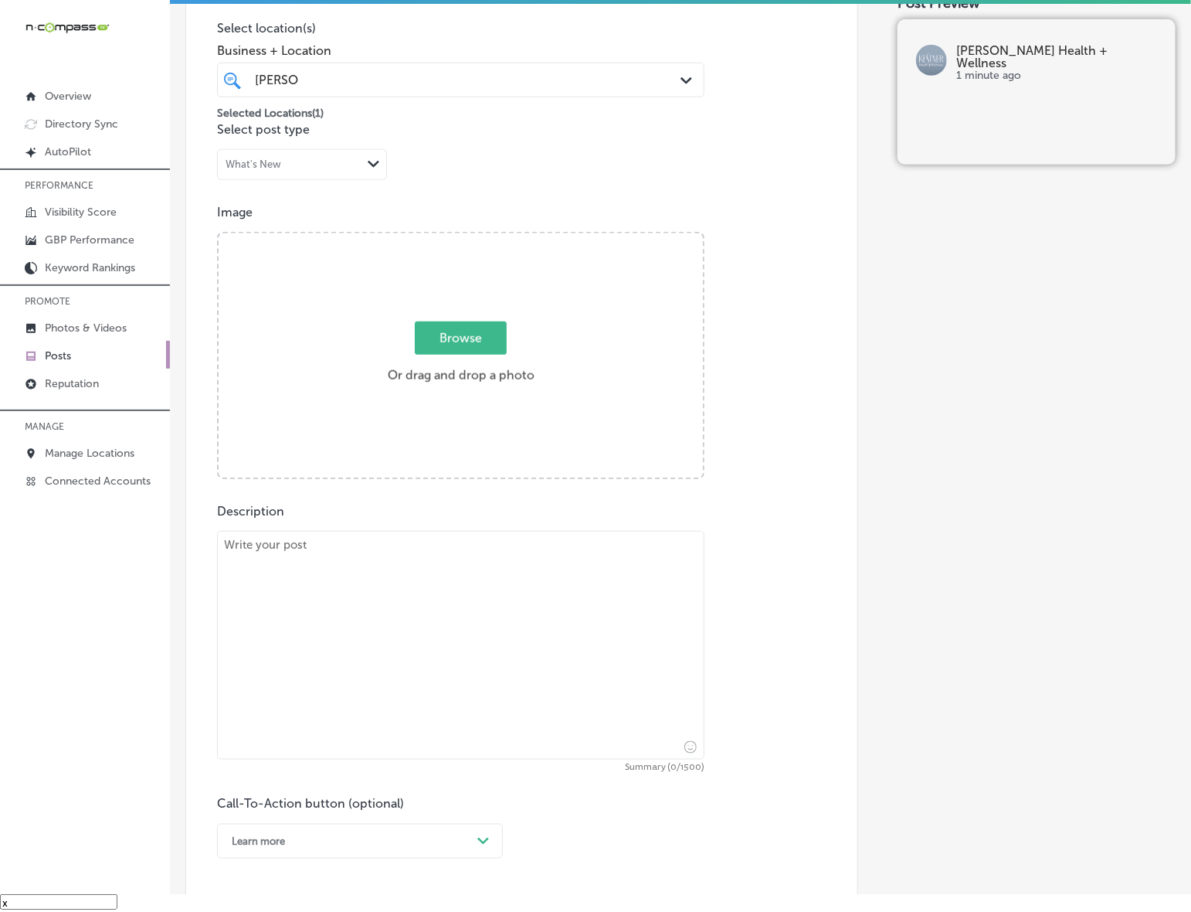
scroll to position [282, 0]
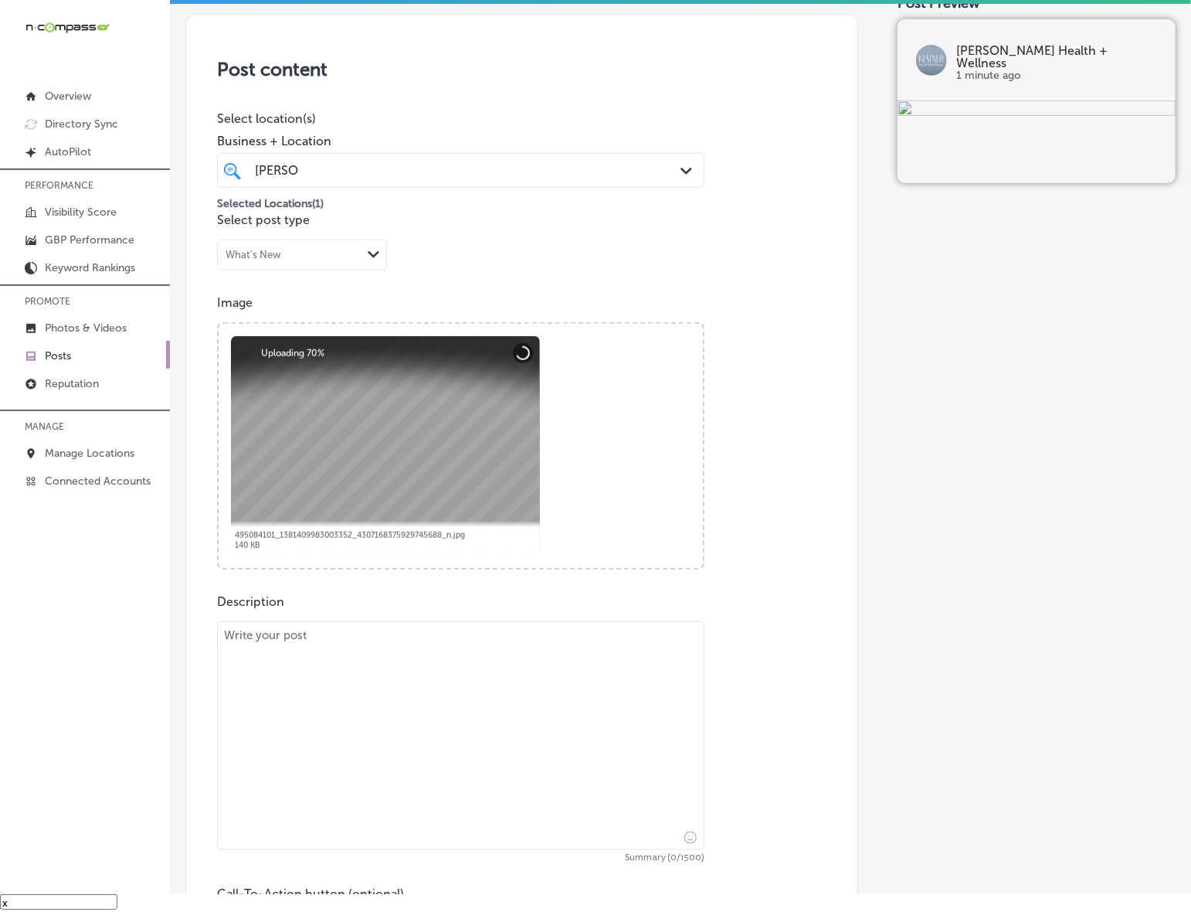
click at [391, 736] on textarea at bounding box center [461, 735] width 488 height 229
paste textarea "[MEDICAL_DATA] care isn’t just for adults—it’s for the whole family. [PERSON_NA…"
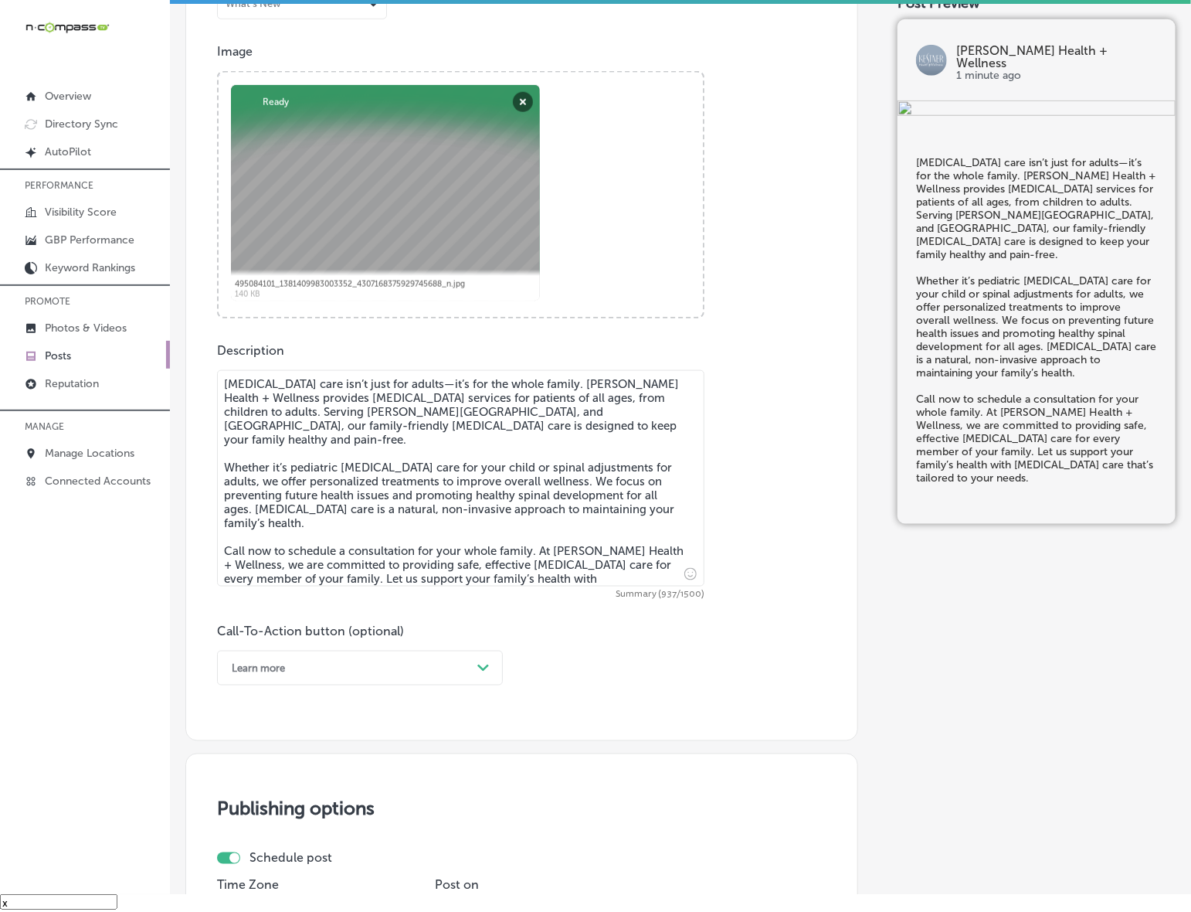
scroll to position [572, 0]
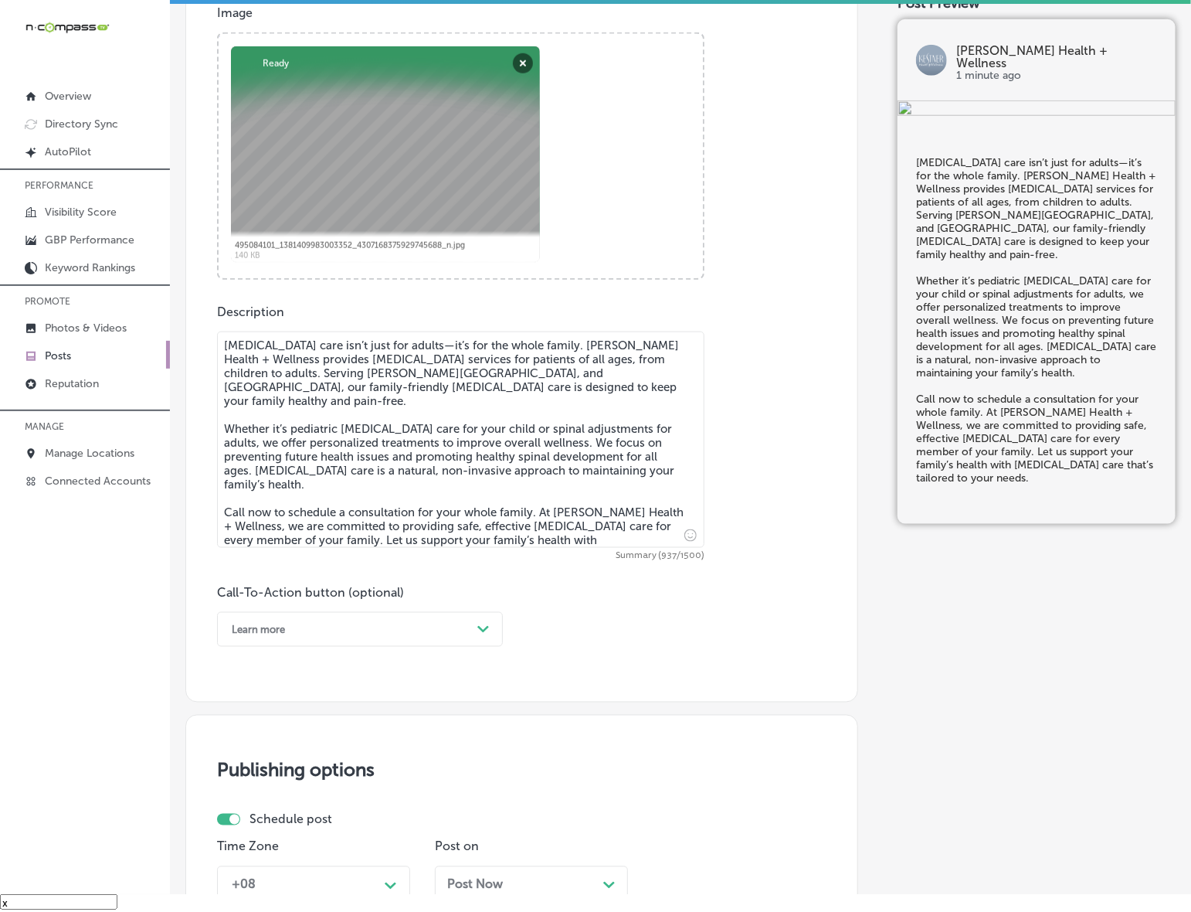
type textarea "[MEDICAL_DATA] care isn’t just for adults—it’s for the whole family. [PERSON_NA…"
click at [433, 636] on div "Learn more" at bounding box center [347, 629] width 247 height 24
click at [255, 819] on div "Call Now" at bounding box center [360, 825] width 286 height 27
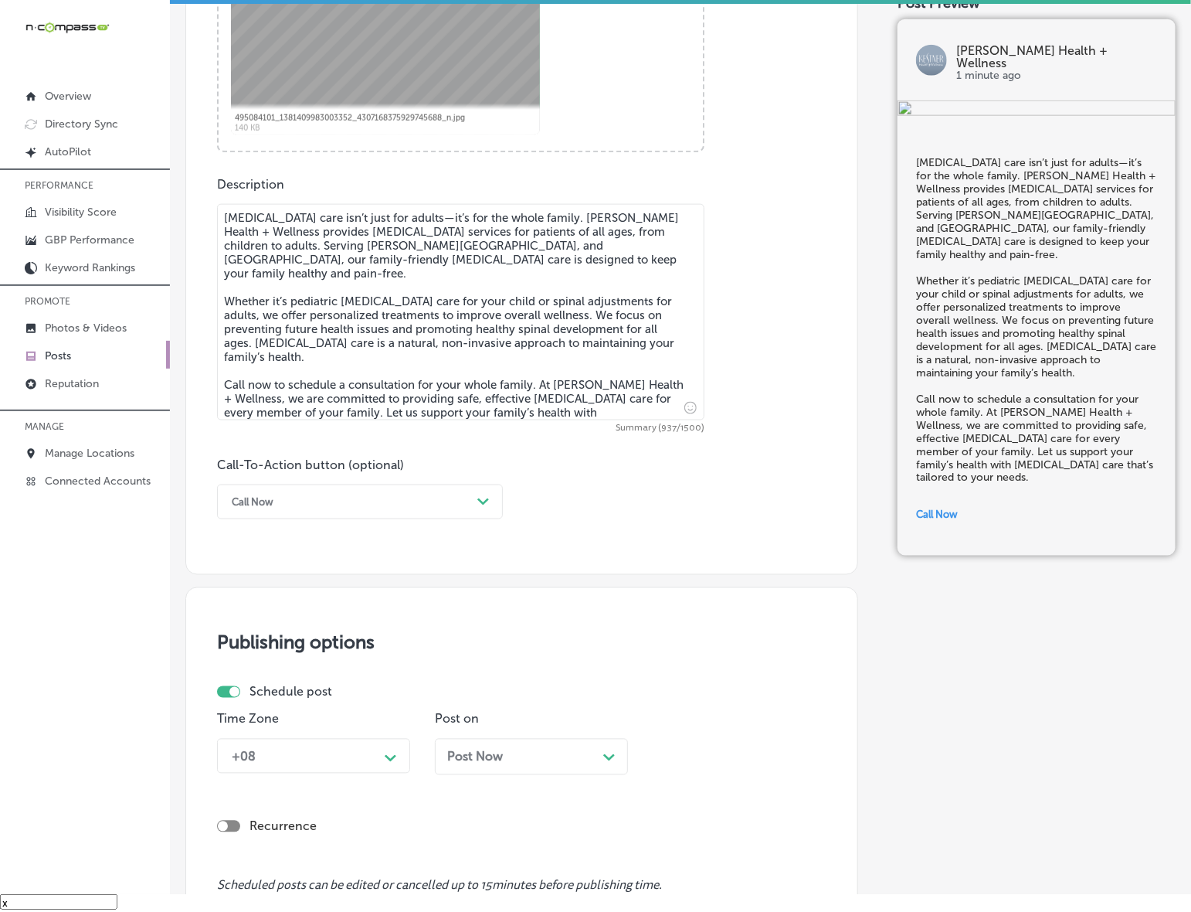
scroll to position [861, 0]
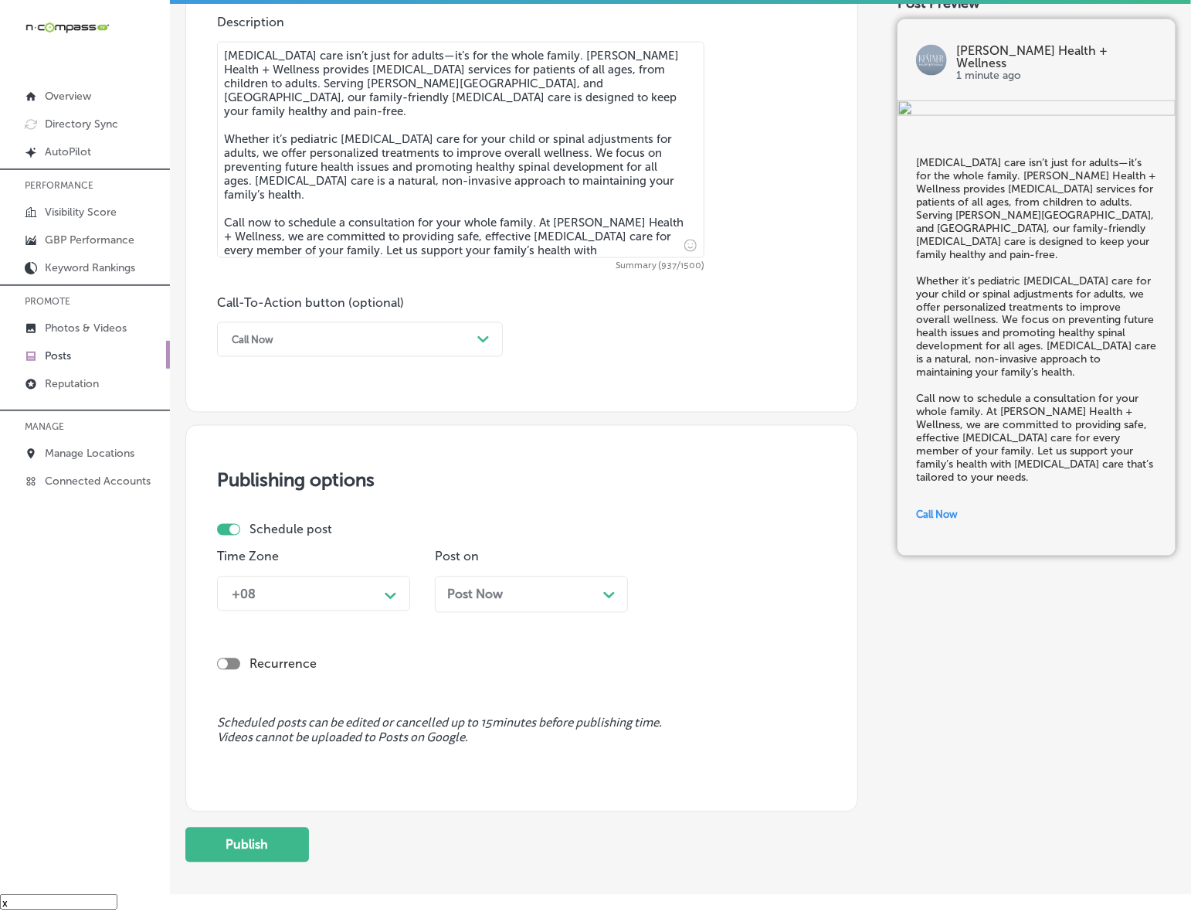
click at [387, 610] on div "Time Zone +08 Path Created with Sketch." at bounding box center [313, 586] width 193 height 75
click at [399, 603] on div "Path Created with Sketch." at bounding box center [391, 594] width 25 height 25
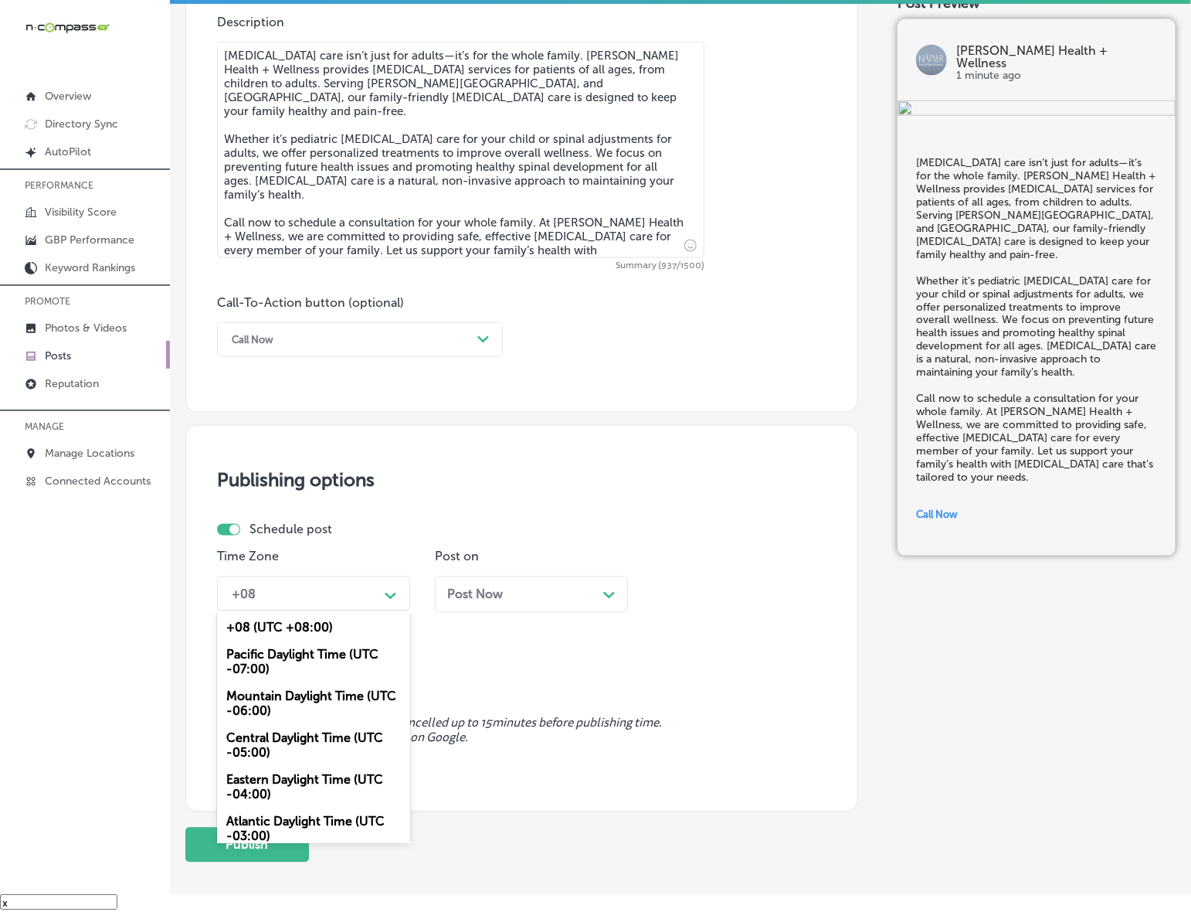
click at [307, 705] on div "Mountain Daylight Time (UTC -06:00)" at bounding box center [313, 704] width 193 height 42
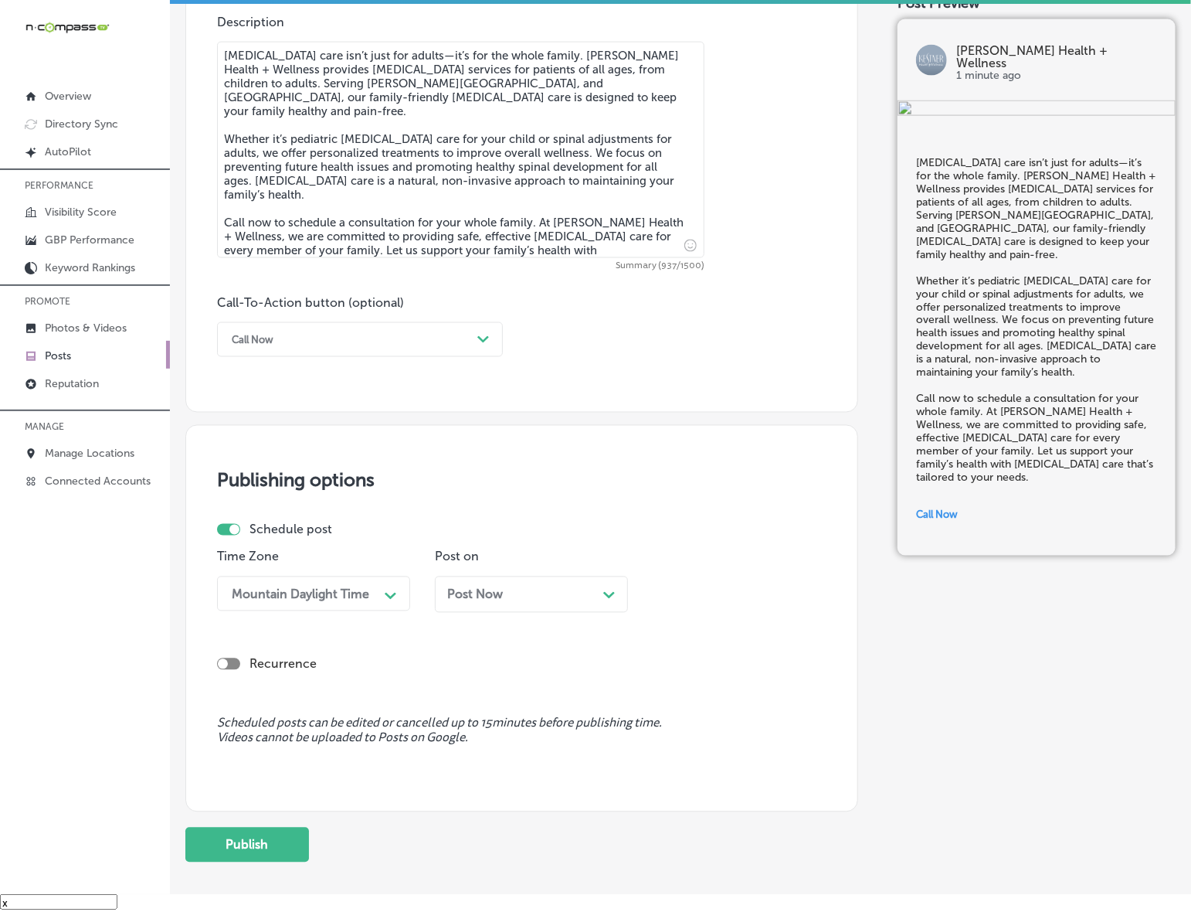
click at [549, 584] on div "Post Now Path Created with Sketch." at bounding box center [531, 594] width 193 height 36
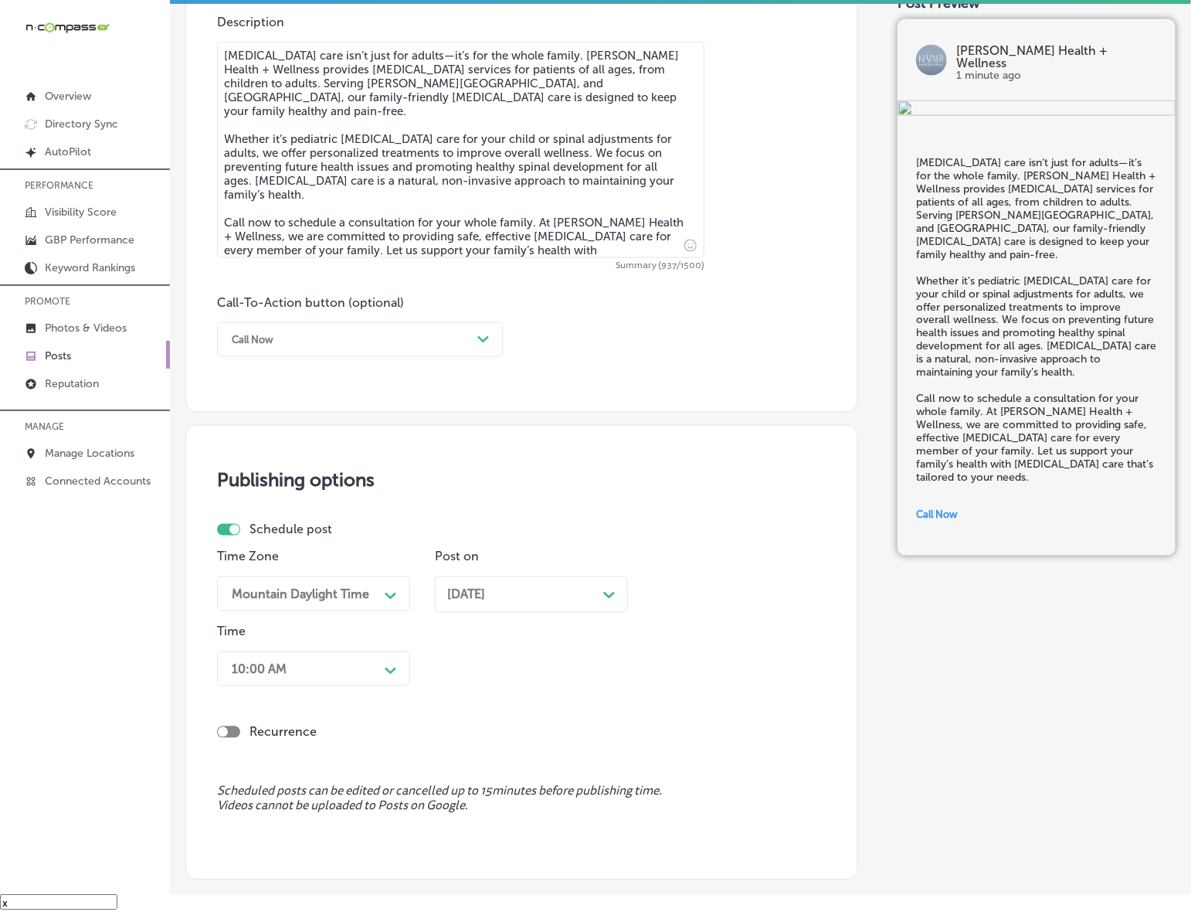
click at [392, 669] on div "Path Created with Sketch." at bounding box center [391, 668] width 25 height 27
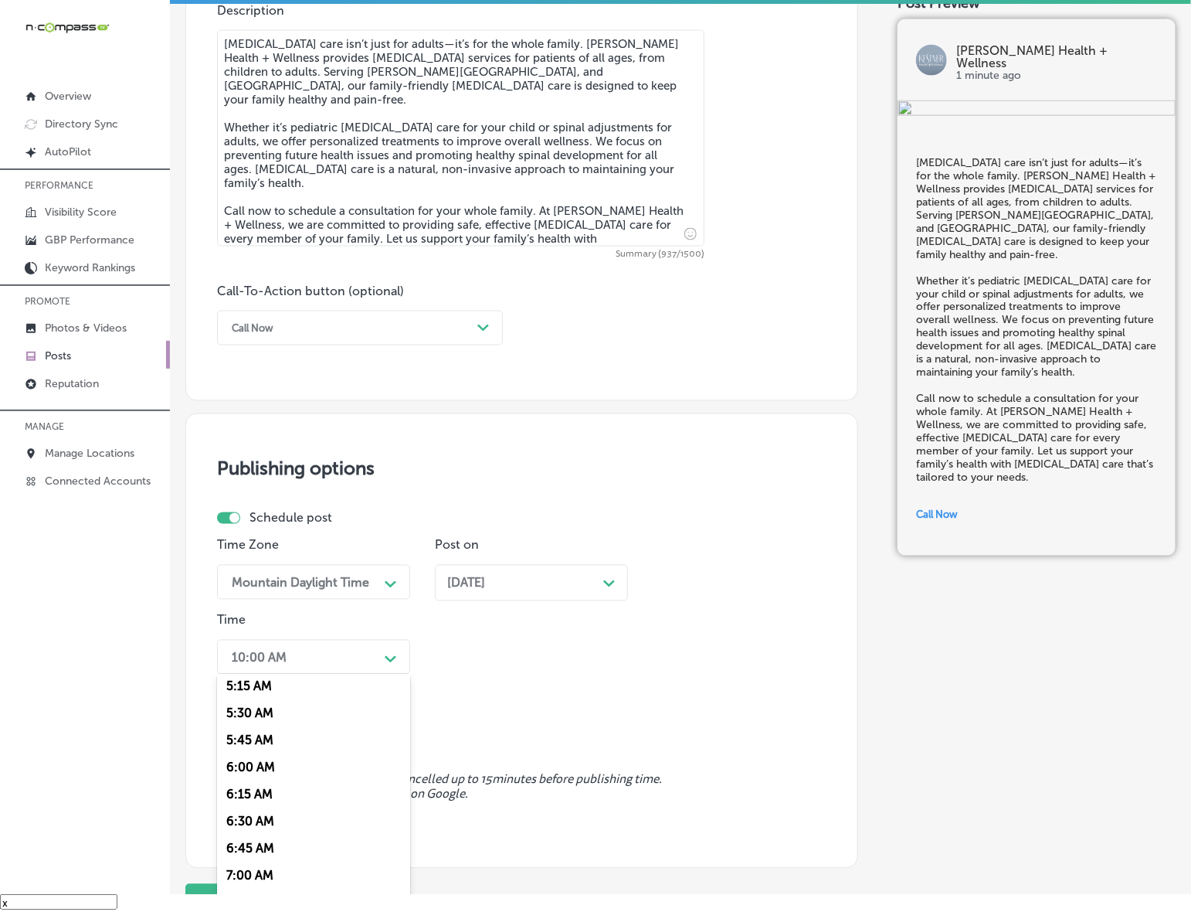
scroll to position [579, 0]
click at [261, 855] on div "7:00 AM" at bounding box center [313, 868] width 193 height 27
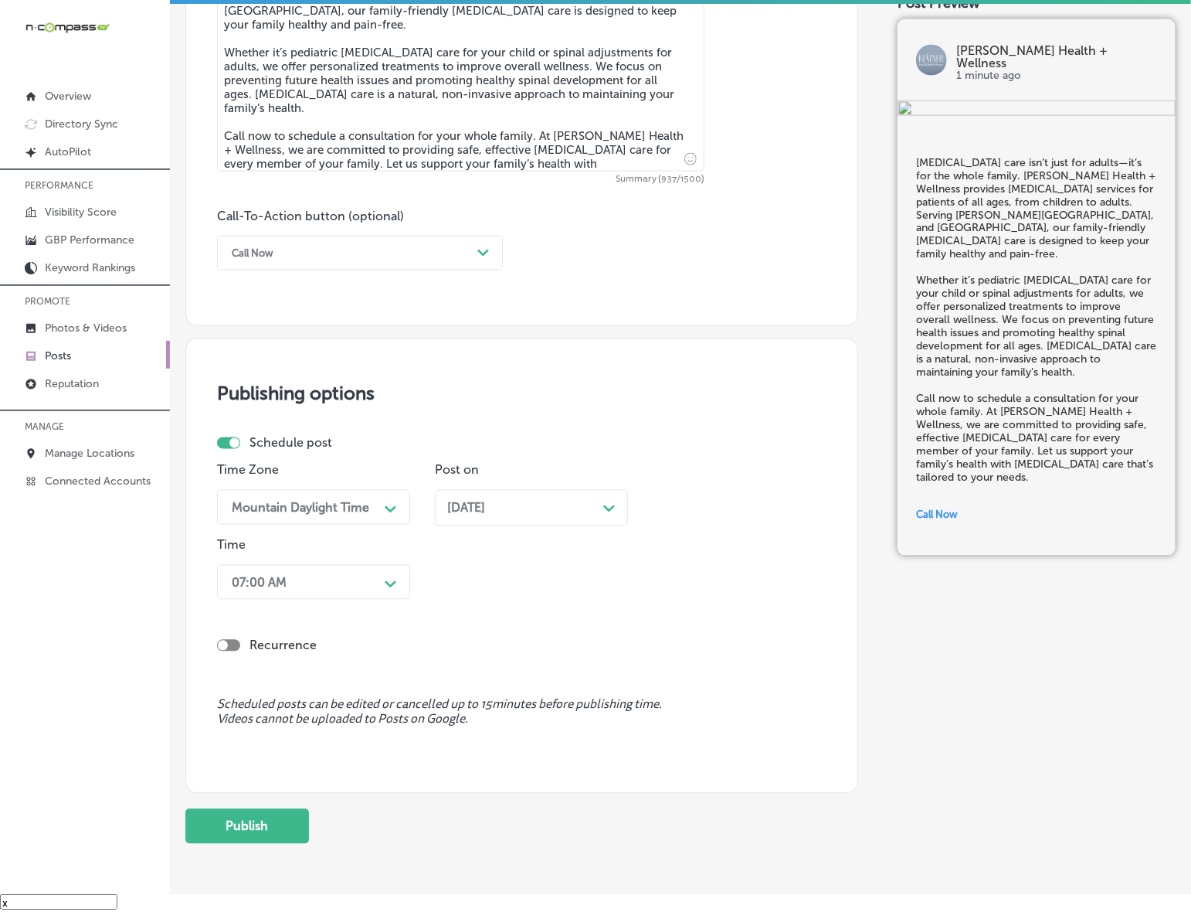
scroll to position [1013, 0]
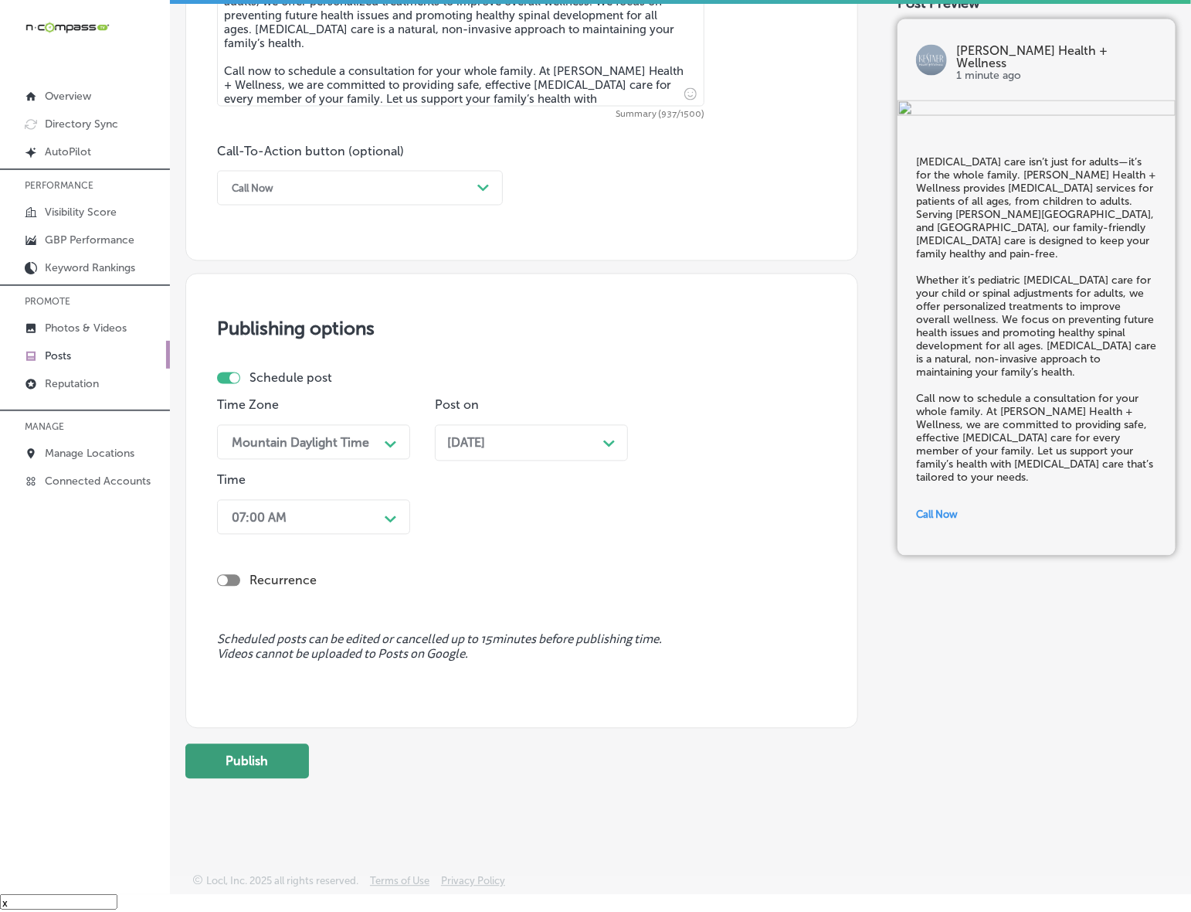
click at [264, 753] on button "Publish" at bounding box center [247, 761] width 124 height 35
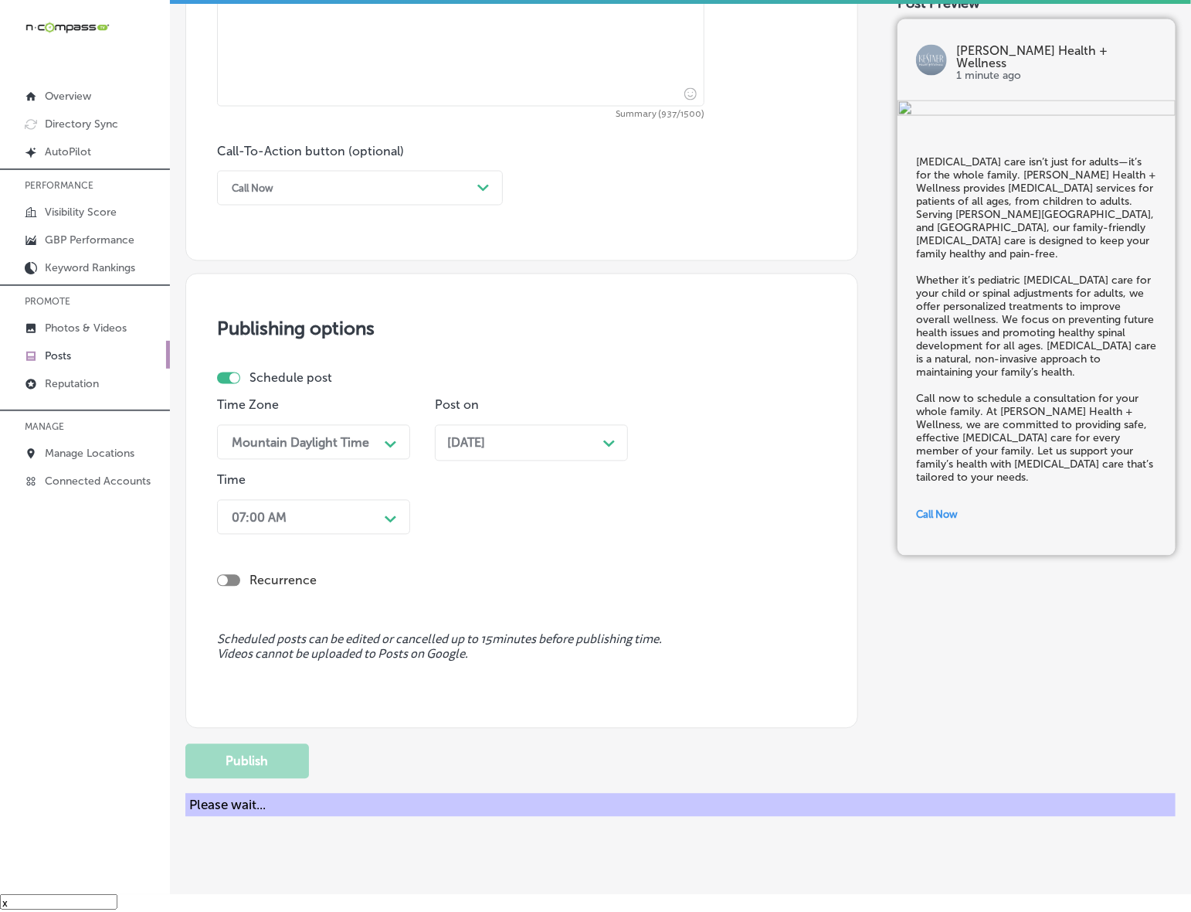
scroll to position [945, 0]
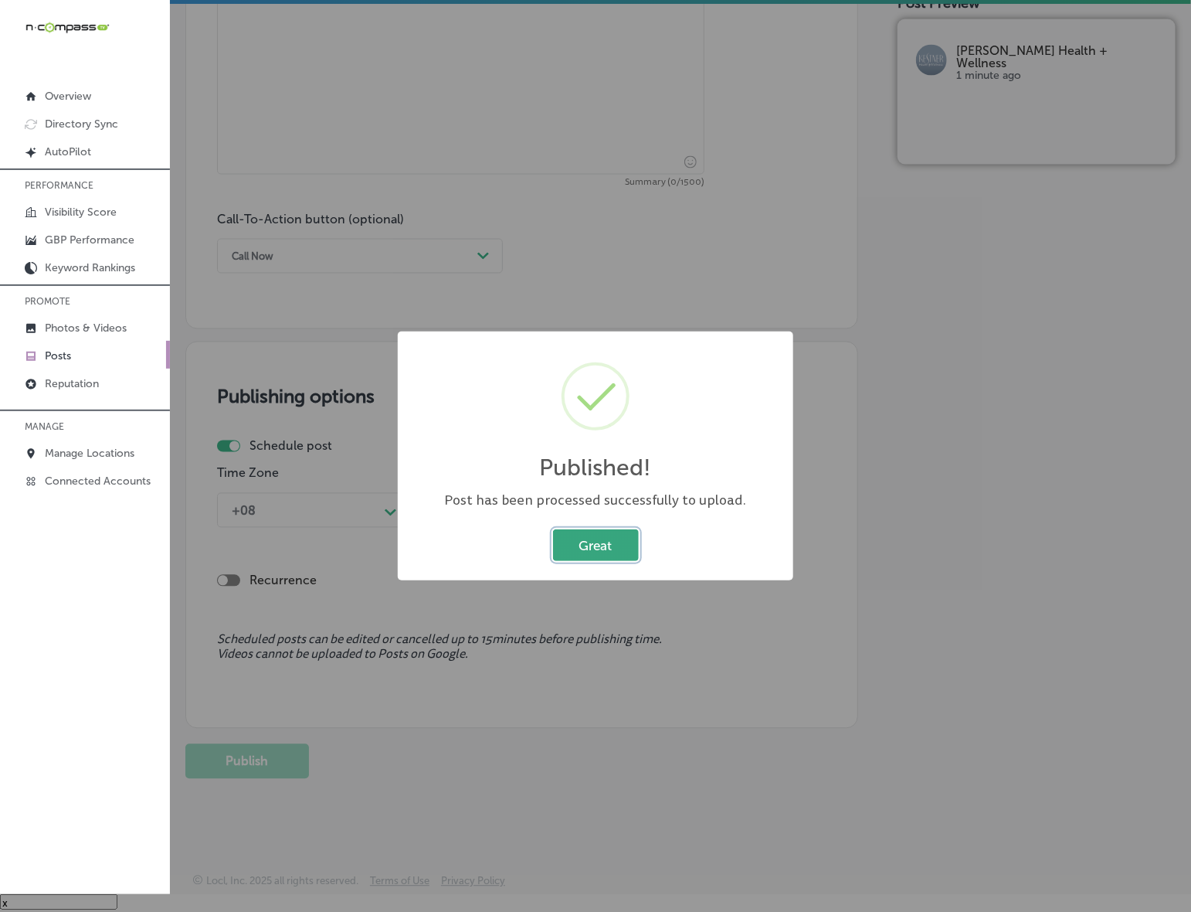
click at [557, 542] on button "Great" at bounding box center [596, 545] width 86 height 32
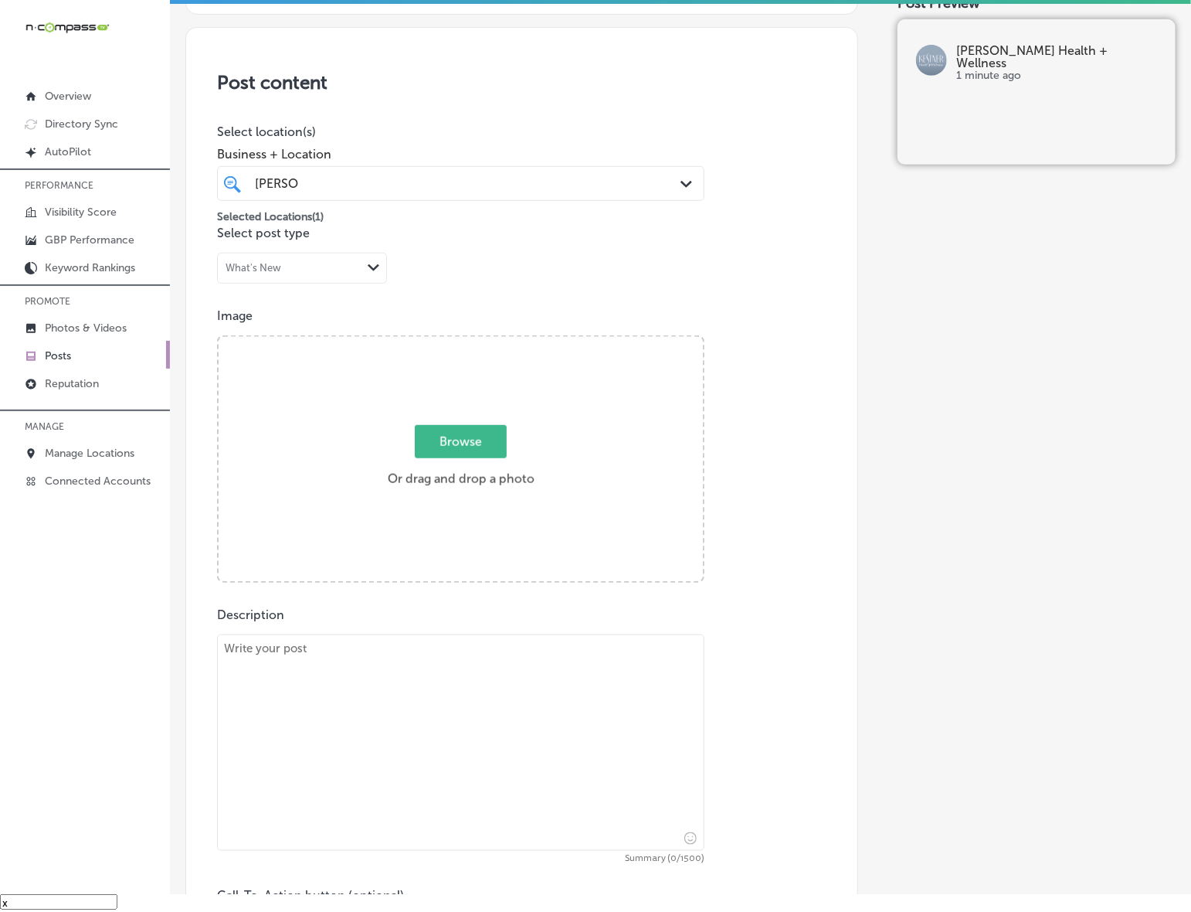
scroll to position [365, 0]
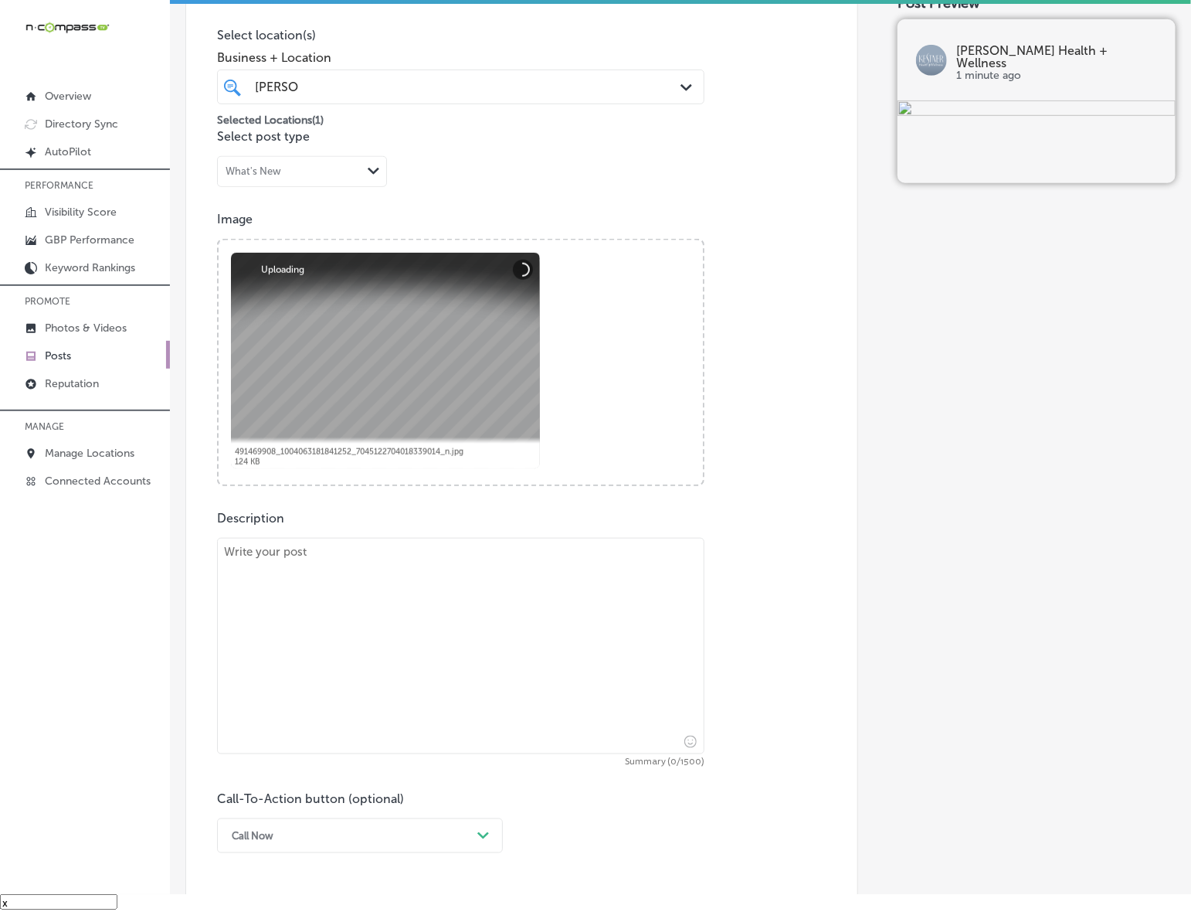
drag, startPoint x: 91, startPoint y: 528, endPoint x: 269, endPoint y: 566, distance: 181.9
click at [97, 528] on div "iconmonstr-menu-thin copy Created with Sketch. Overview Directory Sync Created …" at bounding box center [85, 438] width 170 height 912
click at [338, 581] on textarea at bounding box center [461, 646] width 488 height 216
paste textarea "Living with [MEDICAL_DATA] can be debilitating, but [MEDICAL_DATA] care can hel…"
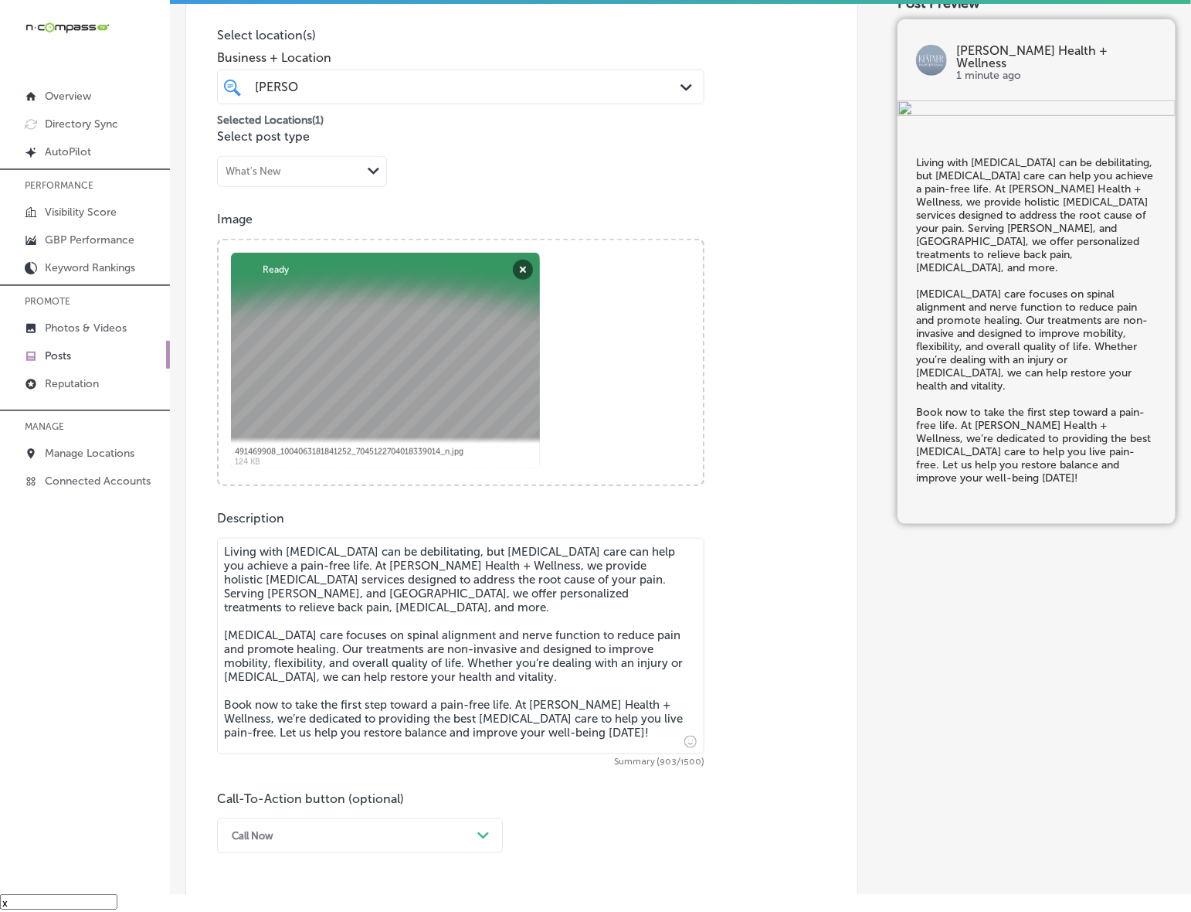
type textarea "Living with [MEDICAL_DATA] can be debilitating, but [MEDICAL_DATA] care can hel…"
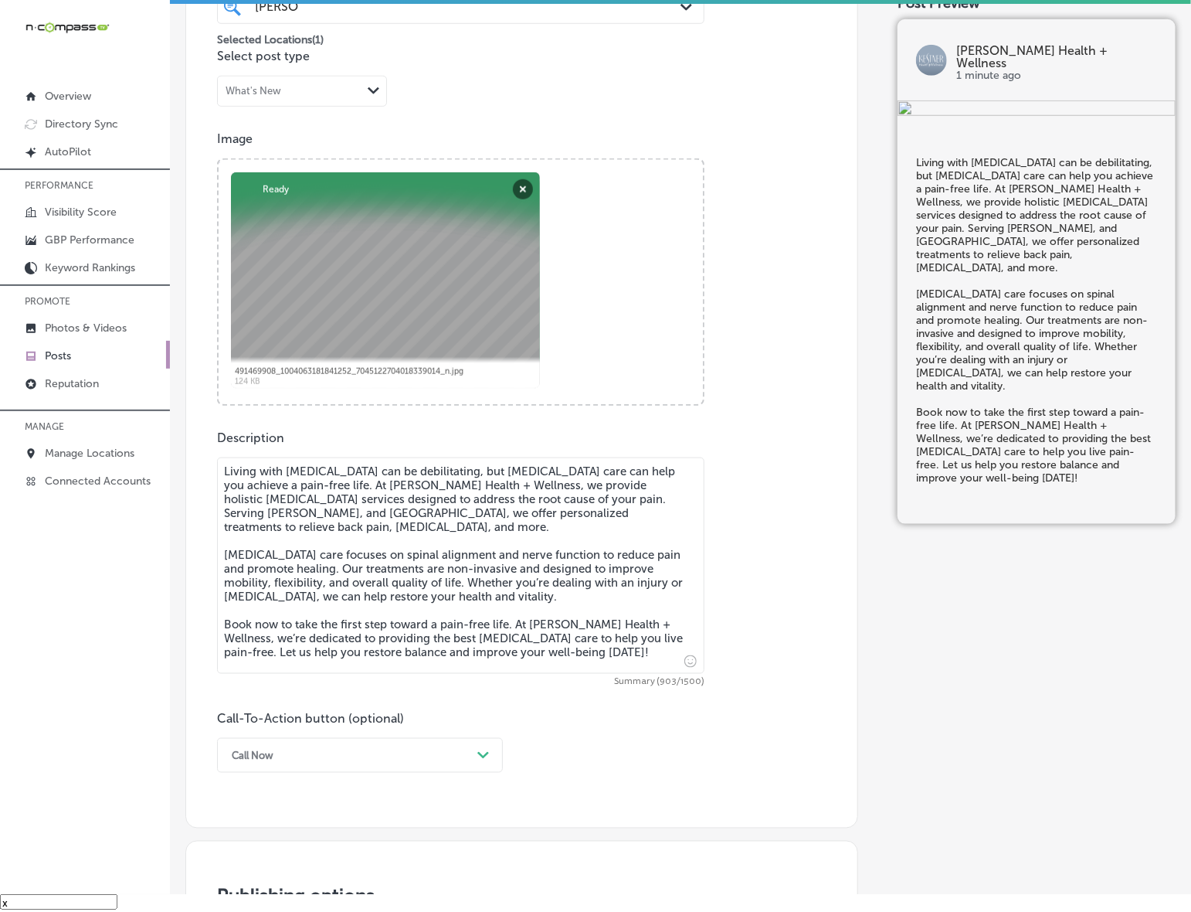
scroll to position [559, 0]
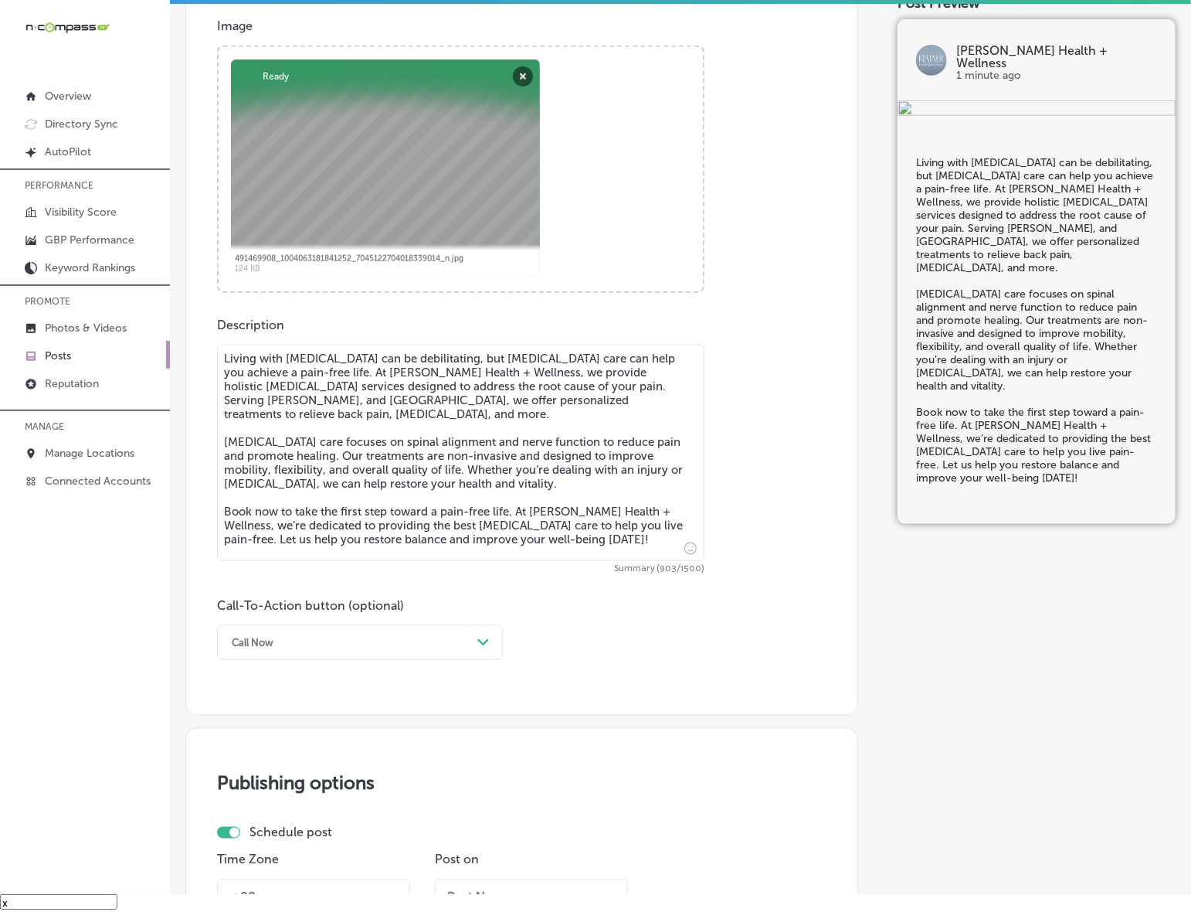
click at [481, 641] on polygon at bounding box center [483, 642] width 12 height 7
click at [252, 704] on div "Book" at bounding box center [360, 703] width 286 height 27
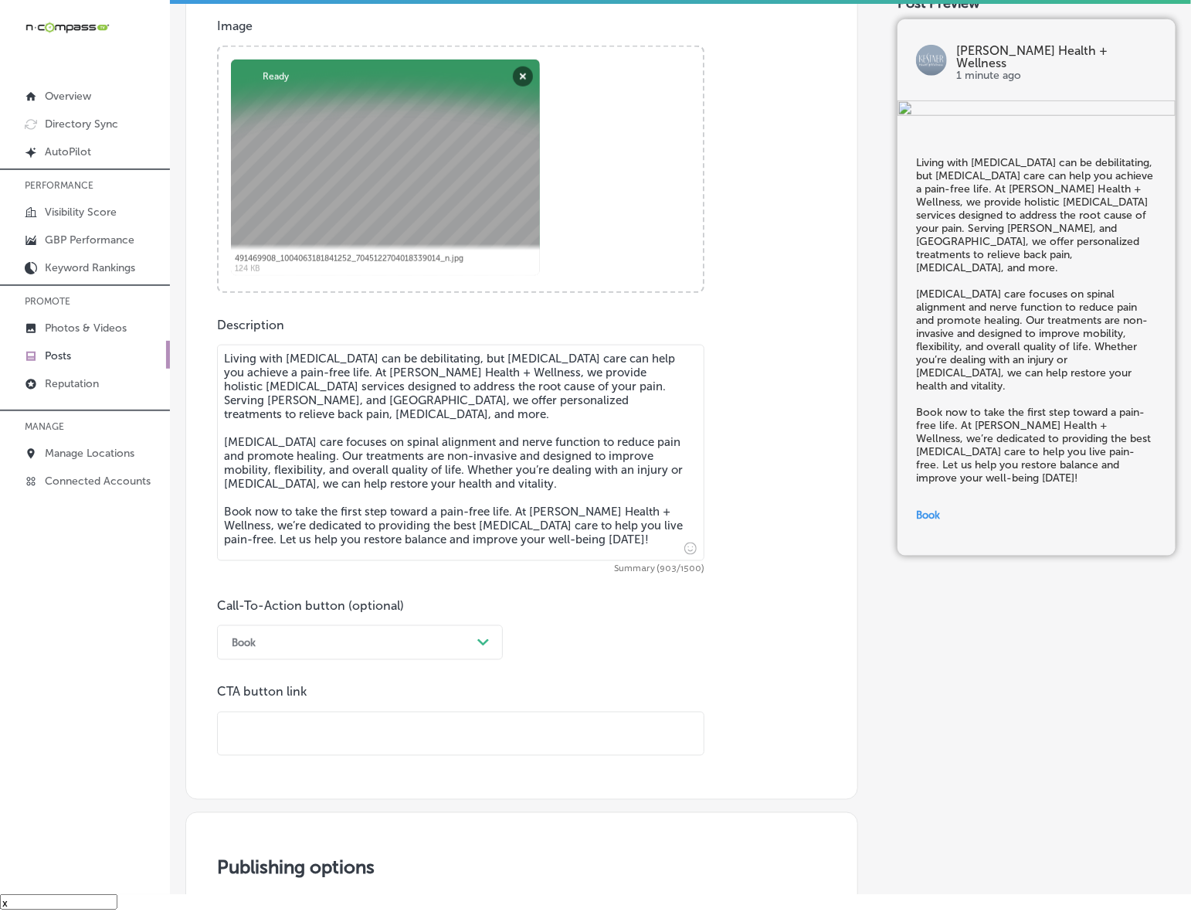
click at [335, 729] on input "text" at bounding box center [461, 733] width 486 height 42
paste input "[URL][DOMAIN_NAME]"
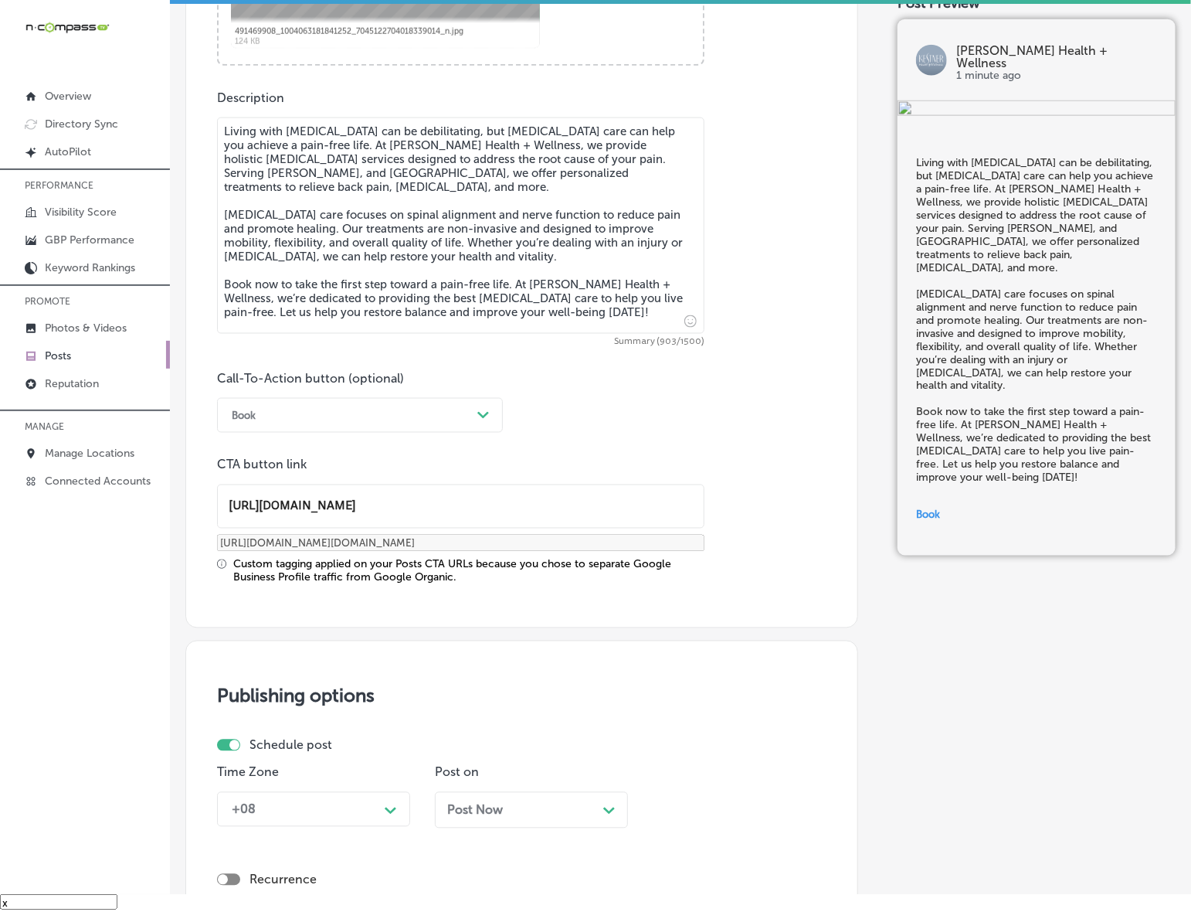
scroll to position [945, 0]
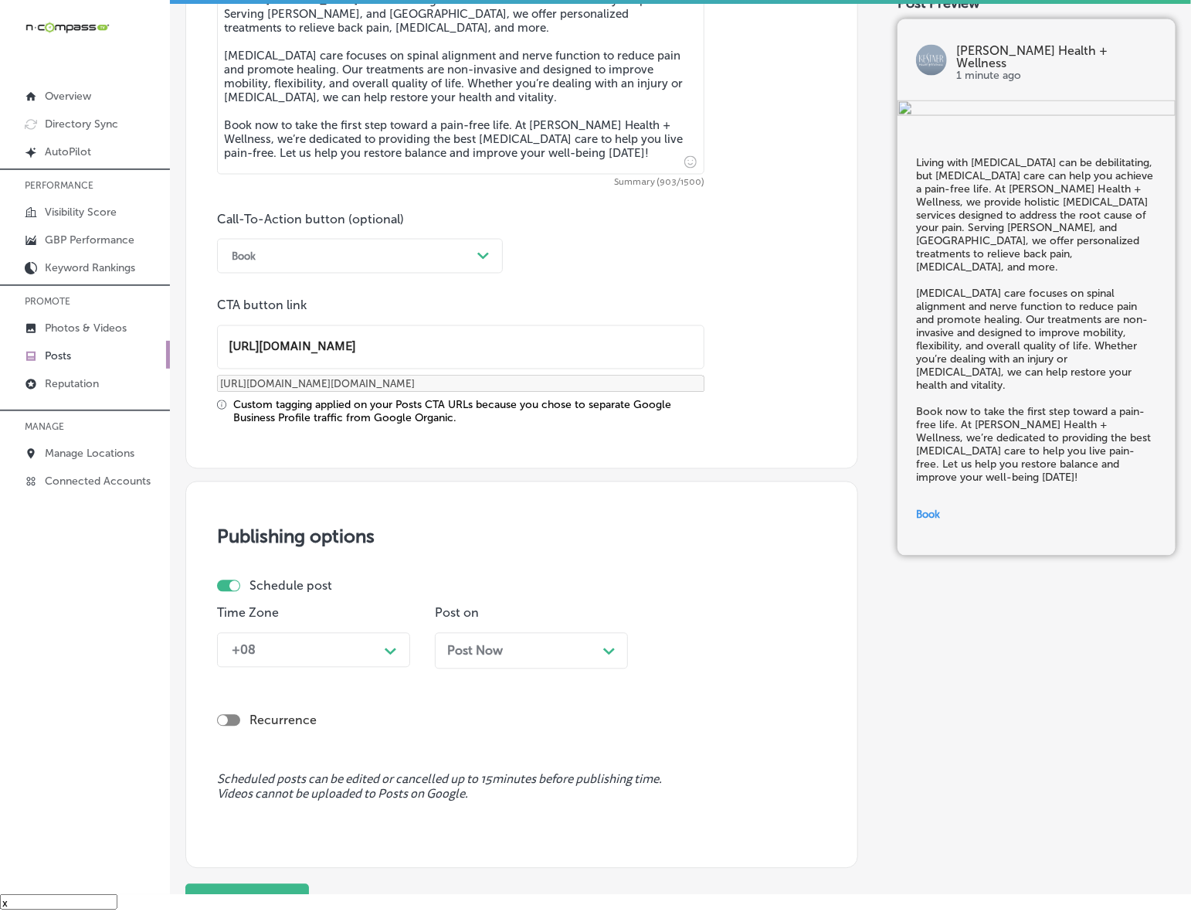
type input "[URL][DOMAIN_NAME]"
click at [382, 650] on div "Path Created with Sketch." at bounding box center [391, 649] width 25 height 25
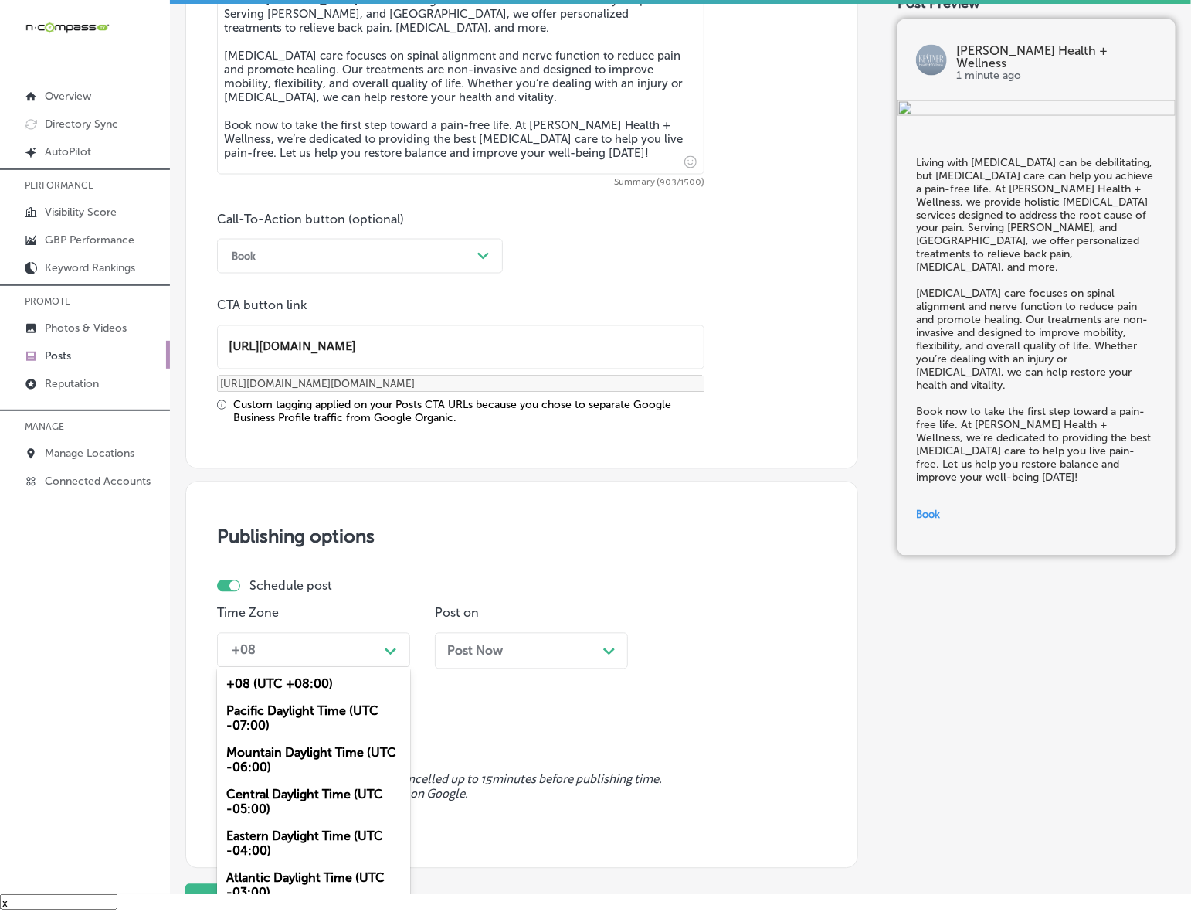
click at [300, 752] on div "Mountain Daylight Time (UTC -06:00)" at bounding box center [313, 760] width 193 height 42
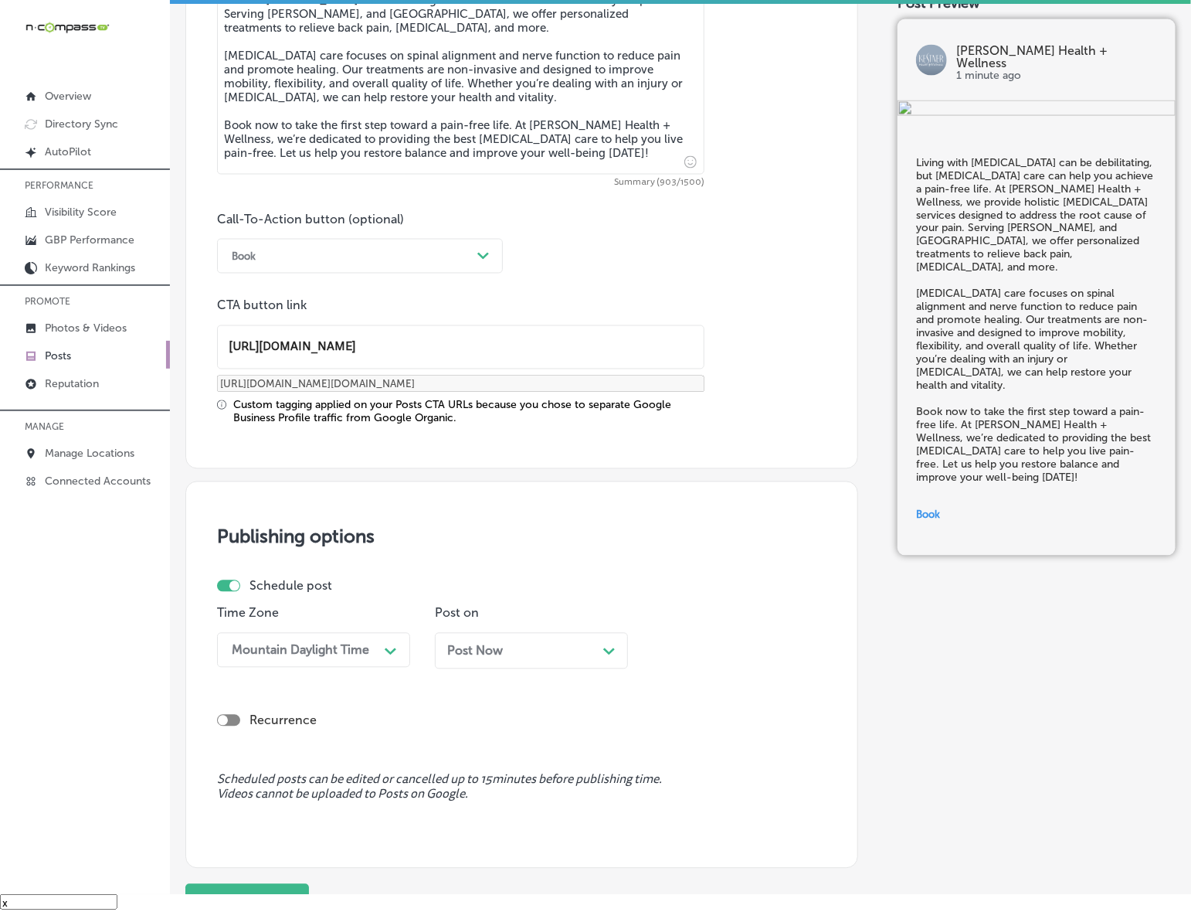
click at [472, 659] on div "Post Now Path Created with Sketch." at bounding box center [531, 651] width 193 height 36
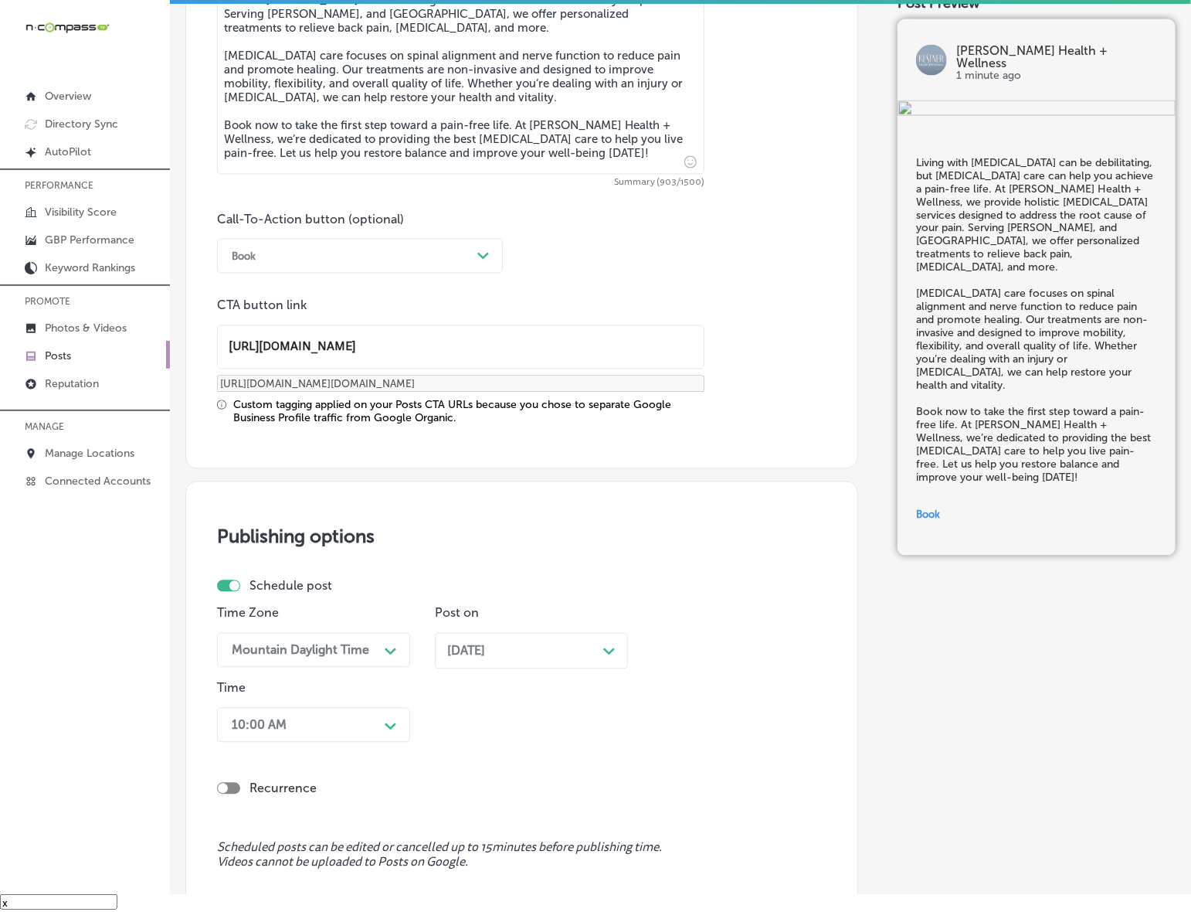
click at [481, 635] on div "[DATE] Path Created with Sketch." at bounding box center [531, 651] width 193 height 36
click at [357, 724] on div "10:00 AM Path Created with Sketch." at bounding box center [313, 725] width 193 height 35
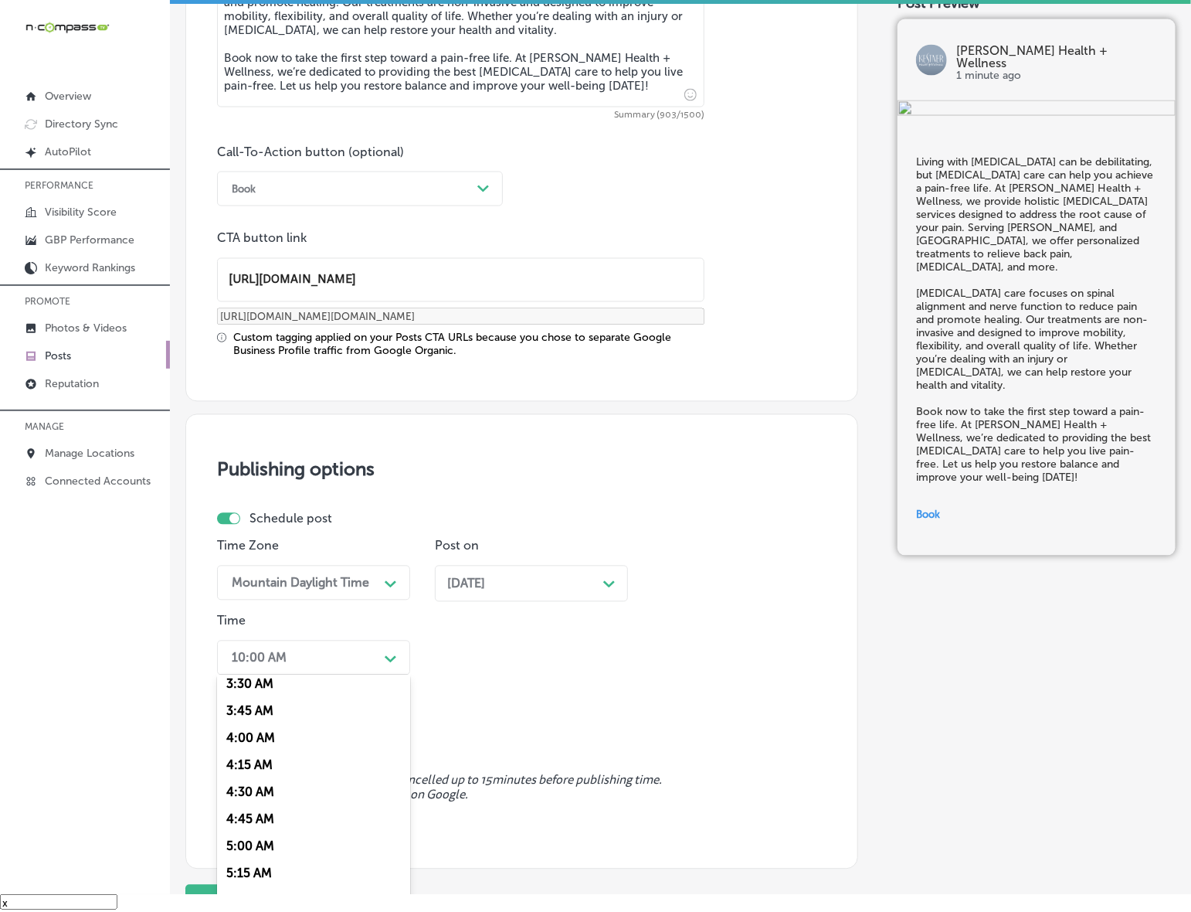
scroll to position [579, 0]
click at [246, 868] on div "7:00 AM" at bounding box center [313, 869] width 193 height 27
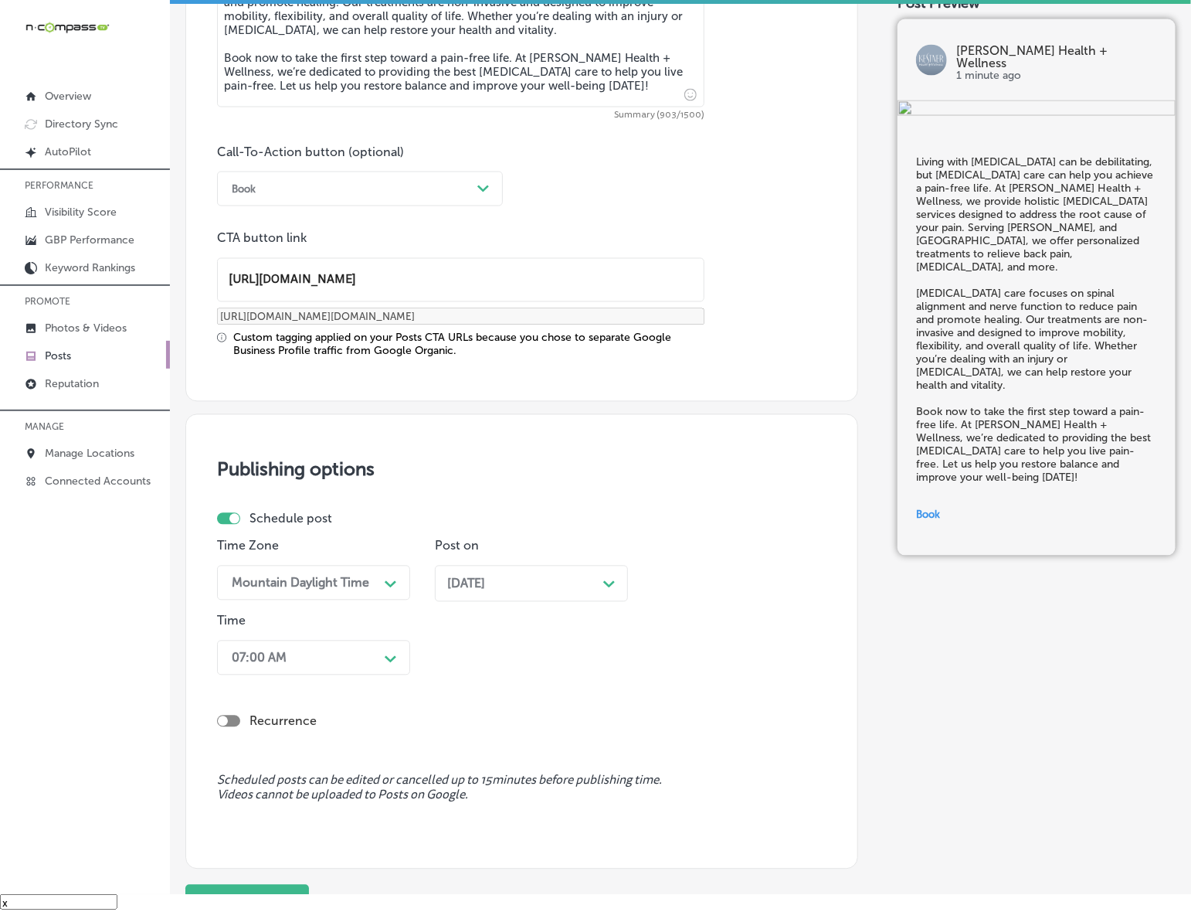
scroll to position [1153, 0]
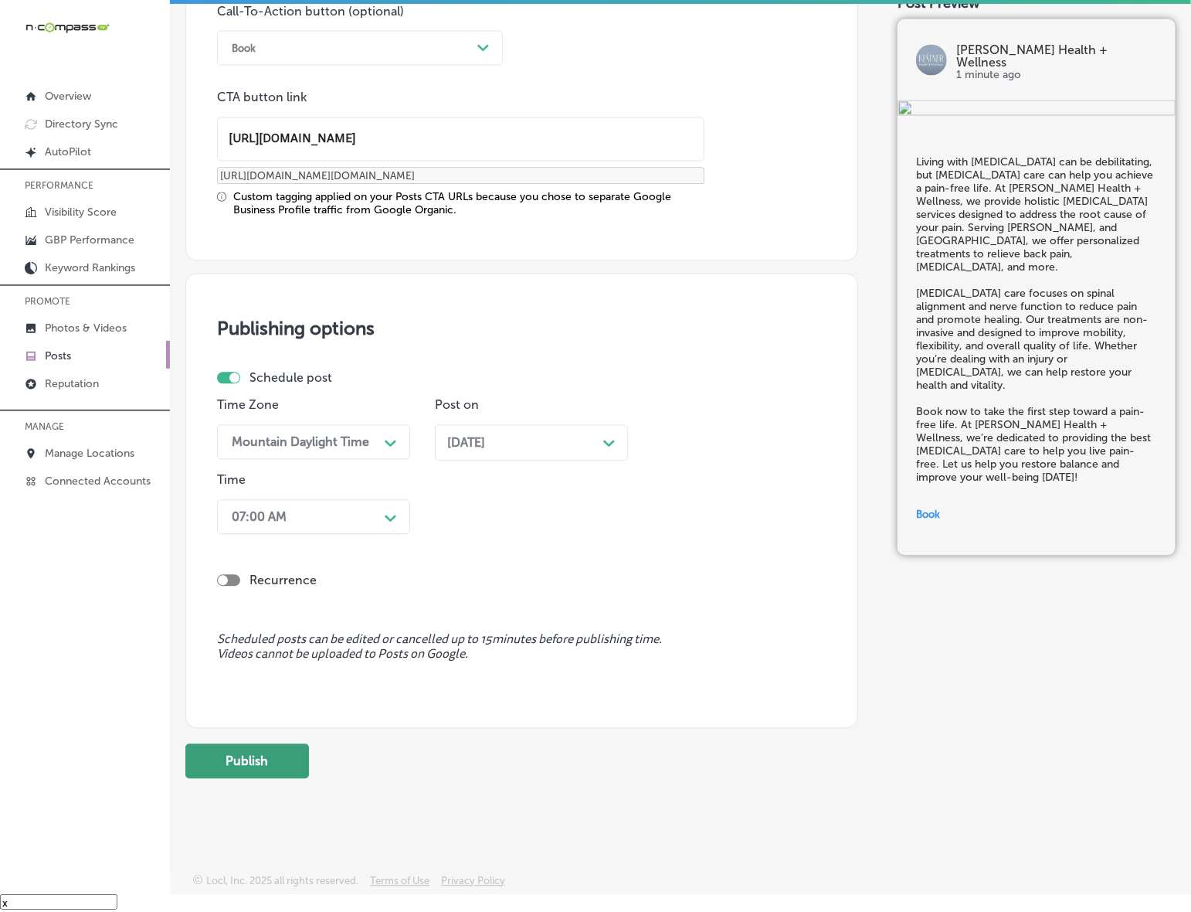
click at [261, 769] on button "Publish" at bounding box center [247, 761] width 124 height 35
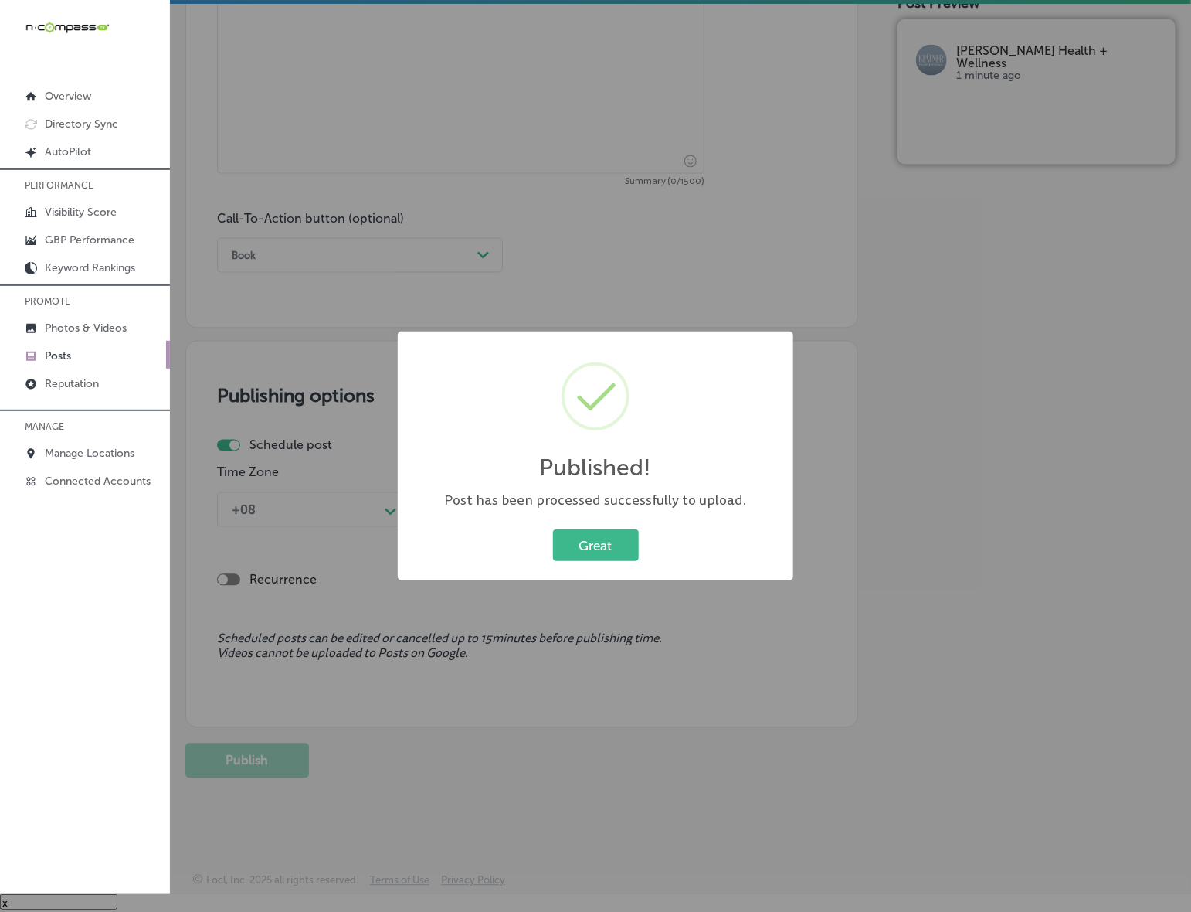
scroll to position [945, 0]
drag, startPoint x: 607, startPoint y: 545, endPoint x: 615, endPoint y: 546, distance: 7.8
click at [607, 545] on button "Great" at bounding box center [596, 545] width 86 height 32
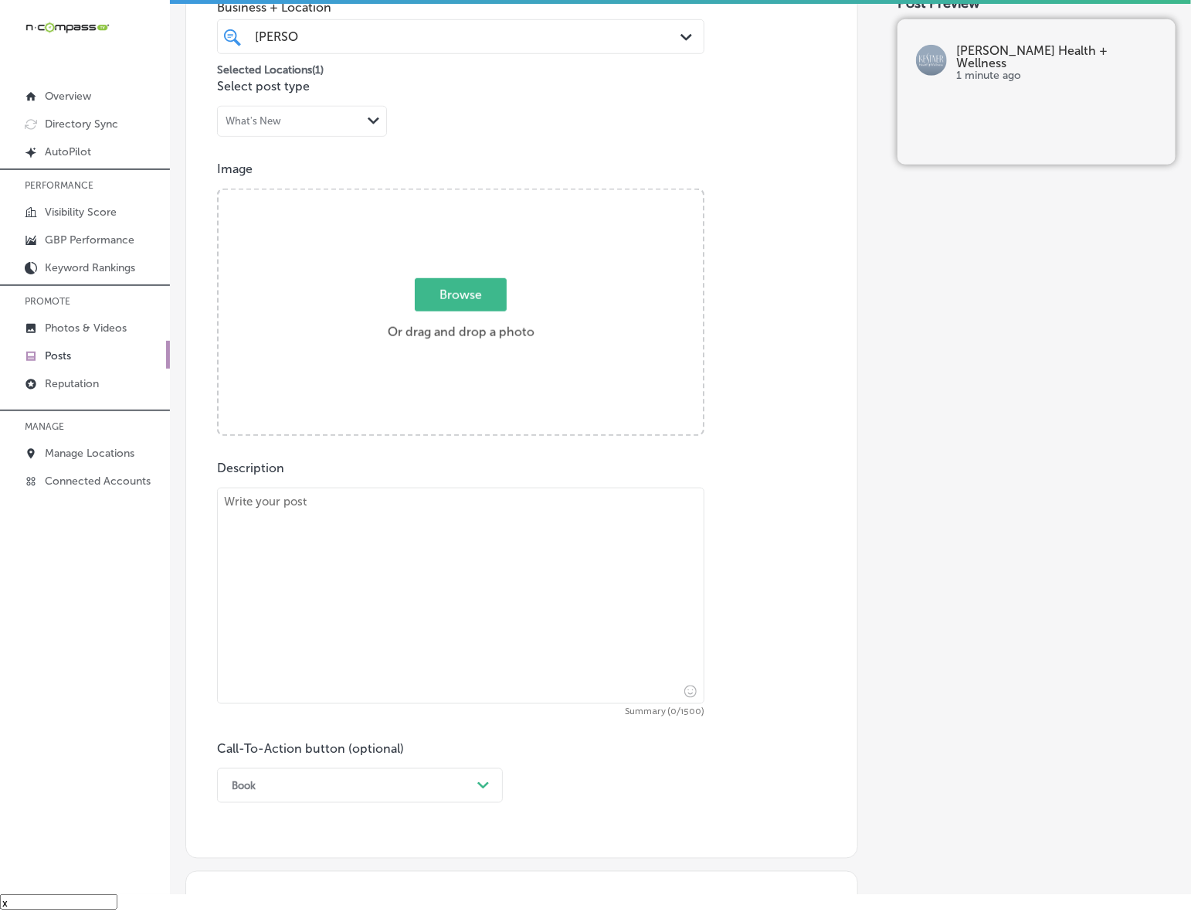
scroll to position [365, 0]
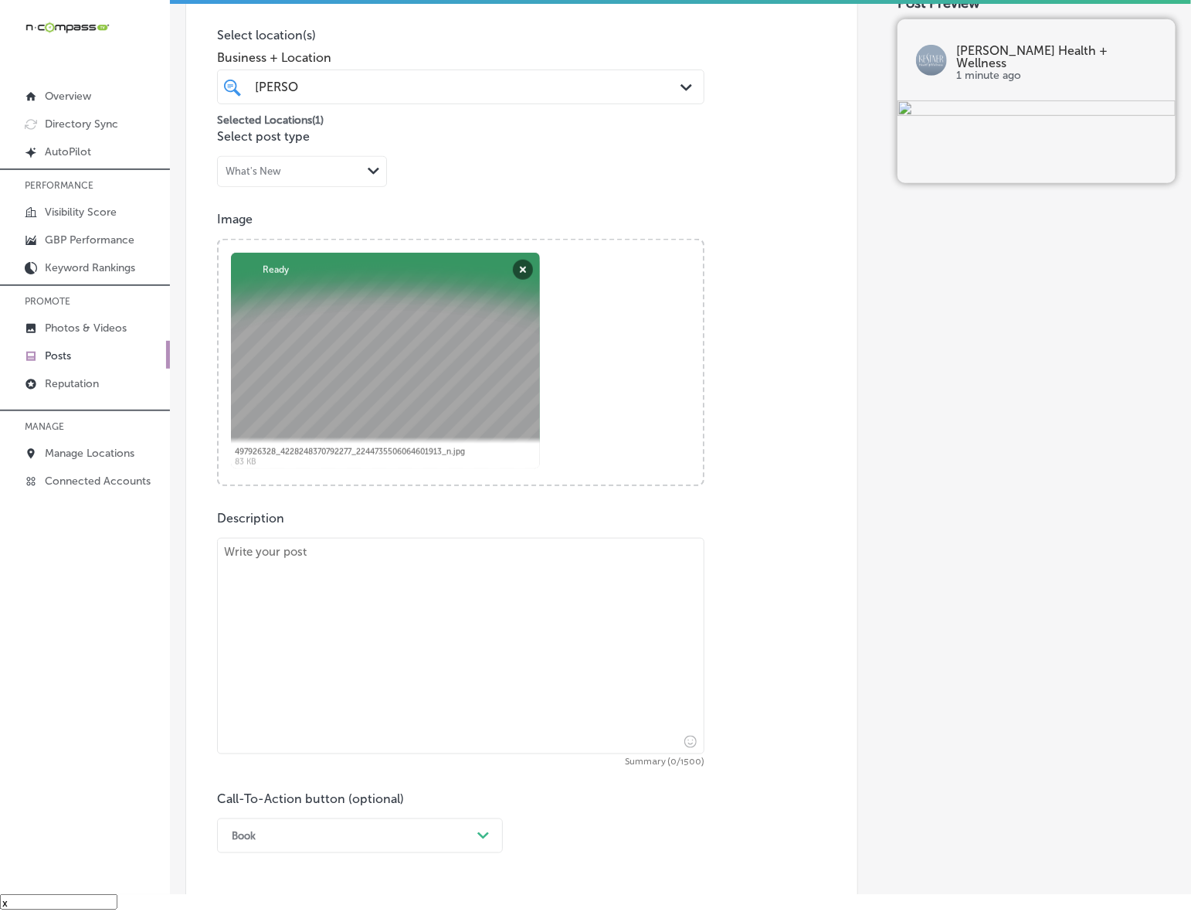
click at [368, 607] on textarea at bounding box center [461, 646] width 488 height 216
paste textarea "Injuries can take a toll on your body, but [MEDICAL_DATA] care can help speed u…"
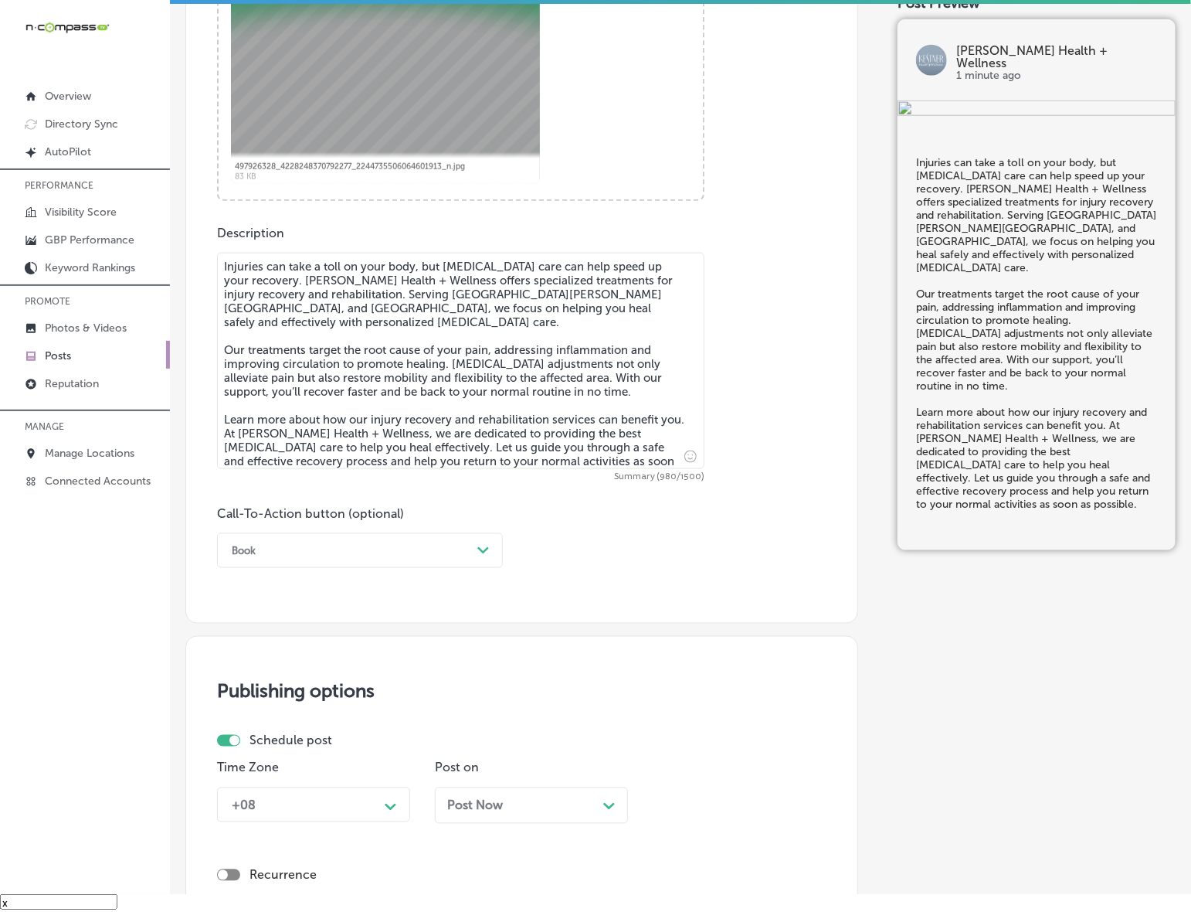
scroll to position [655, 0]
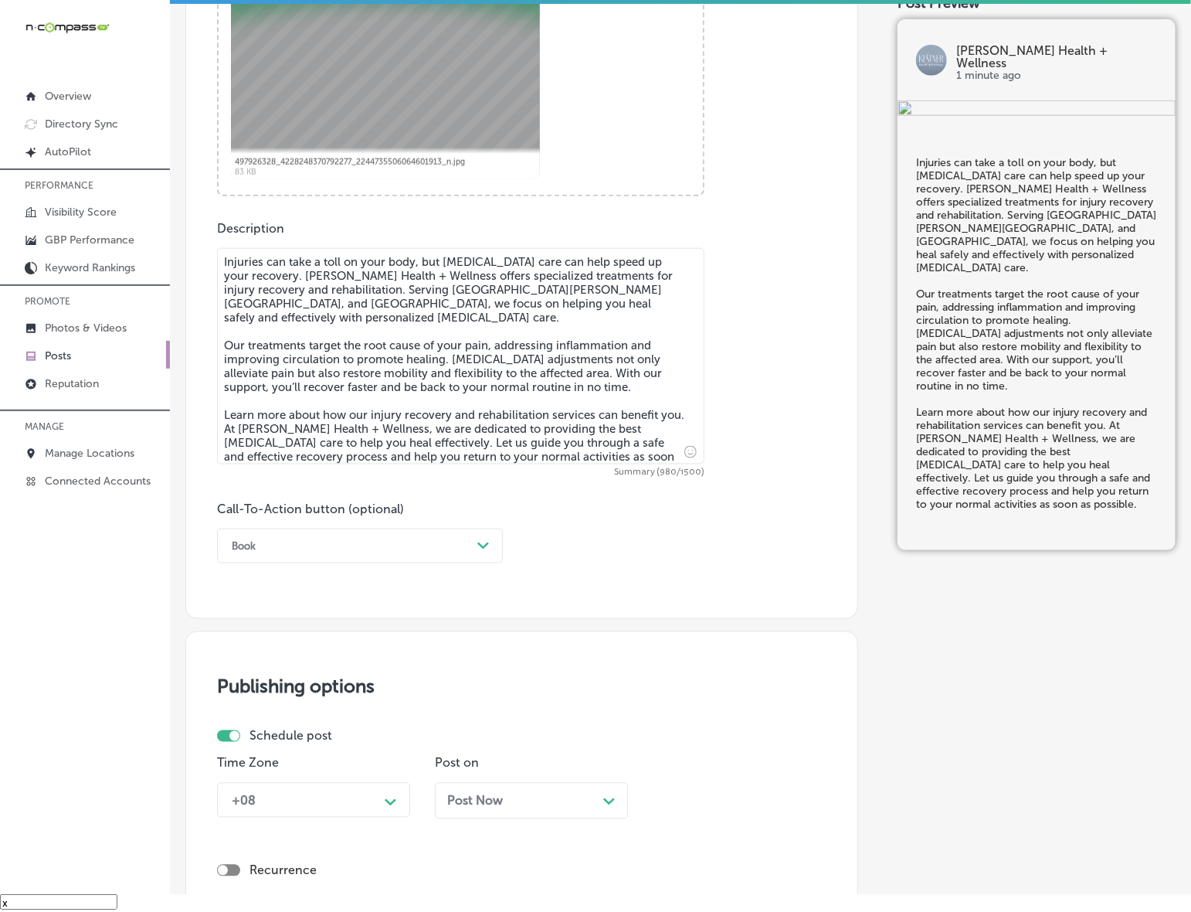
type textarea "Injuries can take a toll on your body, but [MEDICAL_DATA] care can help speed u…"
click at [454, 549] on div "Book" at bounding box center [347, 546] width 247 height 24
click at [237, 678] on div "Learn more" at bounding box center [360, 688] width 286 height 27
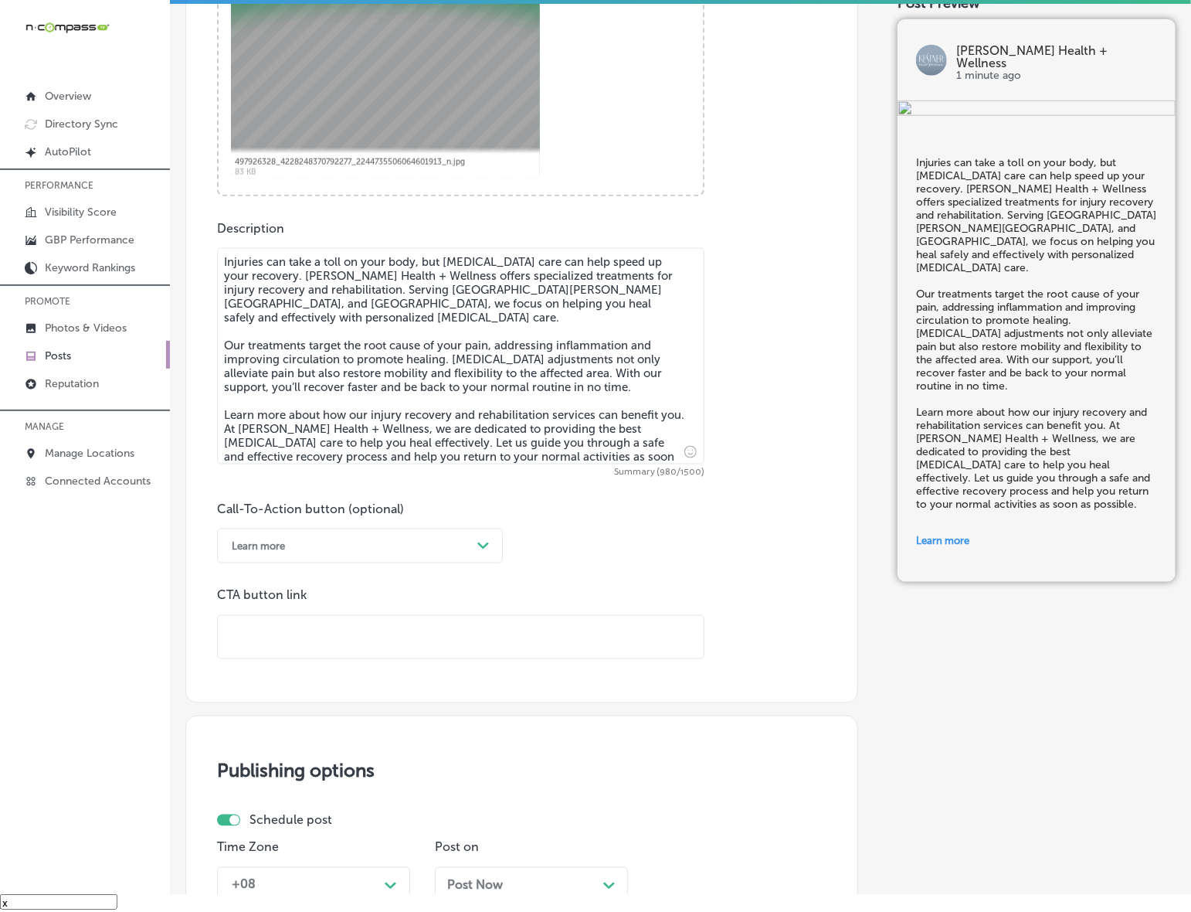
click at [291, 651] on input "text" at bounding box center [461, 637] width 486 height 42
paste input "[URL][DOMAIN_NAME]"
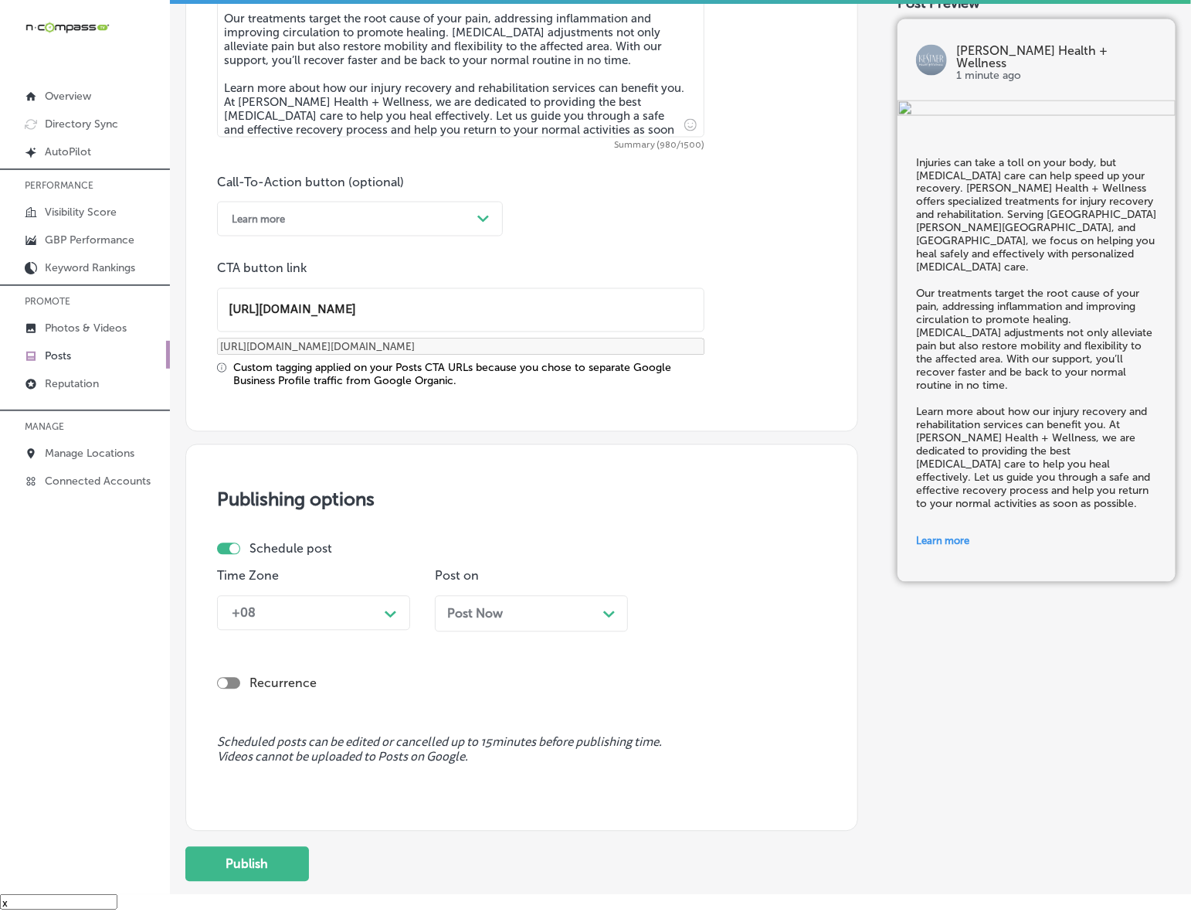
scroll to position [1042, 0]
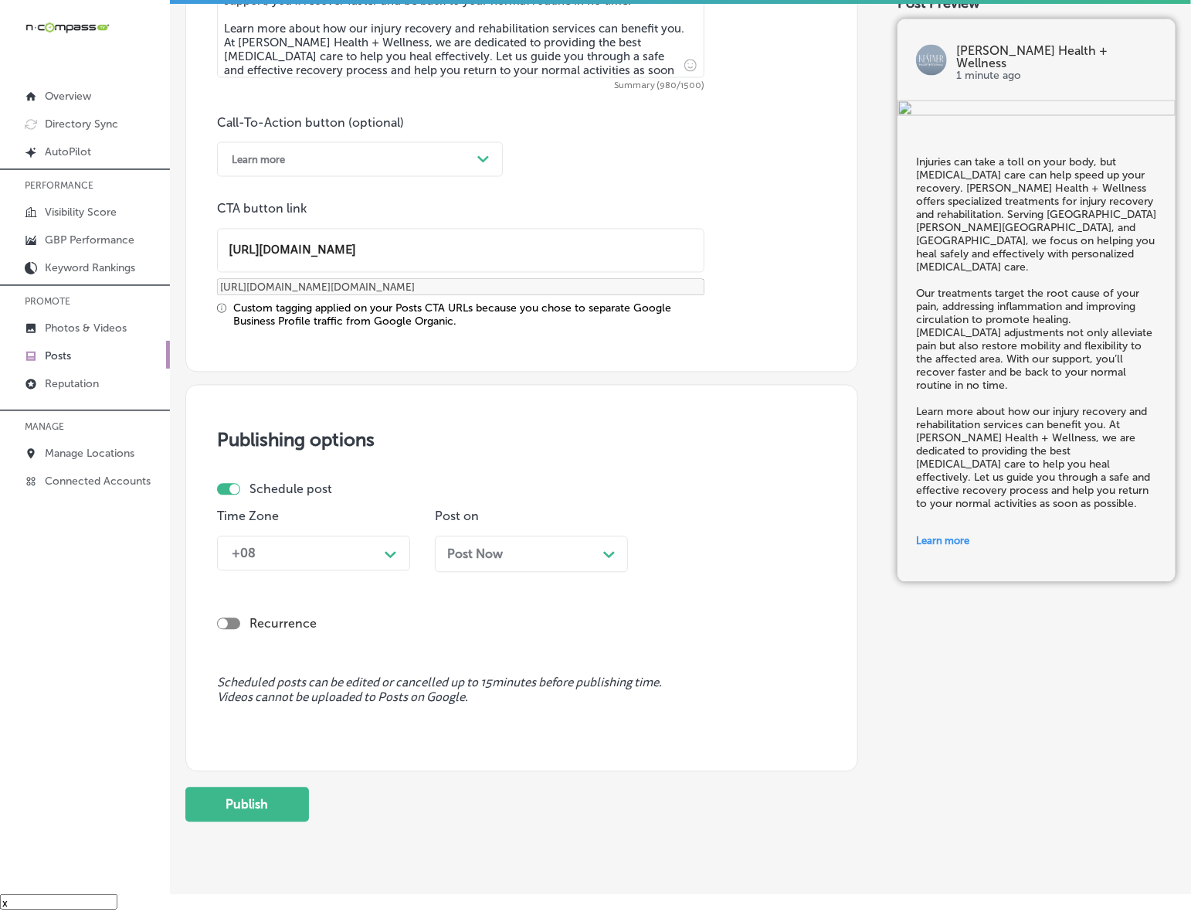
type input "[URL][DOMAIN_NAME]"
click at [375, 550] on div "+08" at bounding box center [301, 553] width 155 height 27
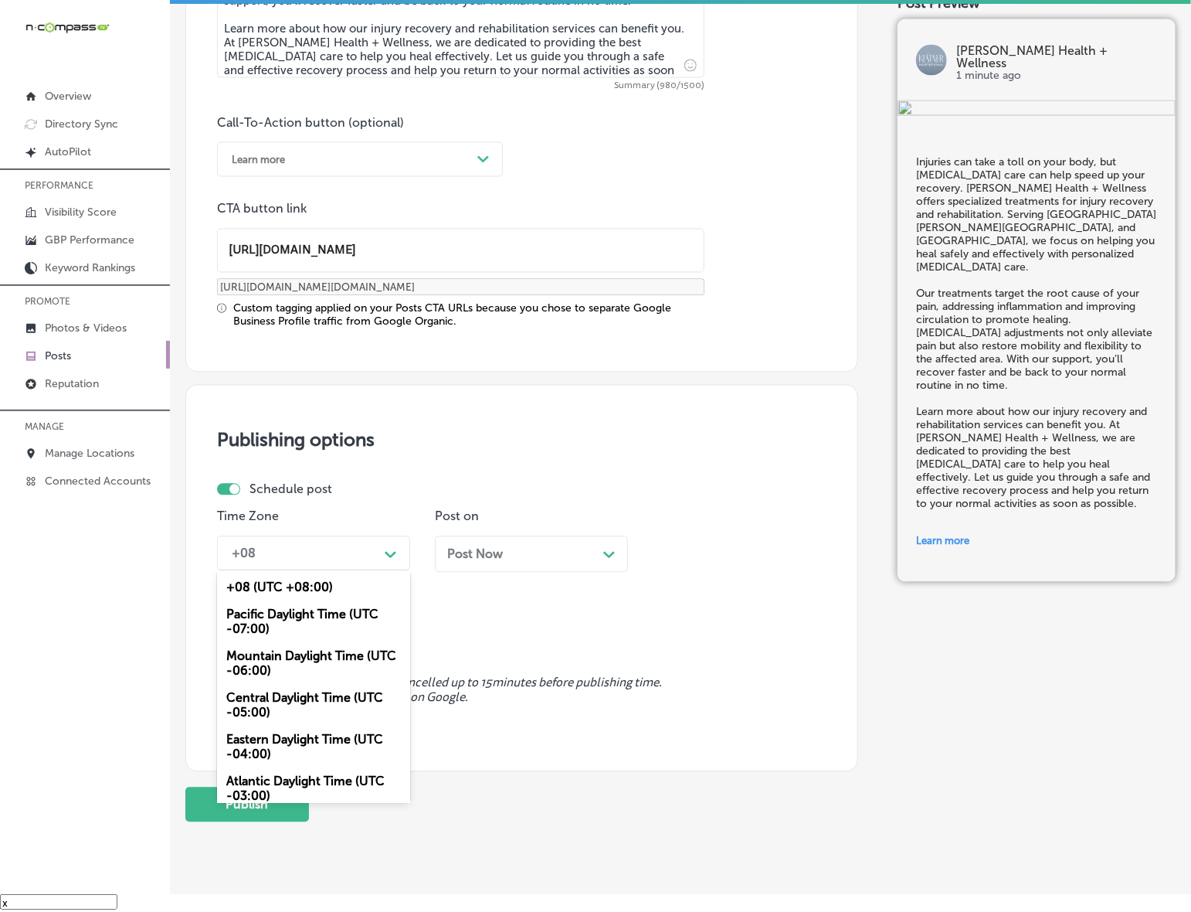
click at [322, 658] on div "Mountain Daylight Time (UTC -06:00)" at bounding box center [313, 664] width 193 height 42
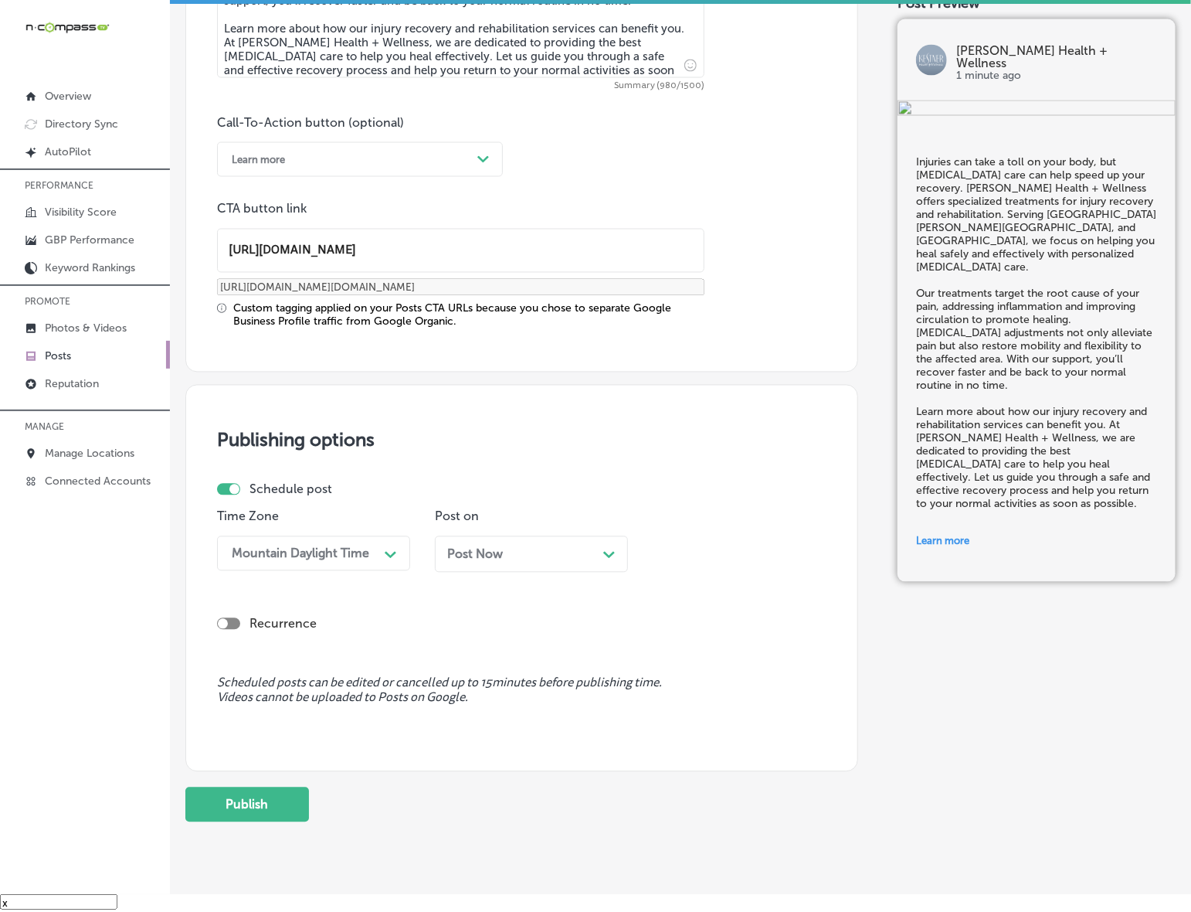
click at [551, 566] on div "Post Now Path Created with Sketch." at bounding box center [531, 554] width 193 height 36
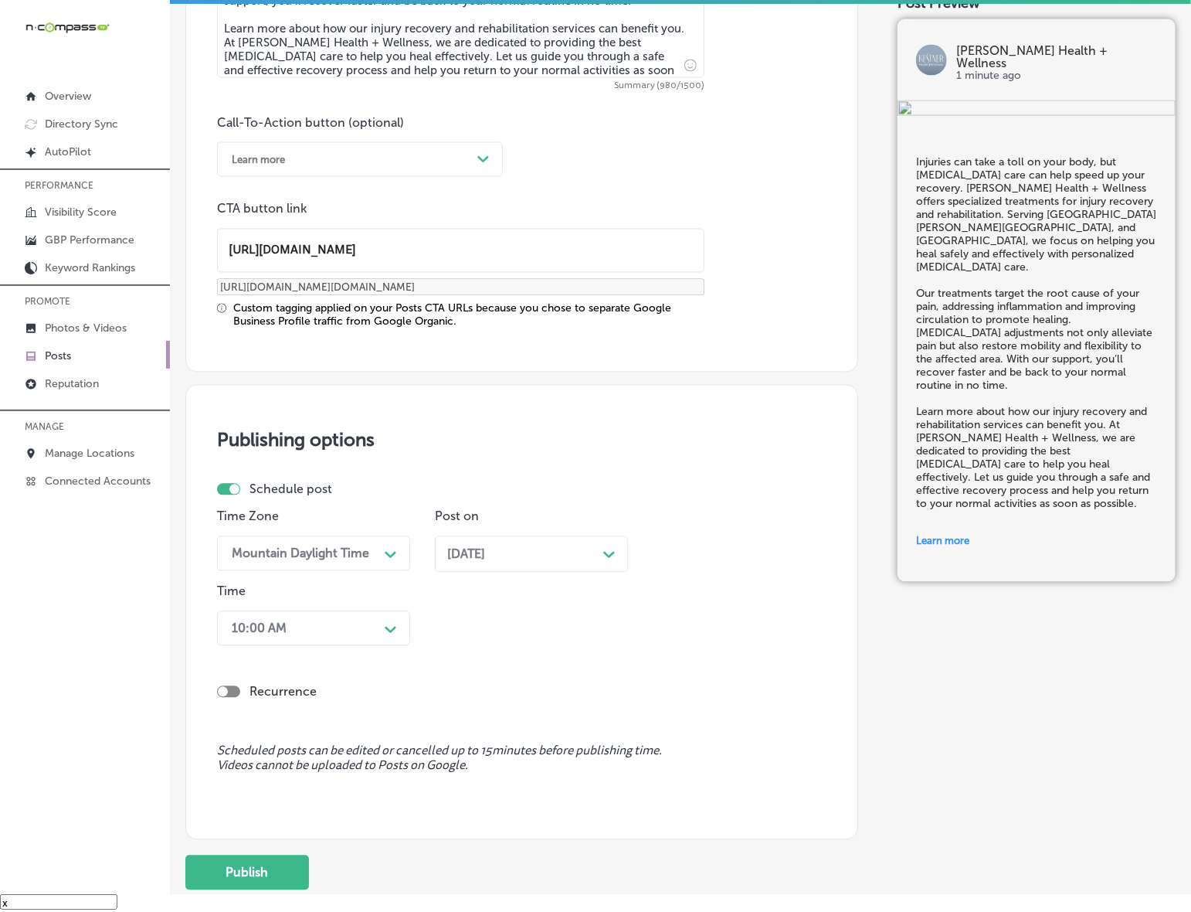
click at [485, 560] on div "[DATE] Path Created with Sketch." at bounding box center [531, 554] width 193 height 36
click at [385, 627] on icon "Path Created with Sketch." at bounding box center [391, 630] width 12 height 7
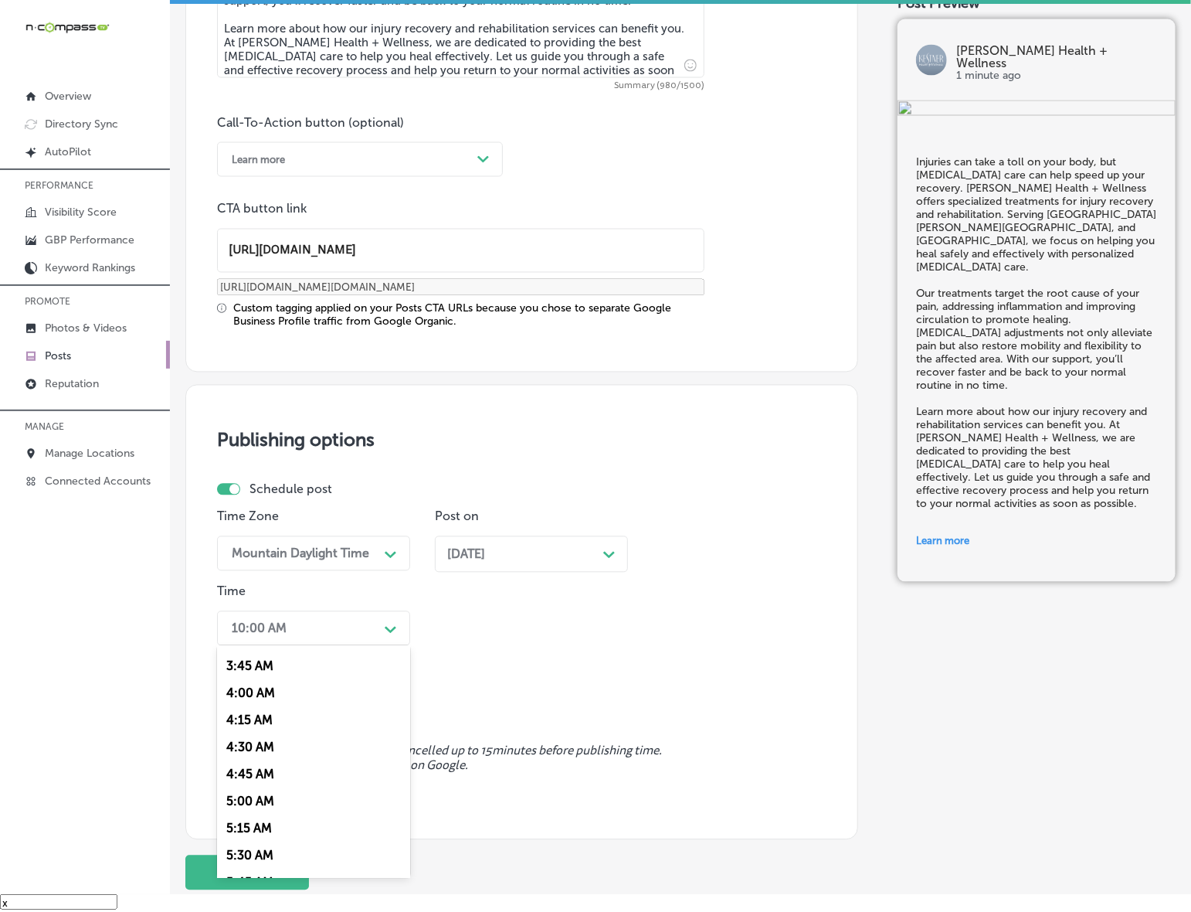
scroll to position [676, 0]
click at [267, 742] on div "7:00 AM" at bounding box center [313, 743] width 193 height 27
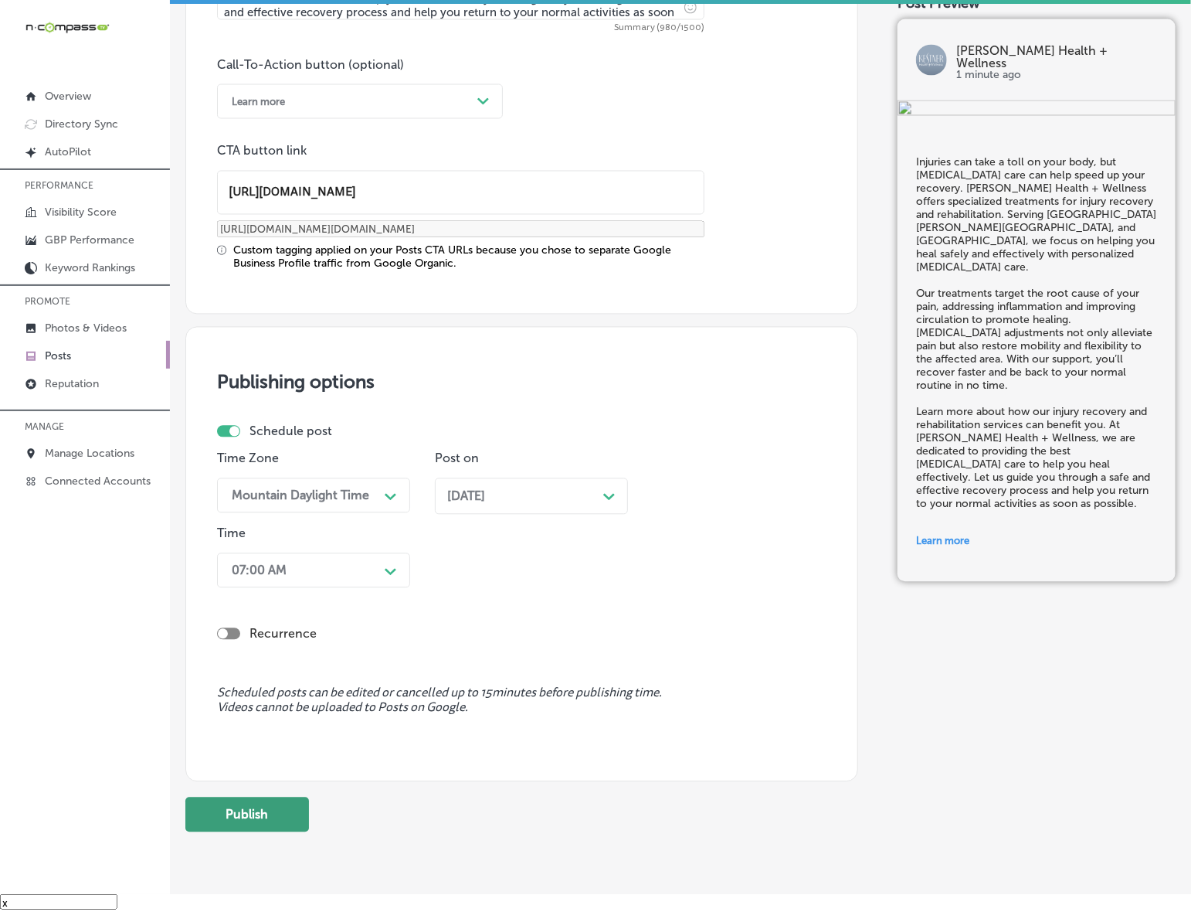
scroll to position [1153, 0]
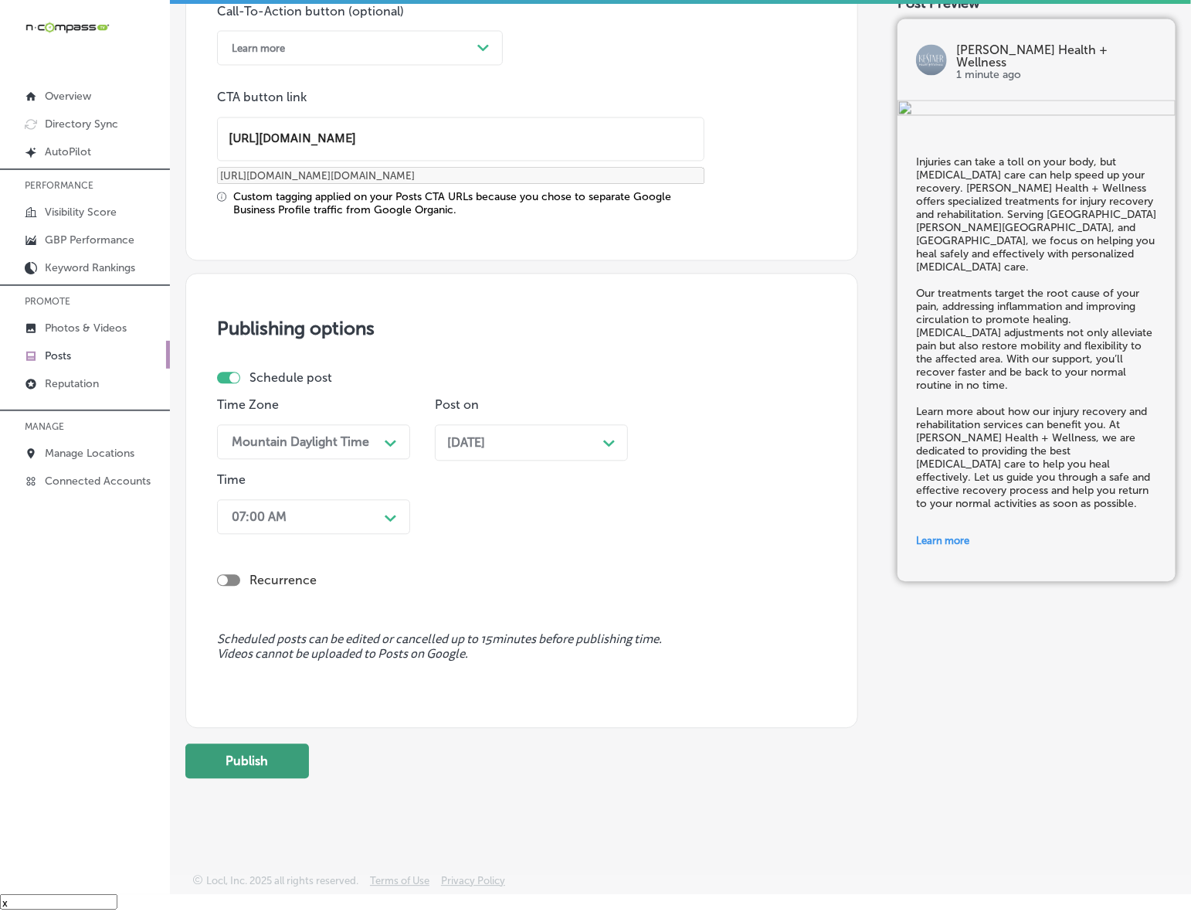
click at [267, 752] on button "Publish" at bounding box center [247, 761] width 124 height 35
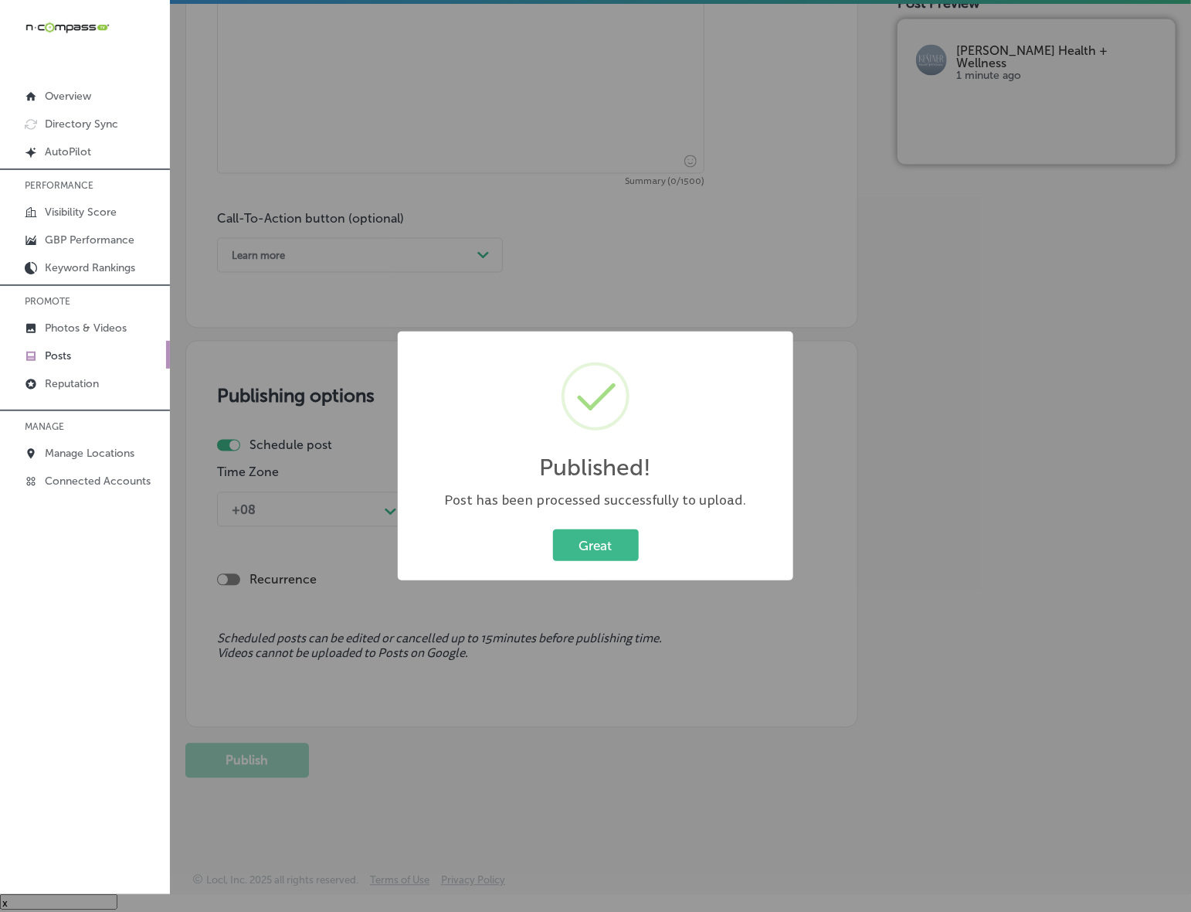
scroll to position [945, 0]
click at [576, 542] on button "Great" at bounding box center [596, 545] width 86 height 32
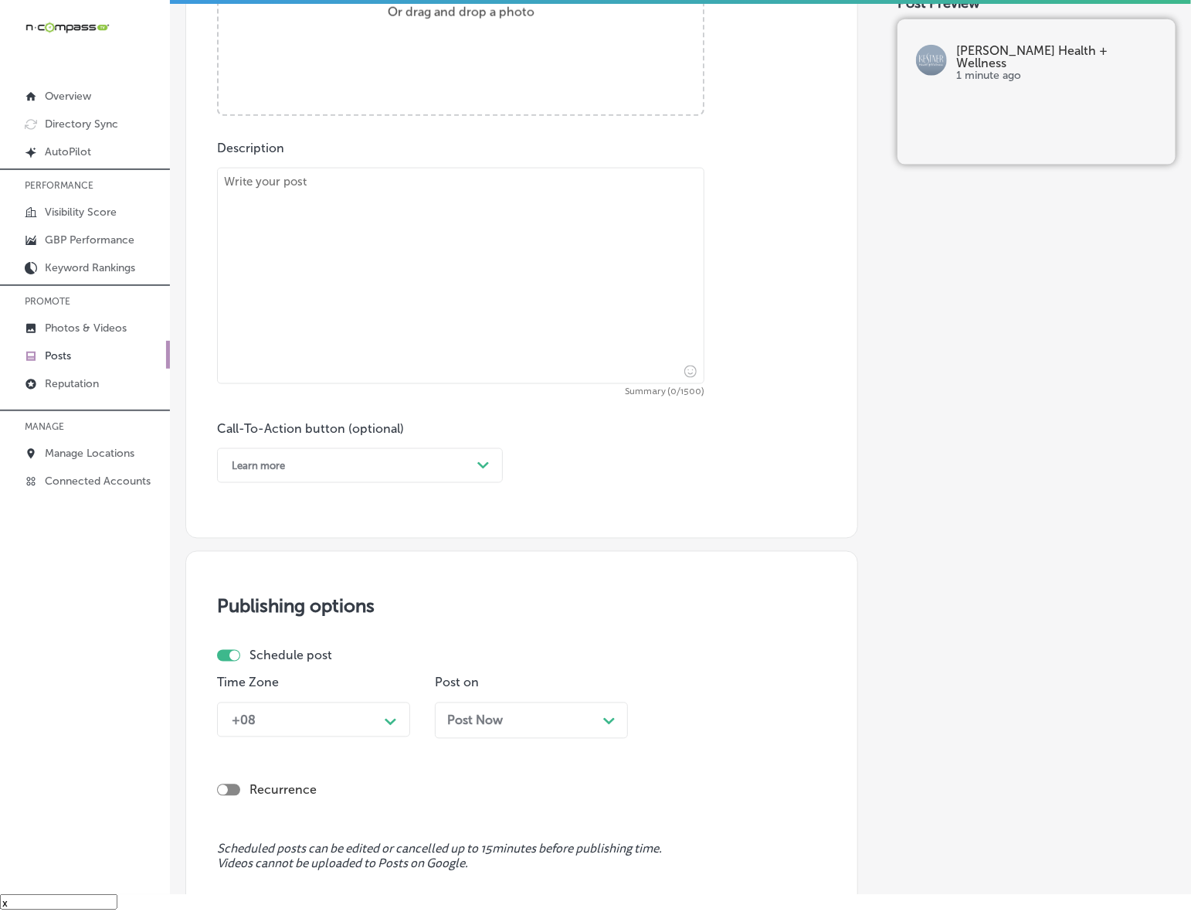
scroll to position [559, 0]
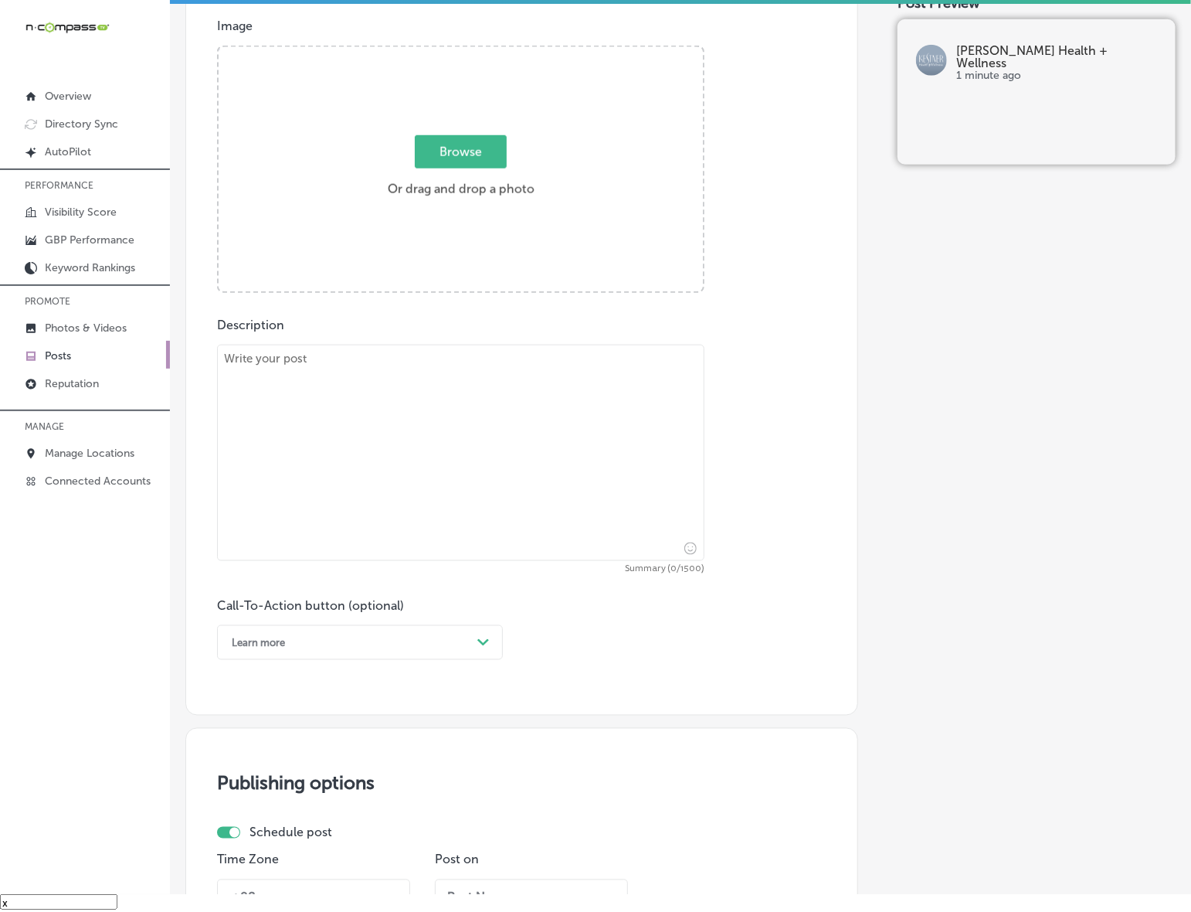
click at [75, 350] on link "Posts" at bounding box center [85, 355] width 170 height 28
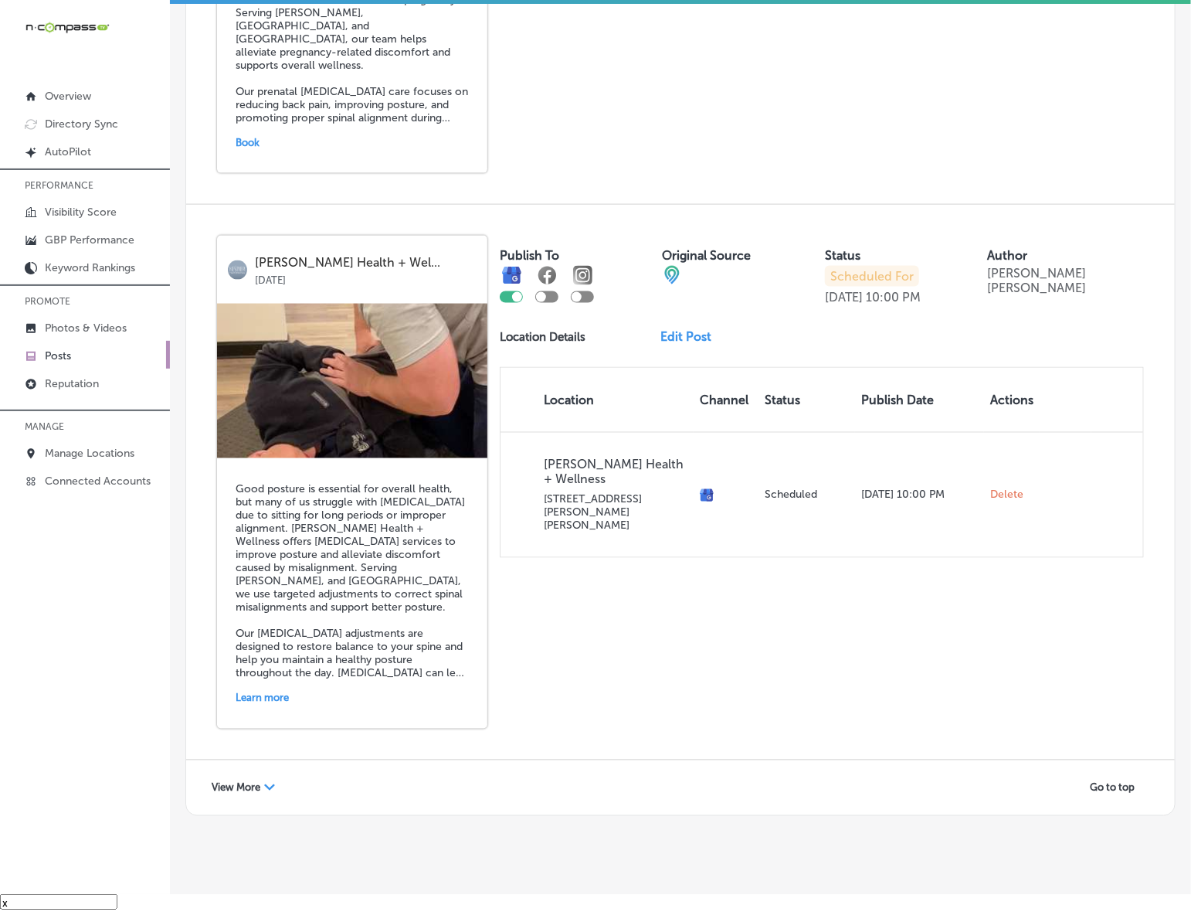
scroll to position [3180, 0]
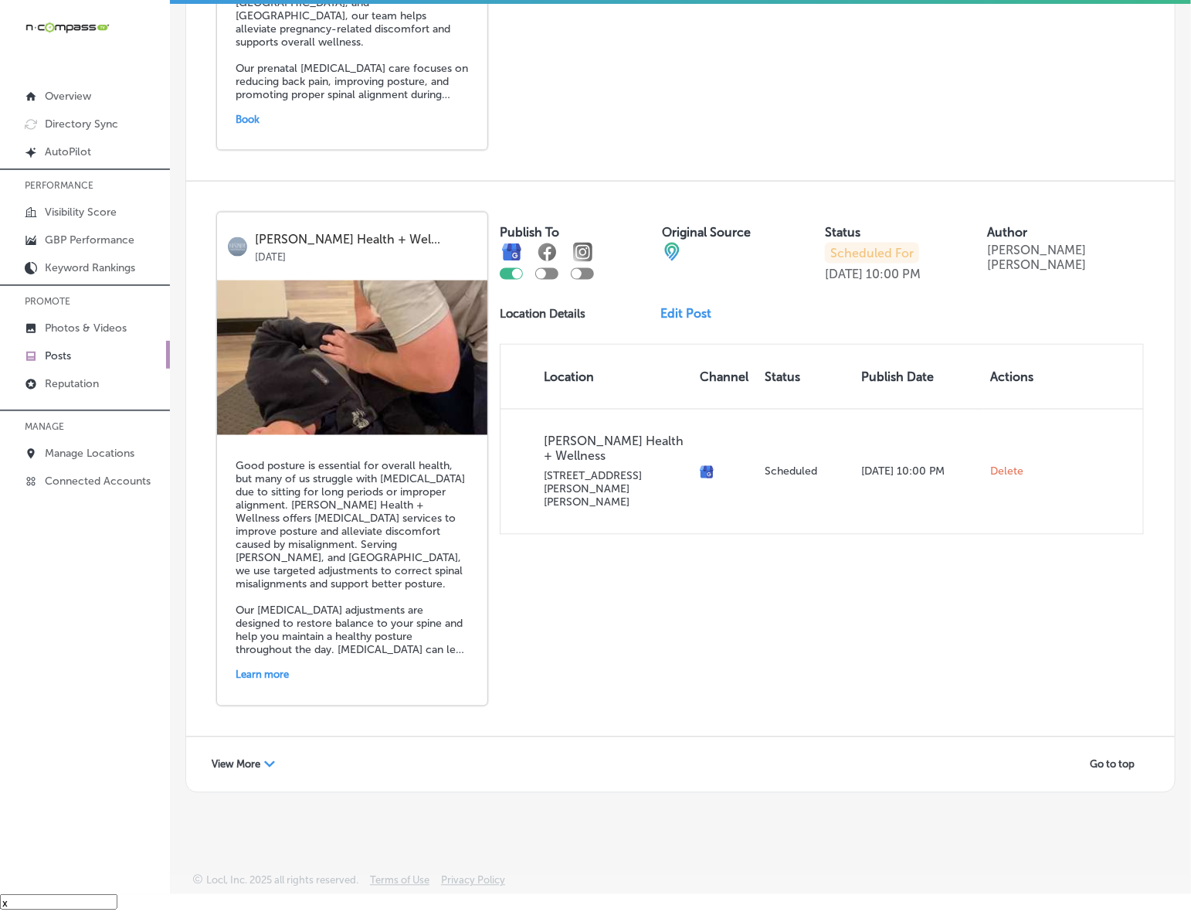
drag, startPoint x: 257, startPoint y: 759, endPoint x: 237, endPoint y: 758, distance: 20.1
click at [257, 759] on span "View More" at bounding box center [236, 765] width 49 height 12
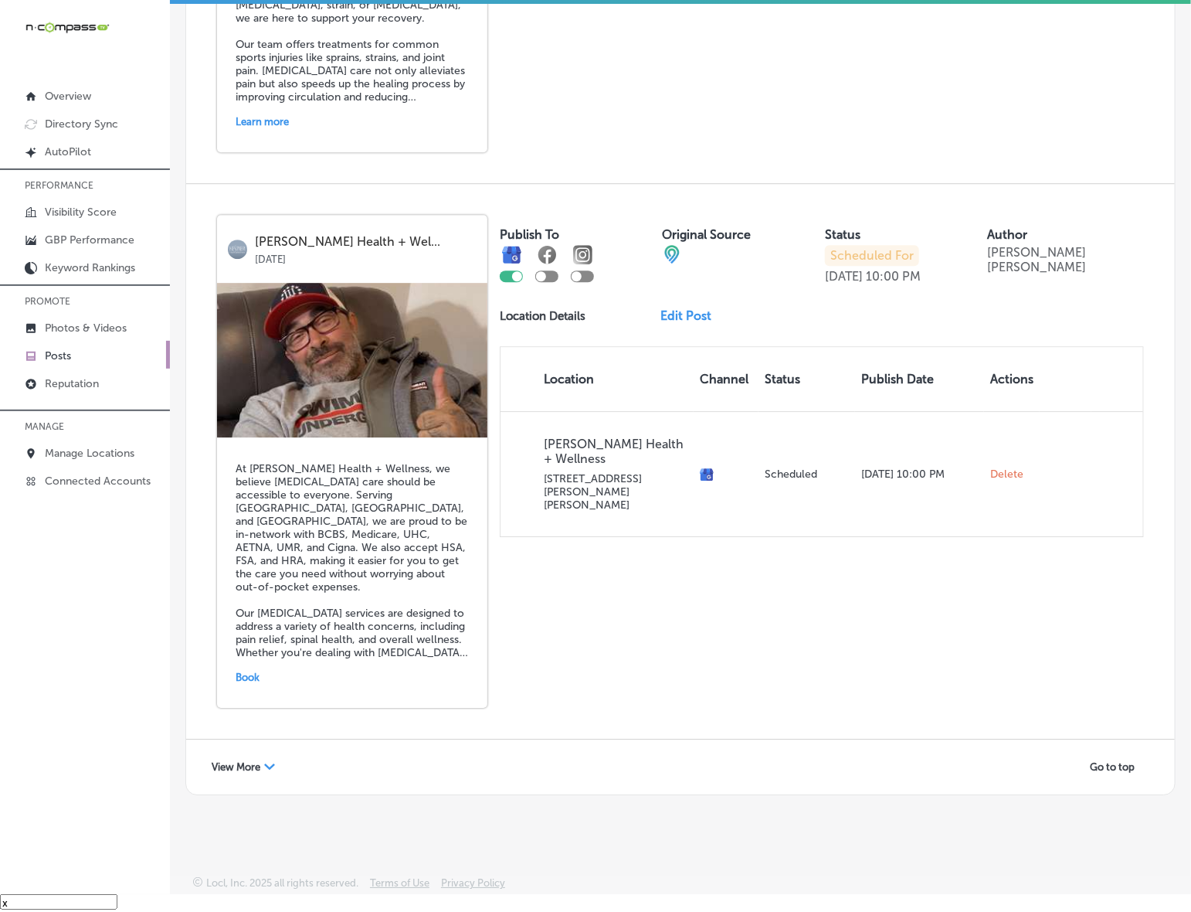
scroll to position [6554, 0]
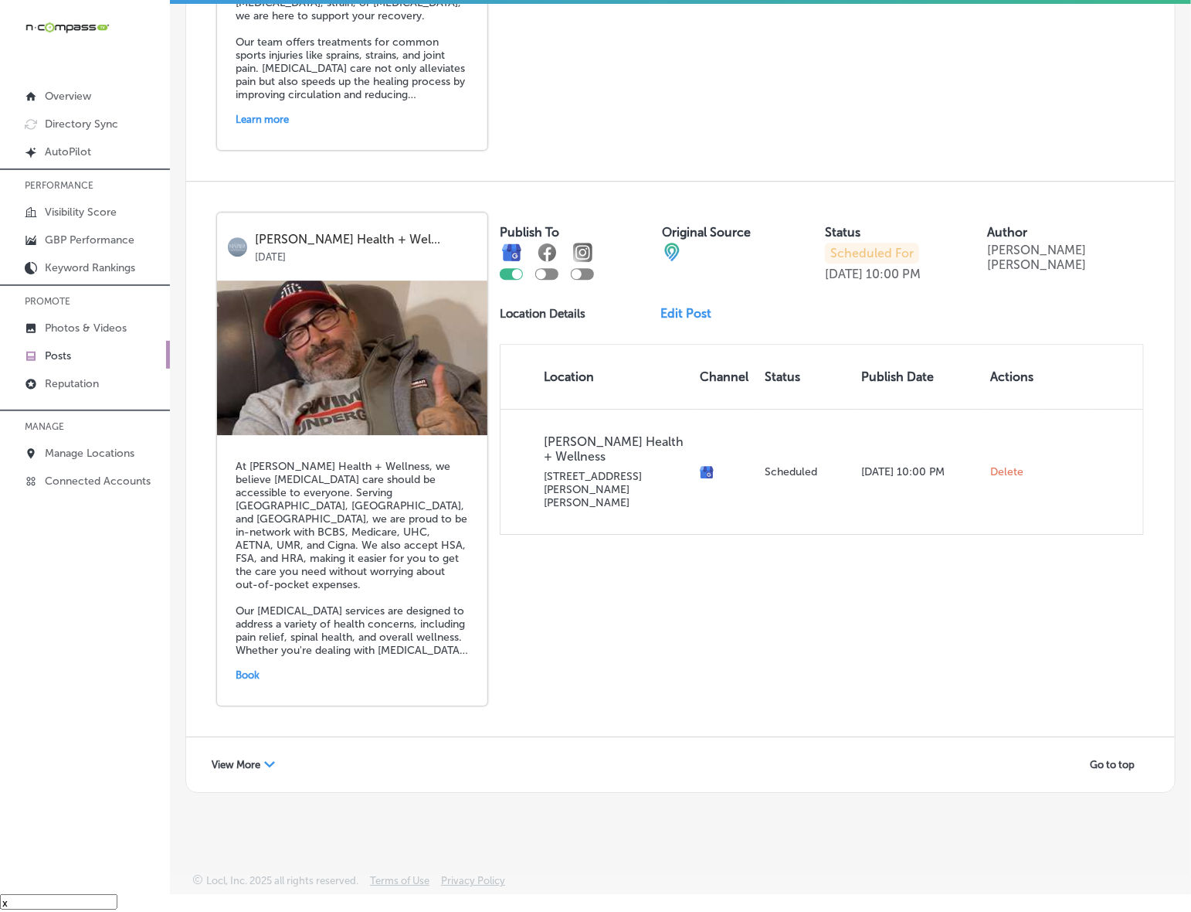
click at [268, 760] on div "Path Created with Sketch." at bounding box center [269, 765] width 11 height 11
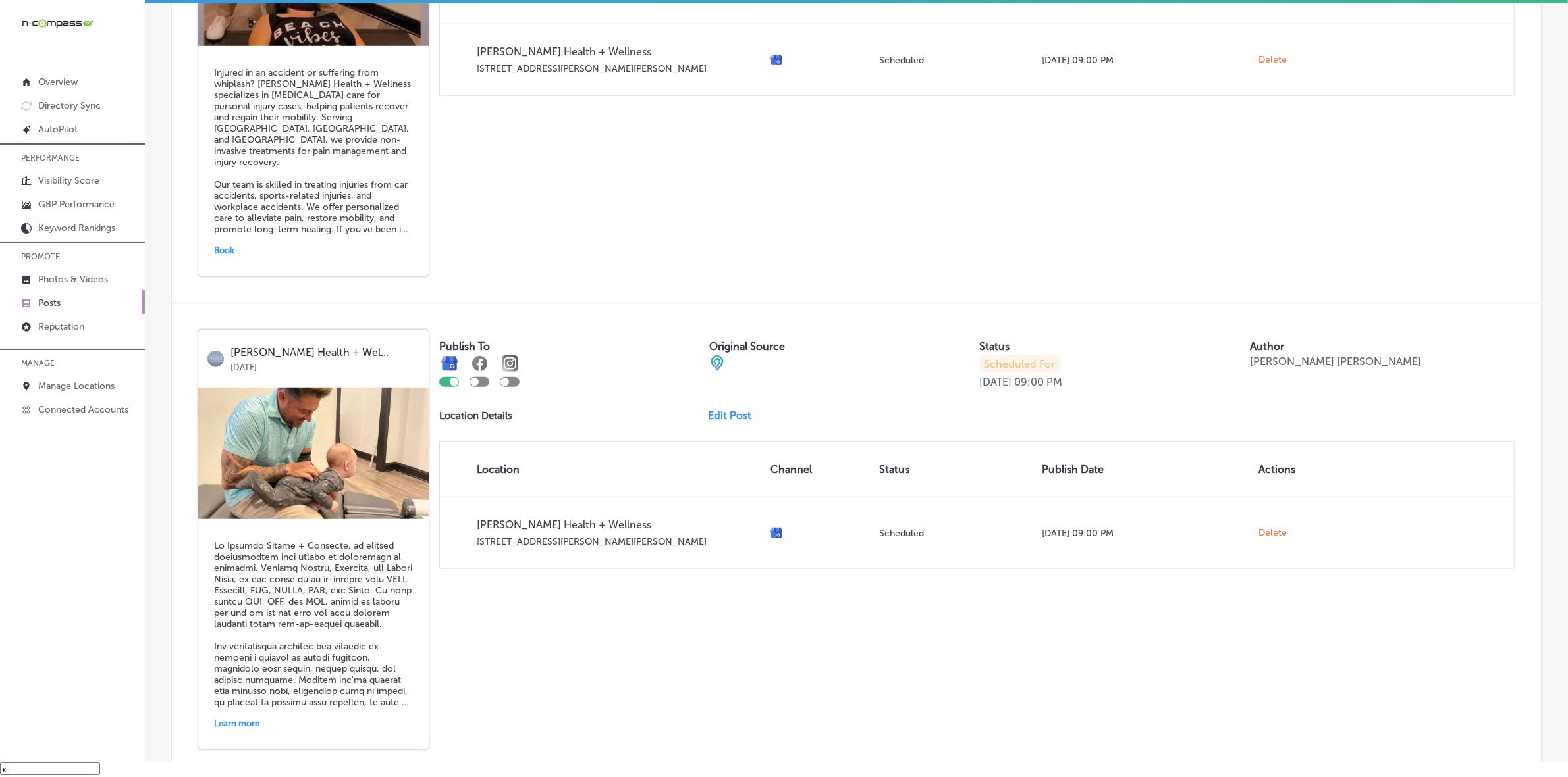
scroll to position [0, 0]
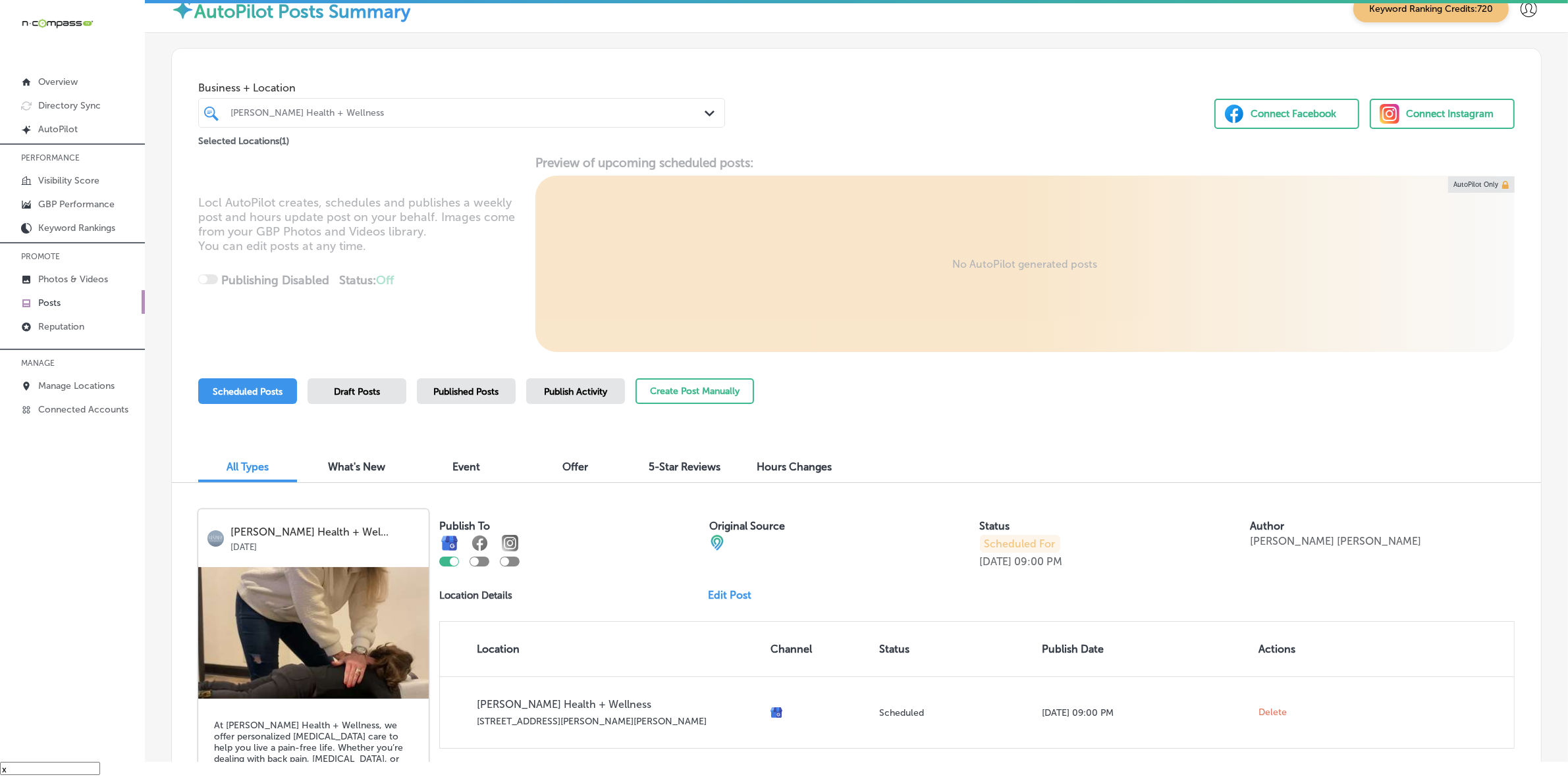
click at [440, 119] on div at bounding box center [438, 112] width 418 height 18
click at [695, 112] on div "[PERSON_NAME] Health + Wellness Path Created with Sketch." at bounding box center [461, 113] width 526 height 20
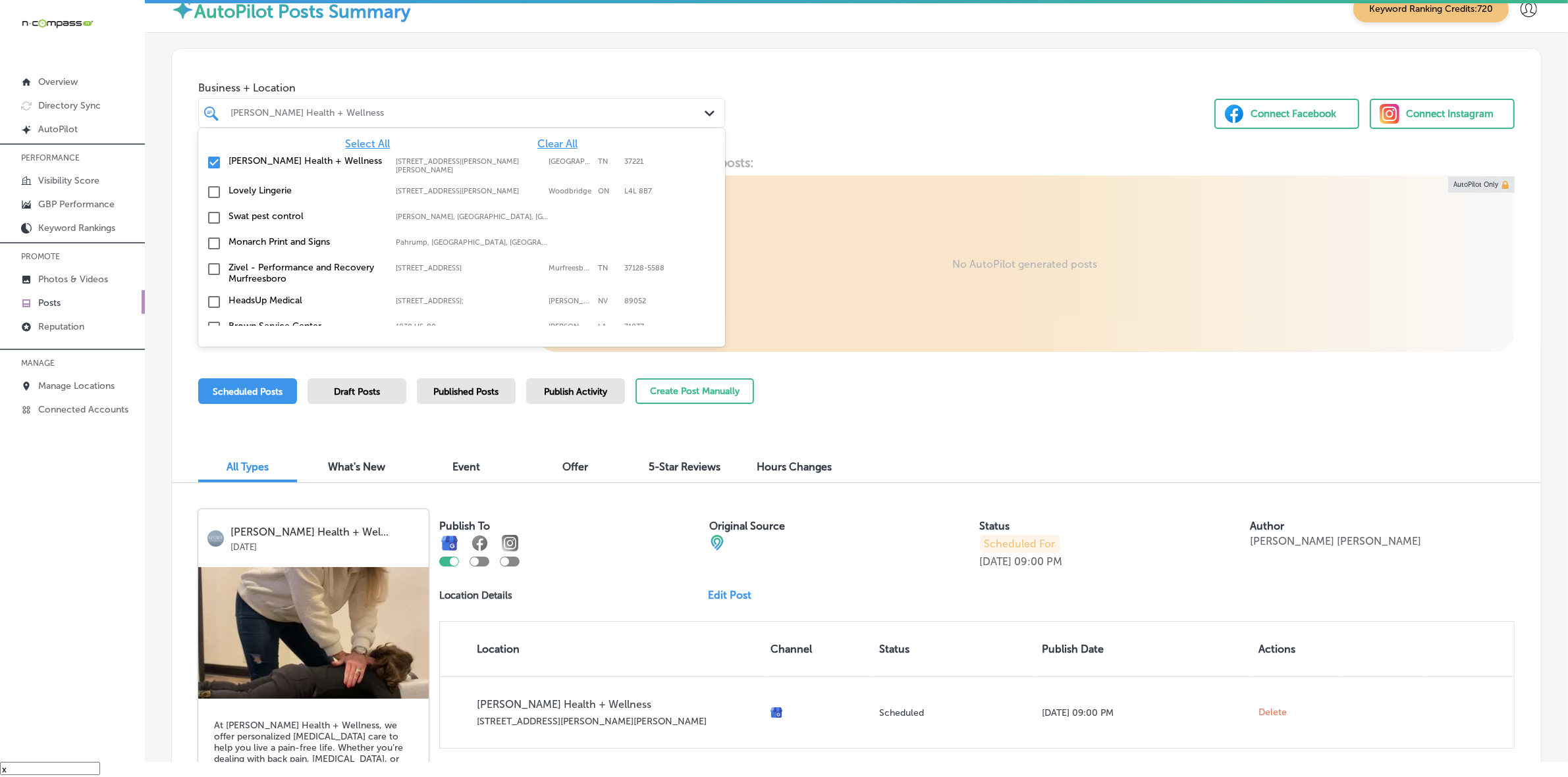
click at [540, 147] on span "Clear All" at bounding box center [556, 143] width 40 height 13
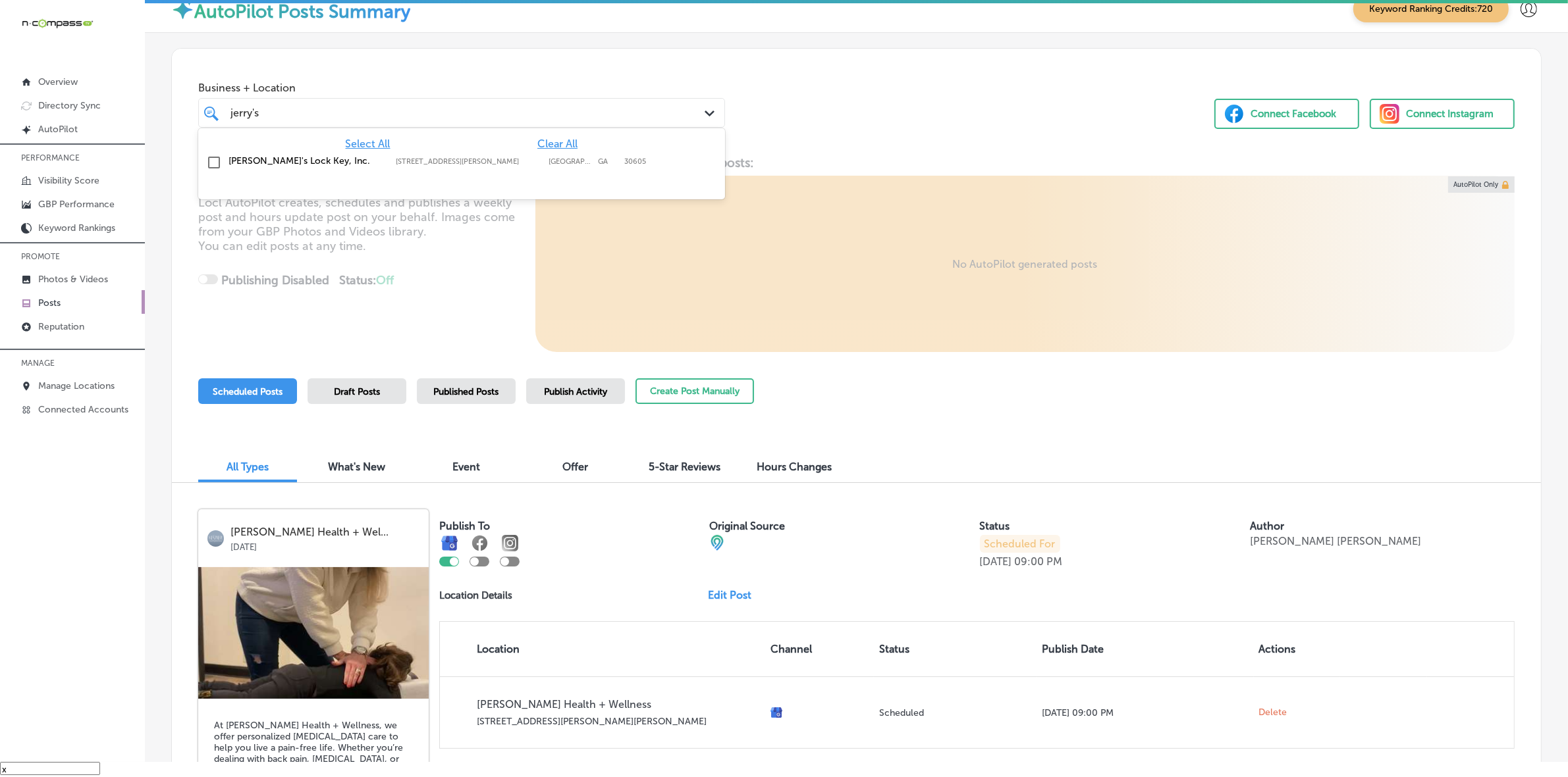
click at [464, 153] on div "[PERSON_NAME]'s Lock Key, Inc. [STREET_ADDRESS][PERSON_NAME] [STREET_ADDRESS][P…" at bounding box center [462, 163] width 516 height 20
type input "jerry's"
click at [794, 106] on div "Business + Location option [STREET_ADDRESS][PERSON_NAME]. option [STREET_ADDRES…" at bounding box center [856, 98] width 1369 height 100
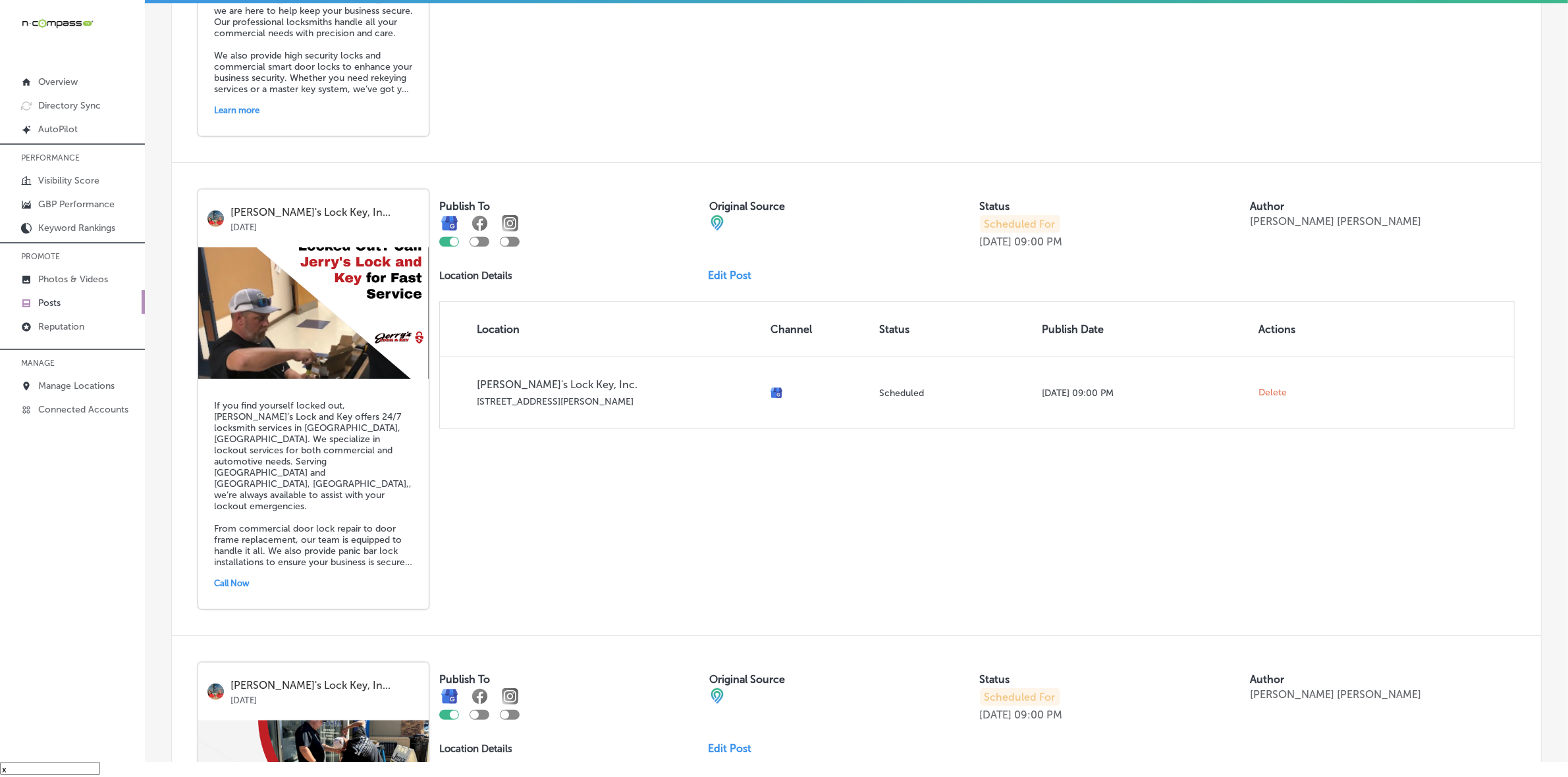
scroll to position [823, 0]
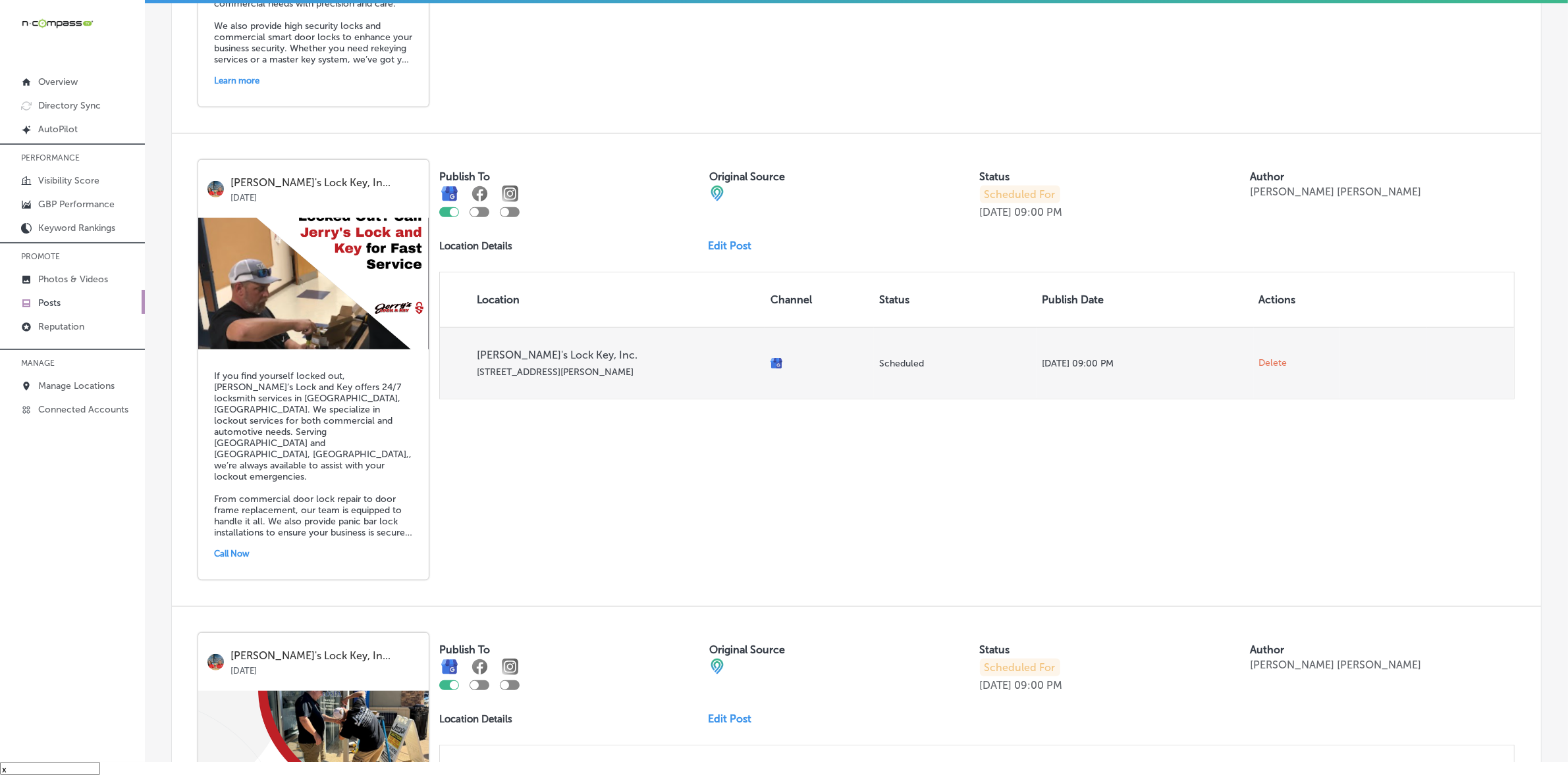
click at [532, 377] on p "[STREET_ADDRESS][PERSON_NAME]" at bounding box center [618, 371] width 283 height 11
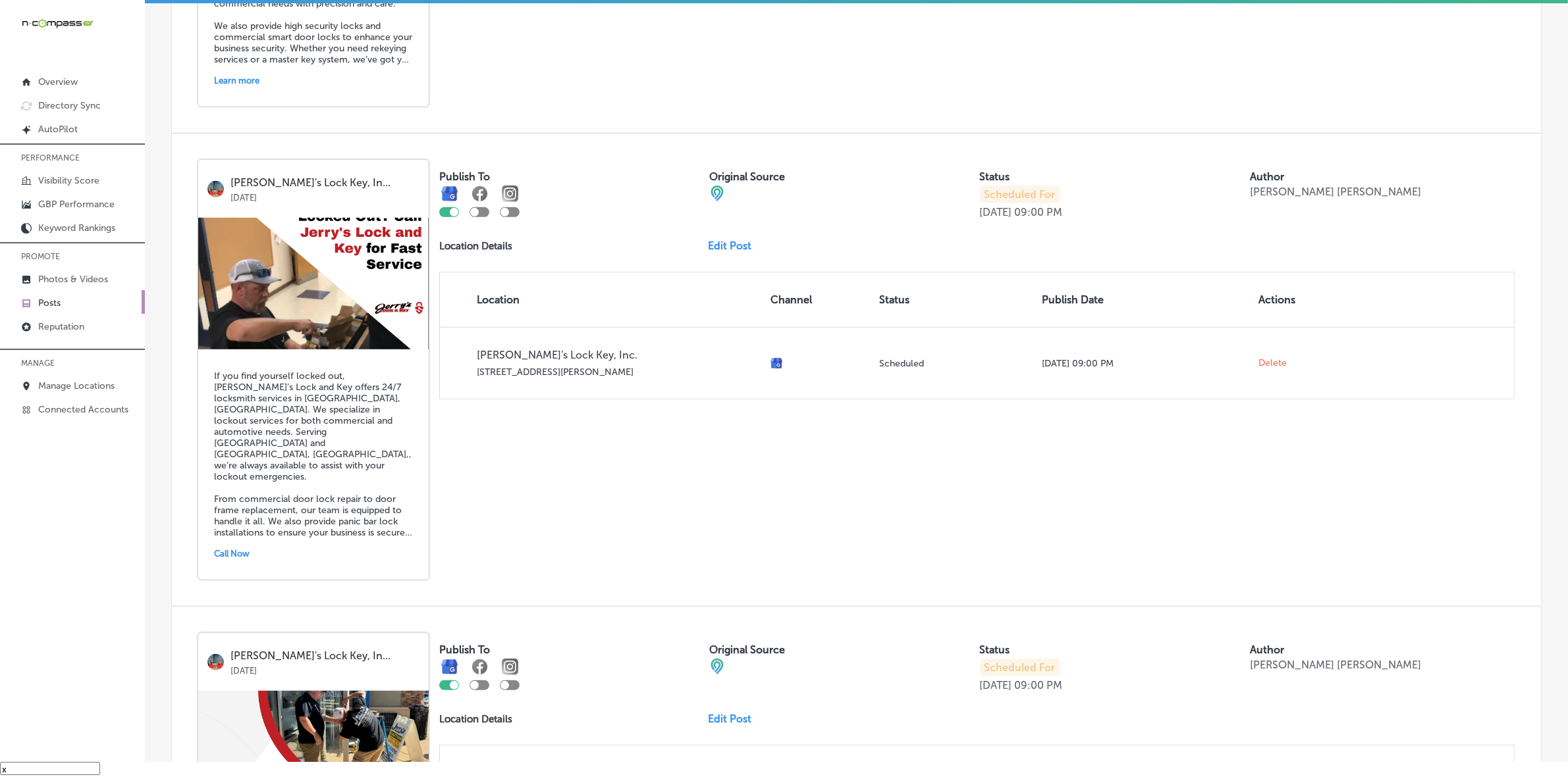
click at [736, 252] on link "Edit Post" at bounding box center [735, 245] width 54 height 13
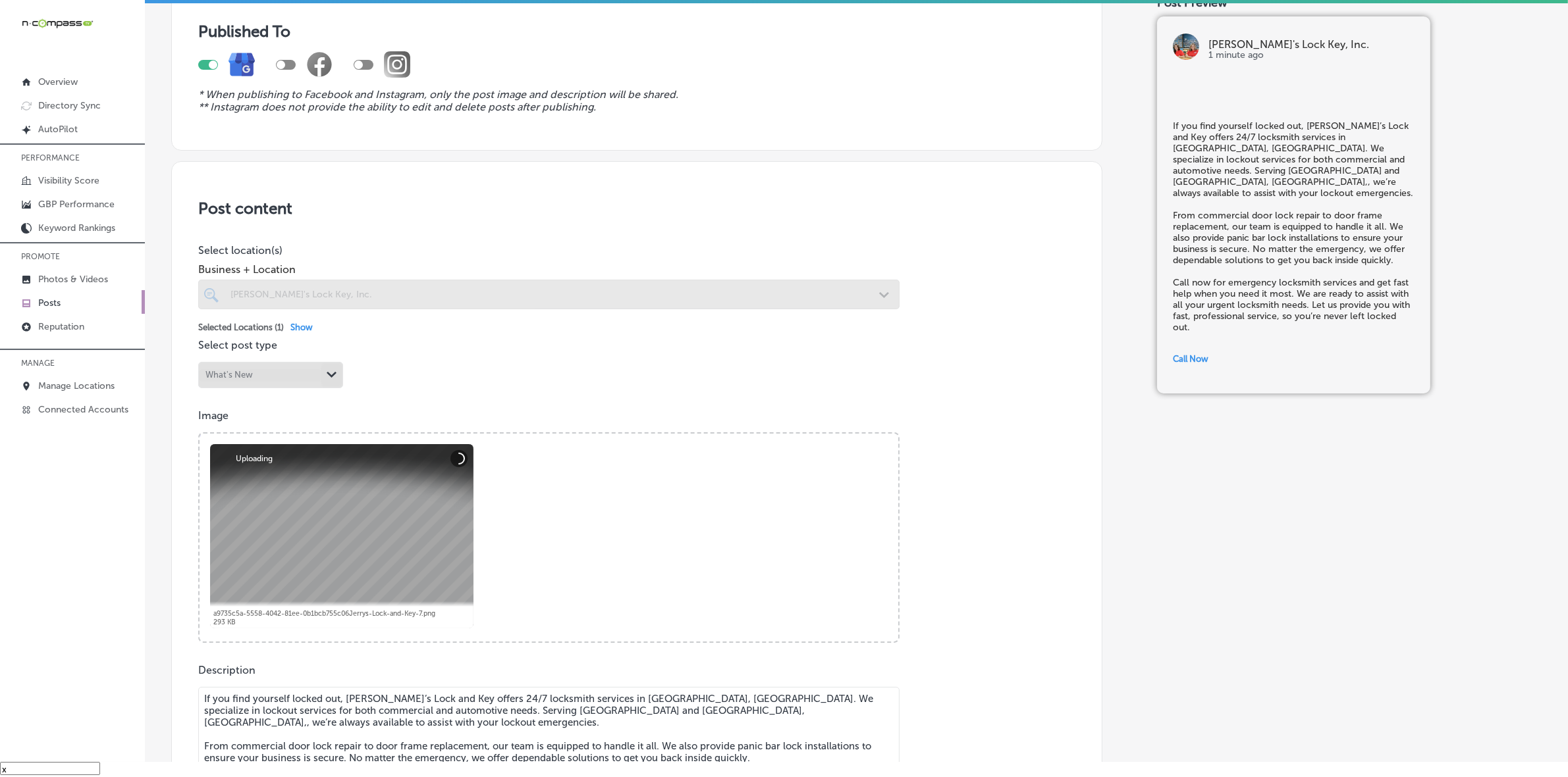
scroll to position [329, 0]
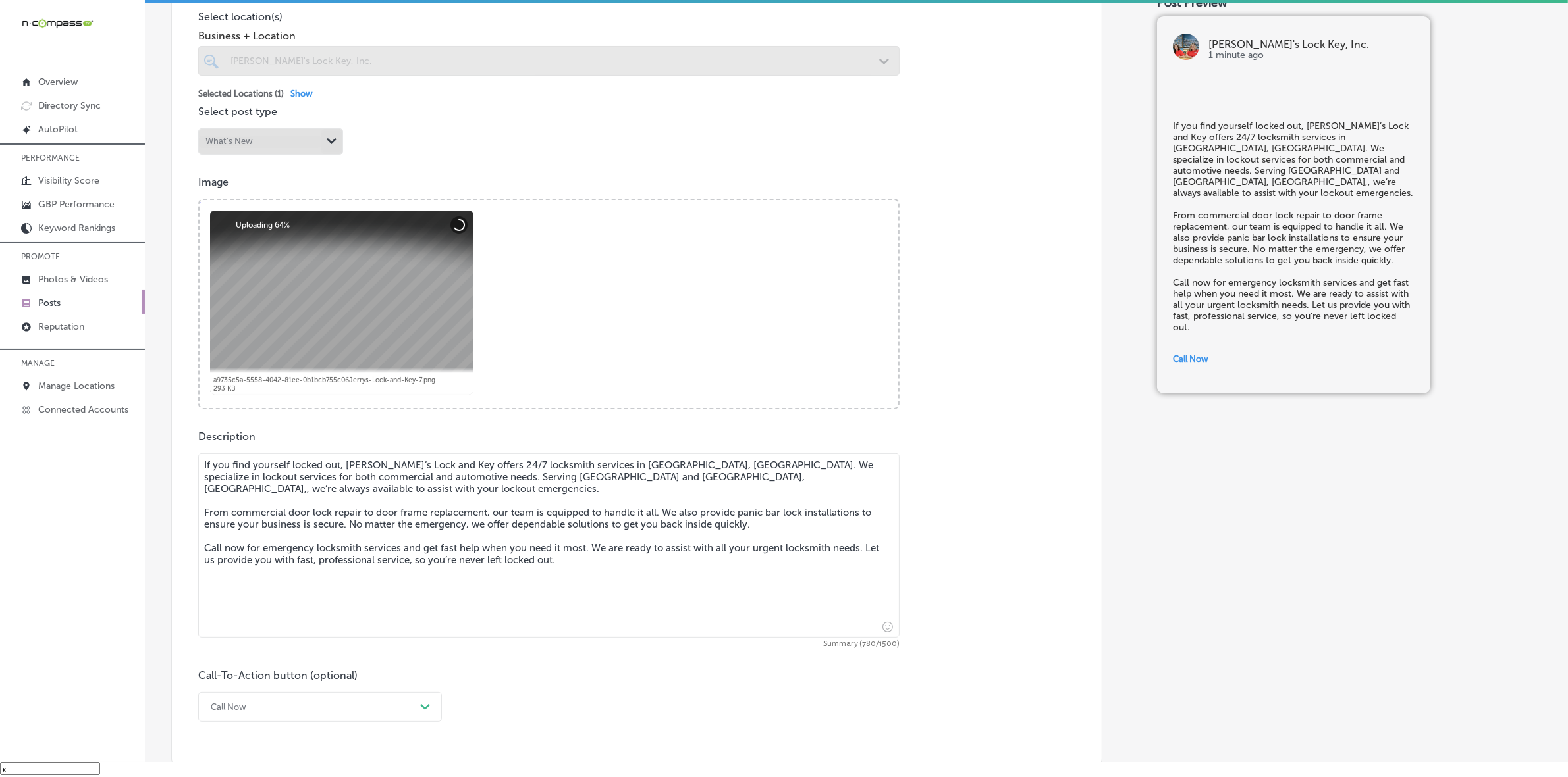
checkbox input "true"
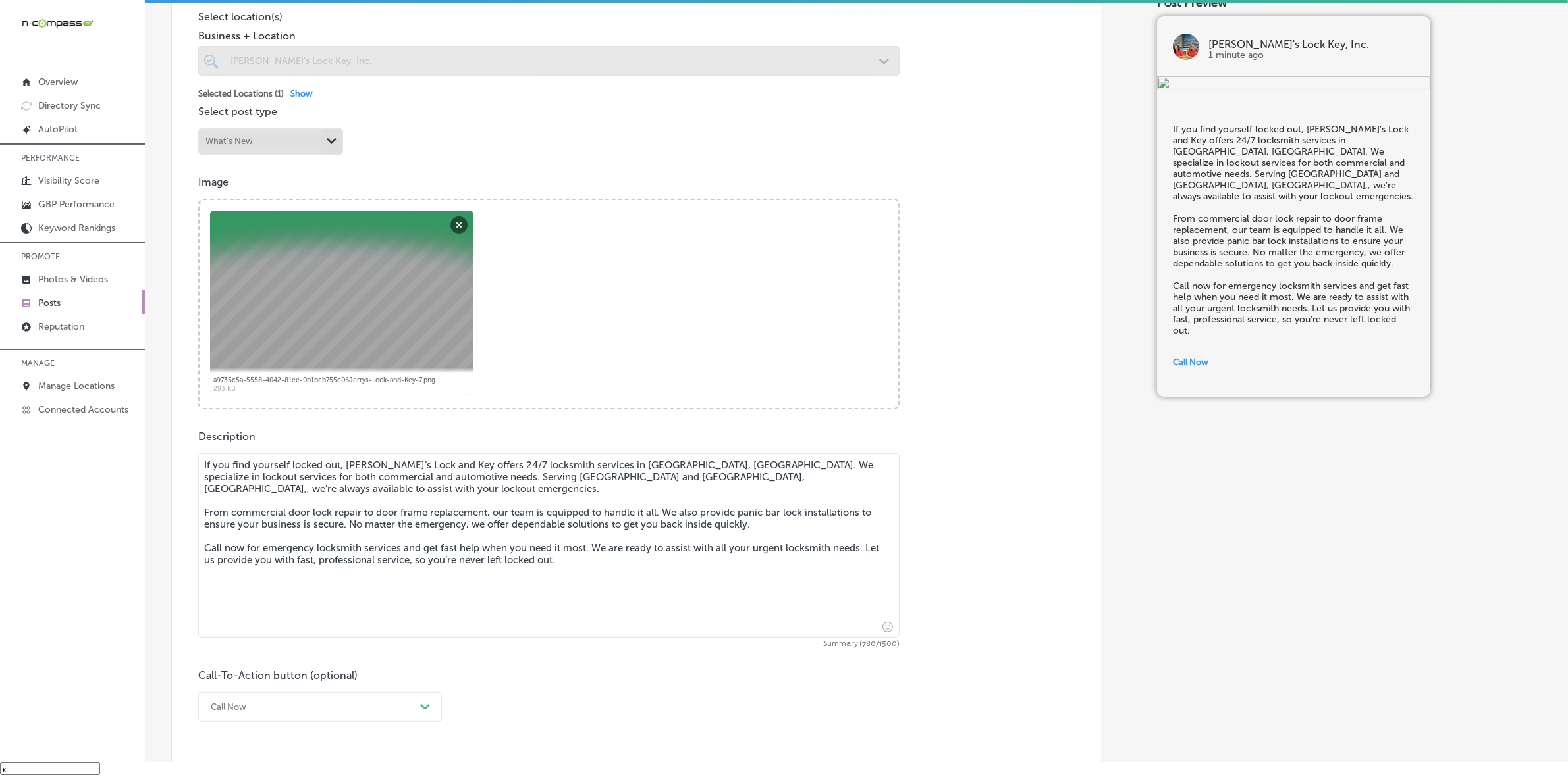
drag, startPoint x: 590, startPoint y: 551, endPoint x: 185, endPoint y: 436, distance: 421.0
click at [185, 436] on div "Post content Select location(s) Business + Location Jerry's Lock Key, Inc. Path…" at bounding box center [637, 348] width 931 height 842
paste textarea "[GEOGRAPHIC_DATA], [GEOGRAPHIC_DATA] and [GEOGRAPHIC_DATA], [GEOGRAPHIC_DATA]"
type textarea "If you find yourself locked out, [PERSON_NAME]’s Lock and Key offers 24/7 locks…"
checkbox input "true"
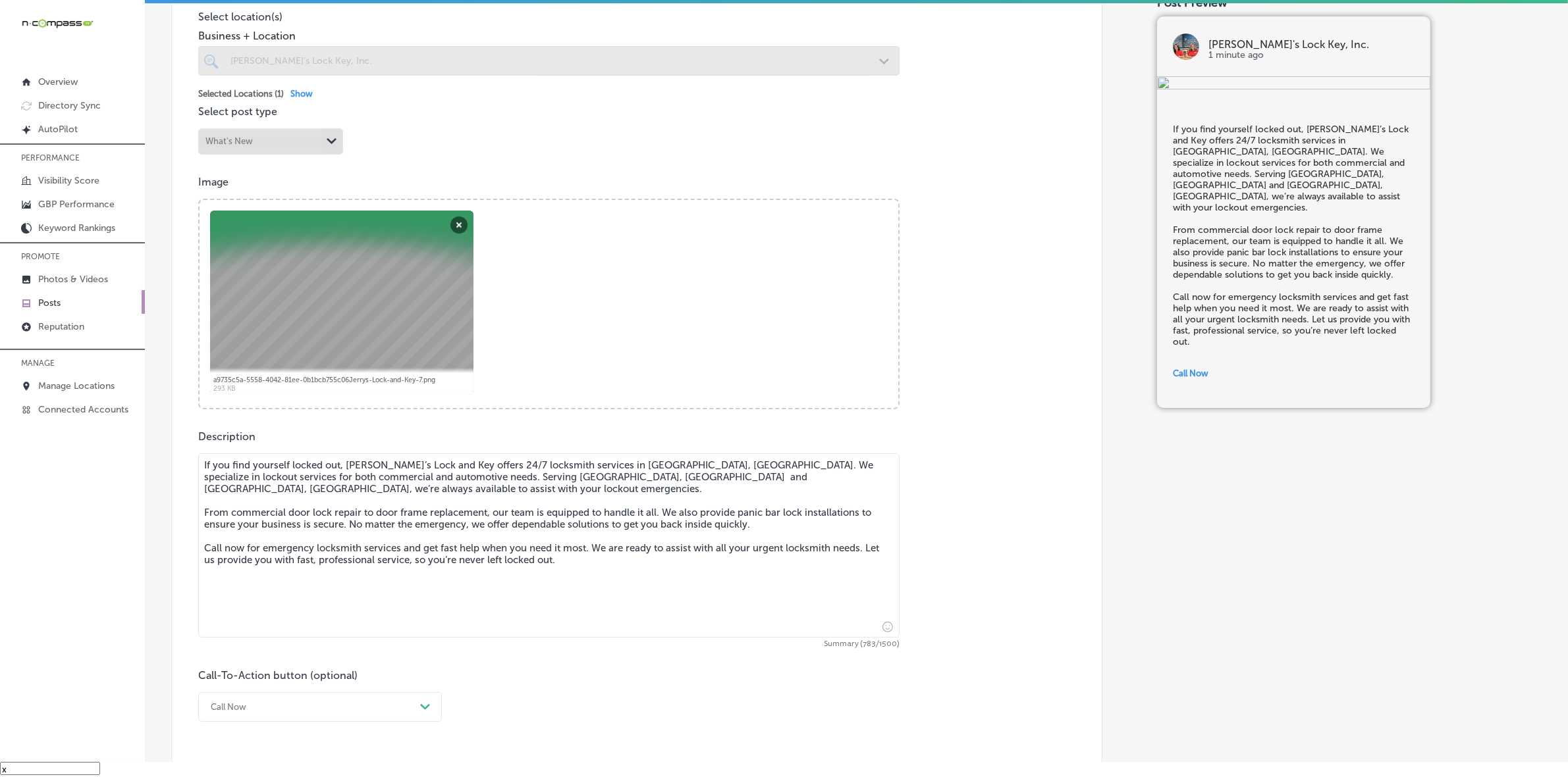
click at [576, 584] on textarea "If you find yourself locked out, [PERSON_NAME]’s Lock and Key offers 24/7 locks…" at bounding box center [549, 545] width 701 height 184
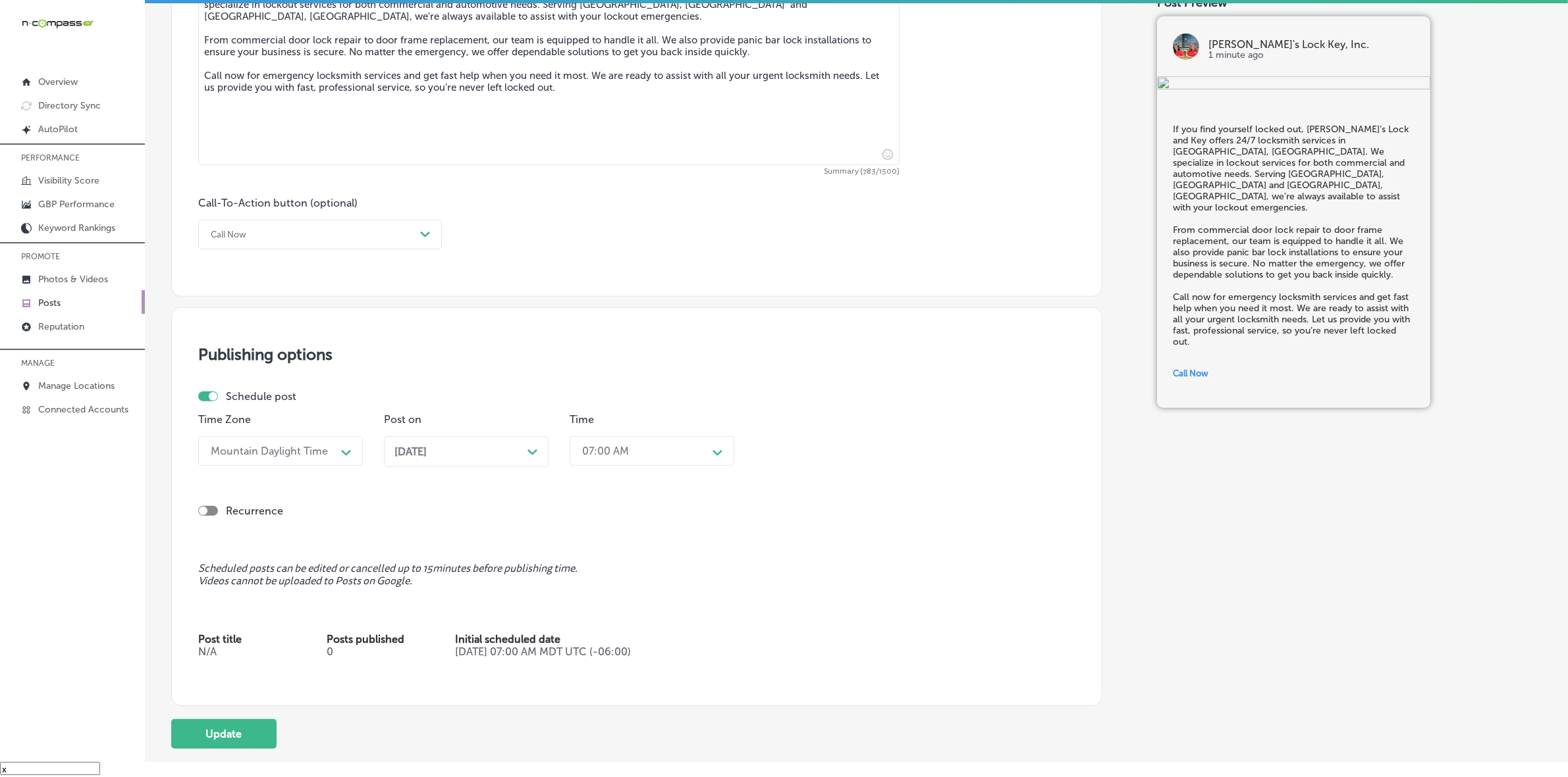
scroll to position [904, 0]
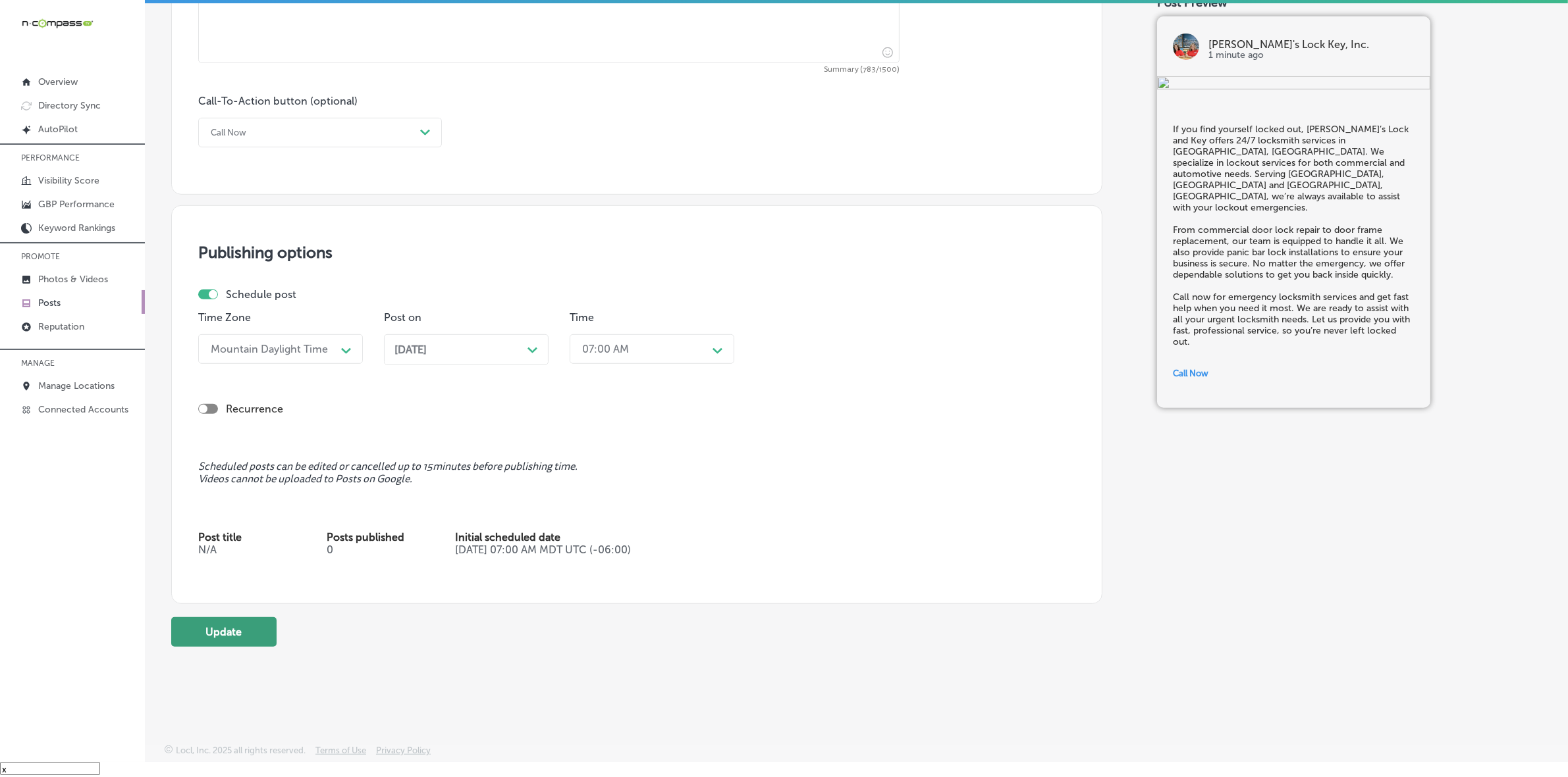
type textarea "If you find yourself locked out, [PERSON_NAME]’s Lock and Key offers 24/7 locks…"
click at [249, 642] on button "Update" at bounding box center [224, 632] width 106 height 30
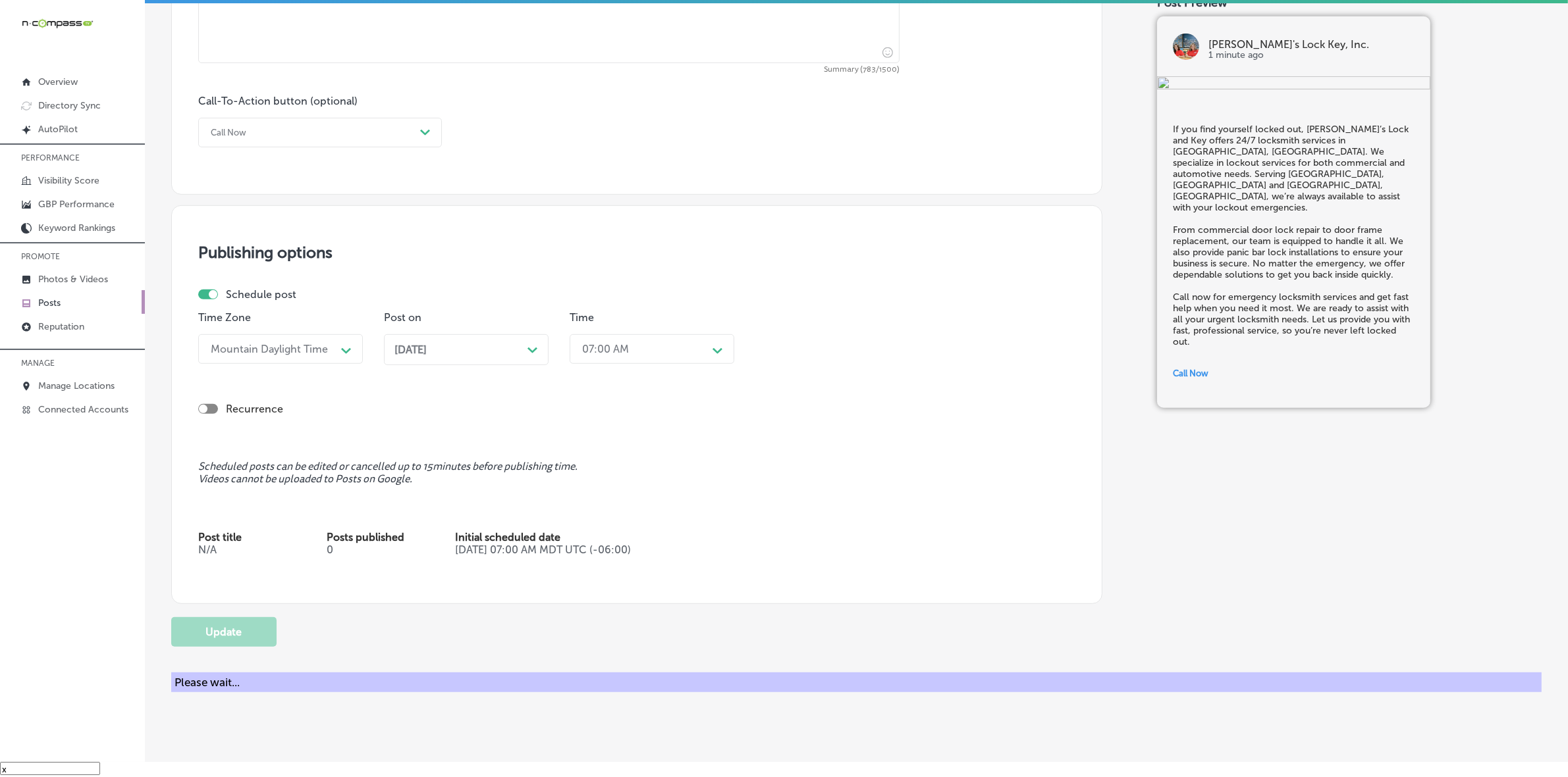
checkbox input "true"
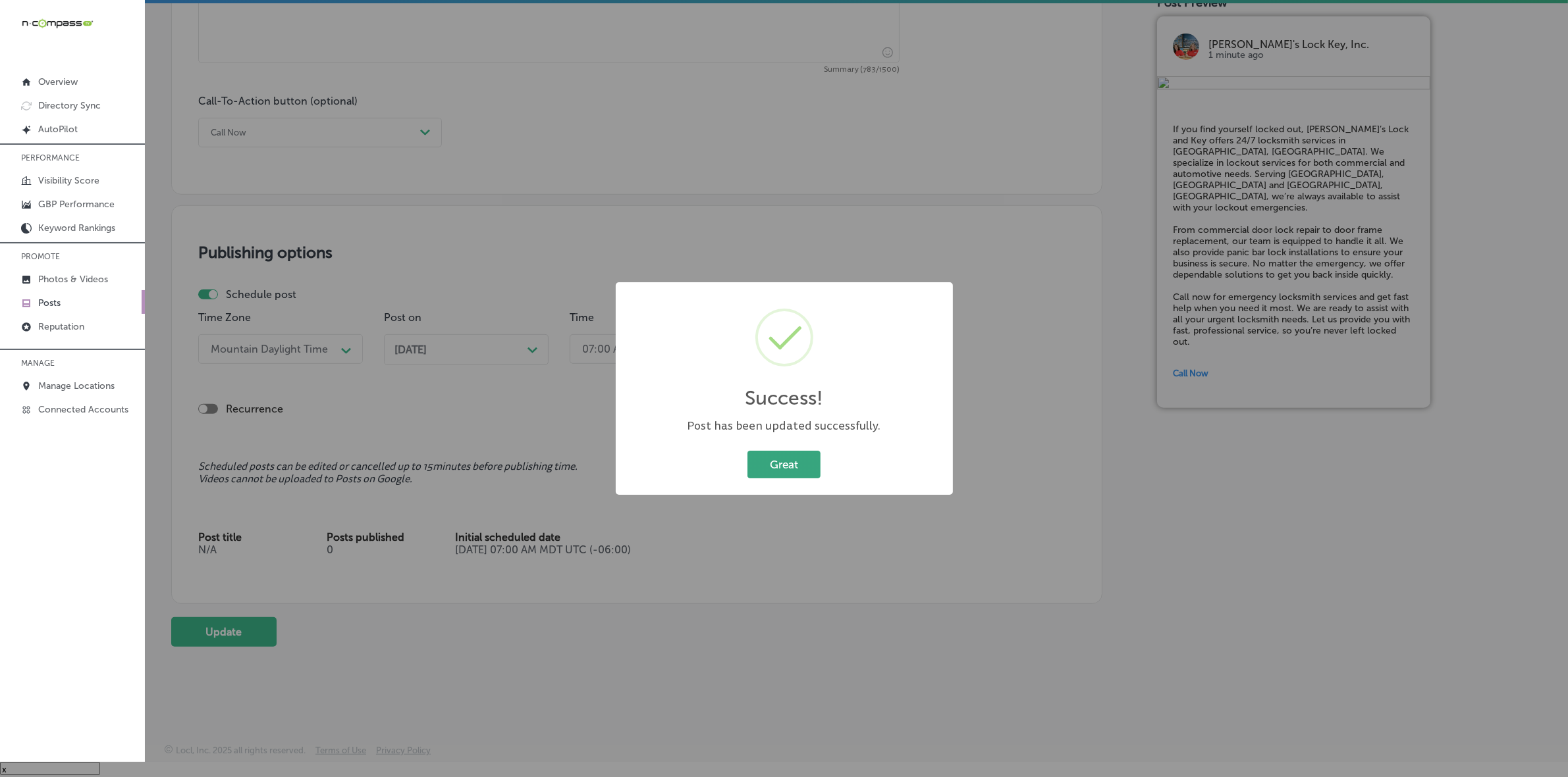
click at [782, 475] on button "Great" at bounding box center [784, 464] width 73 height 27
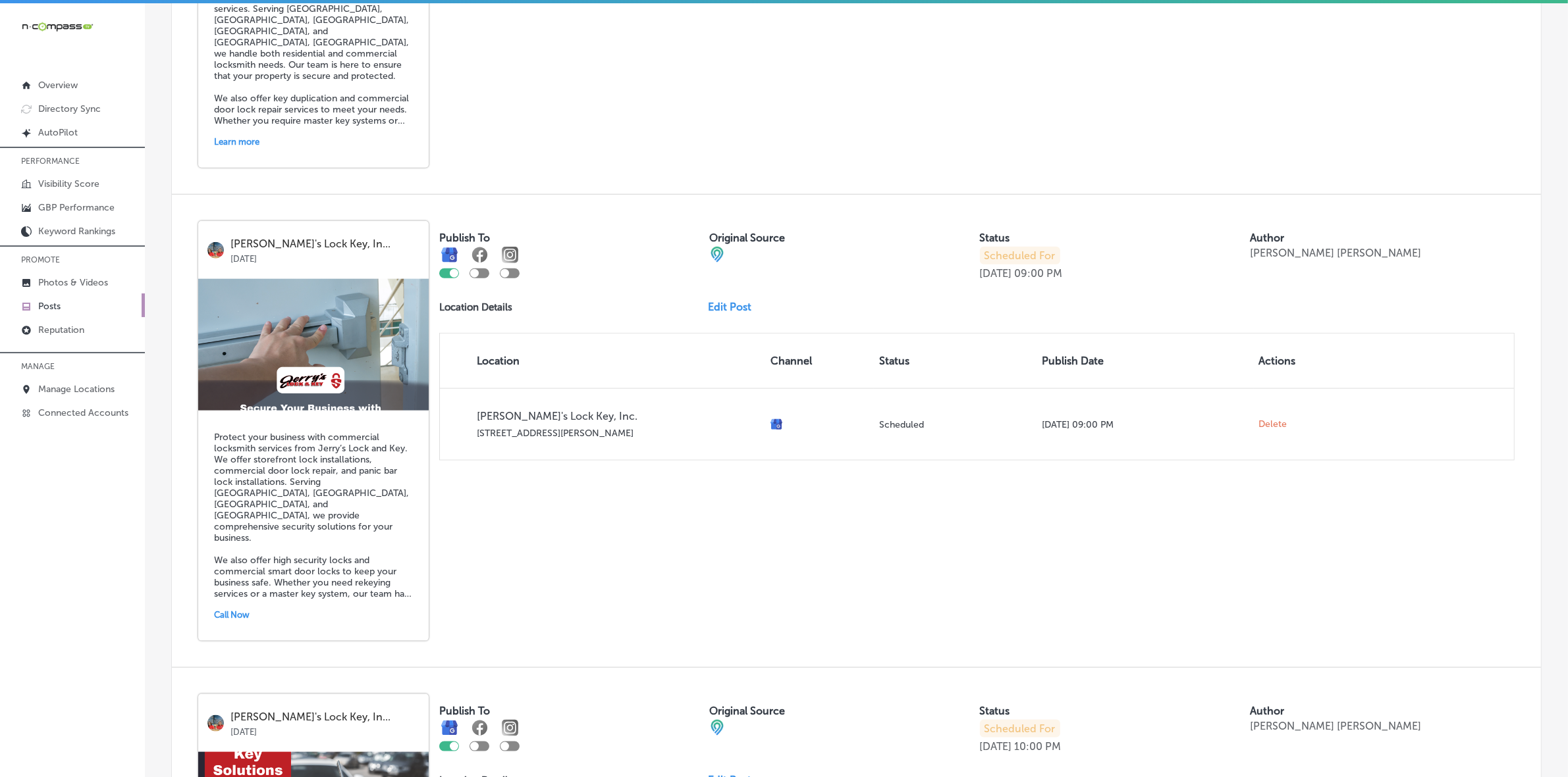
scroll to position [1728, 0]
click at [714, 312] on link "Edit Post" at bounding box center [735, 306] width 54 height 13
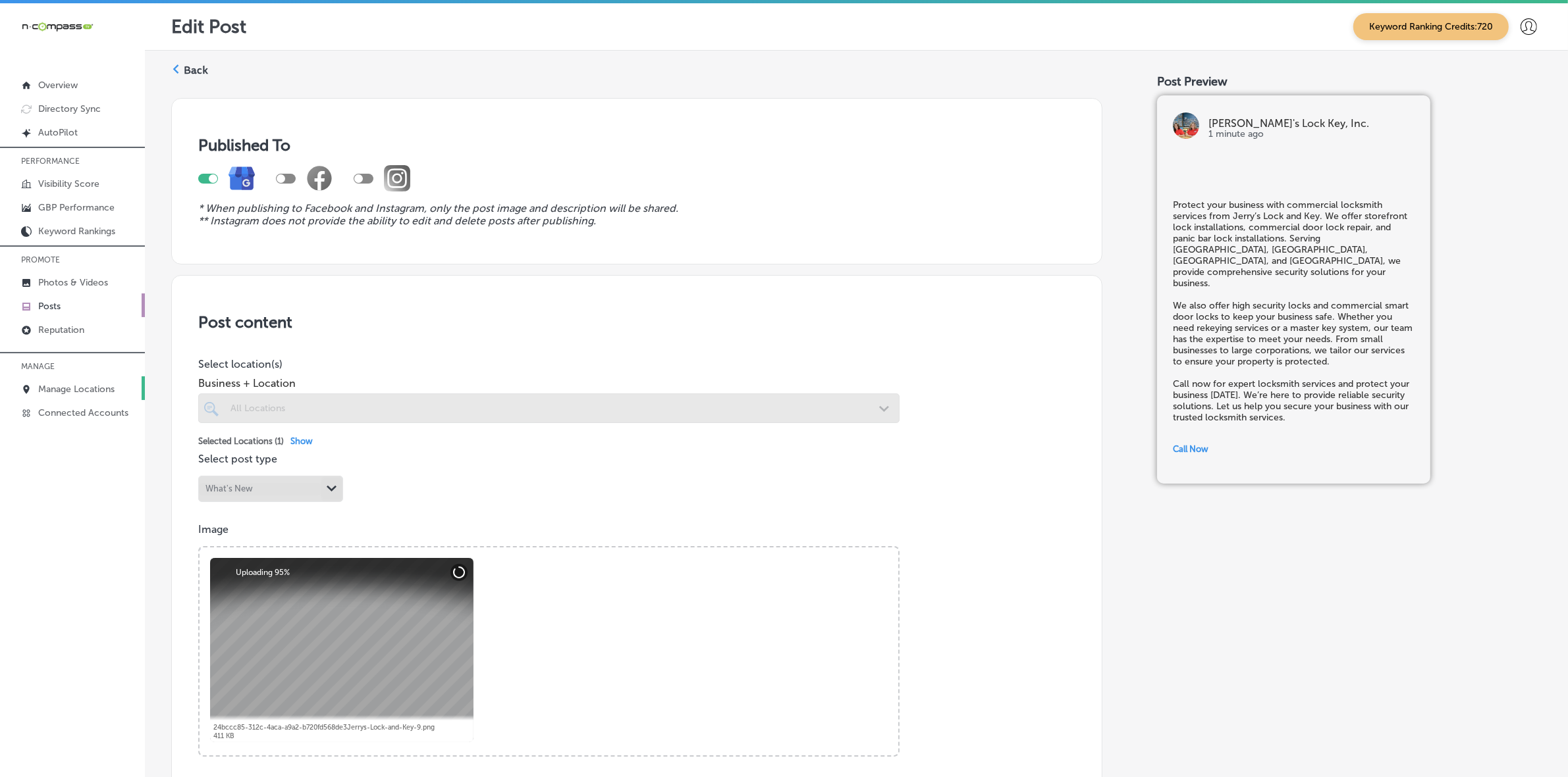
checkbox input "true"
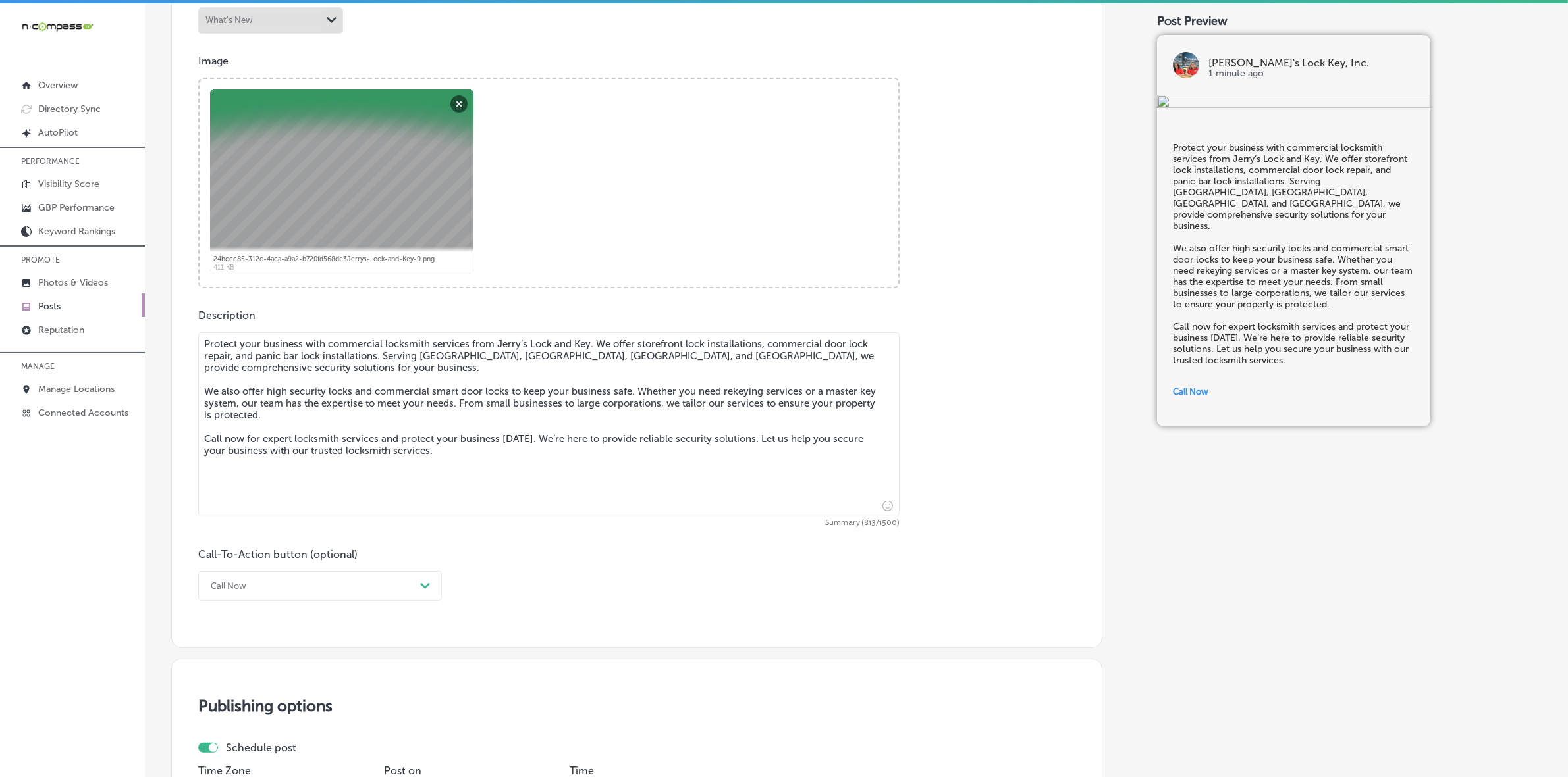
scroll to position [493, 0]
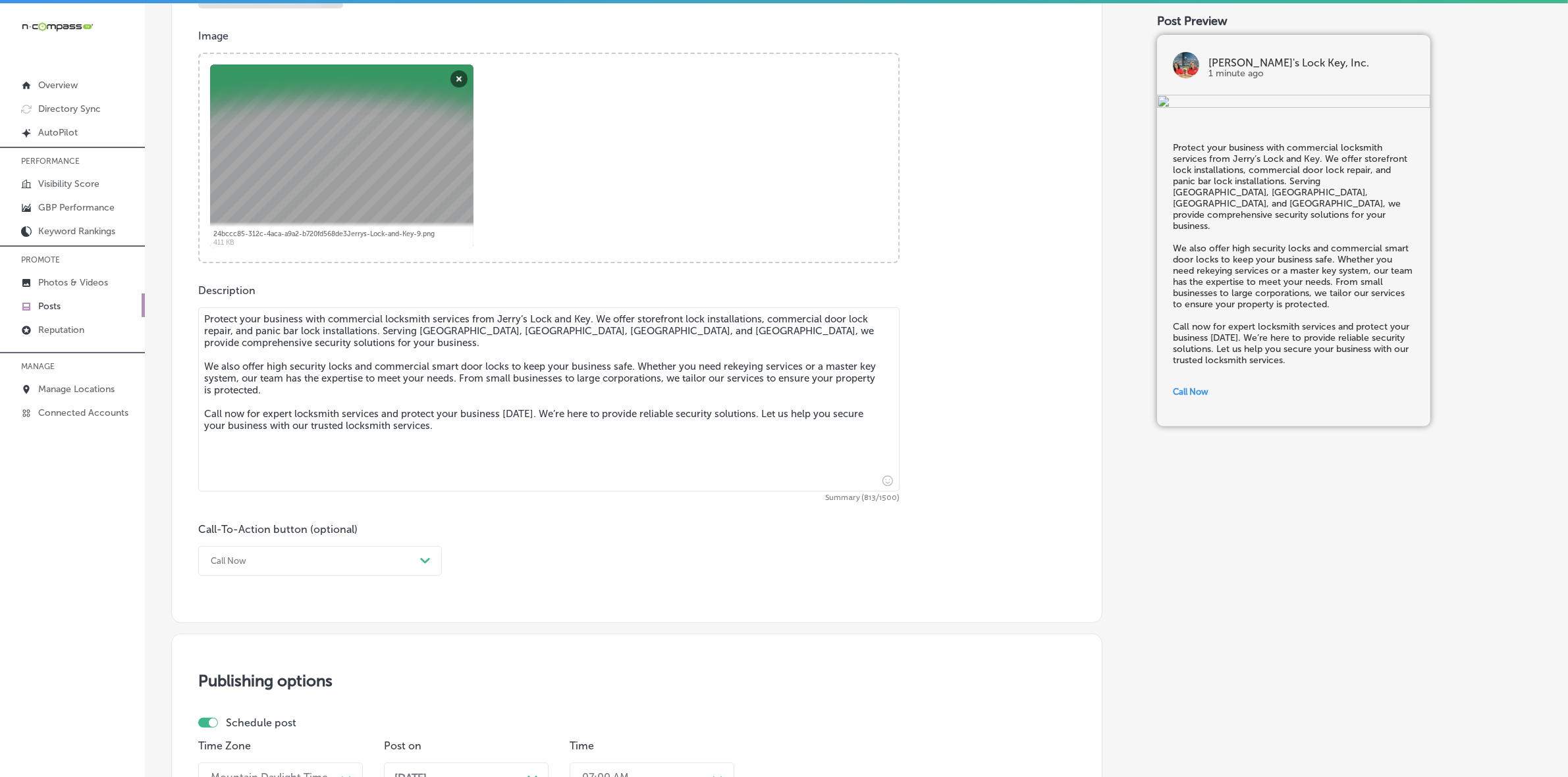
drag, startPoint x: 205, startPoint y: 320, endPoint x: 578, endPoint y: 455, distance: 396.7
click at [578, 455] on textarea "Protect your business with commercial locksmith services from Jerry’s Lock and …" at bounding box center [549, 400] width 701 height 184
paste textarea "[GEOGRAPHIC_DATA], [GEOGRAPHIC_DATA], [GEOGRAPHIC_DATA], and [GEOGRAPHIC_DATA],…"
type textarea "Protect your business with commercial locksmith services from Jerry’s Lock and …"
checkbox input "true"
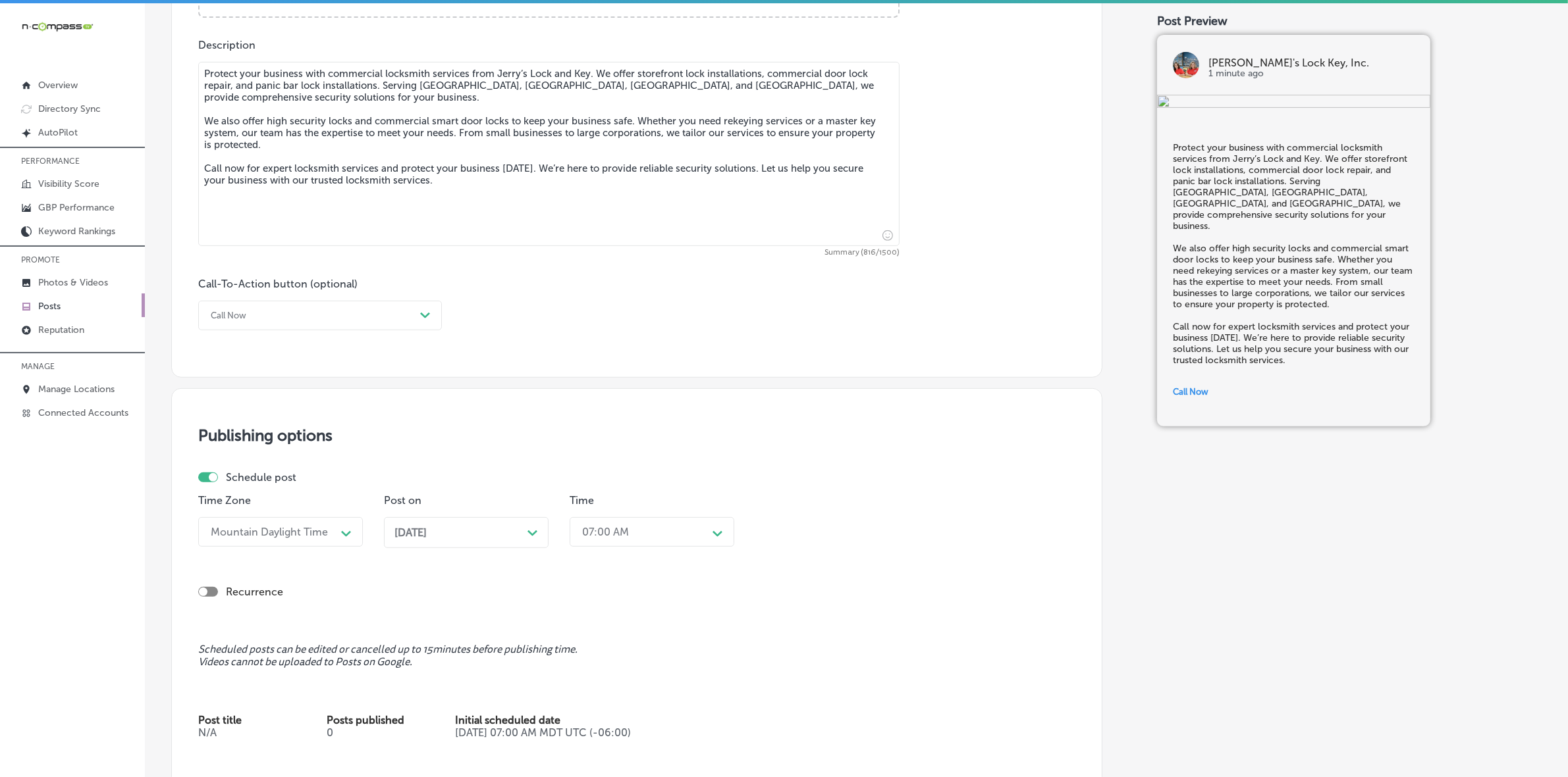
scroll to position [904, 0]
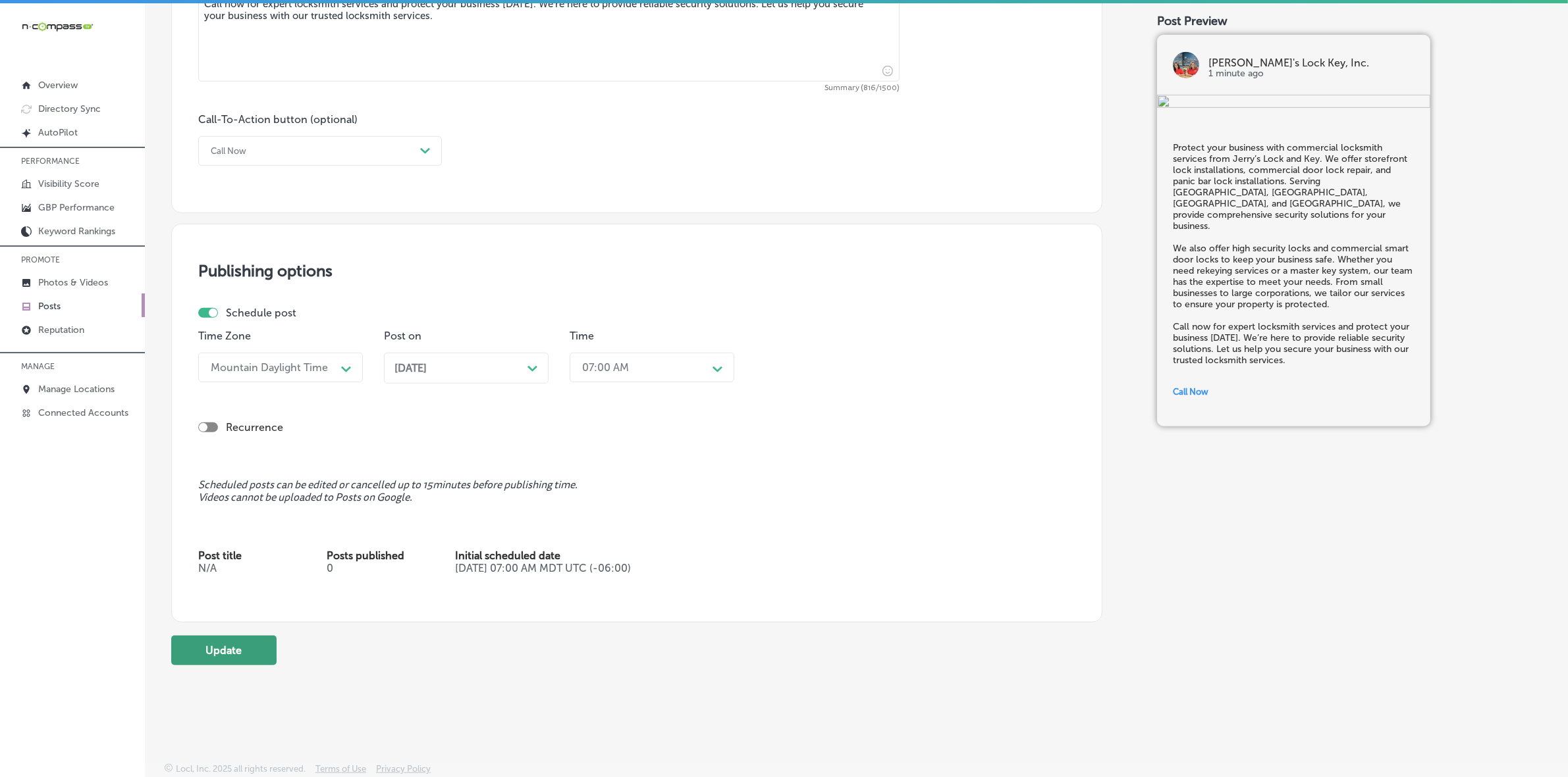
type textarea "Protect your business with commercial locksmith services from Jerry’s Lock and …"
click at [256, 648] on button "Update" at bounding box center [224, 650] width 106 height 30
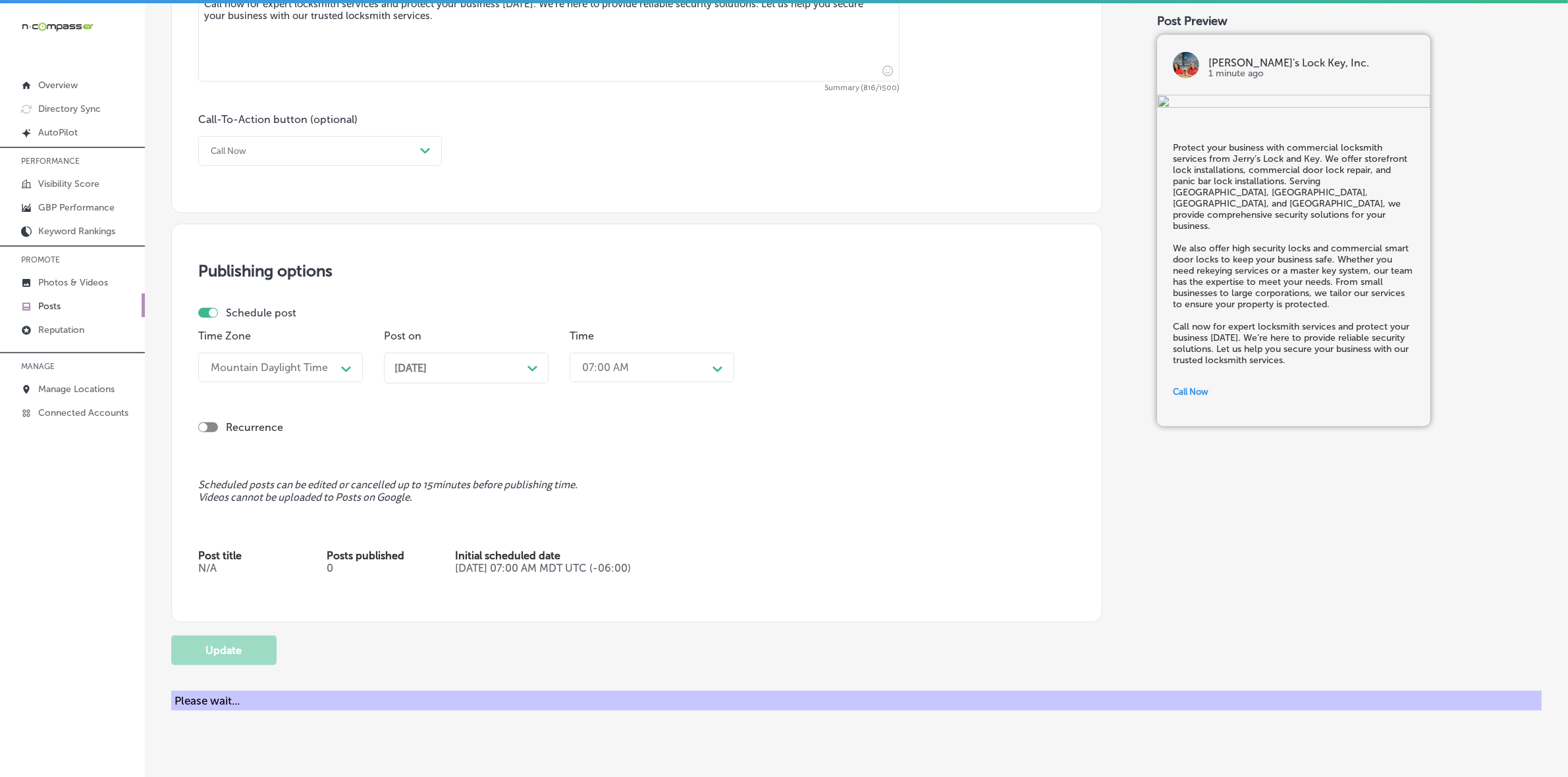
checkbox input "true"
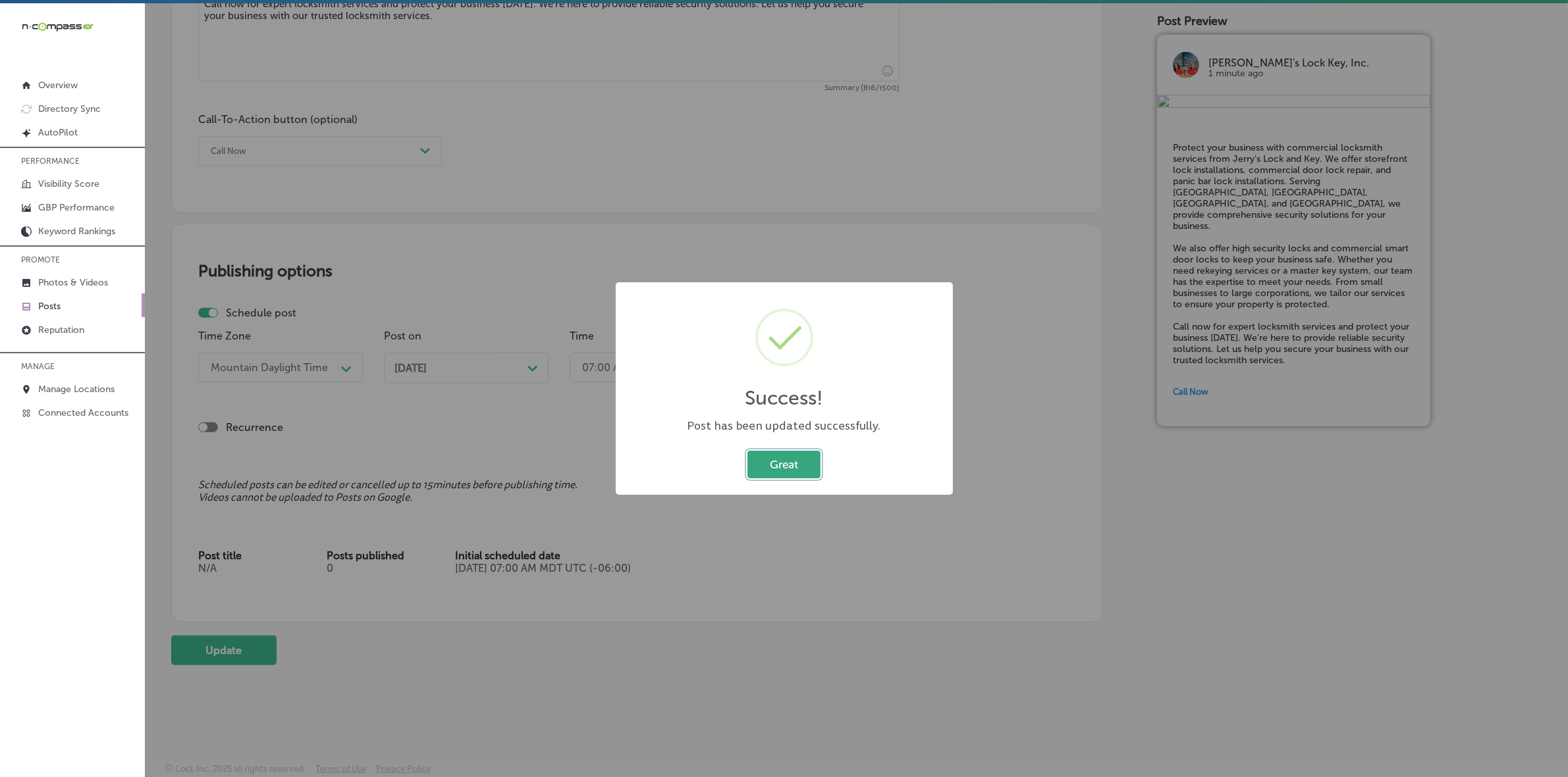
click at [781, 461] on button "Great" at bounding box center [784, 464] width 73 height 27
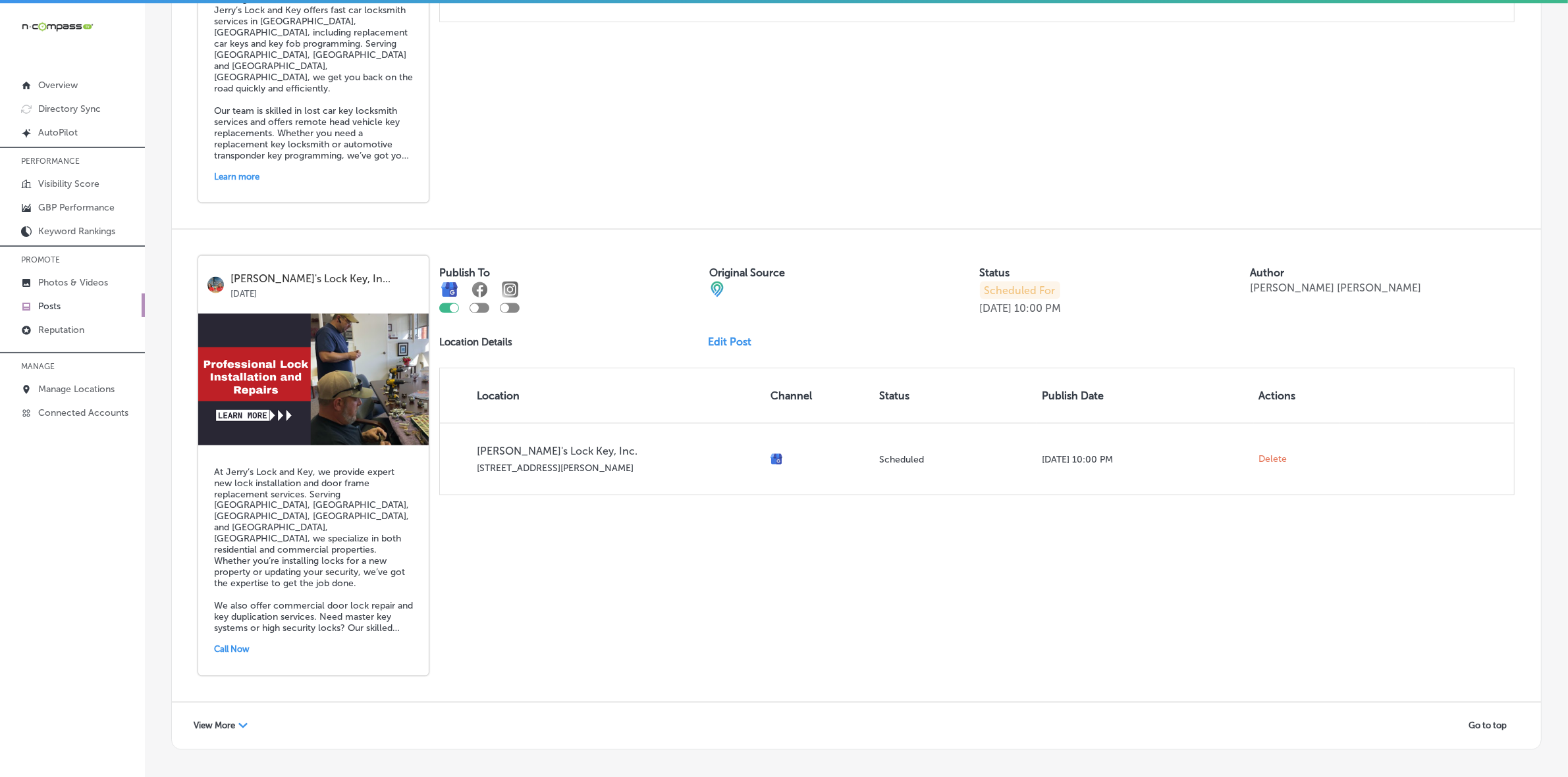
scroll to position [2240, 0]
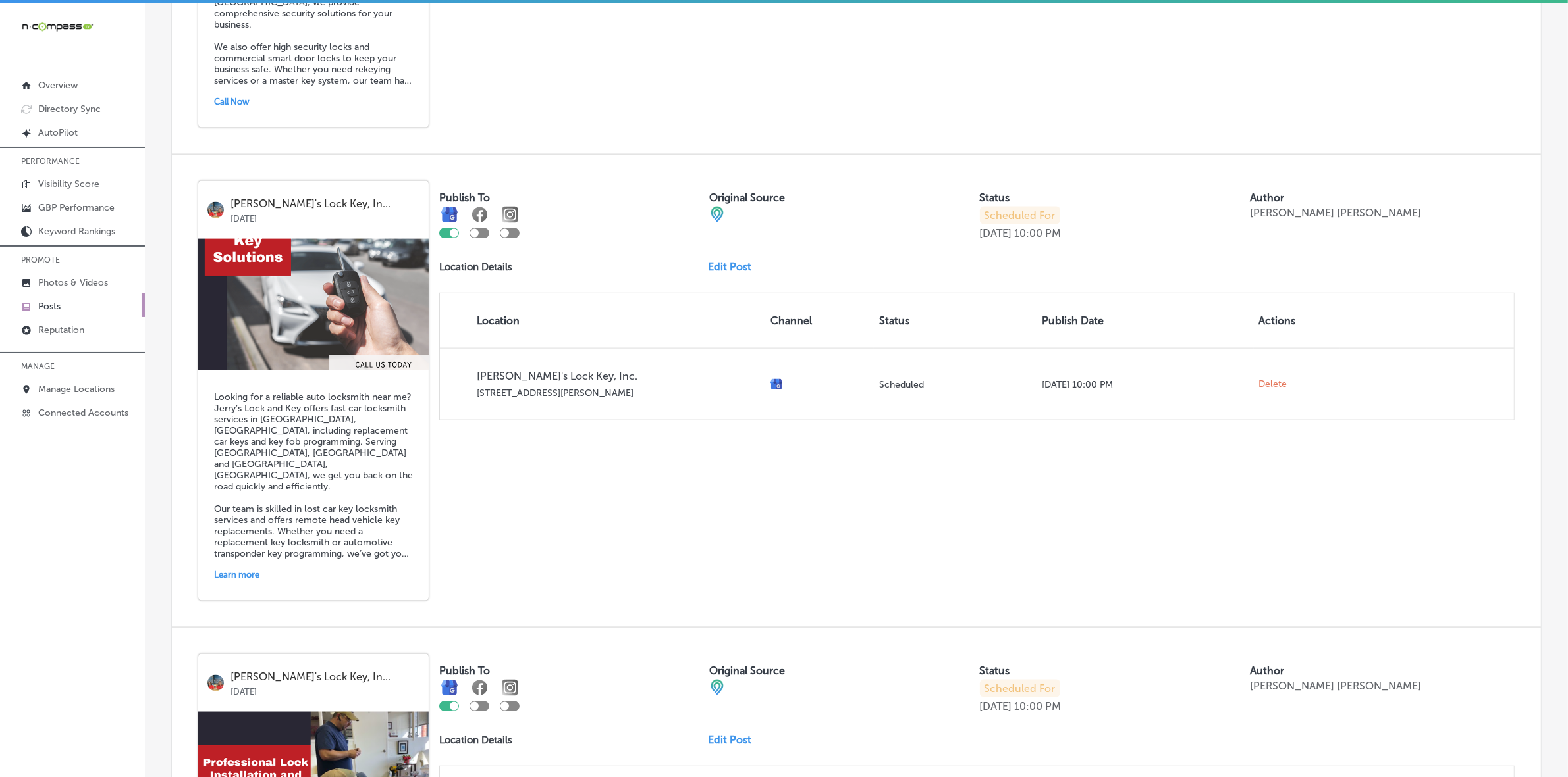
click at [711, 273] on link "Edit Post" at bounding box center [735, 267] width 54 height 13
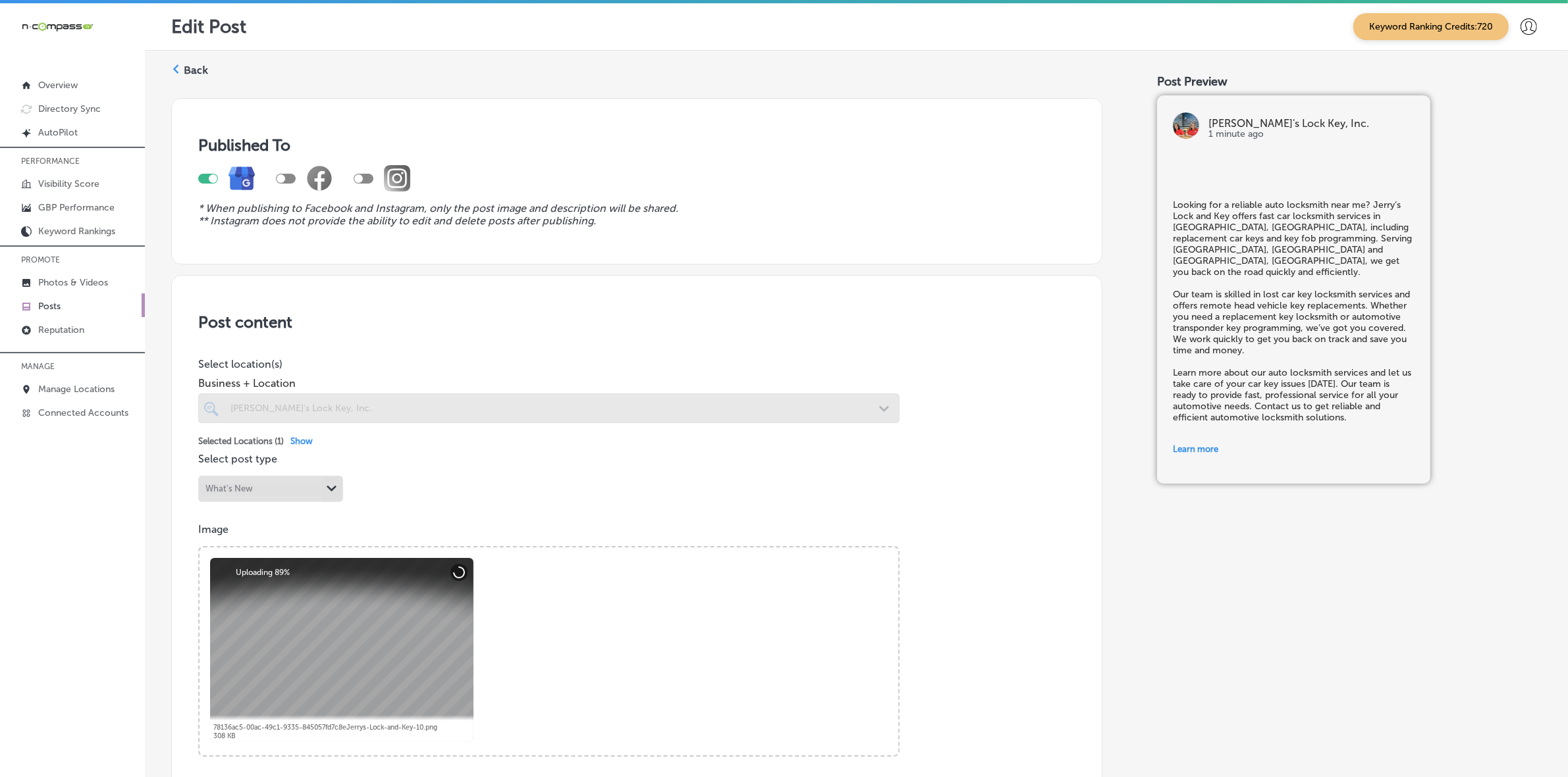
checkbox input "true"
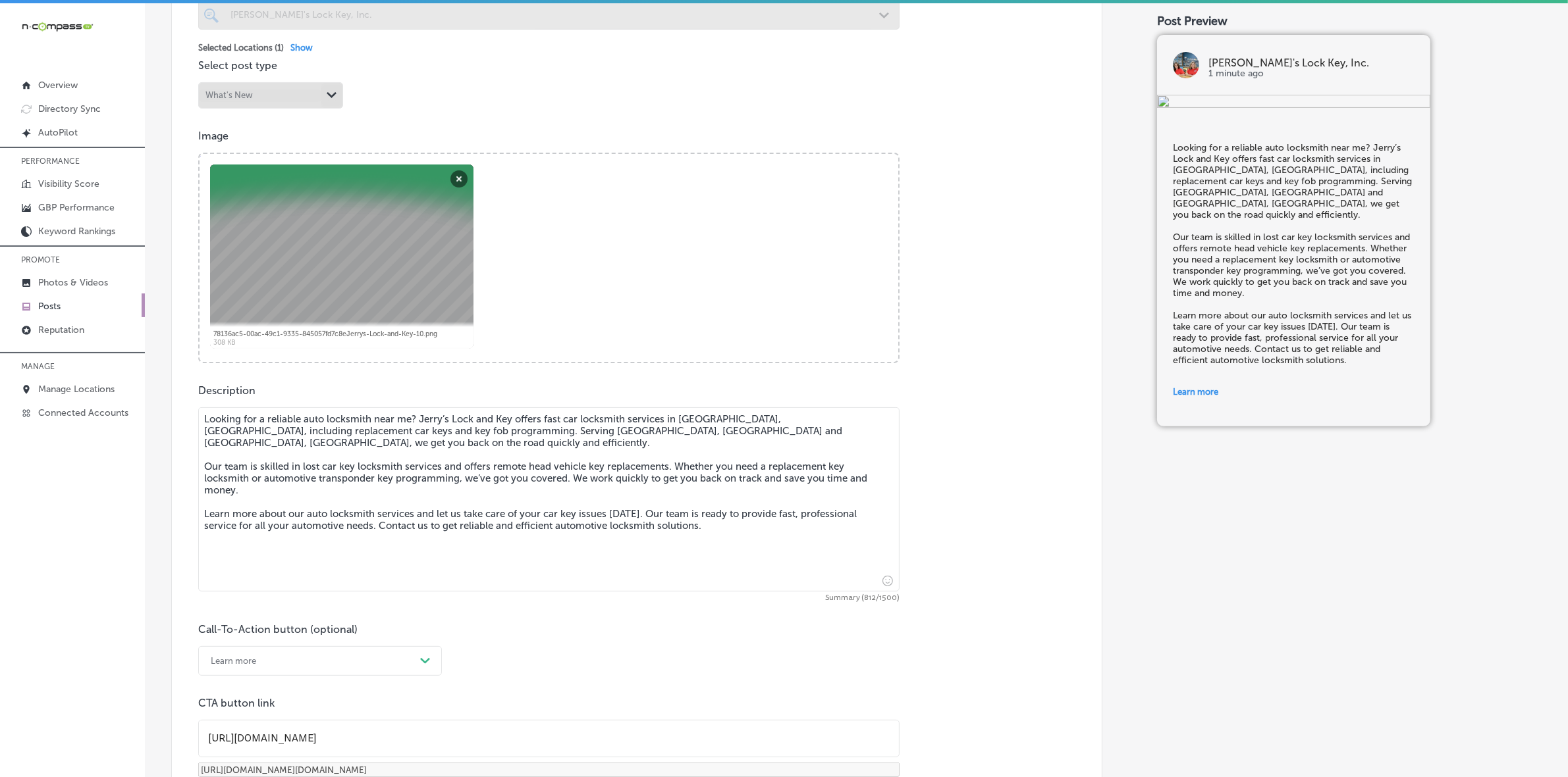
scroll to position [493, 0]
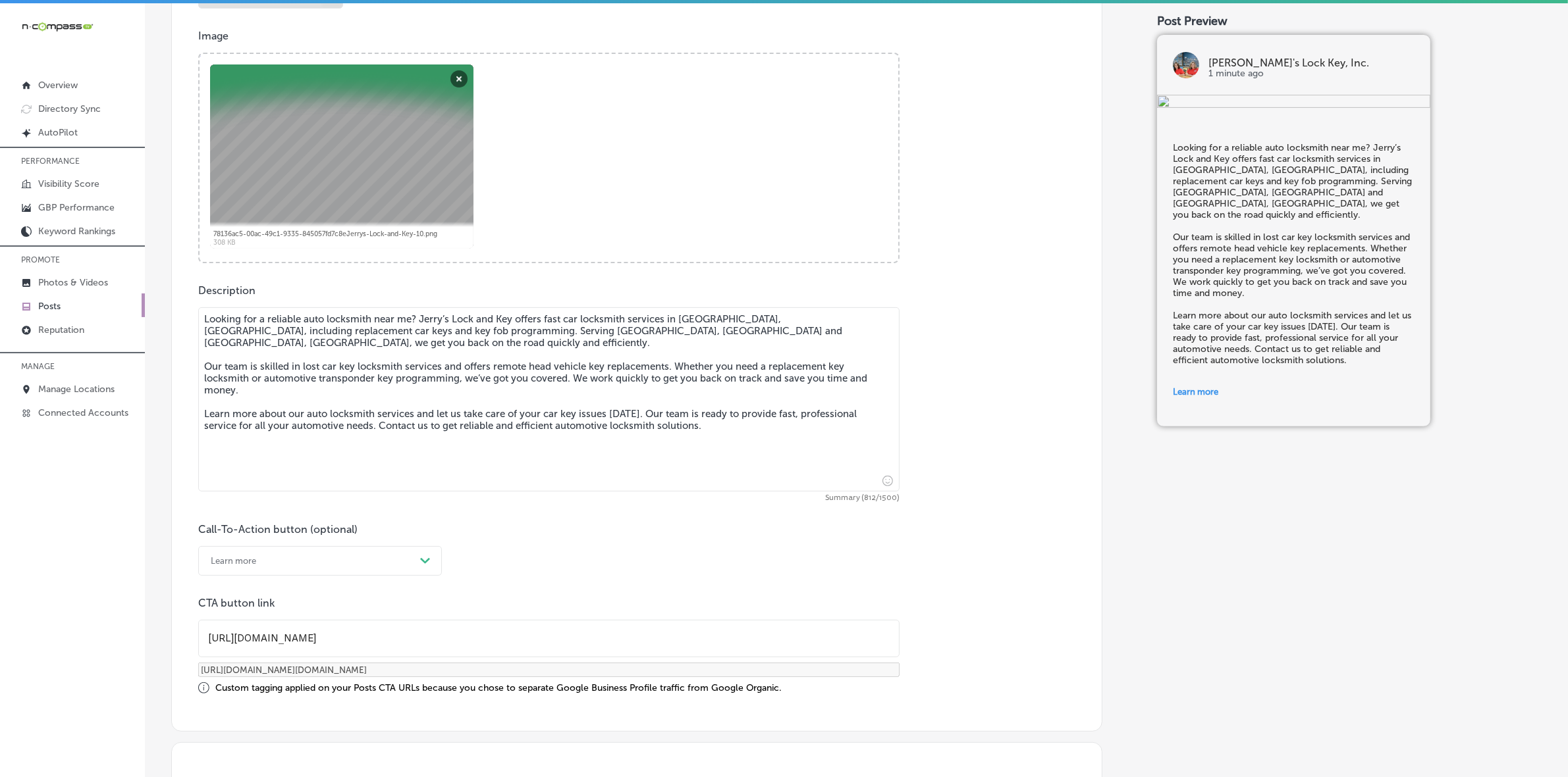
drag, startPoint x: 202, startPoint y: 319, endPoint x: 908, endPoint y: 447, distance: 717.5
click at [908, 447] on div "Description Looking for a reliable auto locksmith near me? Jerry’s Lock and Key…" at bounding box center [637, 489] width 877 height 410
paste textarea "[GEOGRAPHIC_DATA], [GEOGRAPHIC_DATA] and [GEOGRAPHIC_DATA], [GEOGRAPHIC_DATA],"
type textarea "Looking for a reliable auto locksmith near me? Jerry’s Lock and Key offers fast…"
checkbox input "true"
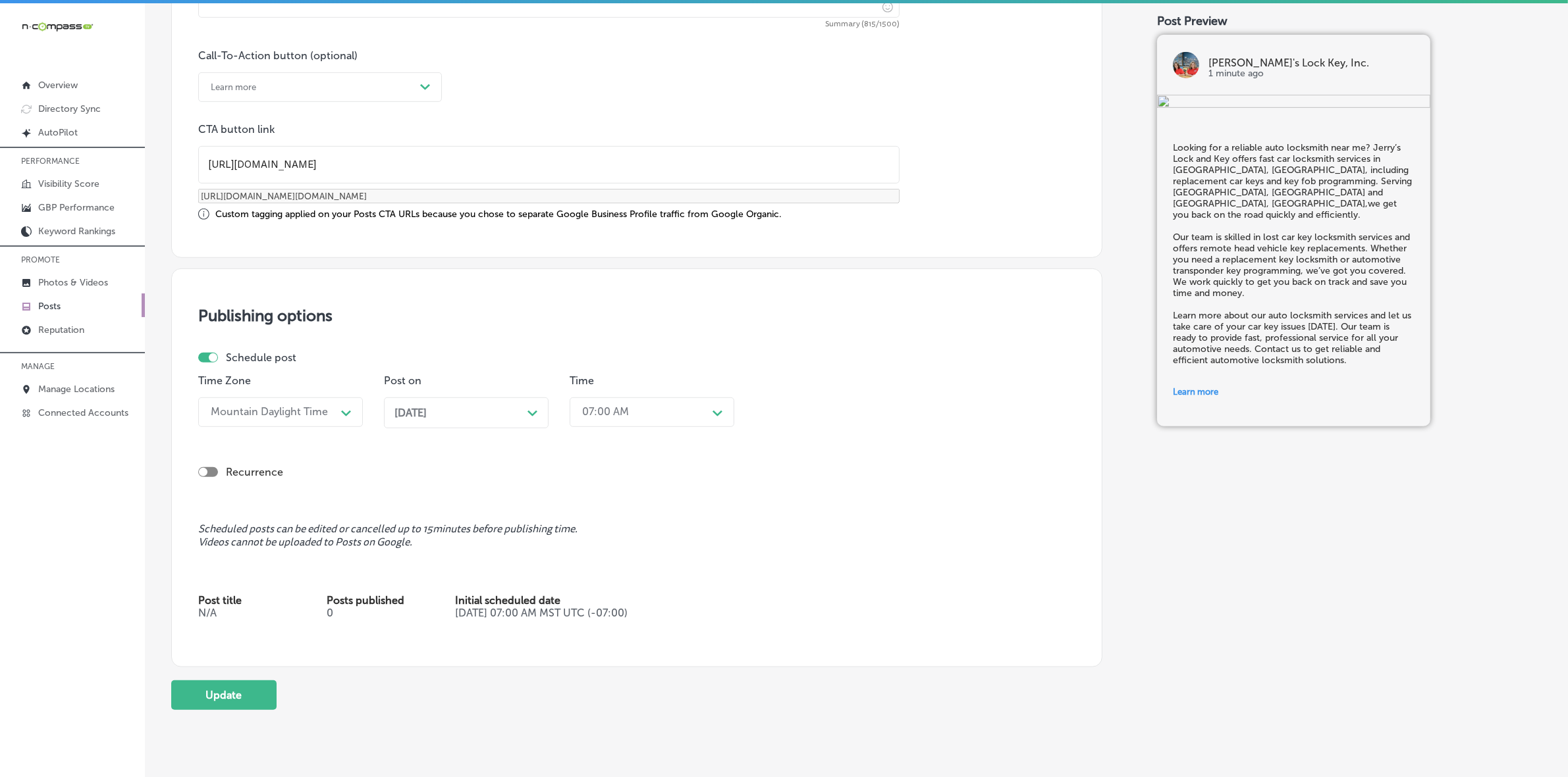
scroll to position [1012, 0]
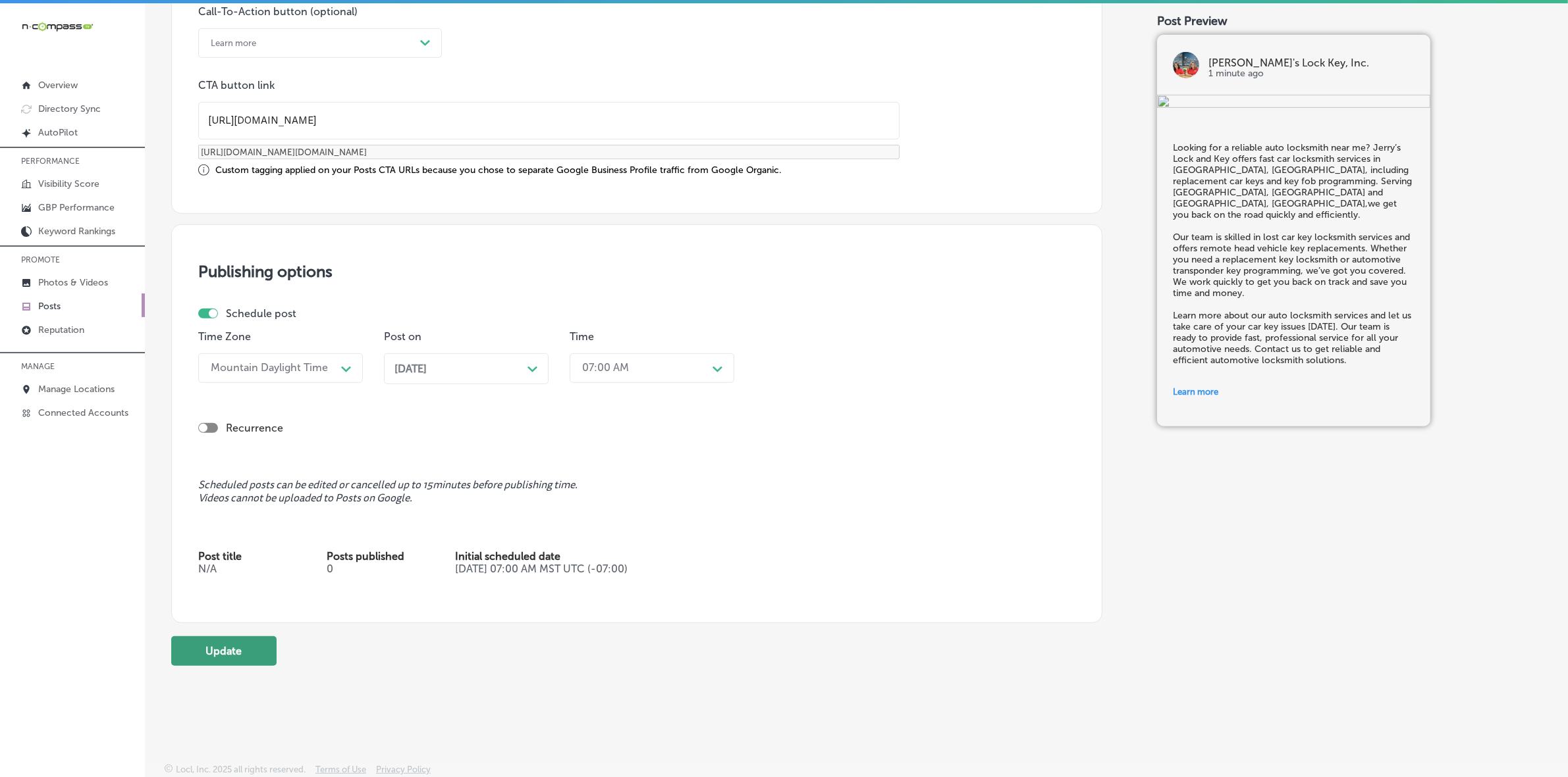
type textarea "Looking for a reliable auto locksmith near me? Jerry’s Lock and Key offers fast…"
click at [237, 660] on button "Update" at bounding box center [224, 651] width 106 height 30
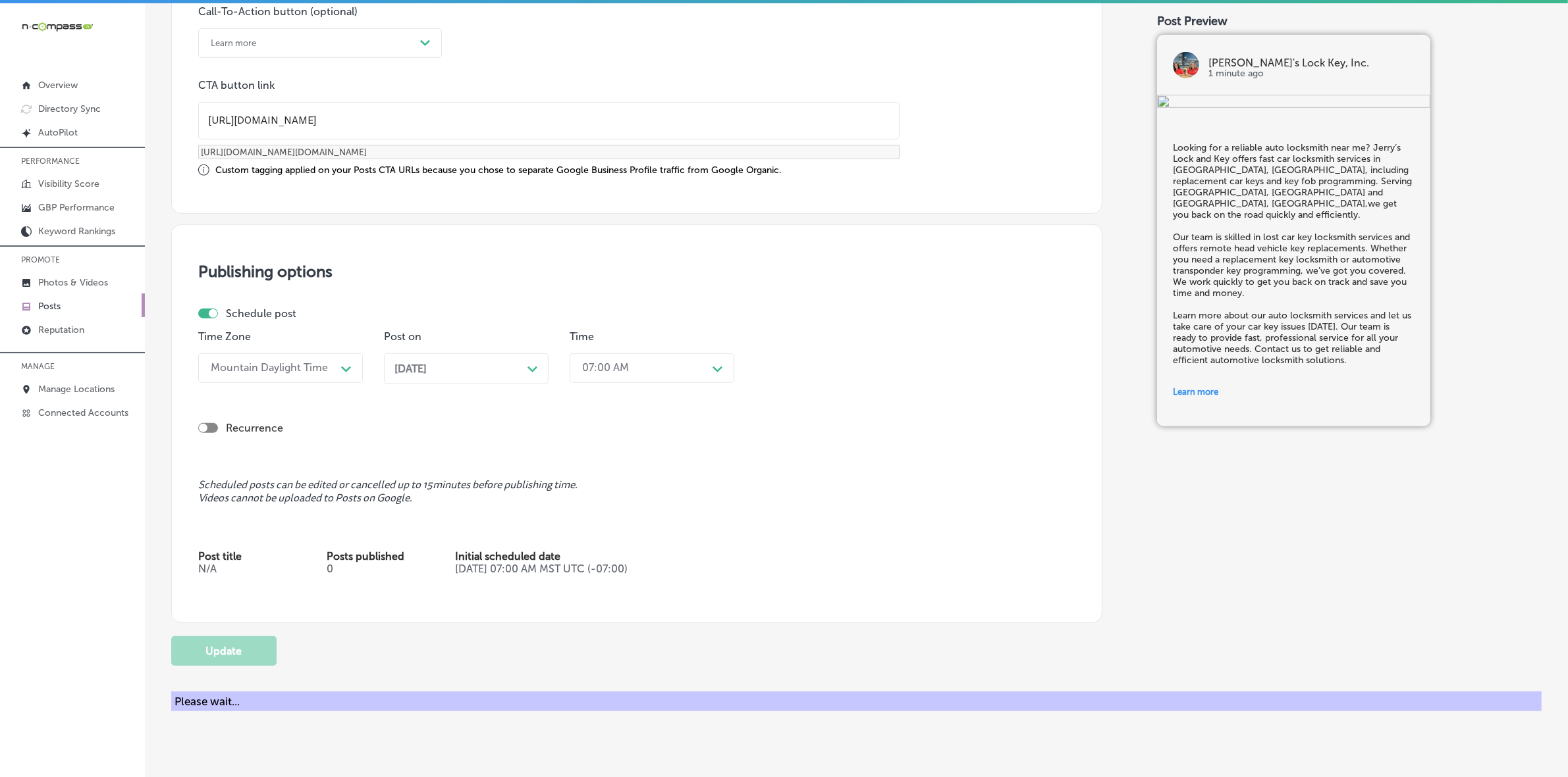
checkbox input "true"
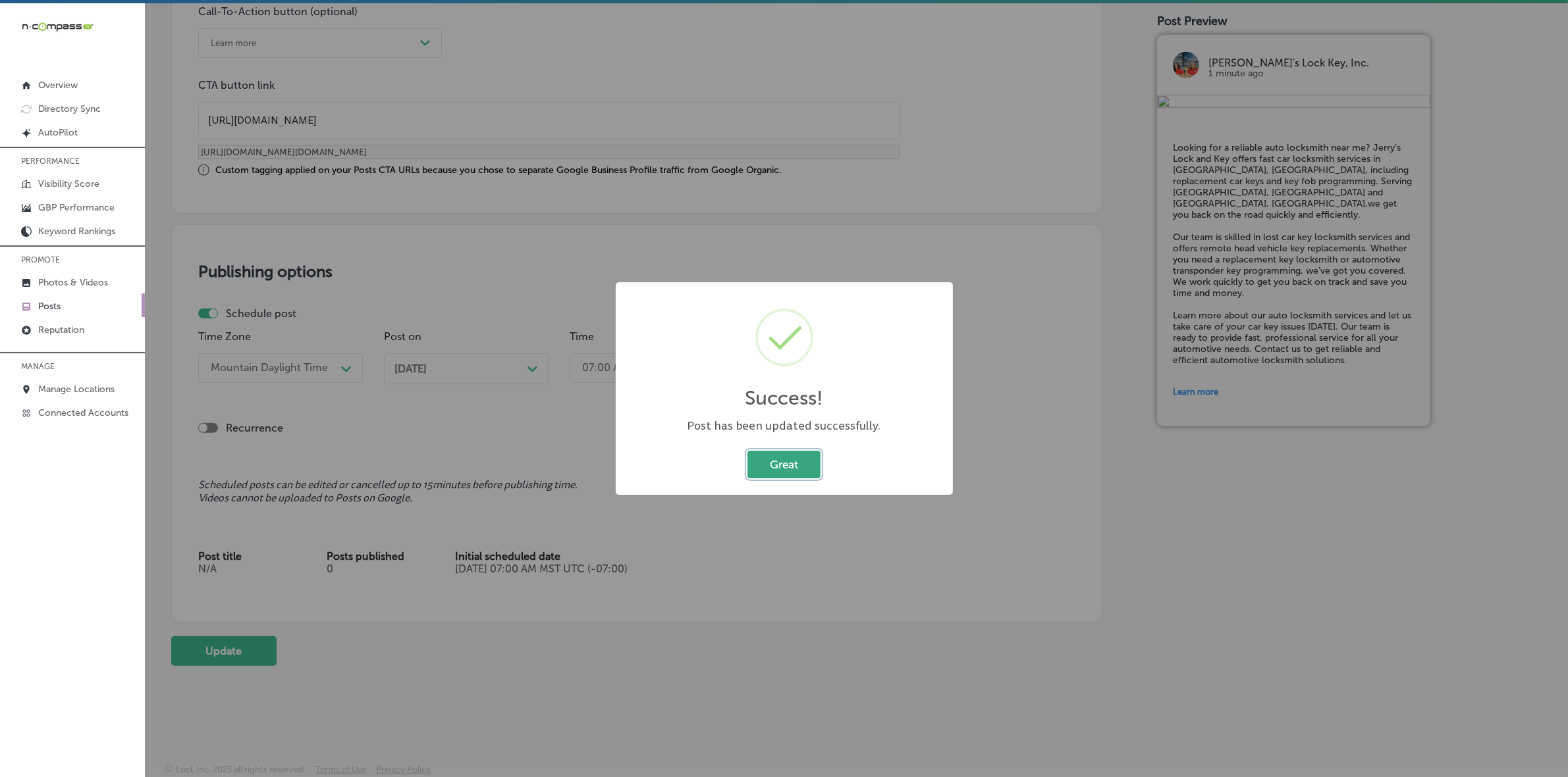
drag, startPoint x: 794, startPoint y: 462, endPoint x: 331, endPoint y: 469, distance: 463.1
click at [794, 462] on button "Great" at bounding box center [784, 464] width 73 height 27
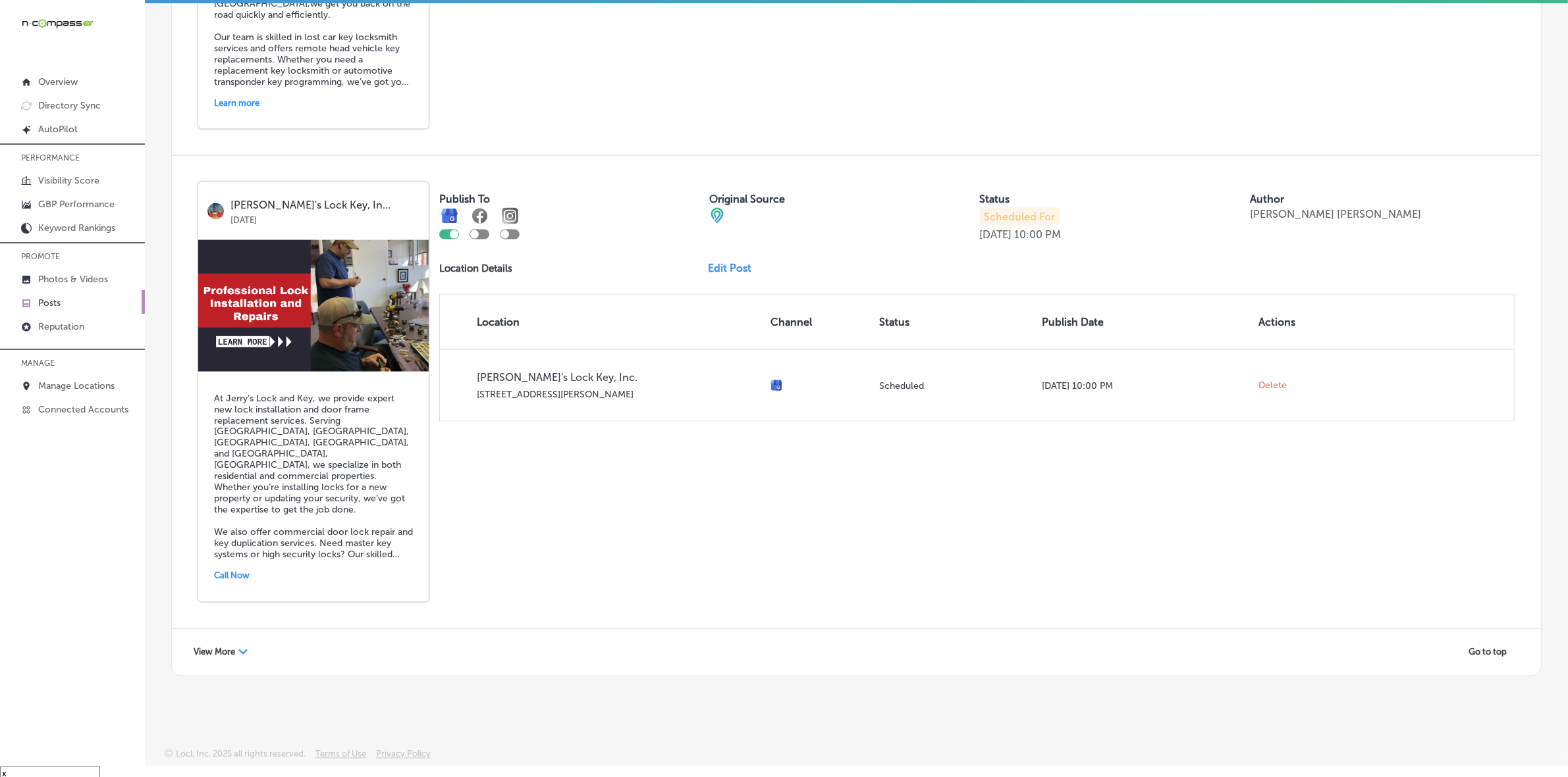
scroll to position [19, 0]
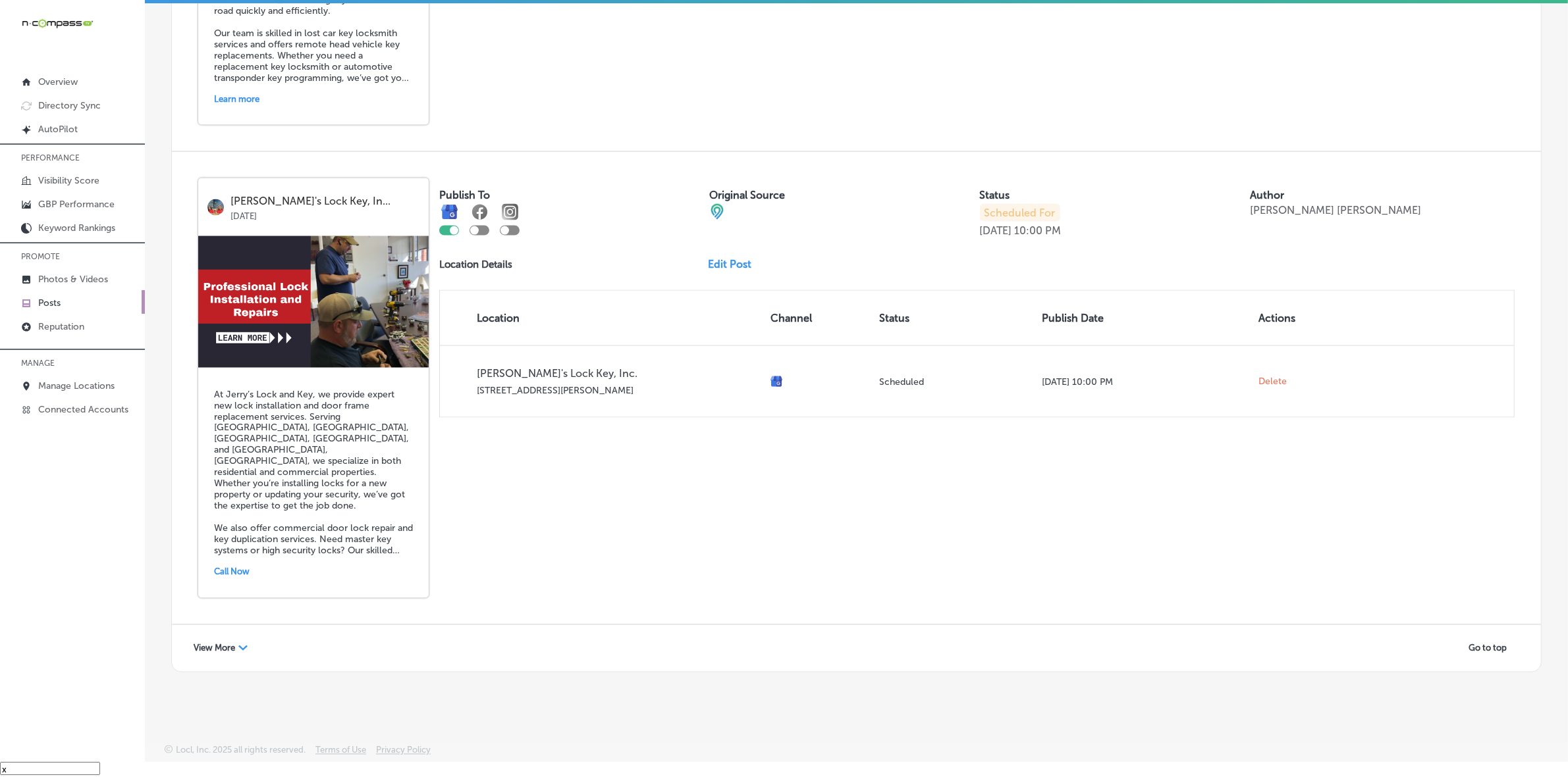
click at [233, 636] on div "View More Path Created with Sketch. Go to top" at bounding box center [856, 648] width 1369 height 47
click at [233, 644] on span "View More" at bounding box center [214, 649] width 42 height 10
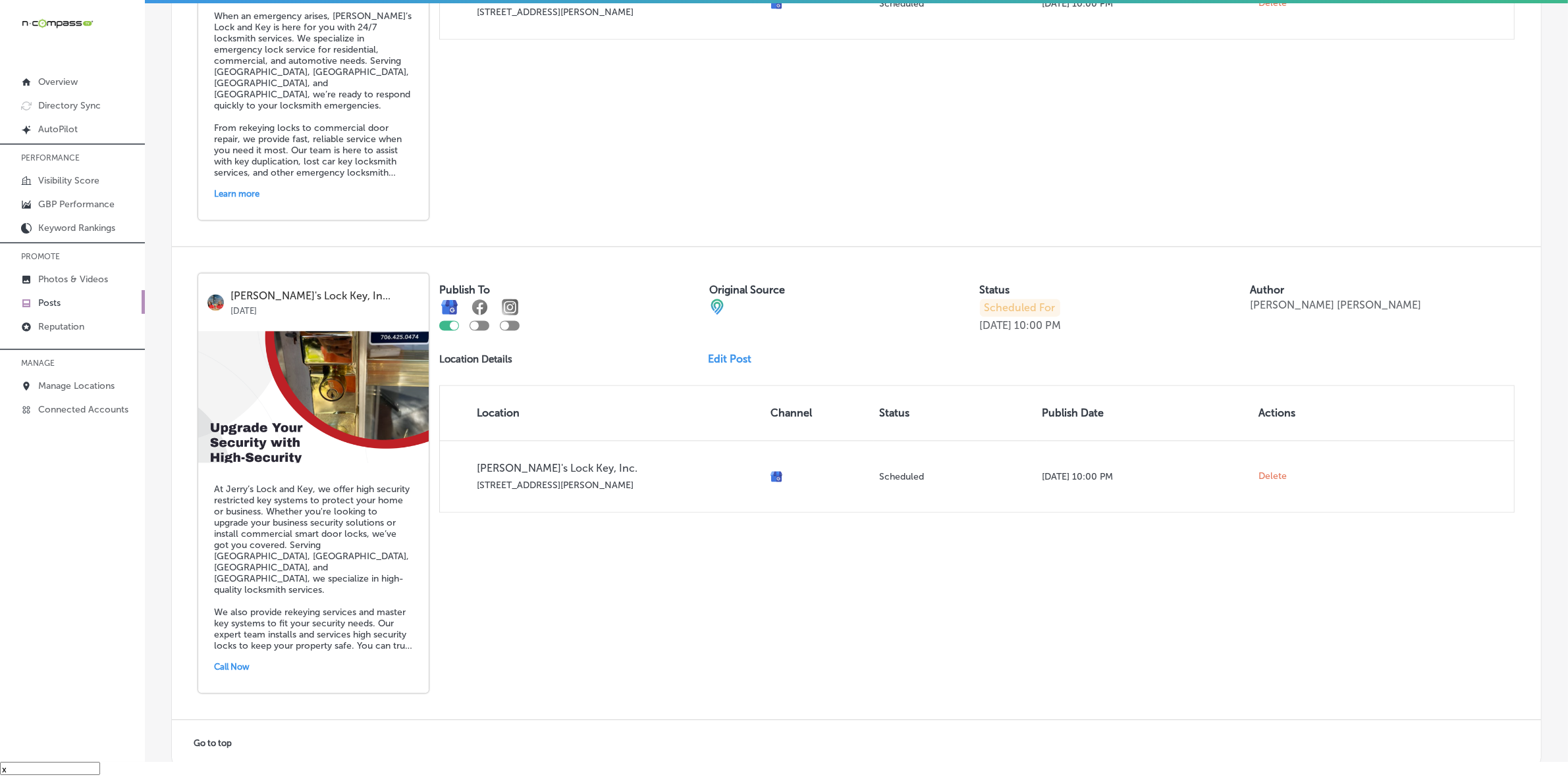
scroll to position [3692, 0]
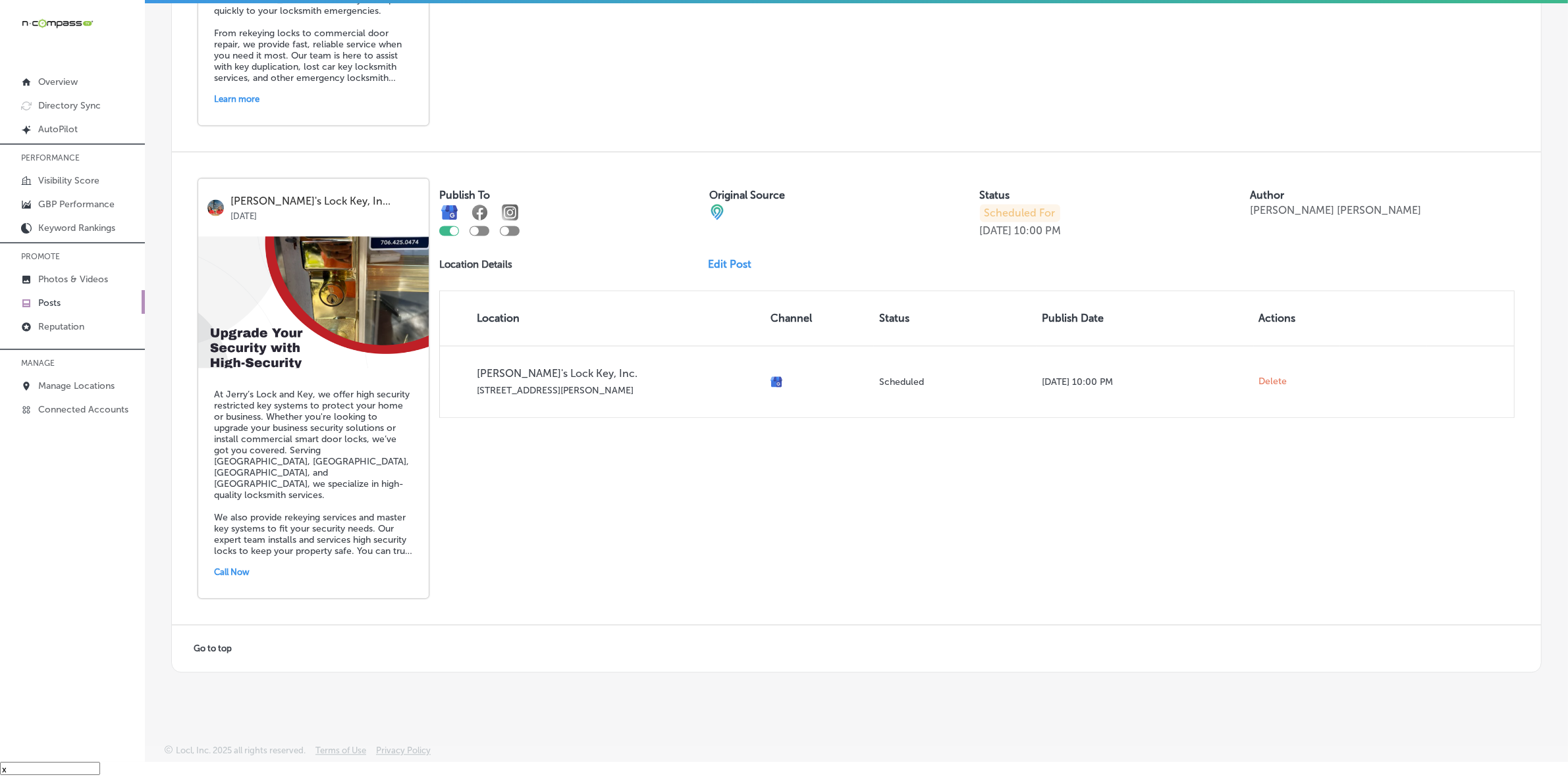
click at [725, 258] on link "Edit Post" at bounding box center [735, 264] width 54 height 13
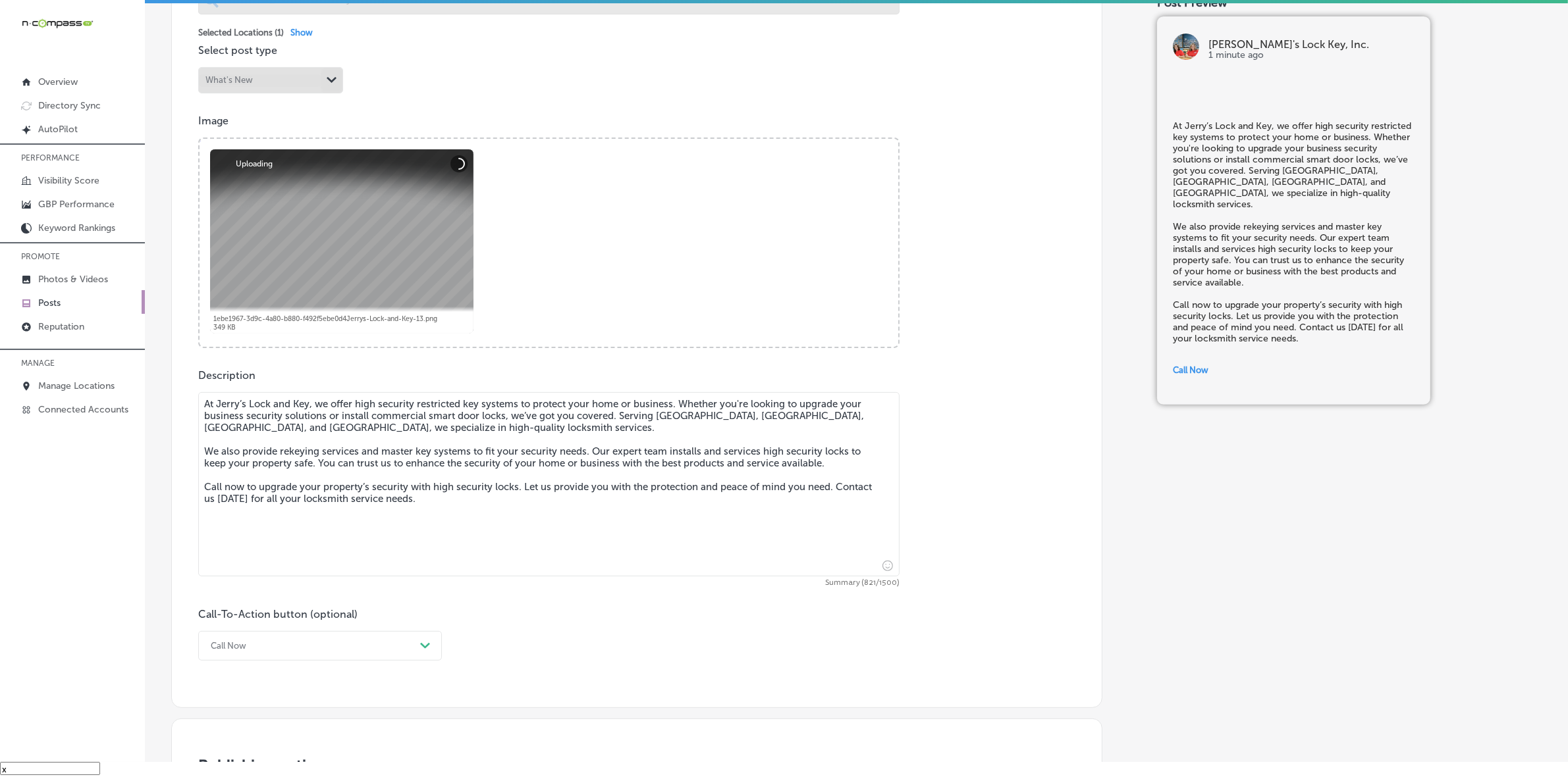
scroll to position [412, 0]
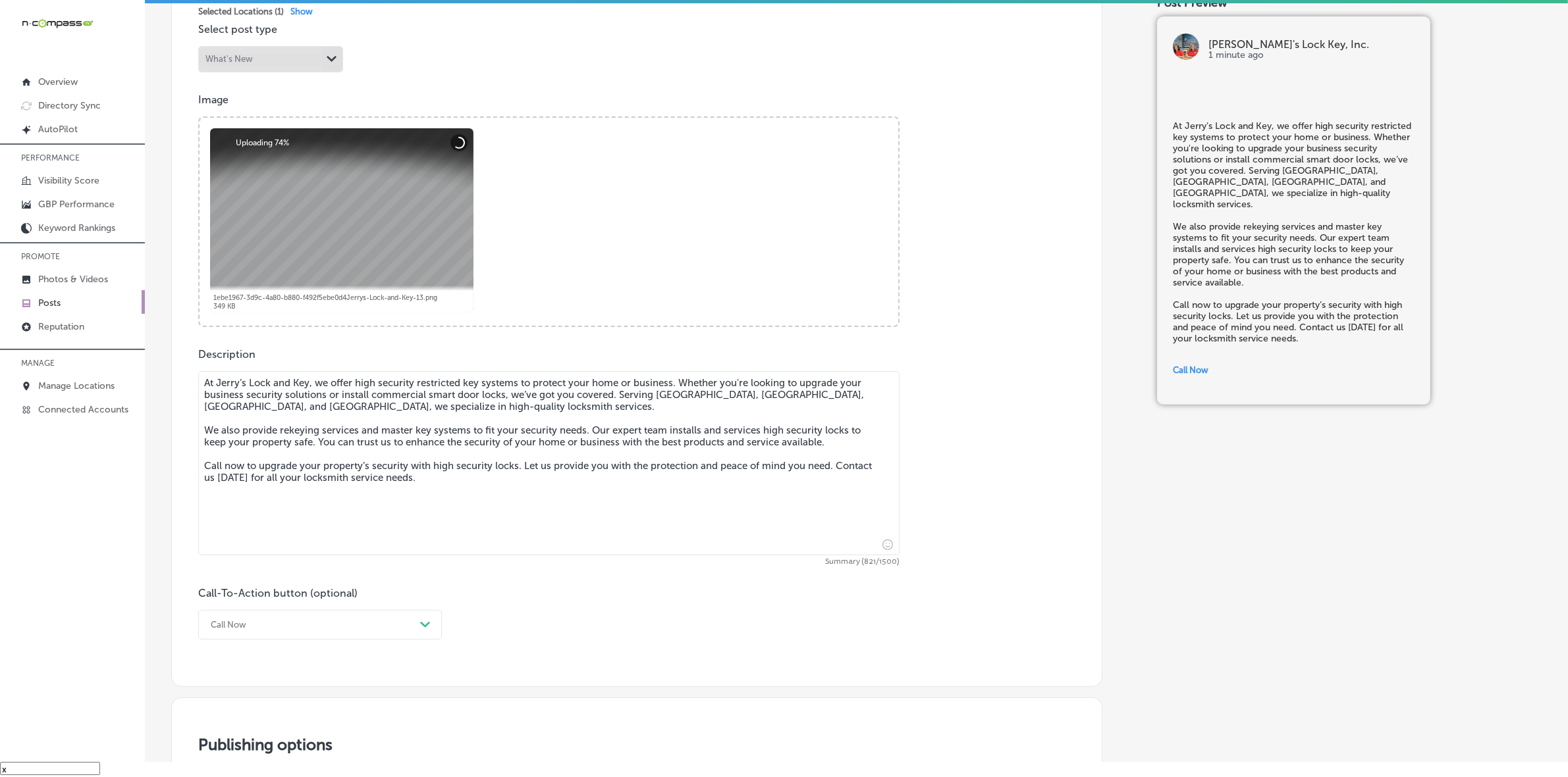
drag, startPoint x: 202, startPoint y: 381, endPoint x: 560, endPoint y: 509, distance: 380.2
click at [560, 509] on textarea "At Jerry’s Lock and Key, we offer high security restricted key systems to prote…" at bounding box center [549, 463] width 701 height 184
checkbox input "true"
paste textarea "[GEOGRAPHIC_DATA], [GEOGRAPHIC_DATA], [GEOGRAPHIC_DATA], and [GEOGRAPHIC_DATA],…"
type textarea "At Jerry’s Lock and Key, we offer high security restricted key systems to prote…"
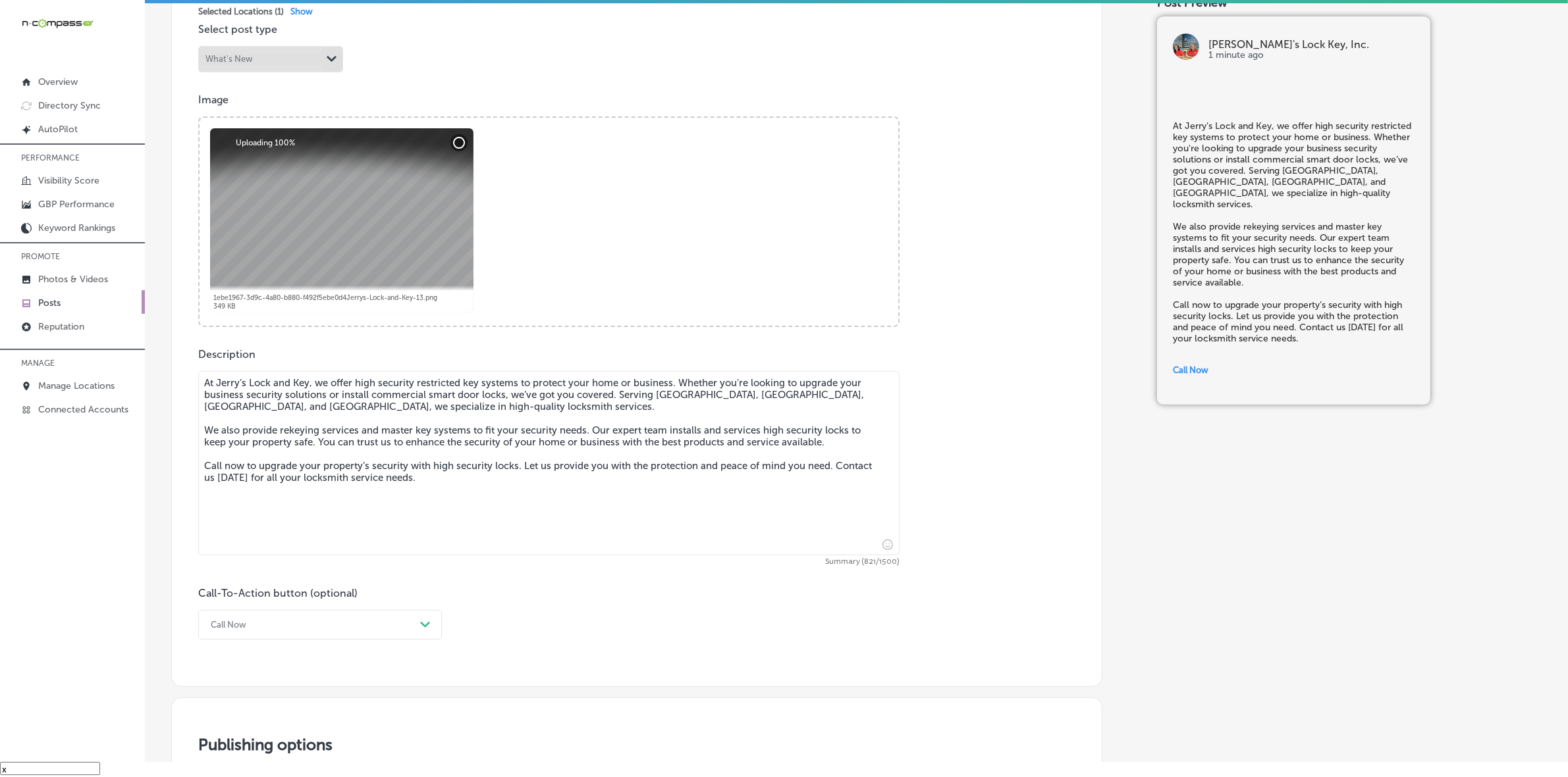
checkbox input "true"
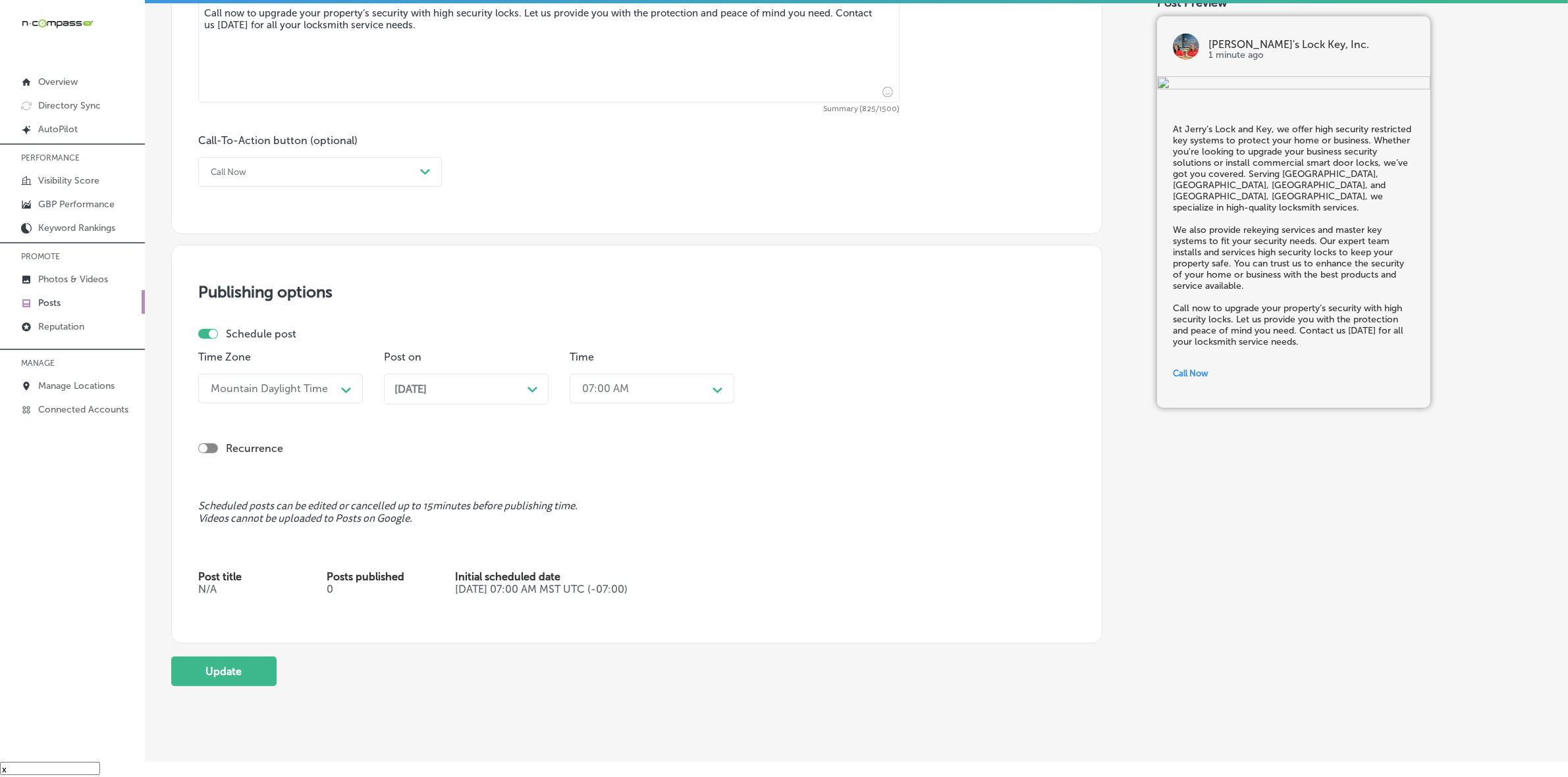
scroll to position [904, 0]
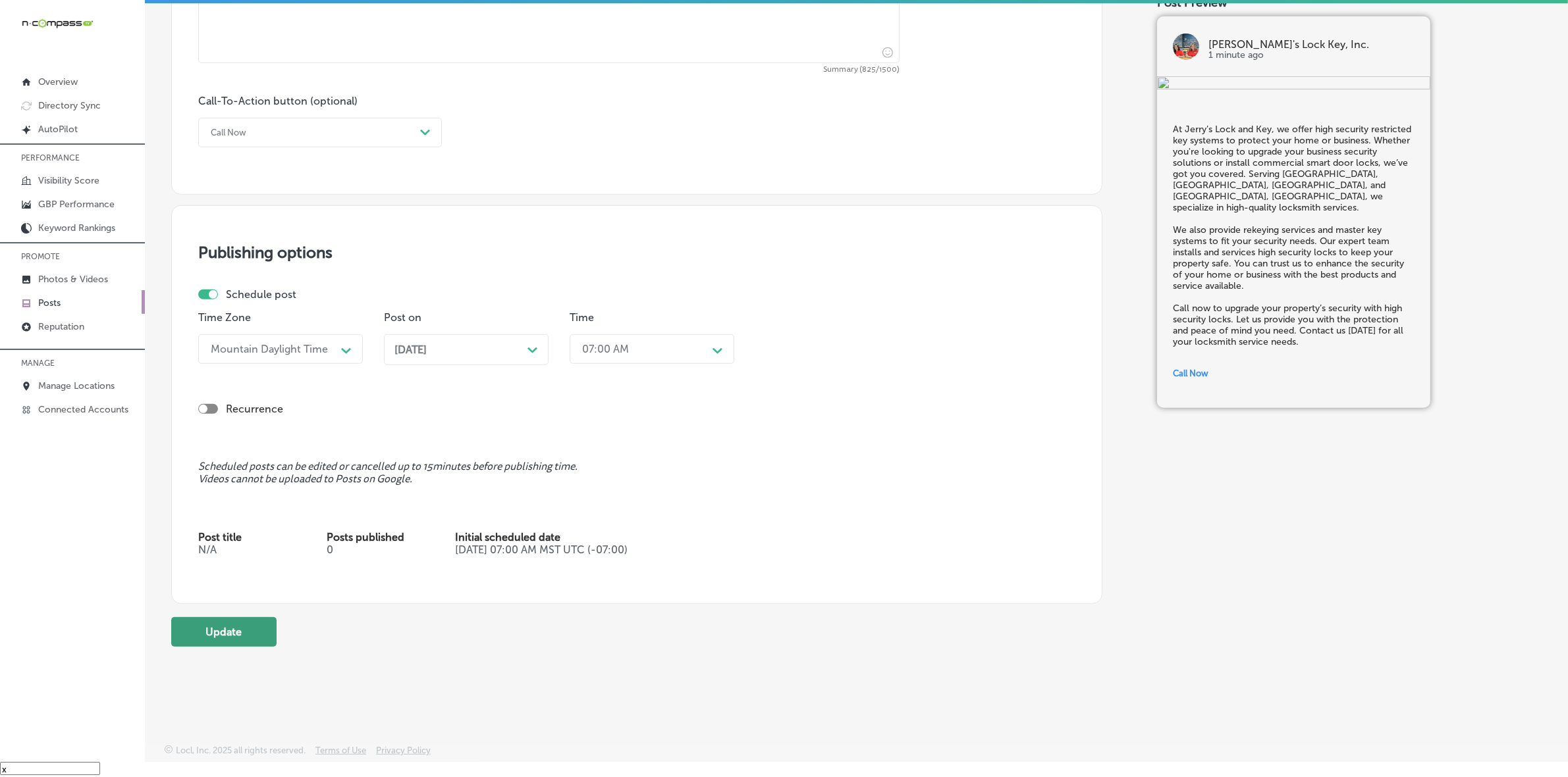
type textarea "At Jerry’s Lock and Key, we offer high security restricted key systems to prote…"
click at [238, 626] on button "Update" at bounding box center [224, 632] width 106 height 30
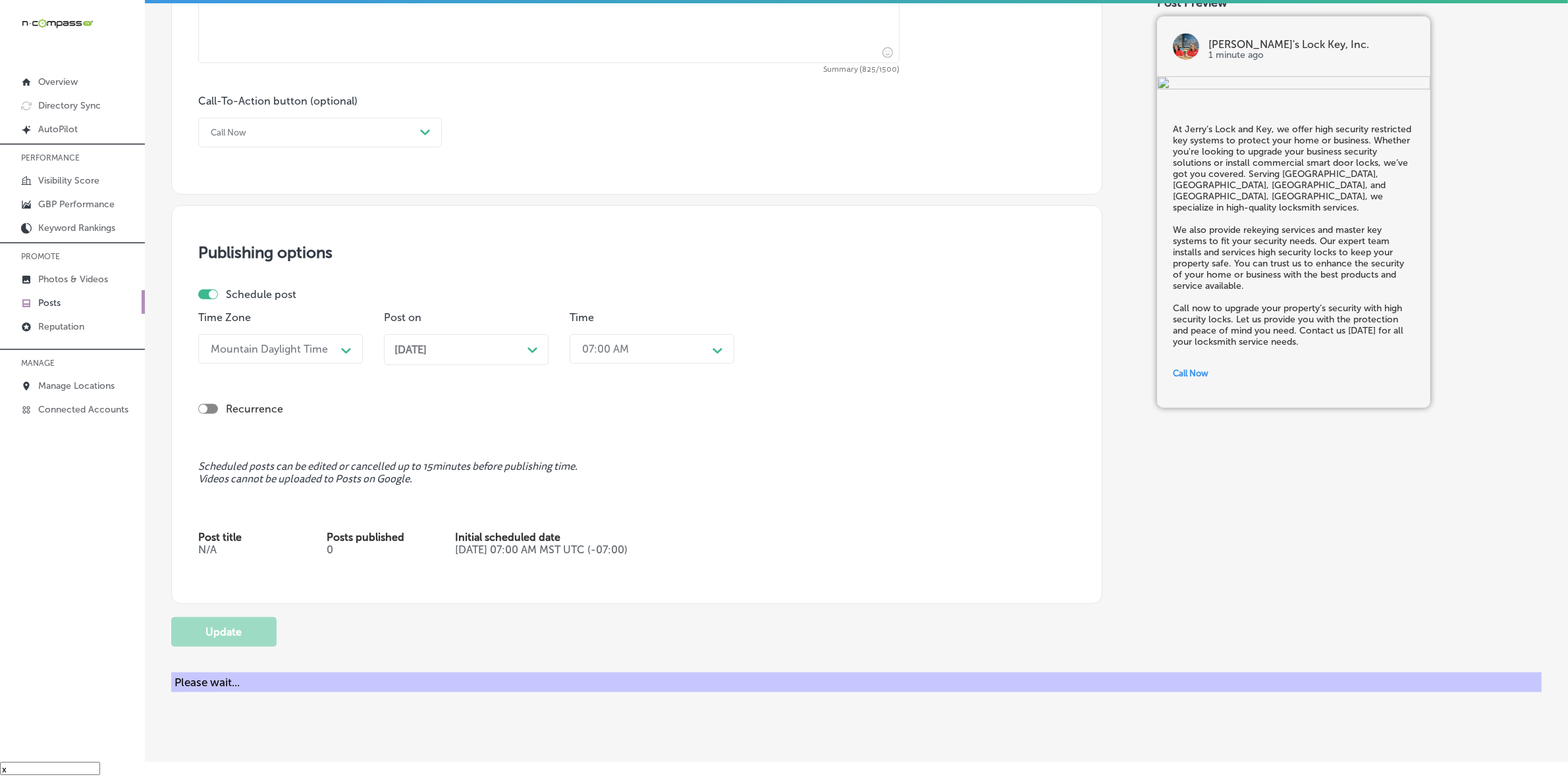
checkbox input "true"
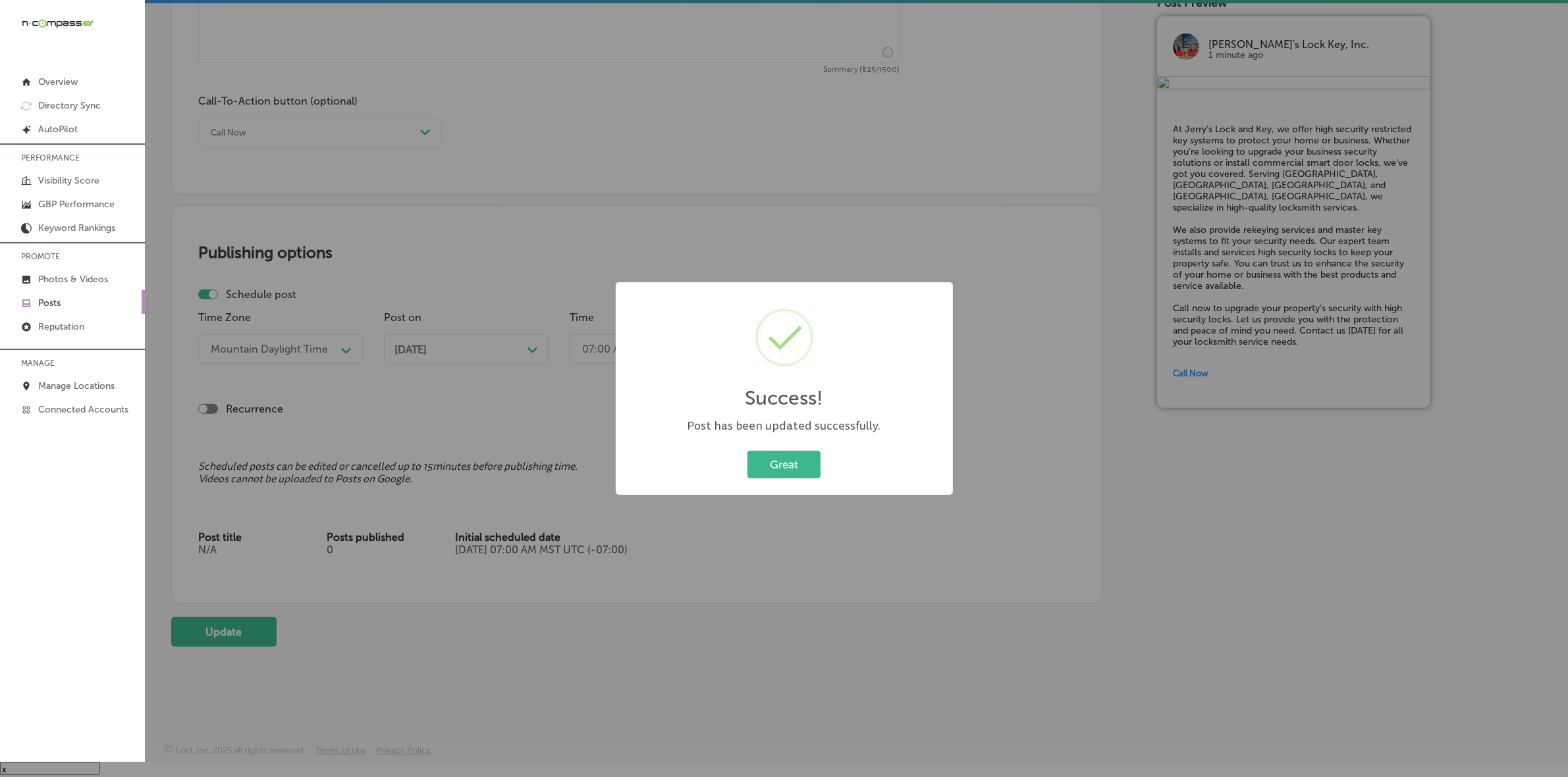
drag, startPoint x: 809, startPoint y: 476, endPoint x: 794, endPoint y: 481, distance: 15.8
click at [809, 475] on button "Great" at bounding box center [784, 464] width 73 height 27
